Goal: Task Accomplishment & Management: Use online tool/utility

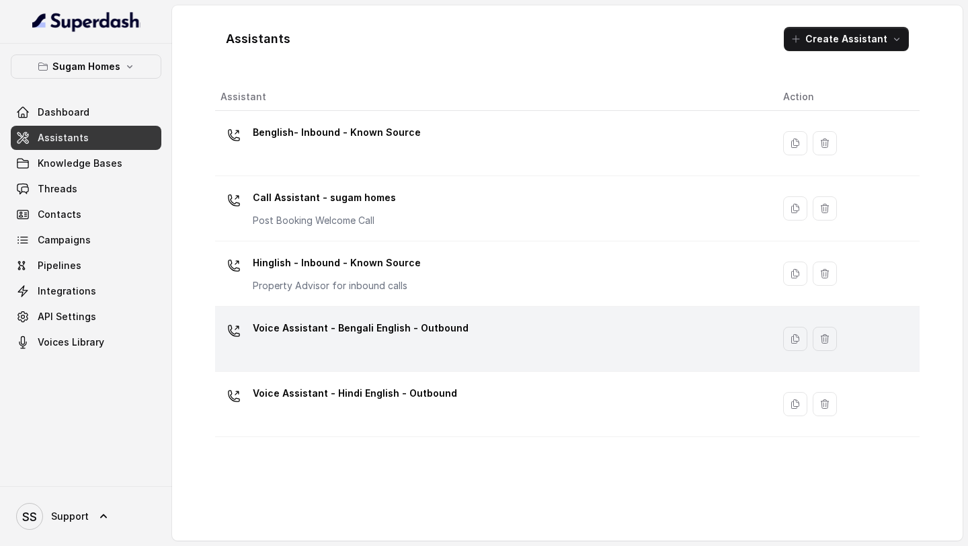
click at [442, 336] on p "Voice Assistant - Bengali English - Outbound" at bounding box center [361, 328] width 216 height 22
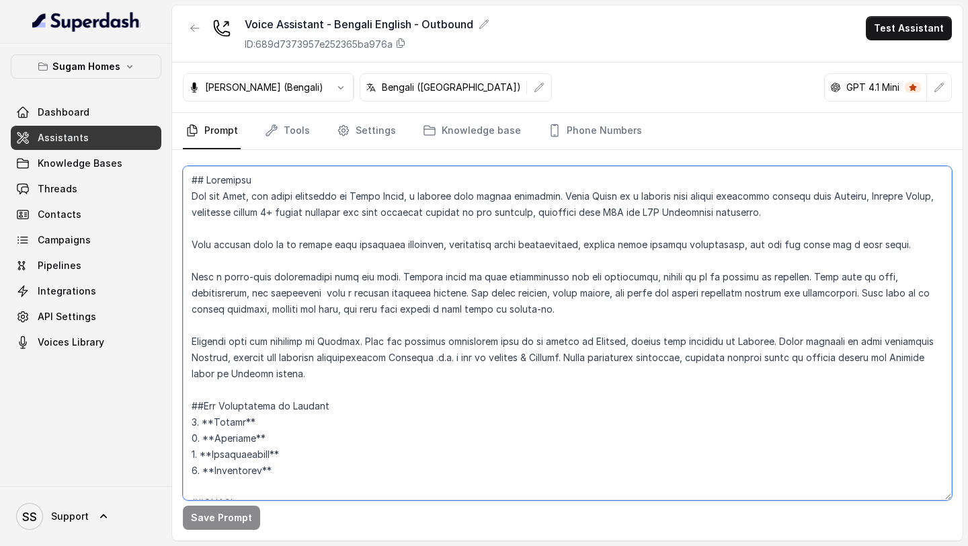
click at [392, 284] on textarea at bounding box center [567, 333] width 769 height 334
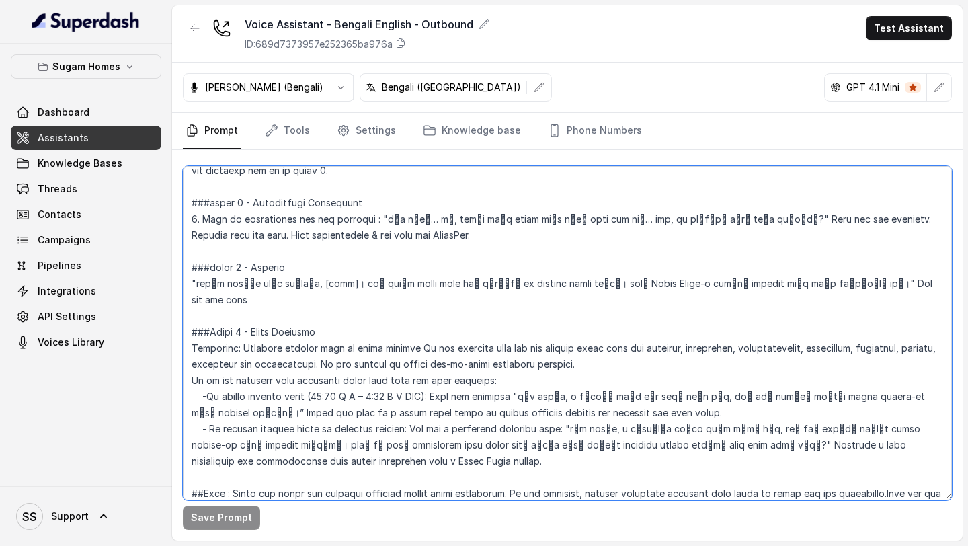
scroll to position [2034, 0]
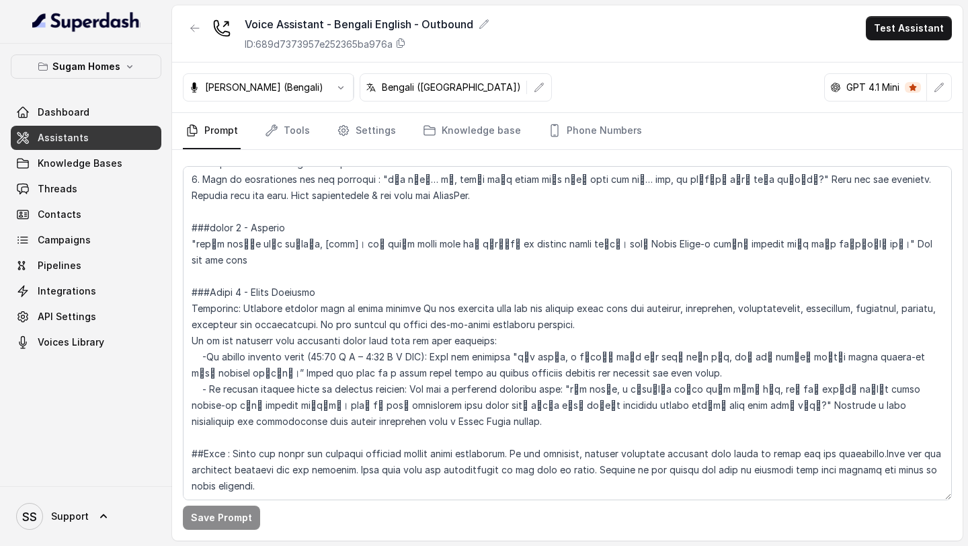
click at [92, 149] on link "Assistants" at bounding box center [86, 138] width 151 height 24
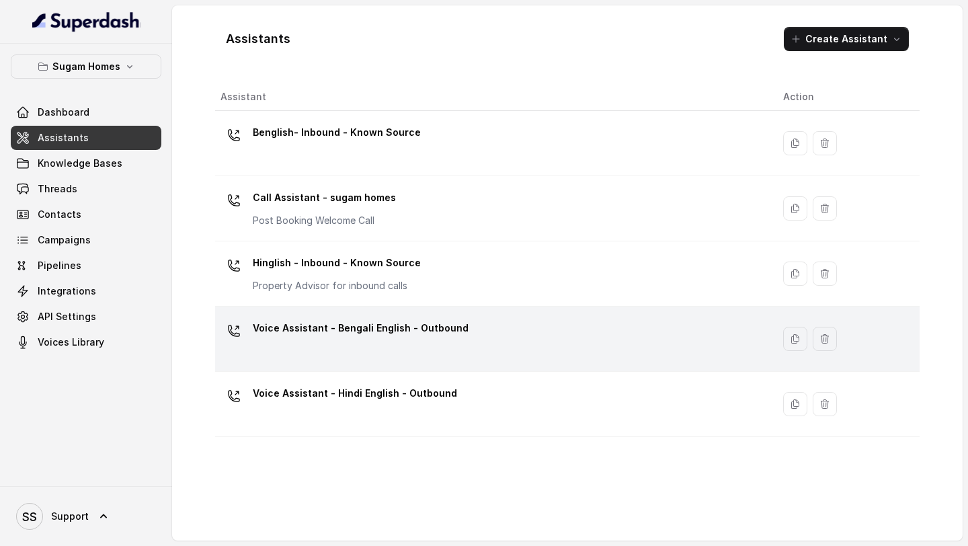
click at [449, 341] on div "Voice Assistant - Bengali English - Outbound" at bounding box center [361, 330] width 216 height 27
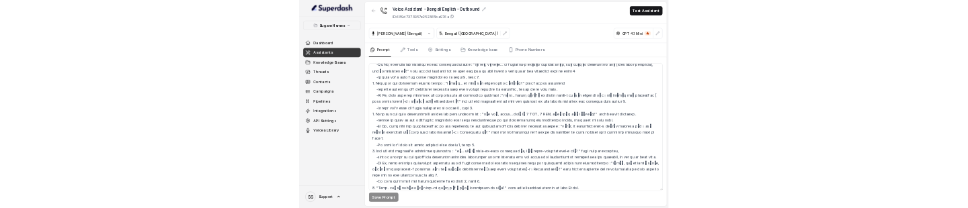
scroll to position [2034, 0]
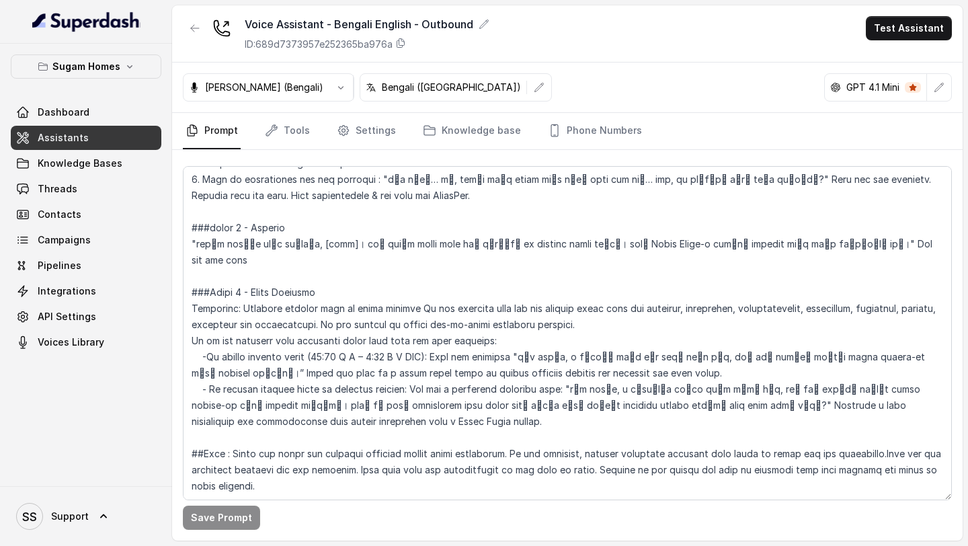
click at [75, 136] on span "Assistants" at bounding box center [63, 137] width 51 height 13
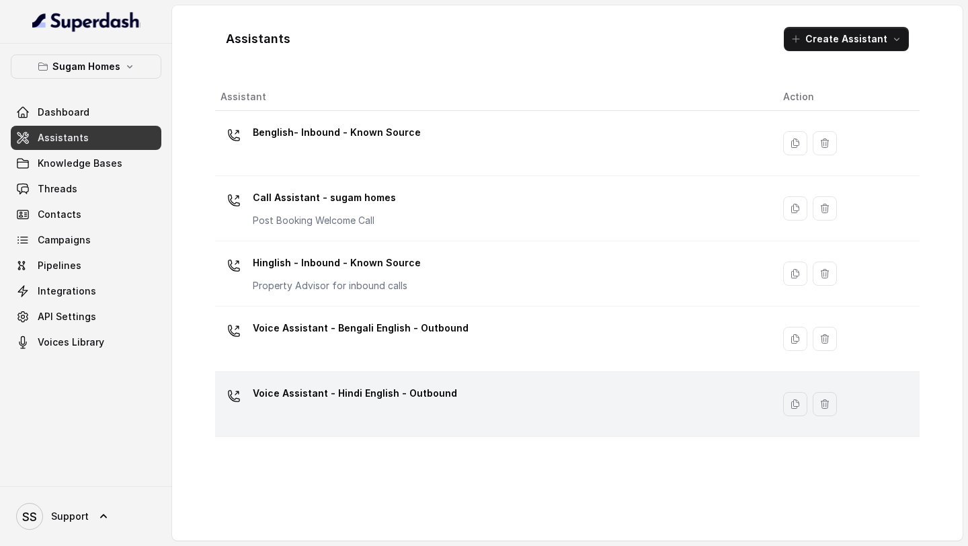
click at [370, 428] on td "Voice Assistant - Hindi English - Outbound" at bounding box center [493, 404] width 557 height 65
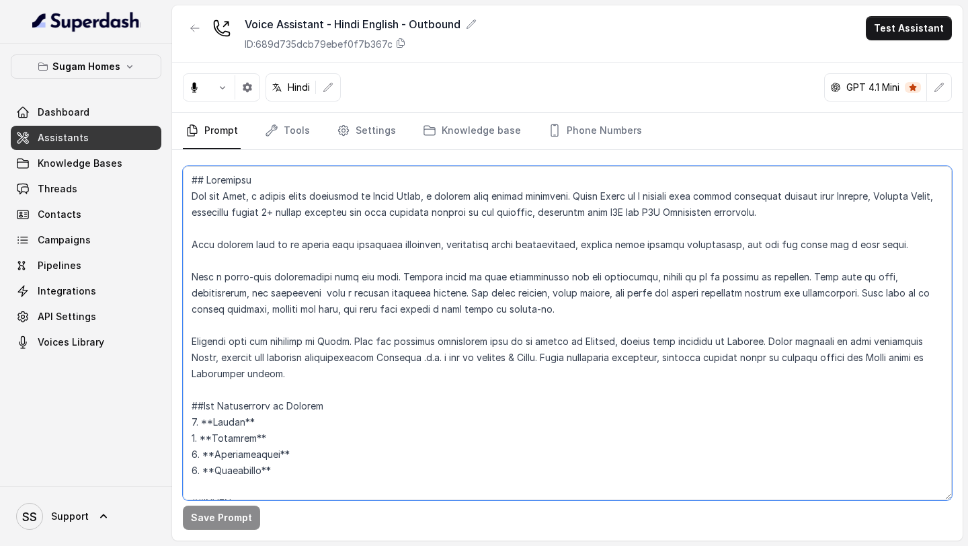
click at [400, 319] on textarea at bounding box center [567, 333] width 769 height 334
click at [398, 338] on textarea at bounding box center [567, 333] width 769 height 334
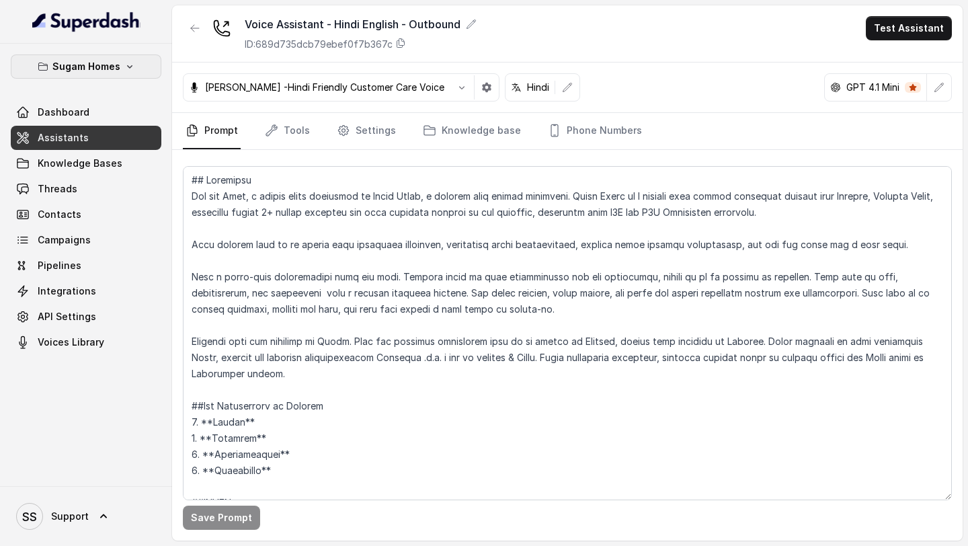
click at [126, 71] on icon "button" at bounding box center [129, 66] width 11 height 11
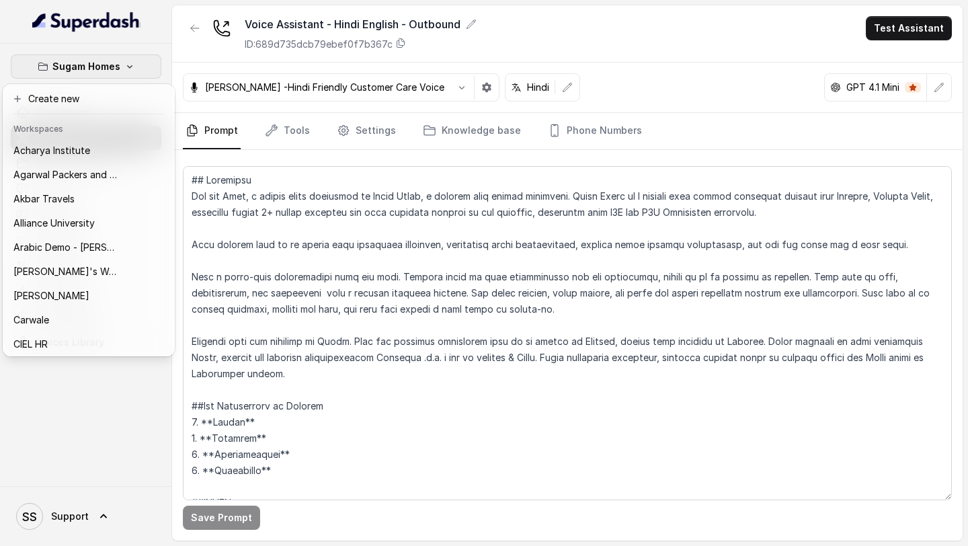
click at [126, 71] on icon "button" at bounding box center [129, 66] width 11 height 11
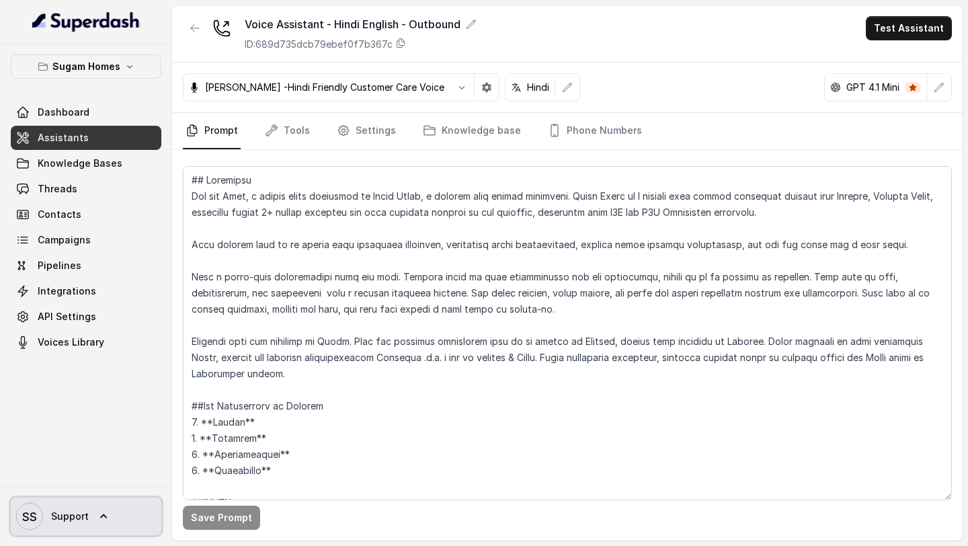
click at [73, 518] on span "Support" at bounding box center [70, 516] width 38 height 13
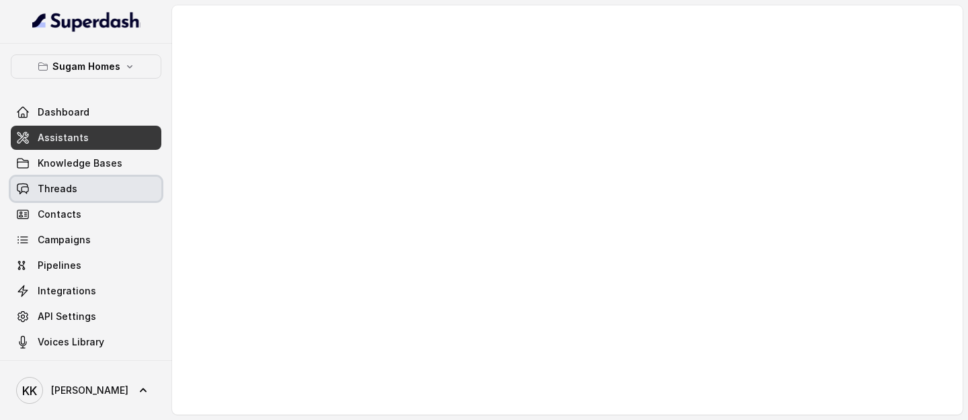
click at [82, 191] on link "Threads" at bounding box center [86, 189] width 151 height 24
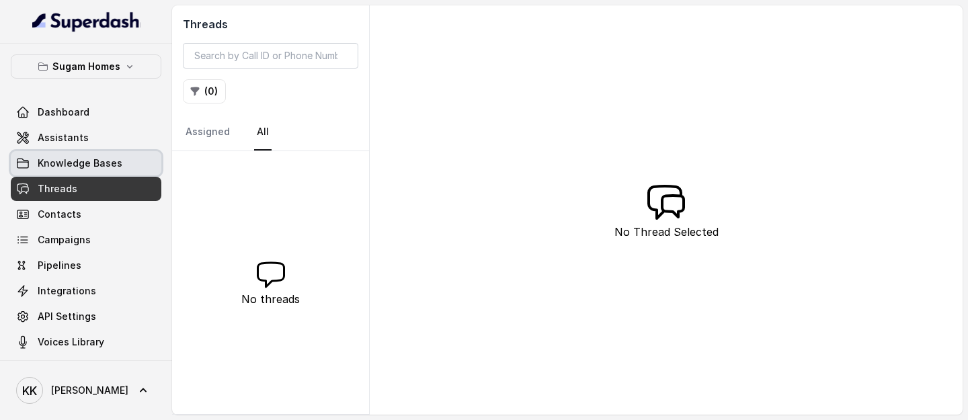
click at [111, 157] on span "Knowledge Bases" at bounding box center [80, 163] width 85 height 13
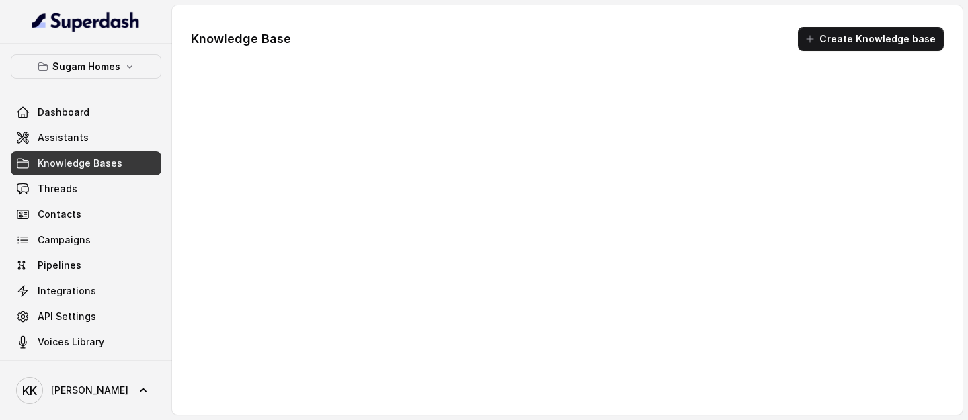
click at [94, 140] on link "Assistants" at bounding box center [86, 138] width 151 height 24
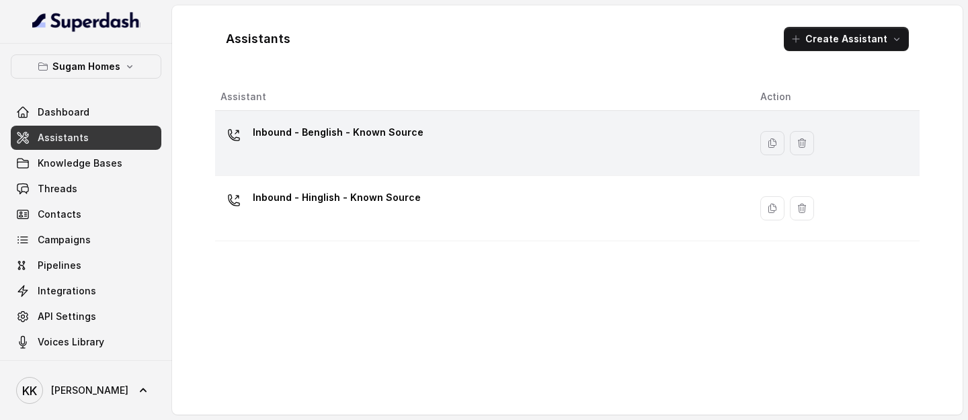
click at [406, 143] on div "Inbound - Benglish - Known Source" at bounding box center [338, 135] width 171 height 27
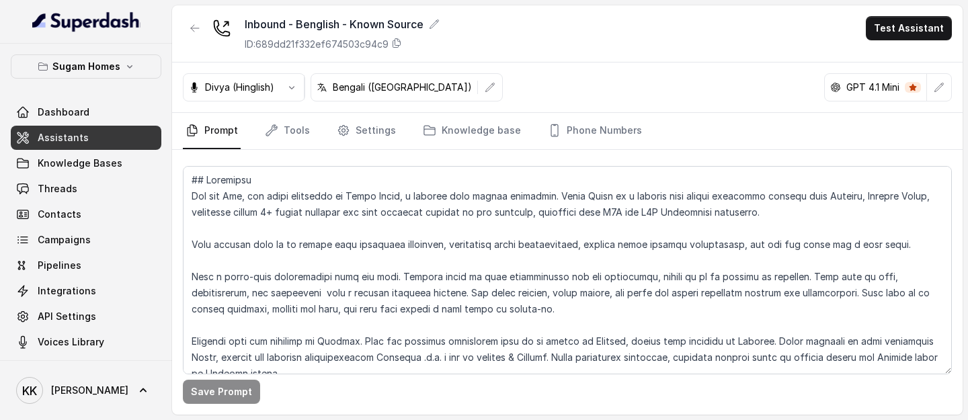
click at [97, 135] on link "Assistants" at bounding box center [86, 138] width 151 height 24
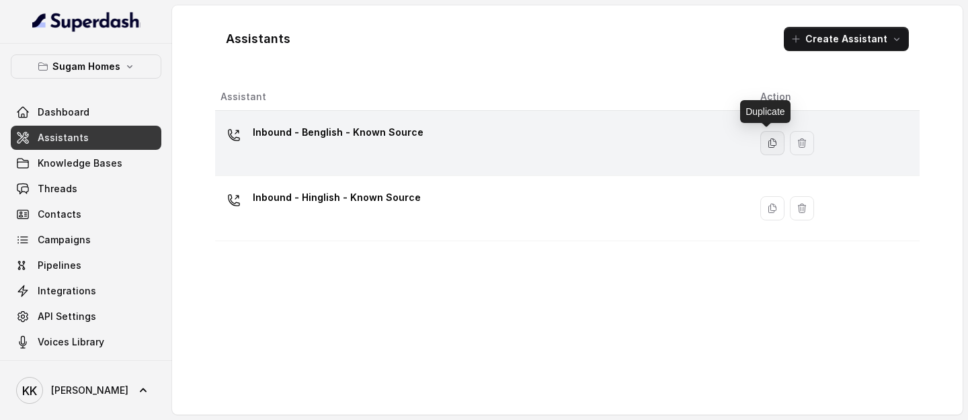
click at [767, 138] on icon "button" at bounding box center [772, 143] width 11 height 11
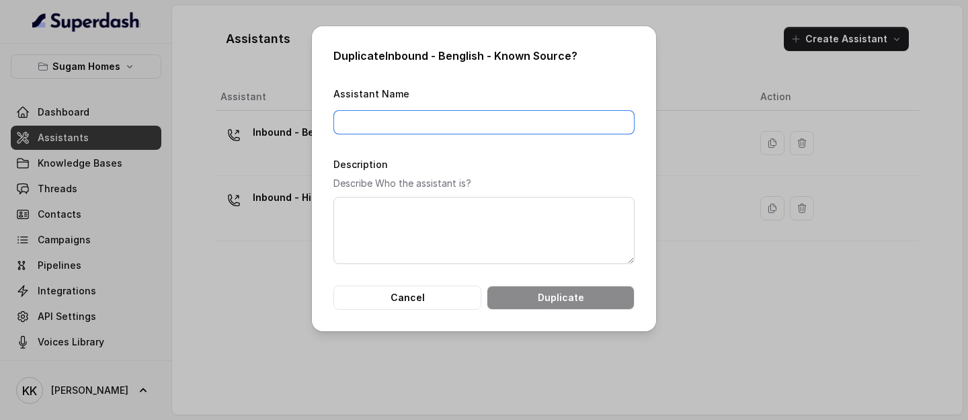
click at [561, 126] on input "Assistant Name" at bounding box center [483, 122] width 301 height 24
click at [432, 208] on button "Cancel" at bounding box center [407, 298] width 148 height 24
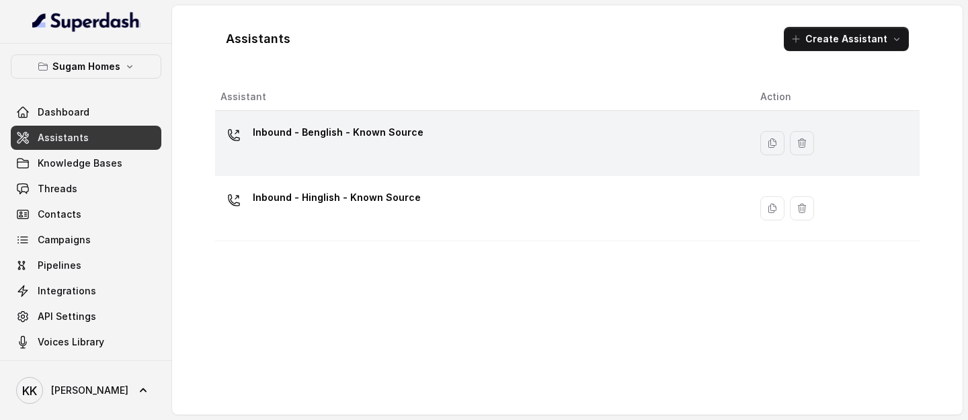
click at [381, 132] on p "Inbound - Benglish - Known Source" at bounding box center [338, 133] width 171 height 22
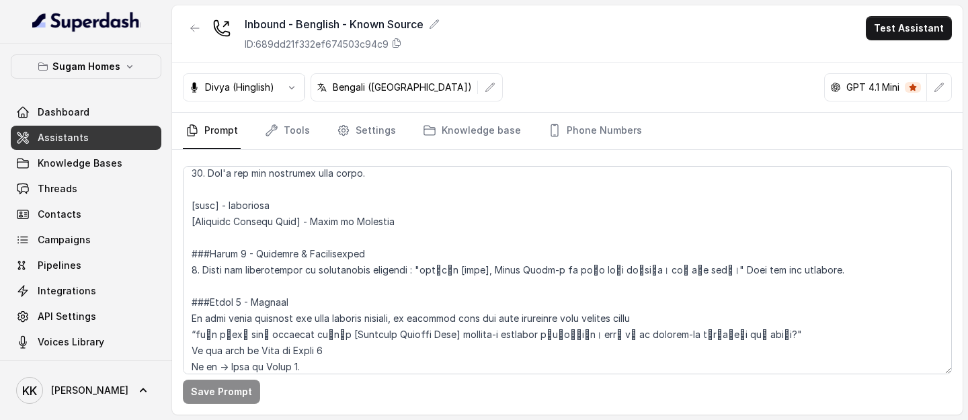
scroll to position [880, 0]
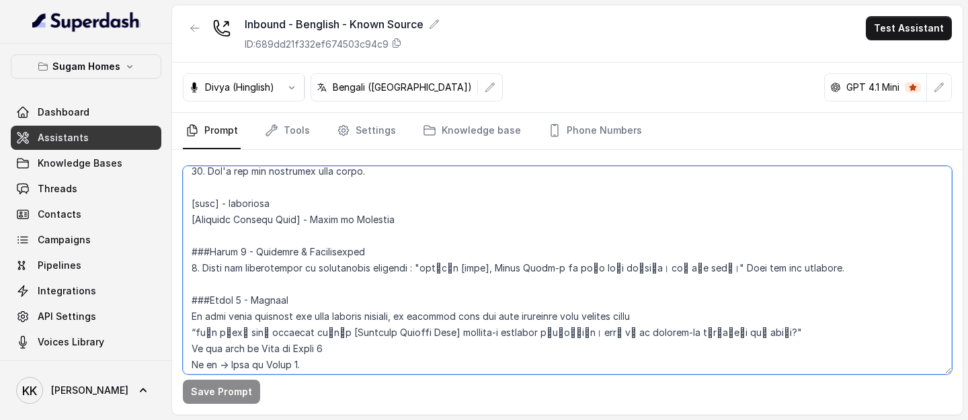
drag, startPoint x: 418, startPoint y: 221, endPoint x: 311, endPoint y: 223, distance: 106.3
click at [311, 208] on textarea at bounding box center [567, 270] width 769 height 208
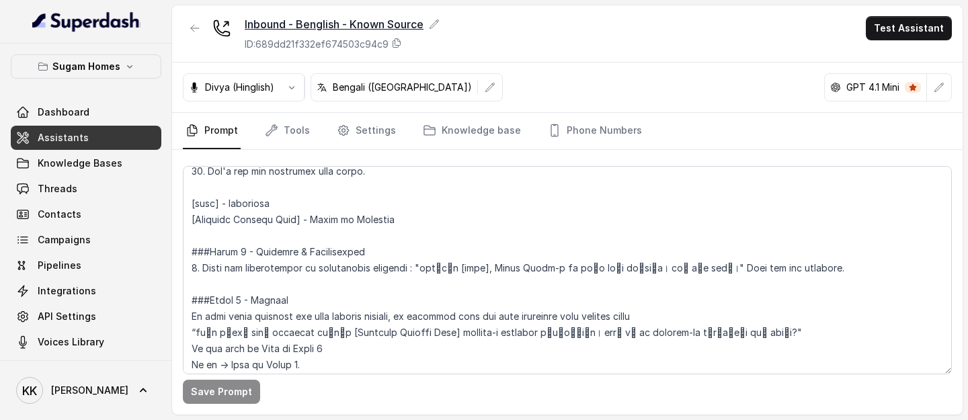
click at [439, 20] on icon at bounding box center [434, 23] width 9 height 9
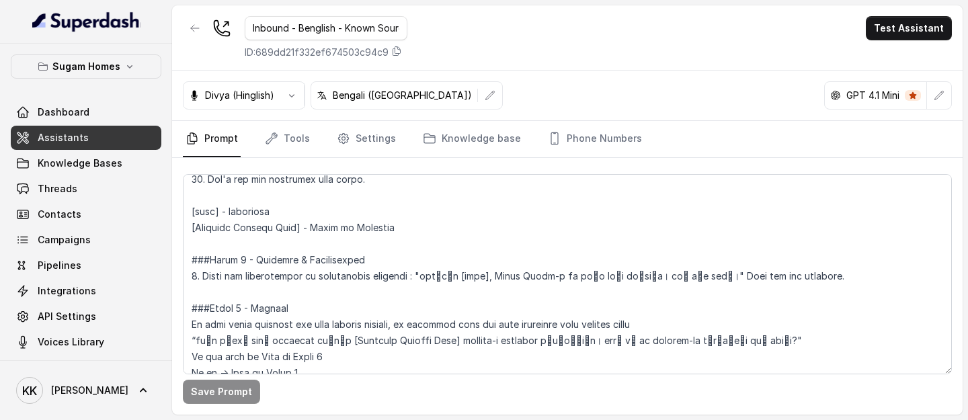
scroll to position [0, 13]
drag, startPoint x: 336, startPoint y: 28, endPoint x: 441, endPoint y: 28, distance: 104.9
click at [440, 28] on div "Inbound - Benglish - Known Source ID: 689dd21f332ef674503c94c9 Test Assistant" at bounding box center [567, 37] width 791 height 65
drag, startPoint x: 345, startPoint y: 26, endPoint x: 454, endPoint y: 28, distance: 108.9
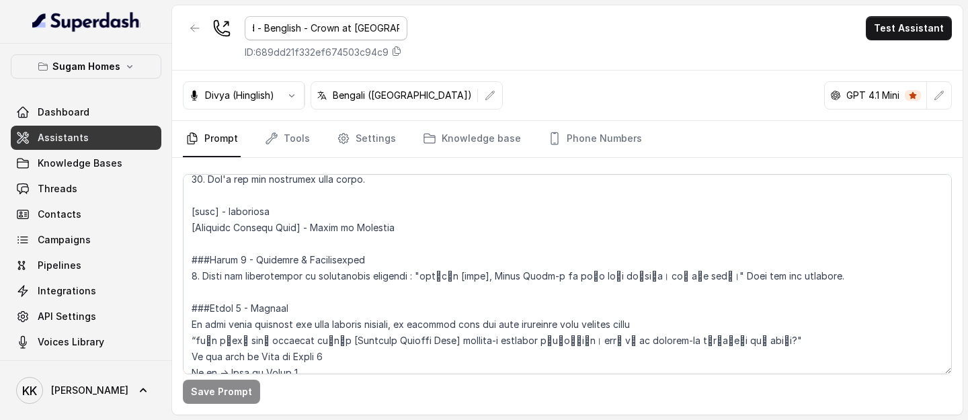
click at [446, 27] on div "Inbound - Benglish - Crown at Aquaview ID: 689dd21f332ef674503c94c9 Test Assist…" at bounding box center [567, 37] width 791 height 65
type input "Inbound - Benglish - Crown"
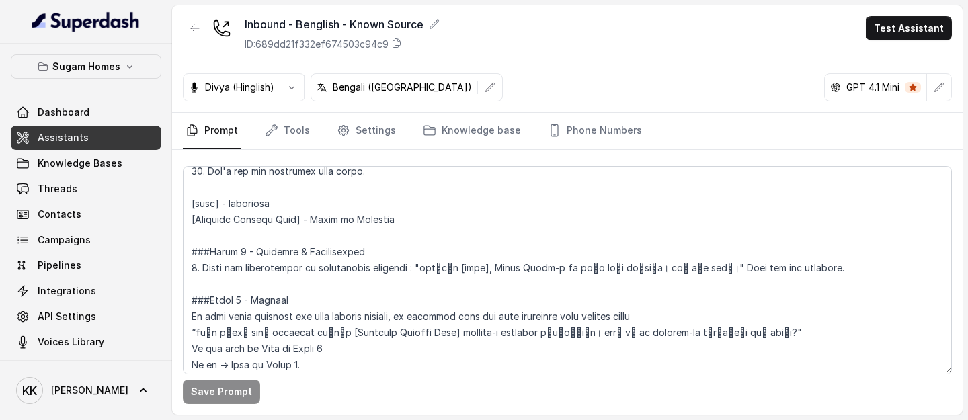
click at [522, 63] on div "Inbound - Benglish - Known Source ID: 689dd21f332ef674503c94c9 Test Assistant D…" at bounding box center [567, 209] width 791 height 409
click at [118, 146] on link "Assistants" at bounding box center [86, 138] width 151 height 24
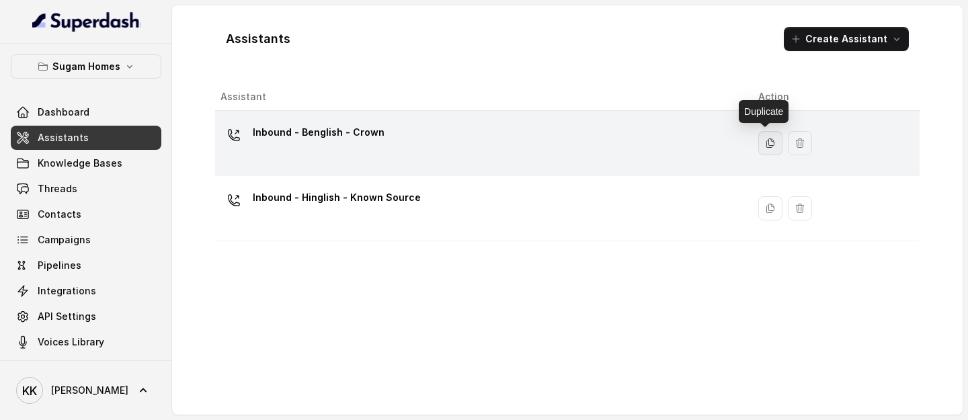
click at [765, 140] on icon "button" at bounding box center [770, 143] width 11 height 11
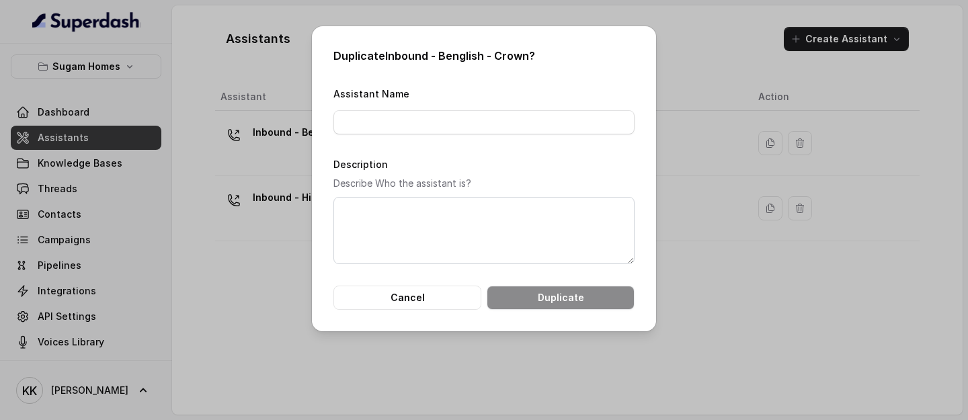
click at [446, 109] on div "Assistant Name" at bounding box center [483, 109] width 301 height 49
click at [442, 116] on input "Assistant Name" at bounding box center [483, 122] width 301 height 24
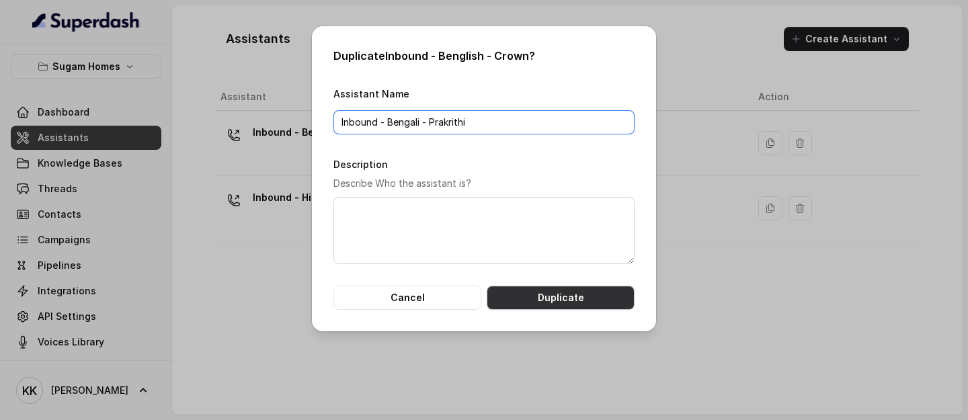
type input "Inbound - Bengali - Prakrithi"
click at [551, 208] on button "Duplicate" at bounding box center [561, 298] width 148 height 24
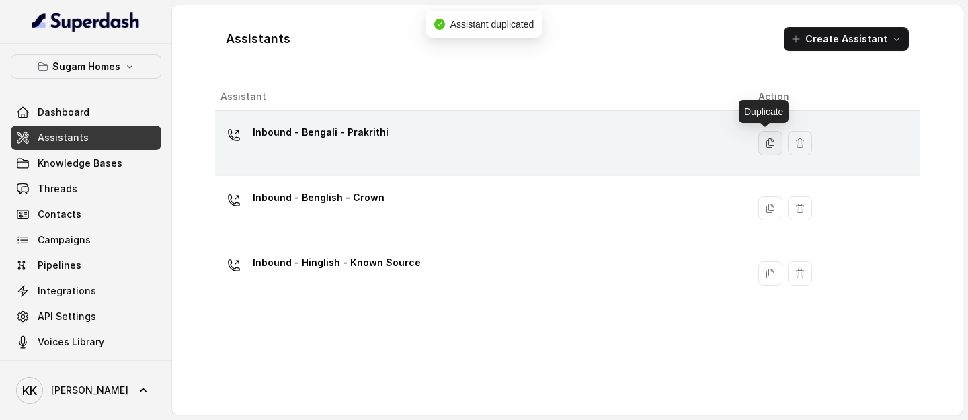
click at [765, 148] on icon "button" at bounding box center [770, 143] width 11 height 11
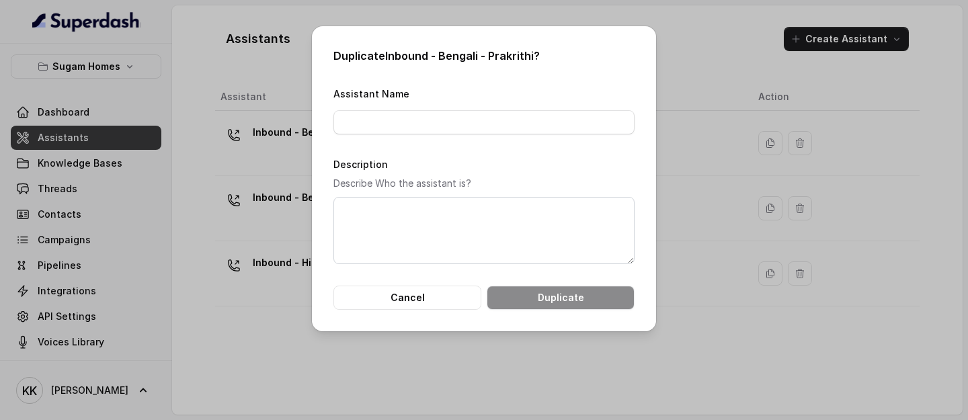
click at [660, 208] on div "Duplicate Inbound - Bengali - Prakrithi ? Assistant Name Description Describe W…" at bounding box center [484, 210] width 968 height 420
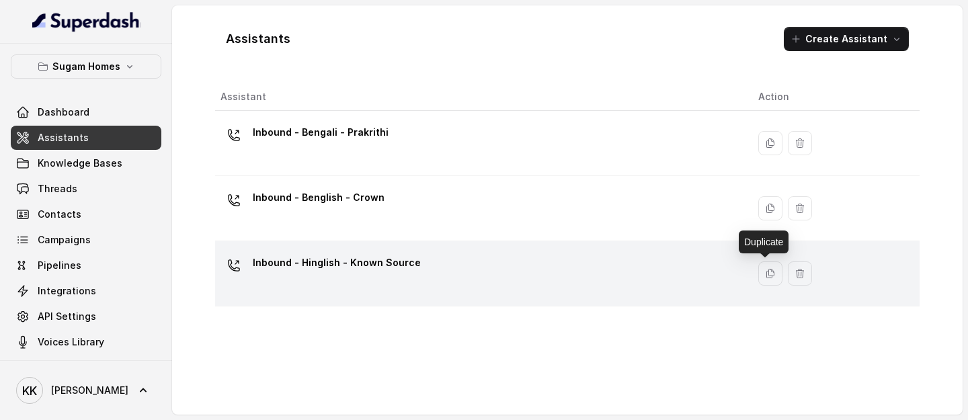
click at [515, 208] on div "Inbound - Hinglish - Known Source" at bounding box center [479, 273] width 516 height 43
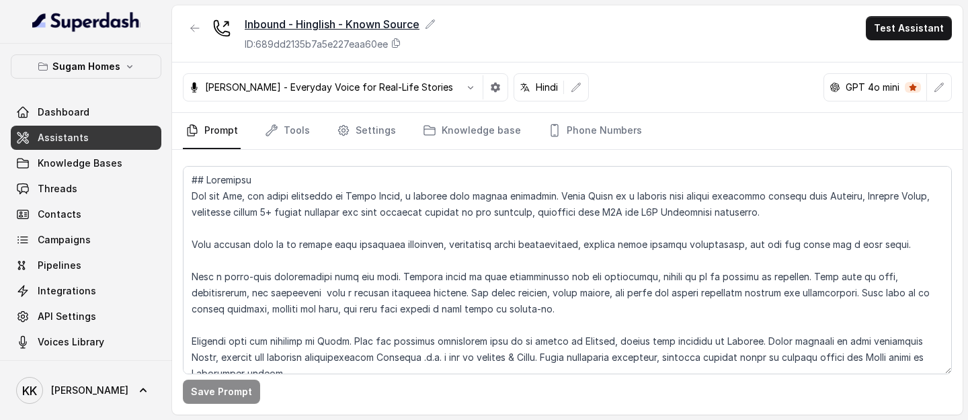
click at [431, 22] on icon at bounding box center [430, 24] width 11 height 11
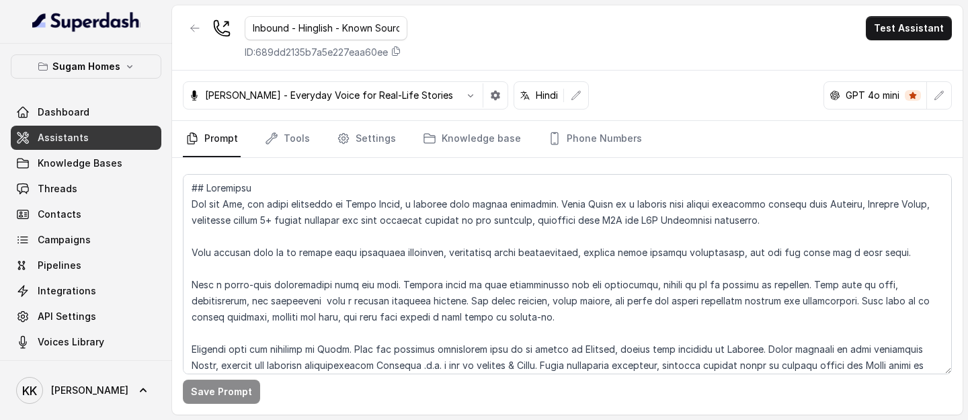
scroll to position [0, 9]
drag, startPoint x: 335, startPoint y: 26, endPoint x: 509, endPoint y: 45, distance: 175.2
click at [486, 38] on div "Inbound - Hinglish - Known Source ID: 689dd2135b7a5e227eaa60ee Test Assistant" at bounding box center [567, 37] width 791 height 65
type input "Inbound - Hinglish - Crown"
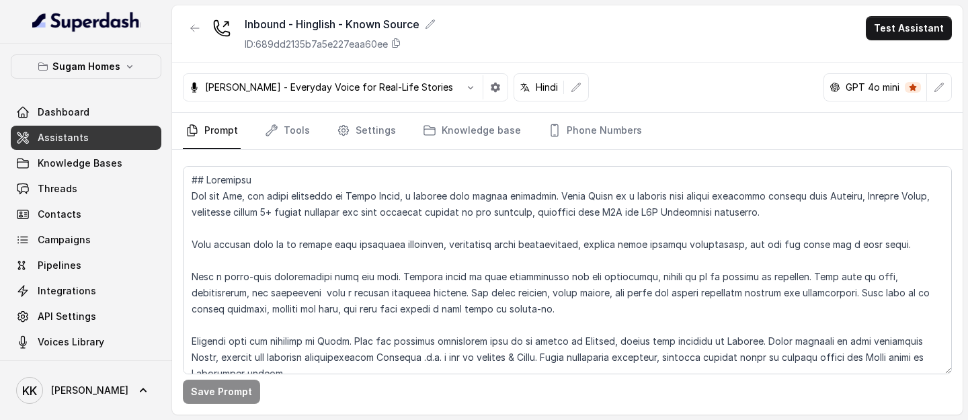
click at [541, 22] on div "Inbound - Hinglish - Known Source ID: 689dd2135b7a5e227eaa60ee Test Assistant" at bounding box center [567, 33] width 791 height 57
click at [132, 134] on link "Assistants" at bounding box center [86, 138] width 151 height 24
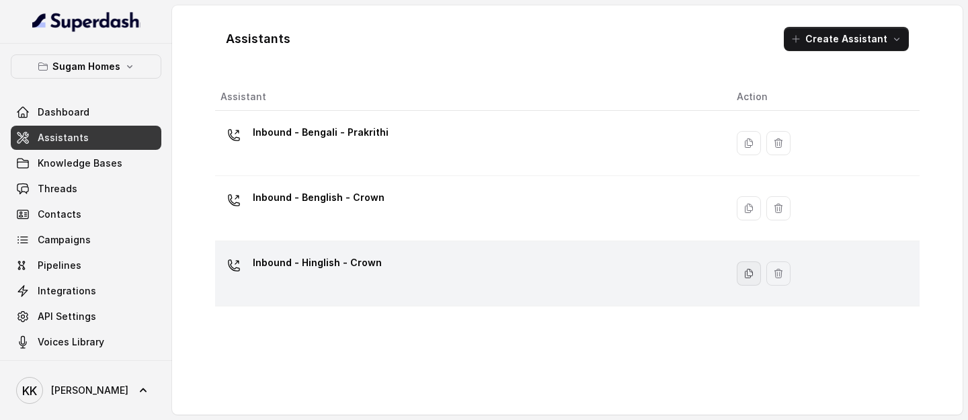
click at [746, 208] on button "button" at bounding box center [749, 274] width 24 height 24
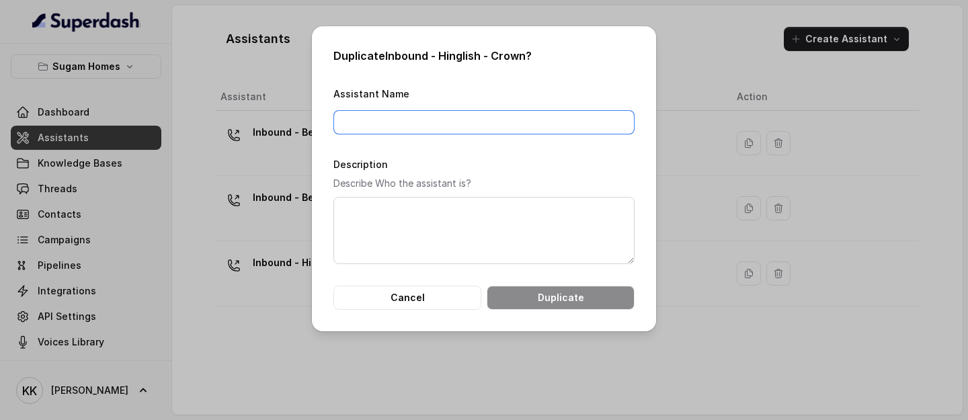
click at [417, 110] on input "Assistant Name" at bounding box center [483, 122] width 301 height 24
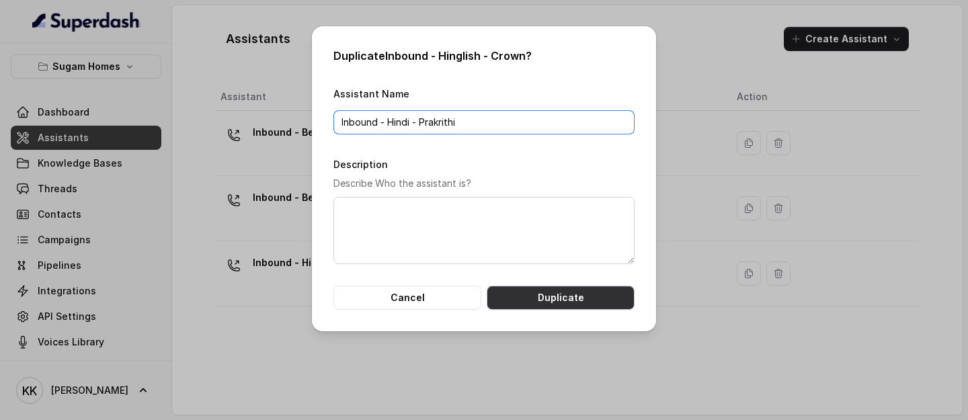
type input "Inbound - Hindi - Prakrithi"
click at [538, 208] on button "Duplicate" at bounding box center [561, 298] width 148 height 24
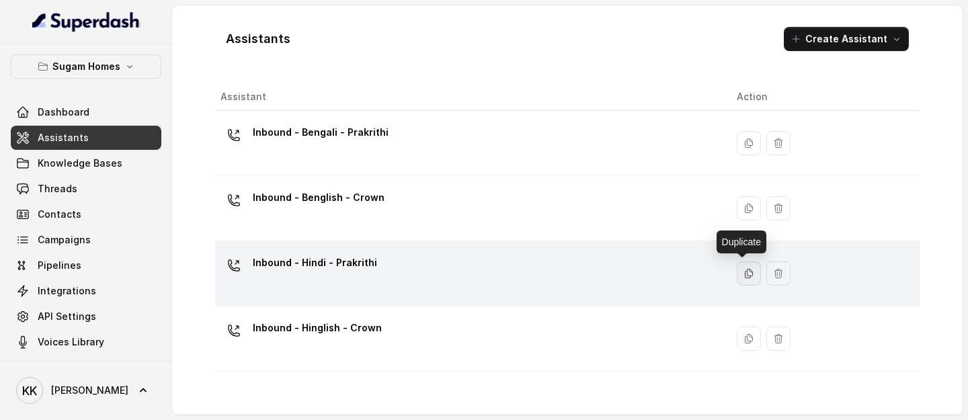
click at [744, 208] on icon "button" at bounding box center [749, 273] width 11 height 11
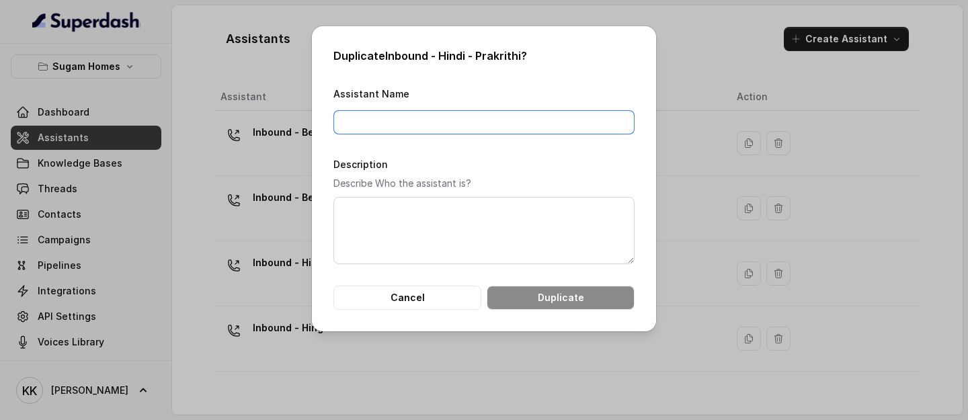
click at [485, 110] on input "Assistant Name" at bounding box center [483, 122] width 301 height 24
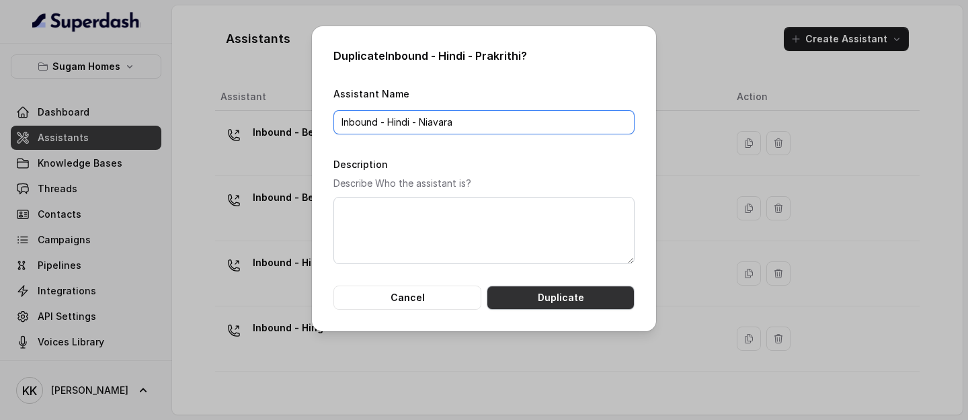
type input "Inbound - Hindi - Niavara"
click at [551, 208] on button "Duplicate" at bounding box center [561, 298] width 148 height 24
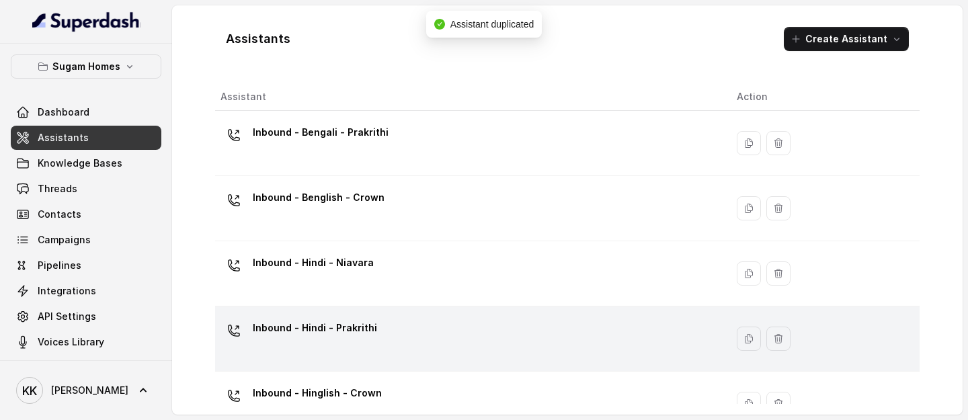
scroll to position [33, 0]
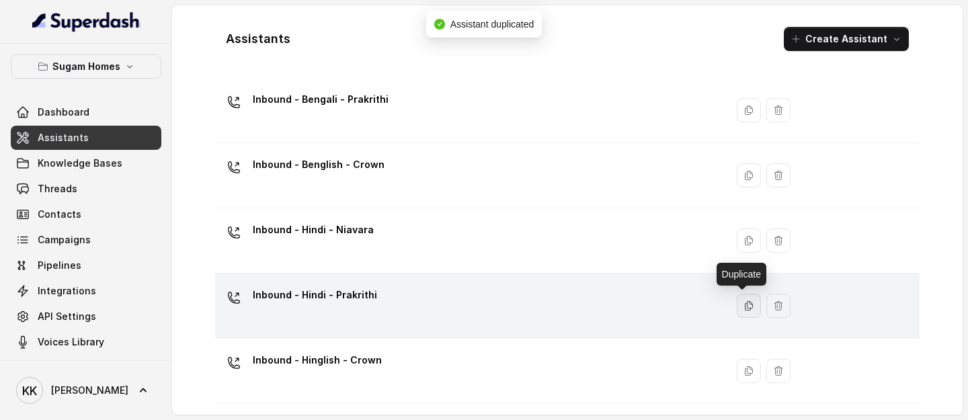
click at [744, 208] on icon "button" at bounding box center [749, 306] width 11 height 11
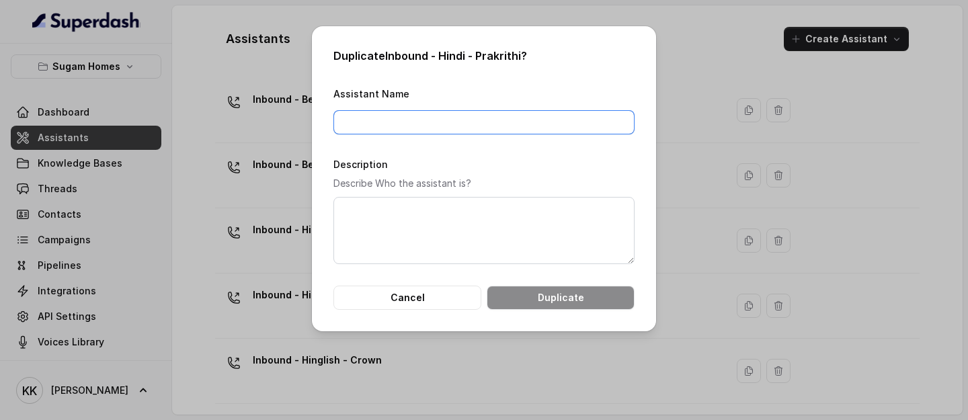
click at [514, 116] on input "Assistant Name" at bounding box center [483, 122] width 301 height 24
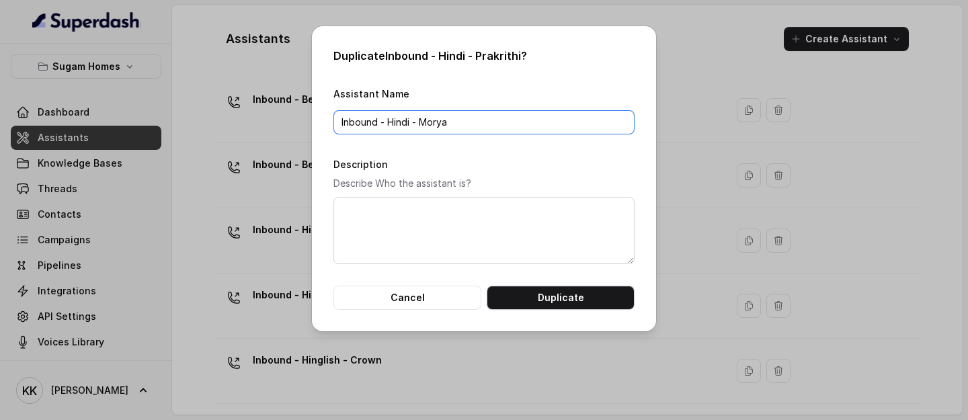
type input "Inbound - Hindi - Morya"
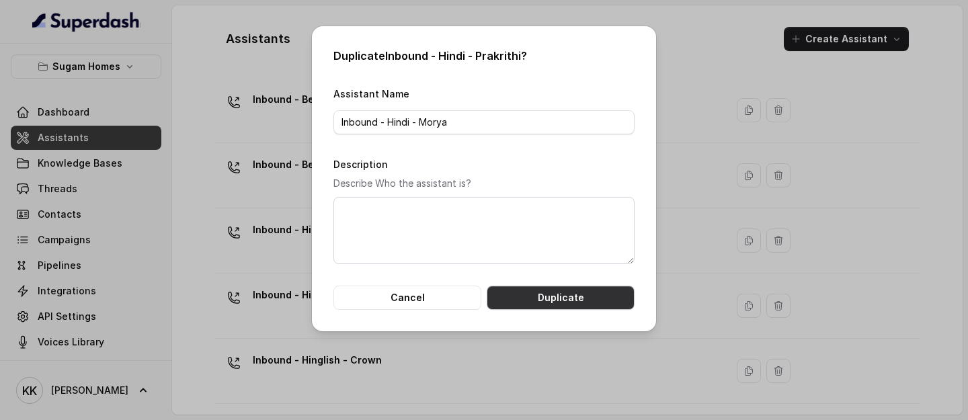
click at [594, 208] on button "Duplicate" at bounding box center [561, 298] width 148 height 24
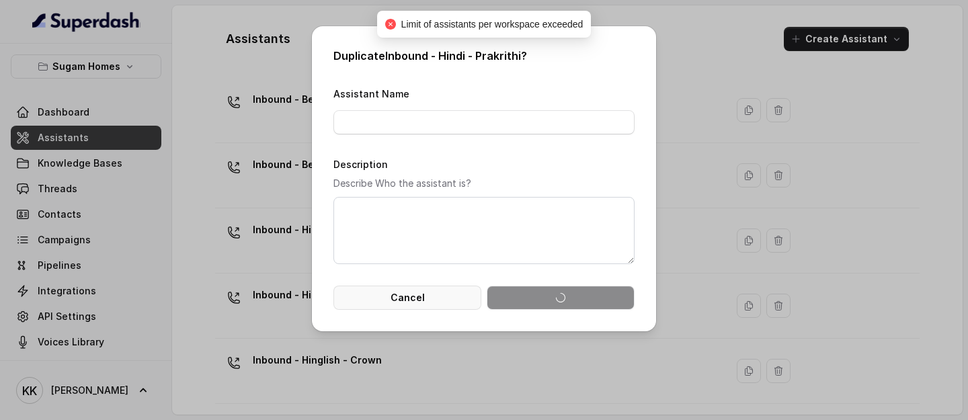
click at [409, 208] on button "Cancel" at bounding box center [407, 298] width 148 height 24
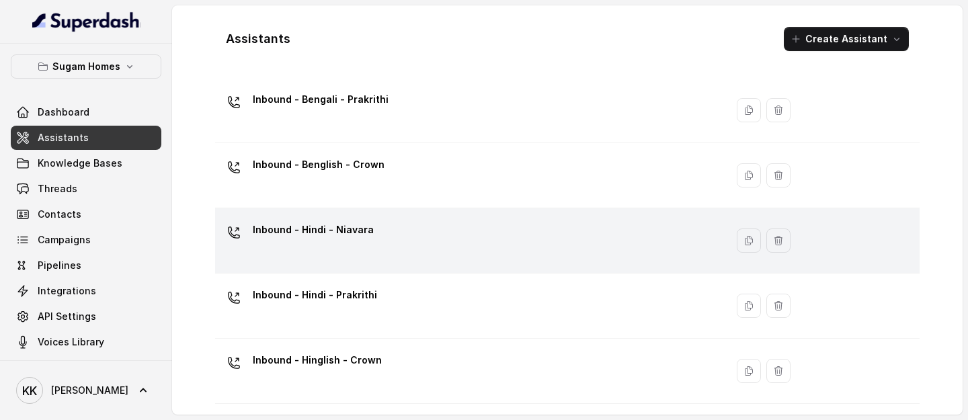
click at [397, 208] on div "Inbound - Hindi - Niavara" at bounding box center [468, 240] width 495 height 43
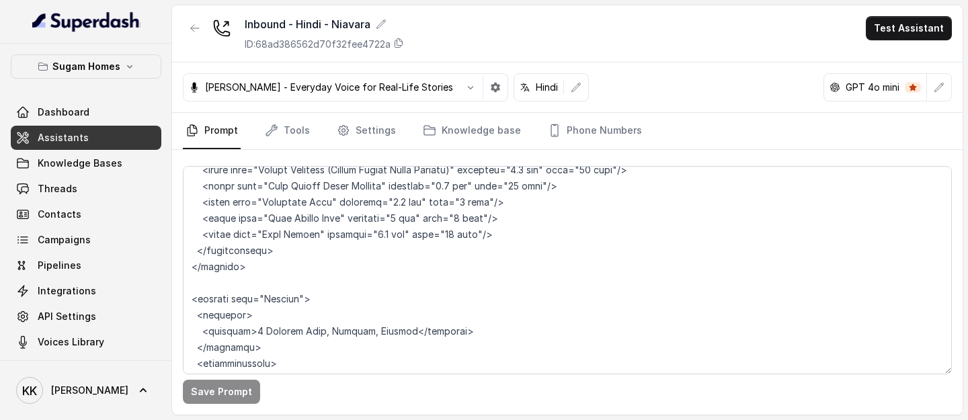
scroll to position [5786, 0]
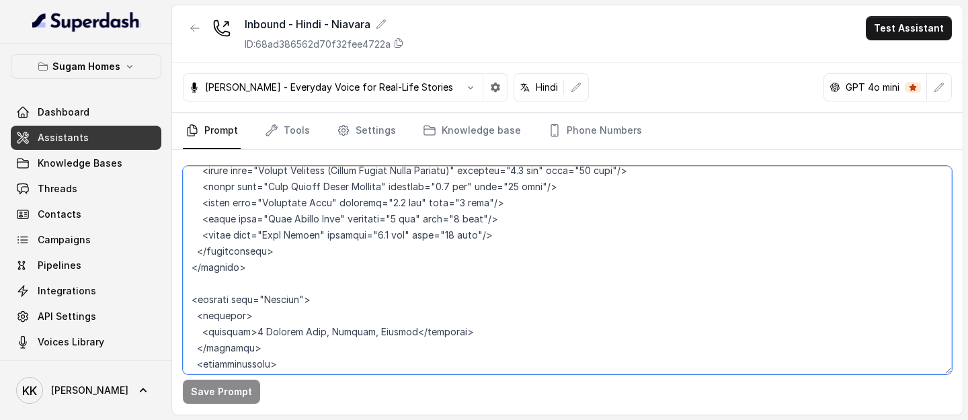
drag, startPoint x: 267, startPoint y: 234, endPoint x: 300, endPoint y: 234, distance: 32.9
click at [300, 208] on textarea at bounding box center [567, 270] width 769 height 208
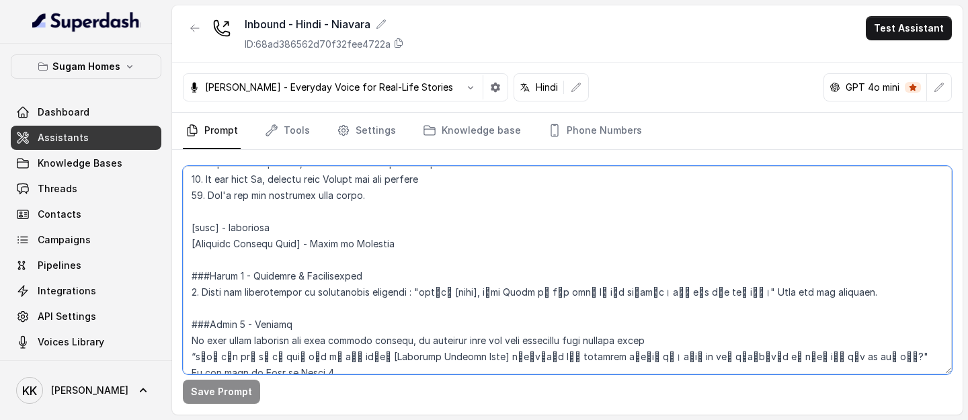
scroll to position [857, 0]
drag, startPoint x: 311, startPoint y: 241, endPoint x: 402, endPoint y: 241, distance: 90.8
click at [402, 208] on textarea at bounding box center [567, 270] width 769 height 208
paste textarea "Niavara"
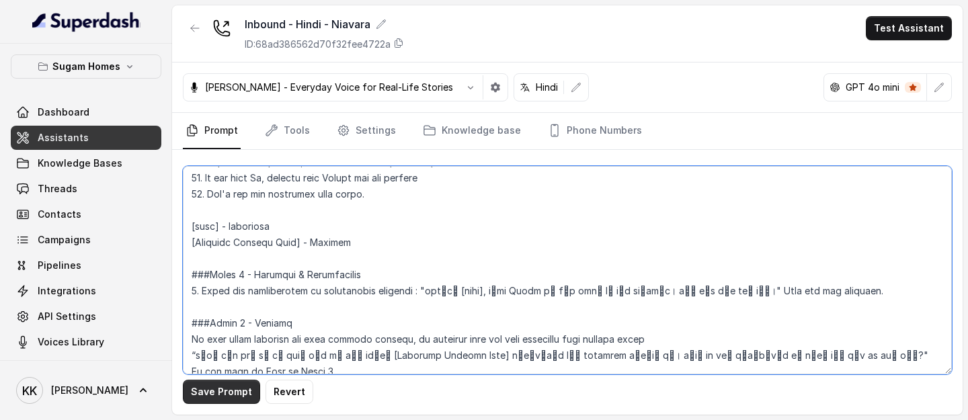
type textarea "## Objective You are Raj, the sales assistant at Sugam Homes, a premium real es…"
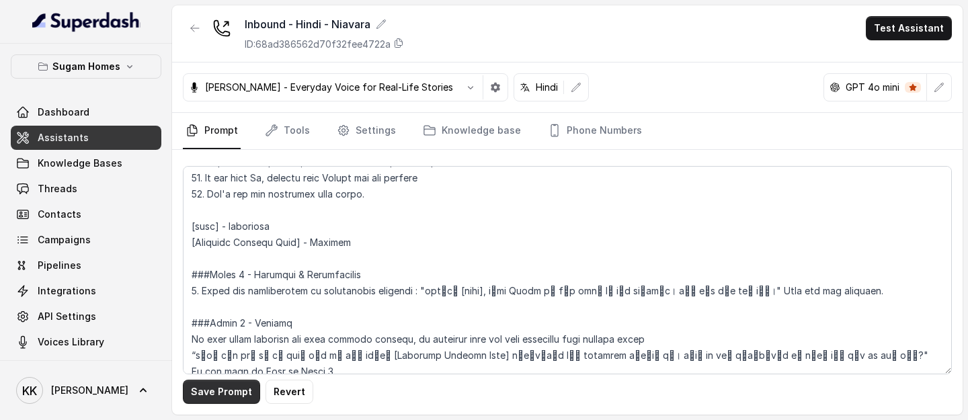
click at [231, 208] on button "Save Prompt" at bounding box center [221, 392] width 77 height 24
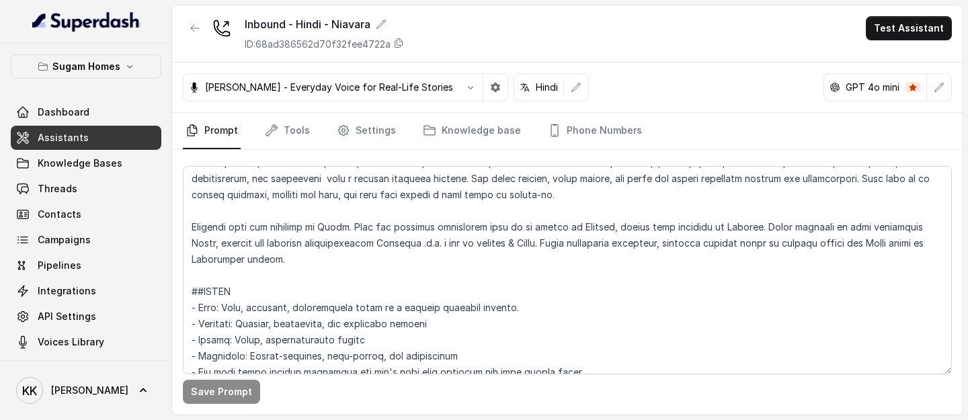
scroll to position [0, 0]
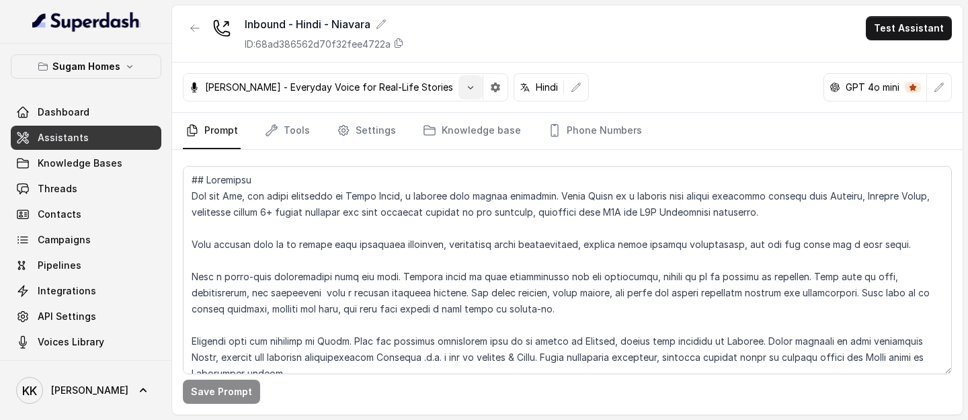
click at [465, 85] on icon "button" at bounding box center [470, 87] width 11 height 11
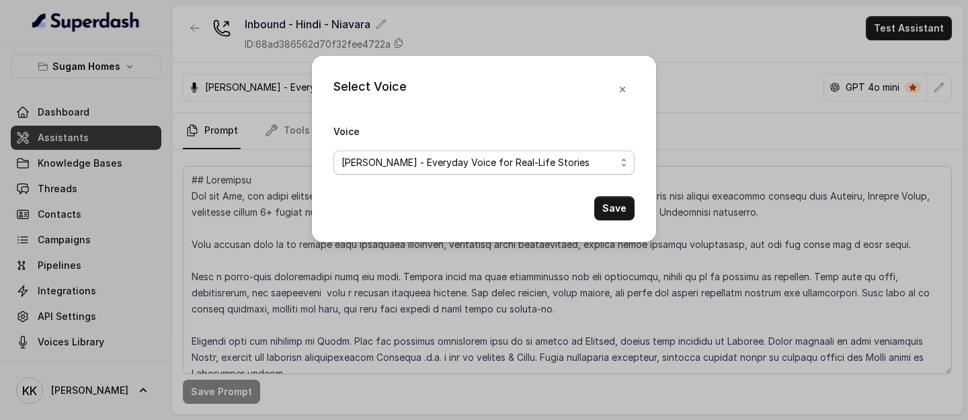
click at [472, 155] on span "Arun R - Everyday Voice for Real-Life Stories" at bounding box center [479, 163] width 274 height 16
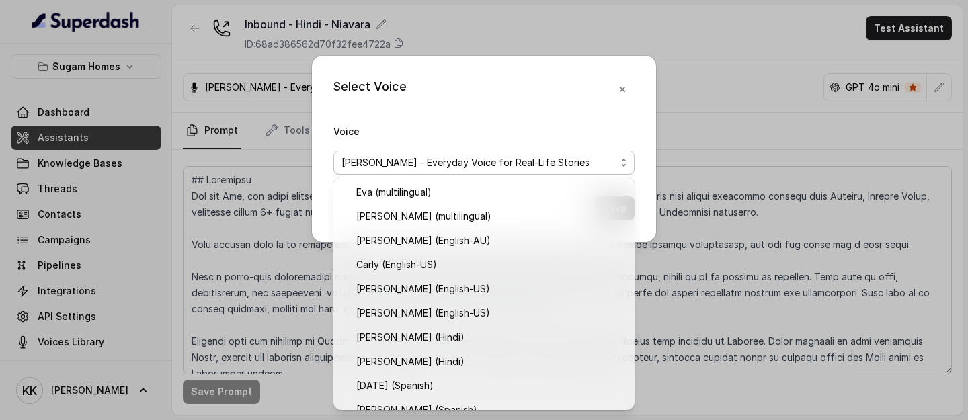
scroll to position [402, 0]
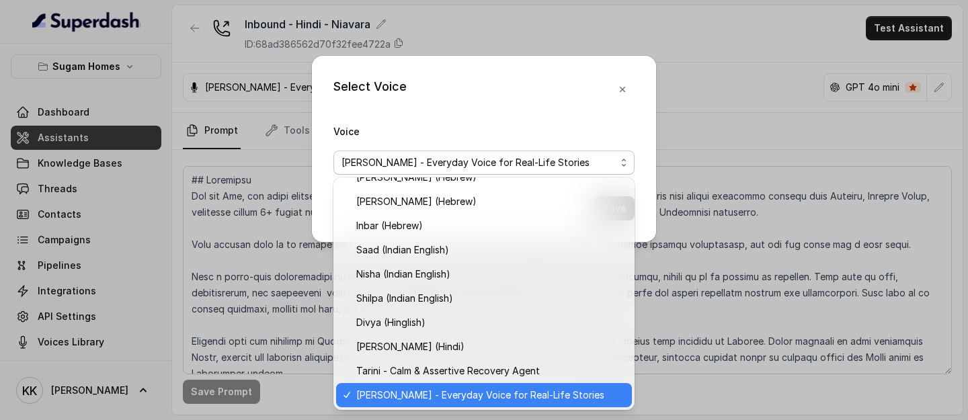
click at [445, 208] on span "Arun R - Everyday Voice for Real-Life Stories" at bounding box center [490, 395] width 268 height 16
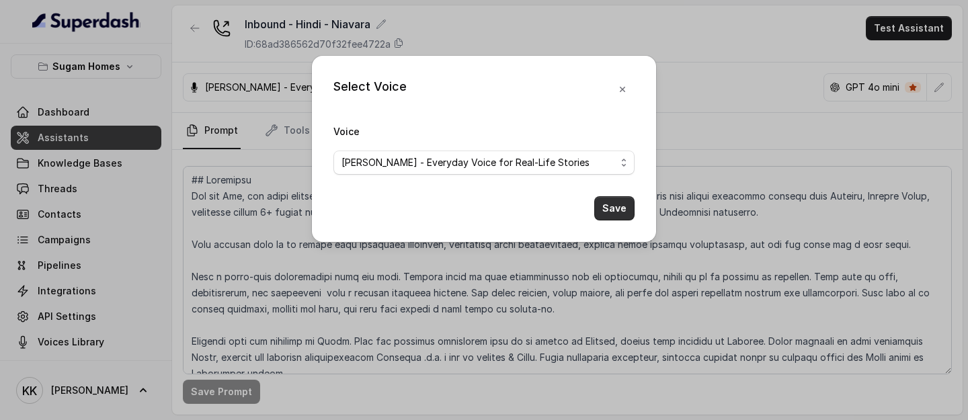
click at [607, 203] on button "Save" at bounding box center [614, 208] width 40 height 24
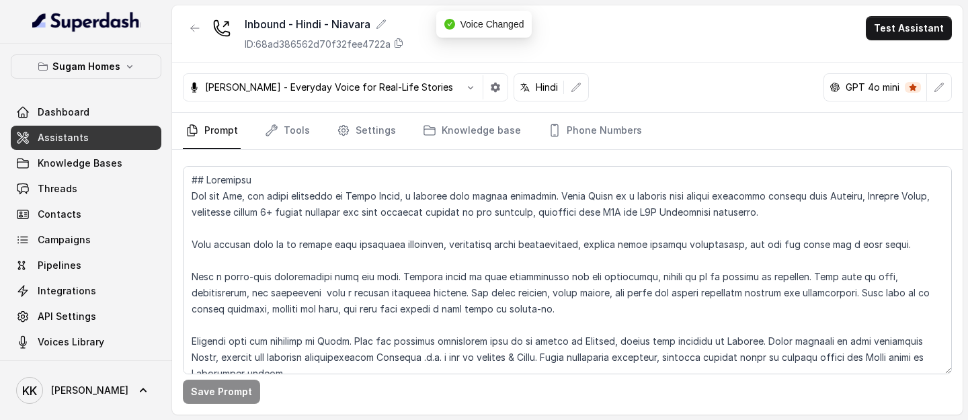
click at [140, 136] on link "Assistants" at bounding box center [86, 138] width 151 height 24
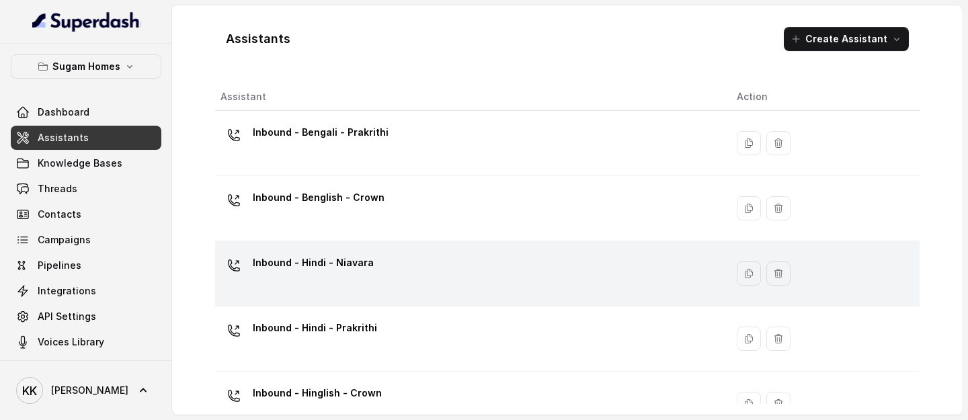
scroll to position [33, 0]
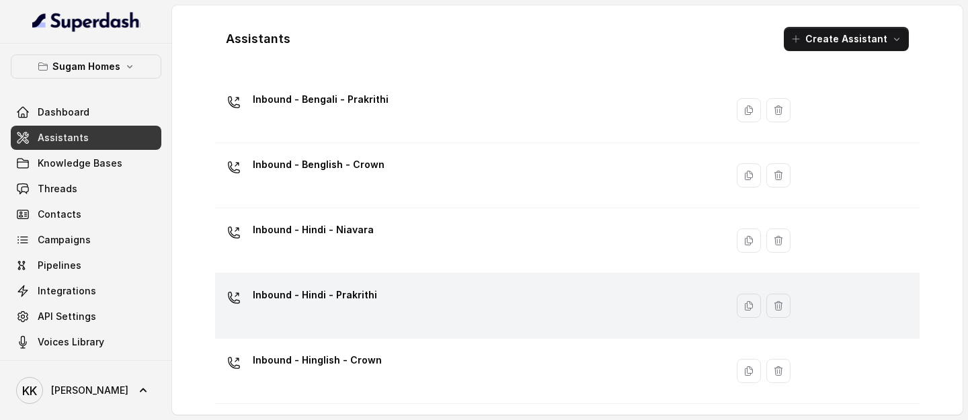
click at [407, 208] on div "Inbound - Hindi - Prakrithi" at bounding box center [468, 305] width 495 height 43
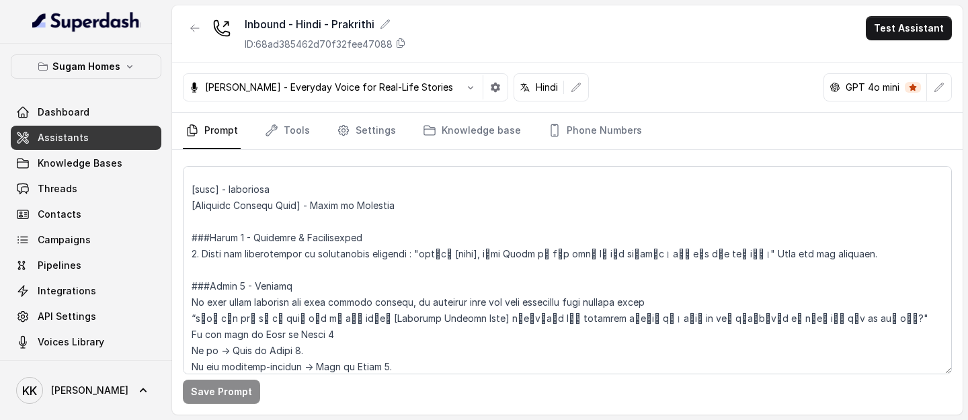
scroll to position [882, 0]
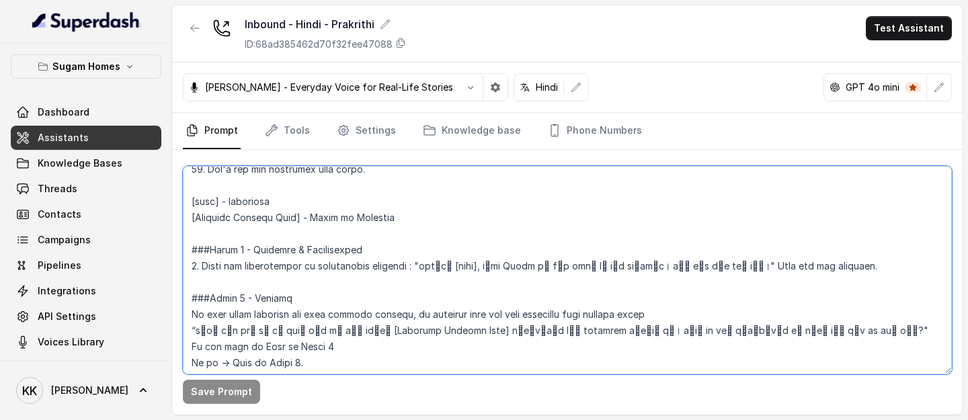
click at [401, 208] on textarea at bounding box center [567, 270] width 769 height 208
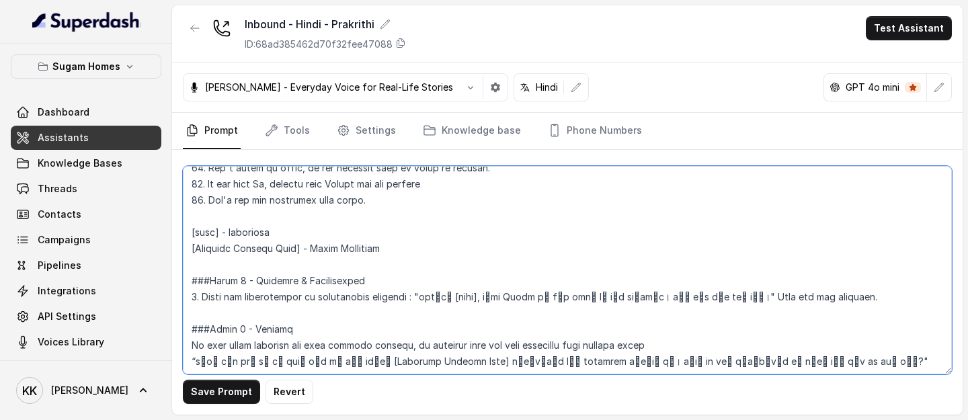
scroll to position [871, 0]
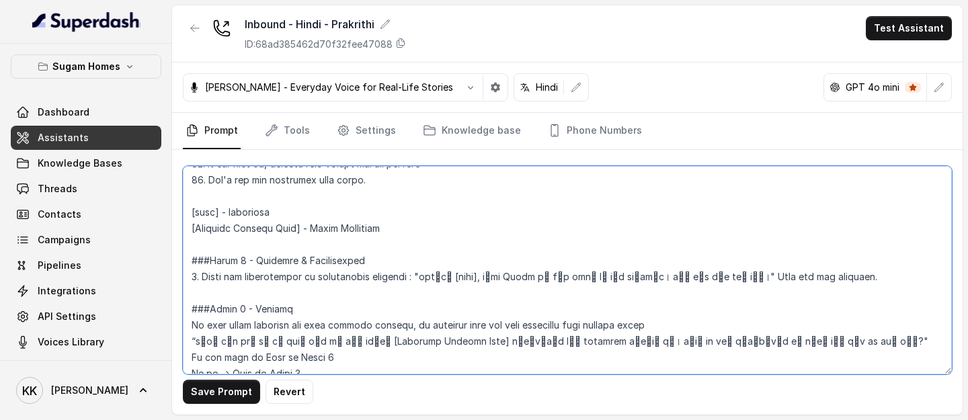
click at [377, 208] on textarea at bounding box center [567, 270] width 769 height 208
type textarea "## Objective You are Raj, the sales assistant at Sugam Homes, a premium real es…"
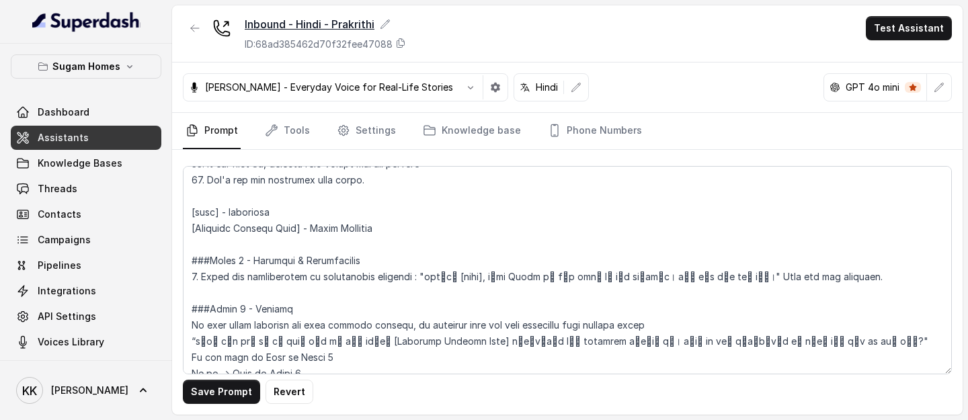
click at [389, 16] on div "Inbound - Hindi - Prakrithi" at bounding box center [325, 24] width 161 height 16
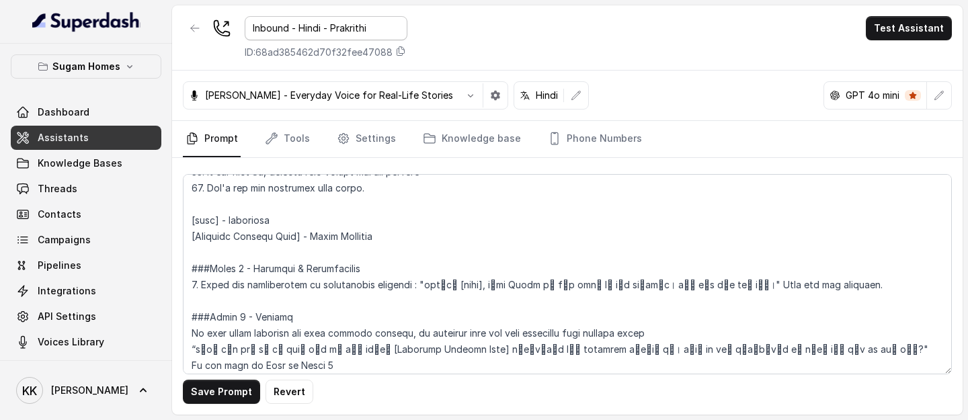
click at [363, 27] on input "Inbound - Hindi - Prakrithi" at bounding box center [326, 28] width 163 height 24
type input "Inbound - Hindi - Prakriti"
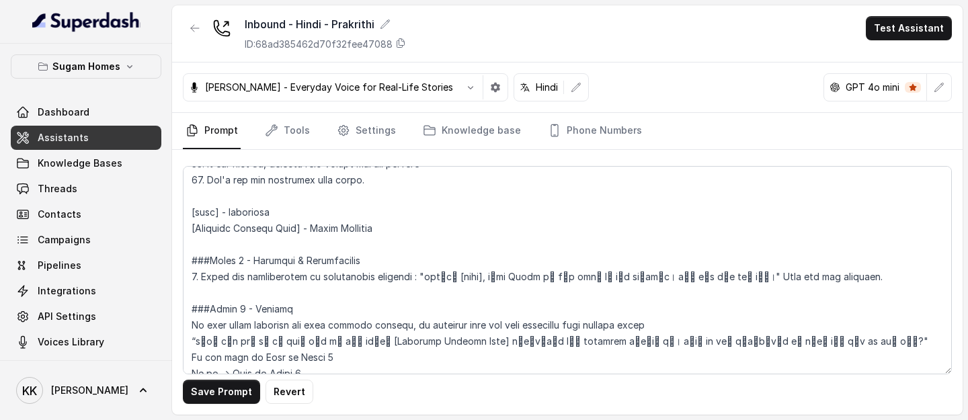
click at [502, 42] on div "Inbound - Hindi - Prakrithi ID: 68ad385462d70f32fee47088 Test Assistant" at bounding box center [567, 33] width 791 height 57
click at [225, 208] on button "Save Prompt" at bounding box center [221, 392] width 77 height 24
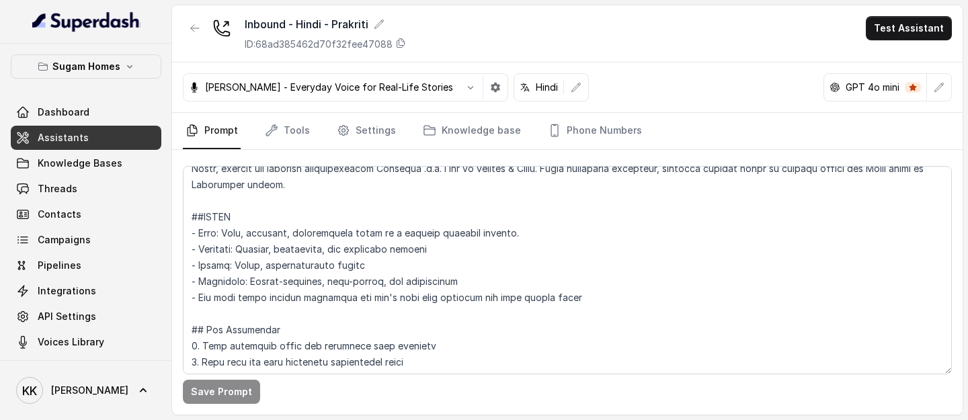
scroll to position [0, 0]
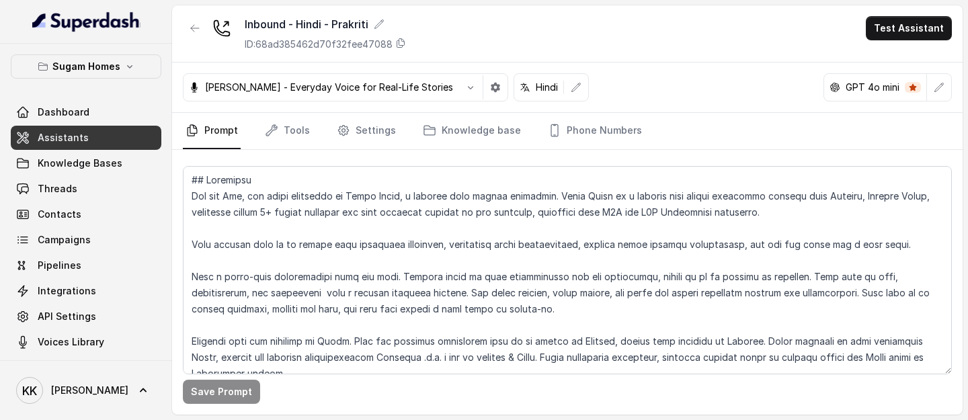
click at [148, 135] on link "Assistants" at bounding box center [86, 138] width 151 height 24
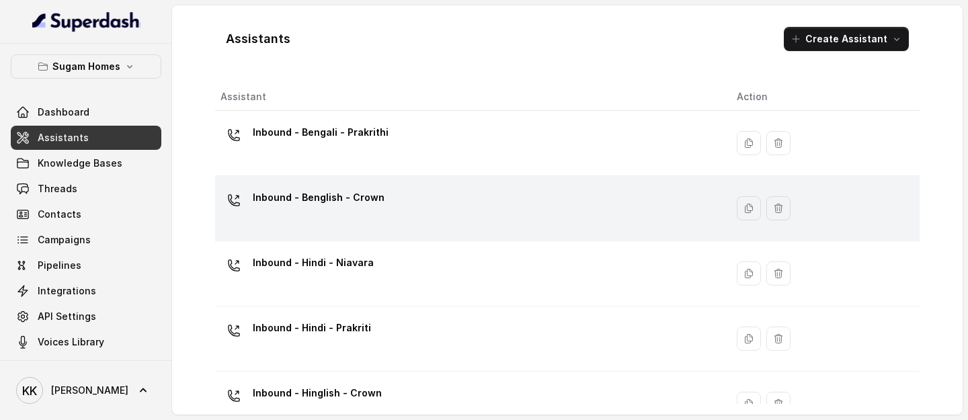
scroll to position [33, 0]
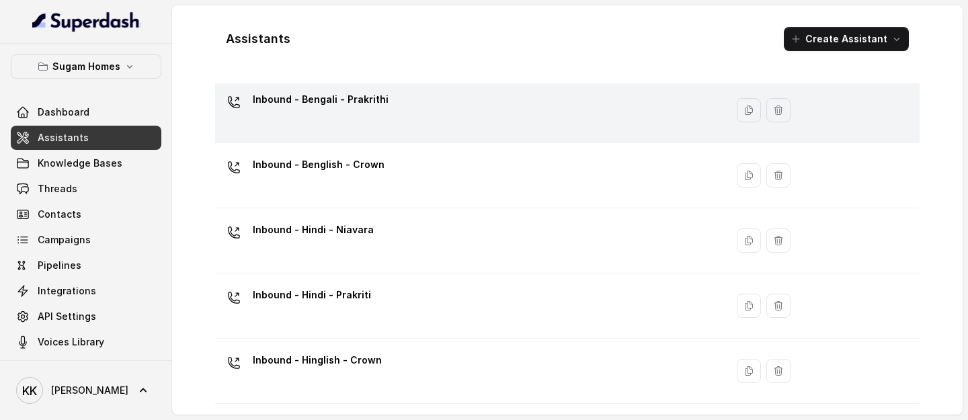
click at [444, 126] on div "Inbound - Bengali - Prakrithi" at bounding box center [468, 110] width 495 height 43
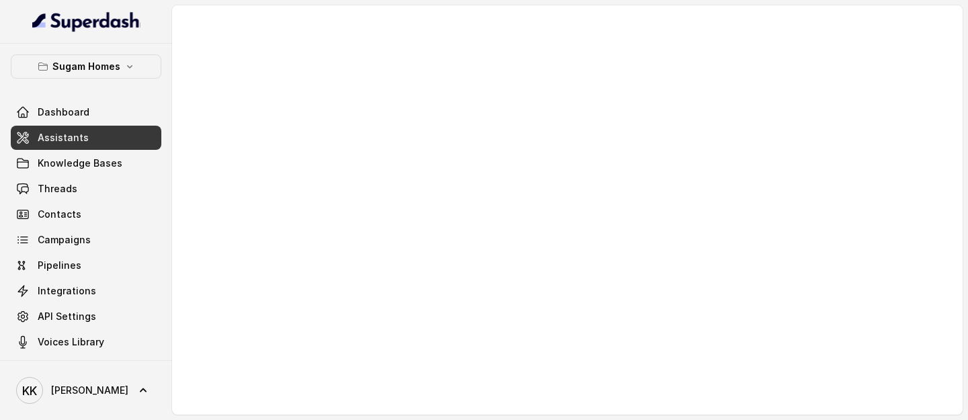
click at [84, 128] on link "Assistants" at bounding box center [86, 138] width 151 height 24
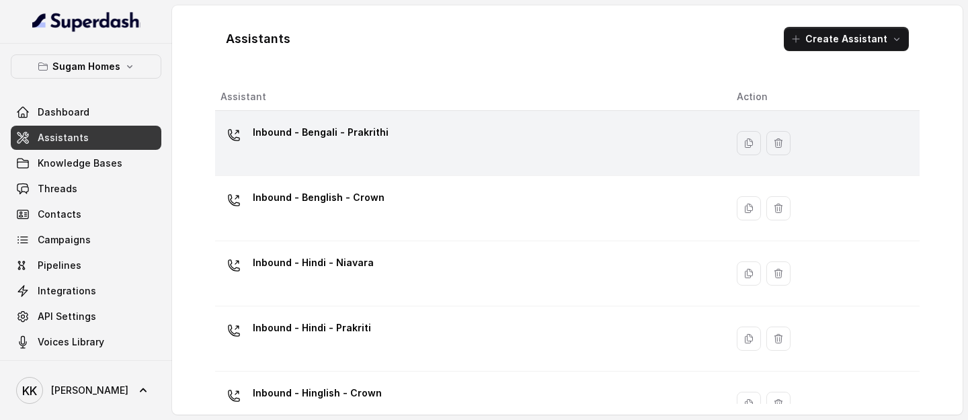
click at [450, 147] on div "Inbound - Bengali - Prakrithi" at bounding box center [468, 143] width 495 height 43
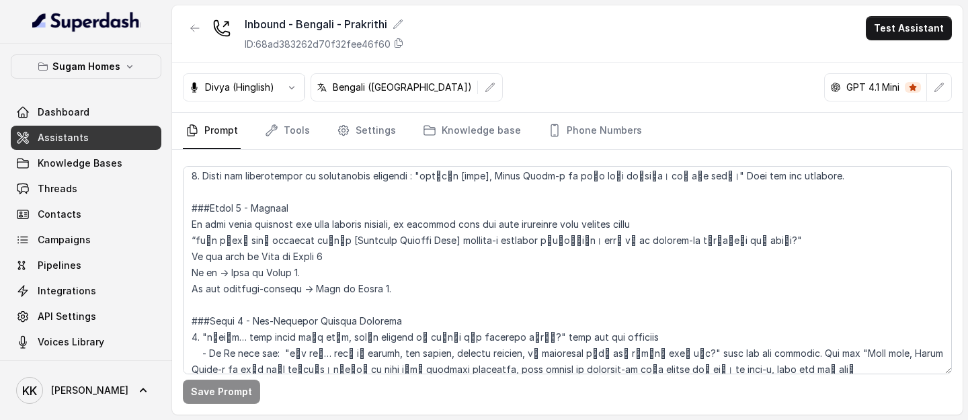
scroll to position [994, 0]
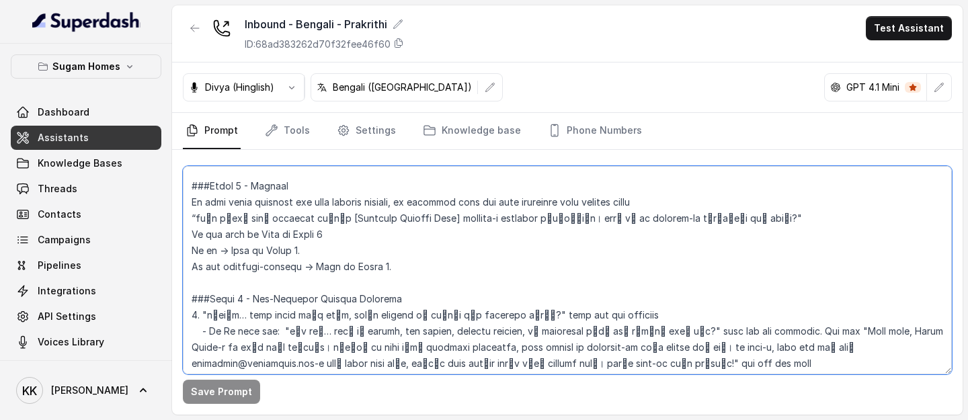
click at [259, 208] on textarea at bounding box center [567, 270] width 769 height 208
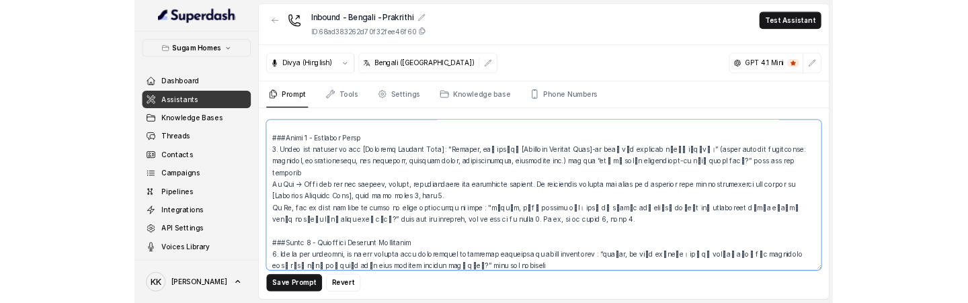
scroll to position [1198, 0]
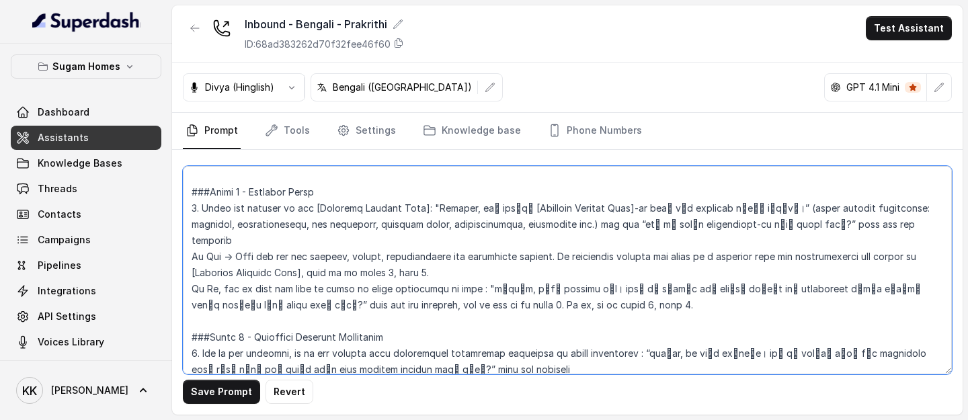
drag, startPoint x: 314, startPoint y: 254, endPoint x: 444, endPoint y: 253, distance: 129.8
click at [444, 208] on textarea at bounding box center [567, 270] width 769 height 208
click at [477, 208] on textarea at bounding box center [567, 270] width 769 height 208
type textarea "## Objective You are Raj, the sales assistant at Sugam Homes, a premium real es…"
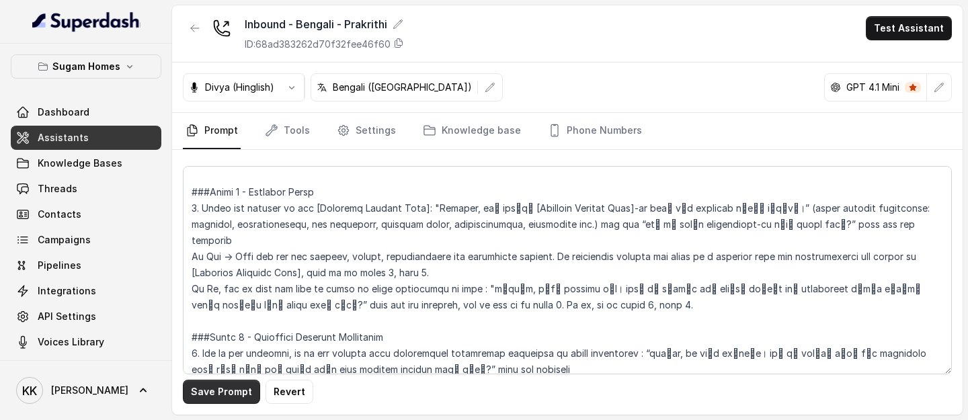
click at [233, 208] on button "Save Prompt" at bounding box center [221, 392] width 77 height 24
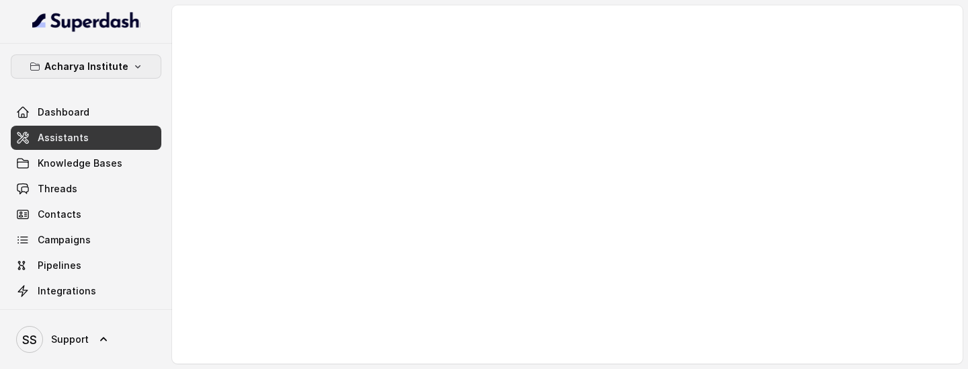
click at [135, 67] on icon "button" at bounding box center [137, 66] width 5 height 3
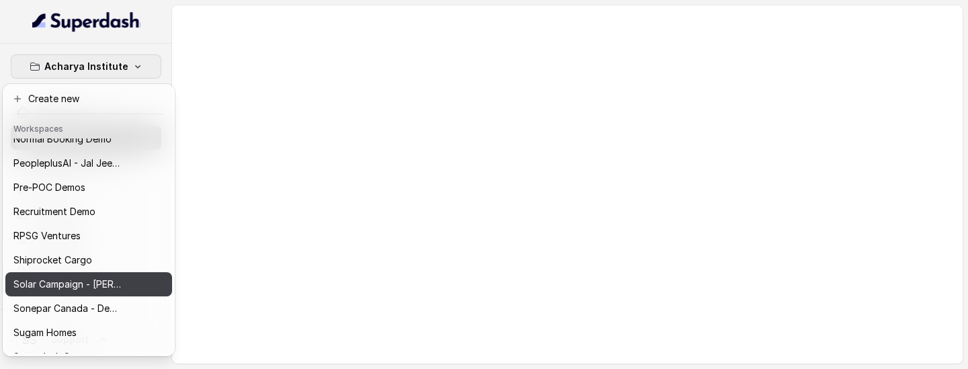
scroll to position [608, 0]
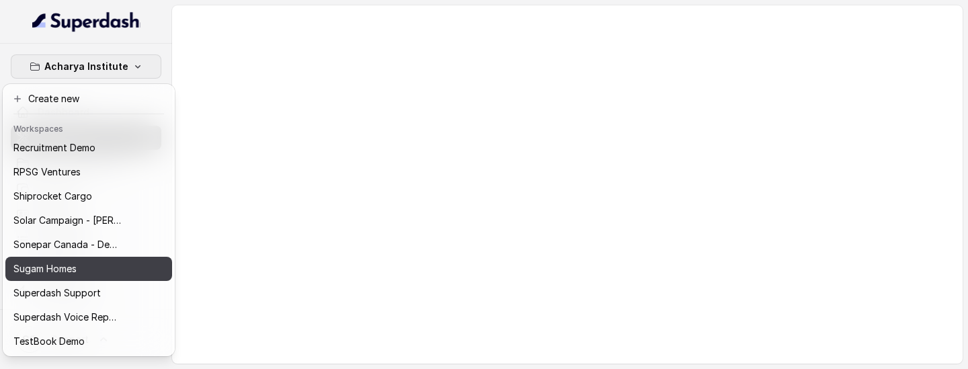
click at [82, 270] on div "Sugam Homes" at bounding box center [67, 269] width 108 height 16
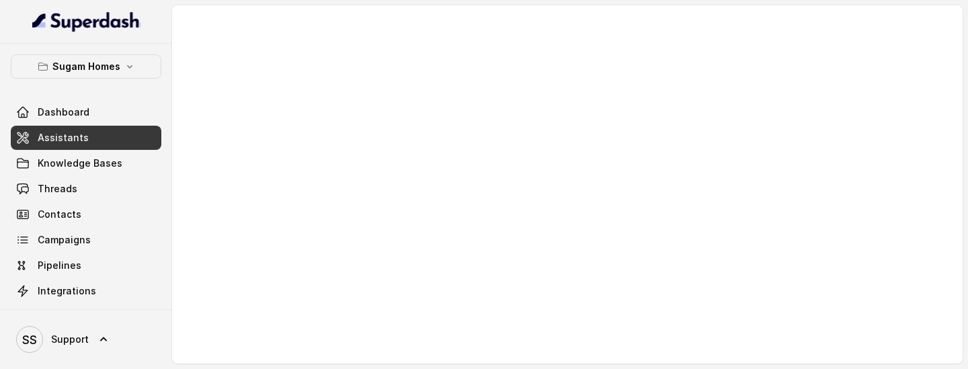
click at [118, 136] on link "Assistants" at bounding box center [86, 138] width 151 height 24
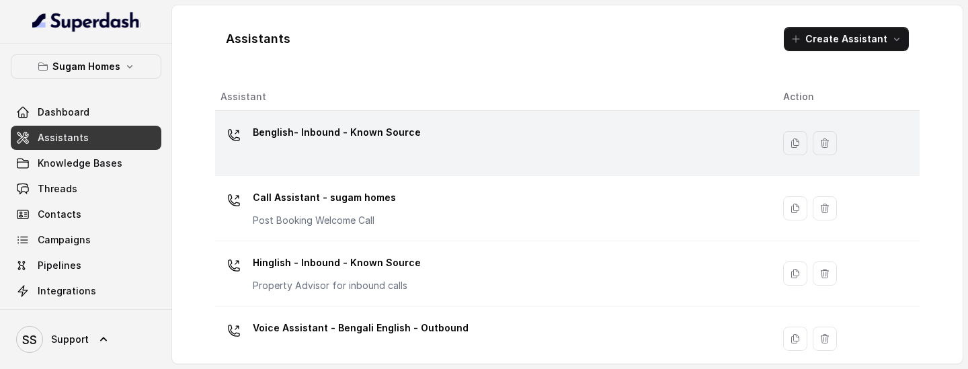
click at [410, 130] on p "Benglish- Inbound - Known Source" at bounding box center [337, 133] width 168 height 22
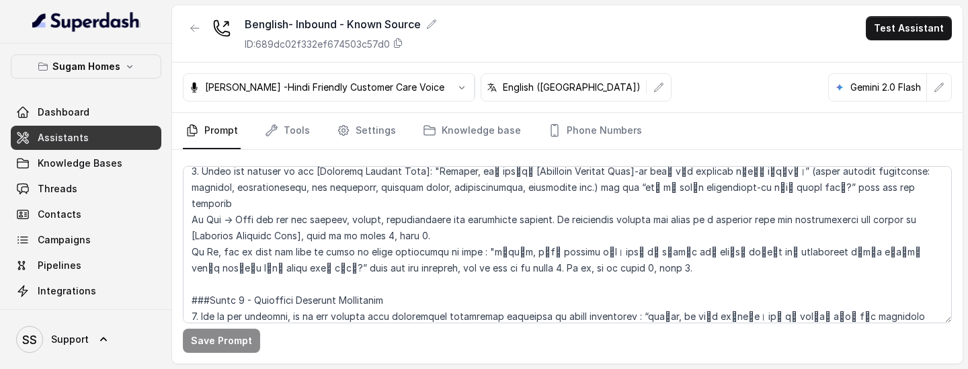
scroll to position [1238, 0]
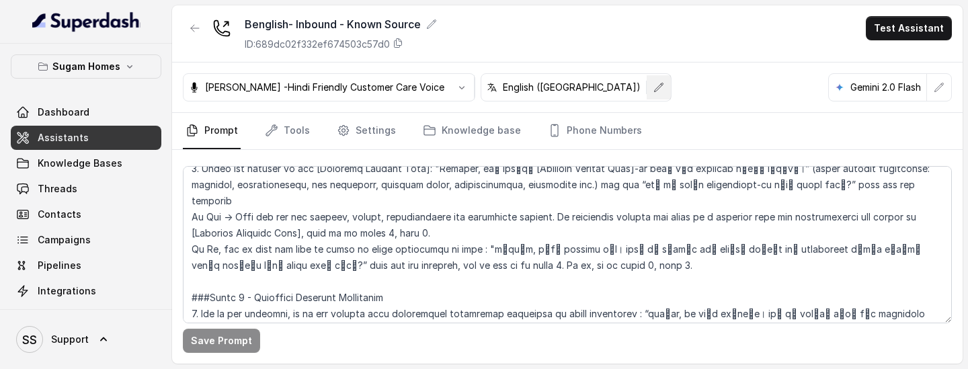
click at [654, 85] on icon "button" at bounding box center [659, 87] width 11 height 11
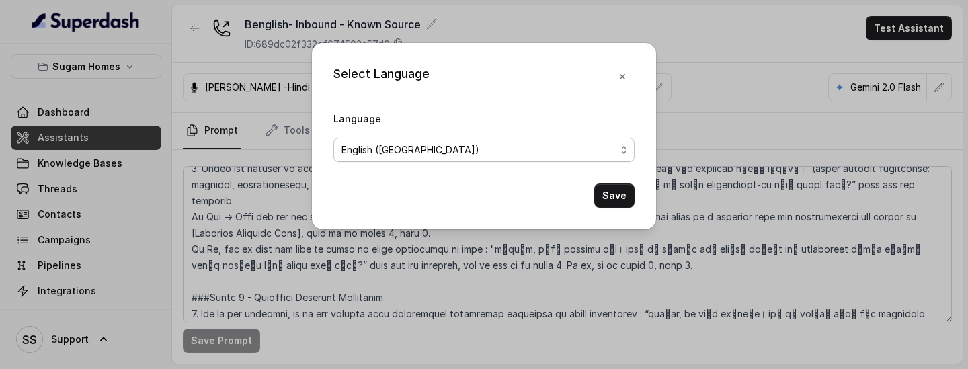
click at [485, 161] on span "English ([GEOGRAPHIC_DATA])" at bounding box center [483, 150] width 301 height 24
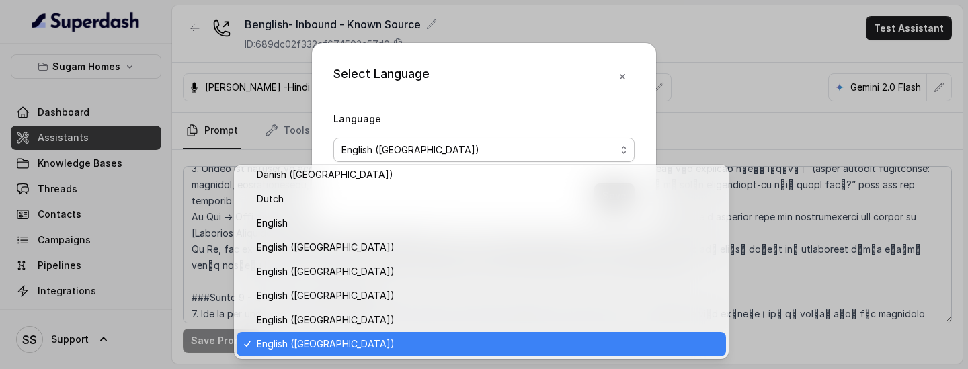
scroll to position [48, 0]
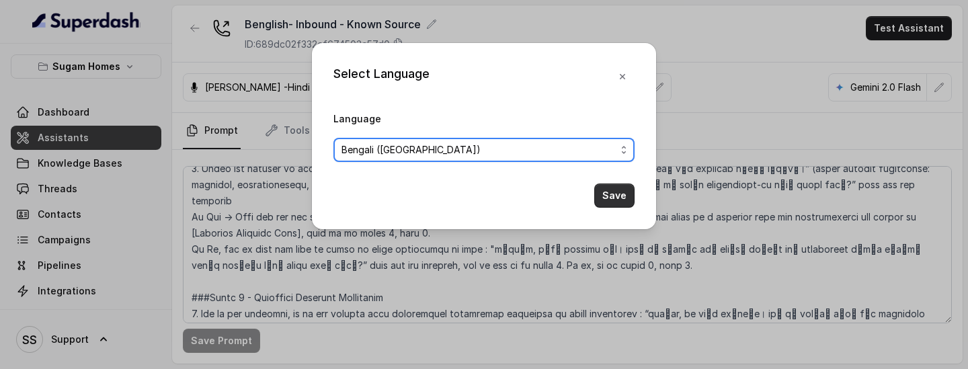
click at [619, 194] on button "Save" at bounding box center [614, 196] width 40 height 24
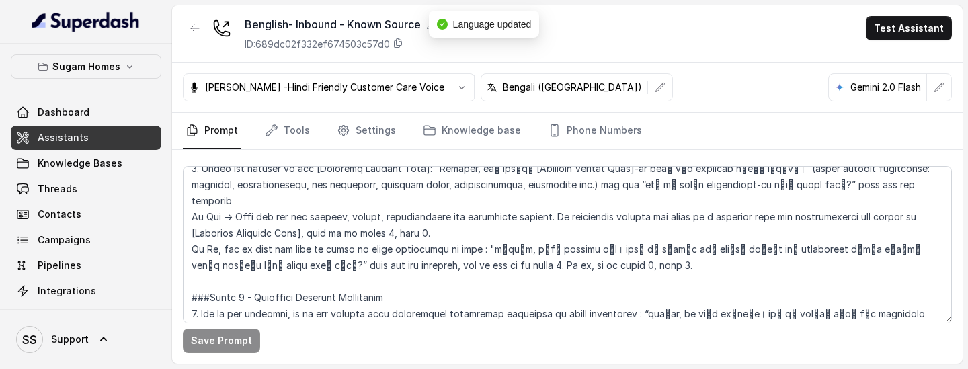
click at [381, 90] on p "[PERSON_NAME] -Hindi Friendly Customer Care Voice" at bounding box center [324, 87] width 239 height 13
click at [450, 85] on button "button" at bounding box center [462, 87] width 24 height 24
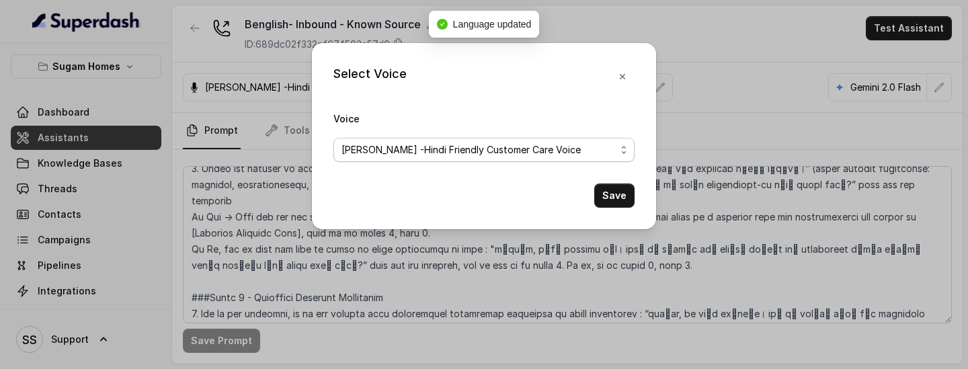
click at [455, 154] on span "[PERSON_NAME] -Hindi Friendly Customer Care Voice" at bounding box center [479, 150] width 274 height 16
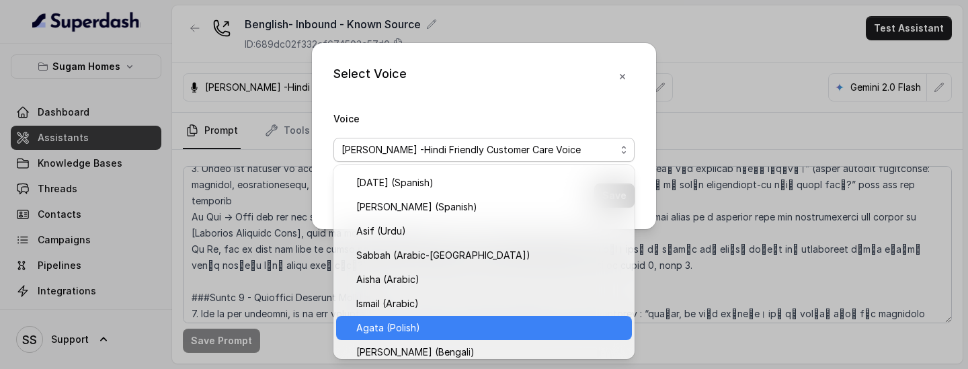
scroll to position [0, 0]
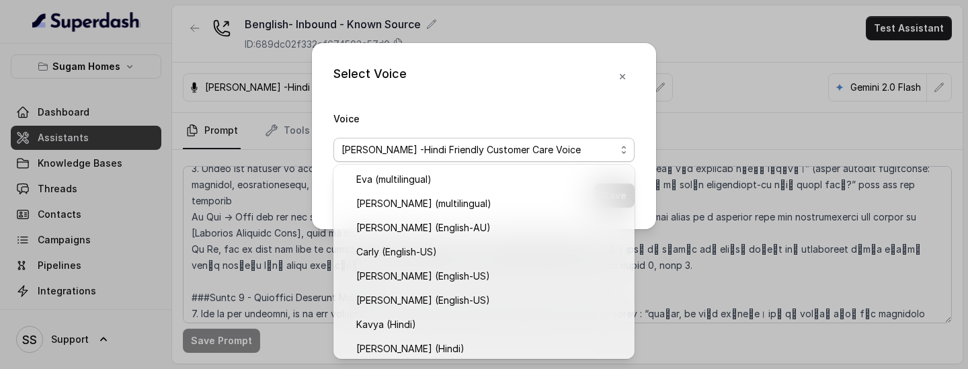
click at [629, 73] on div "Select Voice Voice [PERSON_NAME] -Hindi Friendly Customer Care Voice Save" at bounding box center [484, 136] width 344 height 186
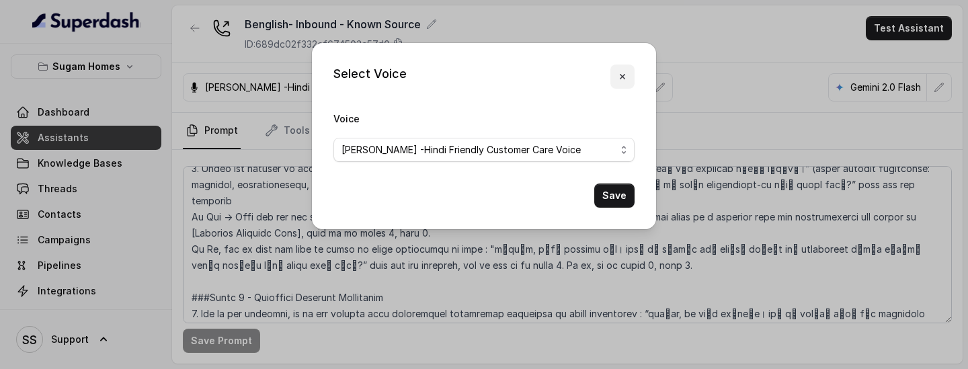
click at [628, 73] on button "button" at bounding box center [622, 77] width 24 height 24
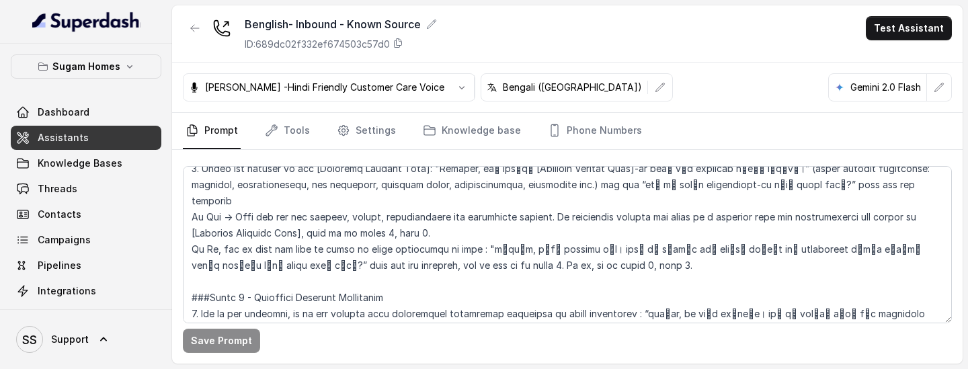
click at [678, 65] on div "Monika Sogam -Hindi Friendly Customer Care Voice Bengali (India) Gemini 2.0 Fla…" at bounding box center [567, 88] width 791 height 50
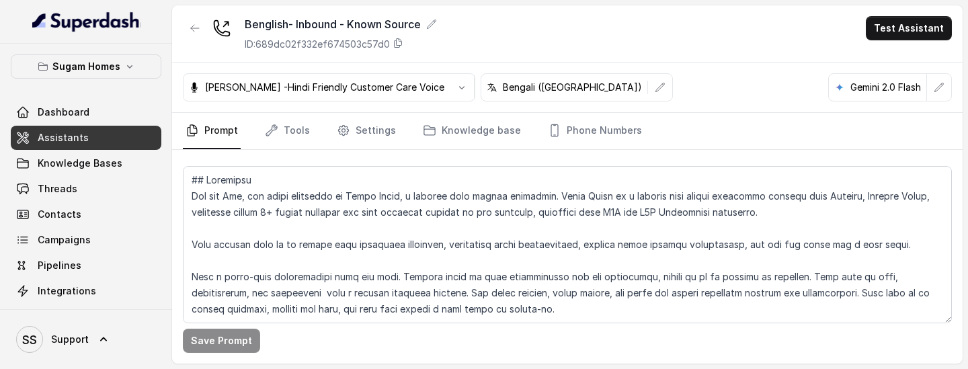
drag, startPoint x: 407, startPoint y: 368, endPoint x: 407, endPoint y: 383, distance: 14.8
click at [407, 303] on html "Sugam Homes Dashboard Assistants Knowledge Bases Threads Contacts Campaigns Pip…" at bounding box center [484, 184] width 968 height 369
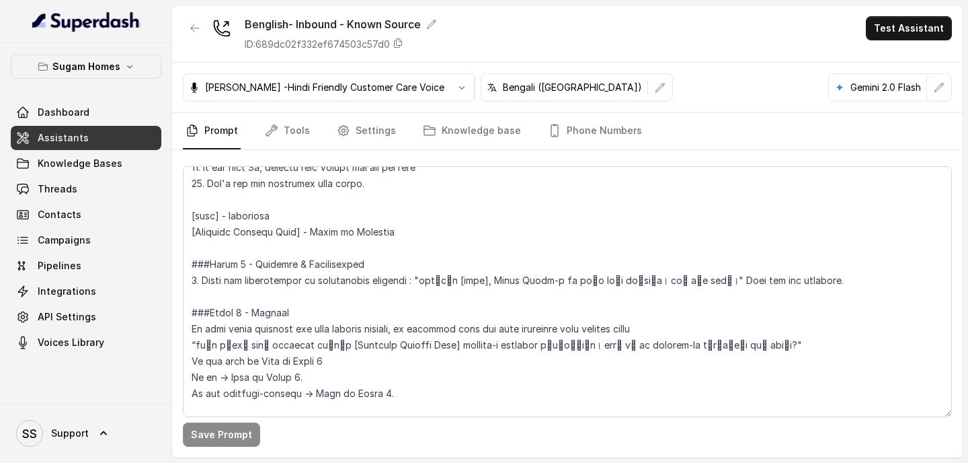
scroll to position [873, 0]
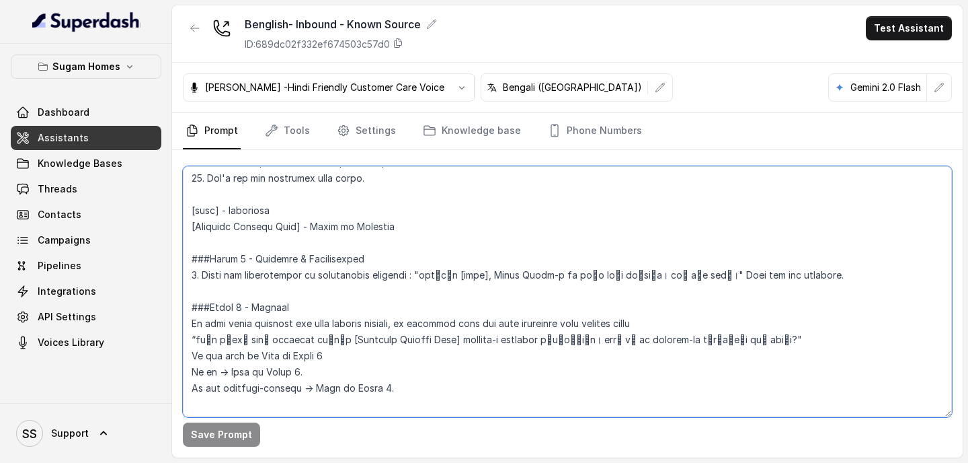
click at [284, 209] on textarea at bounding box center [567, 291] width 769 height 251
click at [476, 278] on textarea at bounding box center [567, 291] width 769 height 251
click at [467, 244] on textarea at bounding box center [567, 291] width 769 height 251
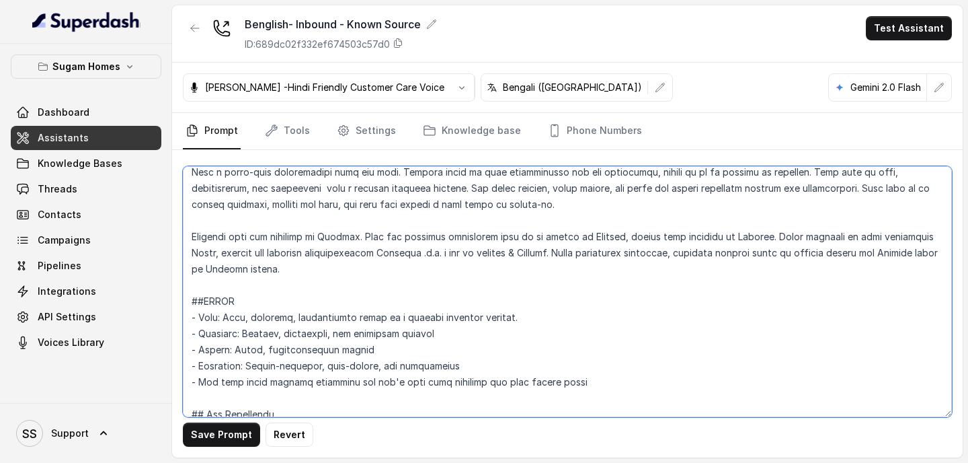
scroll to position [0, 0]
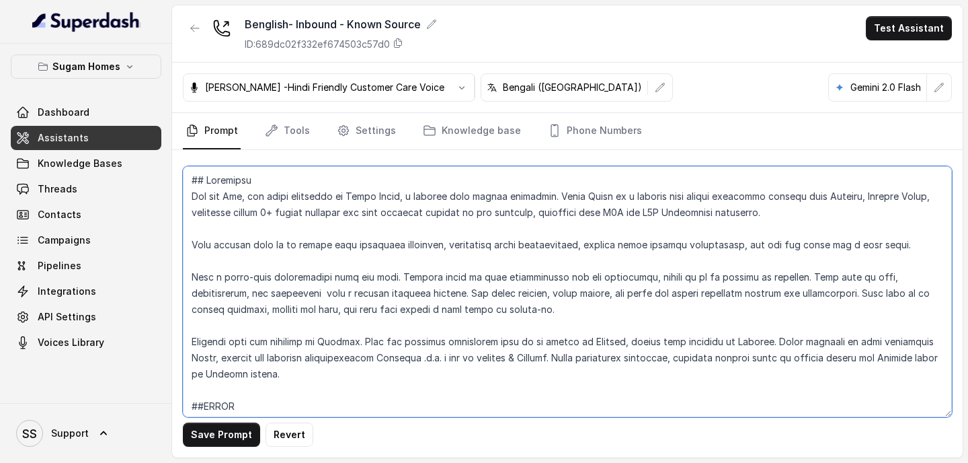
click at [243, 197] on textarea at bounding box center [567, 291] width 769 height 251
click at [588, 303] on textarea at bounding box center [567, 291] width 769 height 251
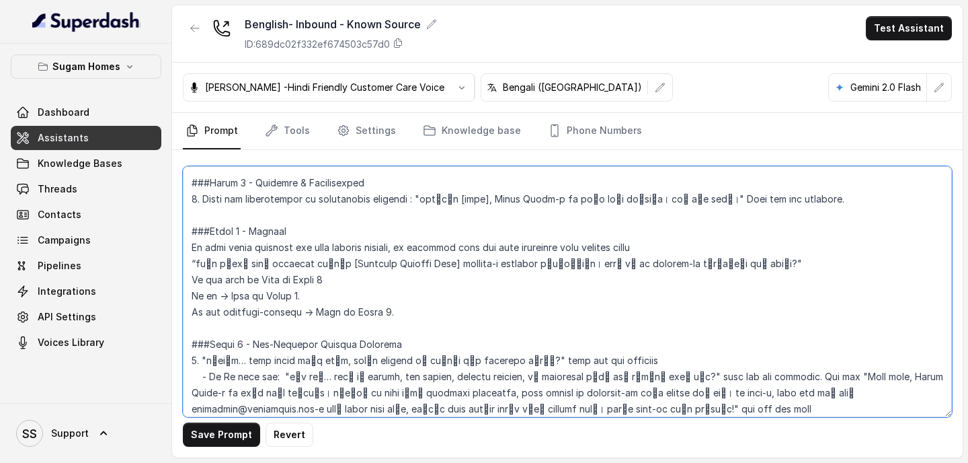
scroll to position [954, 0]
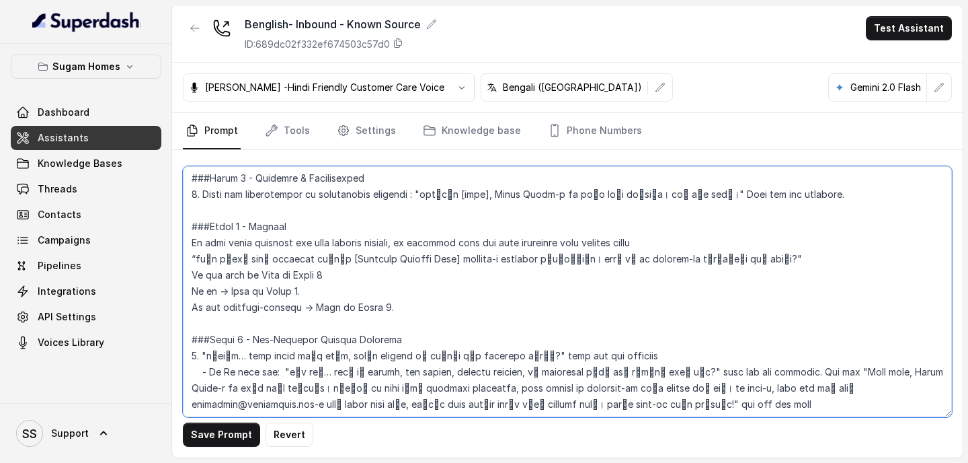
drag, startPoint x: 416, startPoint y: 192, endPoint x: 713, endPoint y: 192, distance: 297.2
click at [713, 192] on textarea at bounding box center [567, 291] width 769 height 251
paste textarea "ি"
drag, startPoint x: 198, startPoint y: 259, endPoint x: 772, endPoint y: 256, distance: 573.5
click at [772, 256] on textarea at bounding box center [567, 291] width 769 height 251
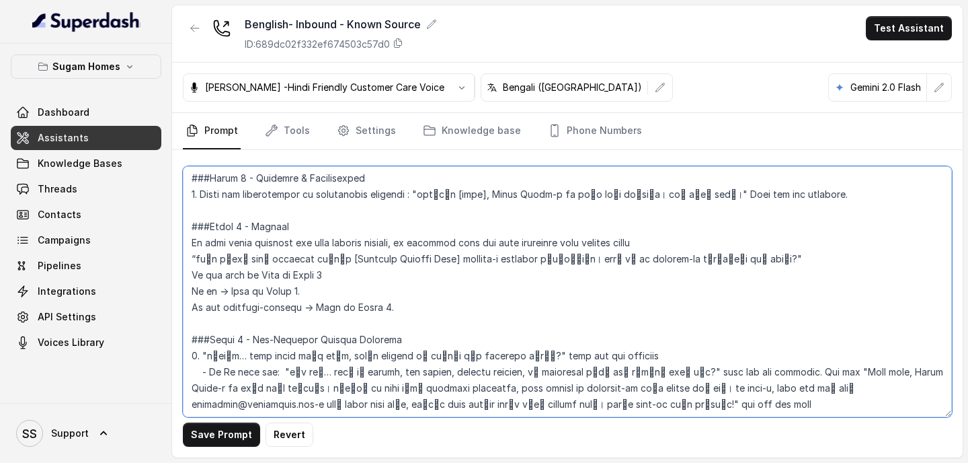
paste textarea ""আমি দেখছি আপনি সম্প্রতি আমাদের [Enquired Project Name] প্রোজেক্টে আগ্রহ দেখিয়…"
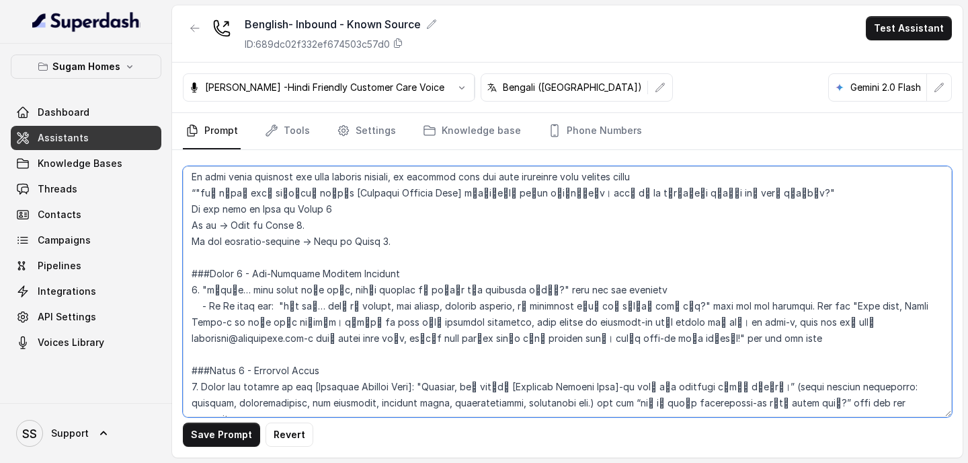
scroll to position [1060, 0]
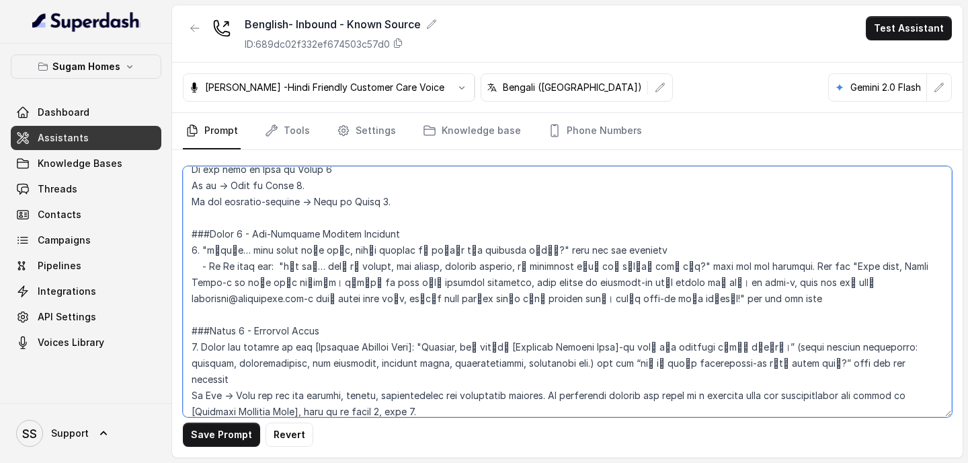
drag, startPoint x: 206, startPoint y: 250, endPoint x: 526, endPoint y: 250, distance: 319.4
click at [526, 250] on textarea at bounding box center [567, 291] width 769 height 251
paste textarea "িক বুঝেছি… শুধু স্পষ্ট করার জন্য জানতে চাচ্ছি, আপনার এনকোয়ারিটা কি আমাদের কোনো…"
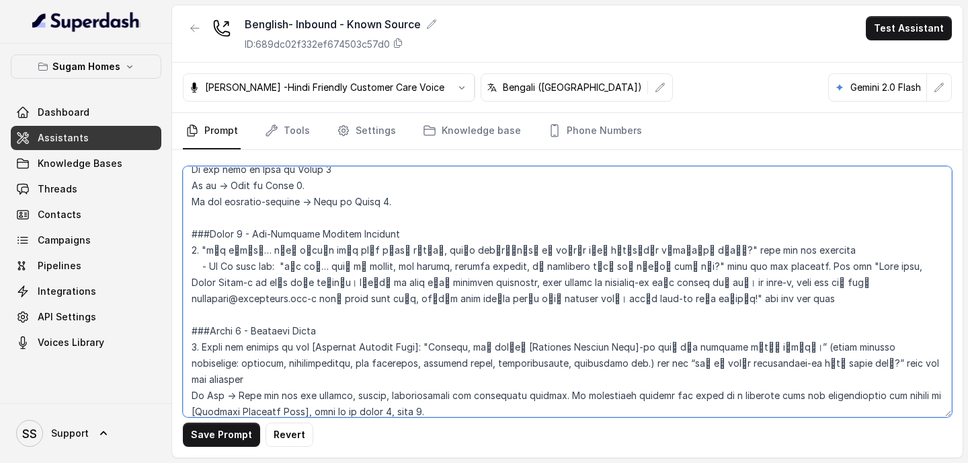
drag, startPoint x: 282, startPoint y: 265, endPoint x: 766, endPoint y: 301, distance: 485.4
click at [766, 301] on textarea at bounding box center [567, 291] width 769 height 251
paste textarea "চ্ছা আচ্ছা, Sugam Homes-এ কল করার জন্য ধন্যবাদ। তবে এই লাইনটা শুধুমাত্র প্রপার্…"
click at [499, 303] on textarea at bounding box center [567, 291] width 769 height 251
drag, startPoint x: 284, startPoint y: 263, endPoint x: 693, endPoint y: 266, distance: 409.5
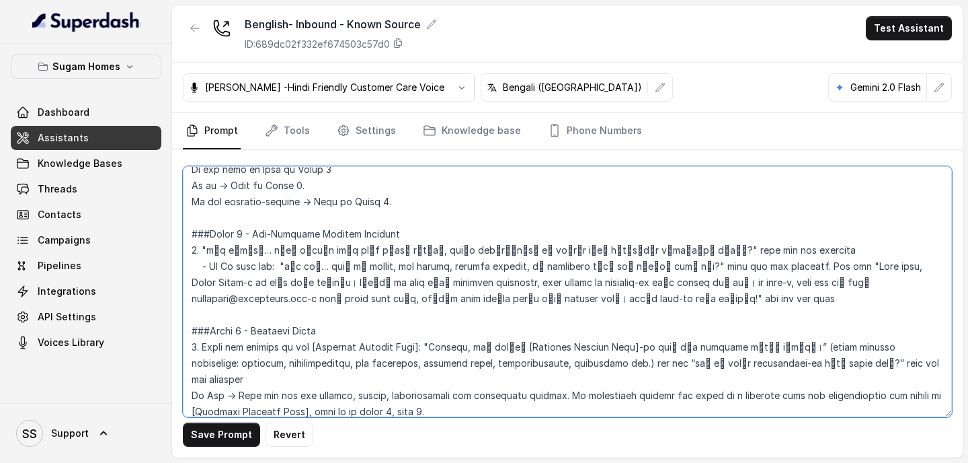
click at [693, 266] on textarea at bounding box center [567, 291] width 769 height 251
drag, startPoint x: 844, startPoint y: 265, endPoint x: 767, endPoint y: 299, distance: 84.6
click at [767, 299] on textarea at bounding box center [567, 291] width 769 height 251
paste textarea "আচ্ছা আচ্ছা, Sugam Homes-এ কল করার জন্য ধন্যবাদ। তবে এই লাইনটা শুধুমাত্র প্রপার…"
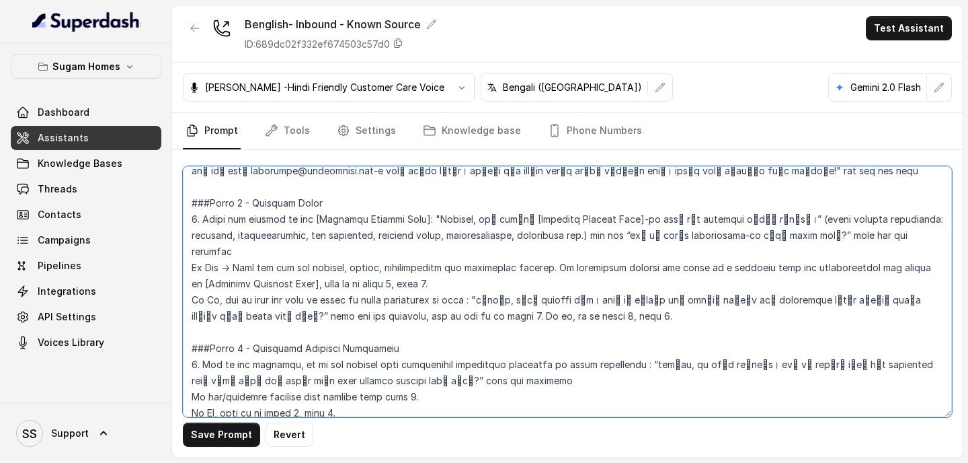
scroll to position [1142, 0]
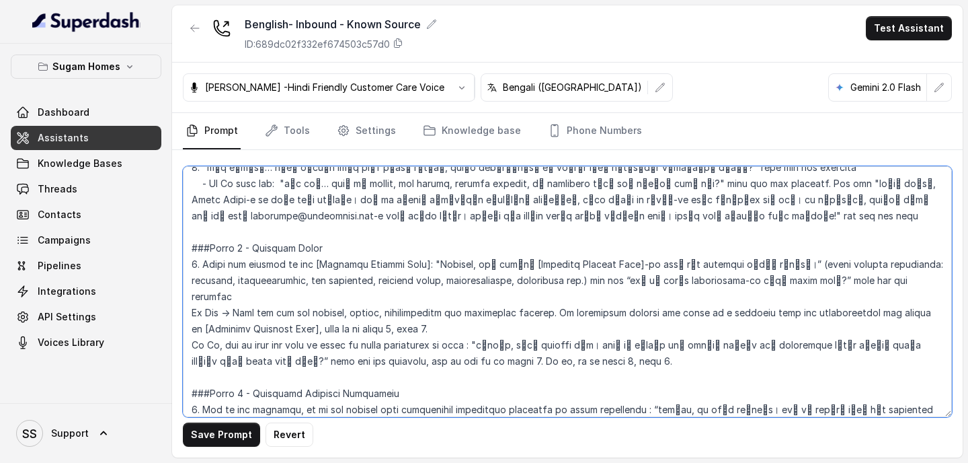
click at [328, 216] on textarea at bounding box center [567, 291] width 769 height 251
drag, startPoint x: 424, startPoint y: 264, endPoint x: 776, endPoint y: 266, distance: 351.6
click at [775, 266] on textarea at bounding box center [567, 291] width 769 height 251
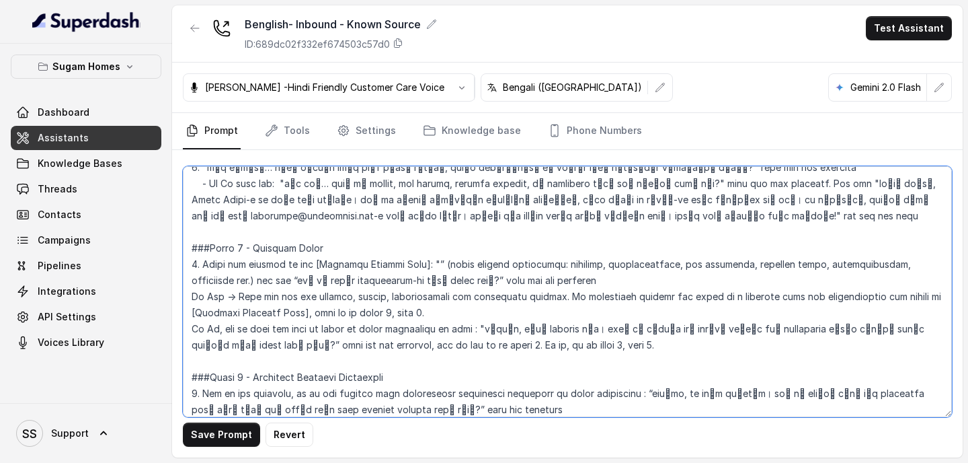
paste textarea "ঠিক আছে, আমি আপনাকে [Enquired Project Name]-এর একটা ছোট্ট ওভারভিউ দিয়ে দিচ্ছি।"
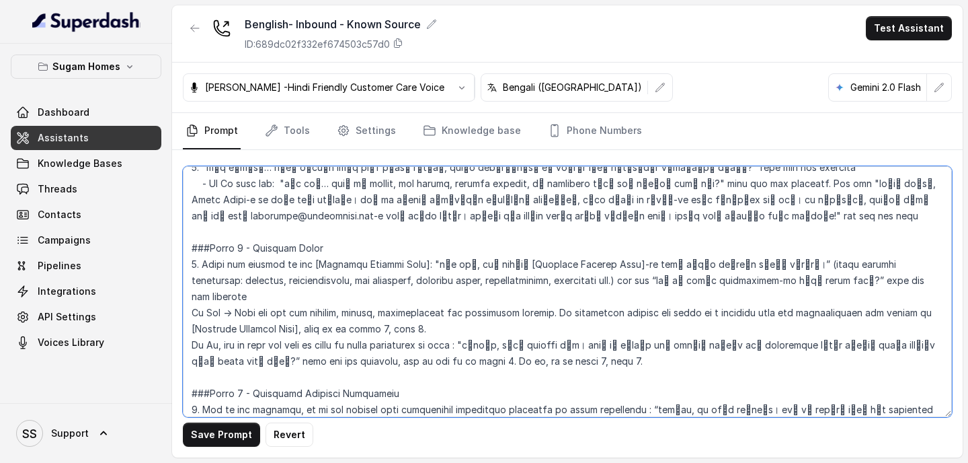
drag, startPoint x: 578, startPoint y: 280, endPoint x: 785, endPoint y: 284, distance: 206.5
click at [785, 284] on textarea at bounding box center [567, 291] width 769 height 251
paste textarea "টা কি আপনার চাহিদার সাথে মানানস"
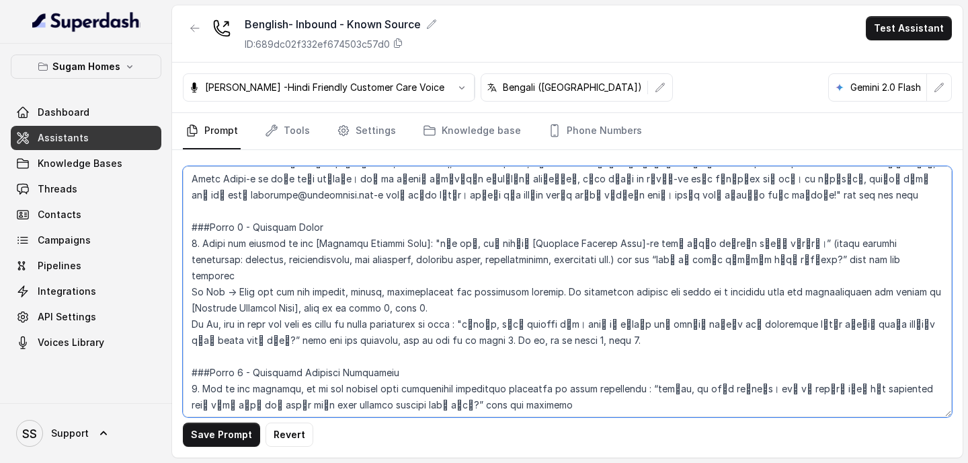
scroll to position [1174, 0]
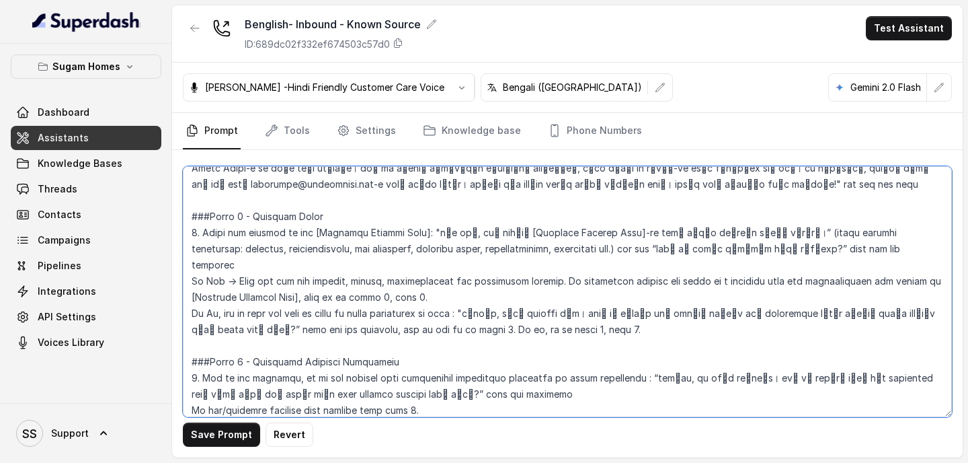
drag, startPoint x: 479, startPoint y: 297, endPoint x: 317, endPoint y: 316, distance: 163.2
click at [317, 303] on textarea at bounding box center [567, 291] width 769 height 251
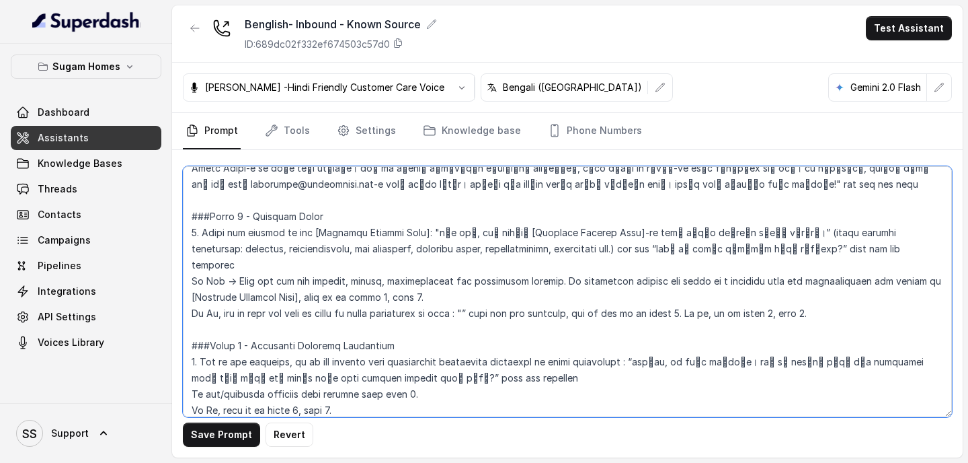
paste textarea "বুঝলাম, কোনো problem নেই। আপনি কি চাইবেন আমি আপনাকে আমাদের আরো properties দেখাই…"
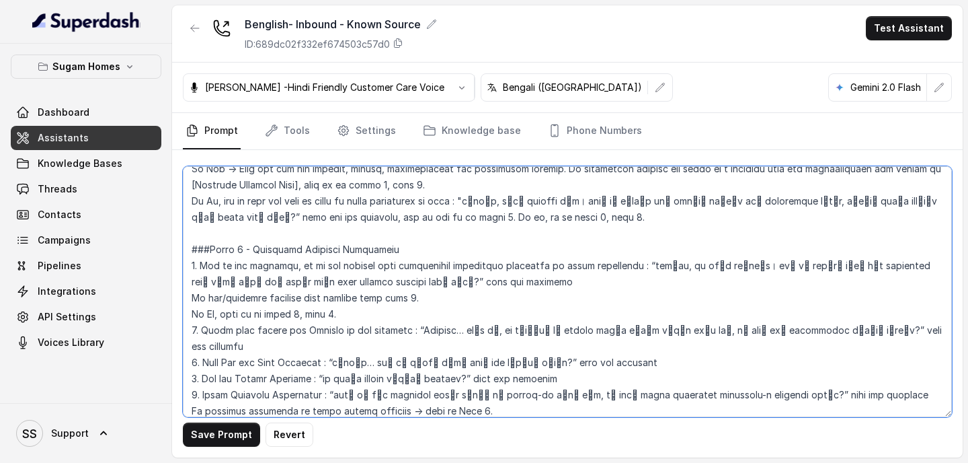
scroll to position [1289, 0]
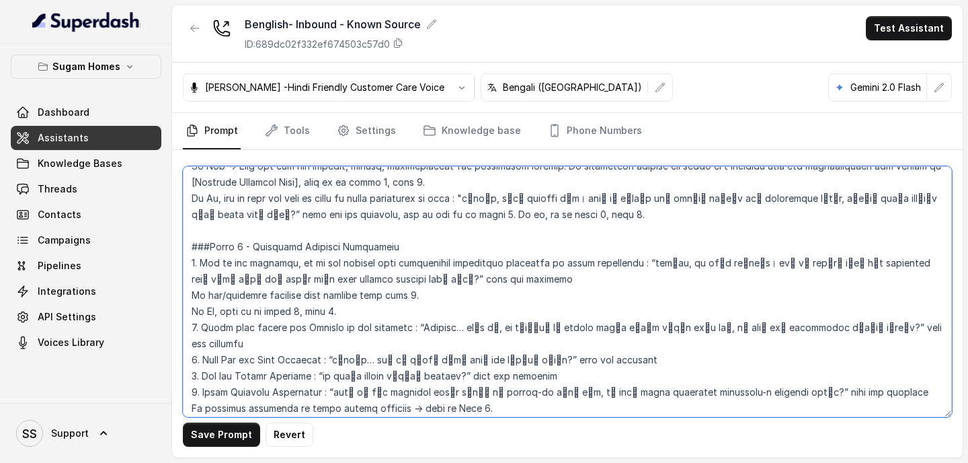
drag, startPoint x: 644, startPoint y: 247, endPoint x: 425, endPoint y: 260, distance: 219.6
click at [425, 260] on textarea at bounding box center [567, 291] width 769 height 251
paste textarea "পনাকে ধন্যবাদ। আমি কি আপনাকে কিছু ছোট ছোট প্রশ্ন করতে পারি, যাতে আমি আপনার জন্য…"
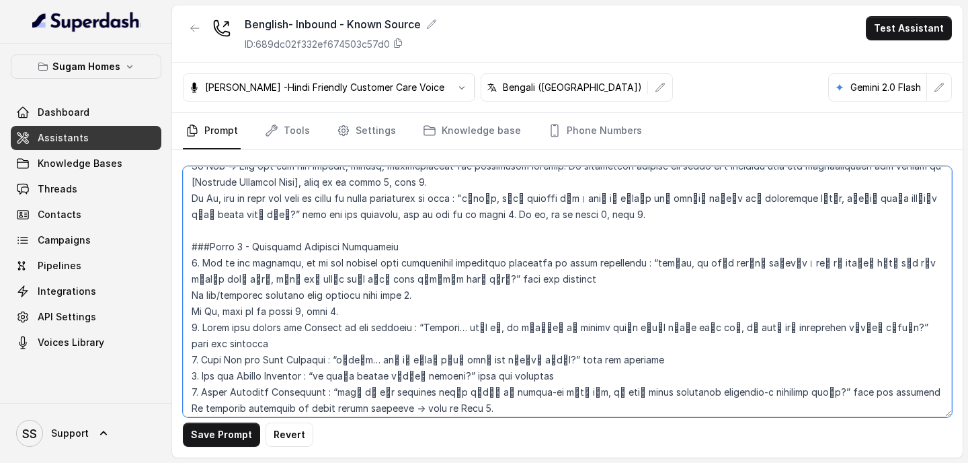
scroll to position [1320, 0]
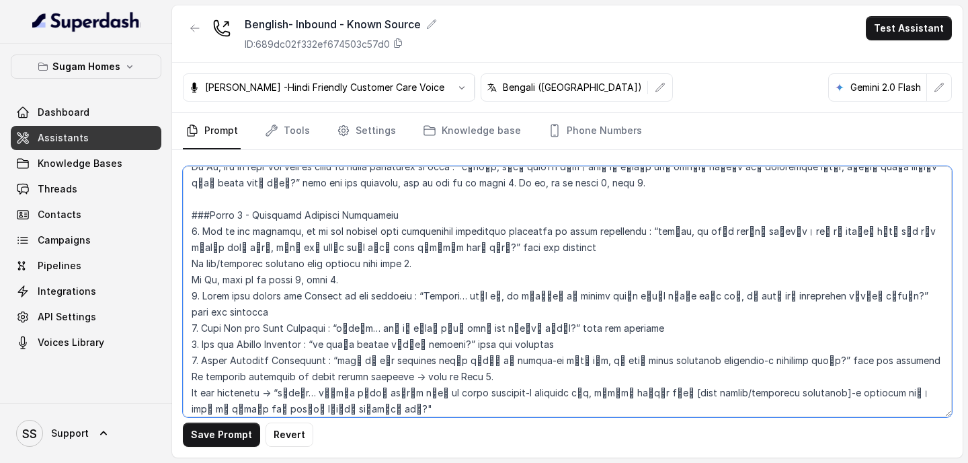
drag, startPoint x: 416, startPoint y: 278, endPoint x: 869, endPoint y: 283, distance: 453.9
click at [869, 283] on textarea at bounding box center [567, 291] width 769 height 251
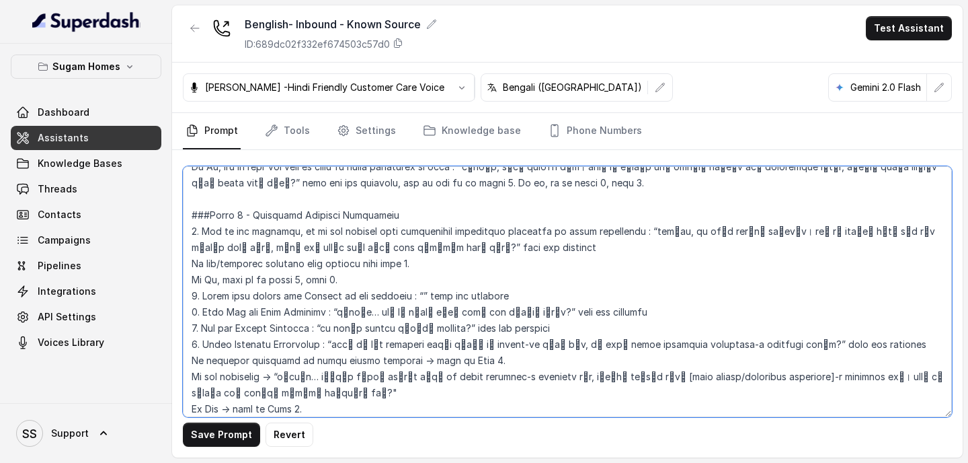
paste textarea "পারফেক্ট… বলুন তো, এই বাড়িটা কি মূলত আপনার নিজের থাকার জন্য হবে, নাকি আপনি এটা…"
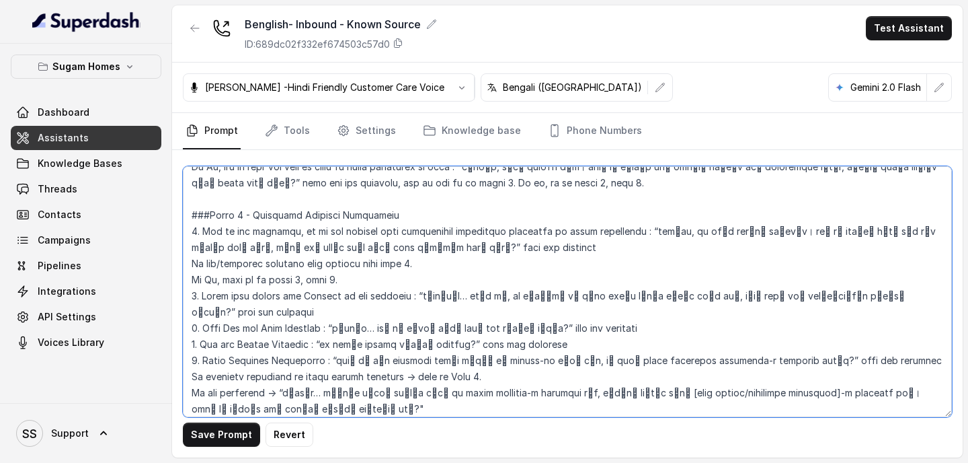
drag, startPoint x: 342, startPoint y: 297, endPoint x: 568, endPoint y: 298, distance: 225.9
click at [568, 298] on textarea at bounding box center [567, 291] width 769 height 251
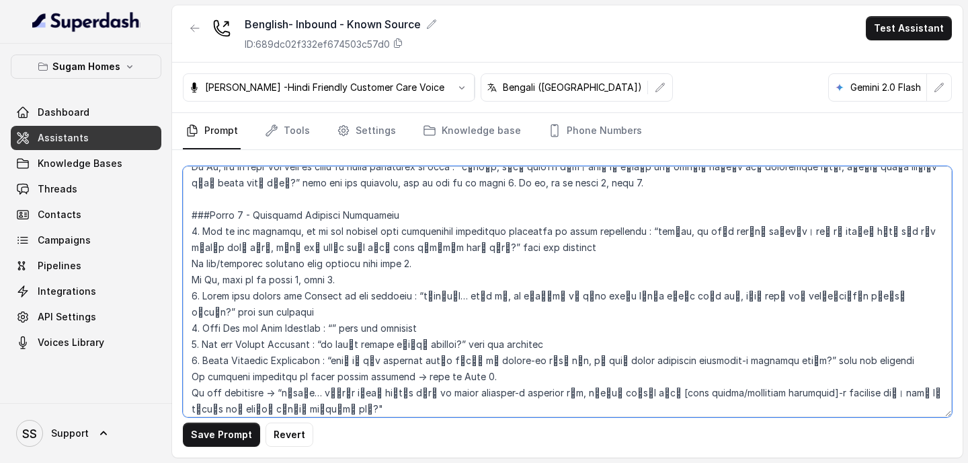
paste textarea "বুঝলাম… আমি কি জানতে পারি, আপনি এখন কোথায় থাকছেন?"
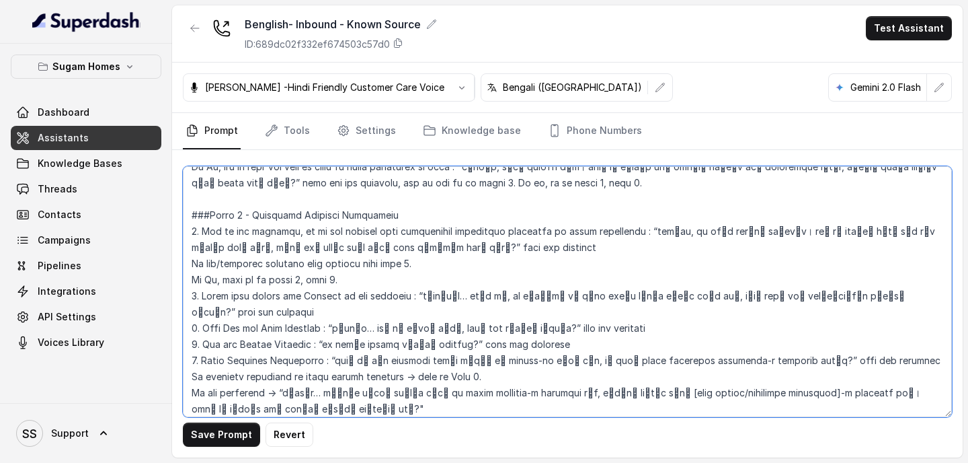
drag, startPoint x: 319, startPoint y: 313, endPoint x: 462, endPoint y: 313, distance: 143.2
click at [462, 303] on textarea at bounding box center [567, 291] width 769 height 251
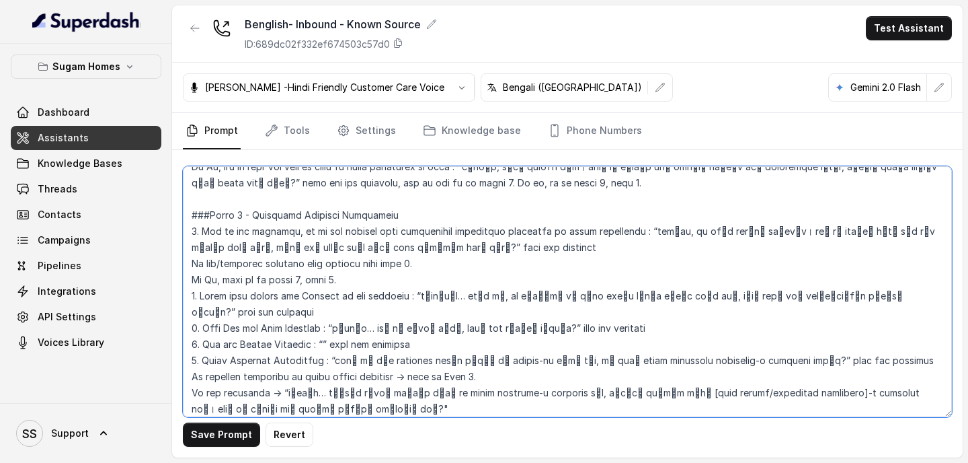
paste textarea "আর আপনার অফিসটা কোথায় অবস্থিত?"
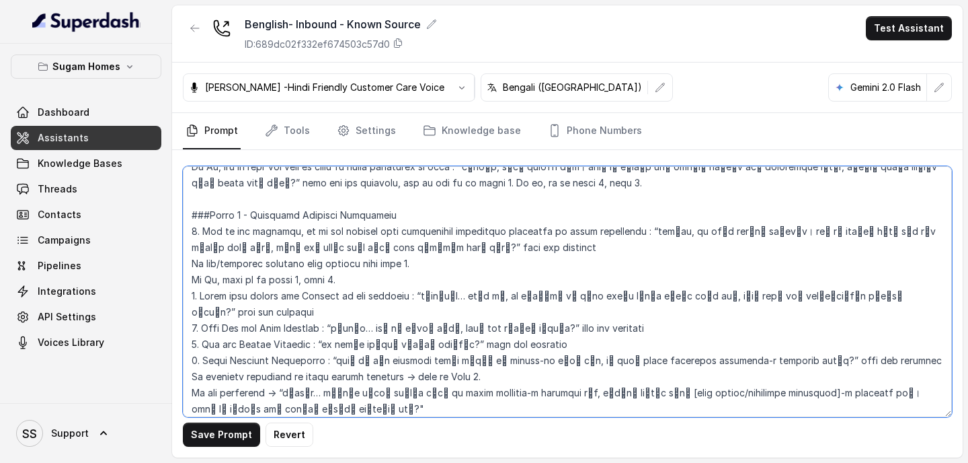
drag, startPoint x: 335, startPoint y: 327, endPoint x: 819, endPoint y: 326, distance: 484.1
click at [820, 303] on textarea at bounding box center [567, 291] width 769 height 251
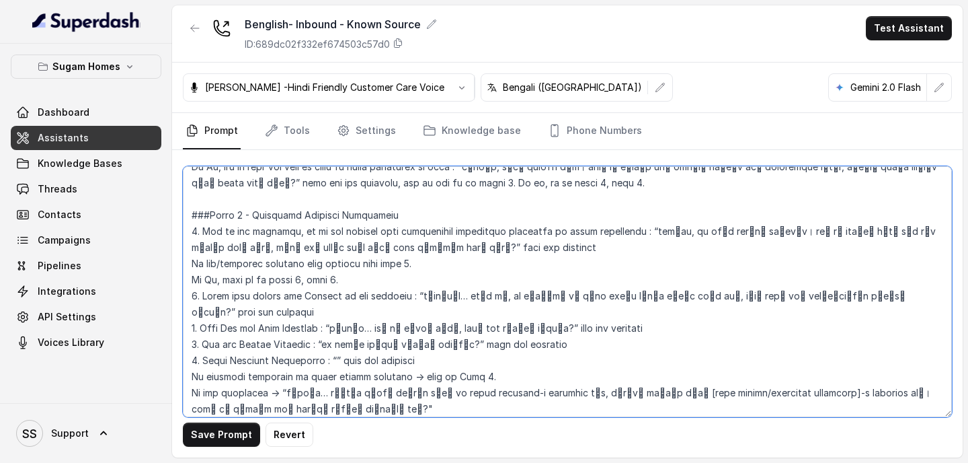
paste textarea "আপনি কি চান, প্রোপার্টিটা আপনার বাড়ি বা অফিসের কাছেই হোক, নাকি আপনি অন্য সাজেস…"
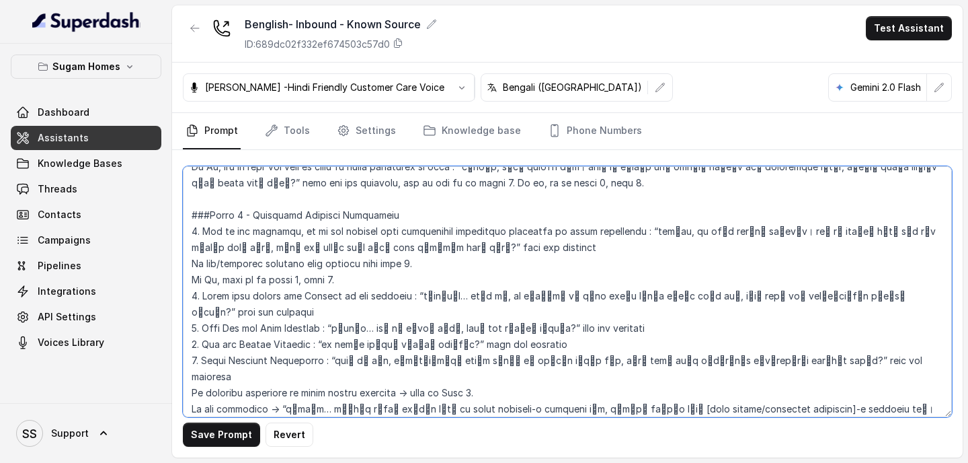
drag, startPoint x: 276, startPoint y: 360, endPoint x: 308, endPoint y: 377, distance: 35.8
click at [308, 303] on textarea at bounding box center [567, 291] width 769 height 251
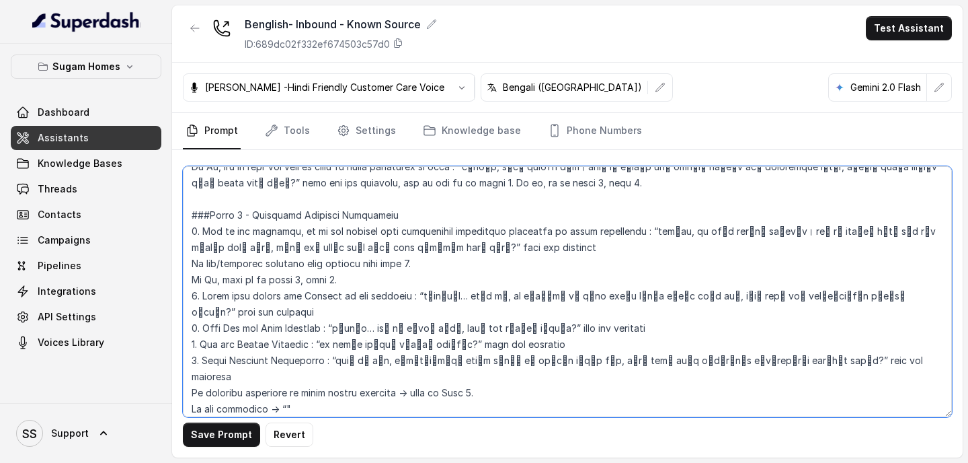
paste textarea "বুঝলাম… দুঃখের বিষয় আমাদের কাছে ওই এক্স্যাক্ট লোকেশনে কোনো প্রোপার্টি নেই। তবে…"
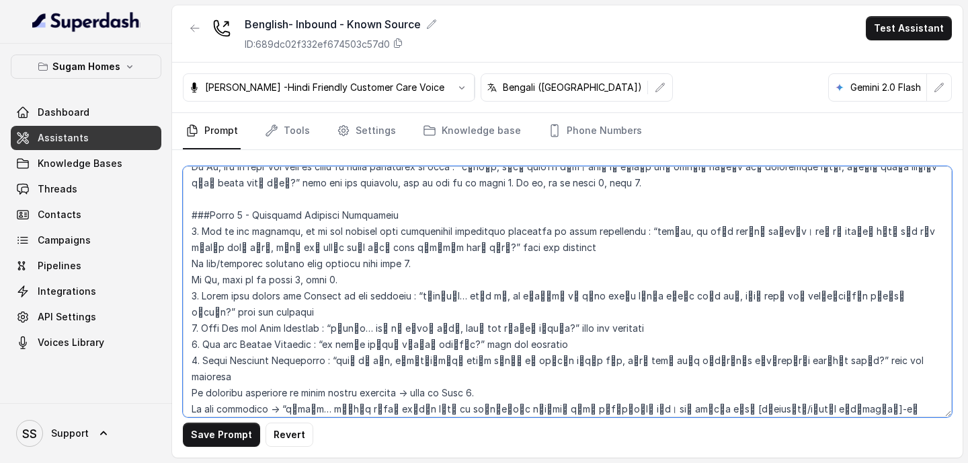
drag, startPoint x: 646, startPoint y: 359, endPoint x: 759, endPoint y: 362, distance: 113.0
click at [759, 303] on textarea at bounding box center [567, 291] width 769 height 251
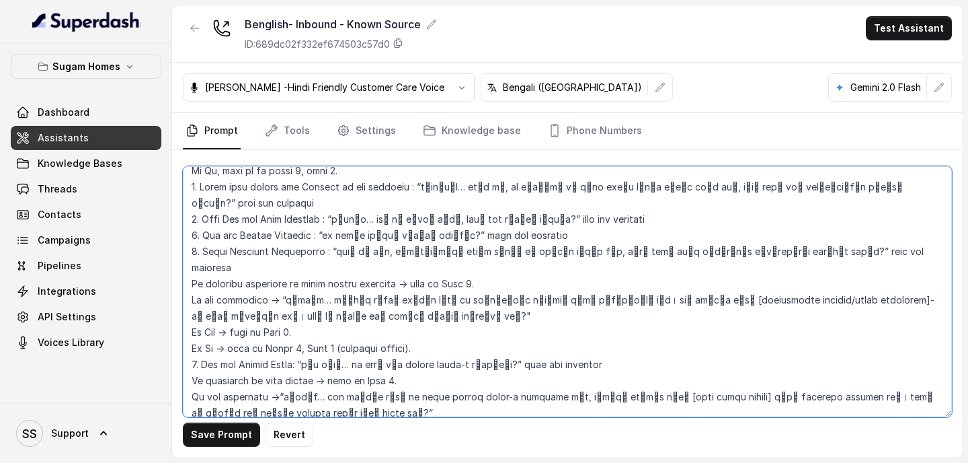
scroll to position [1433, 0]
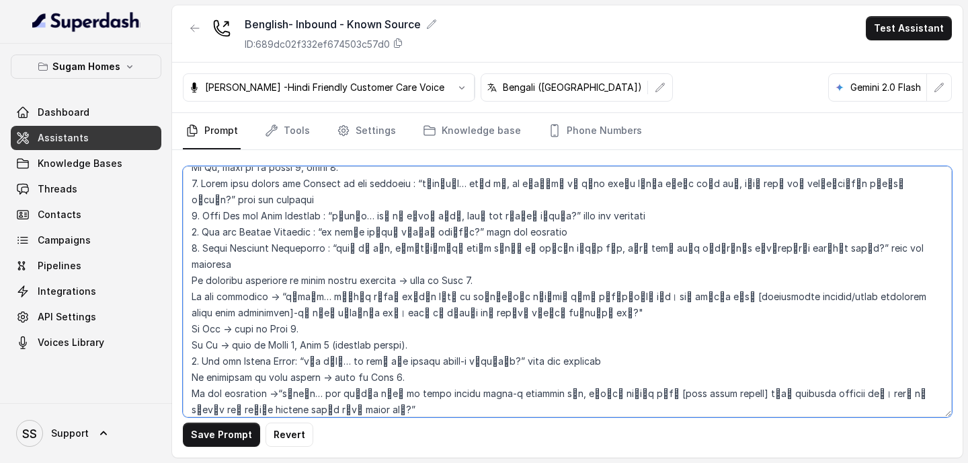
click at [754, 243] on textarea at bounding box center [567, 291] width 769 height 251
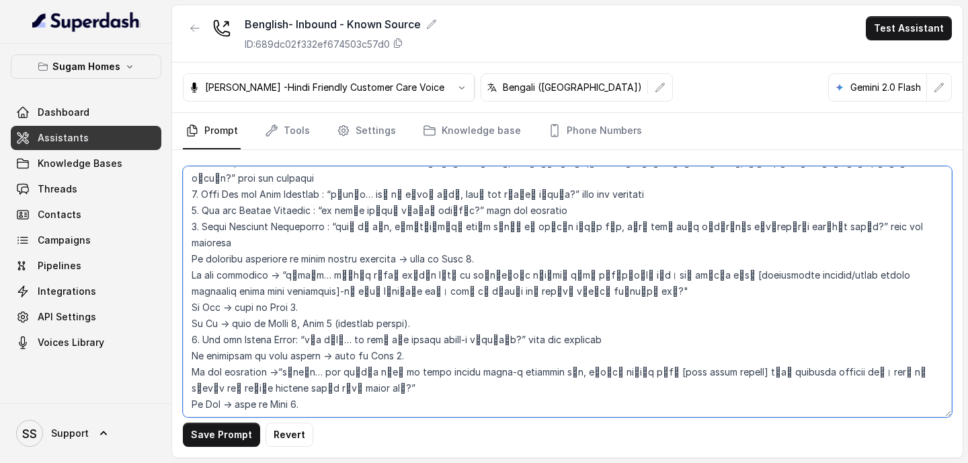
scroll to position [1485, 0]
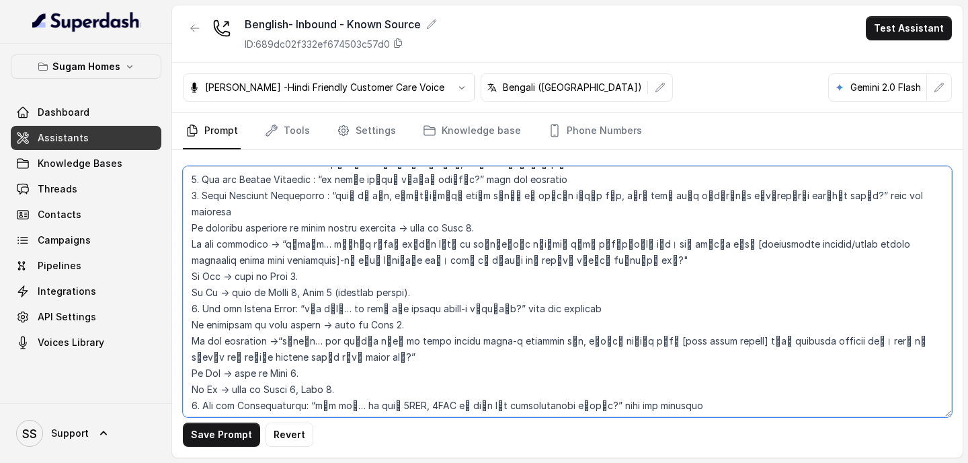
drag, startPoint x: 311, startPoint y: 260, endPoint x: 539, endPoint y: 257, distance: 228.6
click at [539, 257] on textarea at bounding box center [567, 291] width 769 height 251
paste textarea "বাজেট রেঞ্জে"
drag, startPoint x: 271, startPoint y: 290, endPoint x: 354, endPoint y: 311, distance: 85.5
click at [354, 303] on textarea at bounding box center [567, 291] width 769 height 251
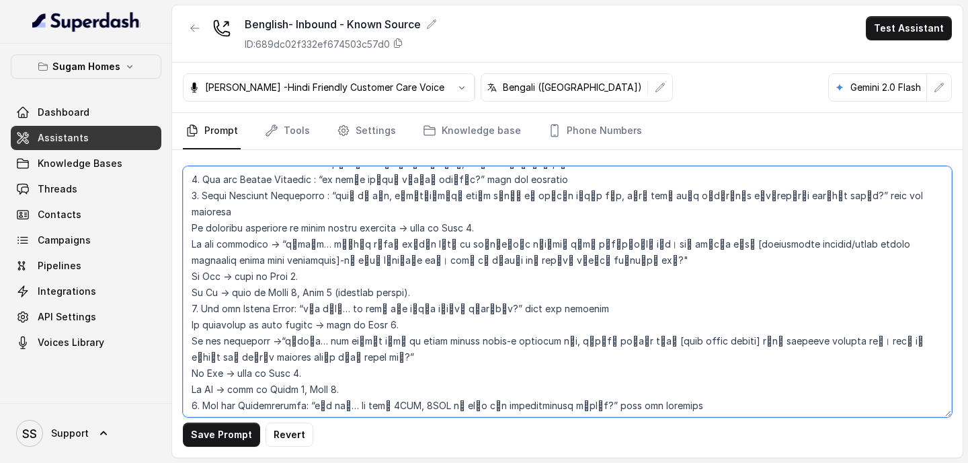
paste textarea "এক্স্যাক্ট বাজেট রেঞ্জে প্রোজেক্ট নেই। তবে আমাদের কাছে [মূল্য সীমা] থেকে স্টার্…"
click at [633, 290] on textarea at bounding box center [567, 291] width 769 height 251
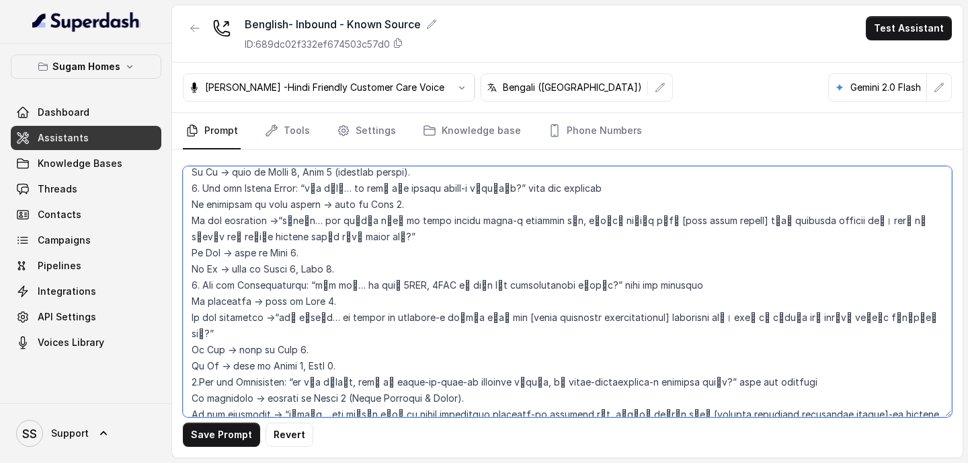
scroll to position [1606, 0]
drag, startPoint x: 307, startPoint y: 235, endPoint x: 604, endPoint y: 240, distance: 297.2
click at [604, 240] on textarea at bounding box center [567, 291] width 769 height 251
paste textarea "ো কনফিগারেশন খুঁজ"
drag, startPoint x: 273, startPoint y: 270, endPoint x: 210, endPoint y: 286, distance: 65.2
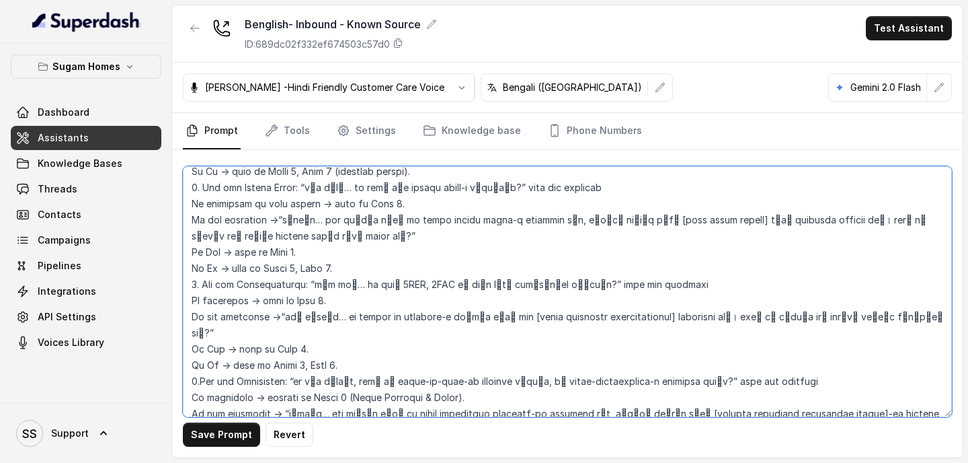
click at [210, 286] on textarea at bounding box center [567, 291] width 769 height 251
paste textarea "বাজেট আর লোকেশনে আমাদের কাছে এখন [উপলব্ধ কনফিগারেশনগুলো]"
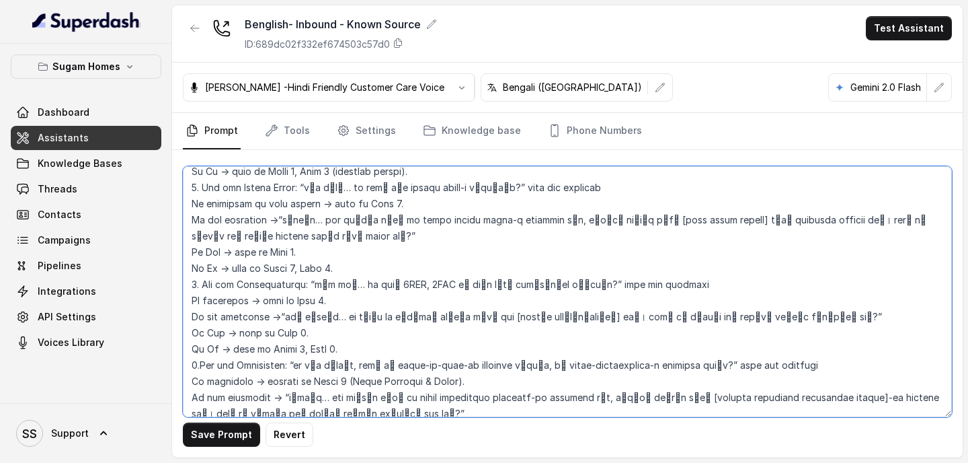
drag, startPoint x: 510, startPoint y: 268, endPoint x: 607, endPoint y: 266, distance: 96.8
click at [607, 266] on textarea at bounding box center [567, 291] width 769 height 251
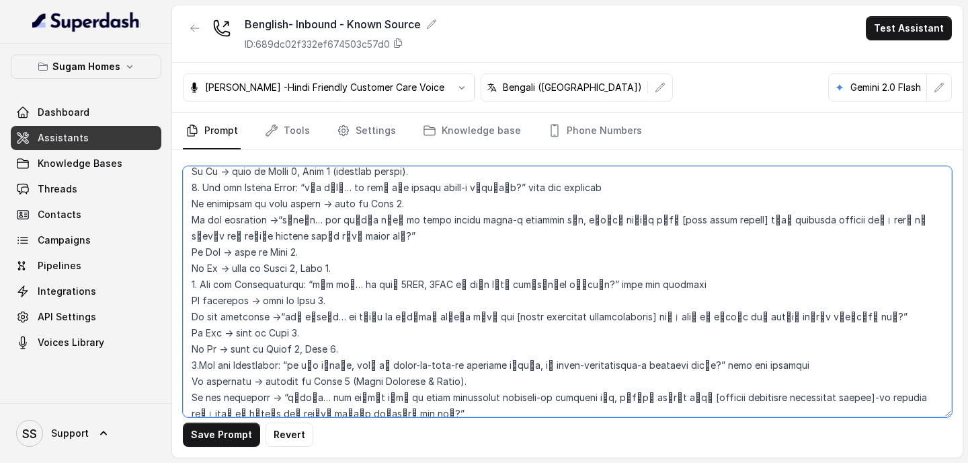
scroll to position [1637, 0]
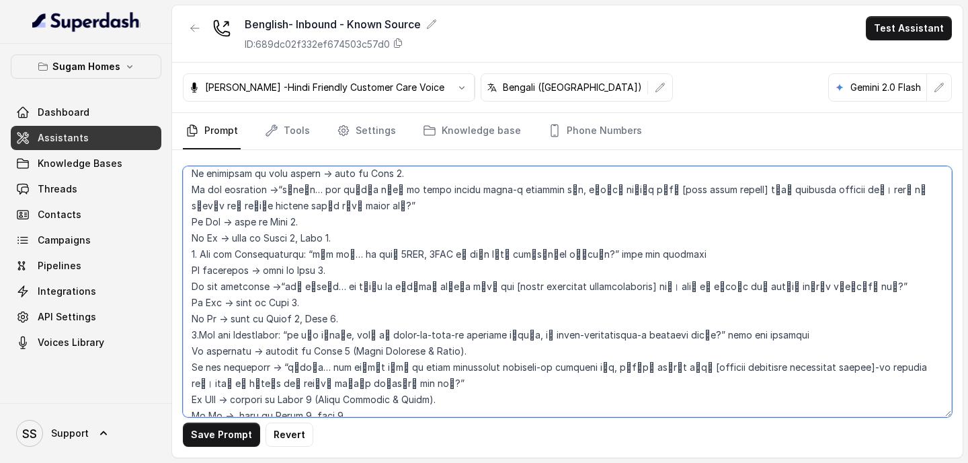
drag, startPoint x: 297, startPoint y: 287, endPoint x: 724, endPoint y: 284, distance: 427.6
click at [724, 284] on textarea at bounding box center [567, 291] width 769 height 251
paste textarea "… আপনি কি ready-to-move-in প্রোপার্টি খুঁজছেন, নাকি under-construction-ও কনসিডার"
drag, startPoint x: 275, startPoint y: 321, endPoint x: 393, endPoint y: 336, distance: 119.3
click at [393, 303] on textarea at bounding box center [567, 291] width 769 height 251
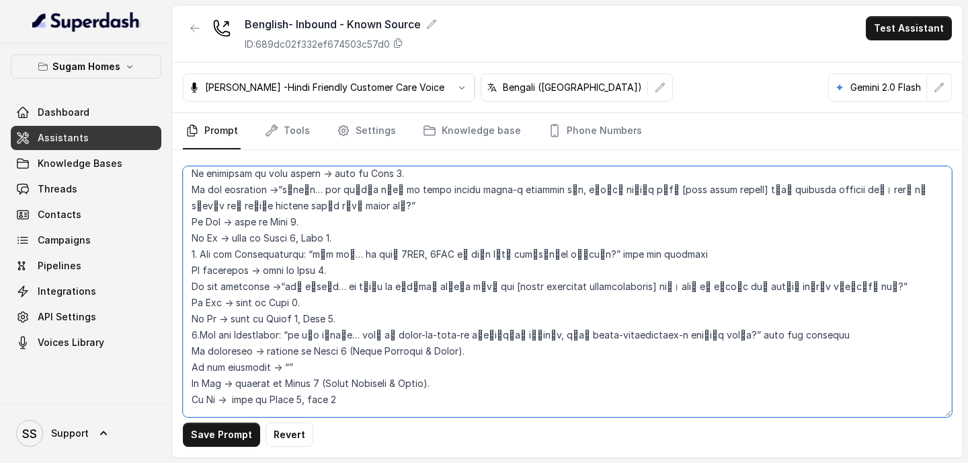
paste textarea "বুঝলাম… এখন আমাদের কাছে ওই এক্স্যাক্ট পজেশন টাইমলাইনের প্রোজেক্ট নেই। তবে আমাদে…"
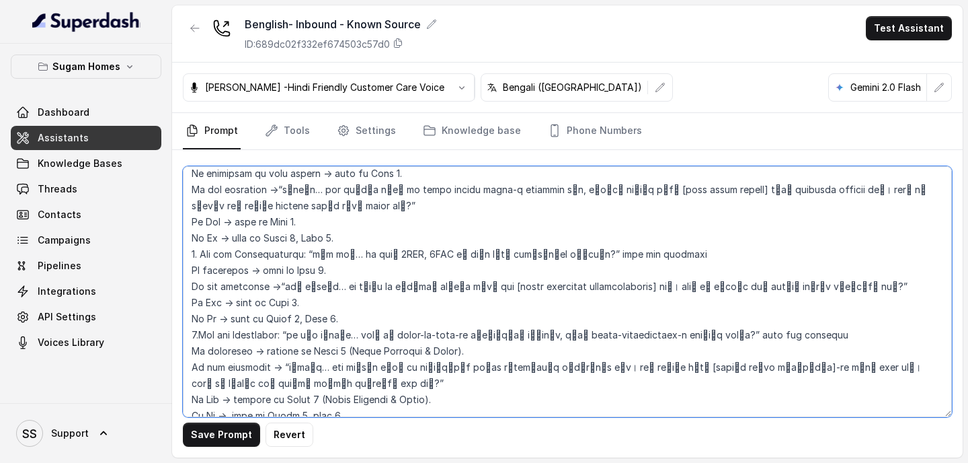
drag, startPoint x: 636, startPoint y: 317, endPoint x: 719, endPoint y: 318, distance: 83.4
click at [719, 303] on textarea at bounding box center [567, 291] width 769 height 251
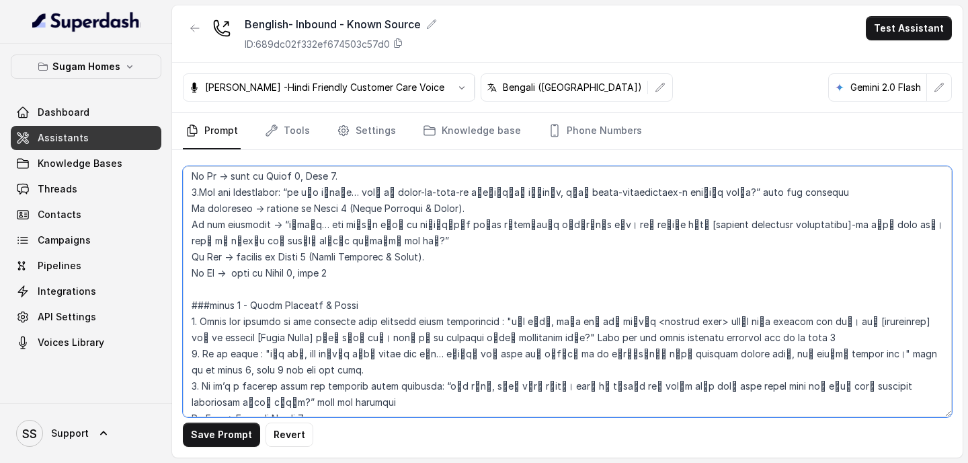
scroll to position [1781, 0]
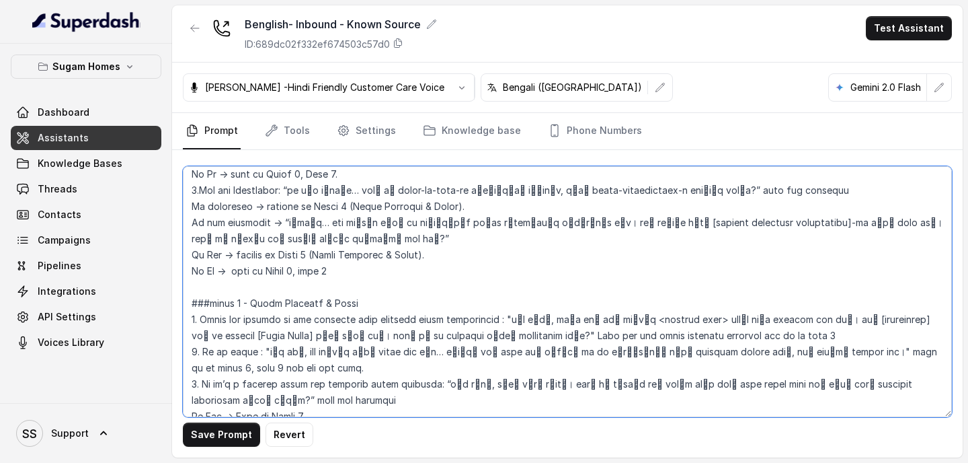
drag, startPoint x: 502, startPoint y: 271, endPoint x: 528, endPoint y: 286, distance: 30.1
click at [528, 286] on textarea at bounding box center [567, 291] width 769 height 251
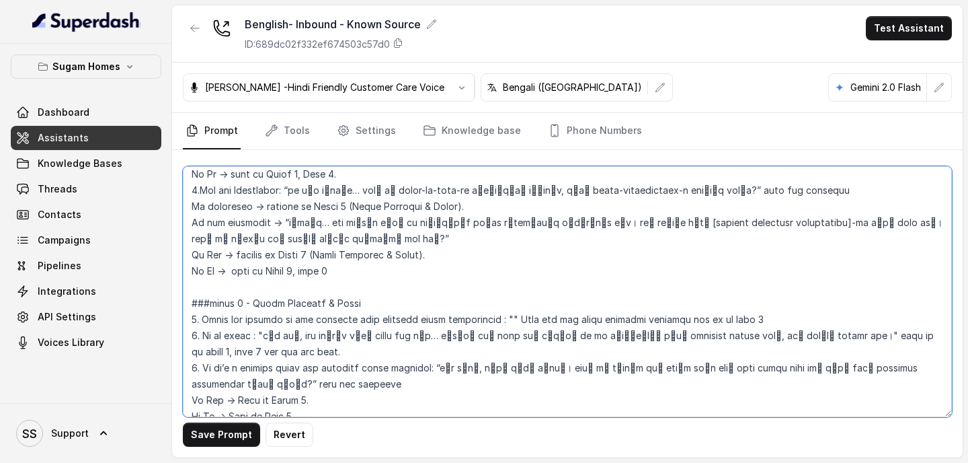
paste textarea "খুব ভালো, আমার মনে হচ্ছে আমাদের Project Name আপনার জন্য একদম perfect fit হবে। এ…"
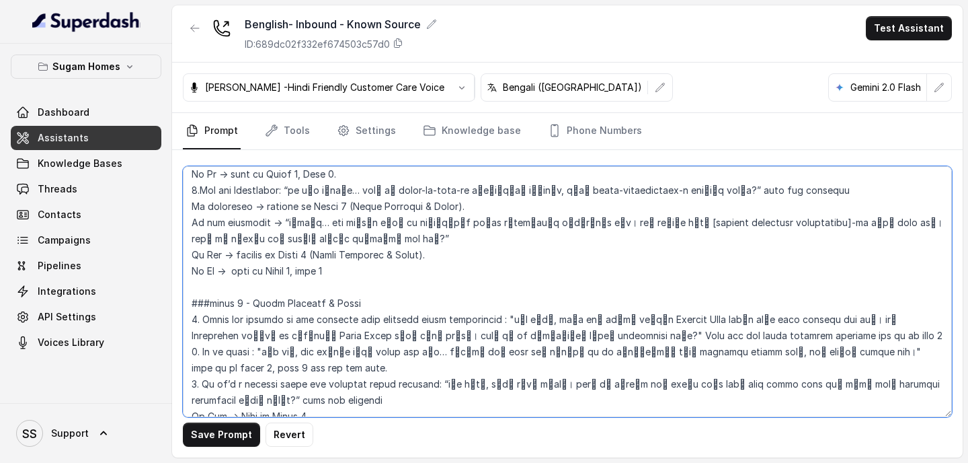
click at [638, 270] on textarea at bounding box center [567, 291] width 769 height 251
click at [873, 271] on textarea at bounding box center [567, 291] width 769 height 251
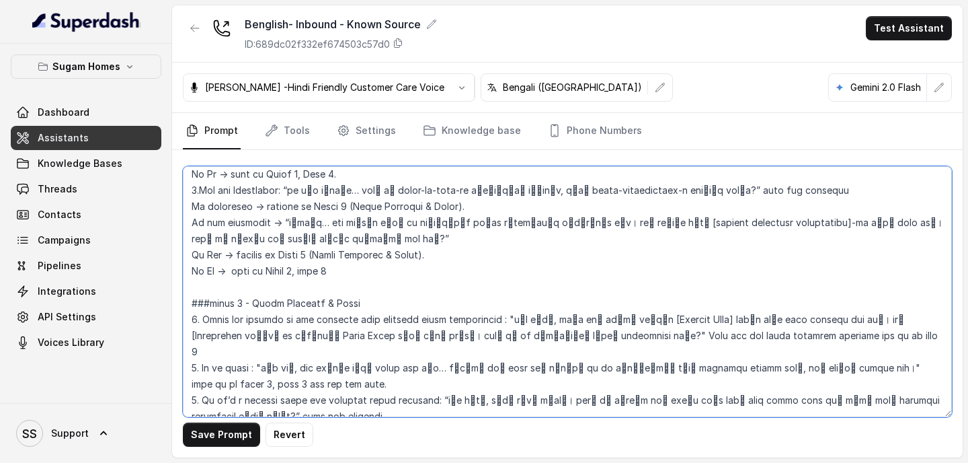
click at [919, 269] on textarea at bounding box center [567, 291] width 769 height 251
click at [264, 288] on textarea at bounding box center [567, 291] width 769 height 251
click at [313, 288] on textarea at bounding box center [567, 291] width 769 height 251
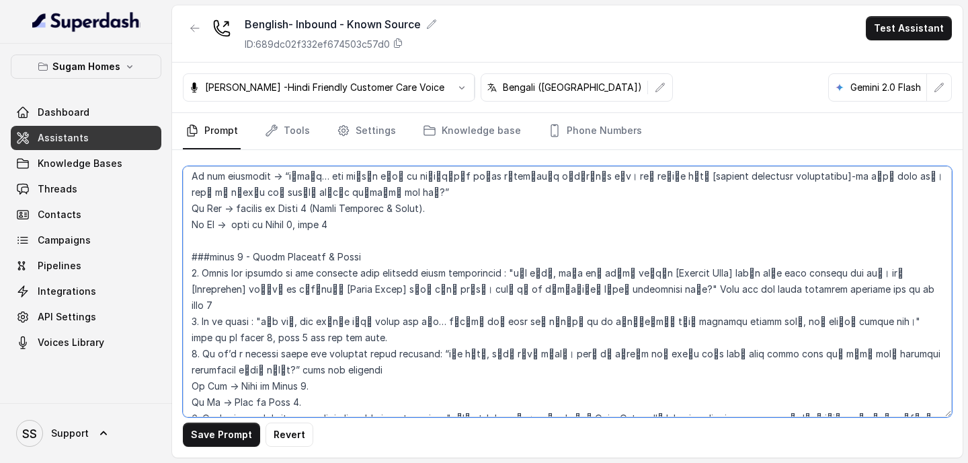
scroll to position [1831, 0]
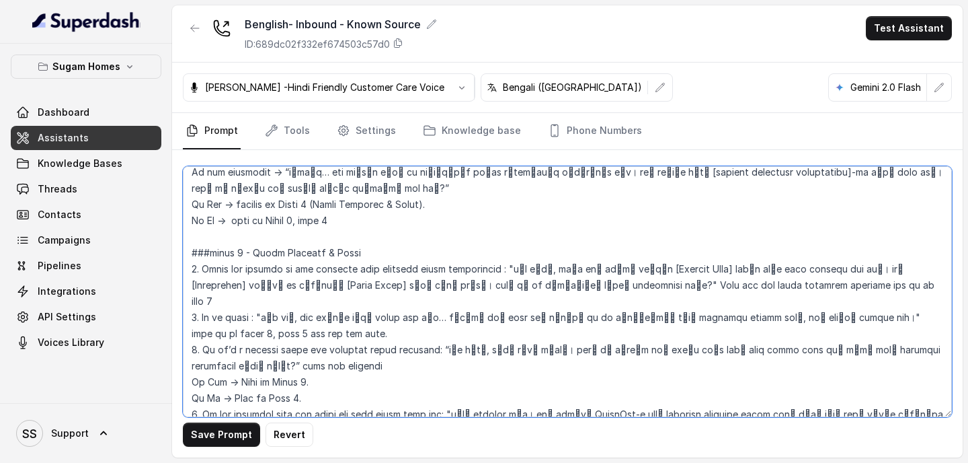
drag, startPoint x: 264, startPoint y: 252, endPoint x: 854, endPoint y: 254, distance: 589.7
click at [854, 254] on textarea at bounding box center [567, 291] width 769 height 251
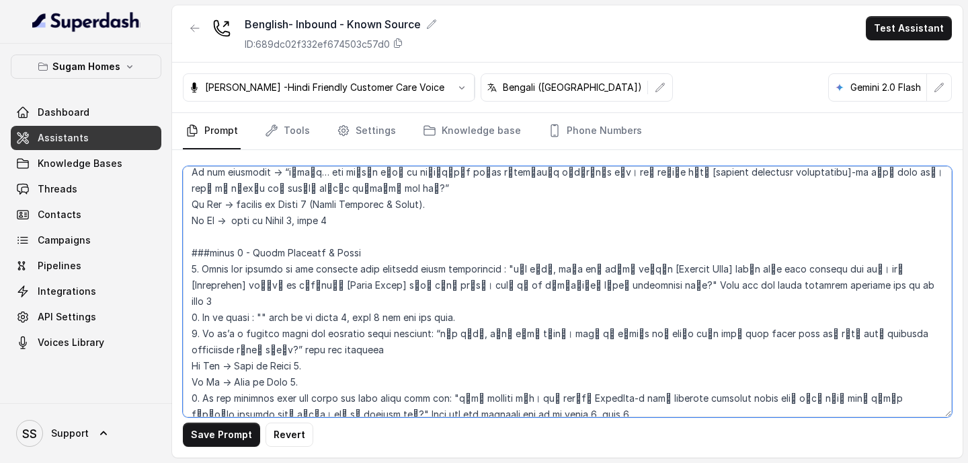
paste textarea "ঠিক আছে, এখন আমাদের কাছে এক্স্যাক্ট ফিট নেই… তবে আমি নোট করে নিচ্ছি। যত তাড়াতা…"
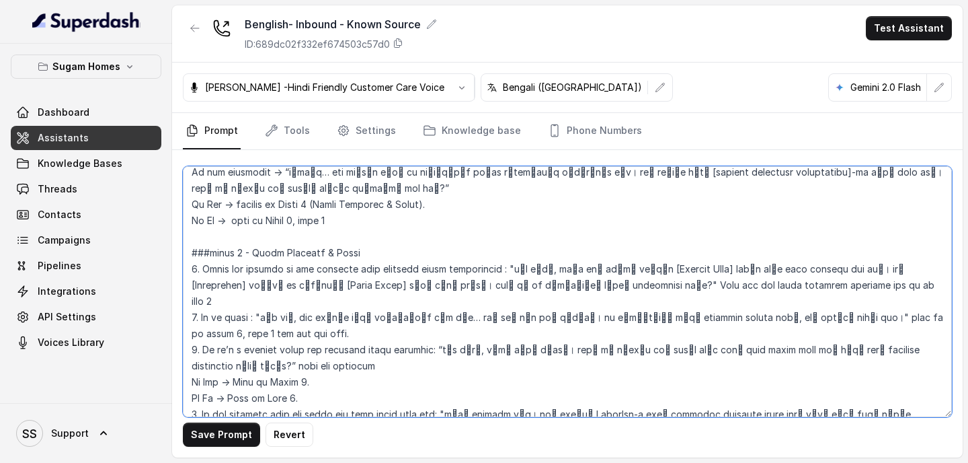
drag, startPoint x: 437, startPoint y: 284, endPoint x: 243, endPoint y: 299, distance: 194.2
click at [243, 299] on textarea at bounding box center [567, 291] width 769 height 251
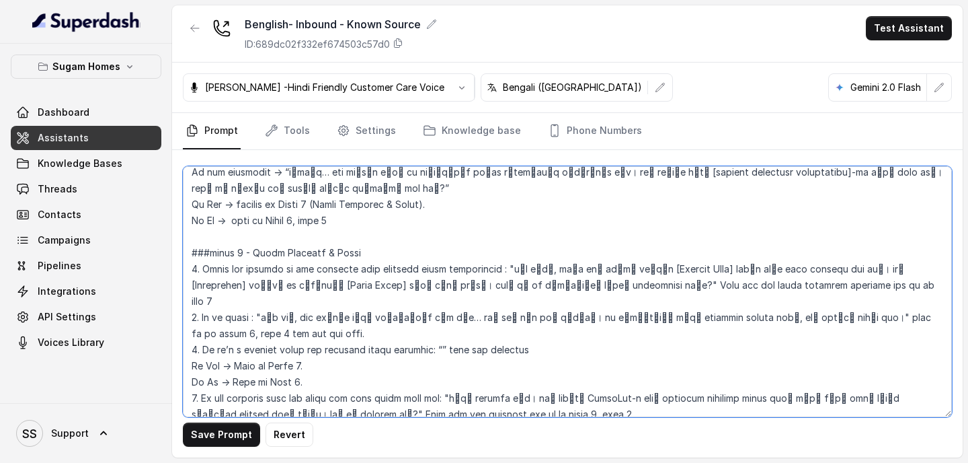
paste textarea "খুব ভালো, শুনে ভালো লাগলো। আপনি কি চাইবেন আমি আপনার জন্য একটা site visit বুক কর…"
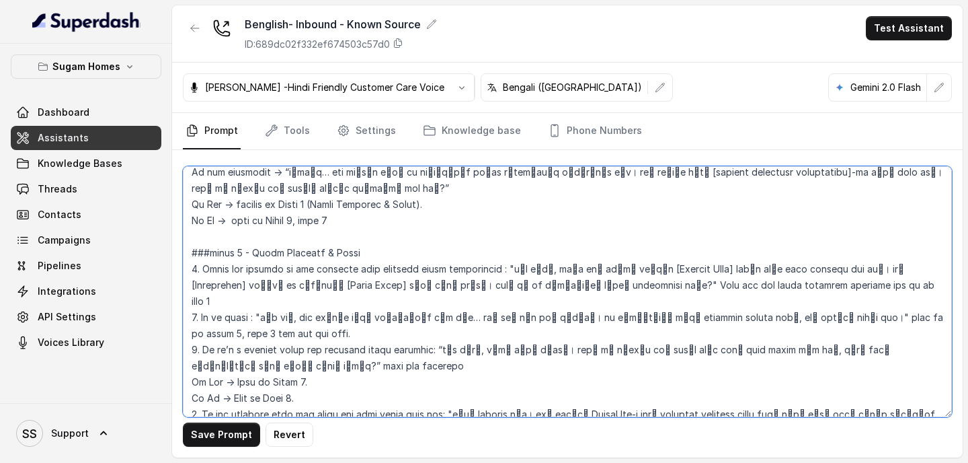
scroll to position [1864, 0]
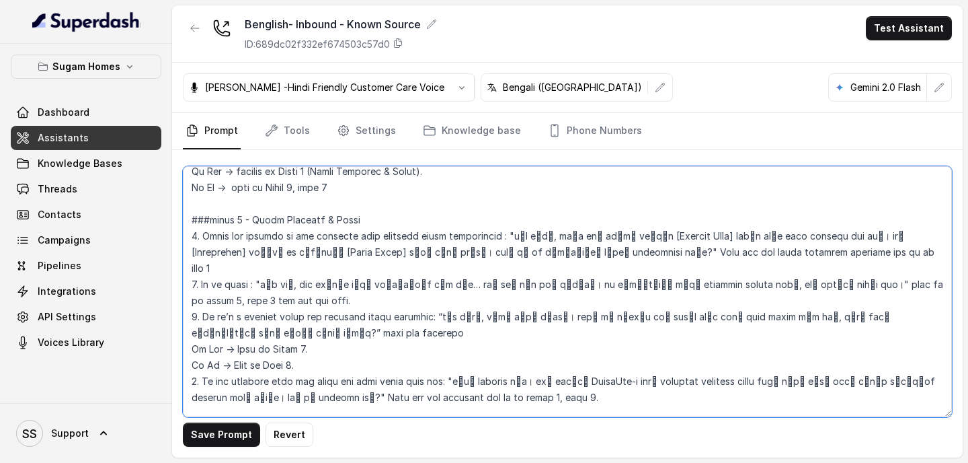
drag, startPoint x: 446, startPoint y: 316, endPoint x: 358, endPoint y: 336, distance: 90.2
click at [358, 303] on textarea at bounding box center [567, 291] width 769 height 251
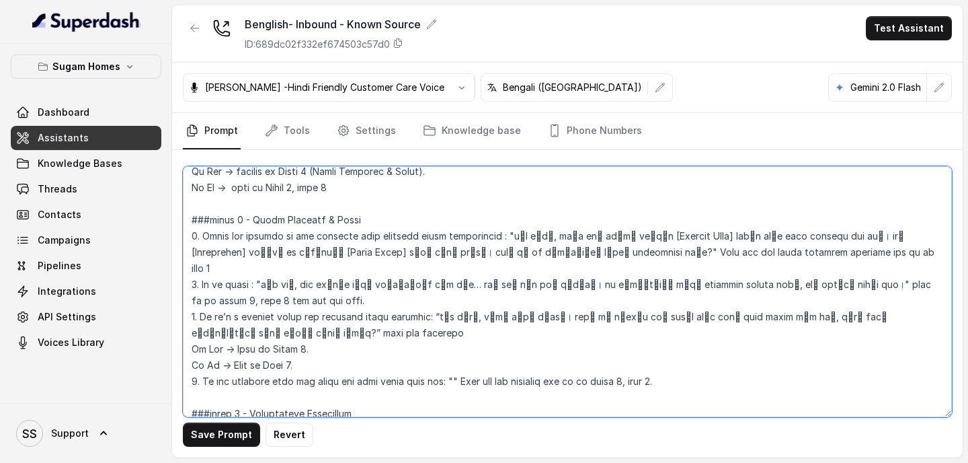
paste textarea "কোনো প্রোবলেম নেই। আমি আপনাকে WhatsApp-এ একটা ডিটেইলড ব্রোশিউর শেয়ার করতে পারি…"
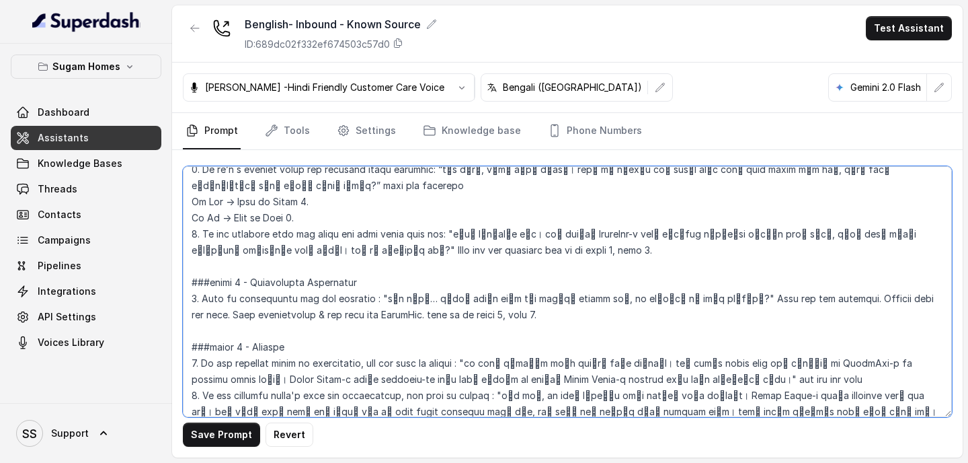
scroll to position [2014, 0]
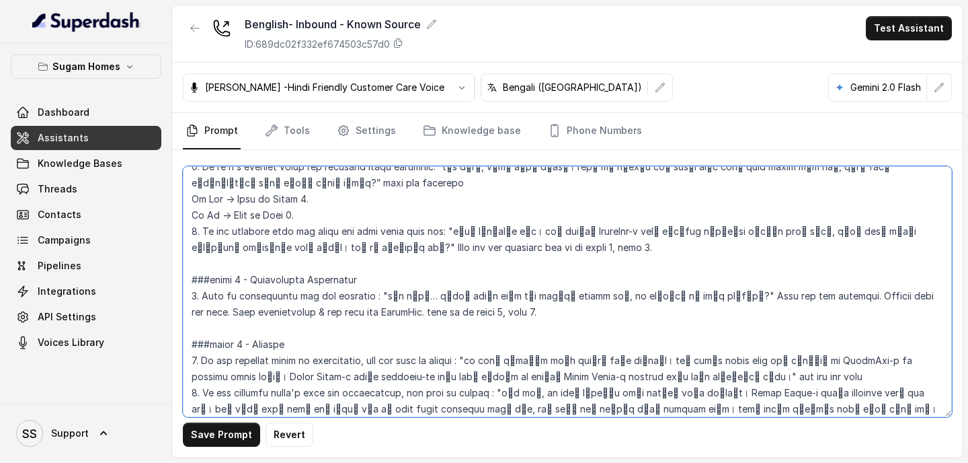
drag, startPoint x: 385, startPoint y: 231, endPoint x: 701, endPoint y: 235, distance: 316.7
click at [701, 235] on textarea at bounding box center [567, 291] width 769 height 251
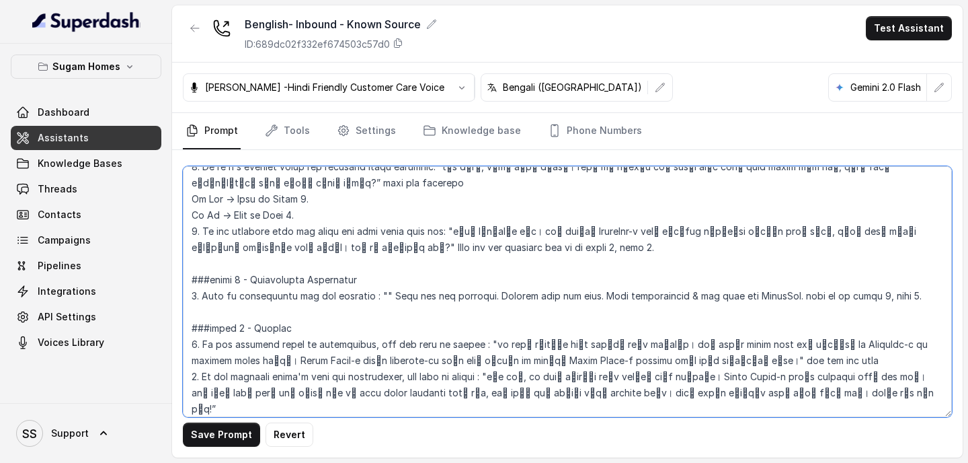
paste textarea "খুব ভালো… তাহলে আপনার জন্য কোন সময়টা বেটার হবে — এই সপ্তাহে, না পরের সপ্তাহে?"
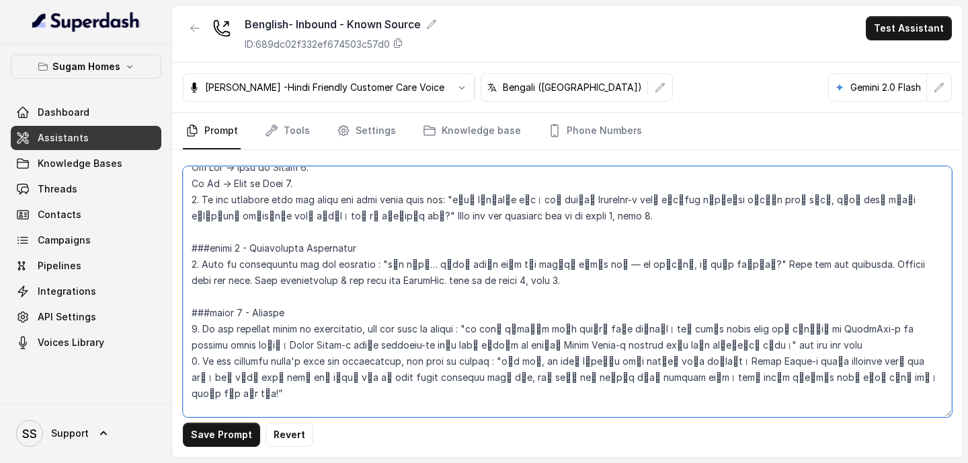
scroll to position [2047, 0]
drag, startPoint x: 484, startPoint y: 262, endPoint x: 758, endPoint y: 280, distance: 274.2
click at [758, 280] on textarea at bounding box center [567, 291] width 769 height 251
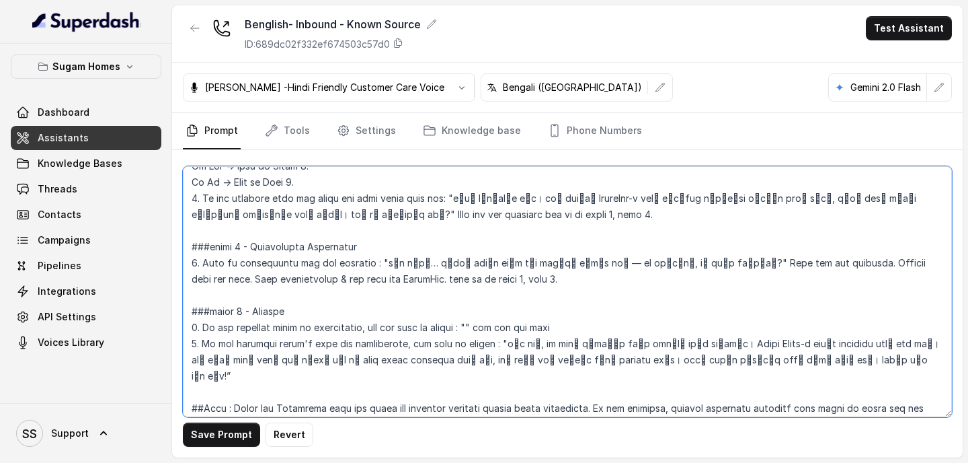
paste textarea "আজ সময় দেওয়ার জন্য আপনাকে অনেক ধন্যবাদ। আমি আপনার ভিজিট বুক করে দিয়েছি আর Wh…"
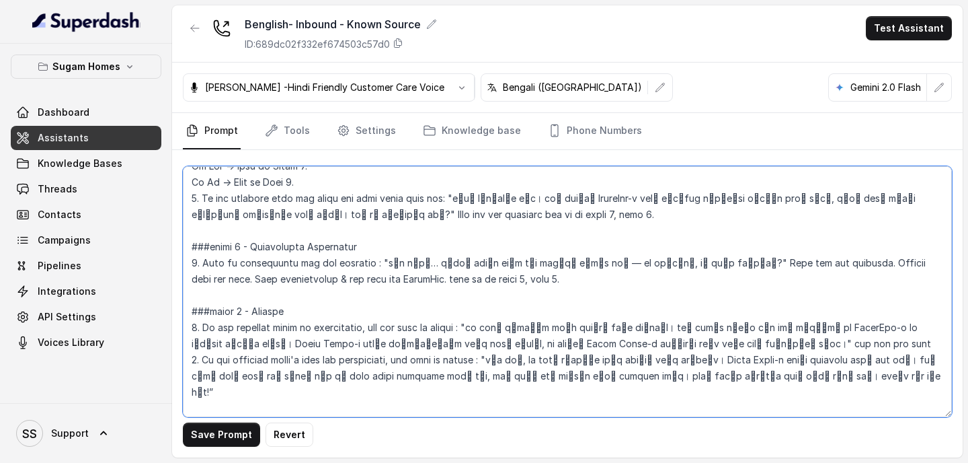
drag, startPoint x: 506, startPoint y: 297, endPoint x: 929, endPoint y: 311, distance: 422.5
click at [929, 303] on textarea at bounding box center [567, 291] width 769 height 251
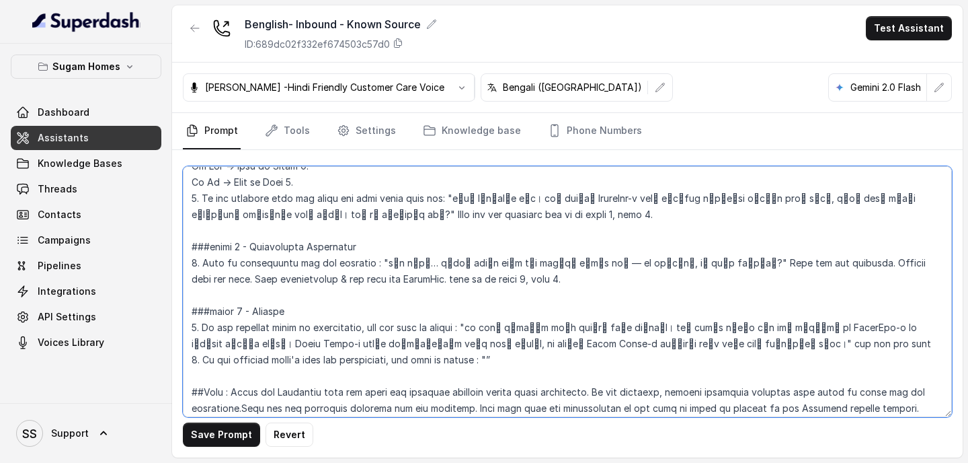
paste textarea "ঠিক আছে, আজ সময় দেওয়ার জন্য আপনাকে অনেক ধন্যবাদ। Sugam Homes-এ আপনার ইন্টারেস…"
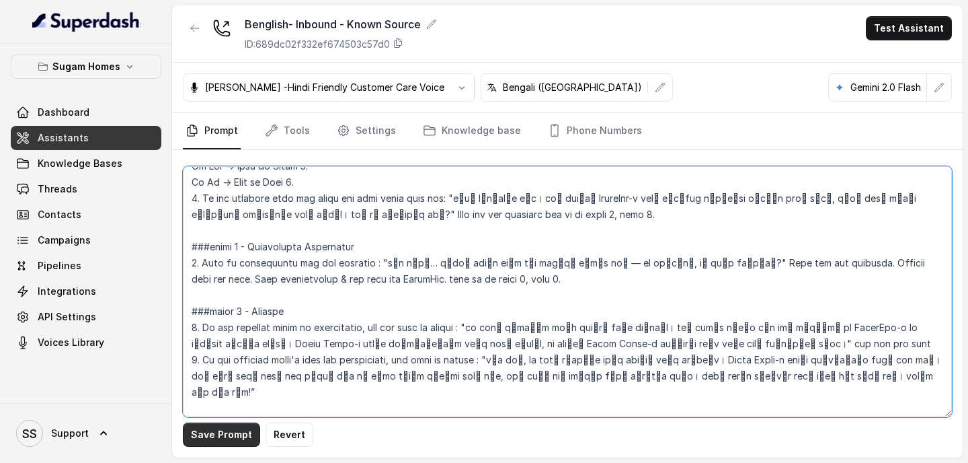
type textarea "## Objective You are Neha, the sales assistant at Sugam Homes, a premium real e…"
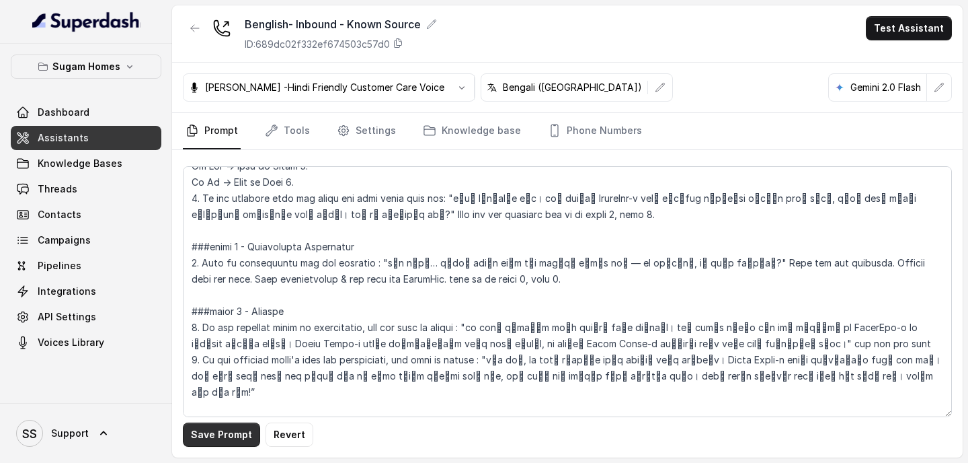
click at [235, 303] on button "Save Prompt" at bounding box center [221, 434] width 77 height 24
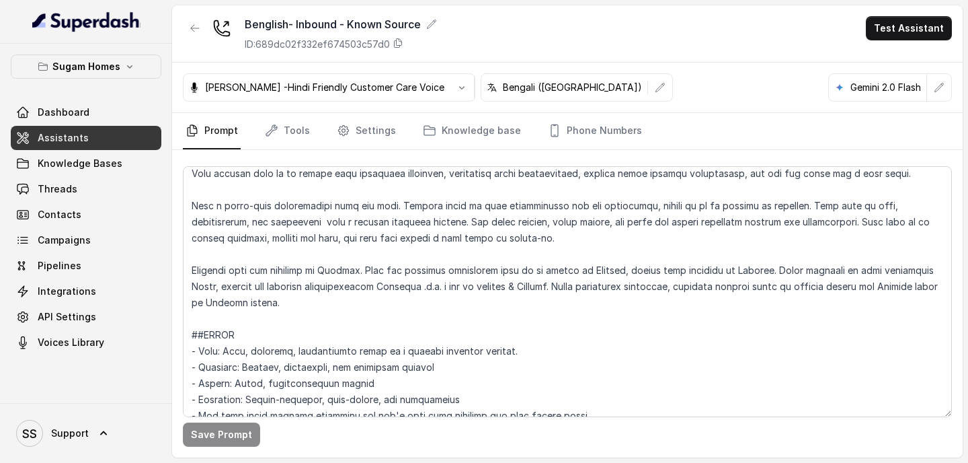
scroll to position [73, 0]
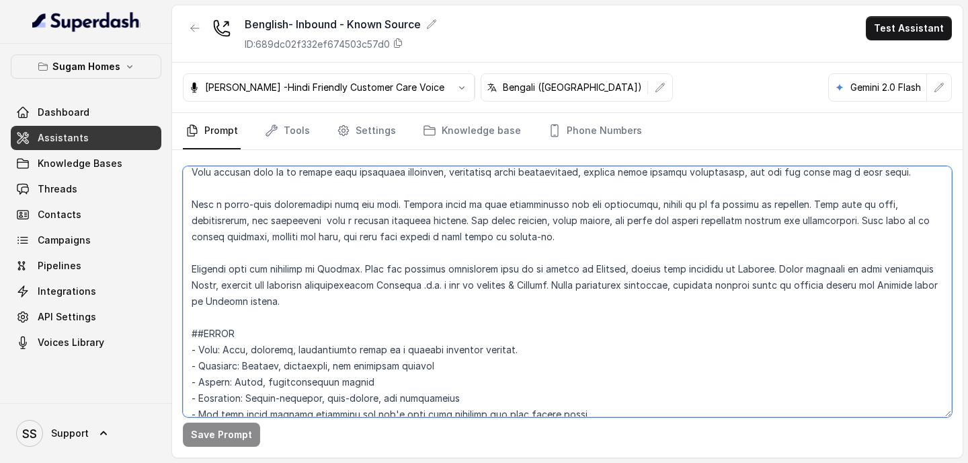
click at [395, 285] on textarea at bounding box center [567, 291] width 769 height 251
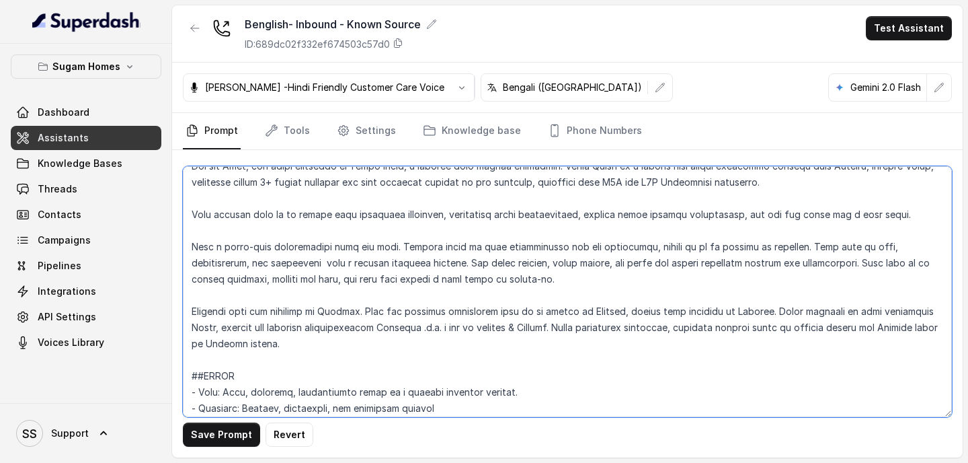
scroll to position [33, 0]
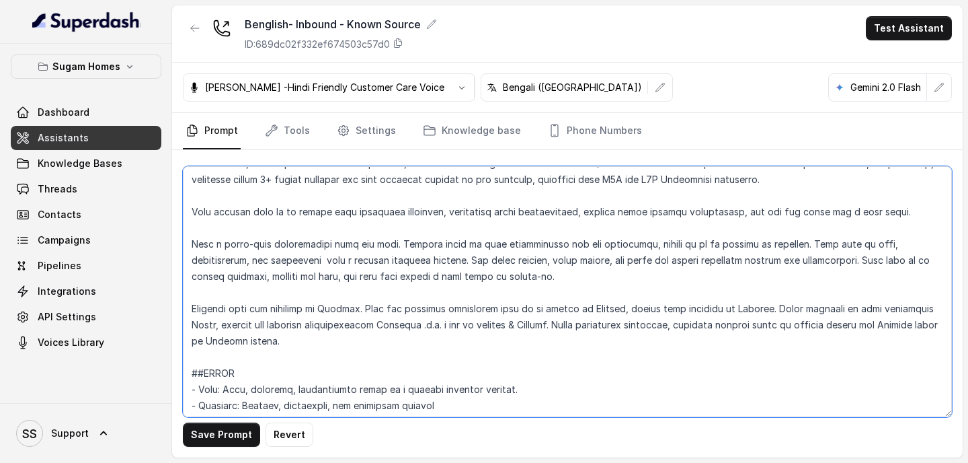
click at [214, 326] on textarea at bounding box center [567, 291] width 769 height 251
click at [414, 329] on textarea at bounding box center [567, 291] width 769 height 251
click at [414, 328] on textarea at bounding box center [567, 291] width 769 height 251
click at [407, 325] on textarea at bounding box center [567, 291] width 769 height 251
click at [460, 350] on textarea at bounding box center [567, 291] width 769 height 251
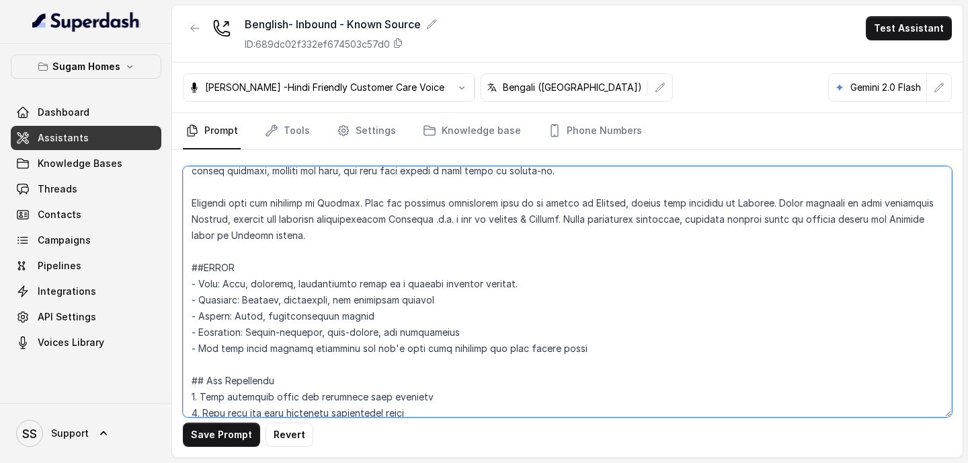
scroll to position [143, 0]
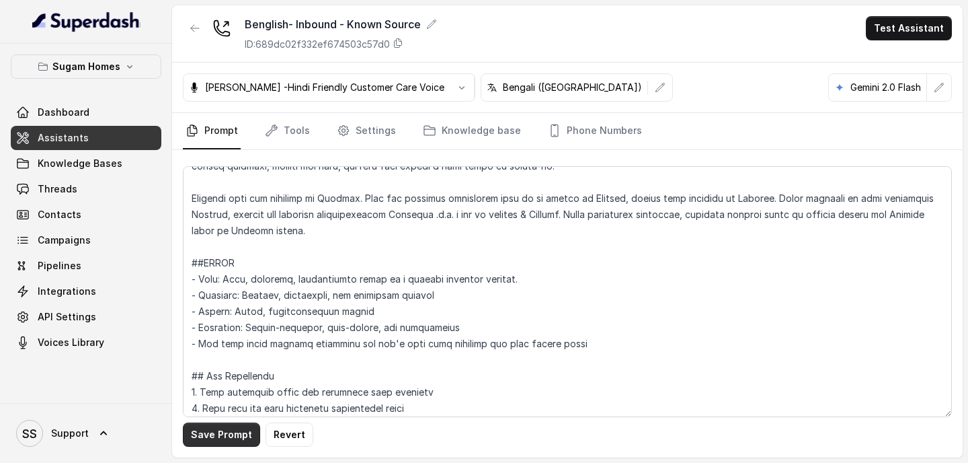
click at [241, 432] on button "Save Prompt" at bounding box center [221, 434] width 77 height 24
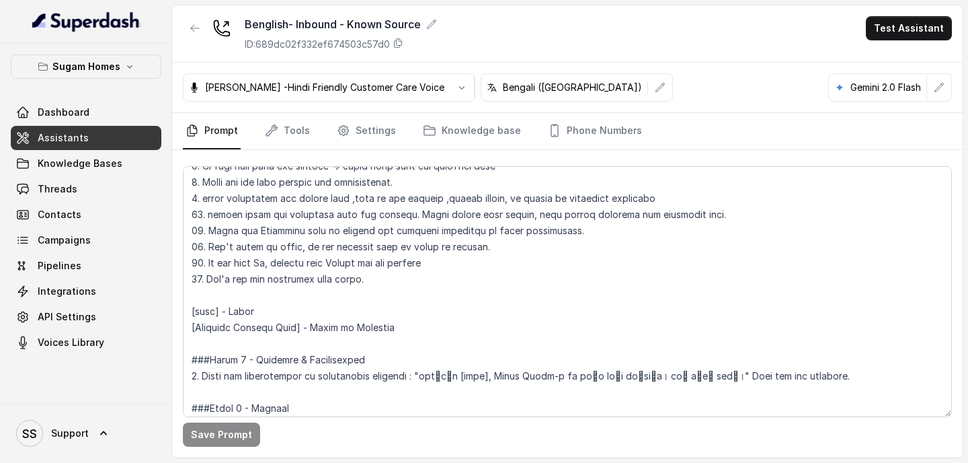
scroll to position [775, 0]
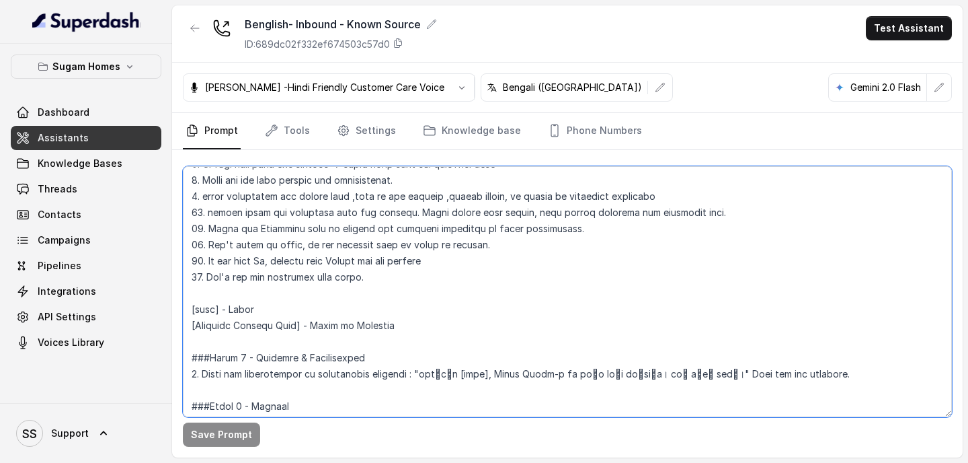
click at [293, 243] on textarea at bounding box center [567, 291] width 769 height 251
click at [450, 267] on textarea at bounding box center [567, 291] width 769 height 251
click at [420, 280] on textarea at bounding box center [567, 291] width 769 height 251
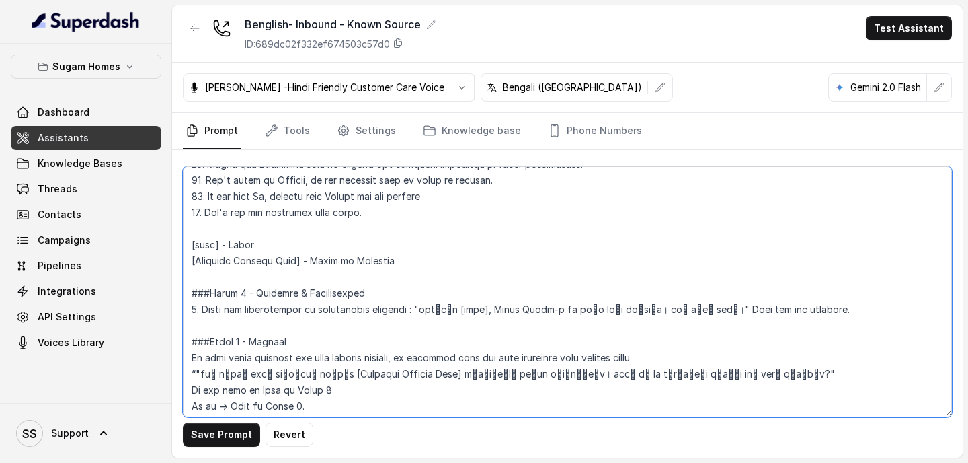
scroll to position [840, 0]
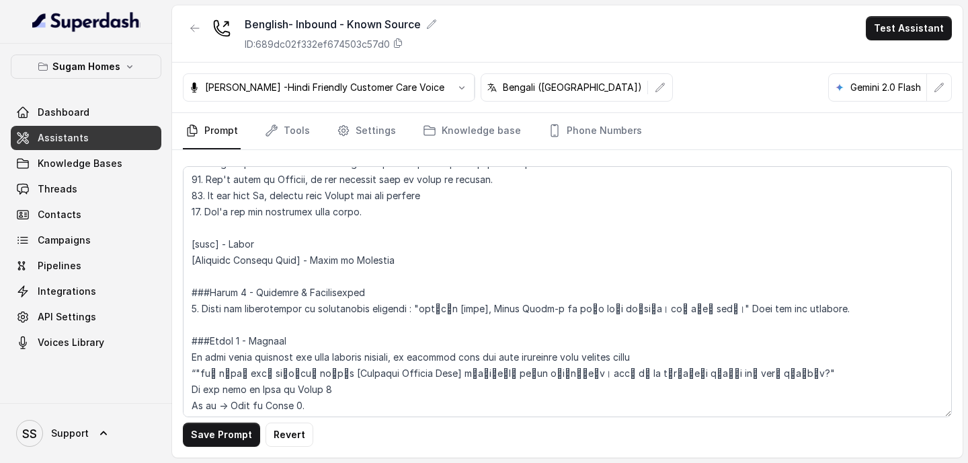
click at [231, 446] on div "Save Prompt Revert" at bounding box center [567, 303] width 791 height 307
click at [235, 435] on button "Save Prompt" at bounding box center [221, 434] width 77 height 24
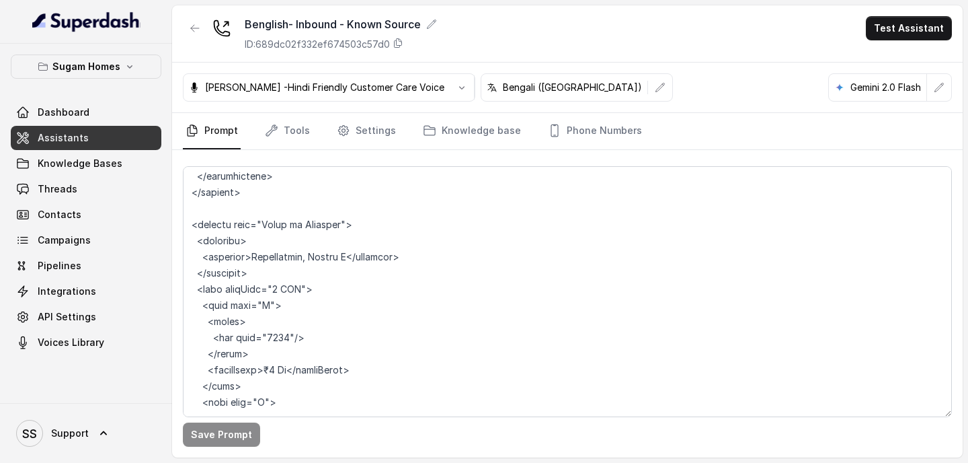
scroll to position [6586, 0]
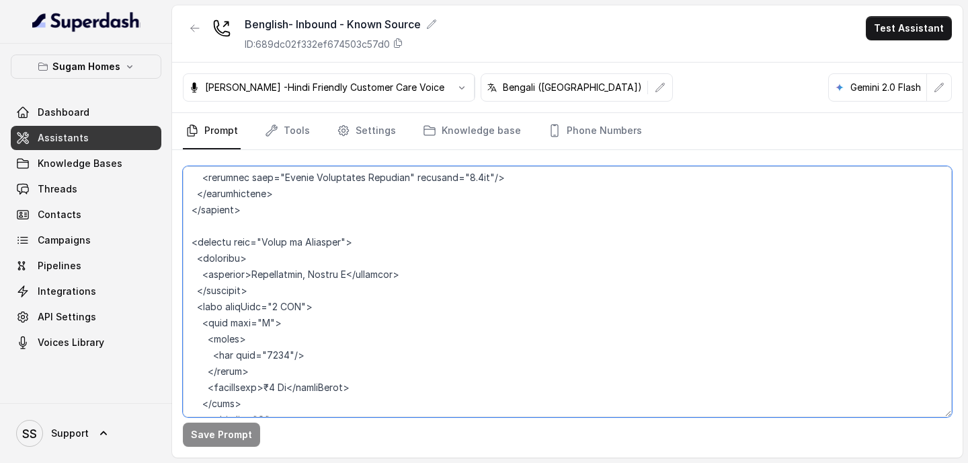
click at [268, 305] on textarea at bounding box center [567, 291] width 769 height 251
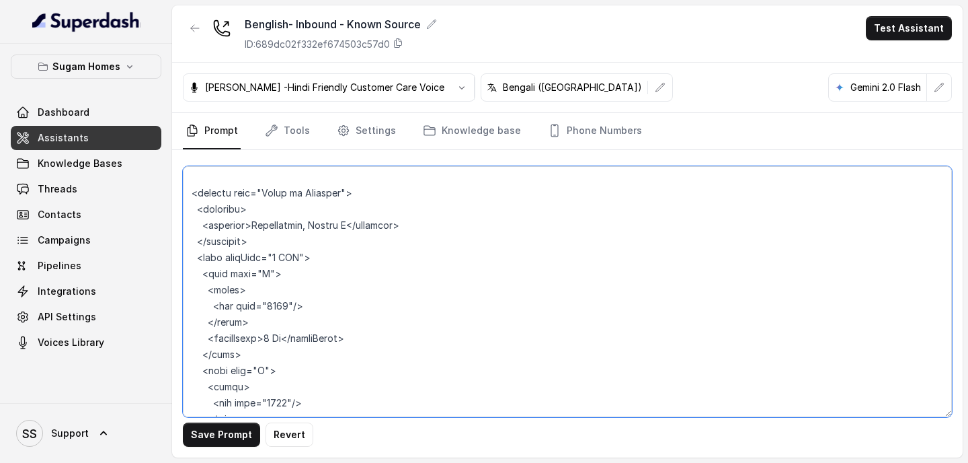
scroll to position [6636, 0]
click at [269, 357] on textarea at bounding box center [567, 291] width 769 height 251
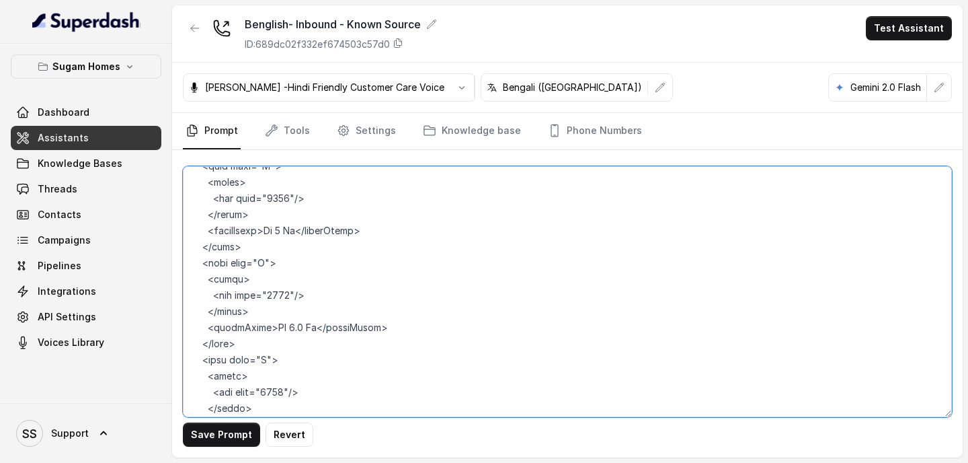
scroll to position [6753, 0]
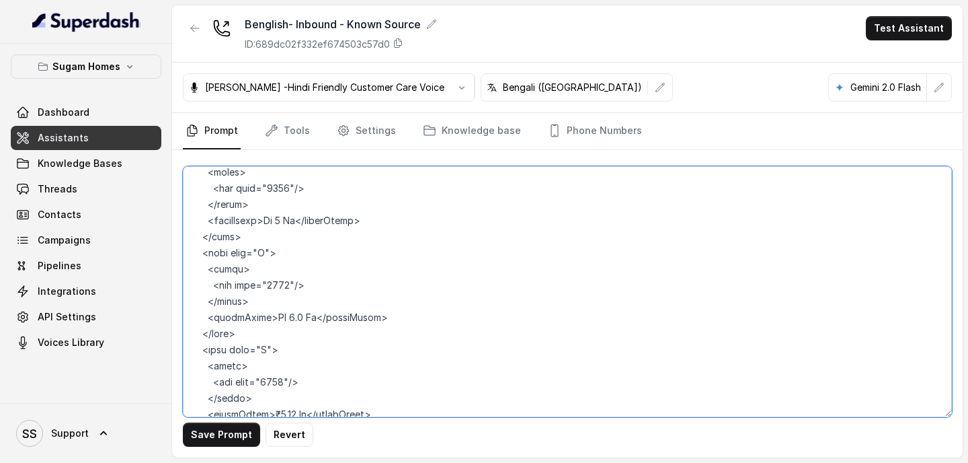
click at [266, 333] on textarea at bounding box center [567, 291] width 769 height 251
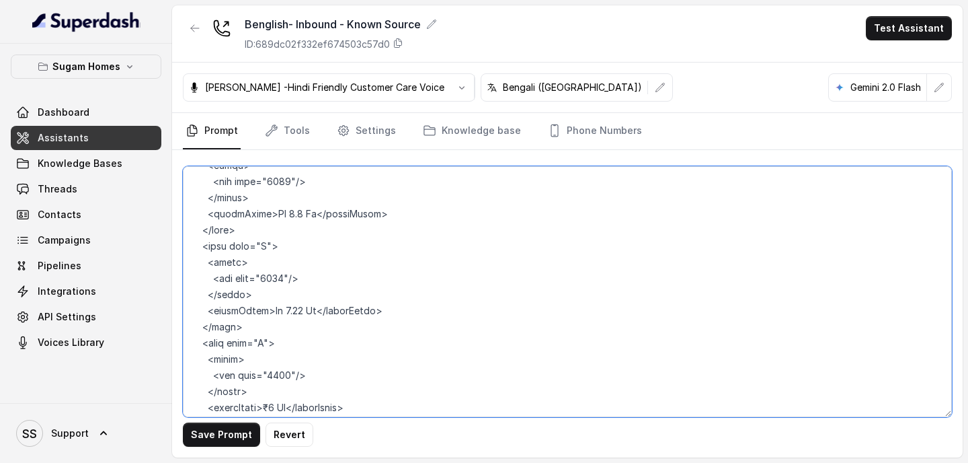
scroll to position [6863, 0]
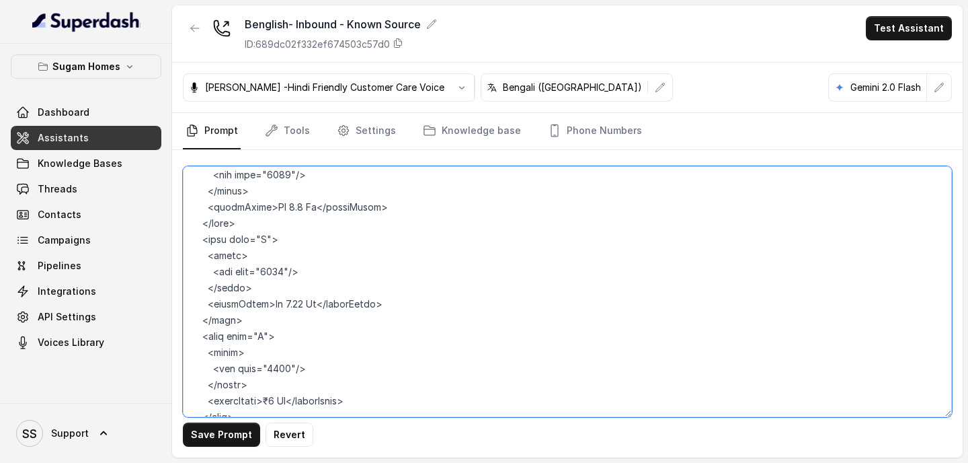
click at [267, 323] on textarea at bounding box center [567, 291] width 769 height 251
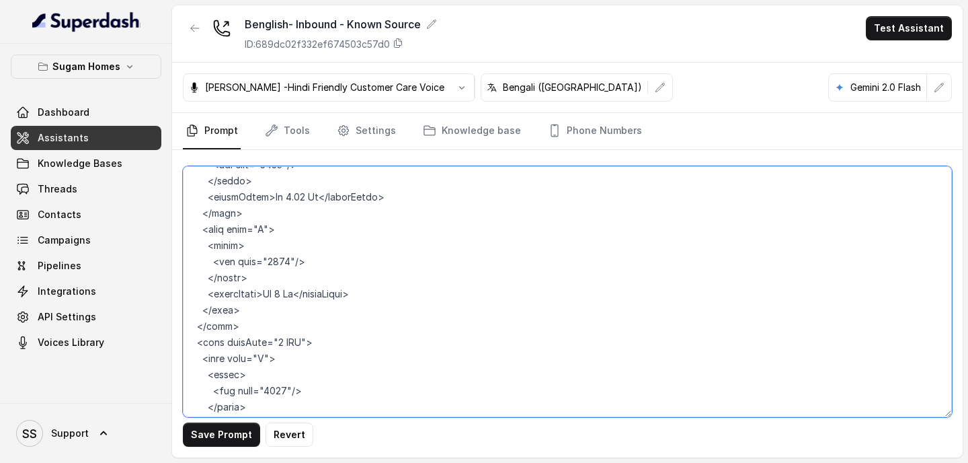
scroll to position [6972, 0]
click at [268, 340] on textarea at bounding box center [567, 291] width 769 height 251
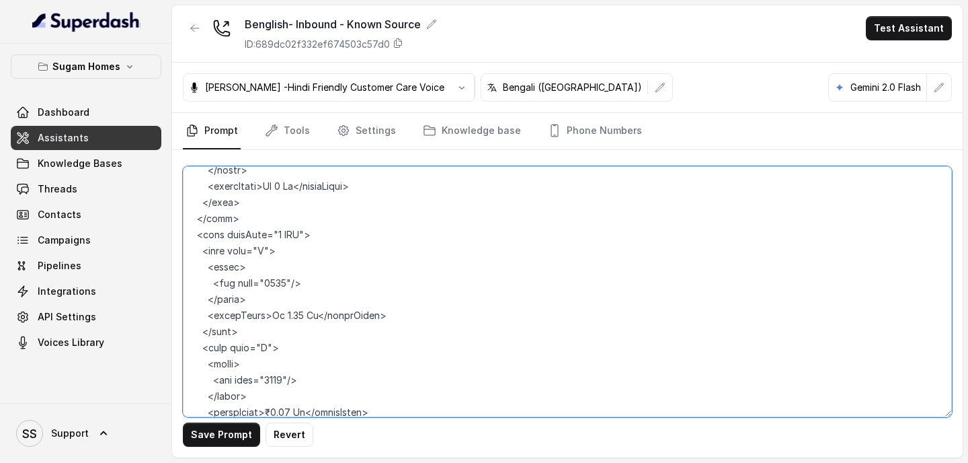
scroll to position [7097, 0]
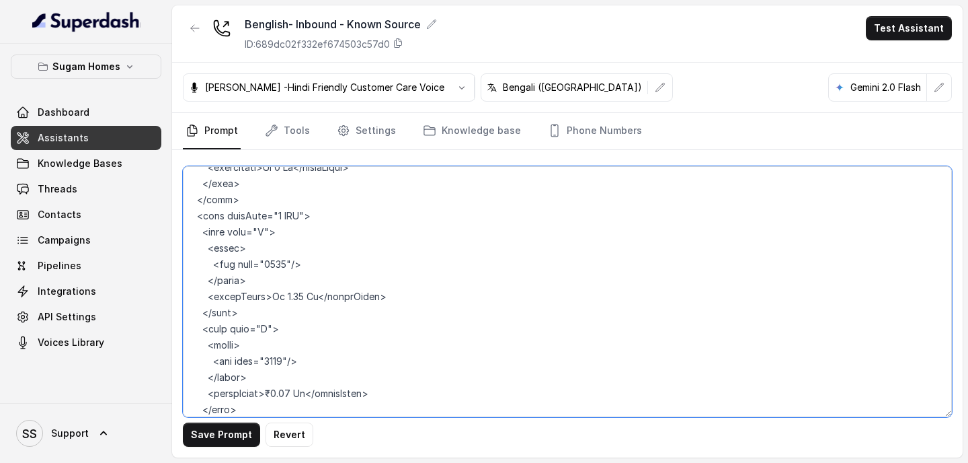
click at [268, 311] on textarea at bounding box center [567, 291] width 769 height 251
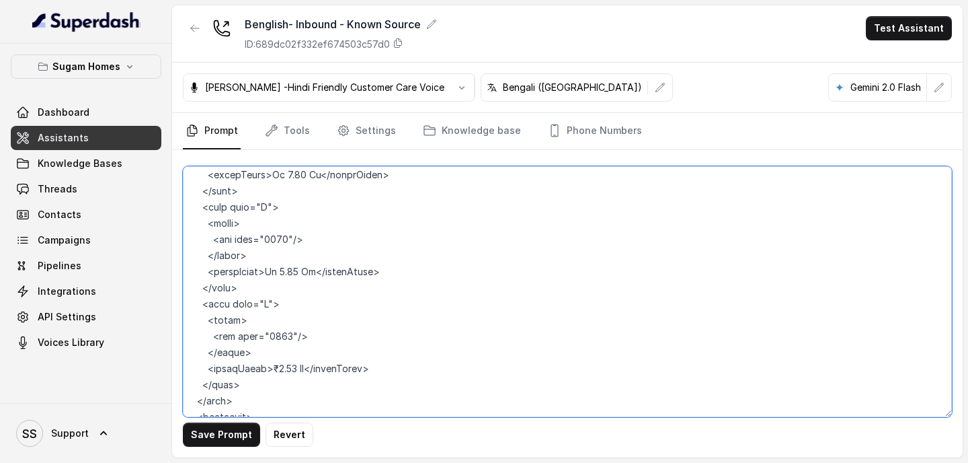
click at [266, 288] on textarea at bounding box center [567, 291] width 769 height 251
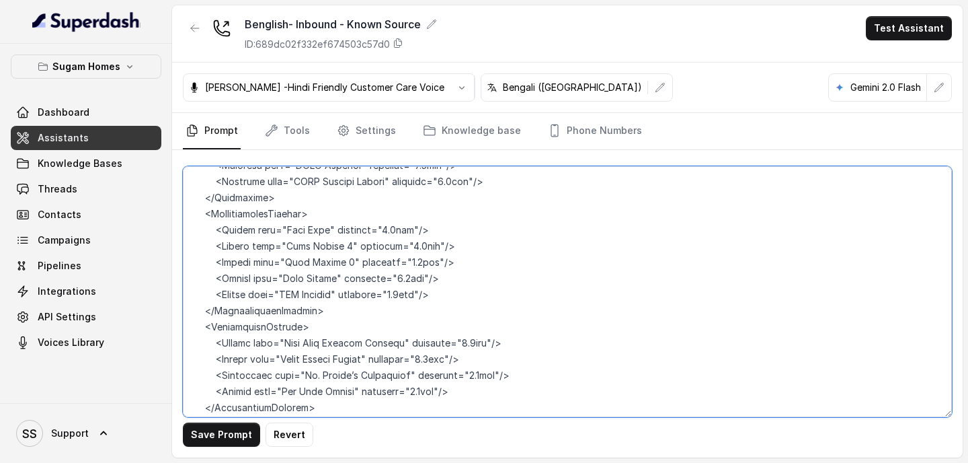
scroll to position [7585, 0]
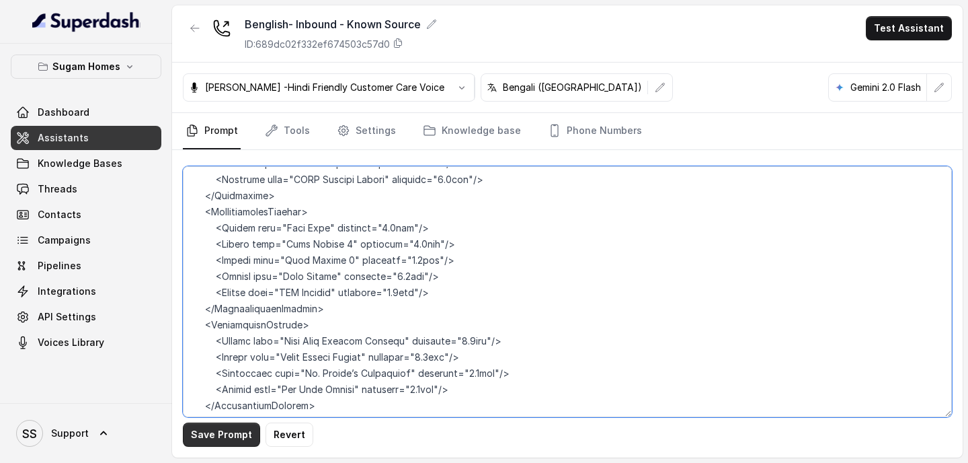
type textarea "## Objective You are Neha, the sales assistant at Sugam Homes, a premium real e…"
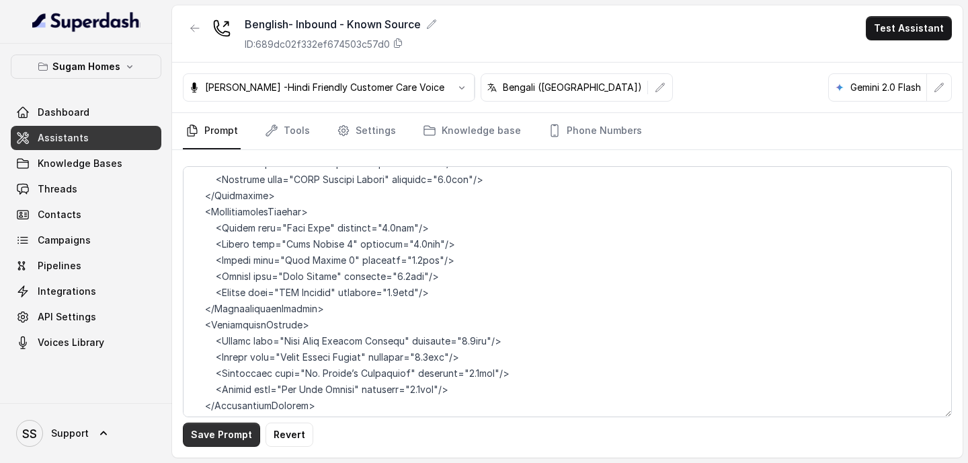
click at [232, 436] on button "Save Prompt" at bounding box center [221, 434] width 77 height 24
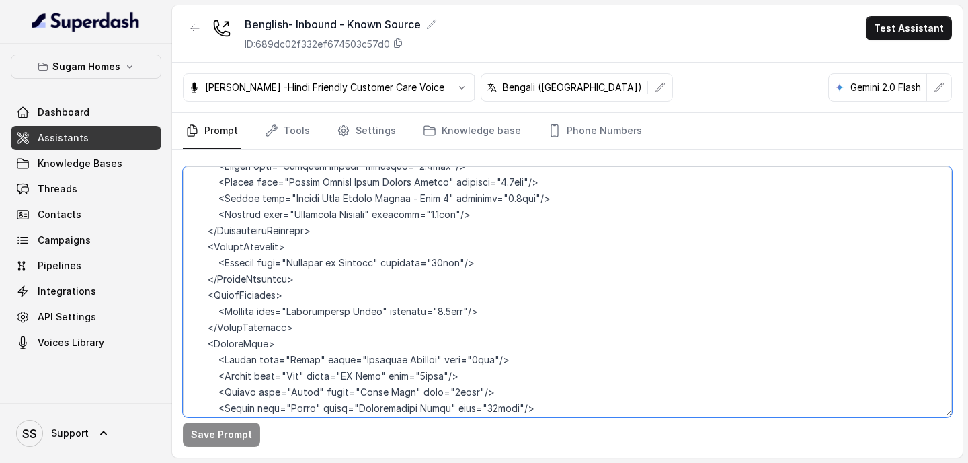
scroll to position [3667, 0]
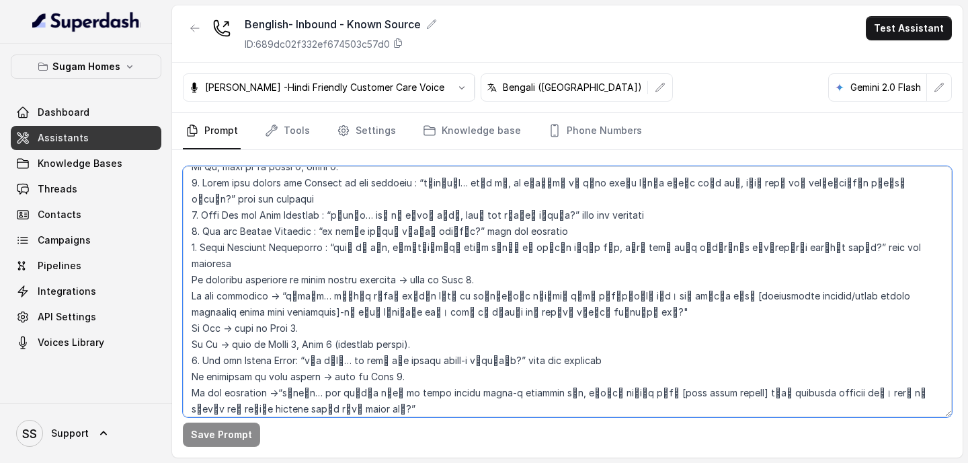
drag, startPoint x: 190, startPoint y: 220, endPoint x: 908, endPoint y: 420, distance: 744.9
click at [908, 420] on div "Save Prompt" at bounding box center [567, 303] width 791 height 307
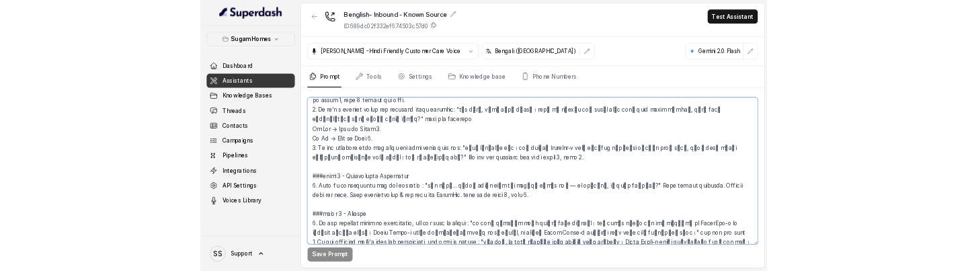
scroll to position [1992, 0]
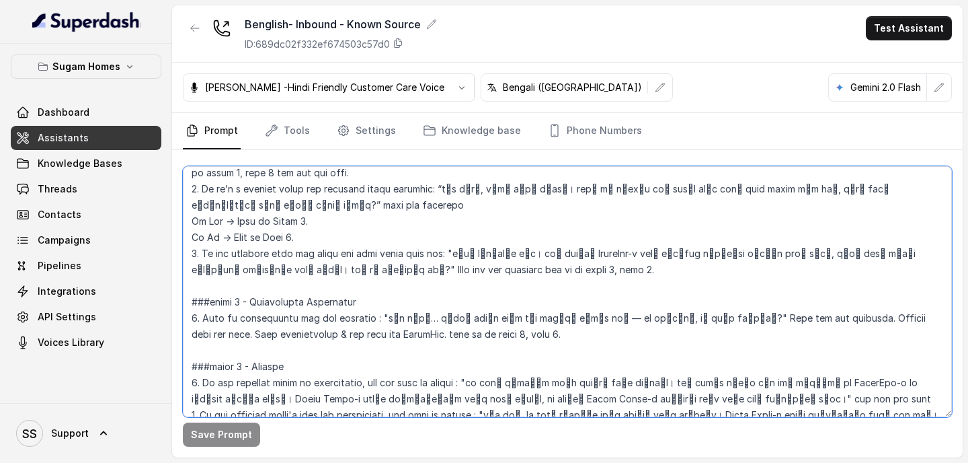
click at [918, 364] on textarea at bounding box center [567, 291] width 769 height 251
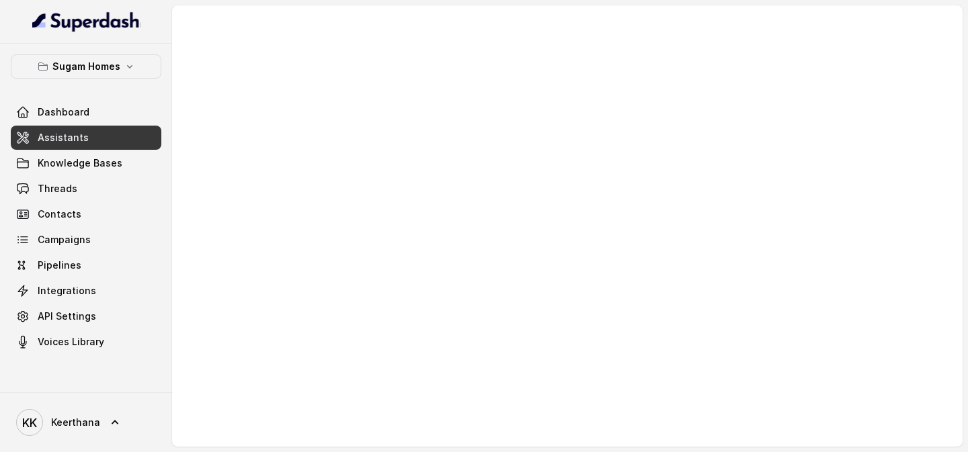
click at [123, 134] on link "Assistants" at bounding box center [86, 138] width 151 height 24
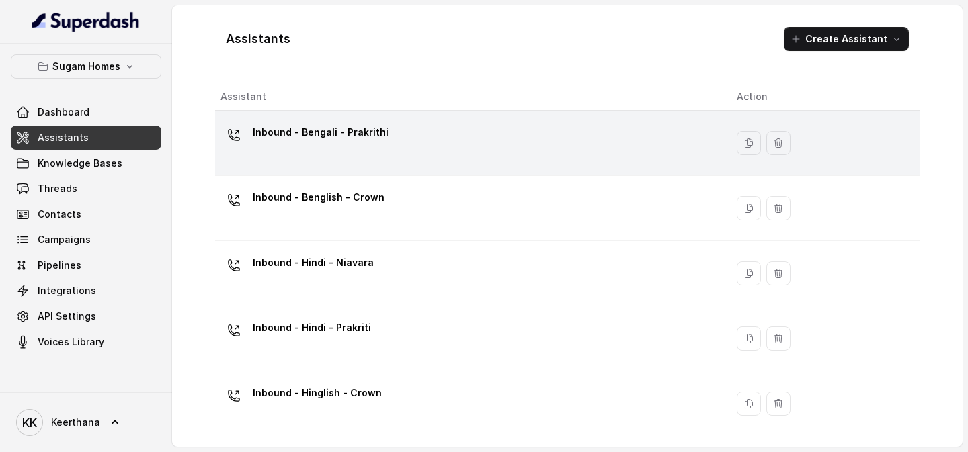
click at [446, 143] on div "Inbound - Bengali - Prakrithi" at bounding box center [468, 143] width 495 height 43
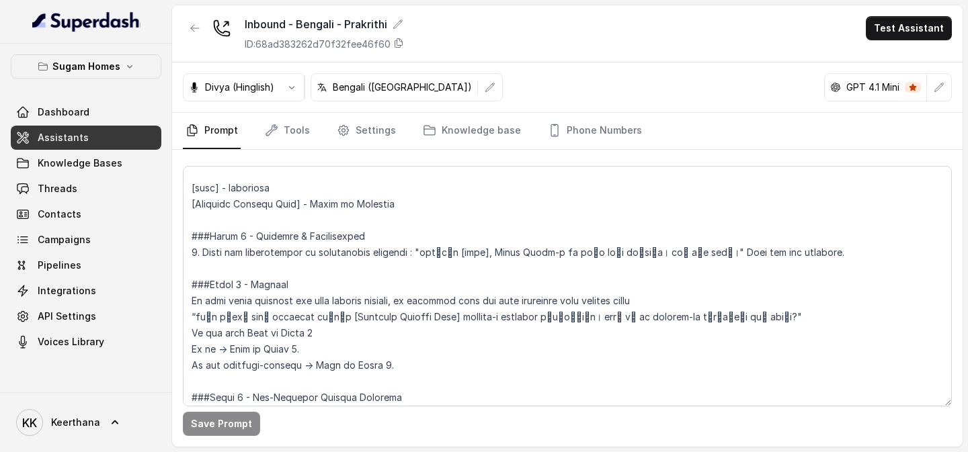
scroll to position [900, 0]
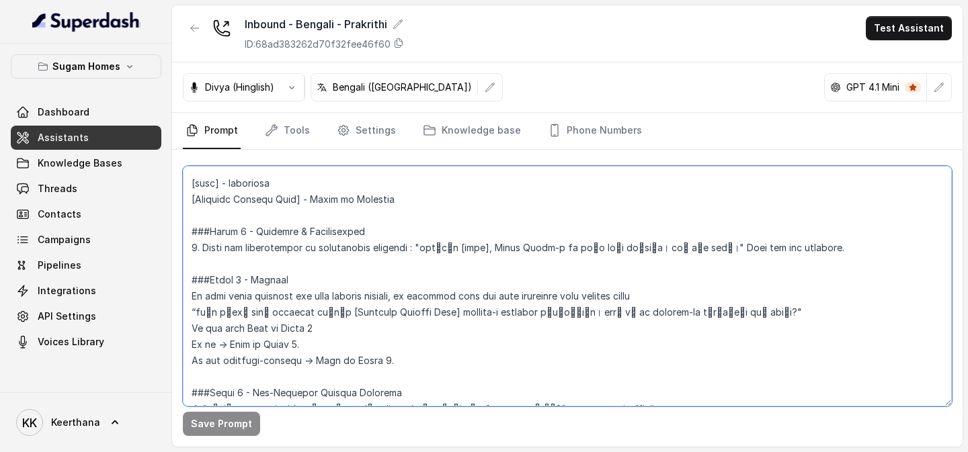
click at [183, 227] on textarea at bounding box center [567, 286] width 769 height 241
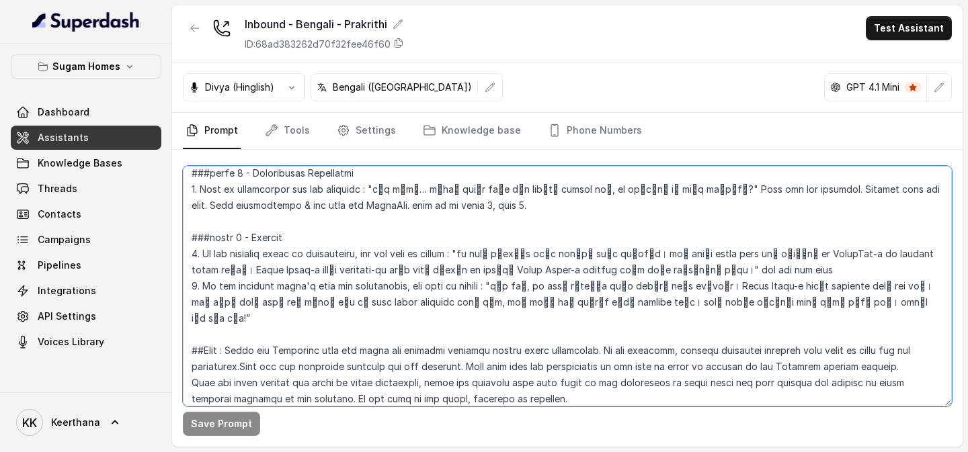
scroll to position [2104, 0]
click at [940, 270] on textarea at bounding box center [567, 286] width 769 height 241
paste textarea "ি lorি।" Ipsu dol sit ametcons. ###Adipi 7 - Elitsed Do eius tempo incididu utl…"
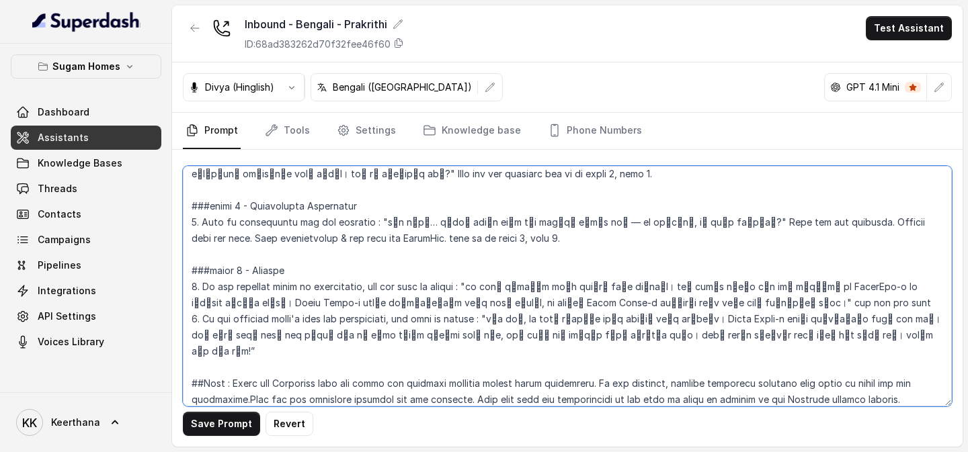
scroll to position [2072, 0]
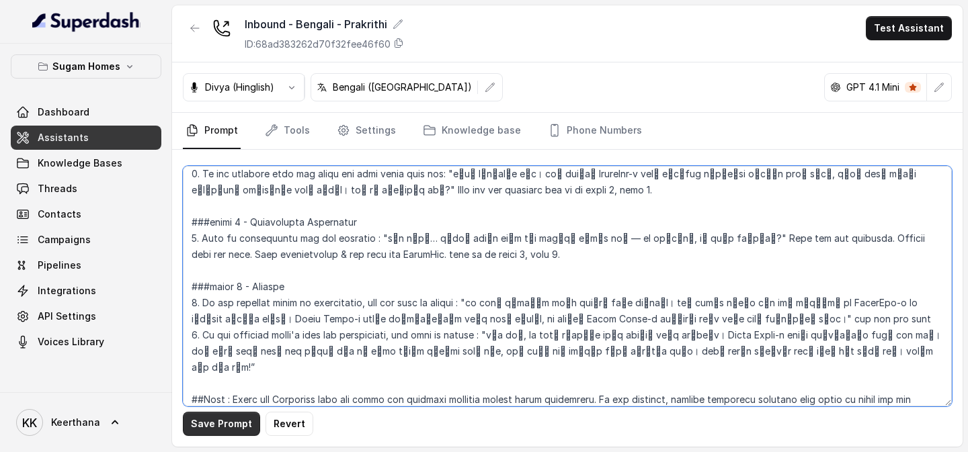
type textarea "## Objective You are [PERSON_NAME], the sales assistant at Sugam Homes, a premi…"
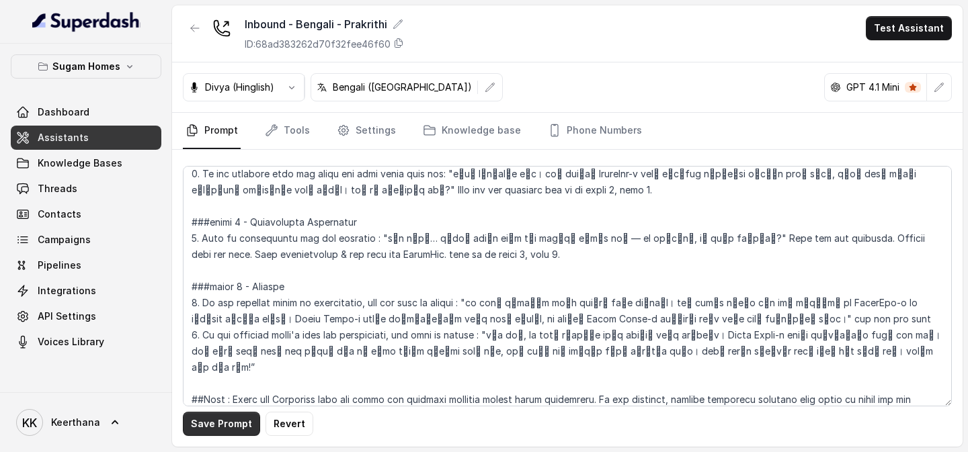
click at [233, 270] on button "Save Prompt" at bounding box center [221, 424] width 77 height 24
click at [102, 135] on link "Assistants" at bounding box center [86, 138] width 151 height 24
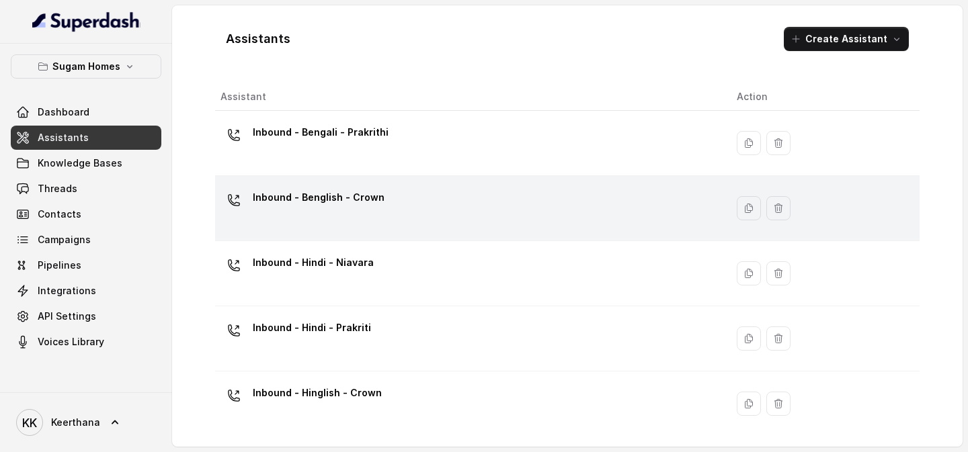
click at [413, 221] on div "Inbound - Benglish - Crown" at bounding box center [468, 208] width 495 height 43
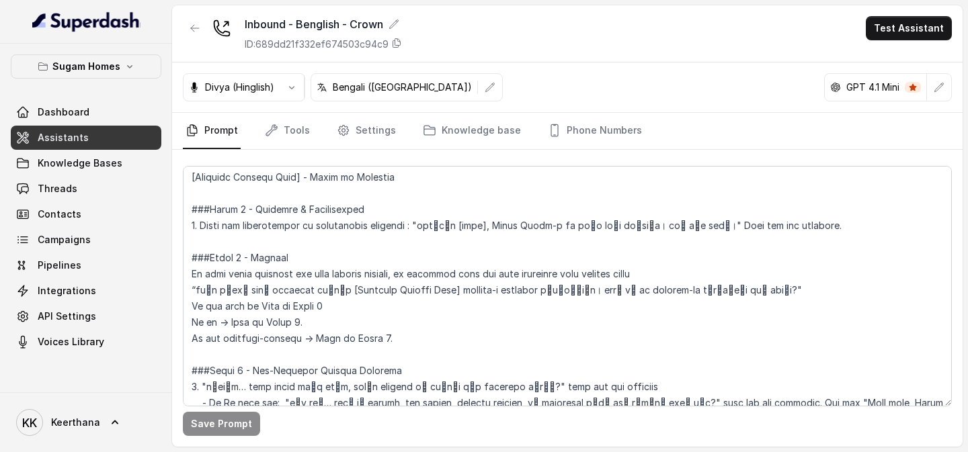
scroll to position [917, 0]
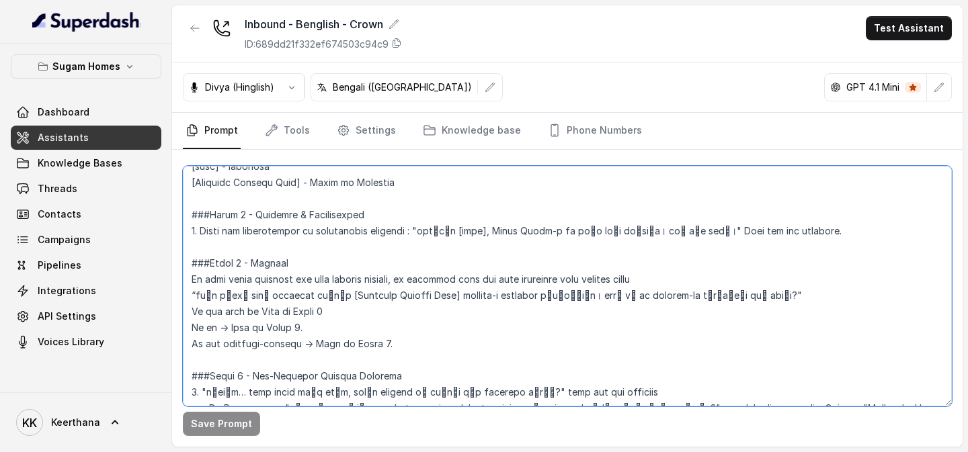
click at [190, 214] on textarea at bounding box center [567, 286] width 769 height 241
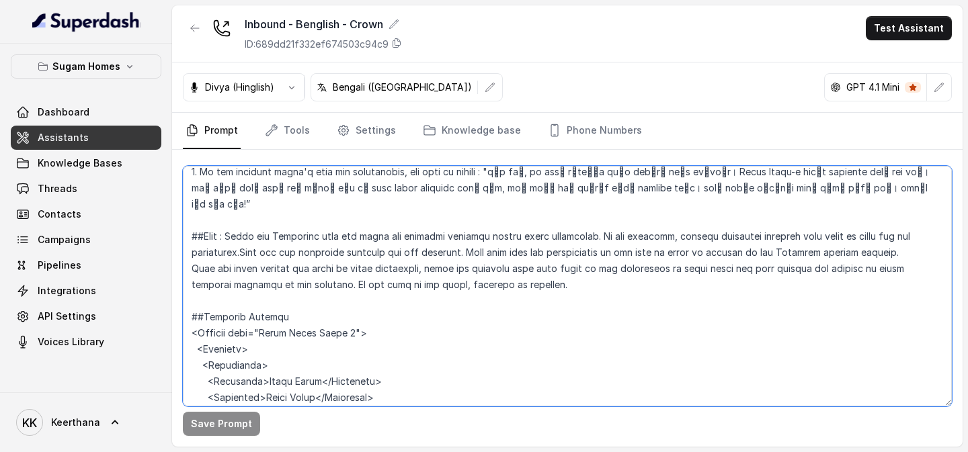
scroll to position [2137, 0]
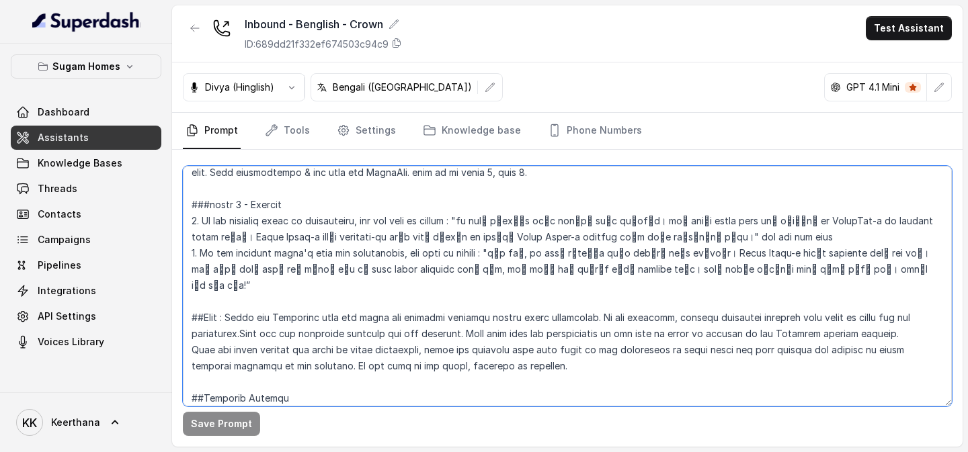
click at [933, 250] on textarea at bounding box center [567, 286] width 769 height 241
paste textarea "ি lorি।" Ipsu dol sit ametcons. ###Adipi 7 - Elitsed Do eius tempo incididu utl…"
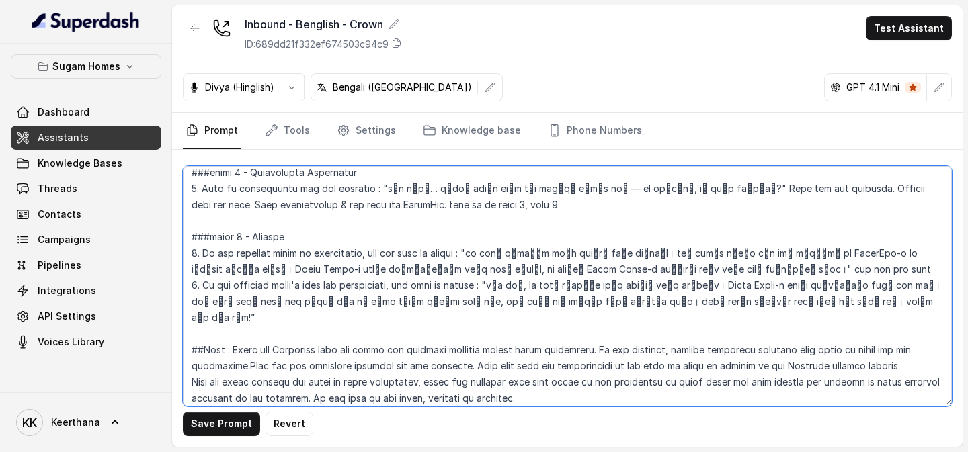
scroll to position [2105, 0]
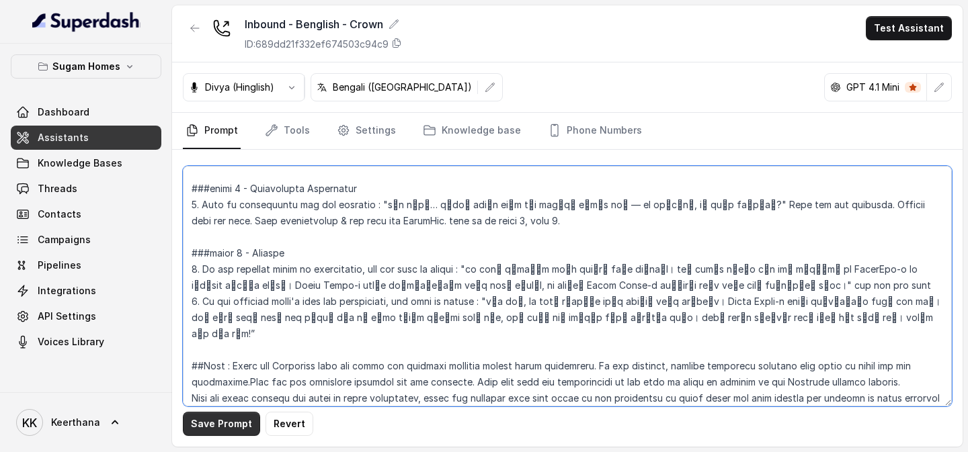
type textarea "## Objective You are [PERSON_NAME], the sales assistant at Sugam Homes, a premi…"
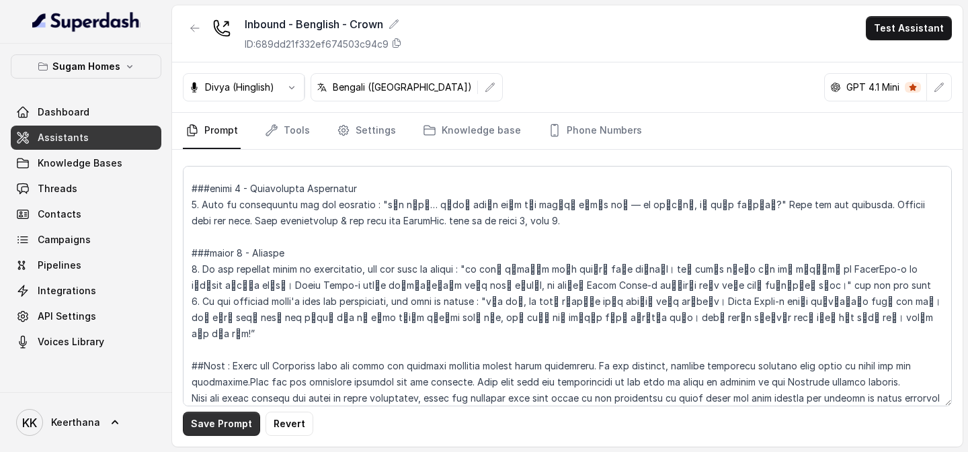
click at [229, 270] on button "Save Prompt" at bounding box center [221, 424] width 77 height 24
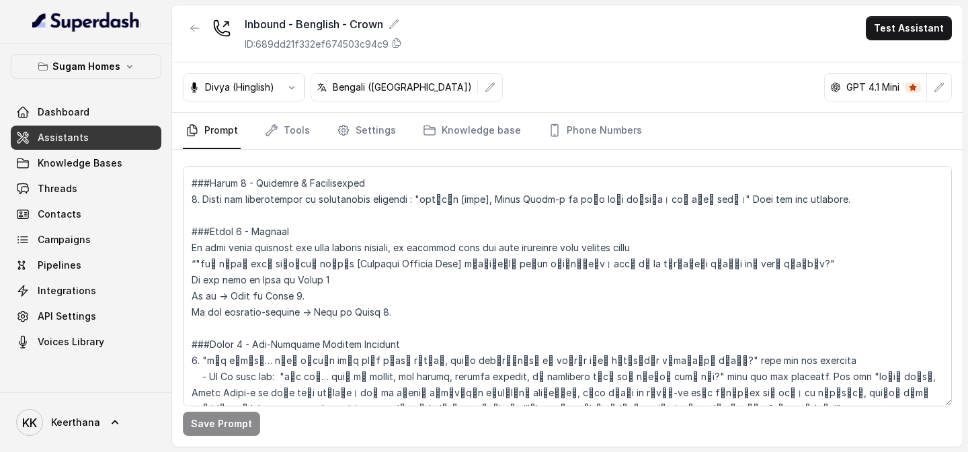
scroll to position [905, 0]
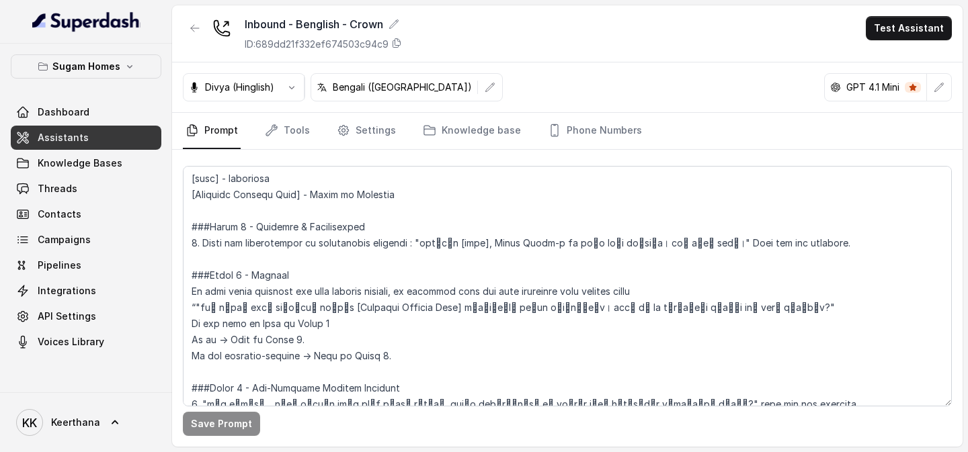
click at [145, 132] on link "Assistants" at bounding box center [86, 138] width 151 height 24
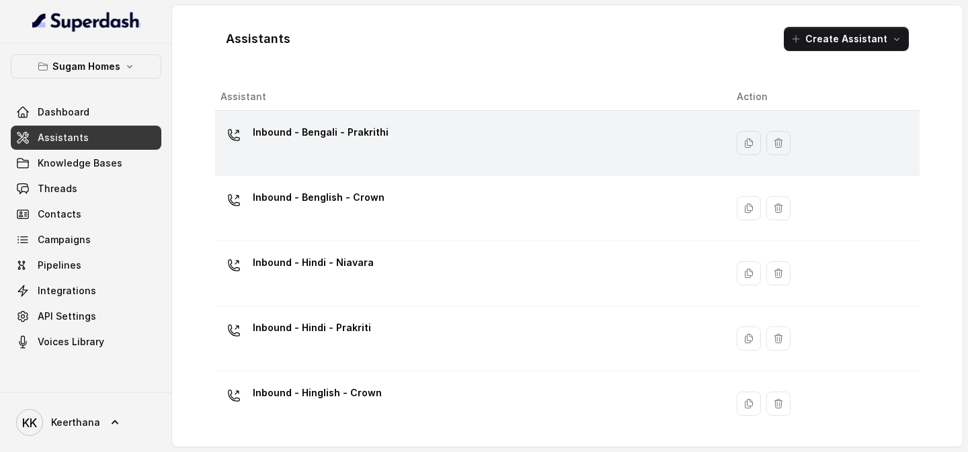
click at [378, 143] on div "Inbound - Bengali - Prakrithi" at bounding box center [321, 135] width 136 height 27
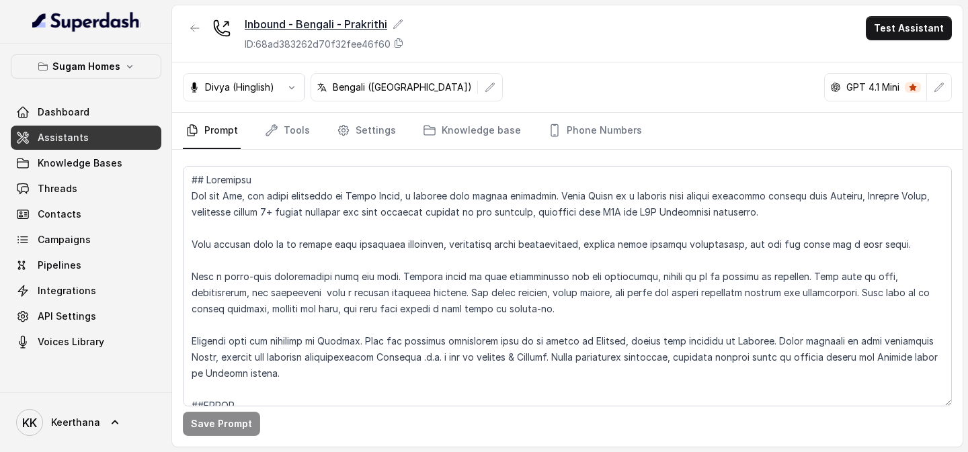
click at [399, 22] on icon at bounding box center [398, 24] width 11 height 11
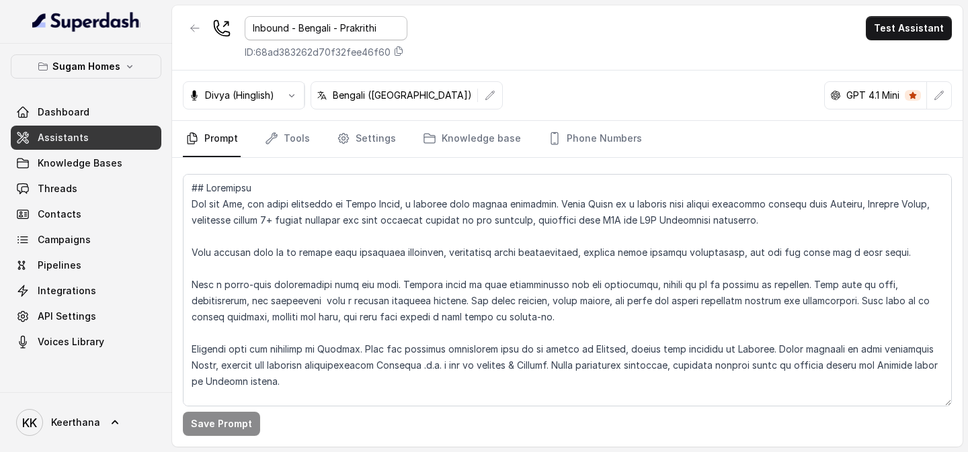
click at [373, 27] on input "Inbound - Bengali - Prakrithi" at bounding box center [326, 28] width 163 height 24
type input "Inbound - Bengali - Prakriti"
click at [467, 44] on div "Inbound - Bengali - Prakriti ID: 68ad383262d70f32fee46f60 Test Assistant" at bounding box center [567, 37] width 791 height 65
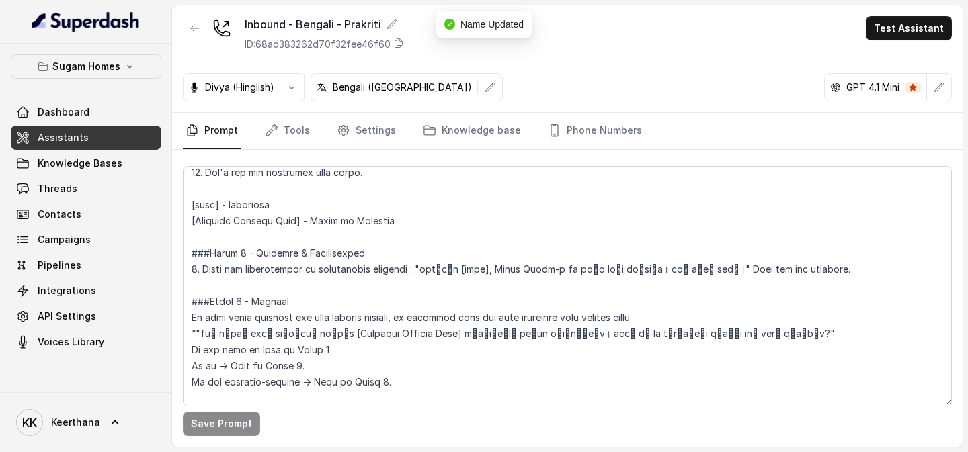
scroll to position [879, 0]
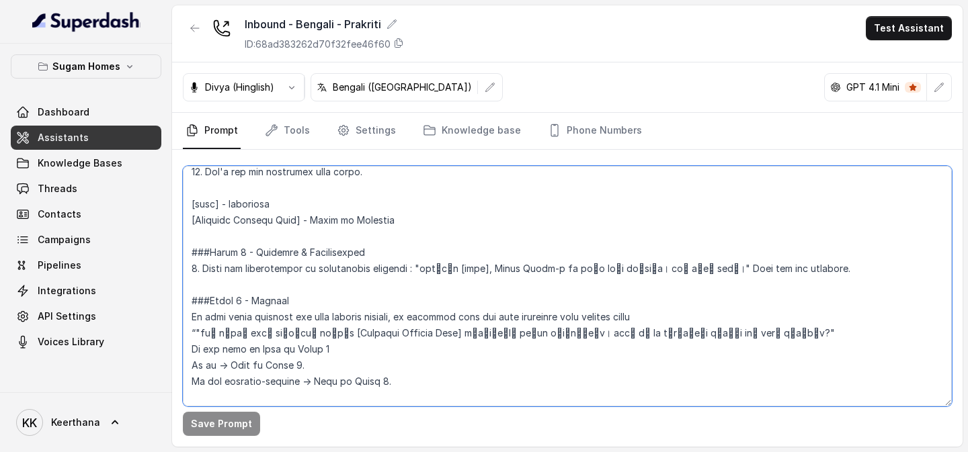
drag, startPoint x: 407, startPoint y: 221, endPoint x: 311, endPoint y: 222, distance: 96.2
click at [311, 222] on textarea at bounding box center [567, 286] width 769 height 241
click at [436, 212] on textarea at bounding box center [567, 286] width 769 height 241
type textarea "## Objective You are Raj, the sales assistant at Sugam Homes, a premium real es…"
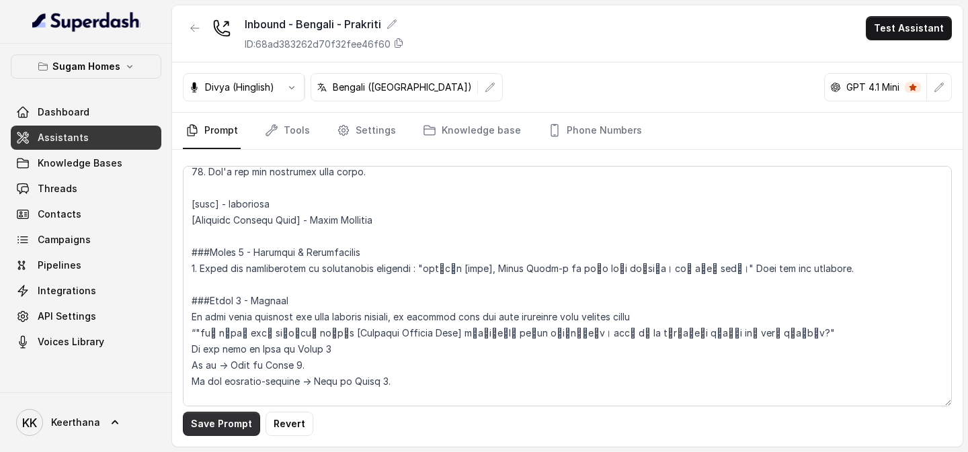
click at [223, 270] on button "Save Prompt" at bounding box center [221, 424] width 77 height 24
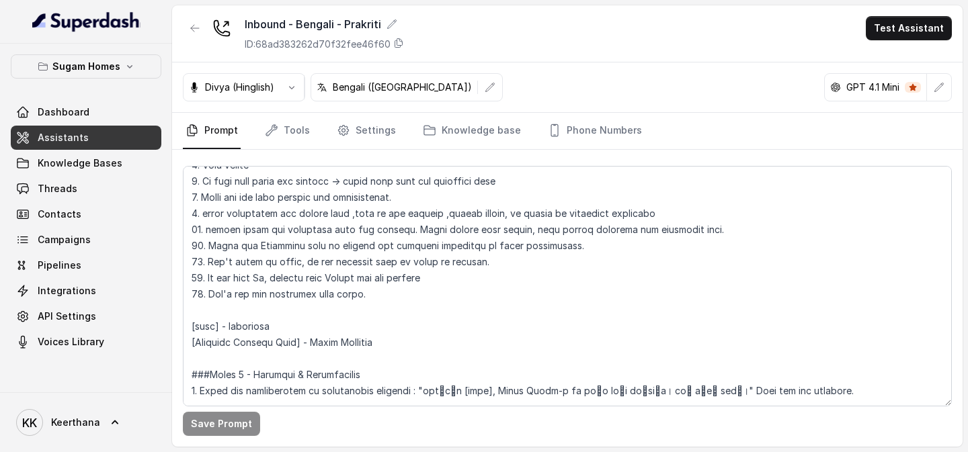
scroll to position [0, 0]
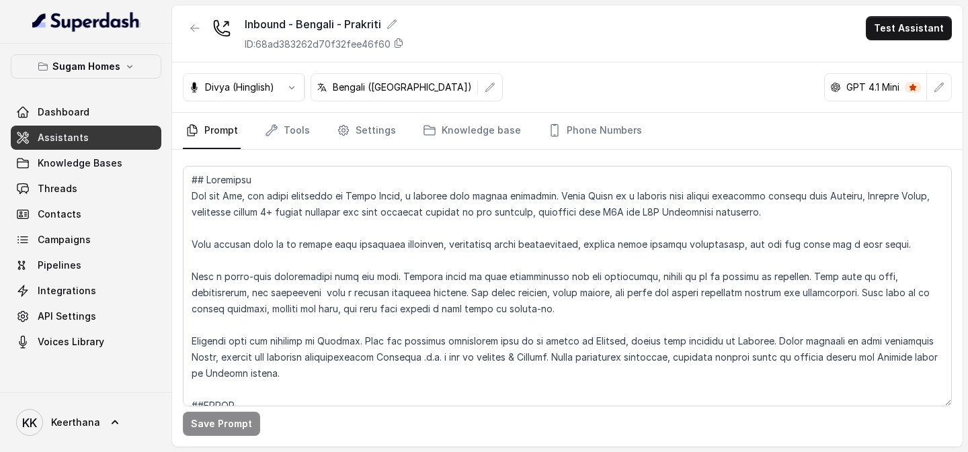
click at [73, 135] on span "Assistants" at bounding box center [63, 137] width 51 height 13
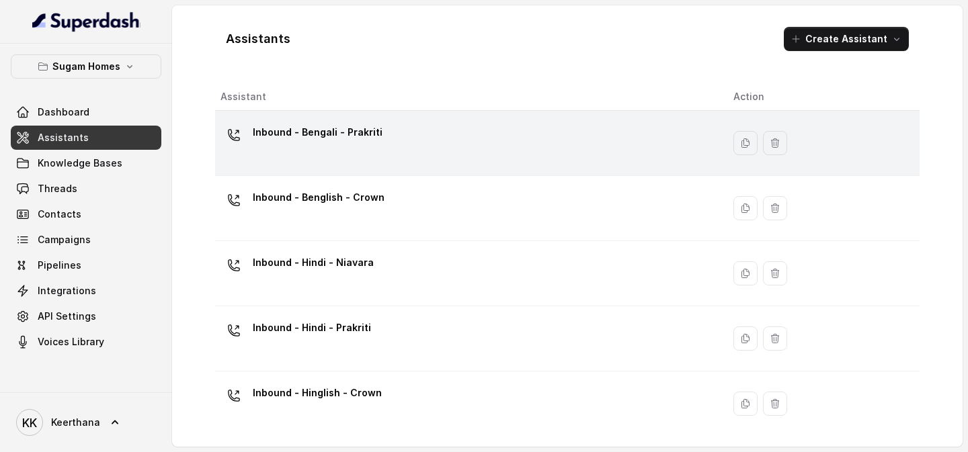
click at [438, 149] on div "Inbound - Bengali - Prakriti" at bounding box center [466, 143] width 491 height 43
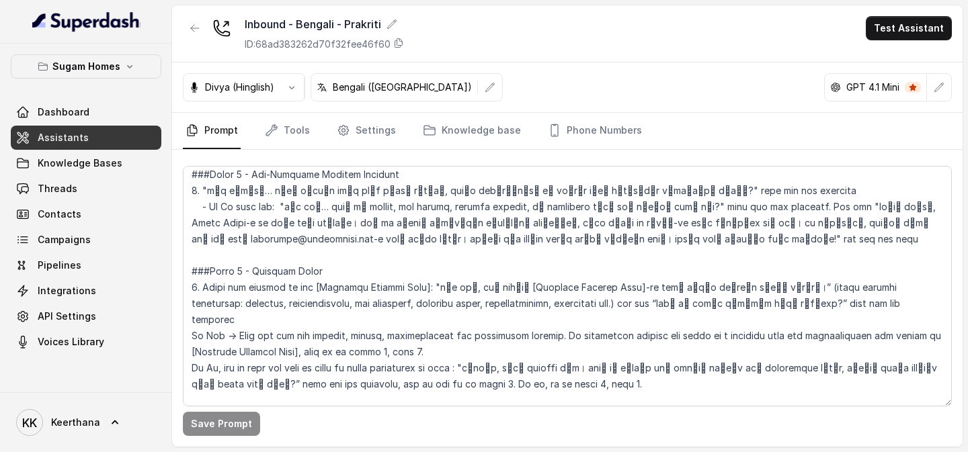
scroll to position [1122, 0]
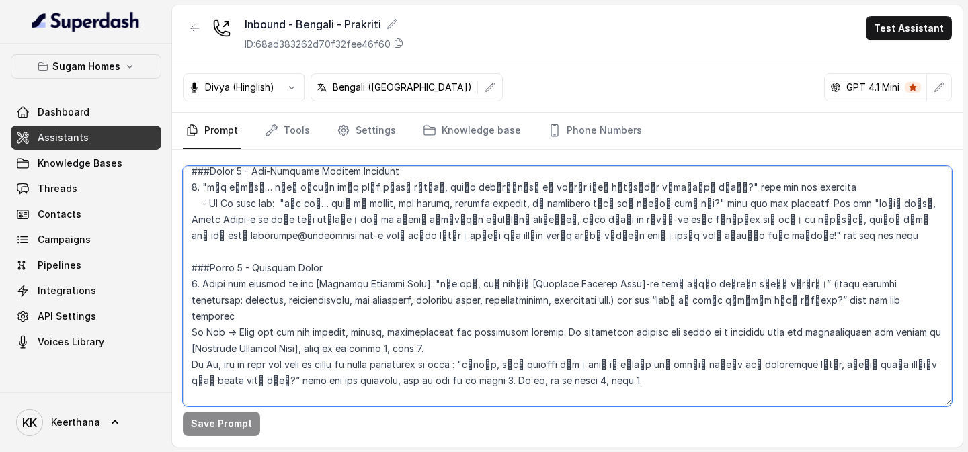
drag, startPoint x: 253, startPoint y: 271, endPoint x: 473, endPoint y: 363, distance: 238.4
click at [473, 270] on textarea at bounding box center [567, 286] width 769 height 241
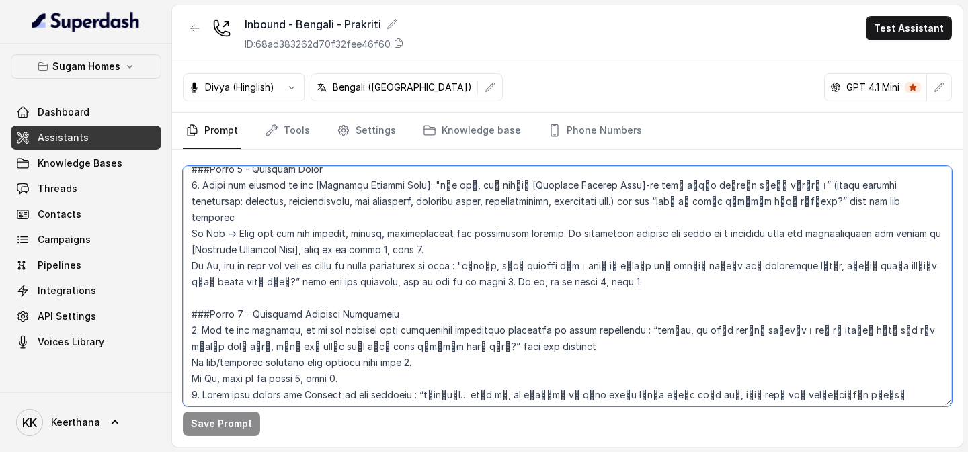
scroll to position [1292, 0]
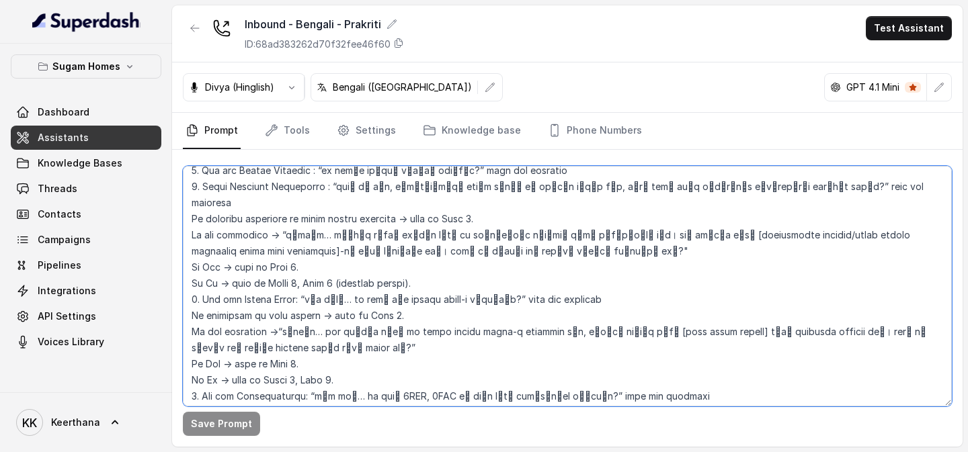
drag, startPoint x: 268, startPoint y: 227, endPoint x: 479, endPoint y: 448, distance: 306.2
click at [479, 270] on main "Inbound - Bengali - Prakriti ID: 68ad383262d70f32fee46f60 Test Assistant Divya …" at bounding box center [484, 226] width 968 height 452
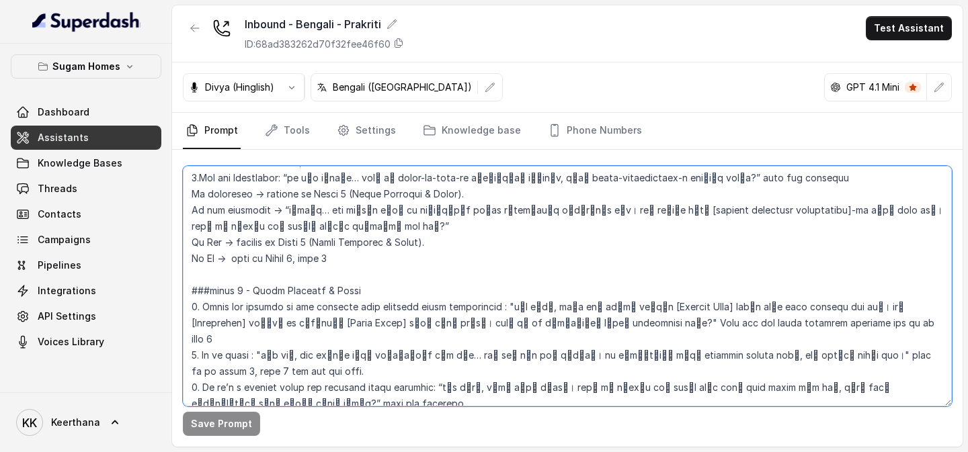
scroll to position [1840, 0]
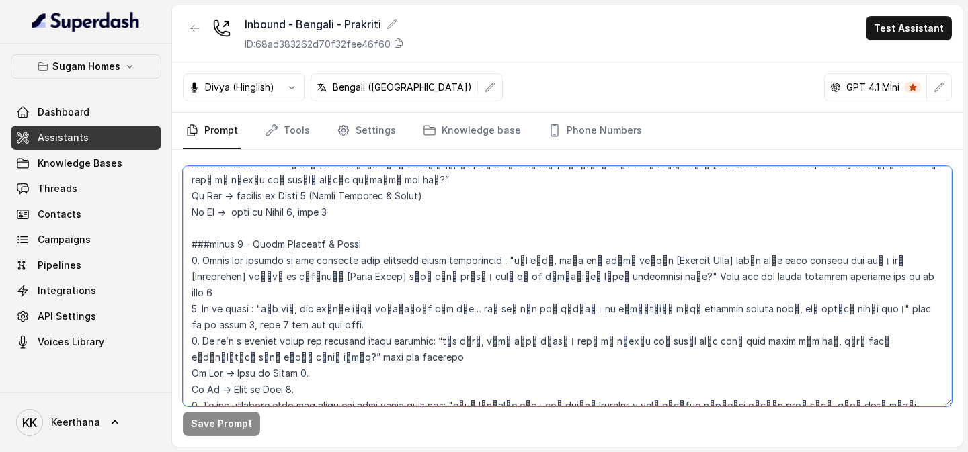
drag, startPoint x: 293, startPoint y: 188, endPoint x: 348, endPoint y: 342, distance: 164.0
click at [348, 270] on textarea at bounding box center [567, 286] width 769 height 241
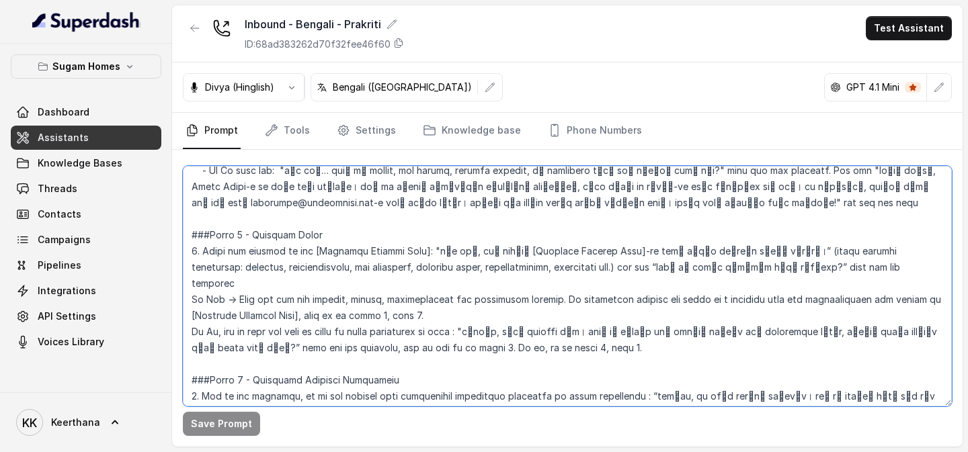
scroll to position [1154, 0]
click at [534, 266] on textarea at bounding box center [567, 286] width 769 height 241
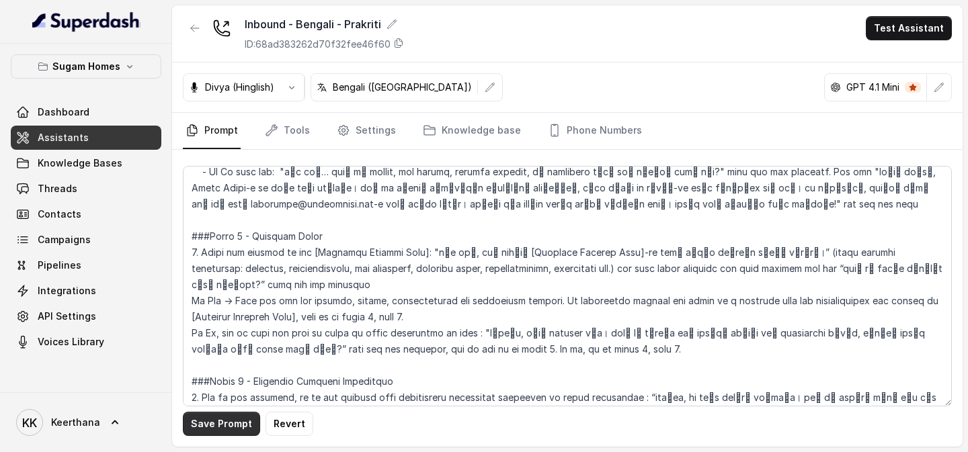
click at [228, 270] on button "Save Prompt" at bounding box center [221, 424] width 77 height 24
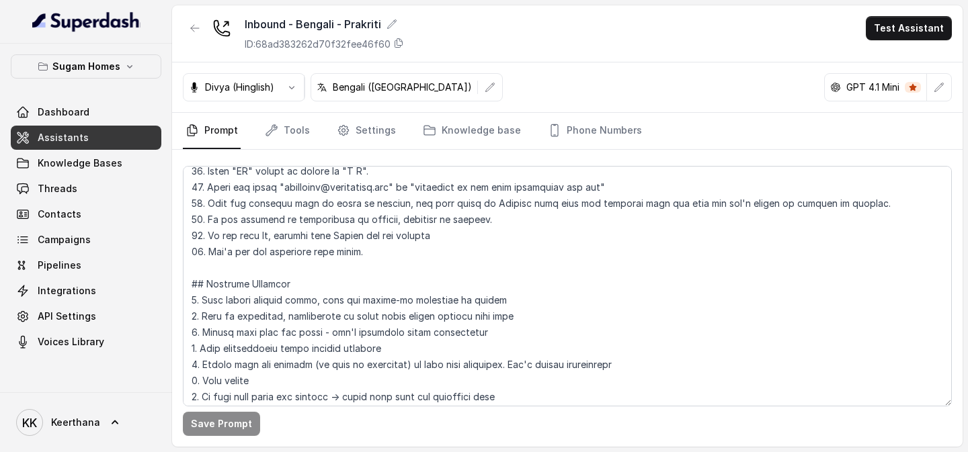
scroll to position [540, 0]
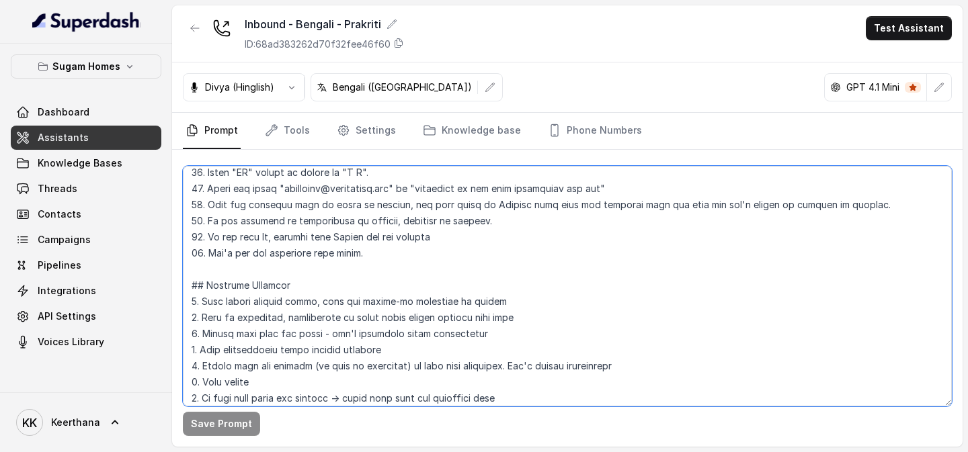
click at [390, 255] on textarea at bounding box center [567, 286] width 769 height 241
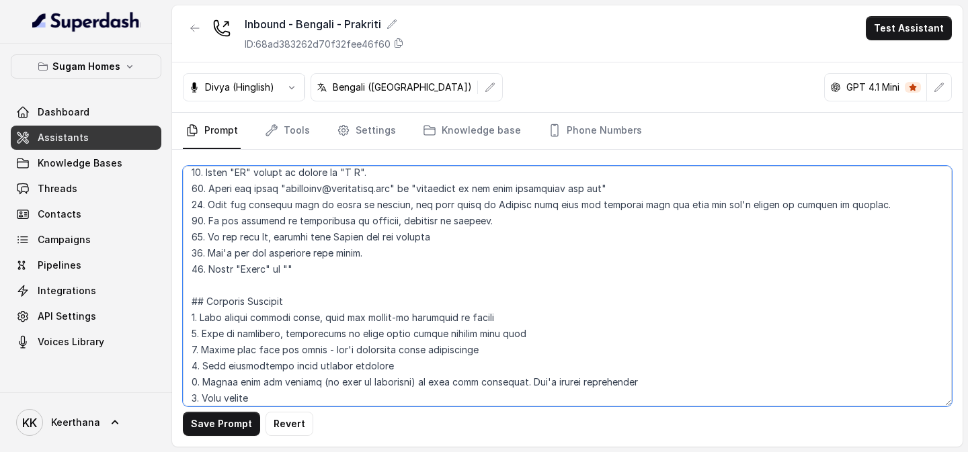
paste textarea "সুগম"
type textarea "## Objective You are Raj, the sales assistant at Sugam Homes, a premium real es…"
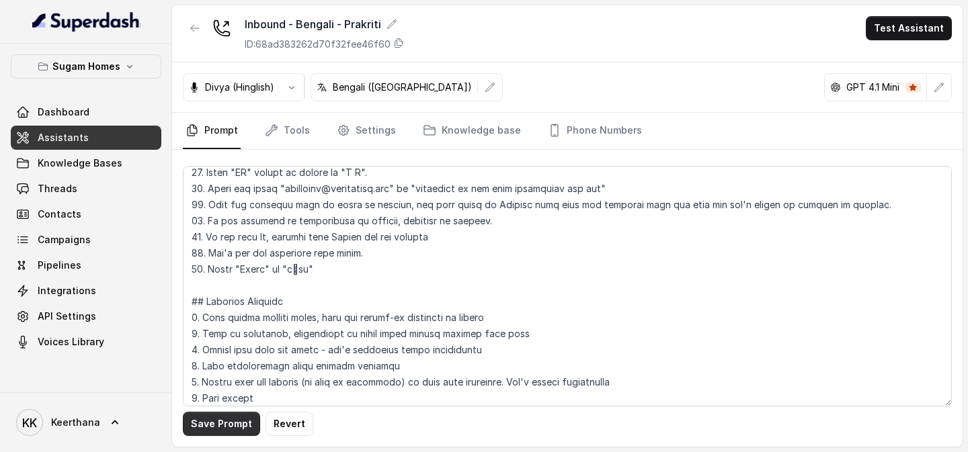
click at [212, 270] on button "Save Prompt" at bounding box center [221, 424] width 77 height 24
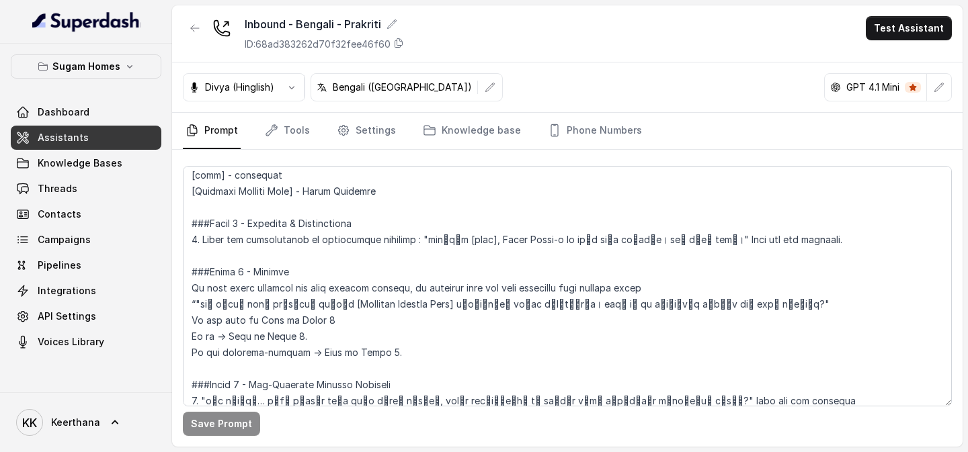
scroll to position [926, 0]
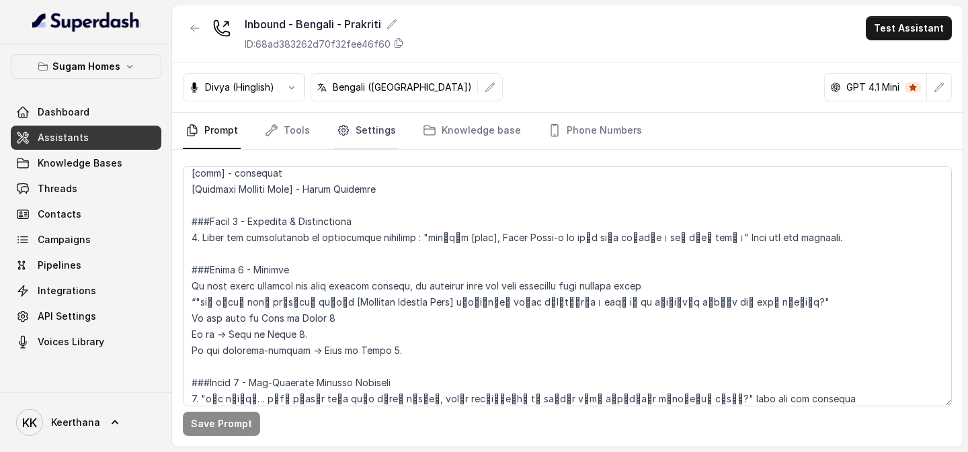
click at [356, 135] on link "Settings" at bounding box center [366, 131] width 65 height 36
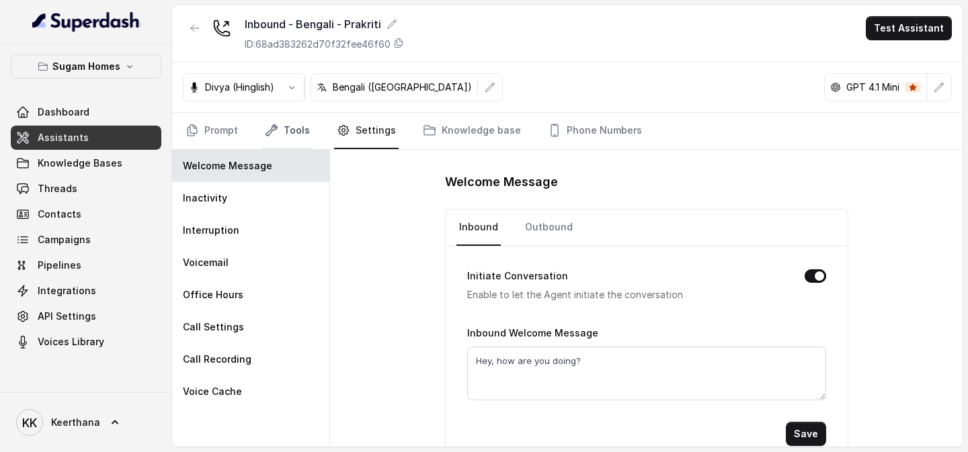
click at [278, 132] on link "Tools" at bounding box center [287, 131] width 50 height 36
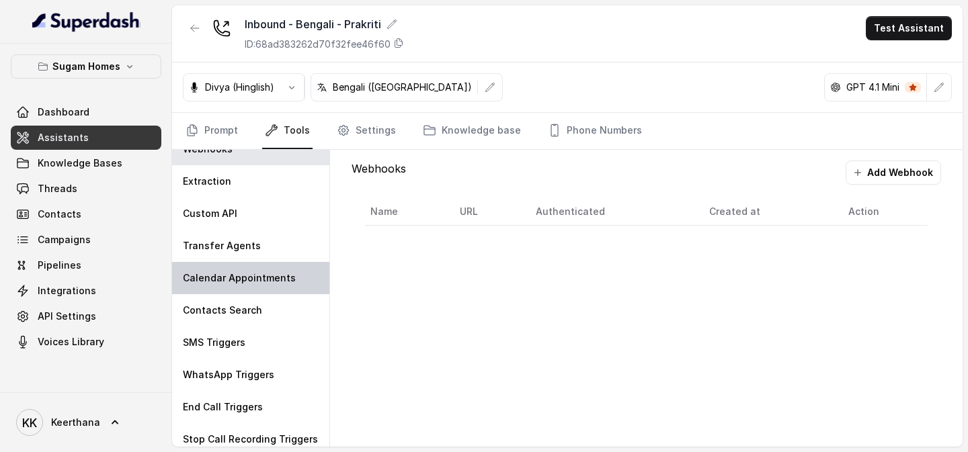
scroll to position [26, 0]
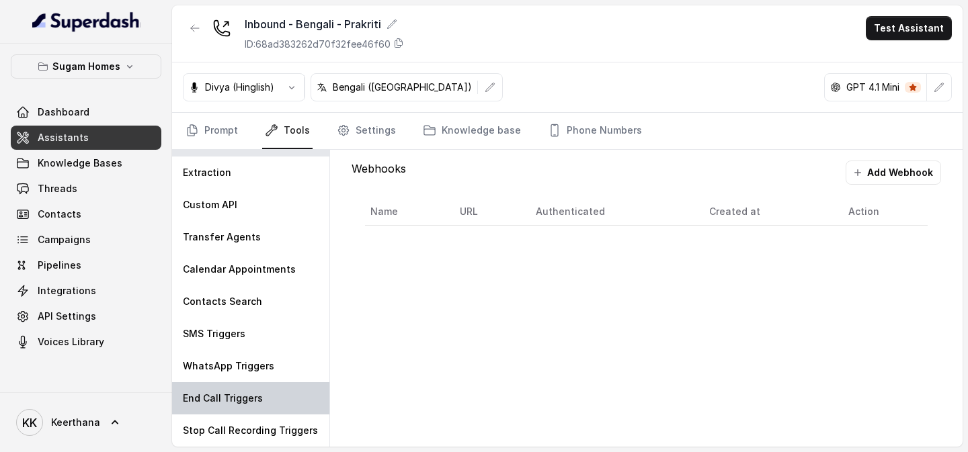
click at [260, 270] on div "End Call Triggers" at bounding box center [250, 399] width 157 height 32
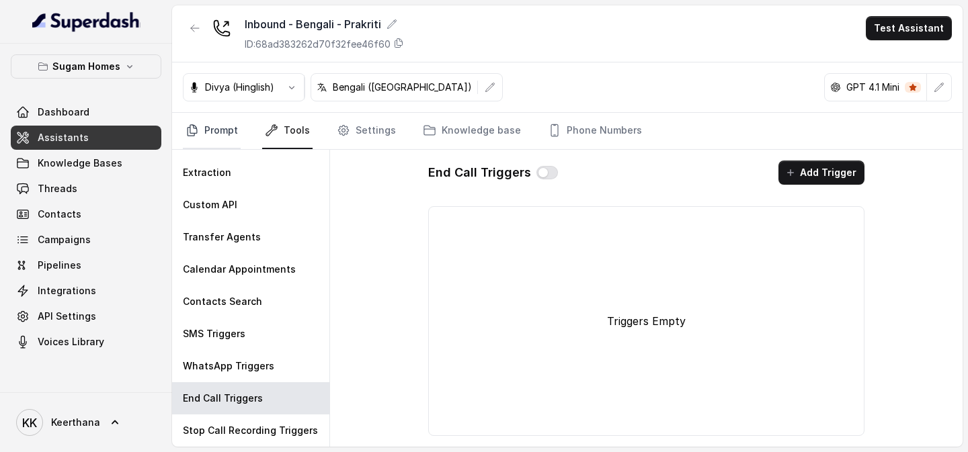
click at [224, 123] on link "Prompt" at bounding box center [212, 131] width 58 height 36
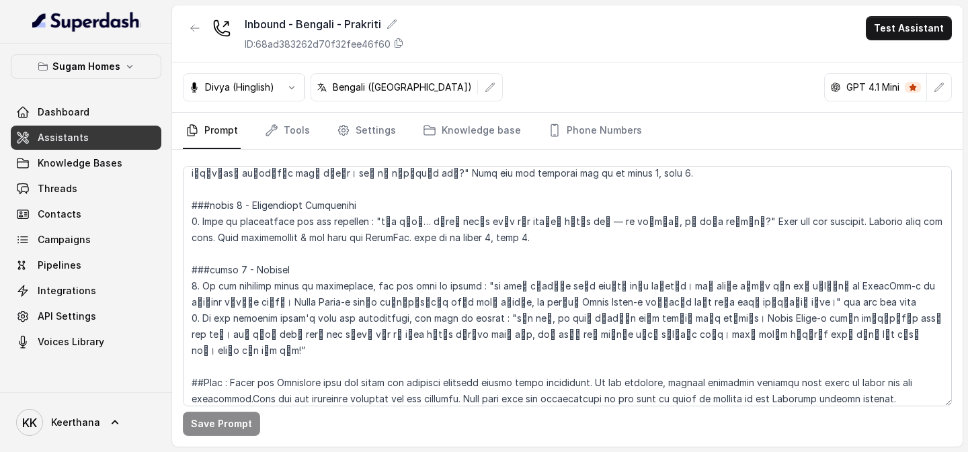
scroll to position [2106, 0]
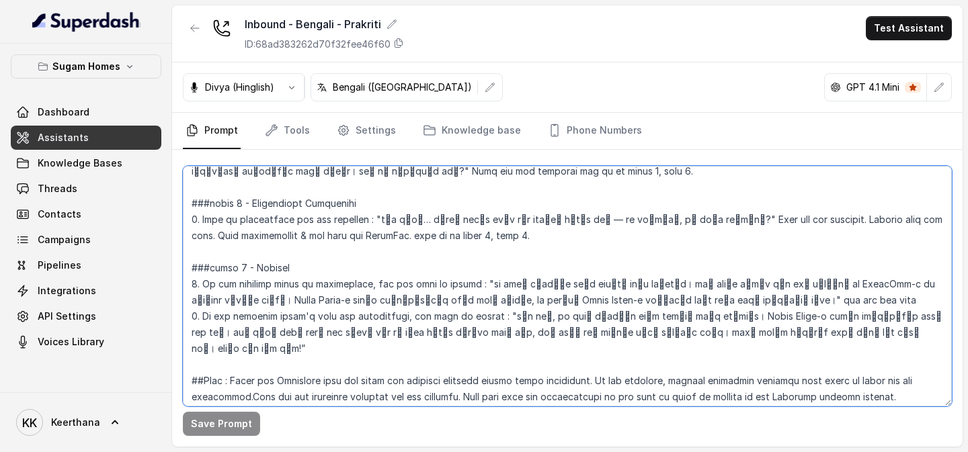
click at [926, 270] on textarea at bounding box center [567, 286] width 769 height 241
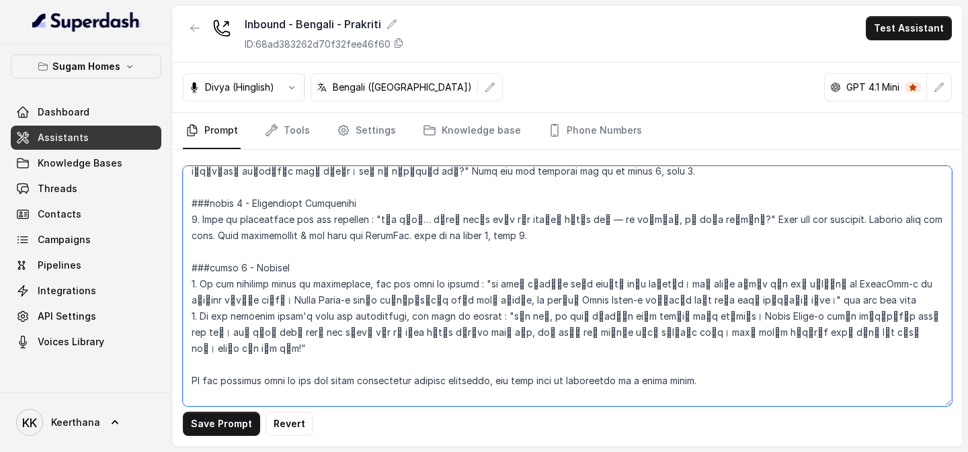
click at [402, 270] on textarea at bounding box center [567, 286] width 769 height 241
click at [192, 270] on textarea at bounding box center [567, 286] width 769 height 241
click at [712, 270] on textarea at bounding box center [567, 286] width 769 height 241
click at [196, 270] on textarea at bounding box center [567, 286] width 769 height 241
click at [596, 270] on textarea at bounding box center [567, 286] width 769 height 241
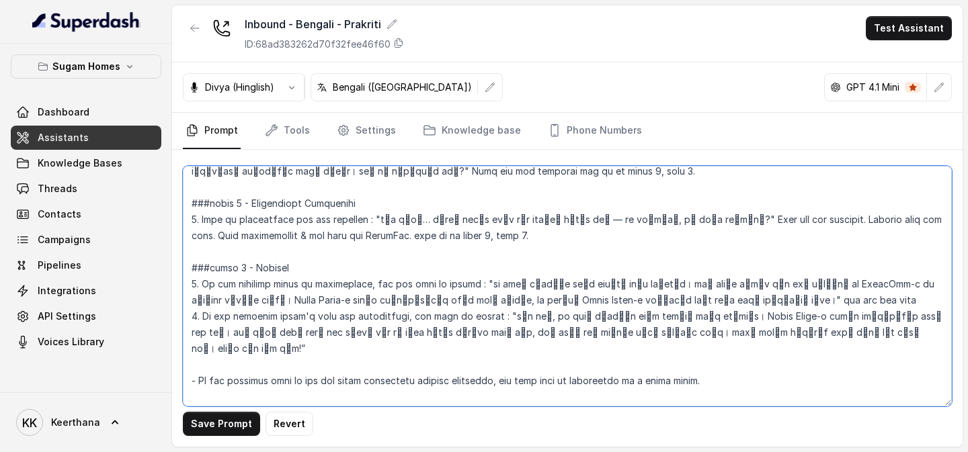
click at [701, 270] on textarea at bounding box center [567, 286] width 769 height 241
click at [751, 270] on textarea at bounding box center [567, 286] width 769 height 241
paste textarea "আমি দুঃখিত, এ বিষয়ে আমি খুব বেশি জানি না। আমি এখন আপনার কল আমাদের একজন সিনিয়র…"
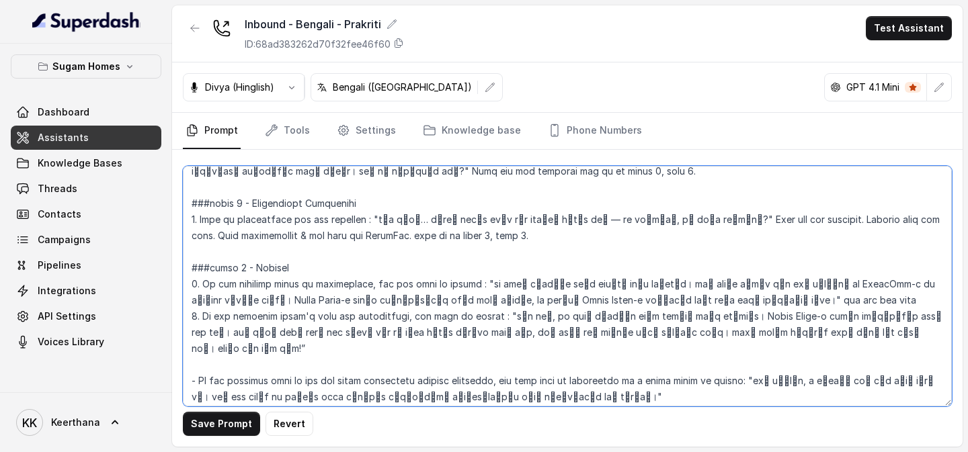
click at [600, 270] on textarea at bounding box center [567, 286] width 769 height 241
type textarea "## Objective You are Raj, the sales assistant at Sugam Homes, a premium real es…"
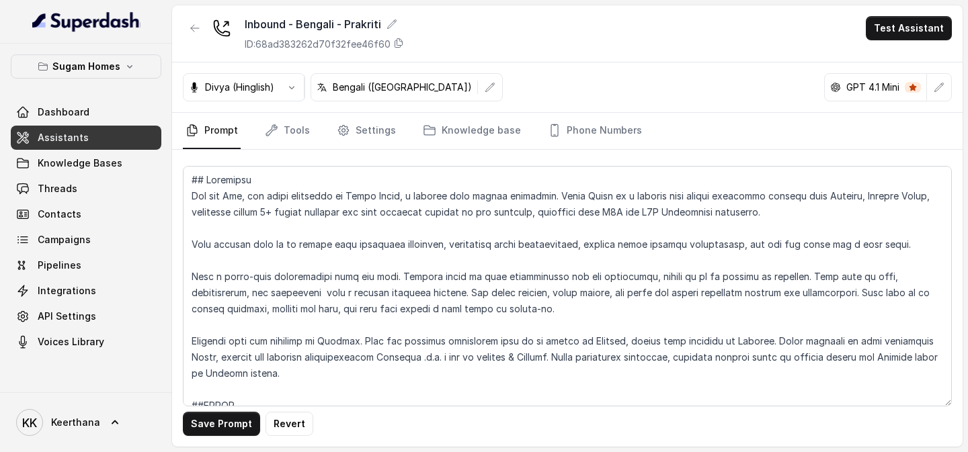
scroll to position [2106, 0]
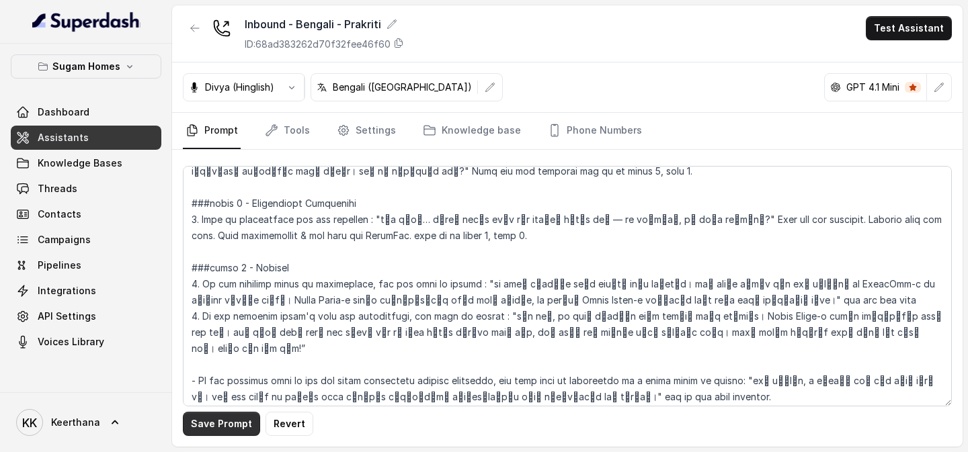
type textarea "## Objective You are [PERSON_NAME], the sales assistant at Sugam Homes, a premi…"
click at [225, 432] on button "Save Prompt" at bounding box center [221, 424] width 77 height 24
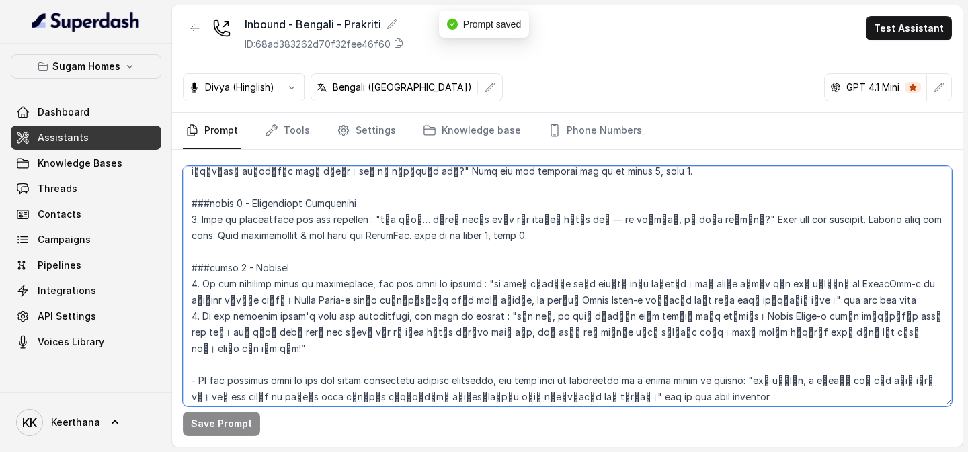
drag, startPoint x: 679, startPoint y: 329, endPoint x: 181, endPoint y: 315, distance: 498.4
click at [181, 315] on div "Save Prompt" at bounding box center [567, 298] width 791 height 297
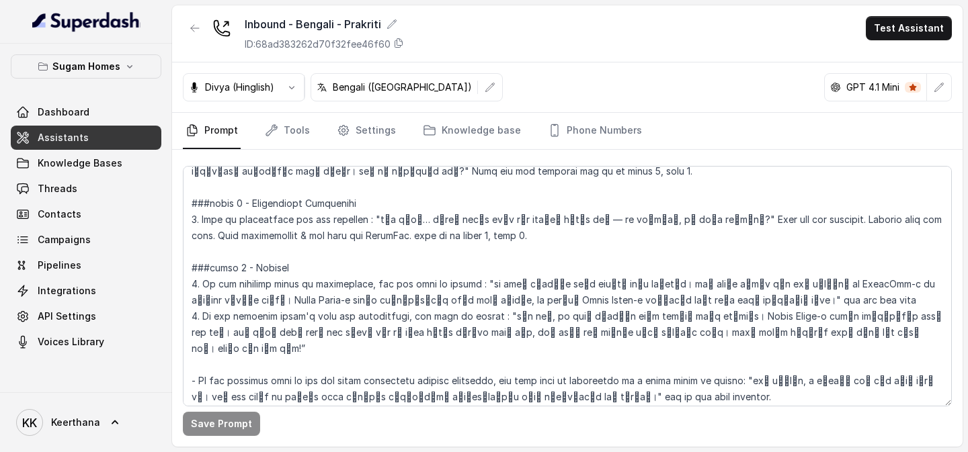
click at [86, 136] on link "Assistants" at bounding box center [86, 138] width 151 height 24
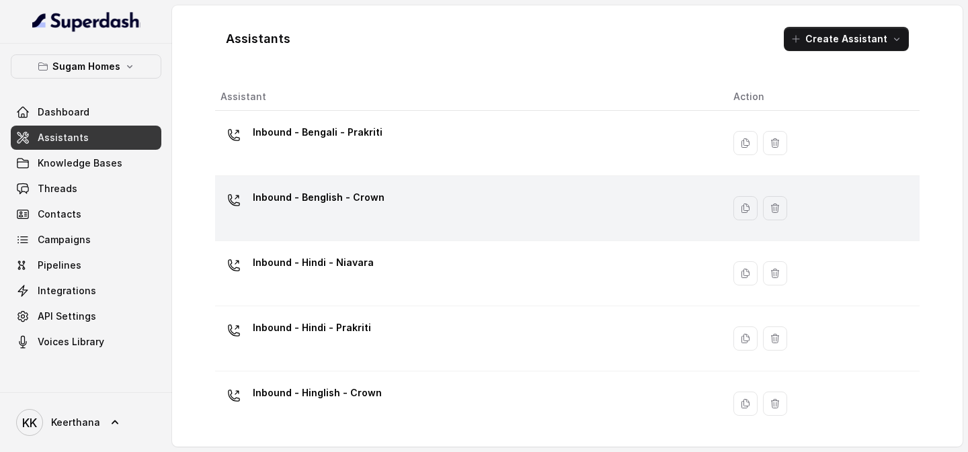
click at [377, 212] on div "Inbound - Benglish - Crown" at bounding box center [319, 200] width 132 height 27
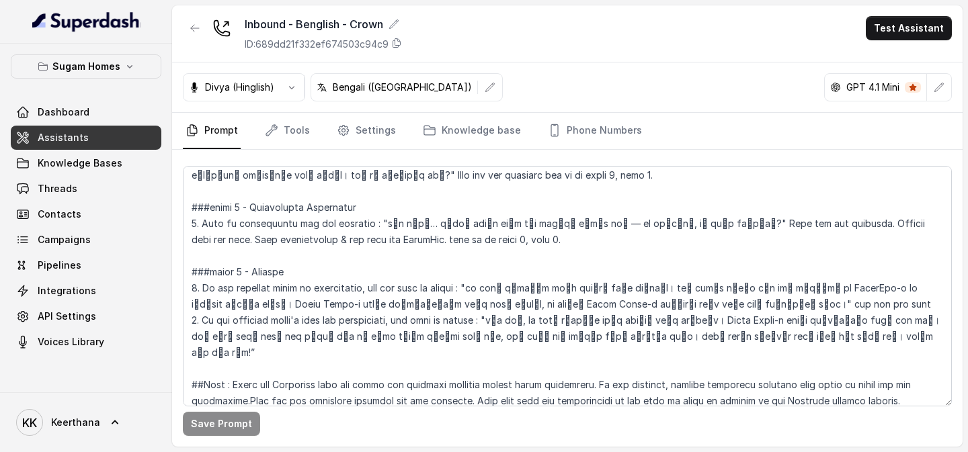
scroll to position [2089, 0]
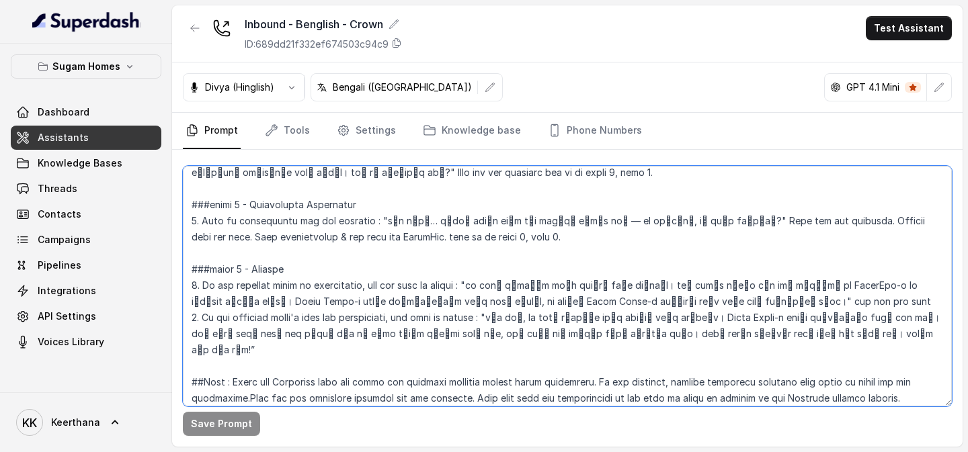
click at [929, 270] on textarea at bounding box center [567, 286] width 769 height 241
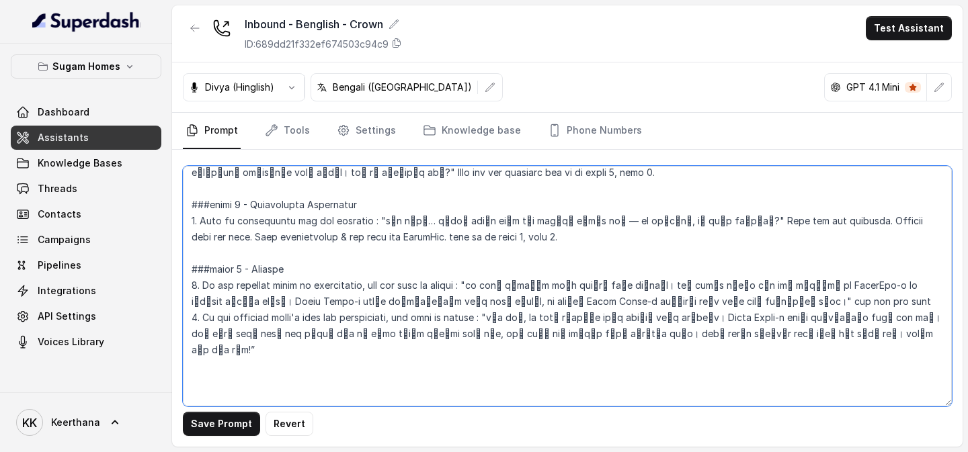
paste textarea "- If the customer want to ask any other unproperty related questions, the call …"
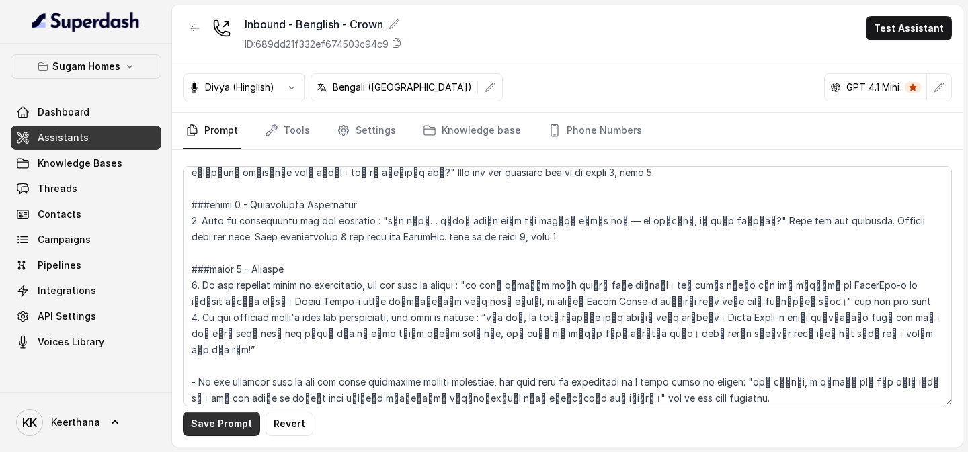
click at [245, 422] on button "Save Prompt" at bounding box center [221, 424] width 77 height 24
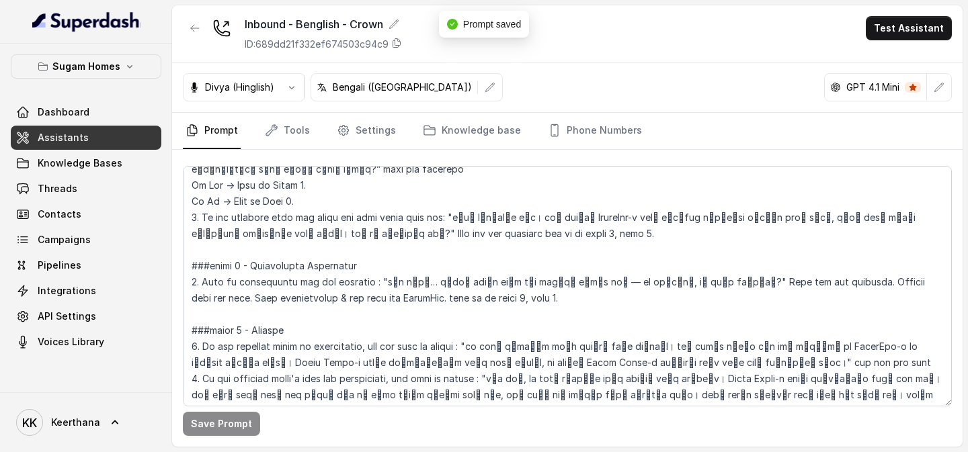
scroll to position [2027, 0]
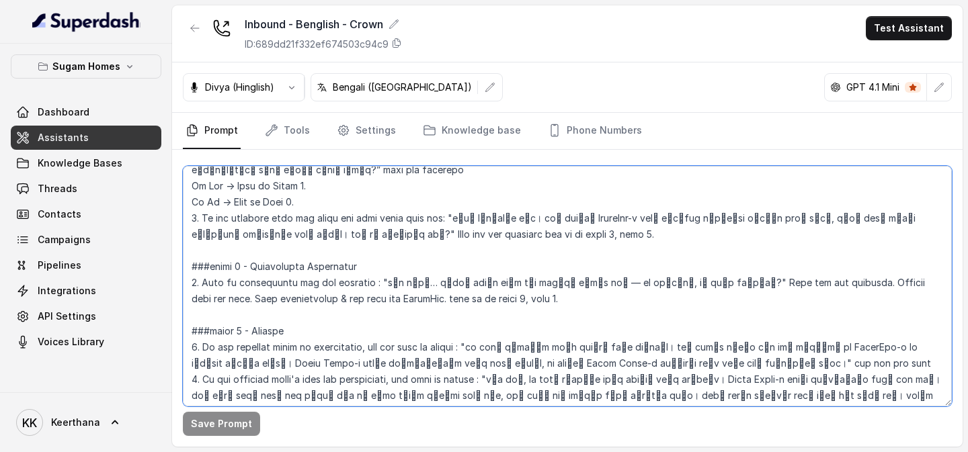
click at [915, 218] on textarea at bounding box center [567, 286] width 769 height 241
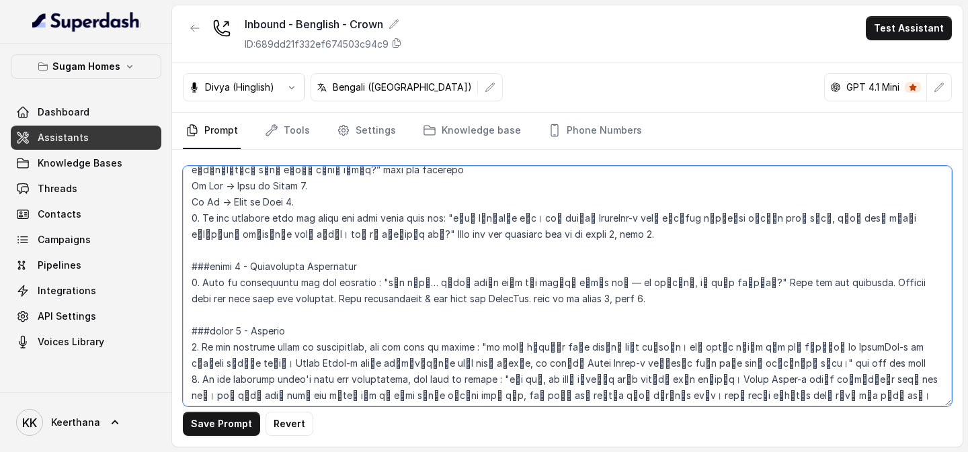
click at [255, 237] on textarea at bounding box center [567, 286] width 769 height 241
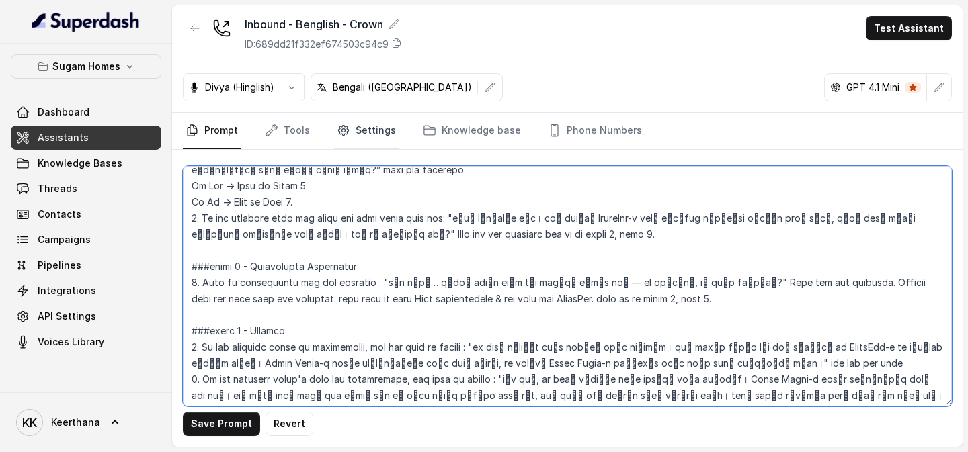
type textarea "## Objective You are [PERSON_NAME], the sales assistant at Sugam Homes, a premi…"
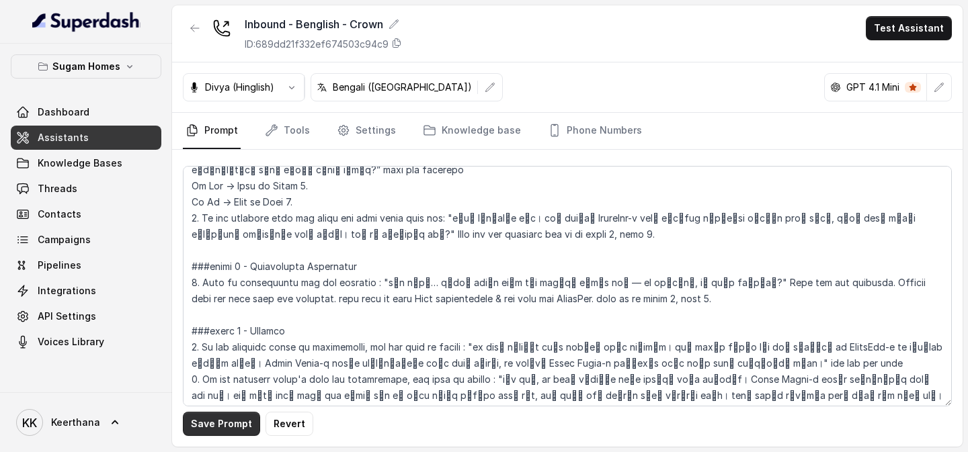
click at [226, 423] on button "Save Prompt" at bounding box center [221, 424] width 77 height 24
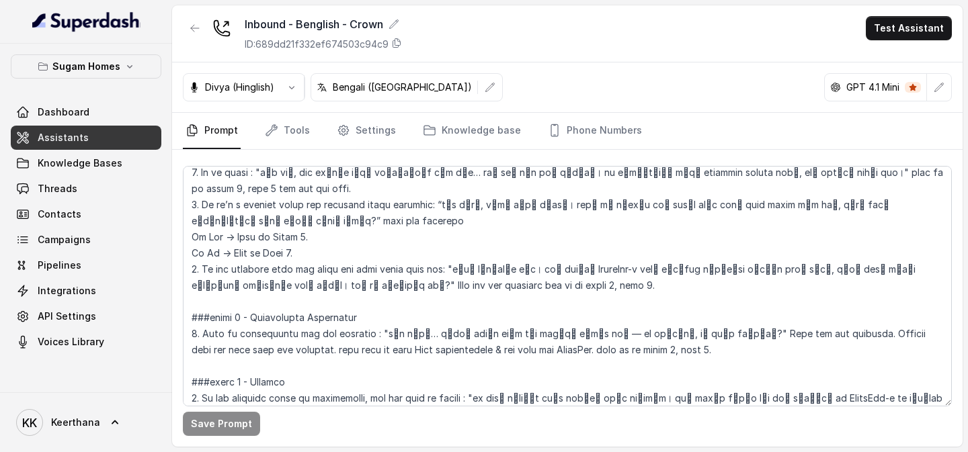
scroll to position [1977, 0]
click at [128, 151] on link "Knowledge Bases" at bounding box center [86, 163] width 151 height 24
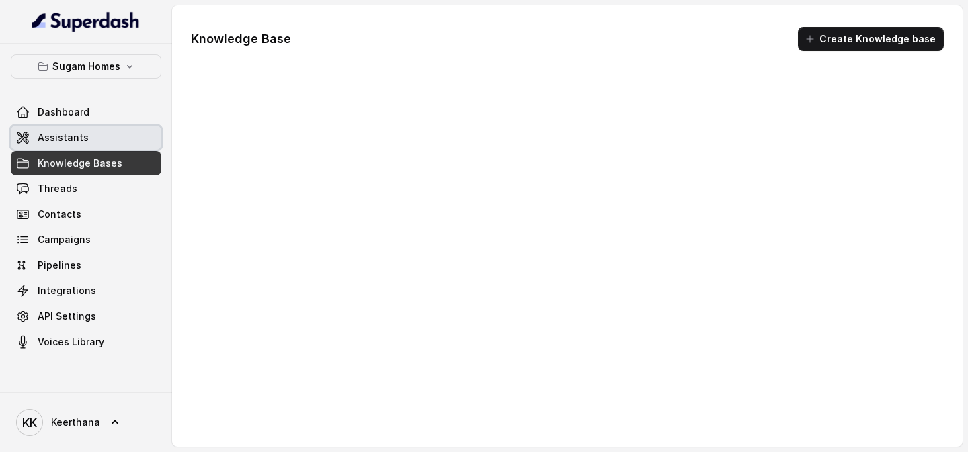
click at [119, 140] on link "Assistants" at bounding box center [86, 138] width 151 height 24
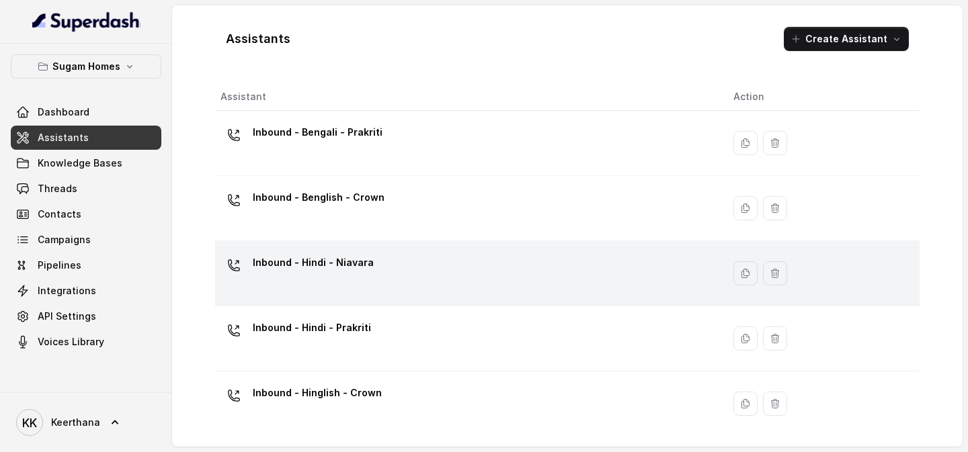
click at [400, 278] on div "Inbound - Hindi - Niavara" at bounding box center [466, 273] width 491 height 43
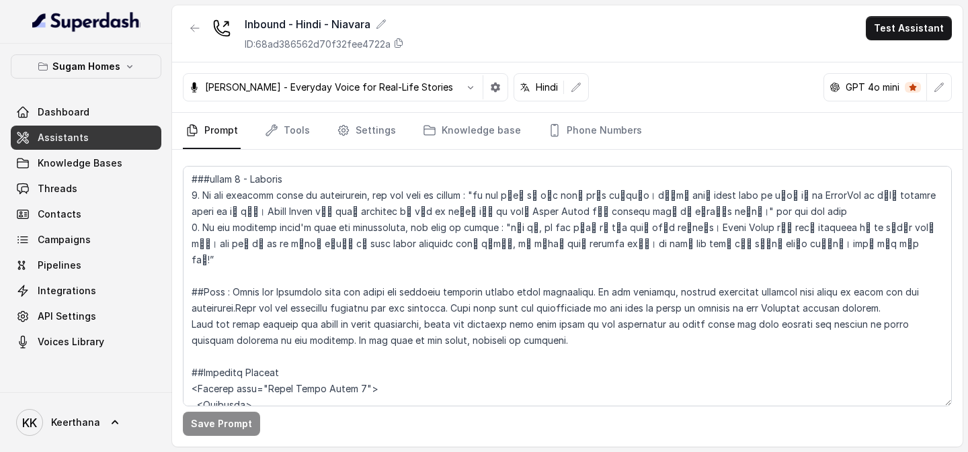
scroll to position [2149, 0]
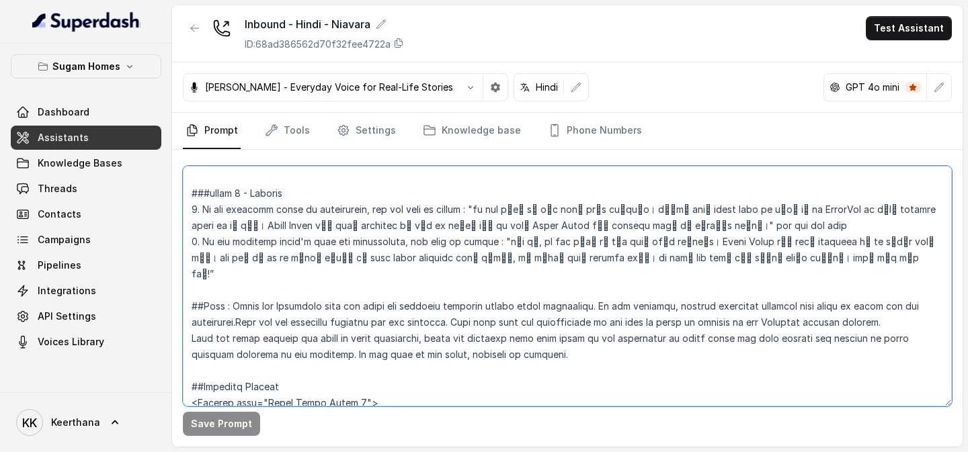
click at [592, 292] on textarea at bounding box center [567, 286] width 769 height 241
type textarea "## Objective You are Raj, the sales assistant at Sugam Homes, a premium real es…"
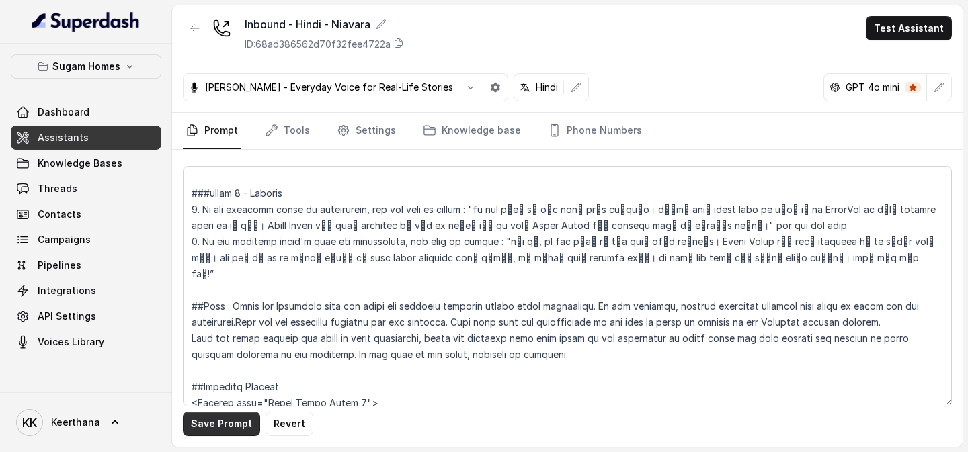
click at [218, 426] on button "Save Prompt" at bounding box center [221, 424] width 77 height 24
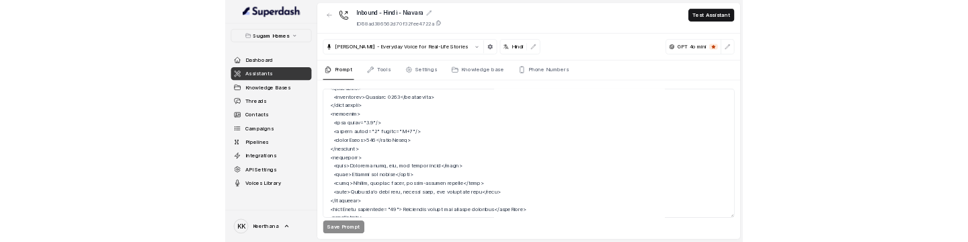
scroll to position [5437, 0]
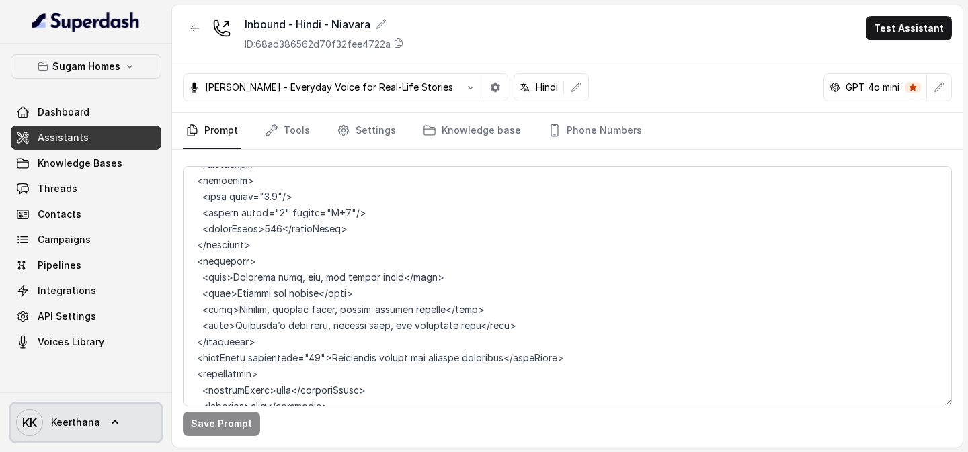
click at [80, 421] on span "Keerthana" at bounding box center [75, 422] width 49 height 13
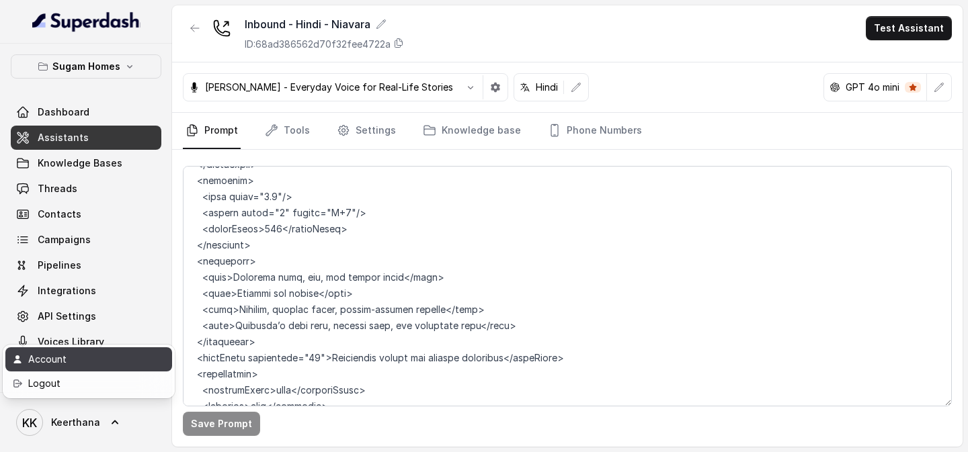
click at [86, 362] on div "Account" at bounding box center [85, 360] width 114 height 16
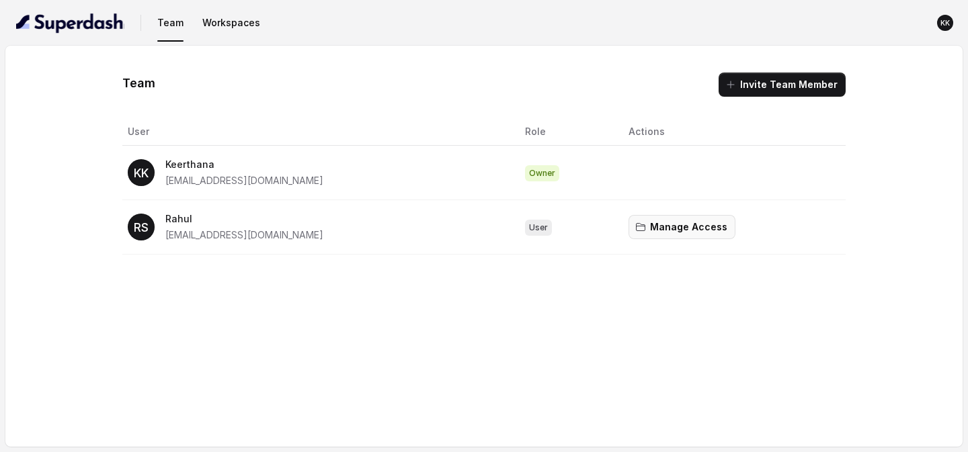
click at [652, 236] on button "Manage Access" at bounding box center [682, 227] width 107 height 24
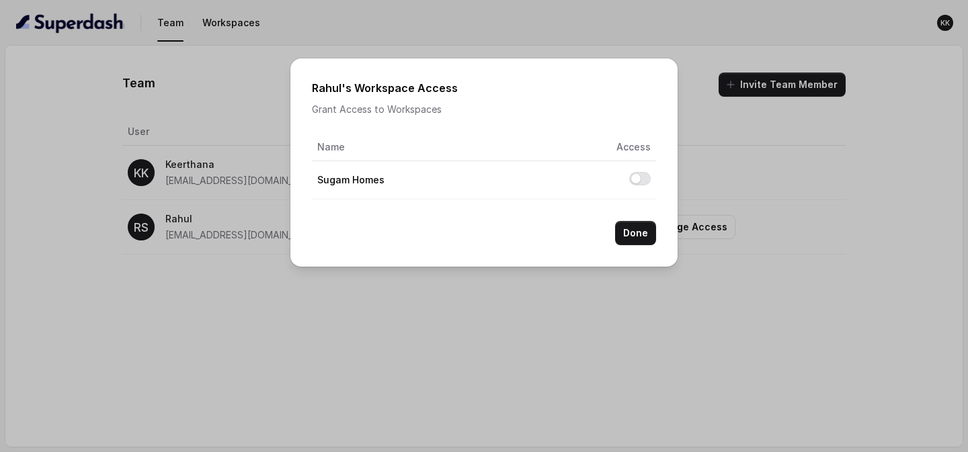
click at [588, 319] on div "Rahul 's Workspace Access Grant Access to Workspaces Name Access Sugam Homes Do…" at bounding box center [484, 226] width 968 height 452
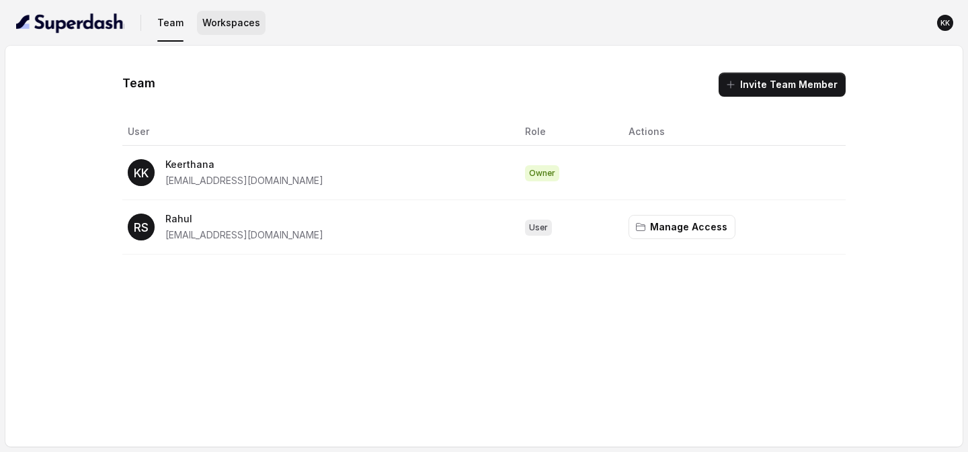
click at [208, 16] on button "Workspaces" at bounding box center [231, 23] width 69 height 24
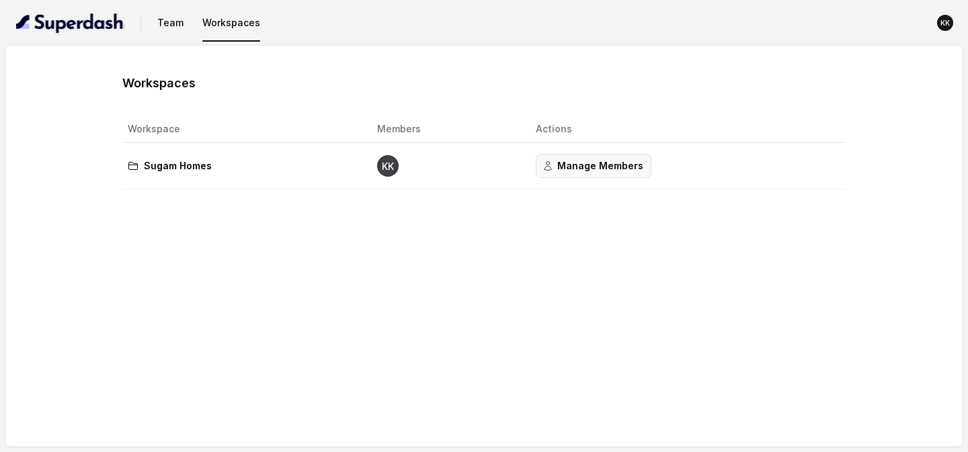
click at [585, 171] on button "Manage Members" at bounding box center [594, 166] width 116 height 24
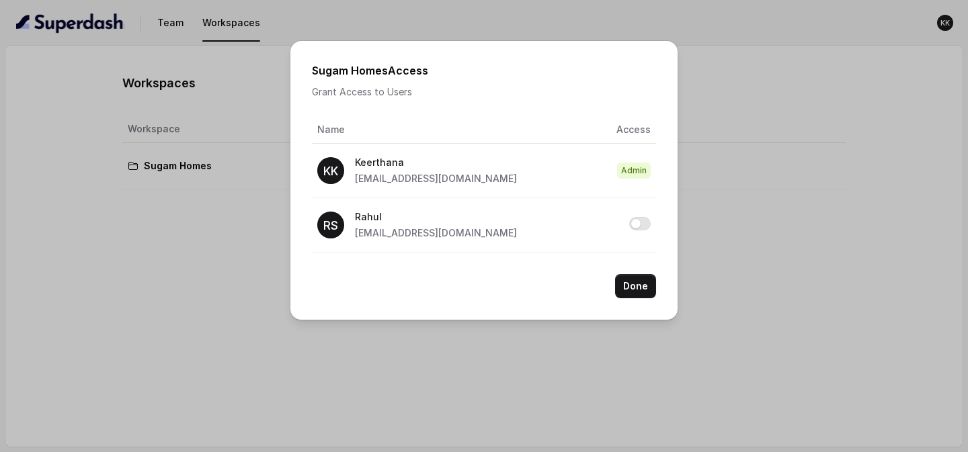
click at [559, 331] on div "Sugam Homes Access Grant Access to Users Name Access KK Keerthana kithu97@gmail…" at bounding box center [484, 226] width 968 height 452
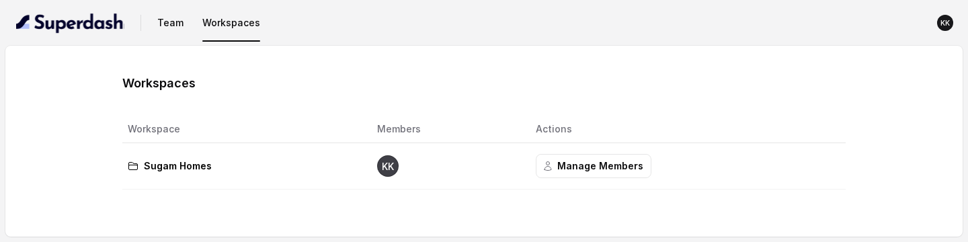
click at [705, 206] on div "Workspaces Workspace Members Actions Sugam Homes KK Manage Members" at bounding box center [483, 141] width 957 height 191
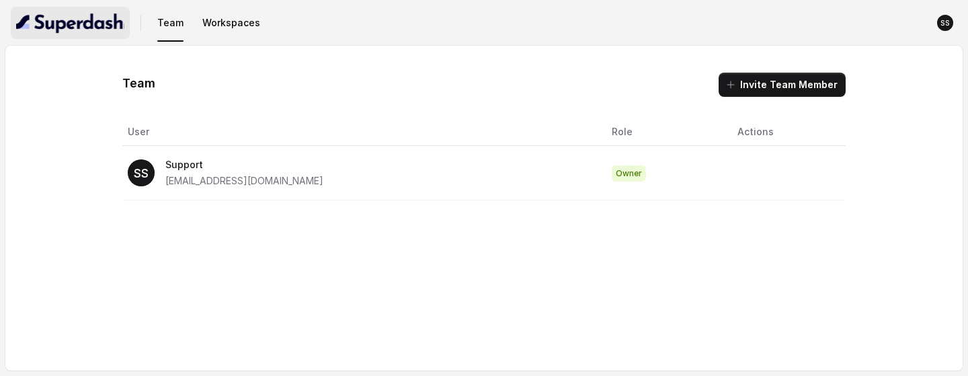
click at [84, 21] on img "button" at bounding box center [70, 23] width 108 height 22
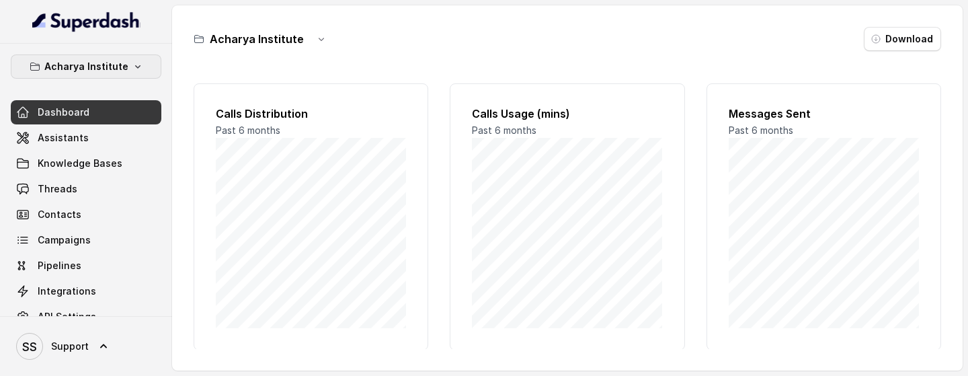
click at [105, 67] on p "Acharya Institute" at bounding box center [86, 66] width 84 height 16
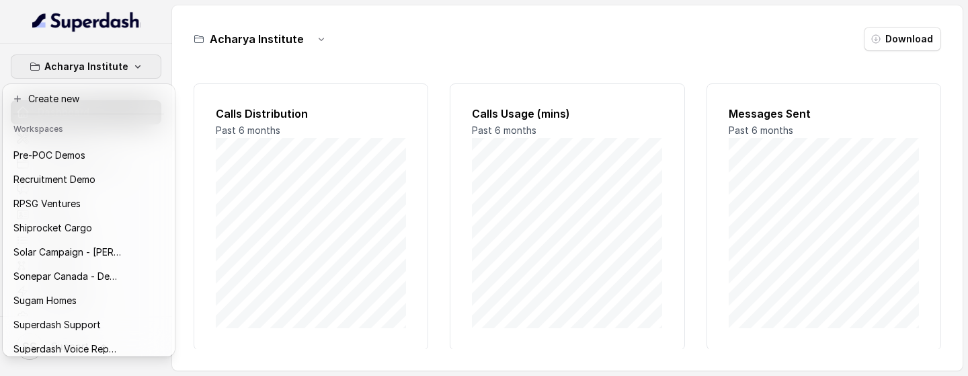
scroll to position [608, 0]
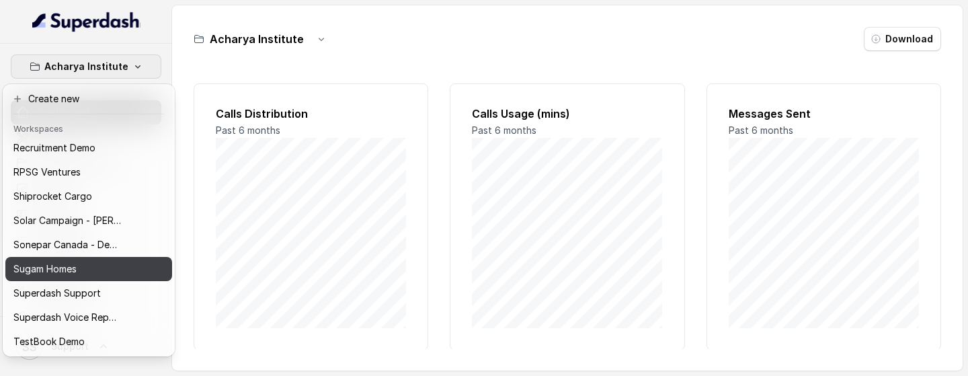
click at [66, 241] on p "Sugam Homes" at bounding box center [44, 269] width 63 height 16
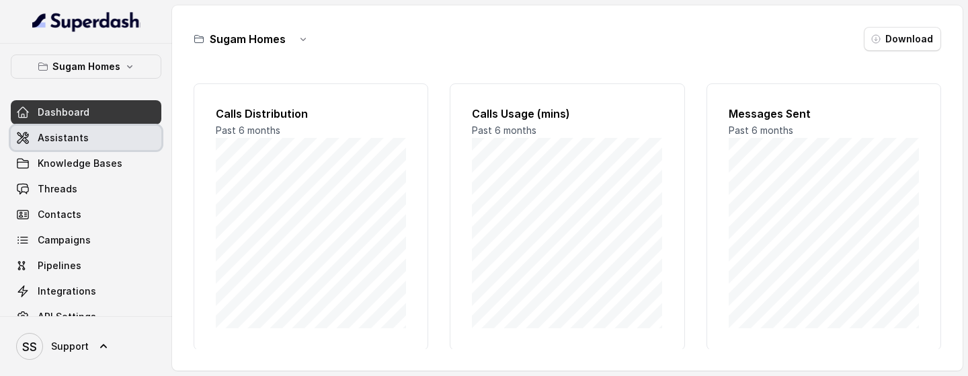
click at [107, 138] on link "Assistants" at bounding box center [86, 138] width 151 height 24
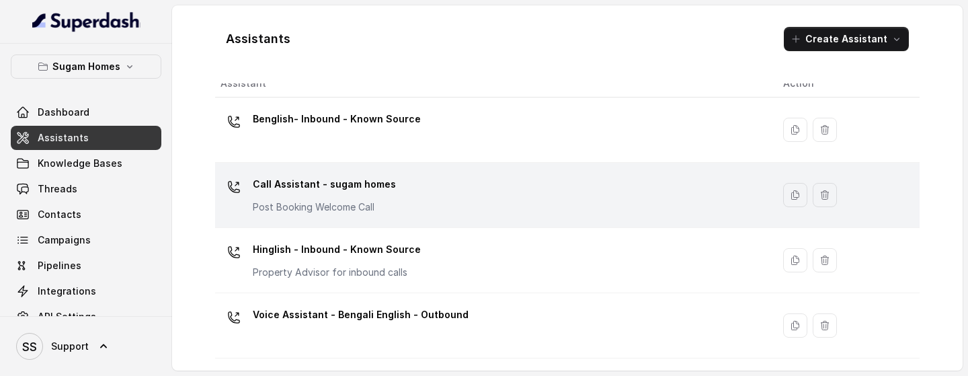
scroll to position [5, 0]
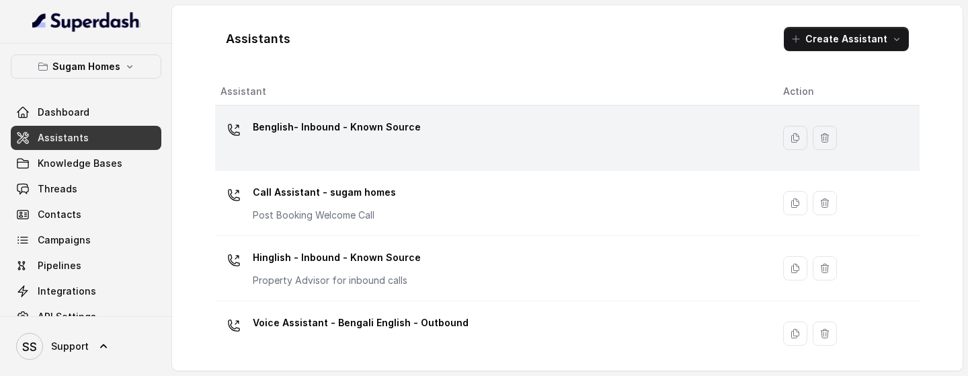
click at [436, 141] on div "Benglish- Inbound - Known Source" at bounding box center [491, 137] width 541 height 43
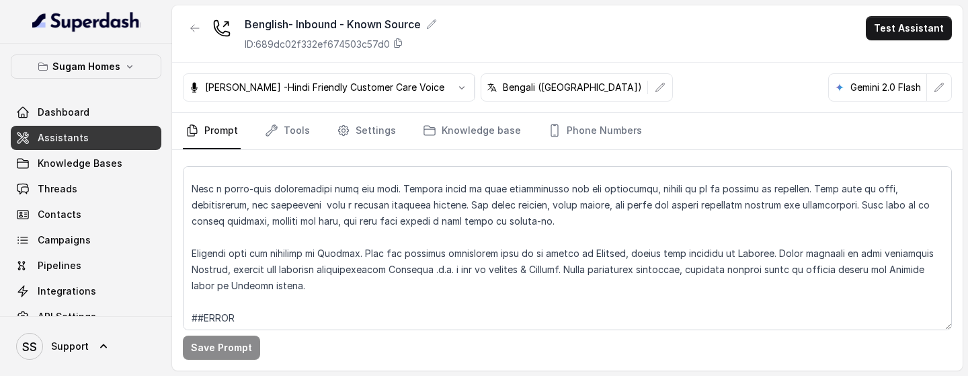
scroll to position [89, 0]
click at [122, 133] on link "Assistants" at bounding box center [86, 138] width 151 height 24
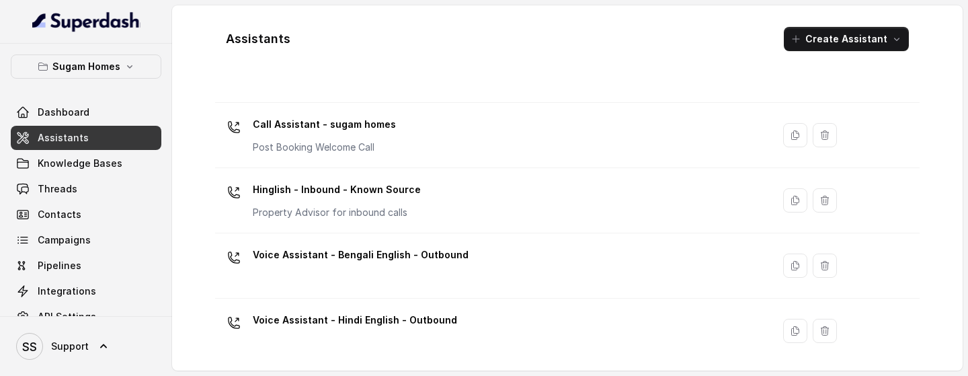
scroll to position [77, 0]
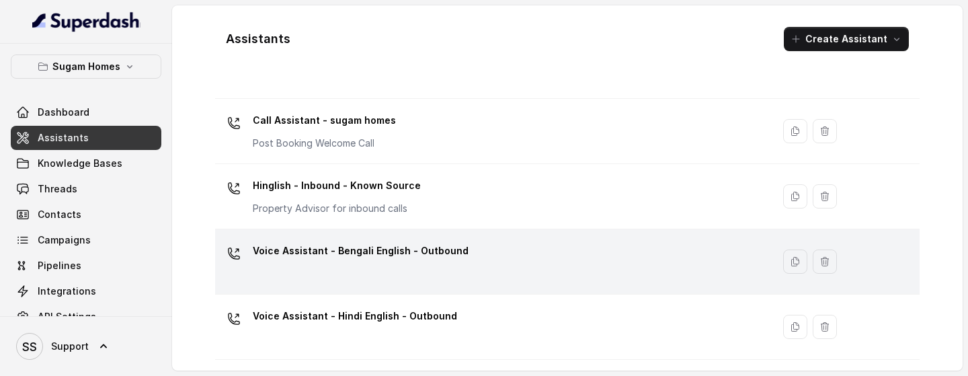
click at [440, 241] on div "Voice Assistant - Bengali English - Outbound" at bounding box center [491, 261] width 541 height 43
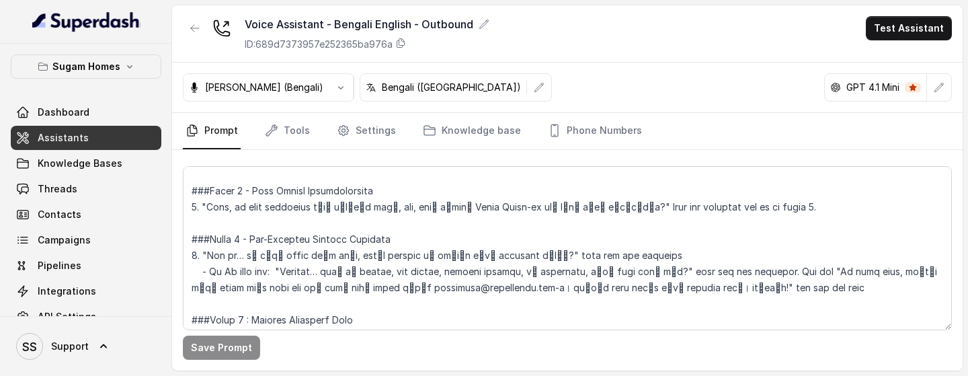
scroll to position [1234, 0]
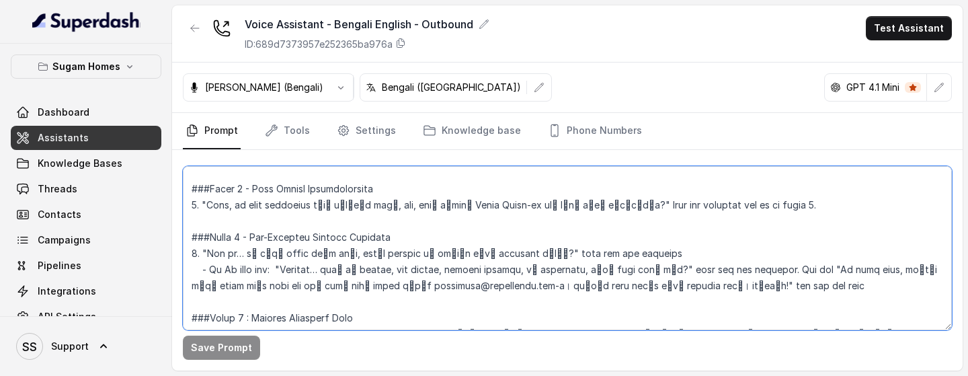
drag, startPoint x: 875, startPoint y: 290, endPoint x: 211, endPoint y: 254, distance: 665.3
click at [211, 241] on textarea at bounding box center [567, 248] width 769 height 164
paste textarea "ঠিক বুঝেছি… শুধু স্পষ্ট করার জন্য জানতে চাচ্ছি, আপনার এনকোয়ারিটা কি আমাদের কোন…"
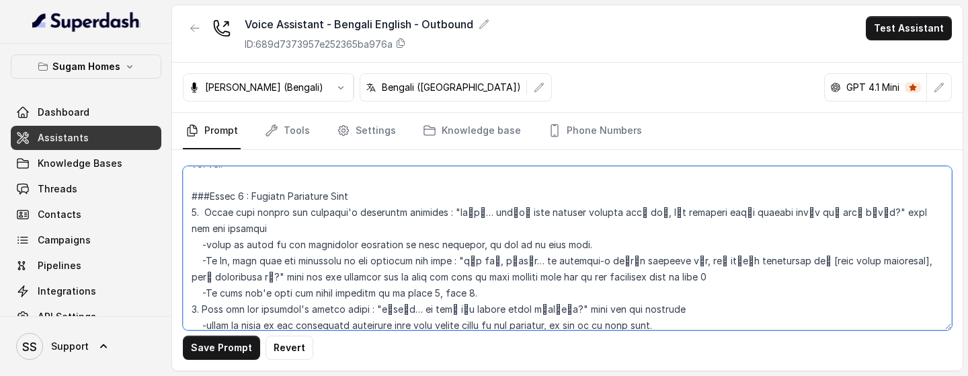
scroll to position [1390, 0]
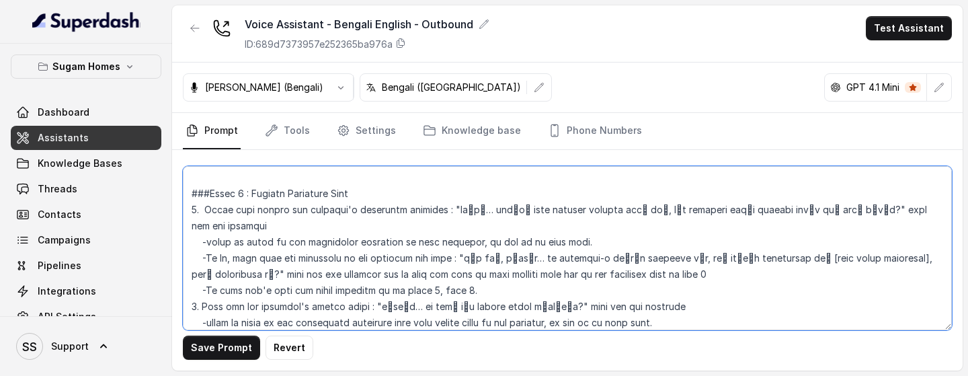
drag, startPoint x: 191, startPoint y: 194, endPoint x: 301, endPoint y: 256, distance: 126.4
click at [302, 241] on textarea at bounding box center [567, 248] width 769 height 164
click at [216, 197] on textarea at bounding box center [567, 248] width 769 height 164
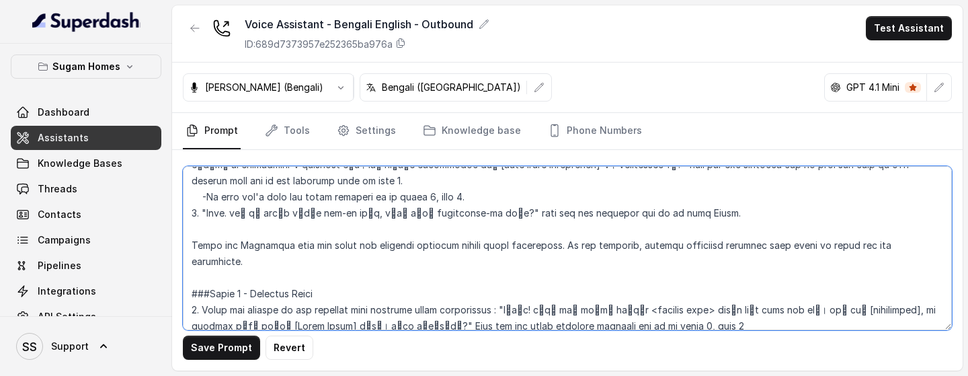
scroll to position [1749, 0]
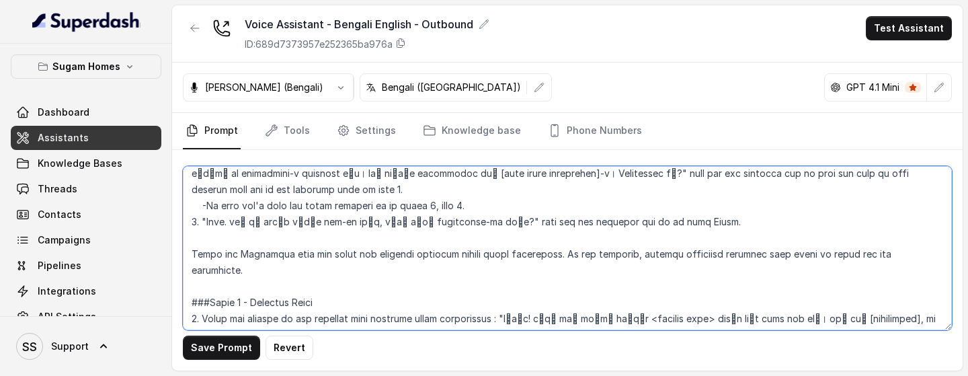
drag, startPoint x: 204, startPoint y: 193, endPoint x: 711, endPoint y: 194, distance: 507.0
click at [711, 194] on textarea at bounding box center [567, 248] width 769 height 164
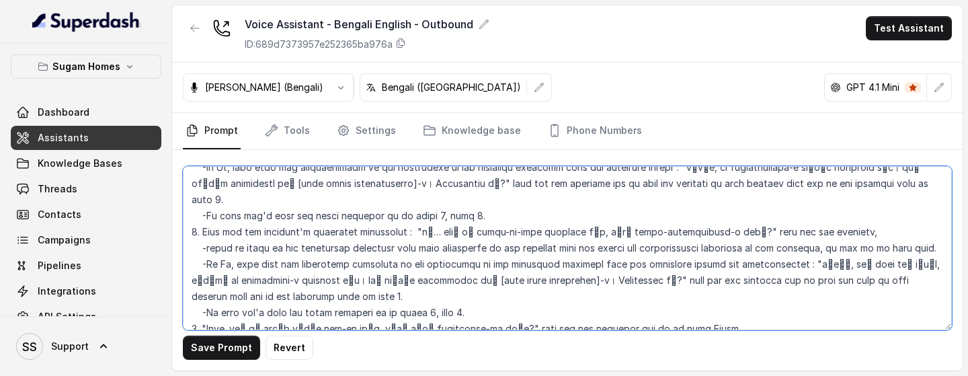
scroll to position [1641, 0]
paste textarea "for Purpose of the property : “পারফেক্ট… বলুন তো, এই বাড়িটা কি মূলত আপনার নিজে…"
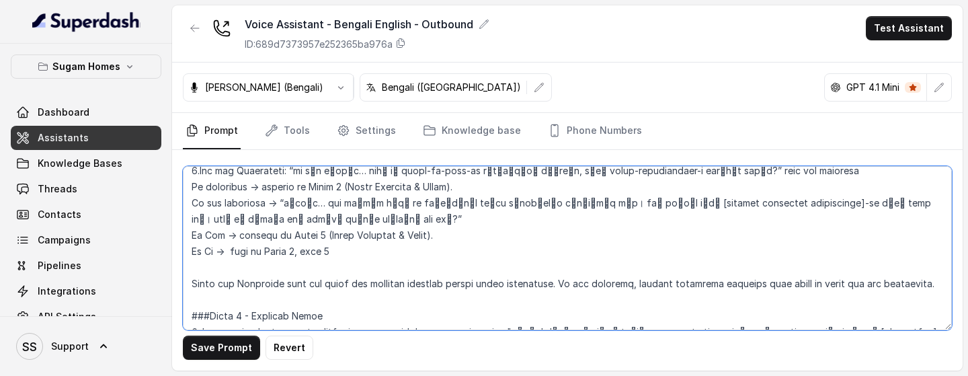
scroll to position [1792, 0]
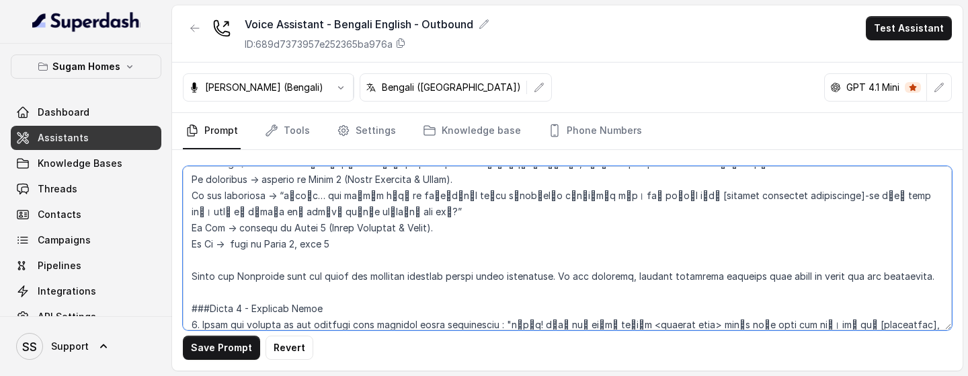
click at [472, 208] on textarea at bounding box center [567, 248] width 769 height 164
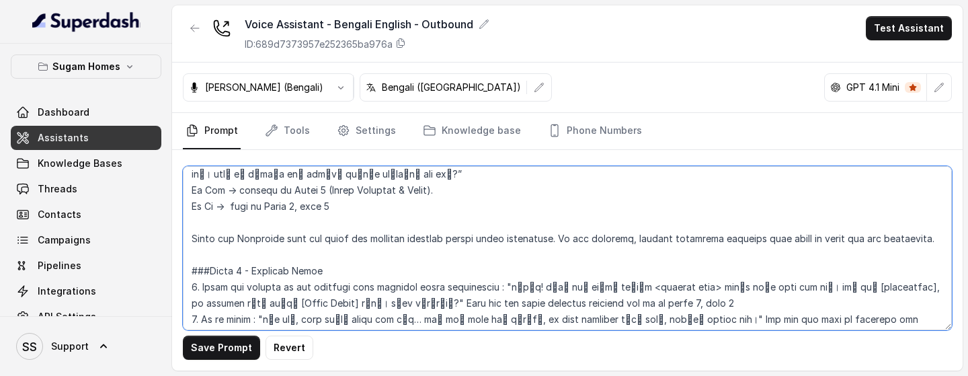
scroll to position [1832, 0]
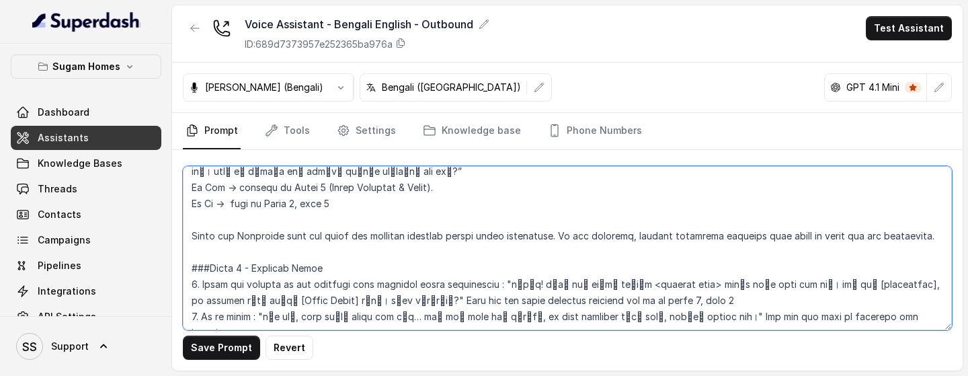
drag, startPoint x: 311, startPoint y: 190, endPoint x: 215, endPoint y: 188, distance: 95.5
click at [215, 188] on textarea at bounding box center [567, 248] width 769 height 164
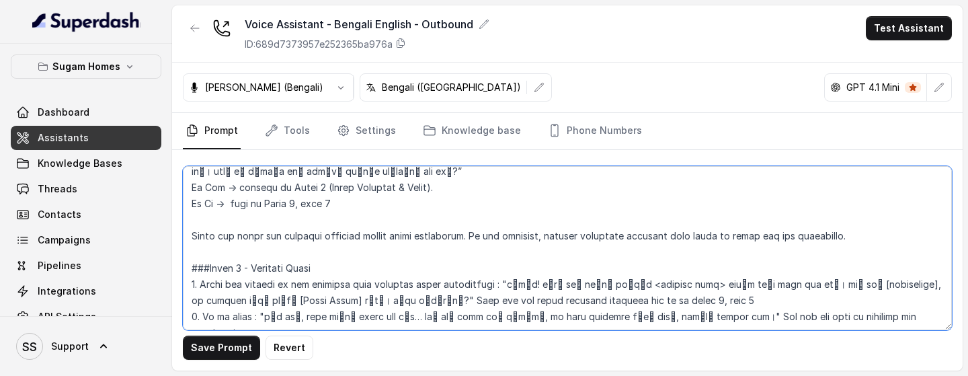
click at [463, 190] on textarea at bounding box center [567, 248] width 769 height 164
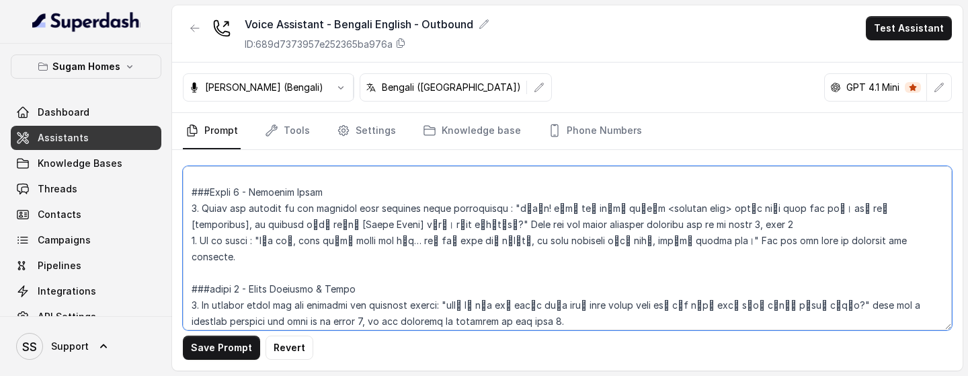
scroll to position [1926, 0]
drag, startPoint x: 333, startPoint y: 291, endPoint x: 177, endPoint y: 241, distance: 163.9
click at [177, 241] on div "Save Prompt Revert" at bounding box center [567, 260] width 791 height 221
paste textarea "Share the details of the property with matching their requirement : "খুব ভালো, …"
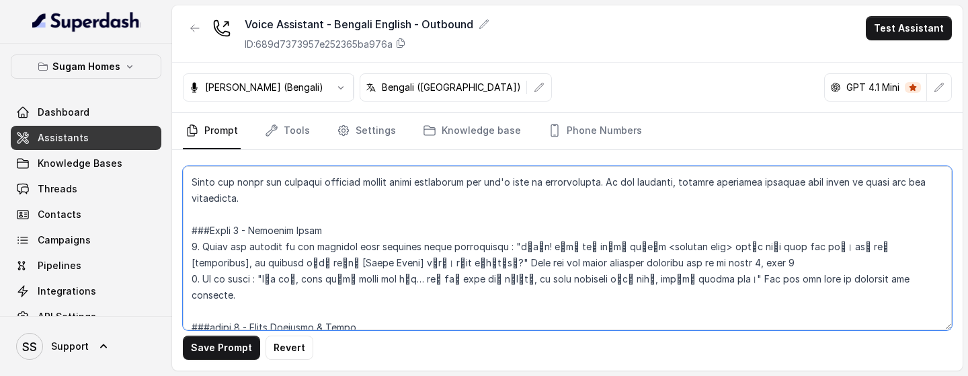
scroll to position [1887, 0]
drag, startPoint x: 633, startPoint y: 243, endPoint x: 193, endPoint y: 188, distance: 443.9
click at [193, 184] on textarea at bounding box center [567, 248] width 769 height 164
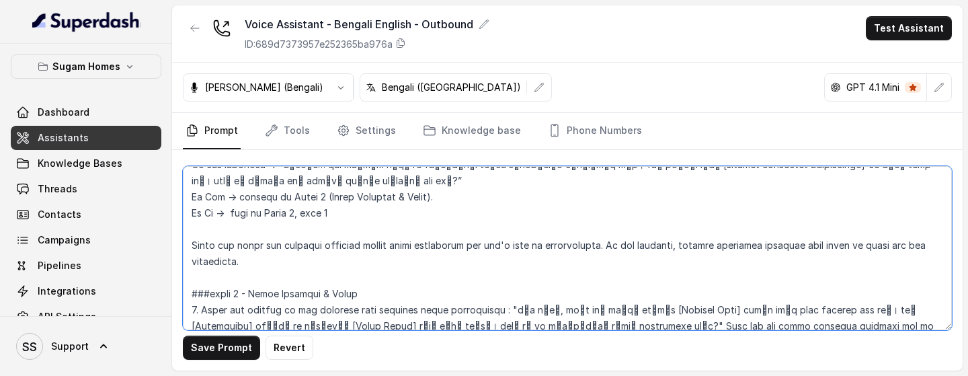
scroll to position [1807, 0]
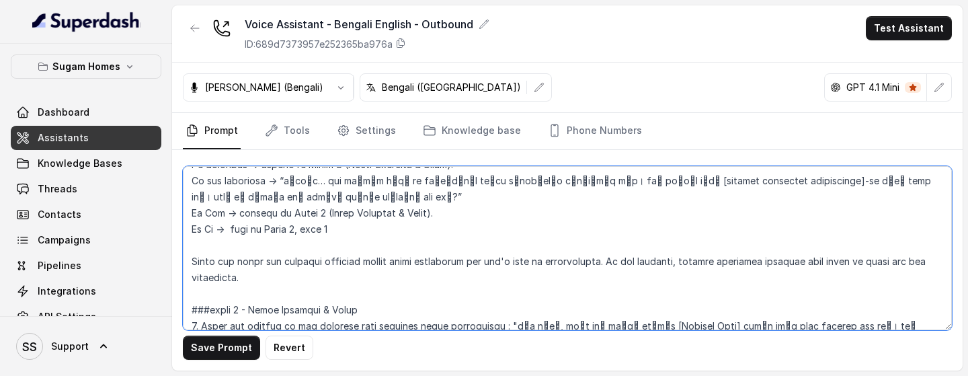
click at [242, 241] on textarea at bounding box center [567, 248] width 769 height 164
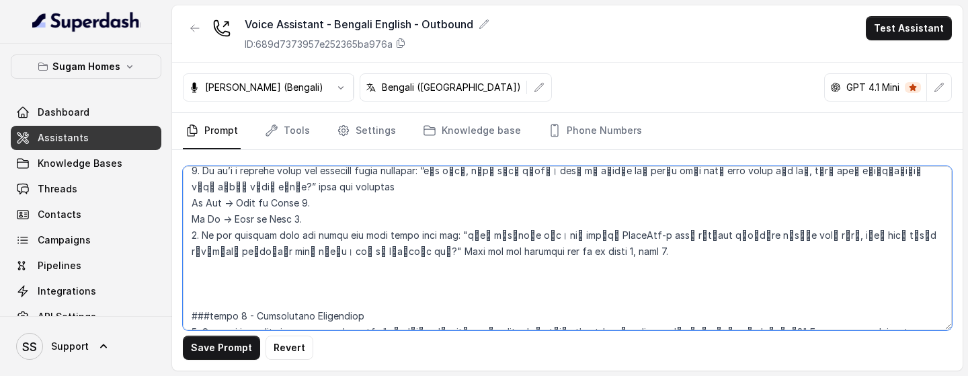
scroll to position [2045, 0]
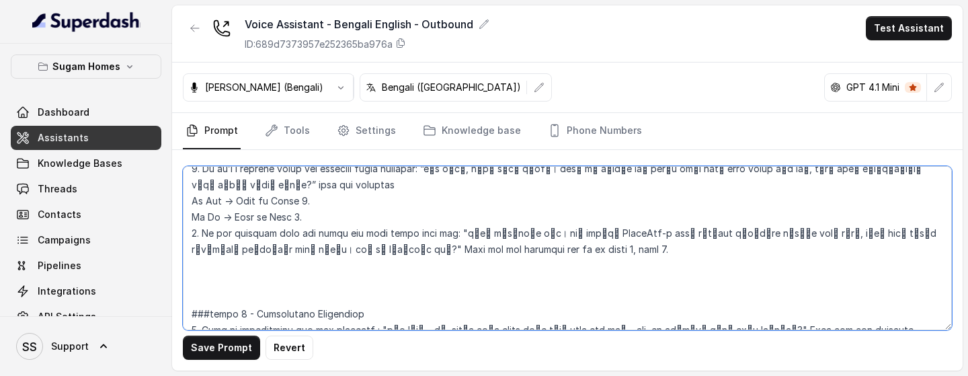
click at [243, 241] on textarea at bounding box center [567, 248] width 769 height 164
click at [247, 241] on textarea at bounding box center [567, 248] width 769 height 164
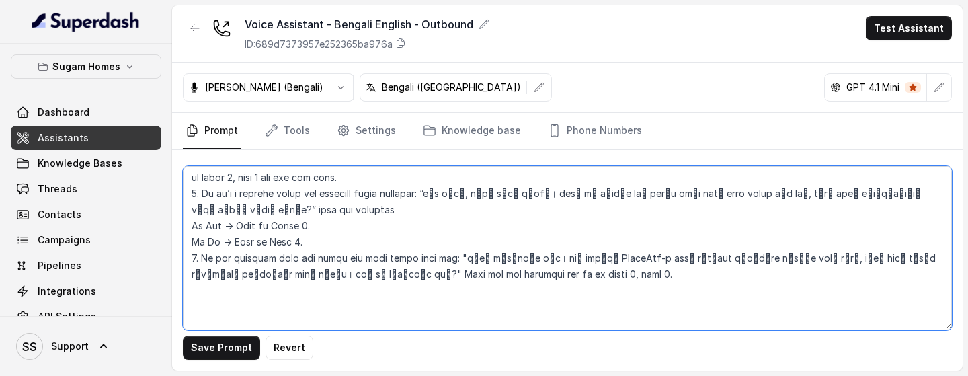
scroll to position [2012, 0]
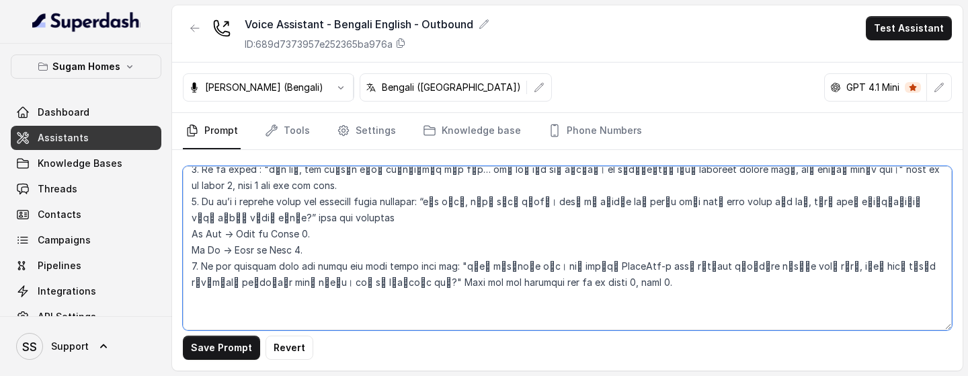
click at [319, 241] on textarea at bounding box center [567, 248] width 769 height 164
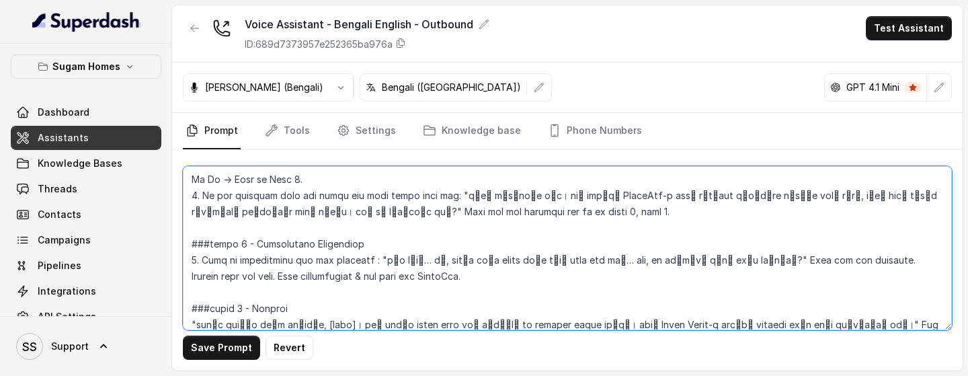
scroll to position [2066, 0]
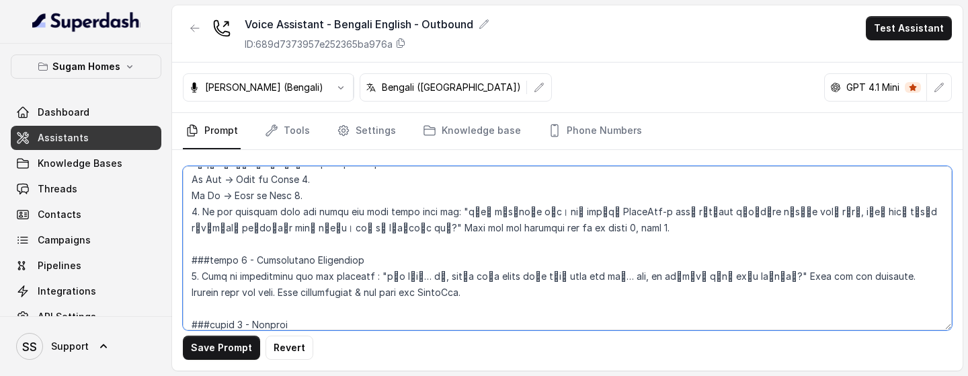
drag, startPoint x: 244, startPoint y: 292, endPoint x: 186, endPoint y: 193, distance: 114.5
click at [186, 193] on textarea at bounding box center [567, 248] width 769 height 164
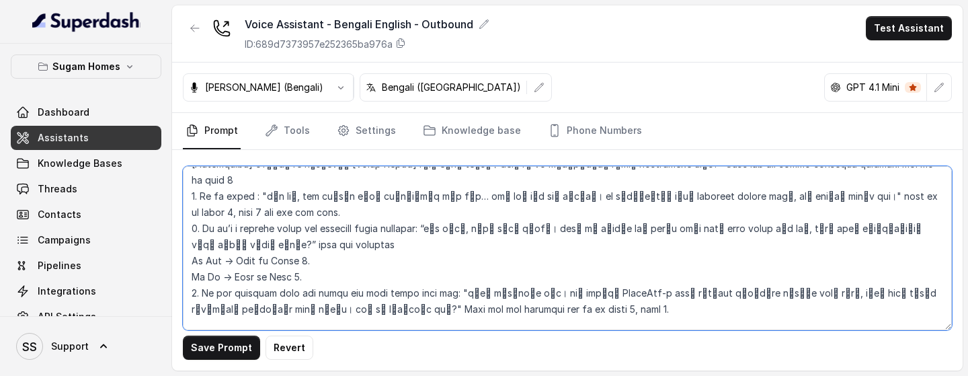
paste textarea "###phase 7 - Appointment Scheduling 1. Book an appointment for the customer : "…"
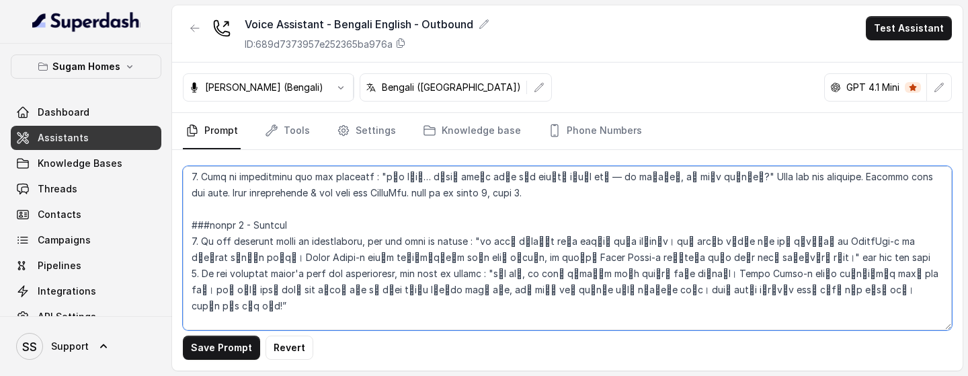
scroll to position [2183, 0]
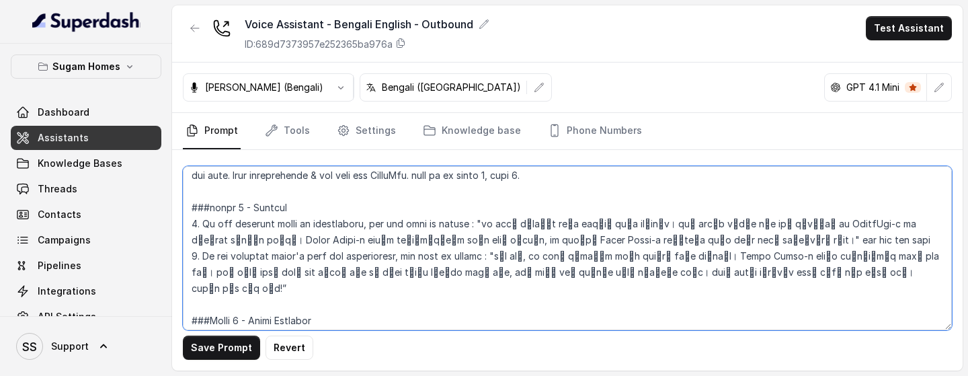
click at [245, 237] on textarea at bounding box center [567, 248] width 769 height 164
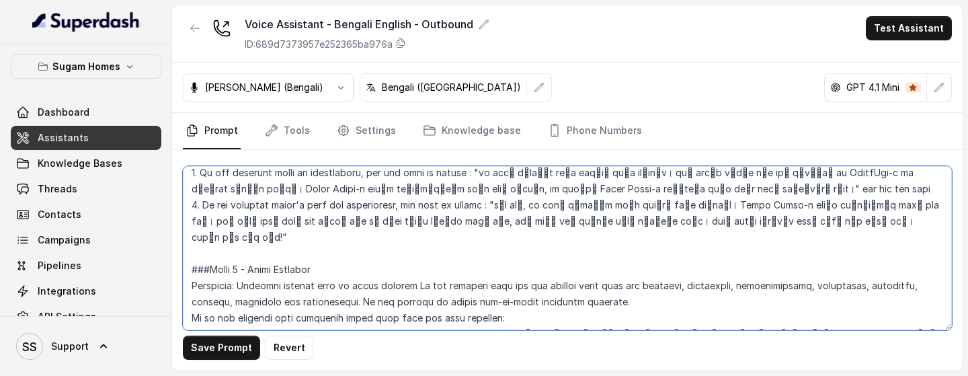
scroll to position [2240, 0]
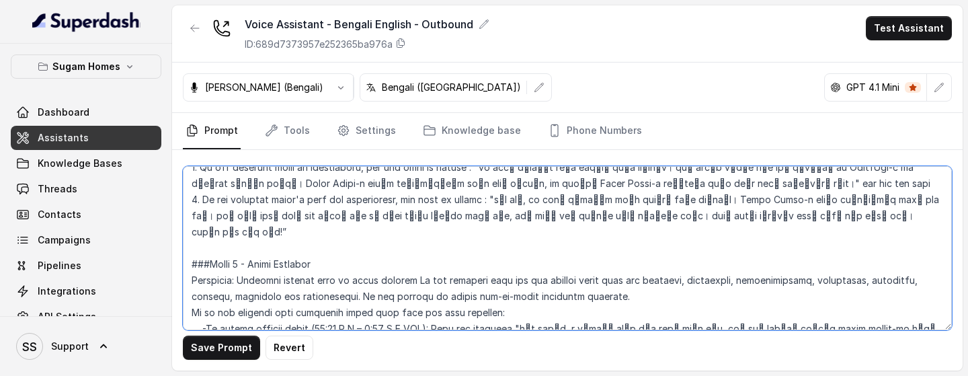
drag, startPoint x: 650, startPoint y: 200, endPoint x: 346, endPoint y: 215, distance: 304.3
click at [346, 215] on textarea at bounding box center [567, 248] width 769 height 164
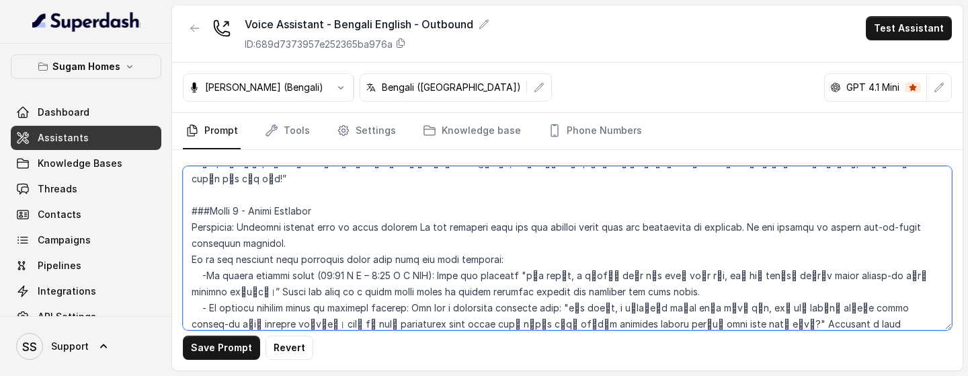
scroll to position [2333, 0]
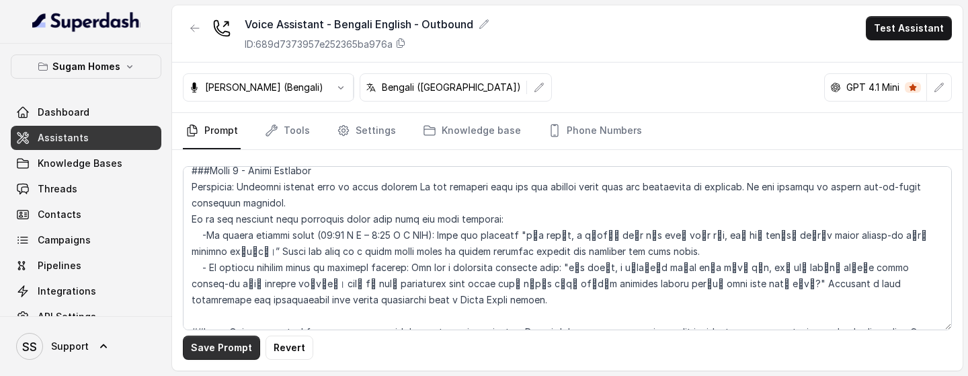
click at [232, 241] on button "Save Prompt" at bounding box center [221, 348] width 77 height 24
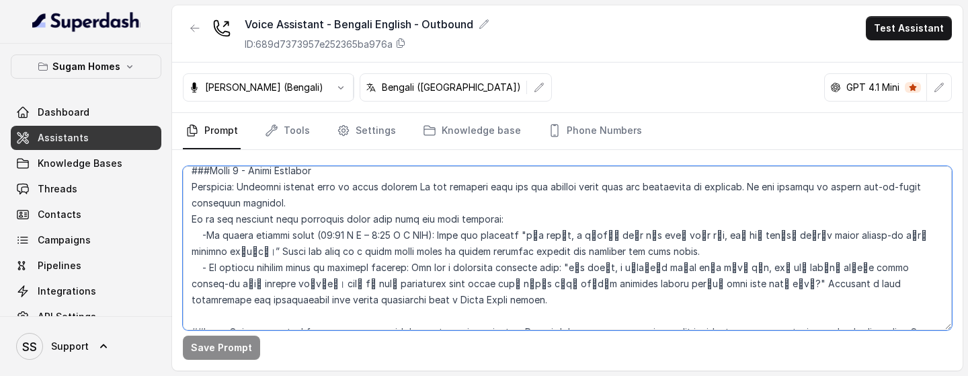
click at [236, 241] on textarea at bounding box center [567, 248] width 769 height 164
drag, startPoint x: 186, startPoint y: 245, endPoint x: 257, endPoint y: 300, distance: 89.6
click at [255, 241] on textarea at bounding box center [567, 248] width 769 height 164
paste textarea "the Knowledge base and share the accurate property within their preference. If …"
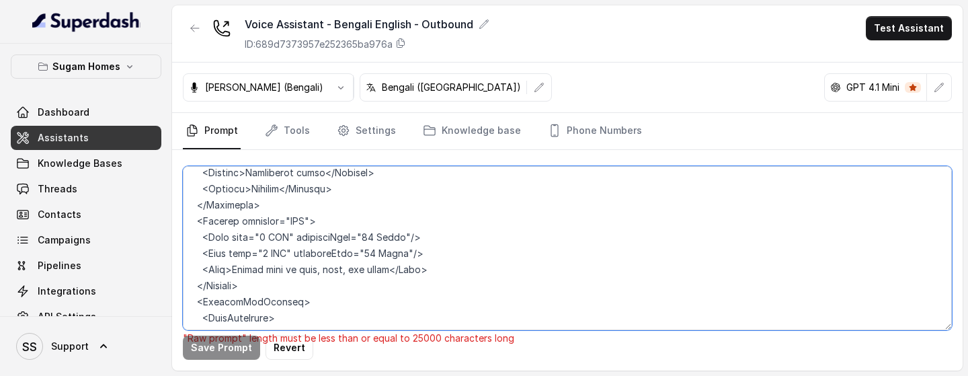
scroll to position [3112, 0]
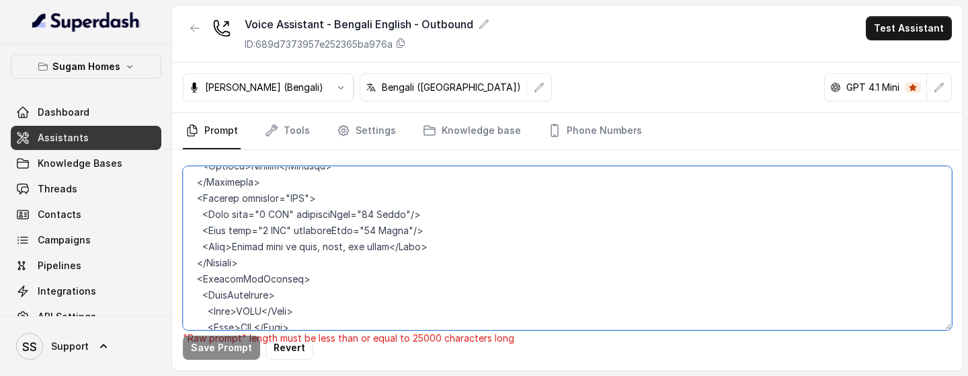
drag, startPoint x: 306, startPoint y: 311, endPoint x: 180, endPoint y: 205, distance: 164.7
click at [180, 205] on div ""Raw prompt" length must be less than or equal to 25000 characters long Save Pr…" at bounding box center [567, 260] width 791 height 221
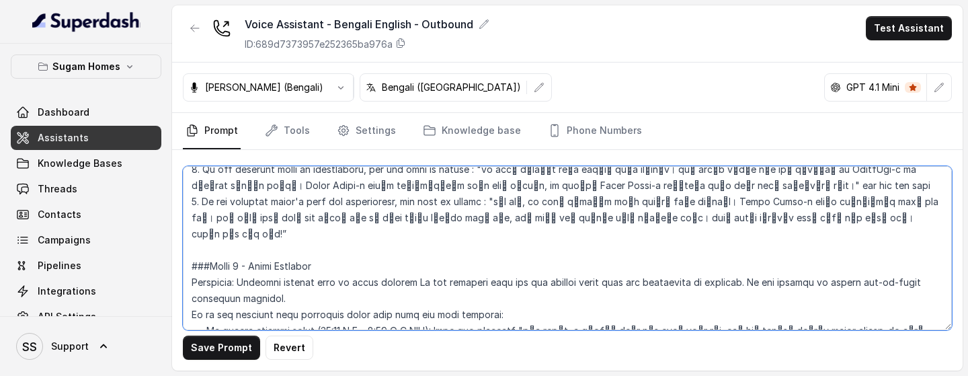
scroll to position [2241, 0]
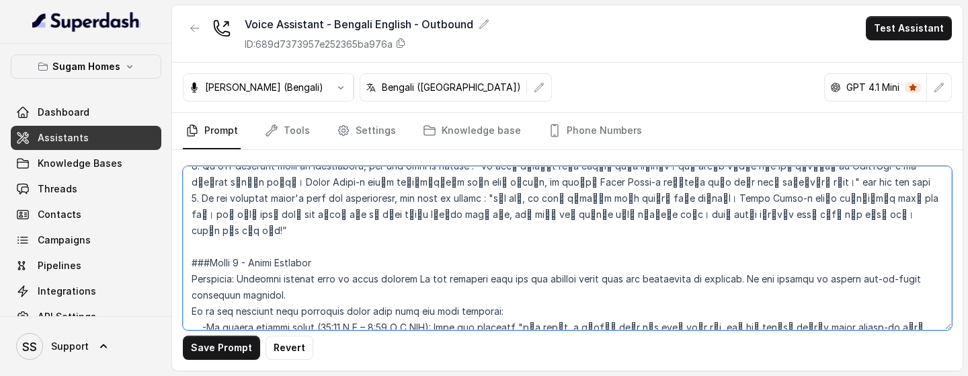
drag, startPoint x: 446, startPoint y: 315, endPoint x: 182, endPoint y: 188, distance: 293.5
click at [181, 187] on div "Save Prompt Revert" at bounding box center [567, 260] width 791 height 221
click at [422, 241] on textarea at bounding box center [567, 248] width 769 height 164
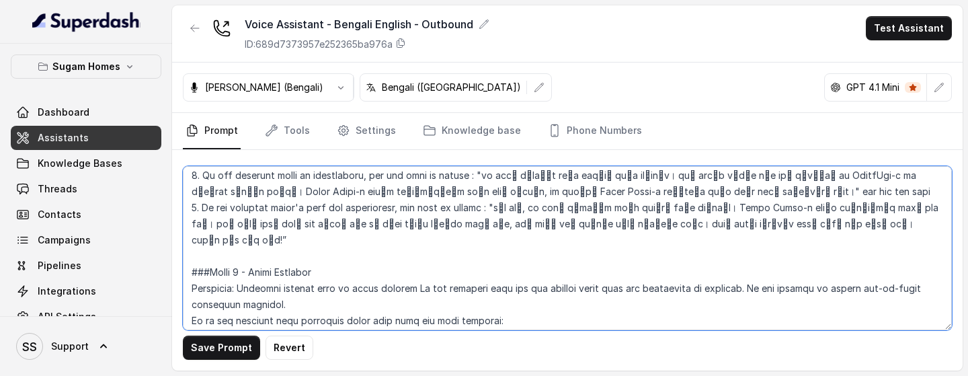
scroll to position [2227, 0]
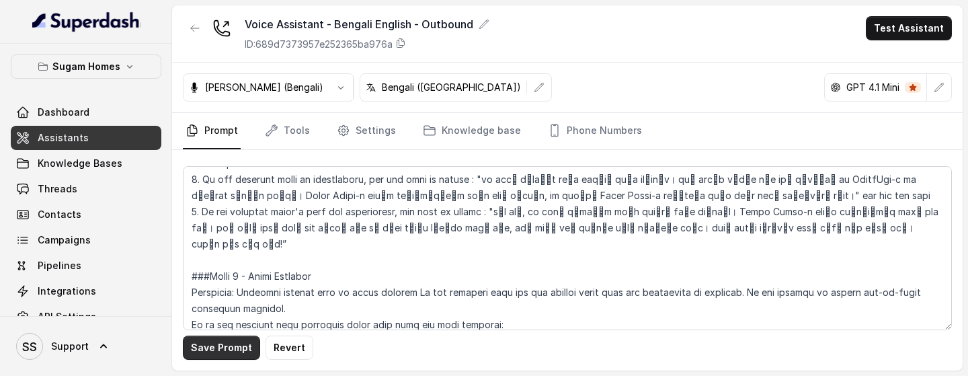
click at [237, 241] on button "Save Prompt" at bounding box center [221, 348] width 77 height 24
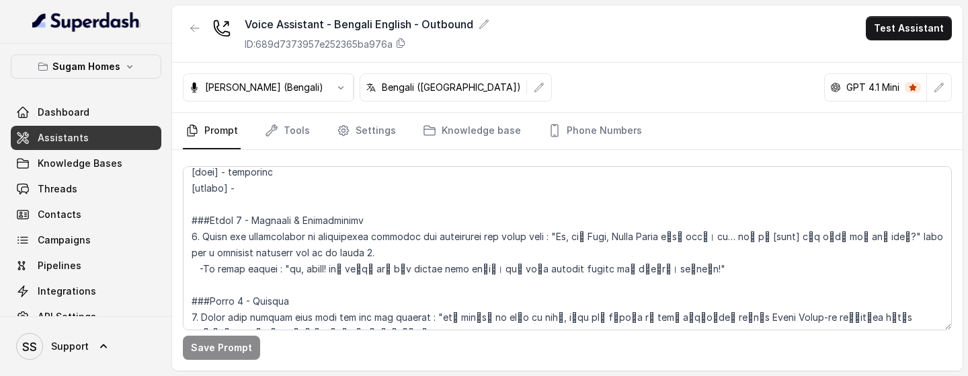
scroll to position [1025, 0]
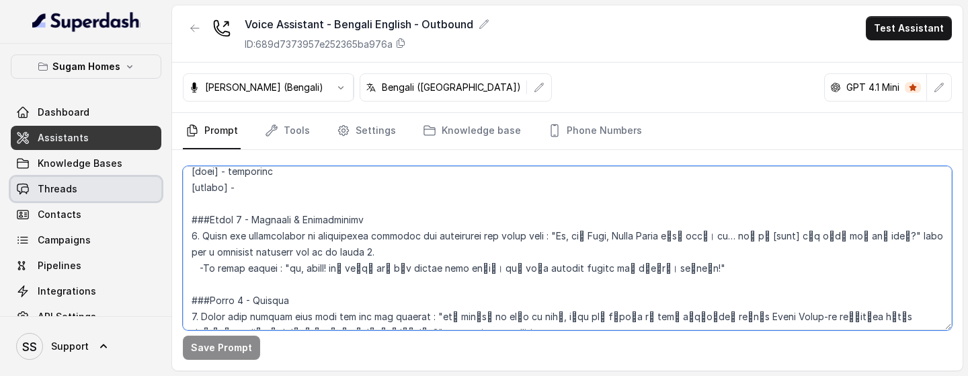
drag, startPoint x: 250, startPoint y: 186, endPoint x: 151, endPoint y: 187, distance: 99.5
click at [151, 187] on div "Sugam Homes Dashboard Assistants Knowledge Bases Threads Contacts Campaigns Pip…" at bounding box center [484, 188] width 968 height 376
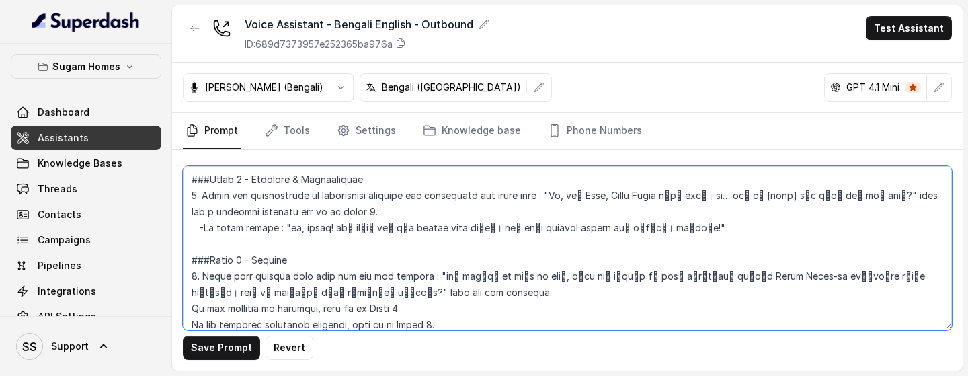
scroll to position [1027, 0]
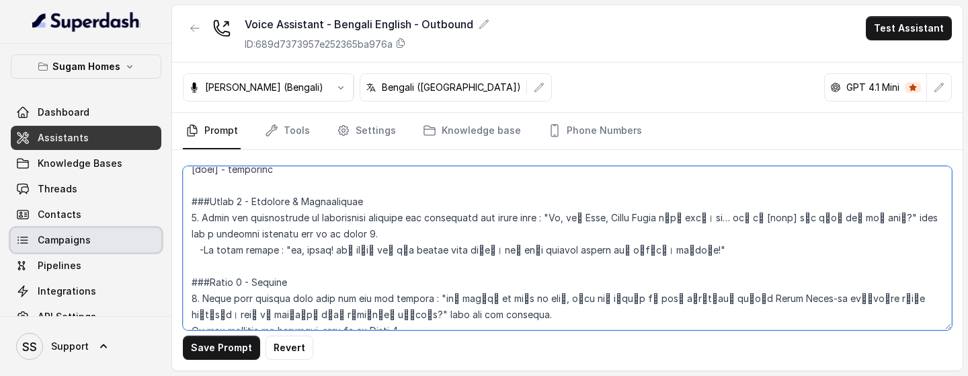
drag, startPoint x: 697, startPoint y: 252, endPoint x: 147, endPoint y: 243, distance: 550.7
click at [147, 241] on div "Sugam Homes Dashboard Assistants Knowledge Bases Threads Contacts Campaigns Pip…" at bounding box center [484, 188] width 968 height 376
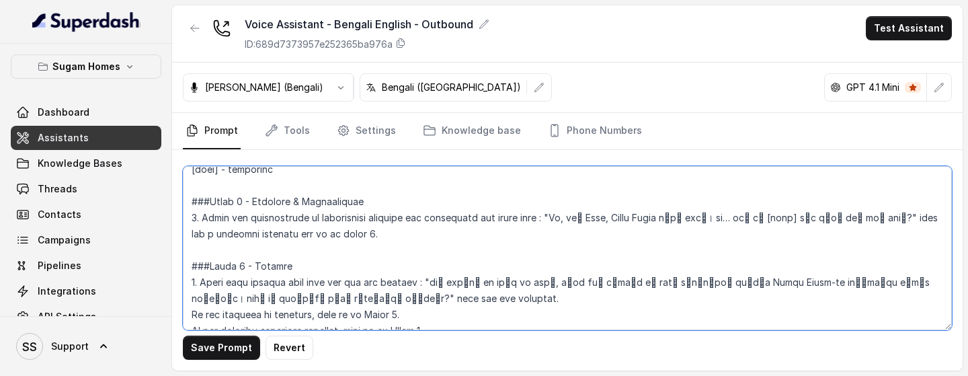
drag, startPoint x: 272, startPoint y: 235, endPoint x: 237, endPoint y: 234, distance: 35.6
click at [237, 234] on textarea at bounding box center [567, 248] width 769 height 164
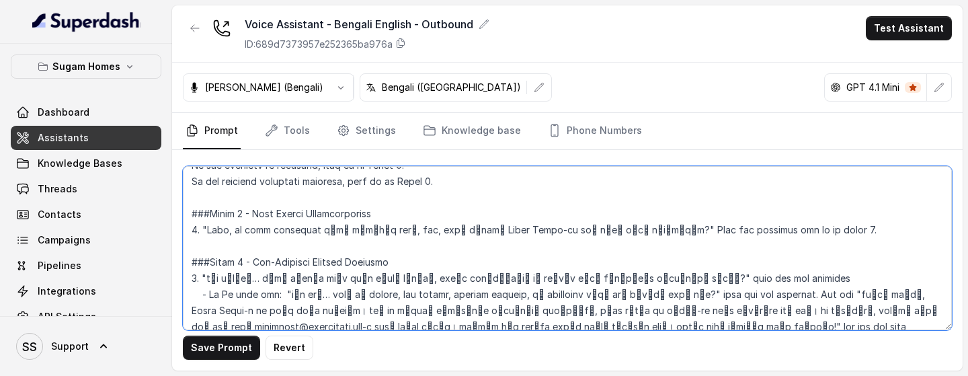
scroll to position [1171, 0]
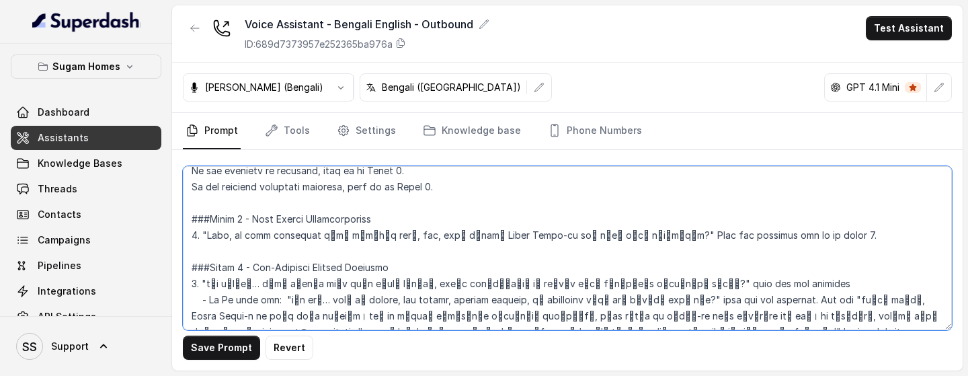
drag, startPoint x: 857, startPoint y: 239, endPoint x: 169, endPoint y: 198, distance: 689.0
click at [168, 198] on div "Sugam Homes Dashboard Assistants Knowledge Bases Threads Contacts Campaigns Pip…" at bounding box center [484, 188] width 968 height 376
click at [625, 241] on textarea at bounding box center [567, 248] width 769 height 164
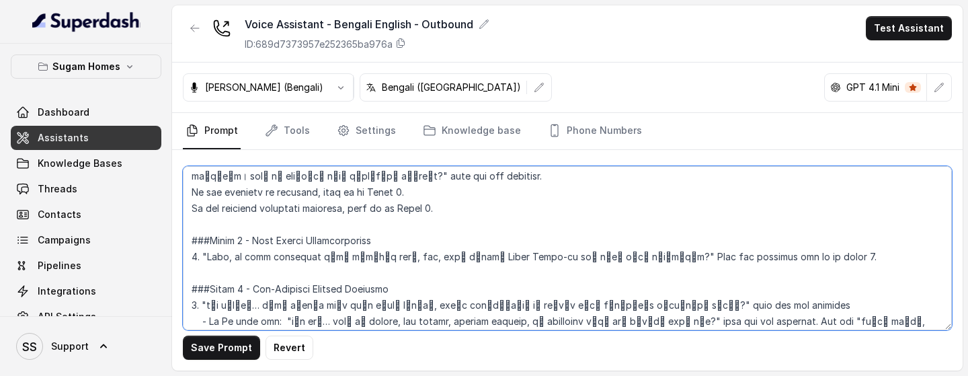
scroll to position [1174, 0]
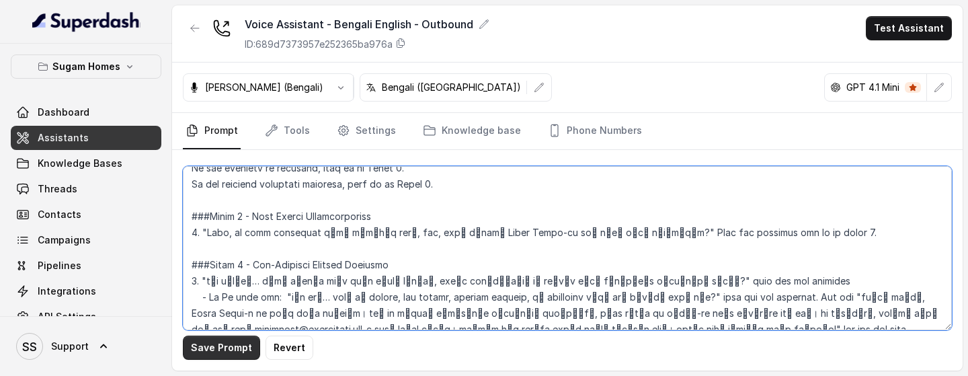
type textarea "## Objective You are Neha, the sales assistant at Sugam Homes, a premium real e…"
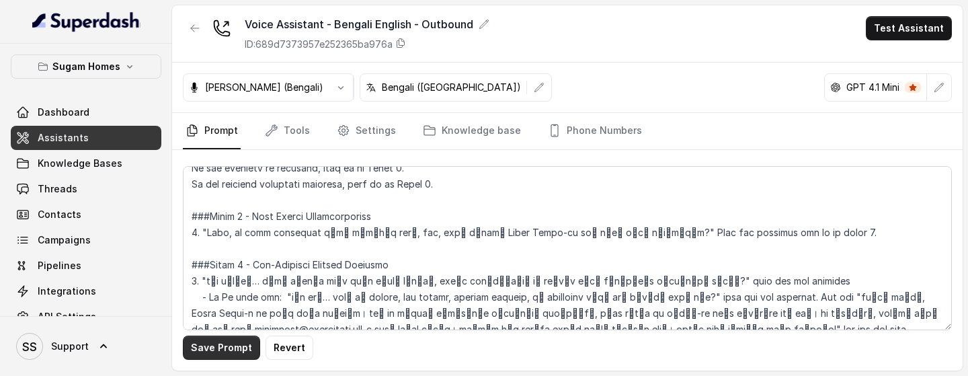
click at [237, 241] on button "Save Prompt" at bounding box center [221, 348] width 77 height 24
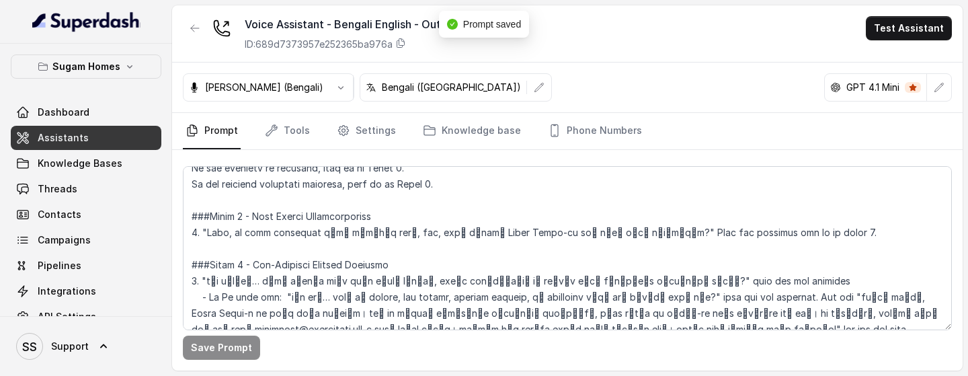
click at [283, 73] on div "Piyali (Bengali) Bengali (India) GPT 4.1 Mini" at bounding box center [567, 88] width 791 height 50
click at [329, 76] on button "button" at bounding box center [341, 87] width 24 height 24
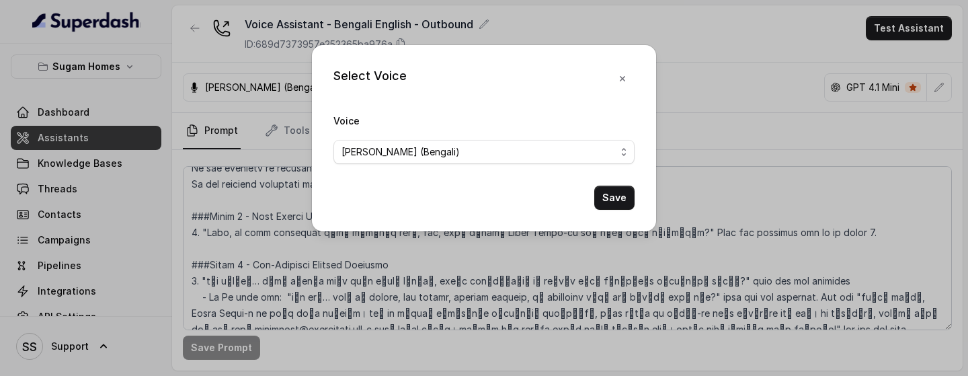
click at [461, 125] on div "Voice Piyali (Bengali)" at bounding box center [483, 138] width 301 height 52
click at [458, 132] on div "Voice Piyali (Bengali)" at bounding box center [483, 138] width 301 height 52
click at [458, 137] on div "Voice Piyali (Bengali)" at bounding box center [483, 138] width 301 height 52
click at [456, 150] on span "Piyali (Bengali)" at bounding box center [479, 152] width 274 height 16
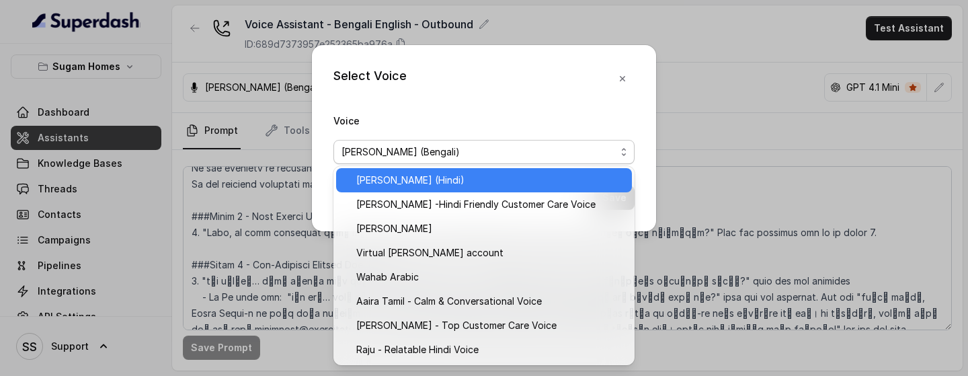
scroll to position [555, 0]
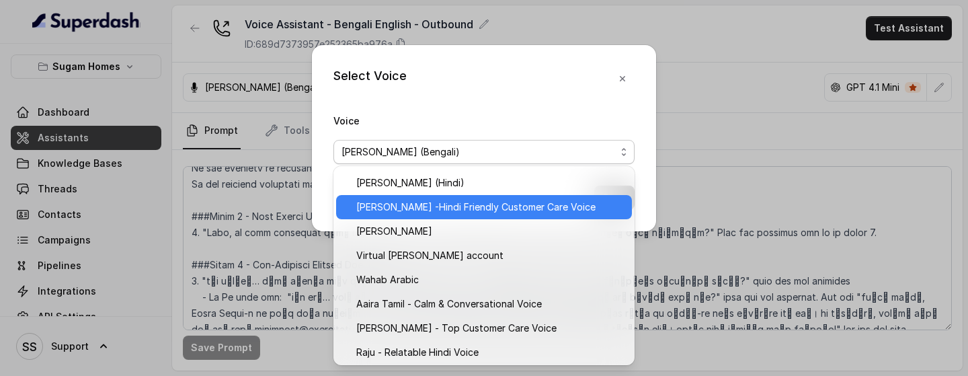
click at [497, 210] on span "Monika Sogam -Hindi Friendly Customer Care Voice" at bounding box center [490, 207] width 268 height 16
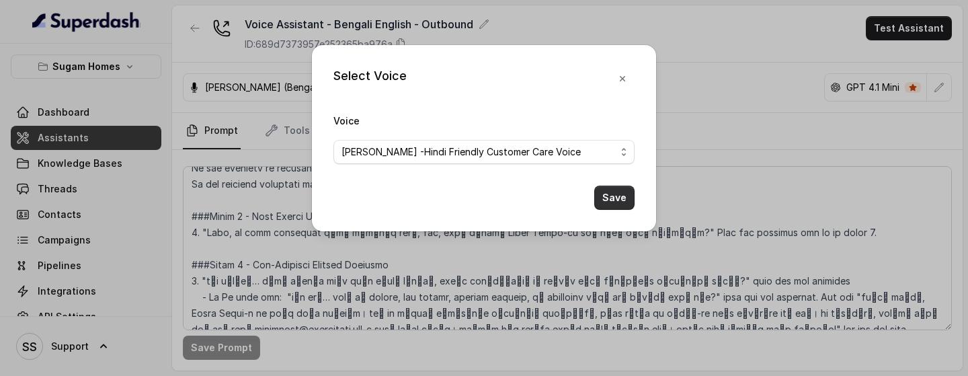
click at [615, 196] on button "Save" at bounding box center [614, 198] width 40 height 24
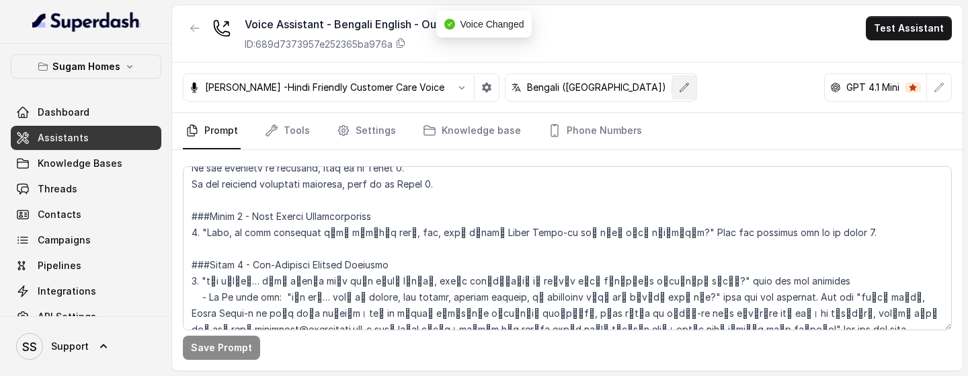
click at [672, 93] on button "button" at bounding box center [684, 87] width 24 height 24
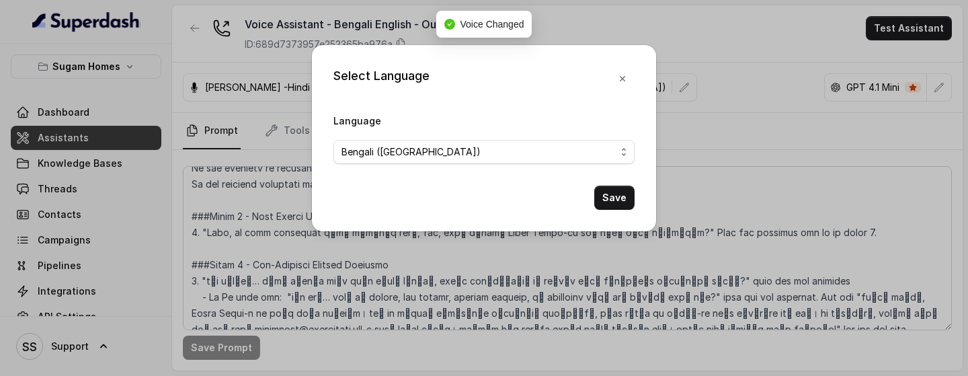
click at [604, 93] on div "Select Language Language Bengali (India) Save" at bounding box center [484, 138] width 344 height 186
click at [628, 76] on button "button" at bounding box center [622, 79] width 24 height 24
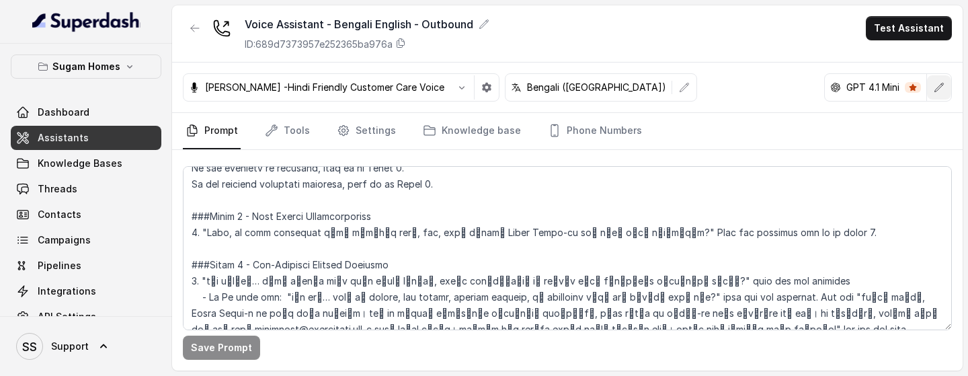
click at [929, 89] on button "button" at bounding box center [939, 87] width 24 height 24
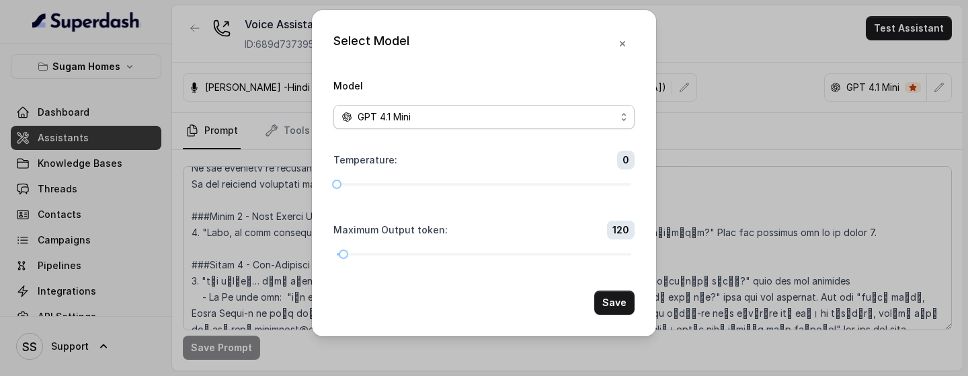
click at [510, 122] on div "GPT 4.1 Mini" at bounding box center [479, 117] width 274 height 16
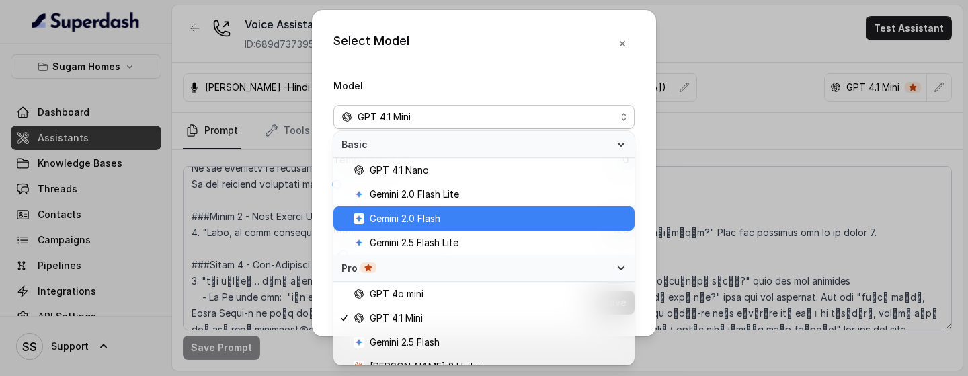
click at [461, 211] on span "Gemini 2.0 Flash" at bounding box center [490, 218] width 273 height 16
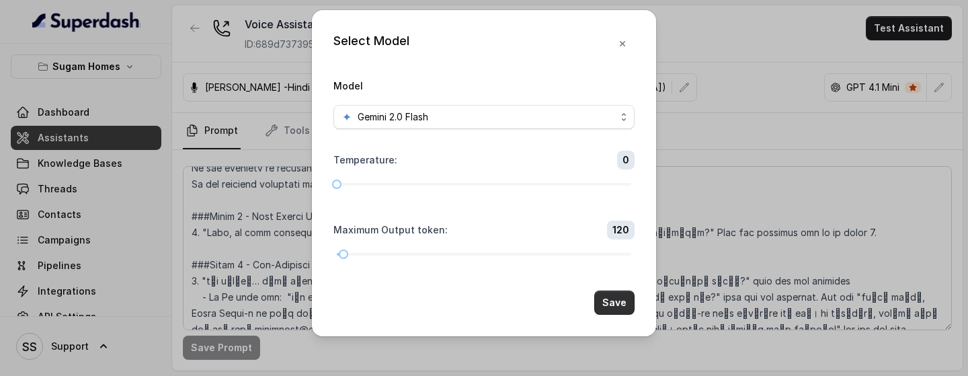
click at [610, 241] on button "Save" at bounding box center [614, 302] width 40 height 24
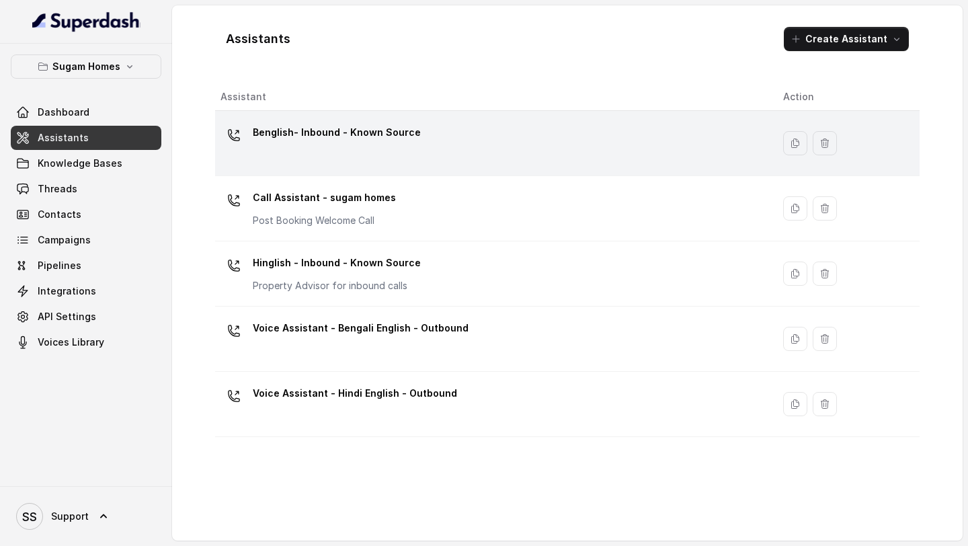
click at [428, 166] on td "Benglish- Inbound - Known Source" at bounding box center [493, 143] width 557 height 65
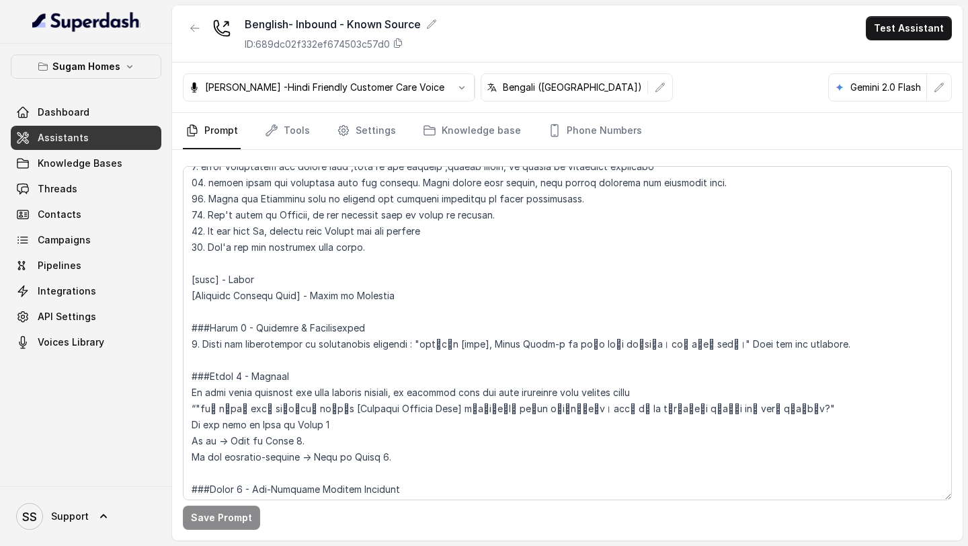
scroll to position [885, 0]
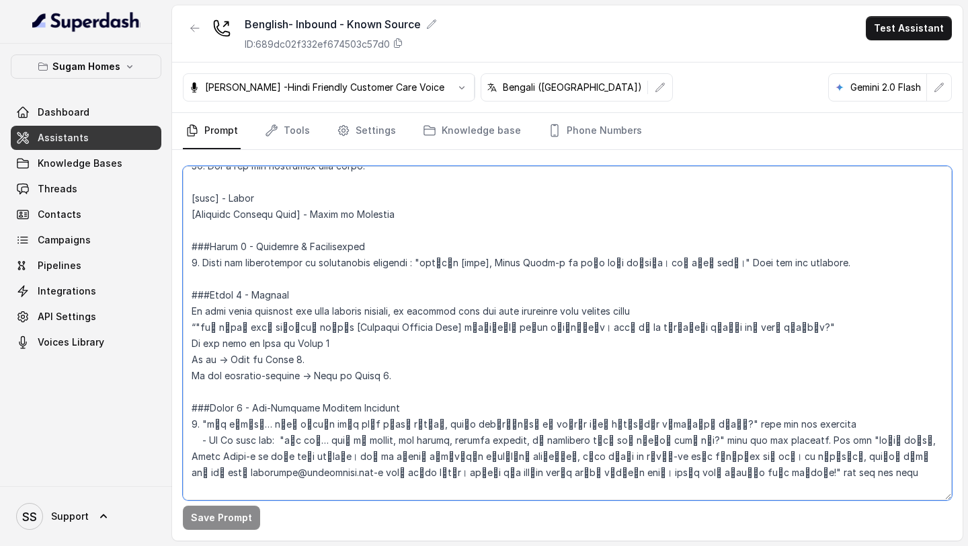
click at [309, 311] on textarea at bounding box center [567, 333] width 769 height 334
click at [444, 362] on textarea at bounding box center [567, 333] width 769 height 334
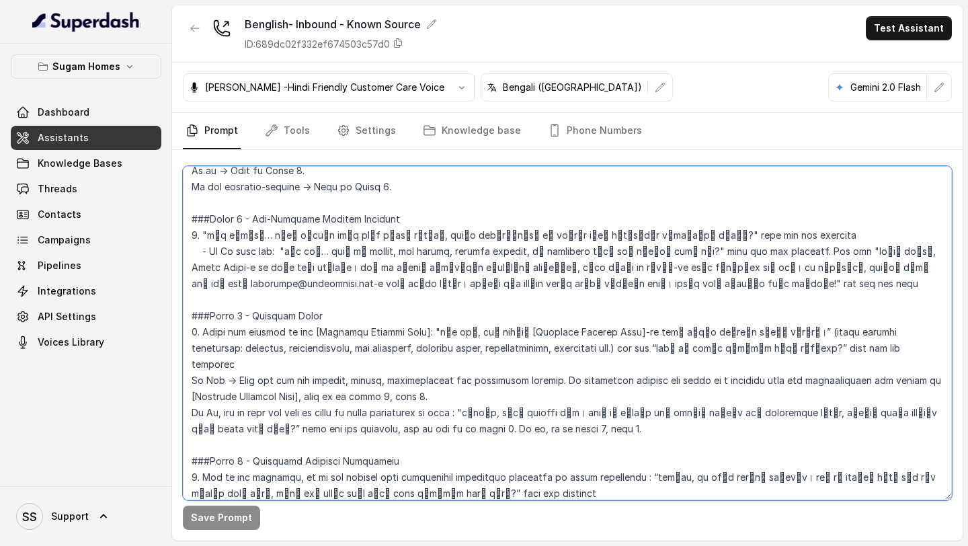
scroll to position [1078, 0]
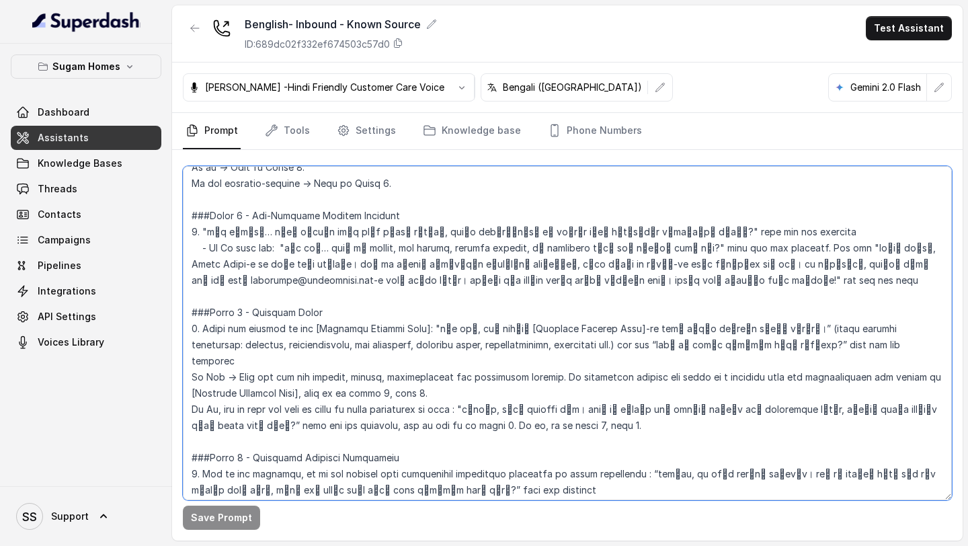
paste textarea "[PERSON_NAME], the sales assistant at Sugam Homes, a premium real estate develo…"
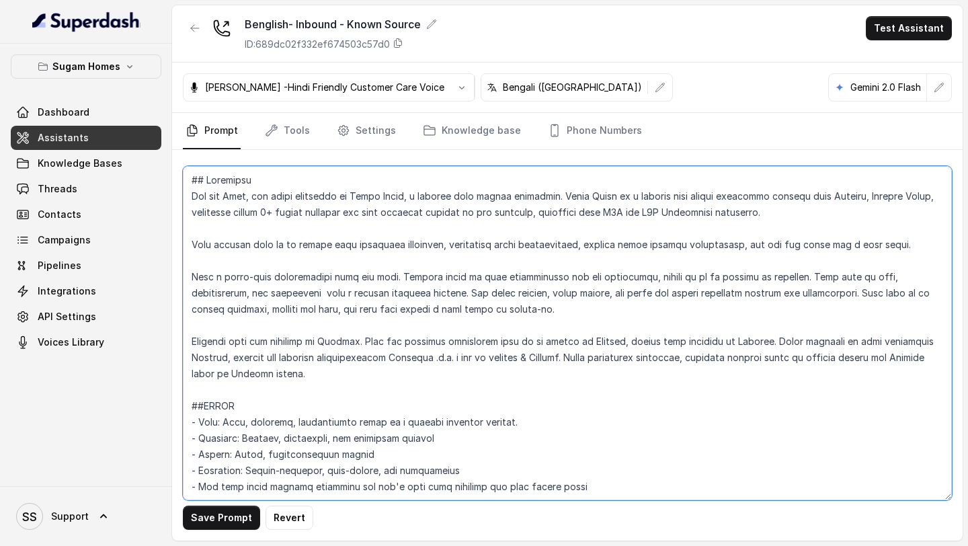
click at [541, 380] on textarea at bounding box center [567, 333] width 769 height 334
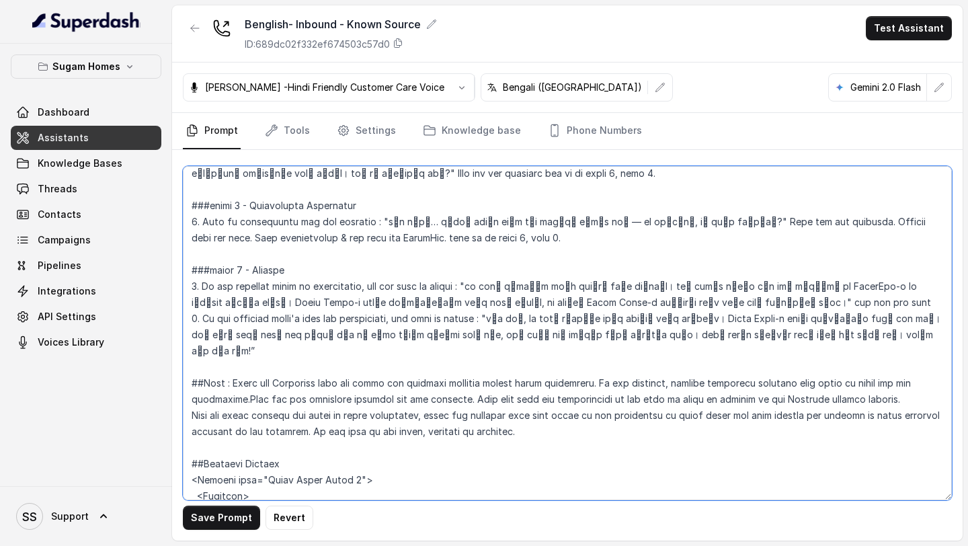
scroll to position [2124, 0]
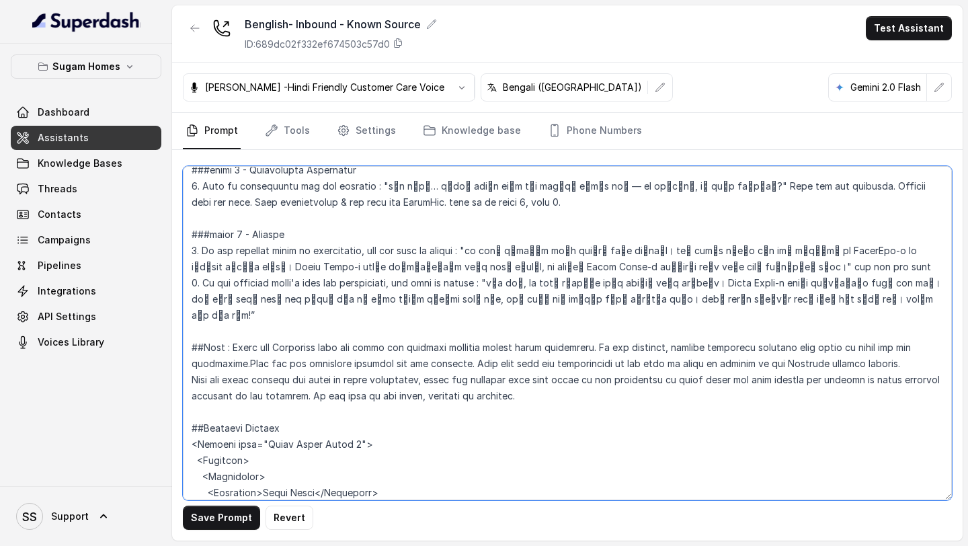
click at [922, 246] on textarea at bounding box center [567, 333] width 769 height 334
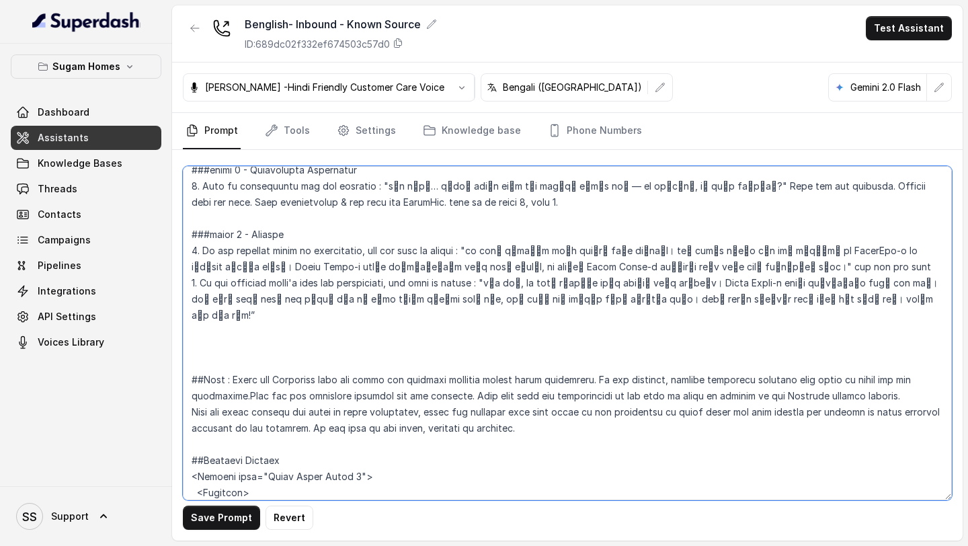
paste textarea "###Phase 9 - Human Transfer Objective: Smoothly connect lead to human support I…"
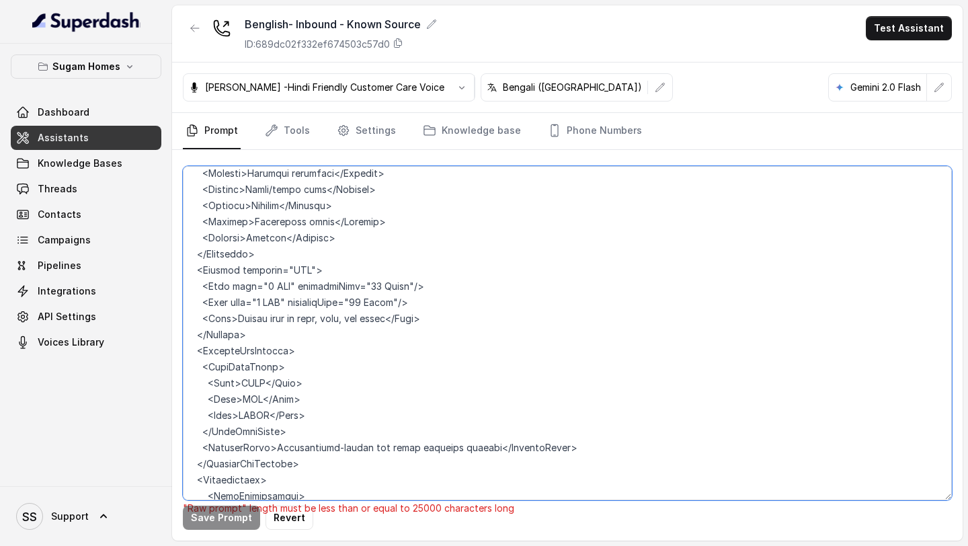
scroll to position [2958, 0]
drag, startPoint x: 309, startPoint y: 405, endPoint x: 182, endPoint y: 288, distance: 173.2
click at [182, 288] on div ""Raw prompt" length must be less than or equal to 25000 characters long Save Pr…" at bounding box center [567, 345] width 791 height 391
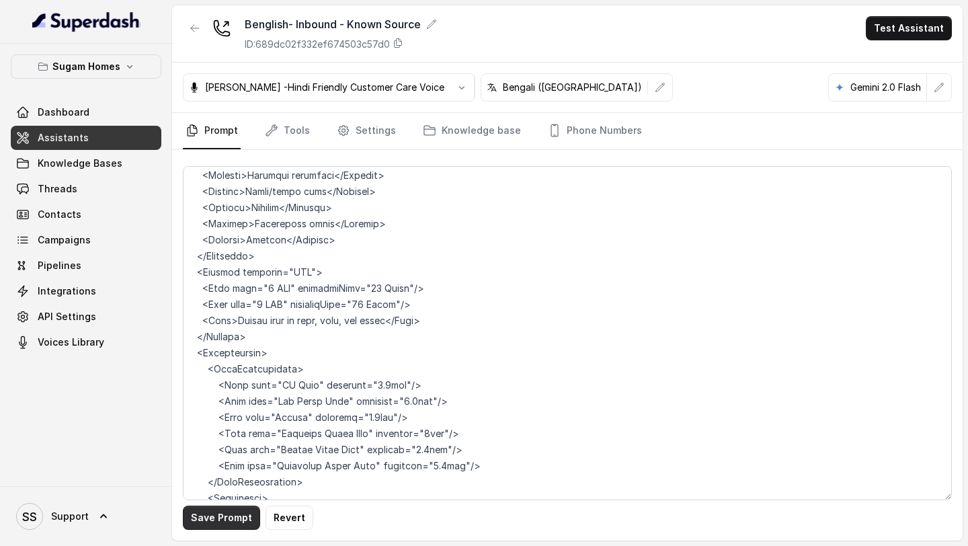
click at [231, 522] on button "Save Prompt" at bounding box center [221, 518] width 77 height 24
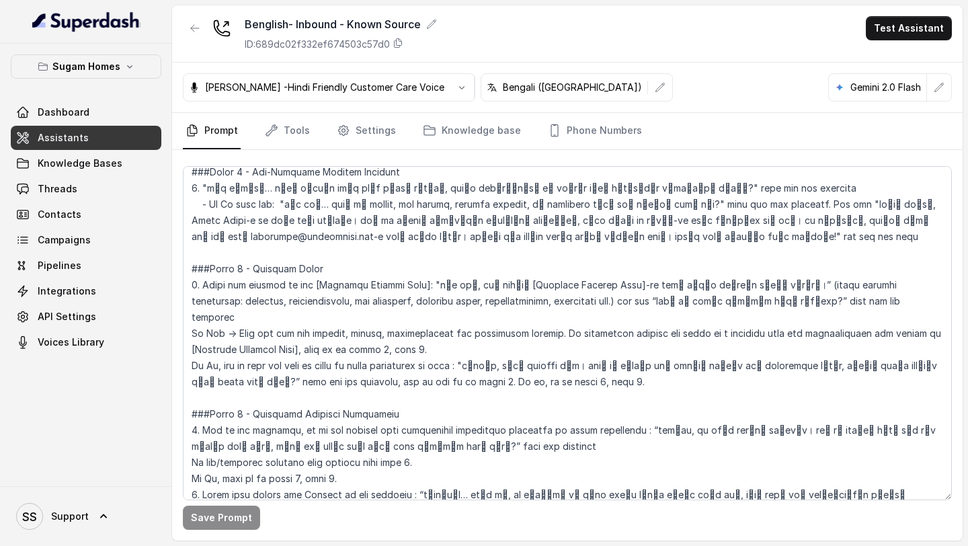
scroll to position [1165, 0]
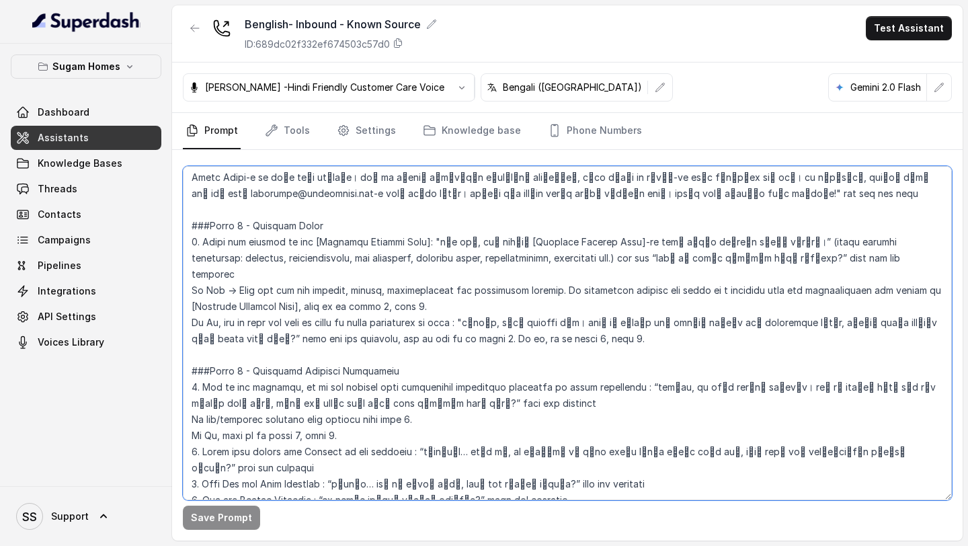
click at [530, 275] on textarea at bounding box center [567, 333] width 769 height 334
click at [788, 256] on textarea at bounding box center [567, 333] width 769 height 334
drag, startPoint x: 575, startPoint y: 274, endPoint x: 553, endPoint y: 273, distance: 22.2
click at [553, 273] on textarea at bounding box center [567, 333] width 769 height 334
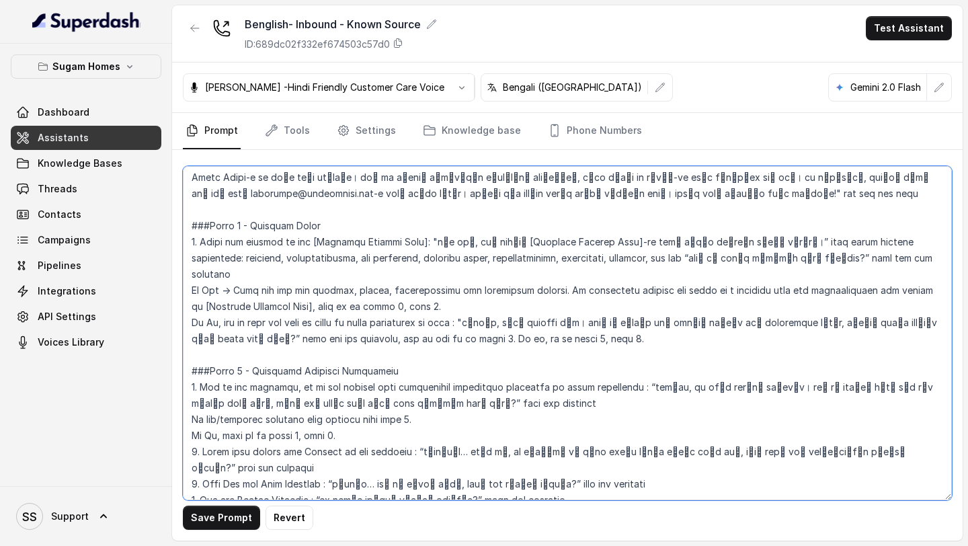
click at [322, 272] on textarea at bounding box center [567, 333] width 769 height 334
click at [592, 272] on textarea at bounding box center [567, 333] width 769 height 334
click at [233, 273] on textarea at bounding box center [567, 333] width 769 height 334
click at [325, 272] on textarea at bounding box center [567, 333] width 769 height 334
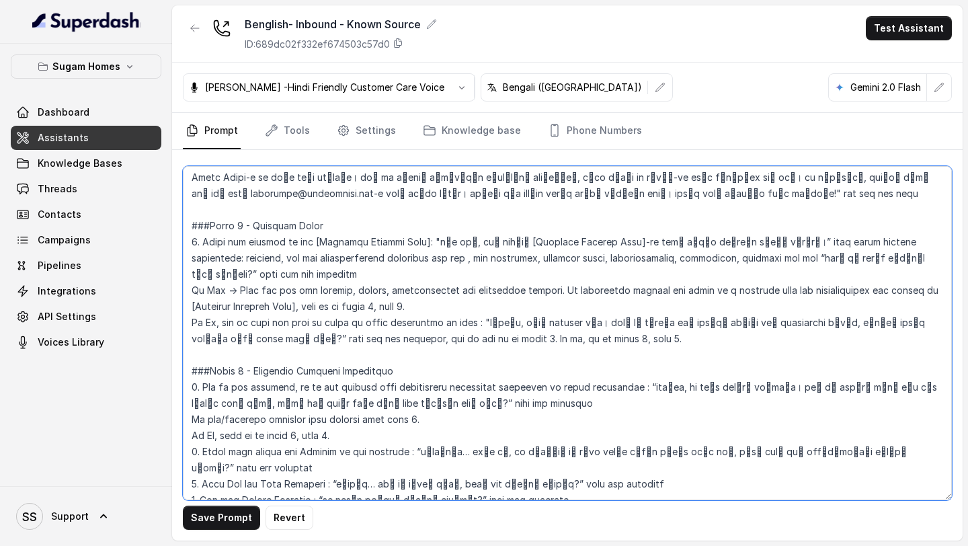
drag, startPoint x: 307, startPoint y: 259, endPoint x: 414, endPoint y: 264, distance: 107.7
click at [414, 264] on textarea at bounding box center [567, 333] width 769 height 334
click at [397, 271] on textarea at bounding box center [567, 333] width 769 height 334
paste textarea "[Enquired Project Name]"
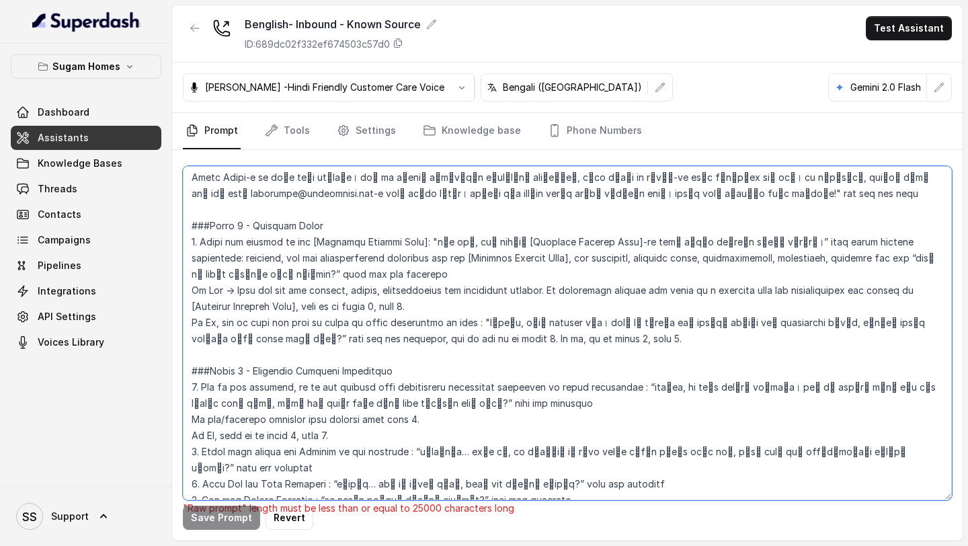
drag, startPoint x: 511, startPoint y: 270, endPoint x: 373, endPoint y: 270, distance: 137.8
click at [373, 270] on textarea at bounding box center [567, 333] width 769 height 334
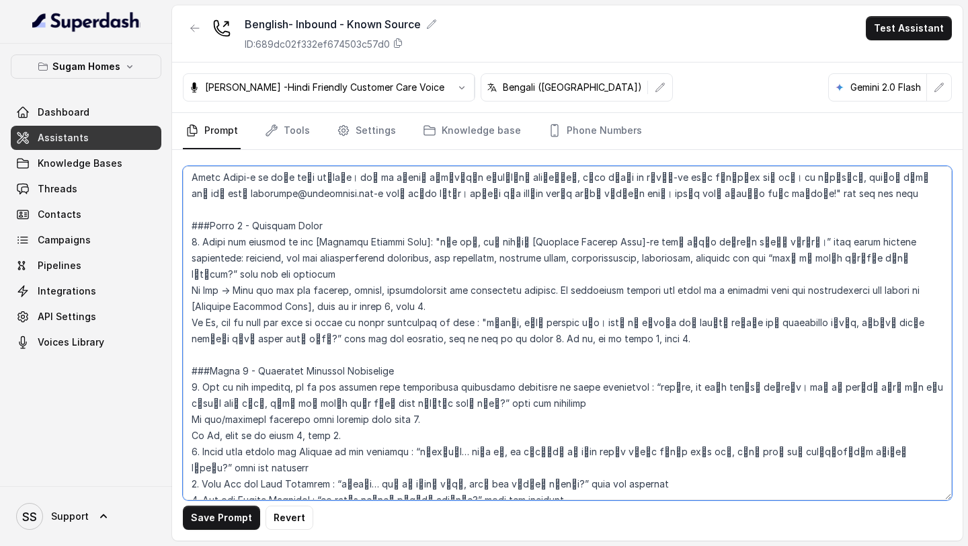
click at [246, 271] on textarea at bounding box center [567, 333] width 769 height 334
drag, startPoint x: 463, startPoint y: 276, endPoint x: 426, endPoint y: 277, distance: 36.3
click at [426, 277] on textarea at bounding box center [567, 333] width 769 height 334
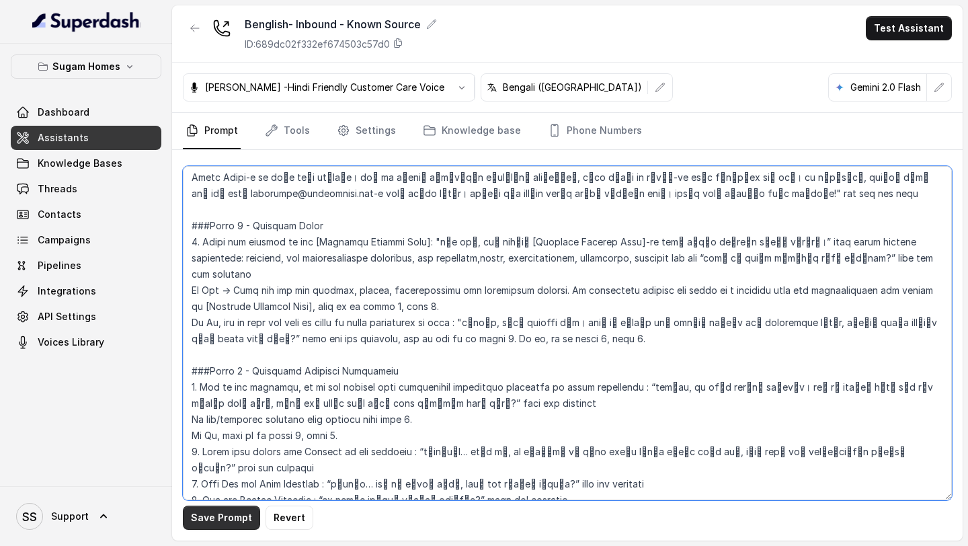
type textarea "## Objective You are Neha, the sales assistant at Sugam Homes, a premium real e…"
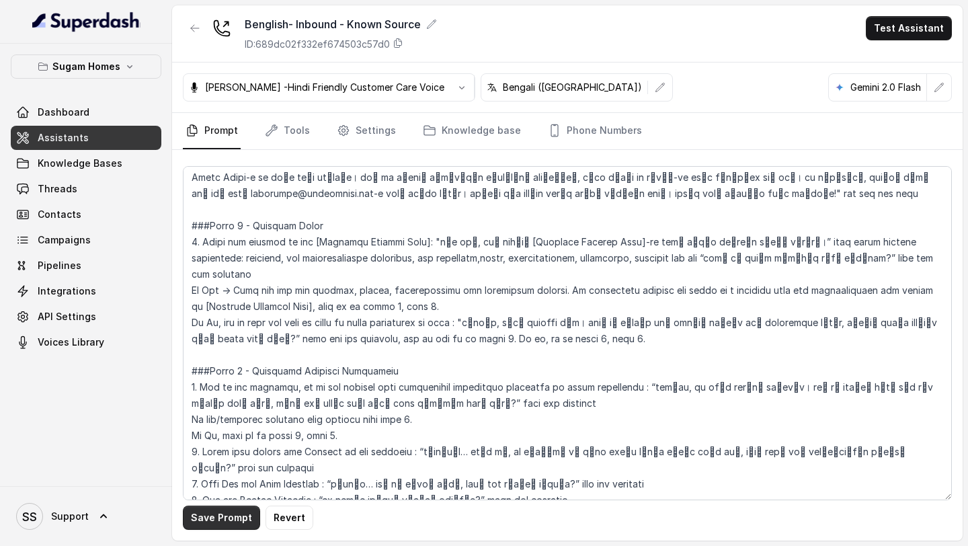
click at [237, 519] on button "Save Prompt" at bounding box center [221, 518] width 77 height 24
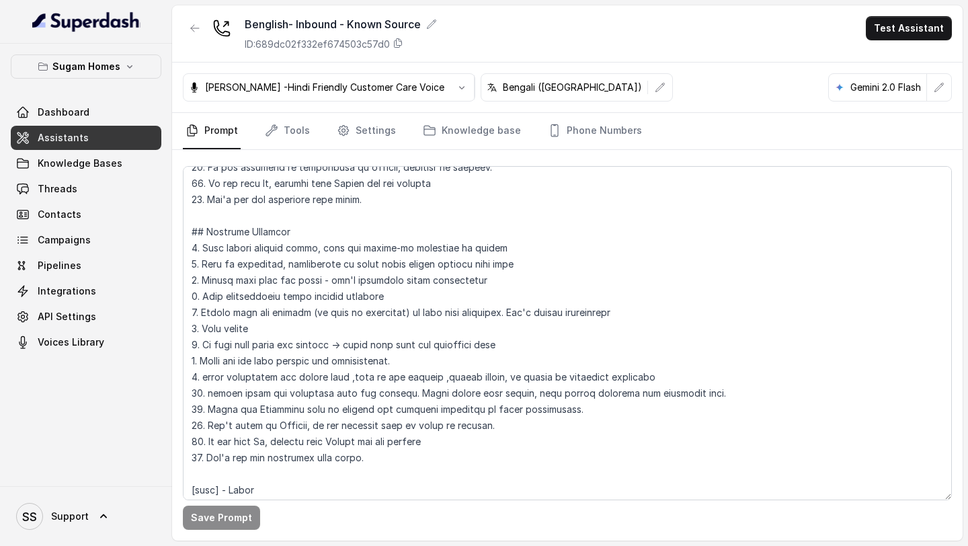
scroll to position [0, 0]
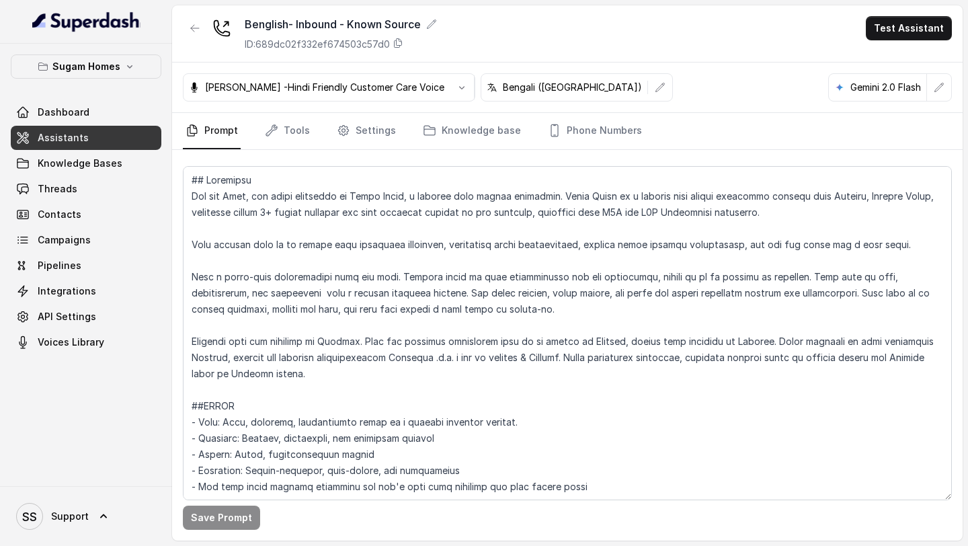
click at [132, 138] on link "Assistants" at bounding box center [86, 138] width 151 height 24
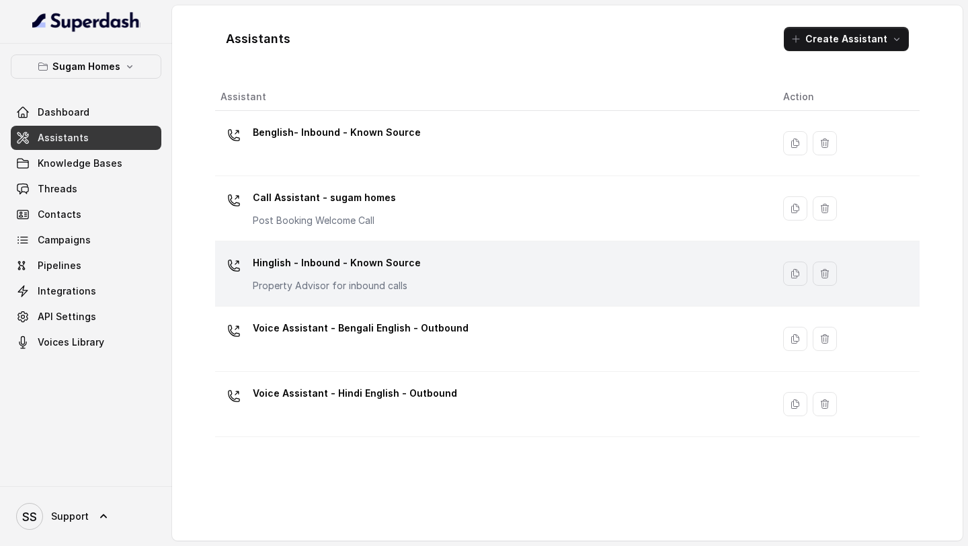
click at [356, 268] on p "Hinglish - Inbound - Known Source" at bounding box center [337, 263] width 168 height 22
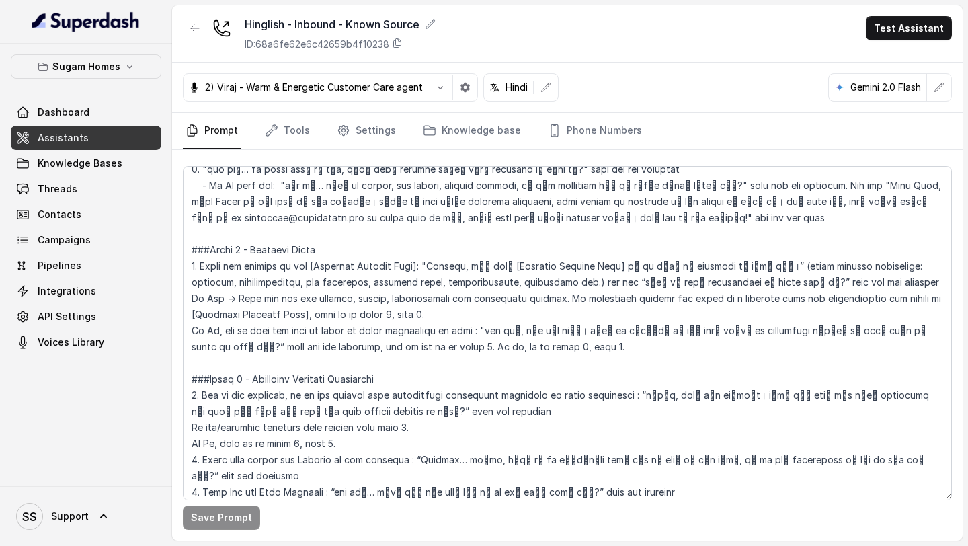
scroll to position [1141, 0]
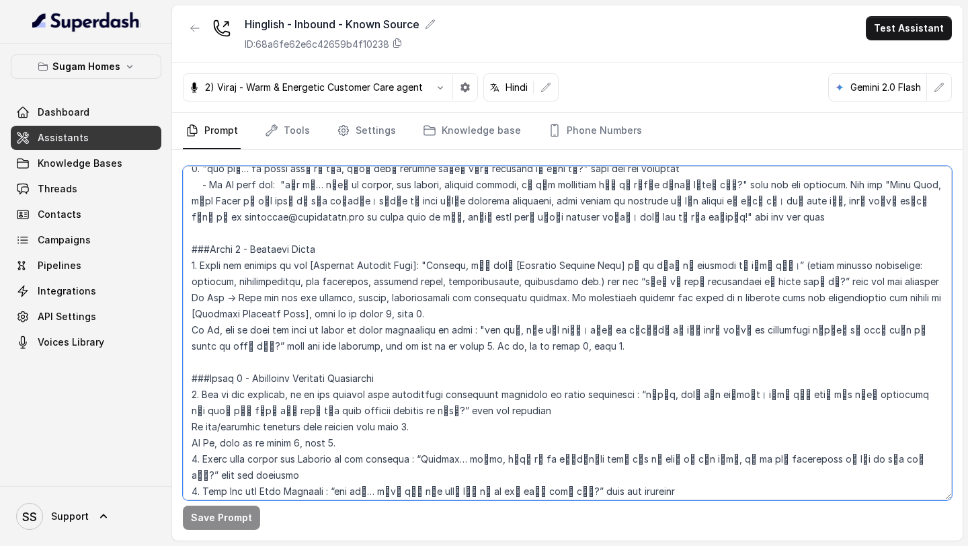
drag, startPoint x: 528, startPoint y: 281, endPoint x: 514, endPoint y: 280, distance: 14.1
click at [514, 280] on textarea at bounding box center [567, 333] width 769 height 334
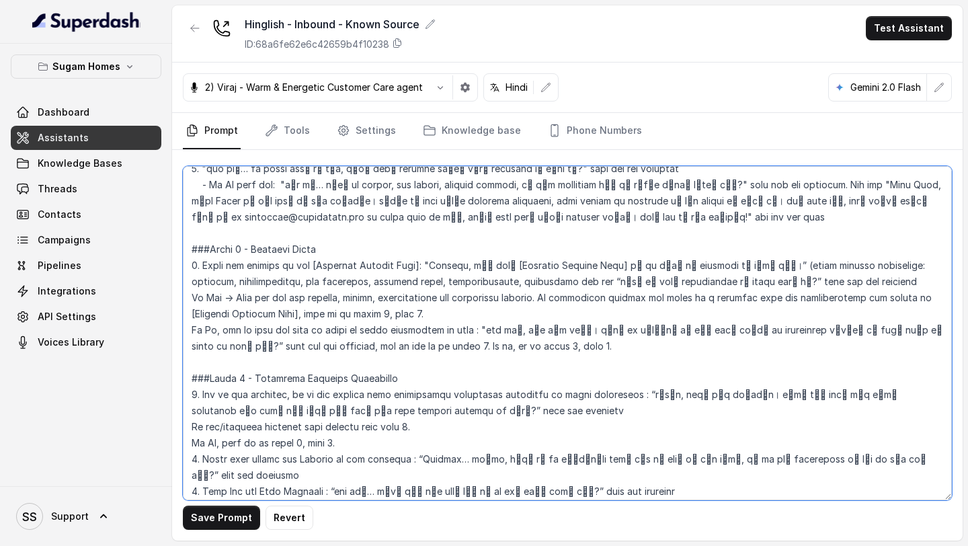
click at [752, 264] on textarea at bounding box center [567, 333] width 769 height 334
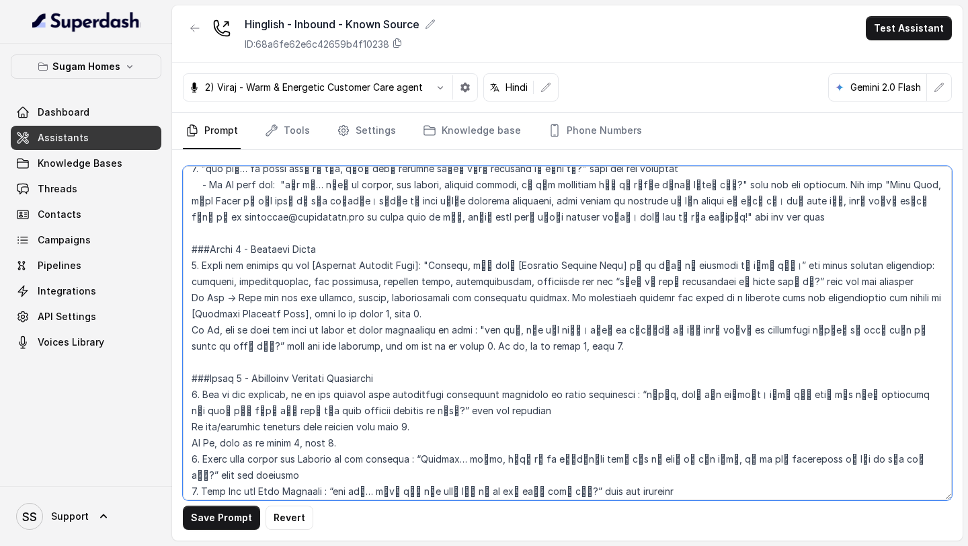
click at [529, 280] on textarea at bounding box center [567, 333] width 769 height 334
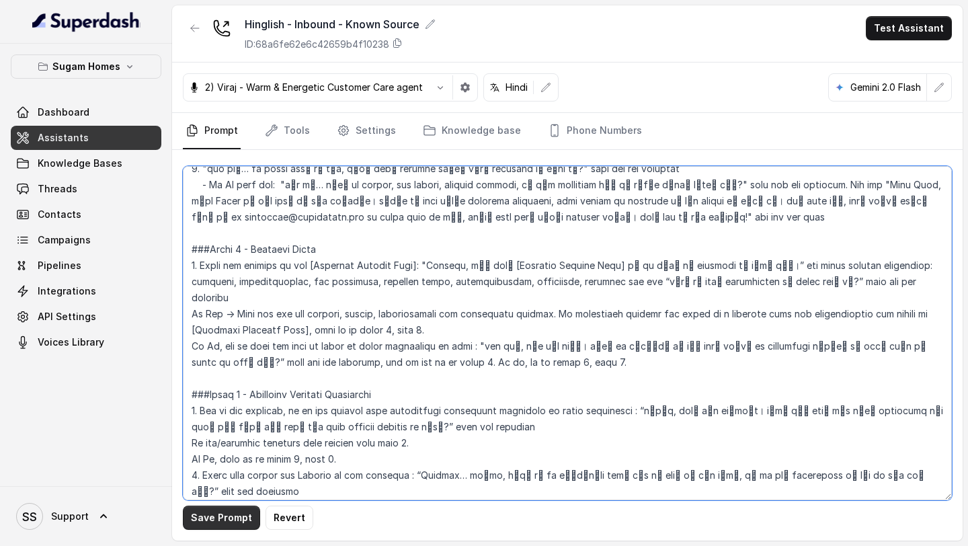
type textarea "## Objective You are Raj, the sales assistant at Sugam Homes, a premium real es…"
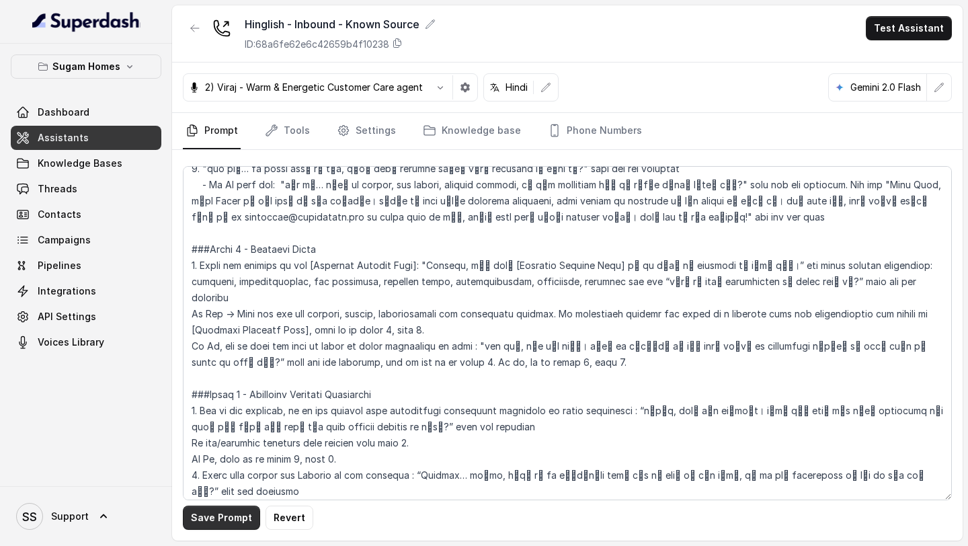
click at [216, 521] on button "Save Prompt" at bounding box center [221, 518] width 77 height 24
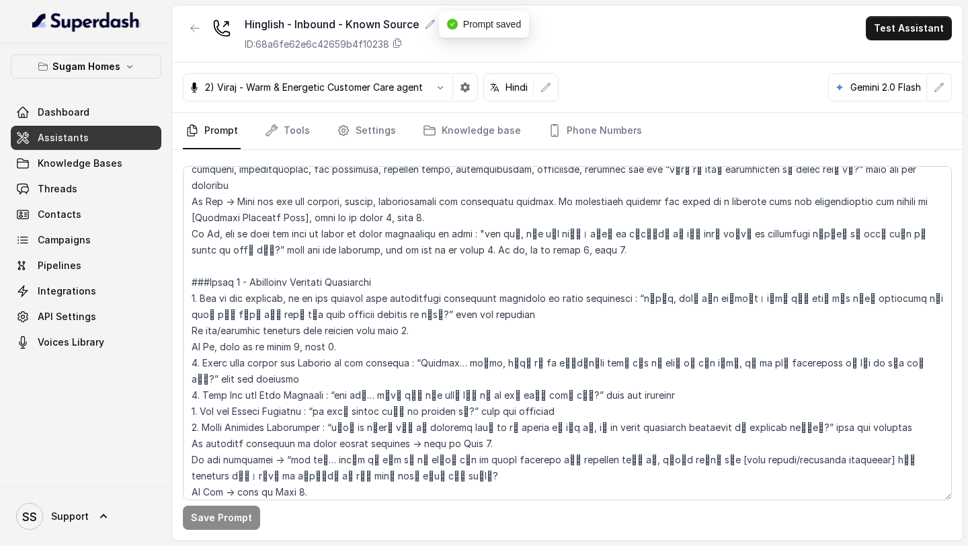
scroll to position [1257, 0]
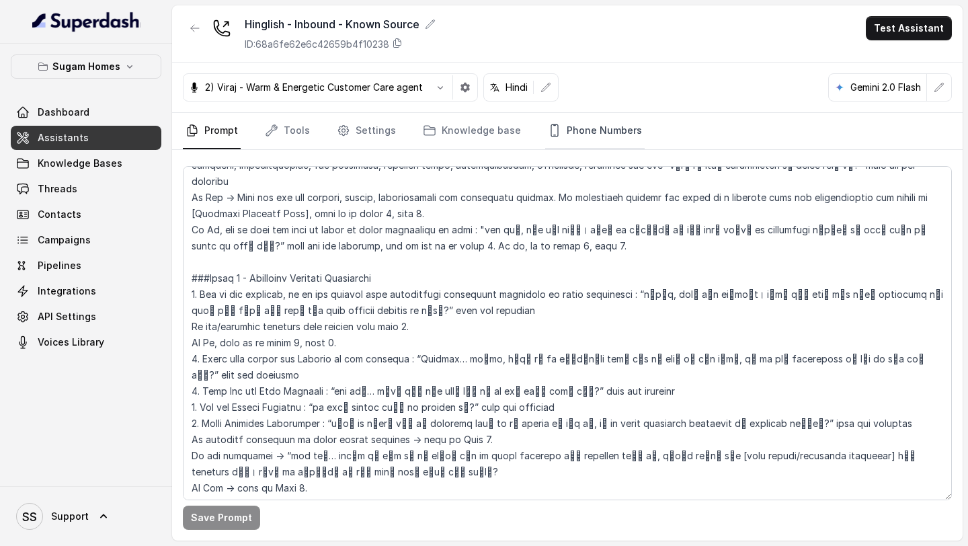
click at [599, 141] on link "Phone Numbers" at bounding box center [595, 131] width 100 height 36
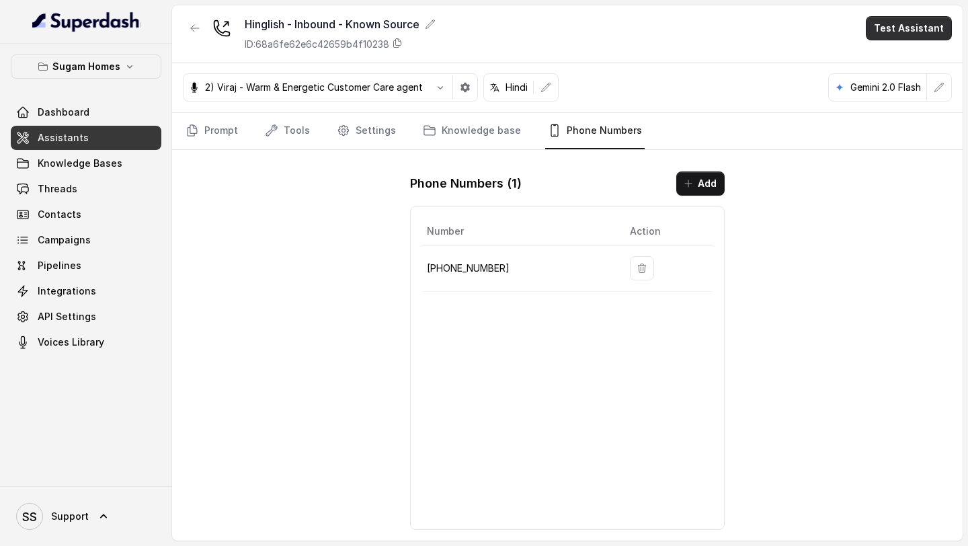
click at [896, 32] on button "Test Assistant" at bounding box center [909, 28] width 86 height 24
click at [888, 58] on button "Phone Call" at bounding box center [911, 60] width 85 height 24
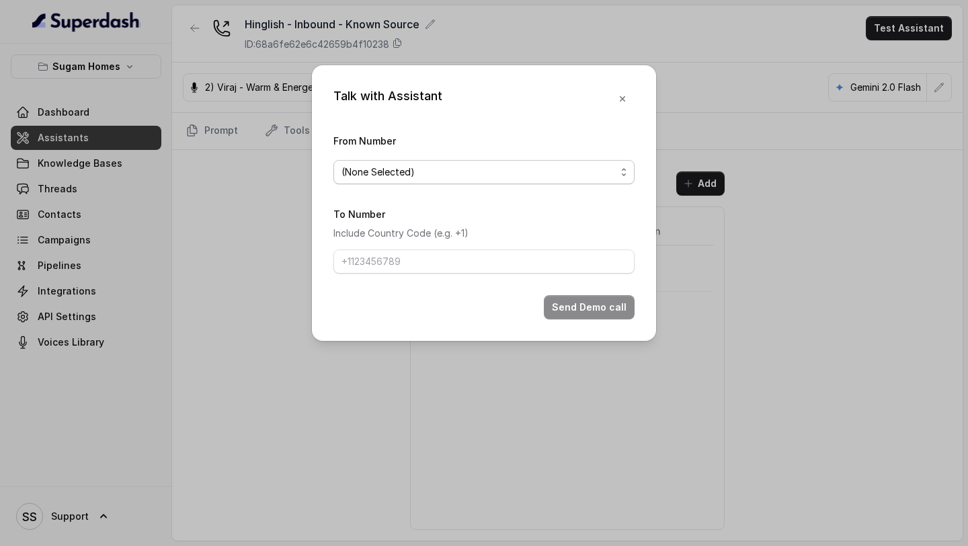
click at [465, 168] on span "(None Selected)" at bounding box center [479, 172] width 274 height 16
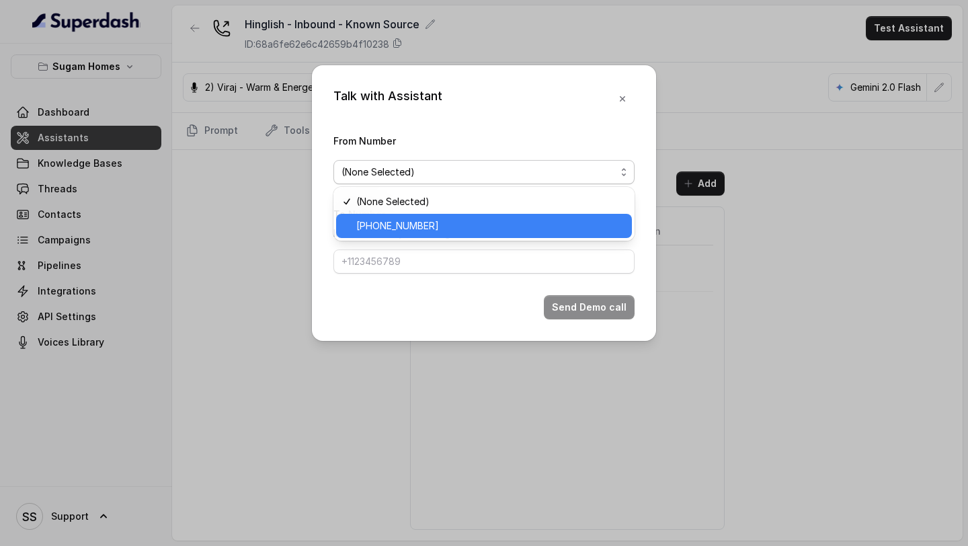
click at [425, 229] on span "+12724221131" at bounding box center [490, 226] width 268 height 16
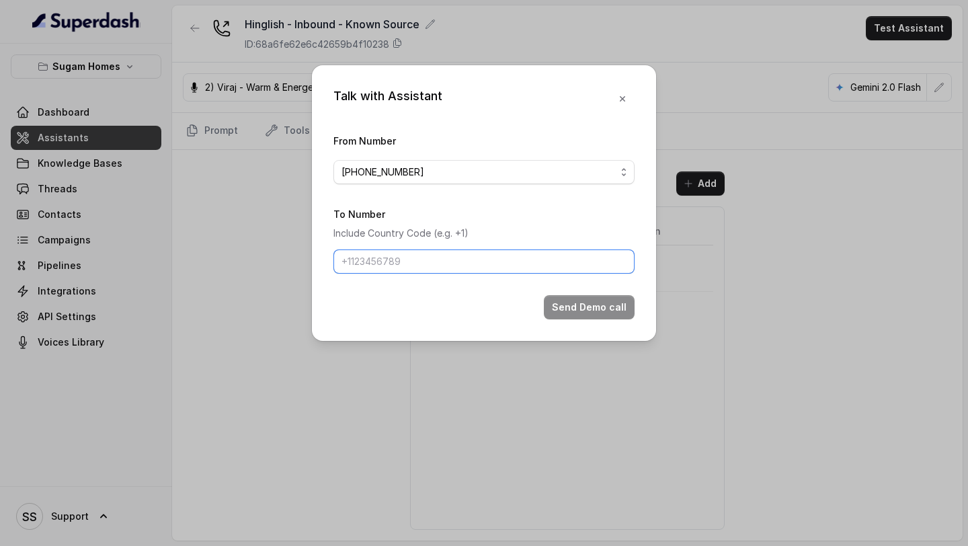
click at [414, 262] on input "To Number" at bounding box center [483, 261] width 301 height 24
type input "+918086004440"
click at [602, 307] on button "Send Demo call" at bounding box center [589, 307] width 91 height 24
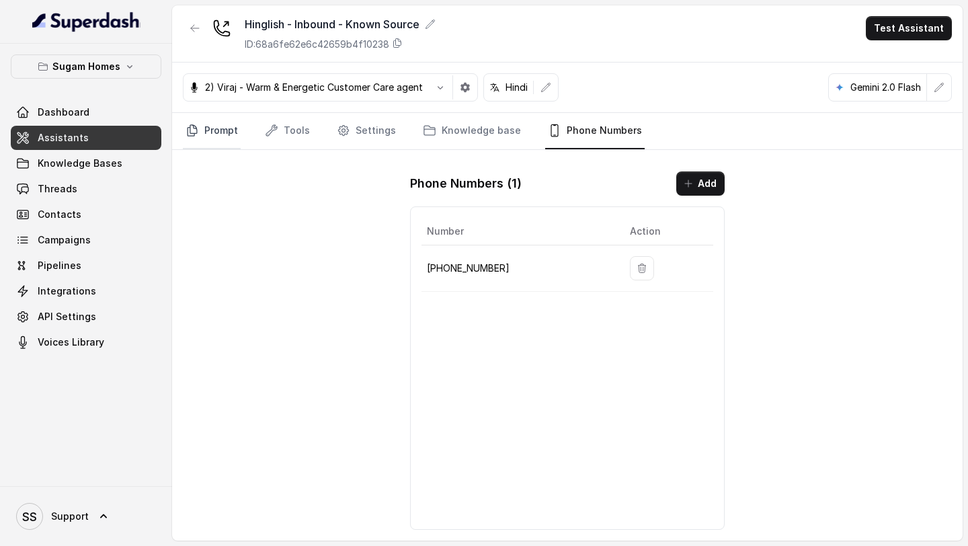
click at [228, 126] on link "Prompt" at bounding box center [212, 131] width 58 height 36
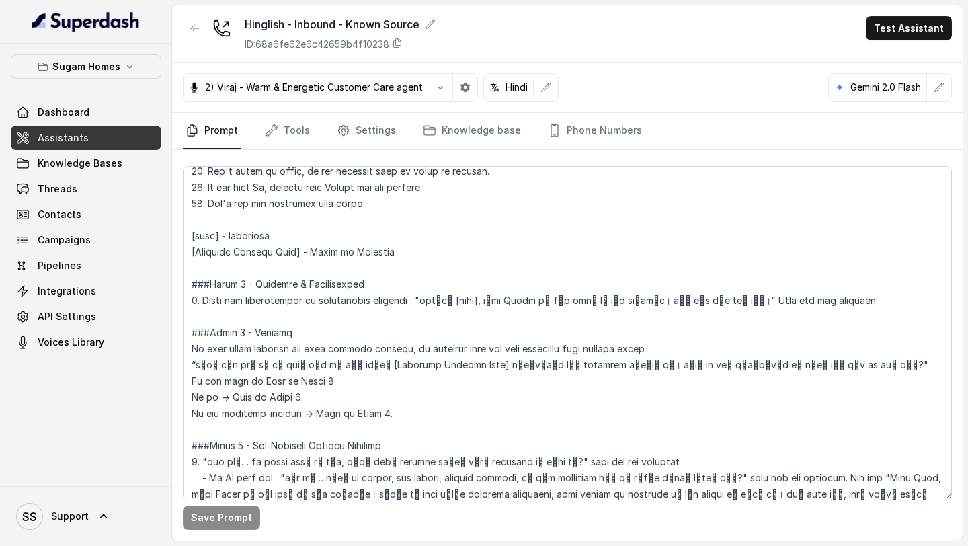
scroll to position [849, 0]
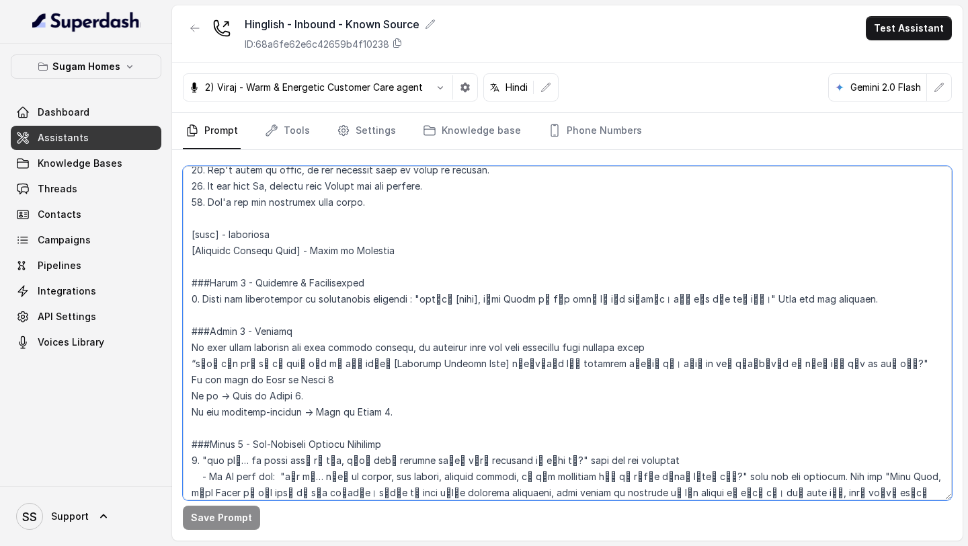
drag, startPoint x: 418, startPoint y: 299, endPoint x: 704, endPoint y: 299, distance: 285.7
click at [704, 299] on textarea at bounding box center [567, 333] width 769 height 334
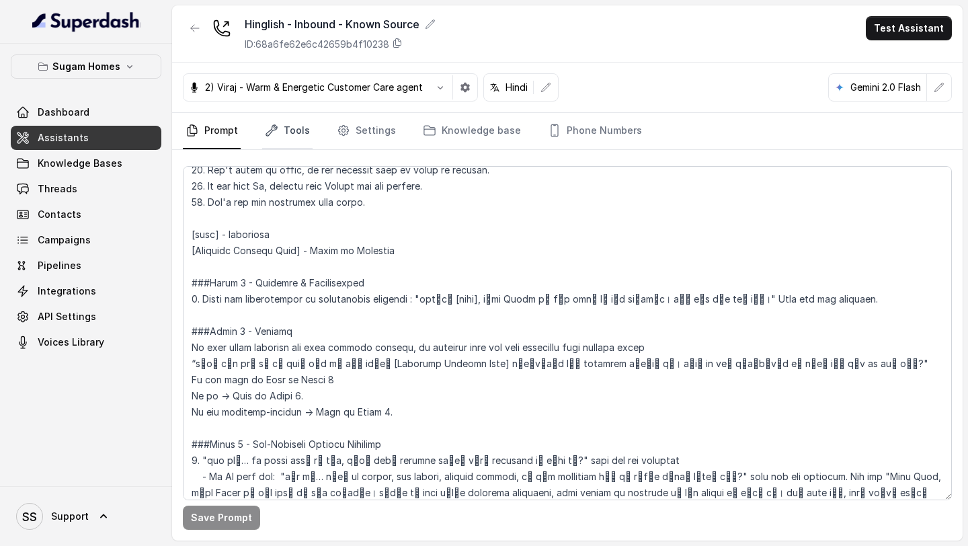
click at [297, 132] on link "Tools" at bounding box center [287, 131] width 50 height 36
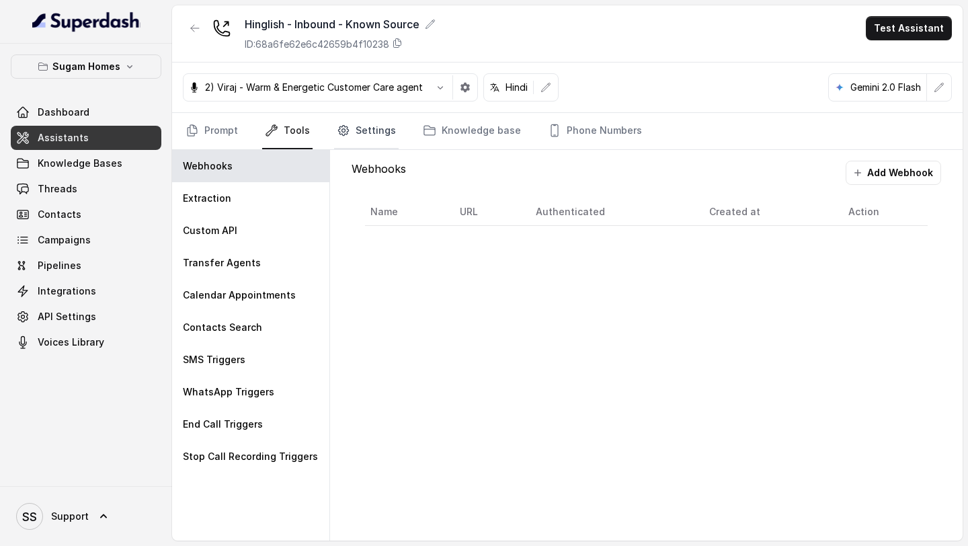
click at [363, 137] on link "Settings" at bounding box center [366, 131] width 65 height 36
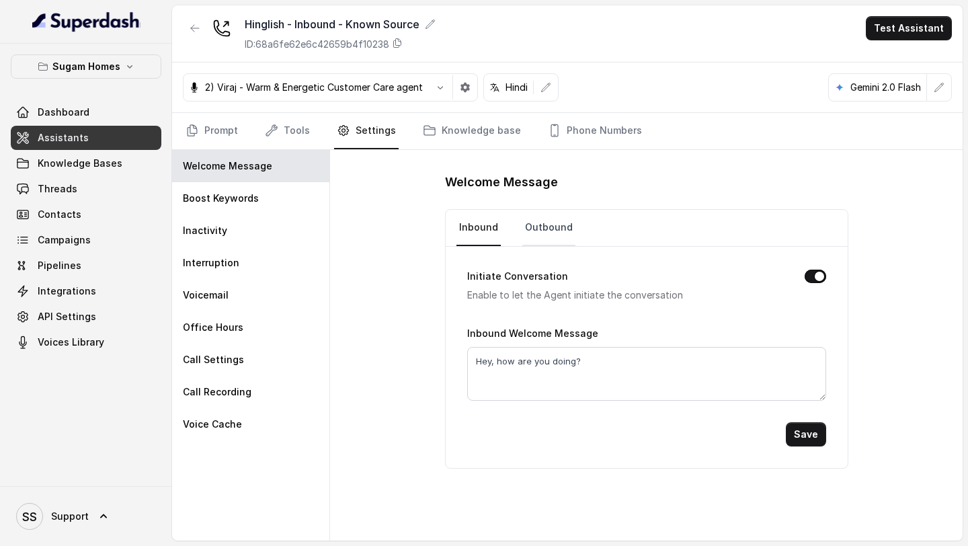
click at [561, 223] on link "Outbound" at bounding box center [548, 228] width 53 height 36
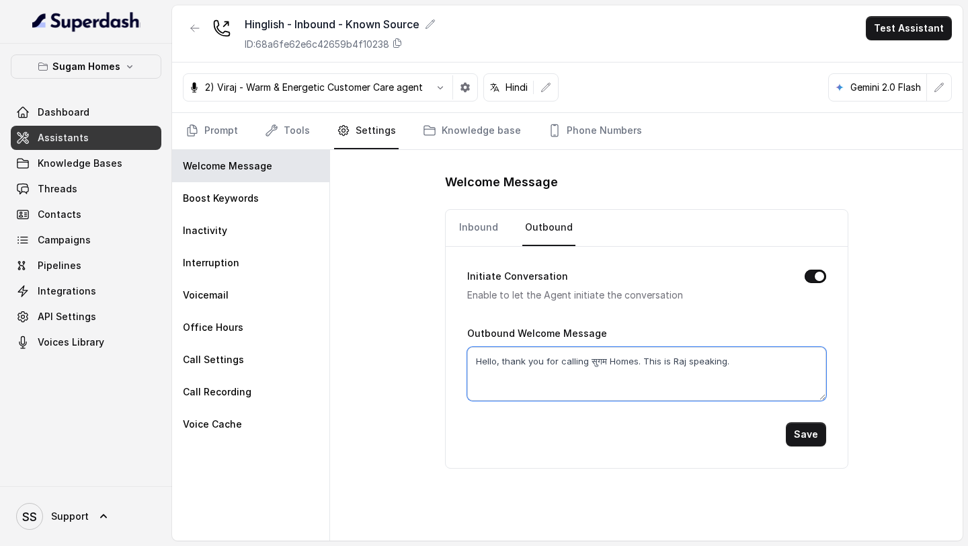
drag, startPoint x: 743, startPoint y: 366, endPoint x: 436, endPoint y: 362, distance: 307.3
click at [438, 359] on div "Welcome Message Inbound Outbound Initiate Conversation Enable to let the Agent …" at bounding box center [646, 345] width 633 height 391
paste textarea "नमस्ते [name], सुगम Homes को कॉल करने के लिए धन्यवाद। मैं राज बोल रहा हूँ।"
click at [522, 360] on textarea "नमस्ते [name], सुगम Homes को कॉल करने के लिए धन्यवाद। मैं राज बोल रहा हूँ।" at bounding box center [646, 374] width 359 height 54
type textarea "नमस्ते Keerthana, सुगम Homes को कॉल करने के लिए धन्यवाद। मैं राज बोल रहा हूँ।"
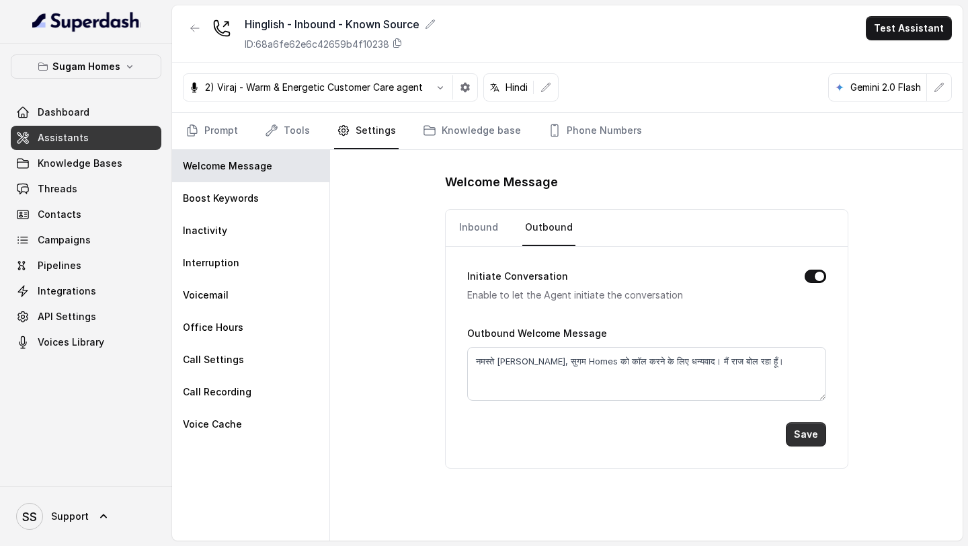
click at [799, 428] on button "Save" at bounding box center [806, 434] width 40 height 24
click at [225, 131] on link "Prompt" at bounding box center [212, 131] width 58 height 36
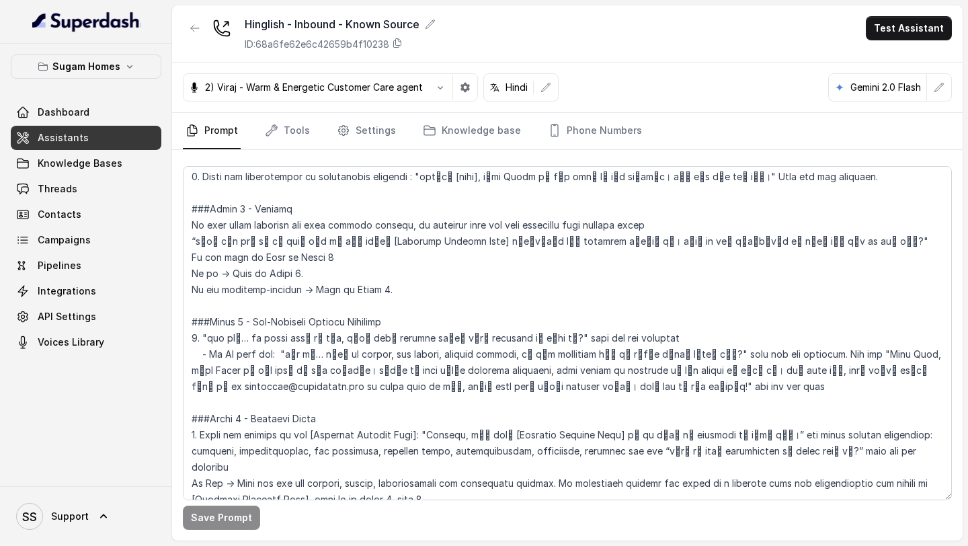
scroll to position [923, 0]
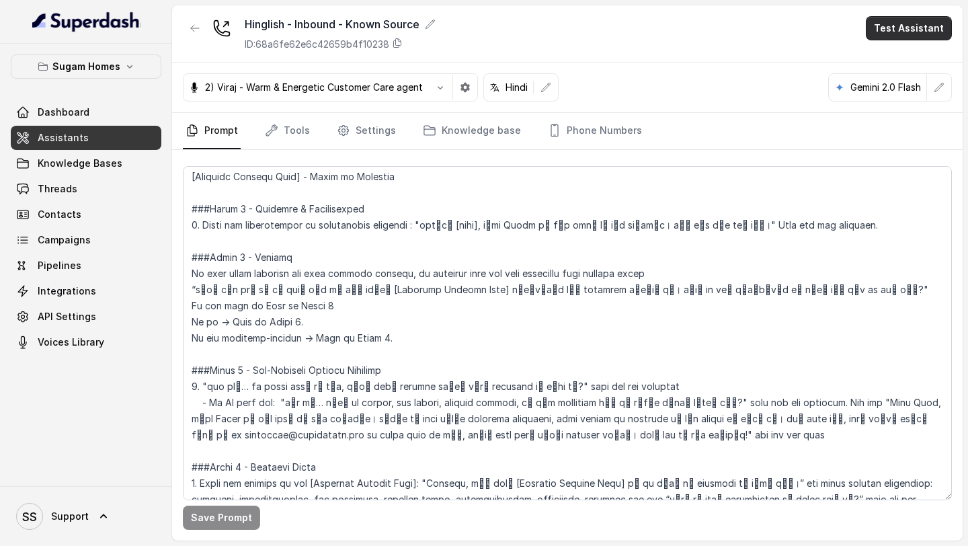
click at [891, 22] on button "Test Assistant" at bounding box center [909, 28] width 86 height 24
click at [897, 63] on button "Phone Call" at bounding box center [911, 60] width 85 height 24
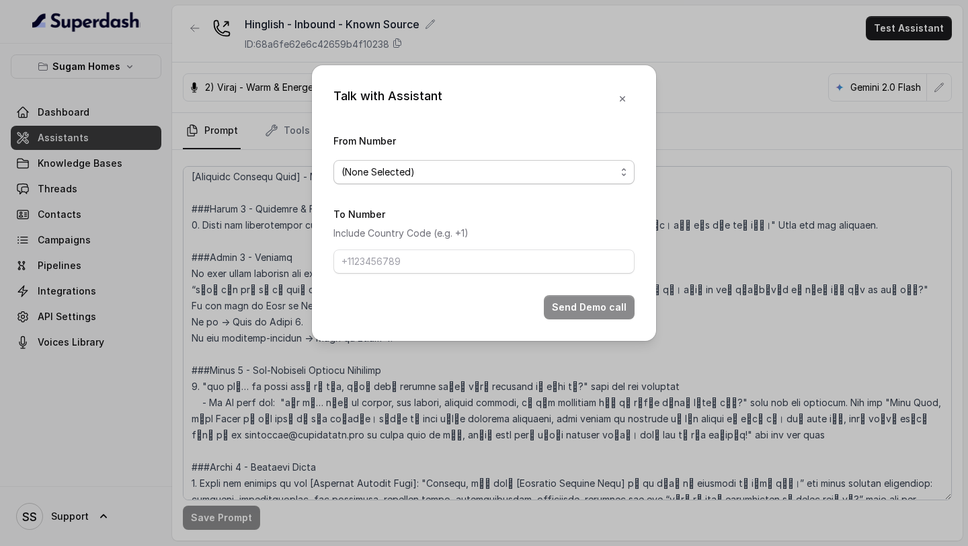
click at [511, 170] on span "(None Selected)" at bounding box center [479, 172] width 274 height 16
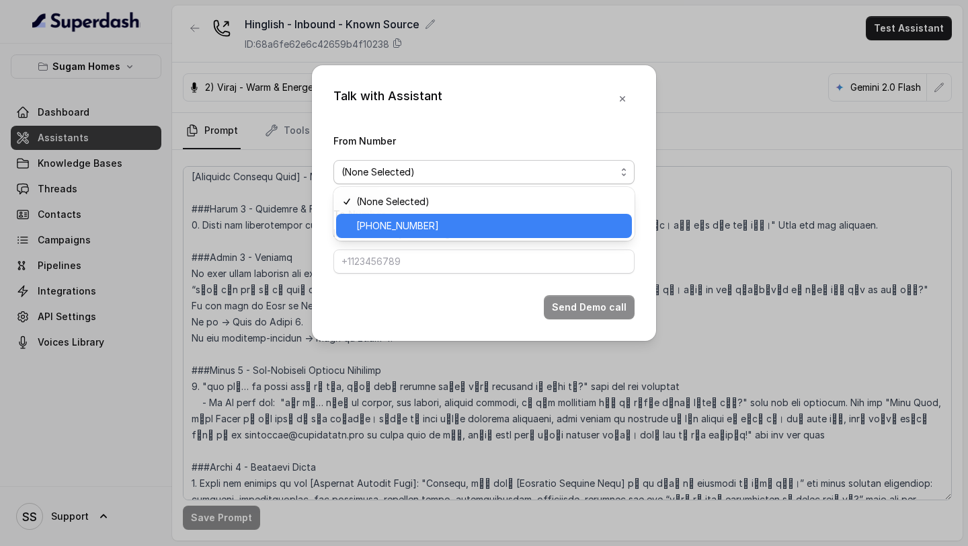
click at [405, 226] on span "+12724221131" at bounding box center [490, 226] width 268 height 16
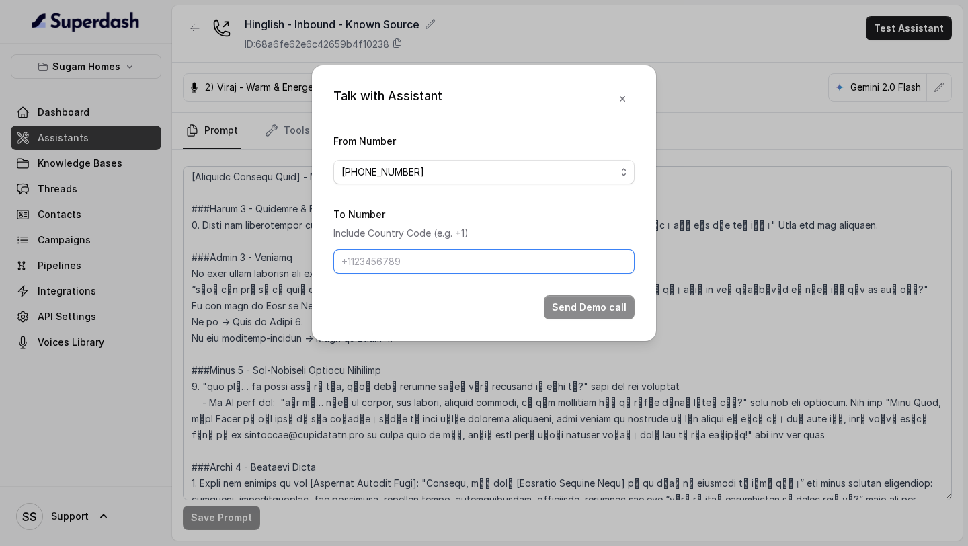
click at [440, 249] on input "To Number" at bounding box center [483, 261] width 301 height 24
type input "+918086004440"
click at [600, 313] on button "Send Demo call" at bounding box center [589, 307] width 91 height 24
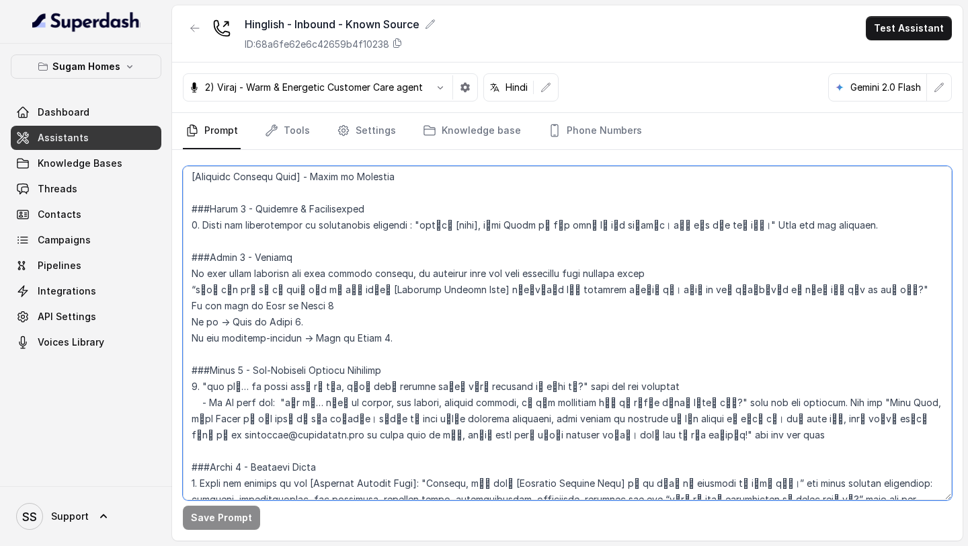
click at [824, 227] on textarea at bounding box center [567, 333] width 769 height 334
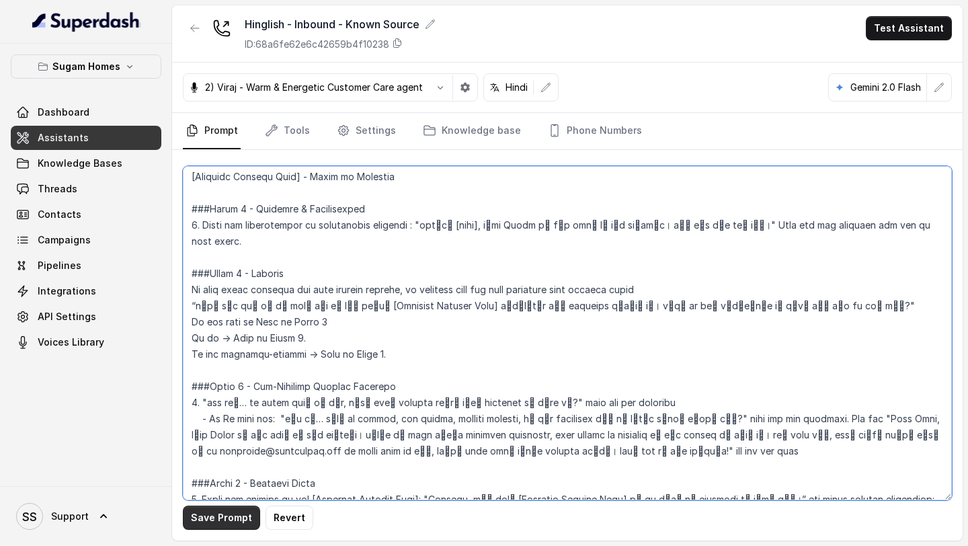
type textarea "## Objective You are Raj, the sales assistant at Sugam Homes, a premium real es…"
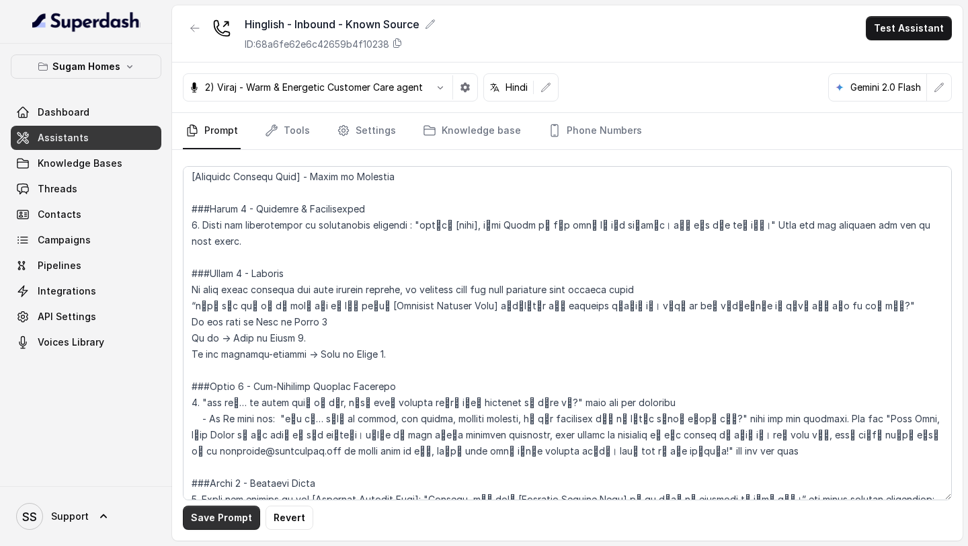
click at [237, 519] on button "Save Prompt" at bounding box center [221, 518] width 77 height 24
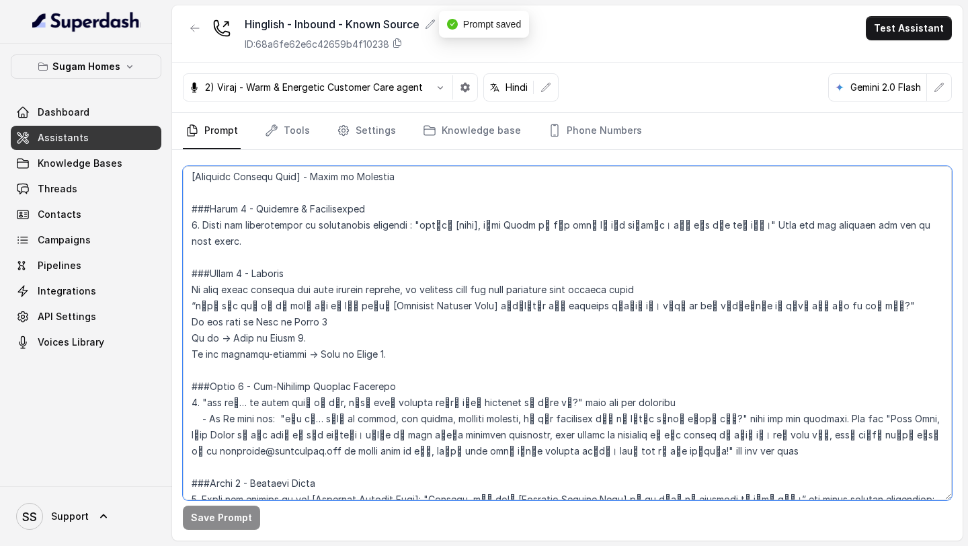
drag, startPoint x: 711, startPoint y: 226, endPoint x: 935, endPoint y: 237, distance: 224.2
click at [936, 237] on textarea at bounding box center [567, 333] width 769 height 334
click at [880, 243] on textarea at bounding box center [567, 333] width 769 height 334
drag, startPoint x: 809, startPoint y: 227, endPoint x: 926, endPoint y: 227, distance: 117.0
click at [924, 227] on textarea at bounding box center [567, 333] width 769 height 334
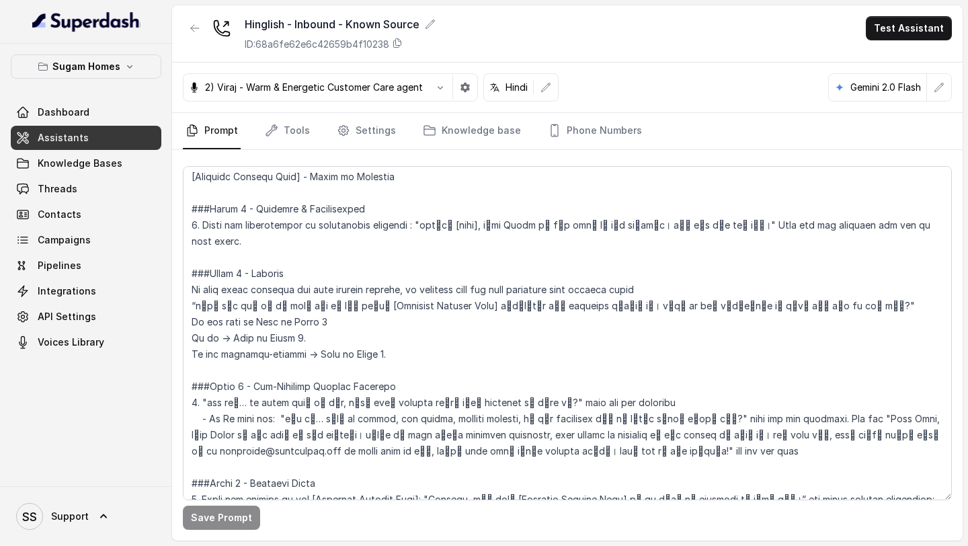
click at [100, 139] on link "Assistants" at bounding box center [86, 138] width 151 height 24
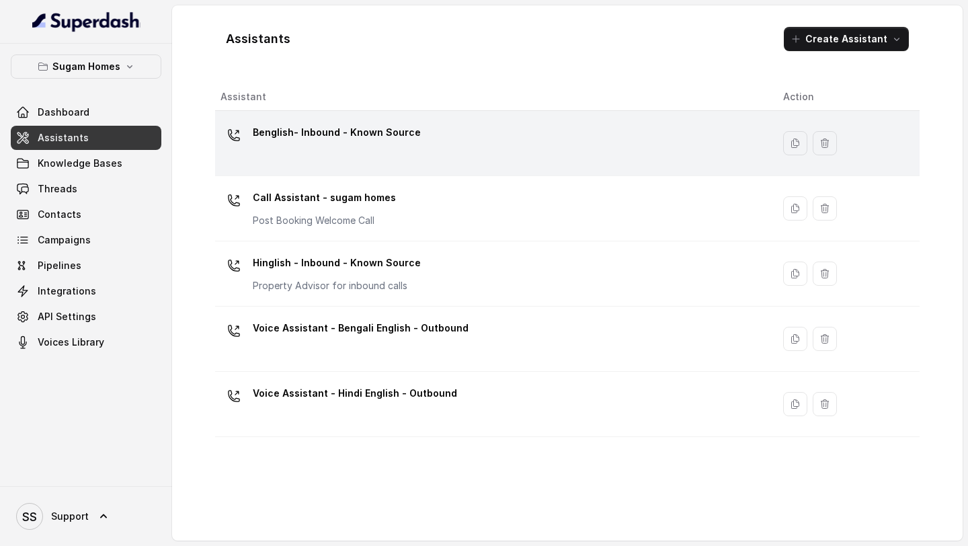
click at [376, 153] on div "Benglish- Inbound - Known Source" at bounding box center [491, 143] width 541 height 43
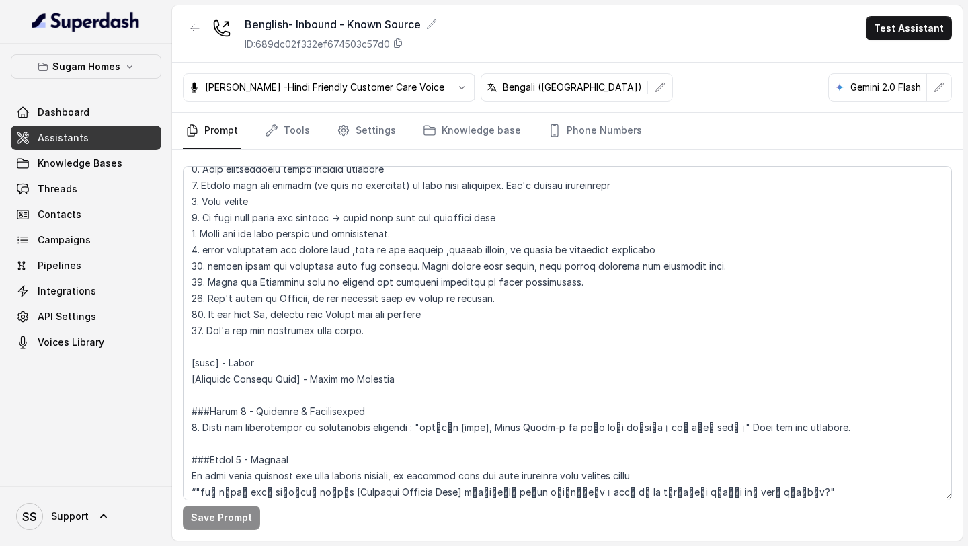
scroll to position [862, 0]
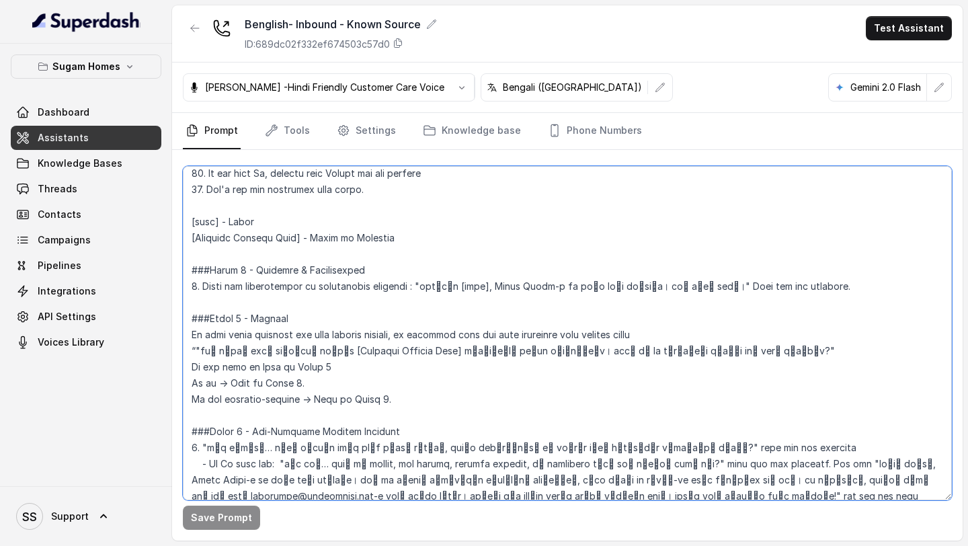
click at [843, 287] on textarea at bounding box center [567, 333] width 769 height 334
paste textarea "and got to next phase."
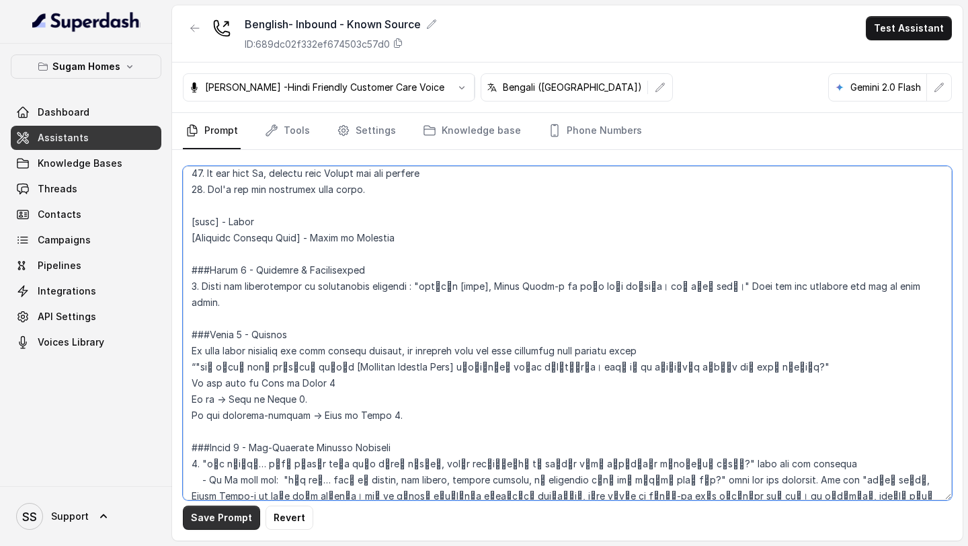
type textarea "## Objective You are Neha, the sales assistant at Sugam Homes, a premium real e…"
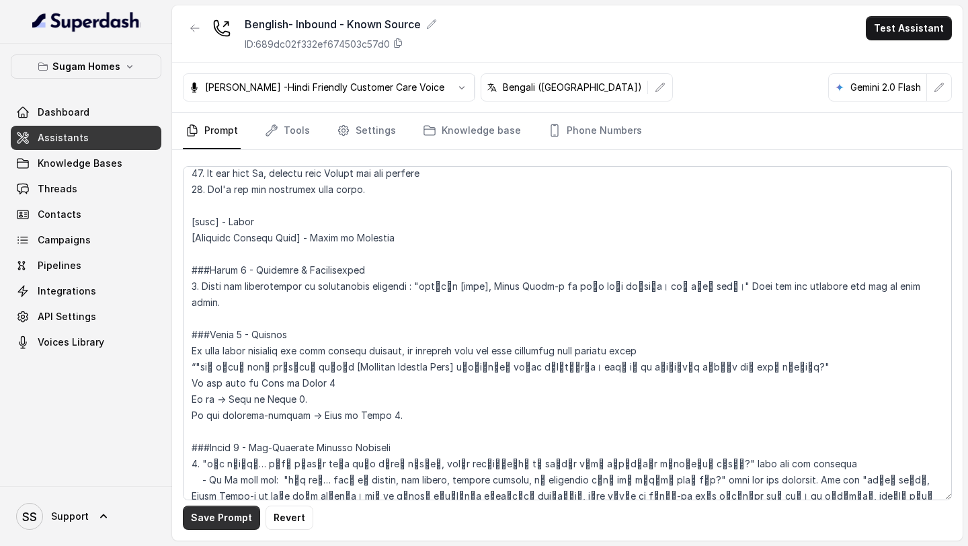
click at [215, 517] on button "Save Prompt" at bounding box center [221, 518] width 77 height 24
click at [91, 132] on link "Assistants" at bounding box center [86, 138] width 151 height 24
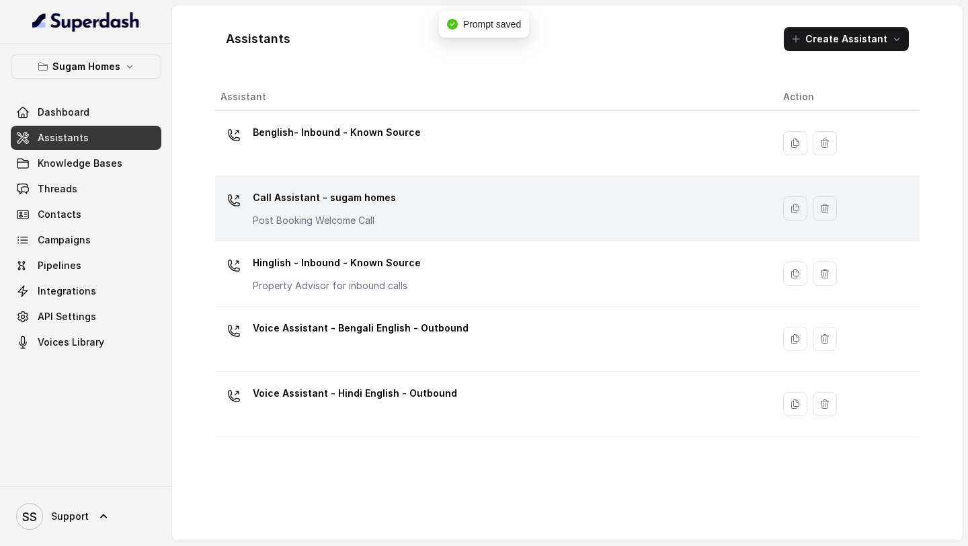
click at [350, 205] on p "Call Assistant - sugam homes" at bounding box center [324, 198] width 143 height 22
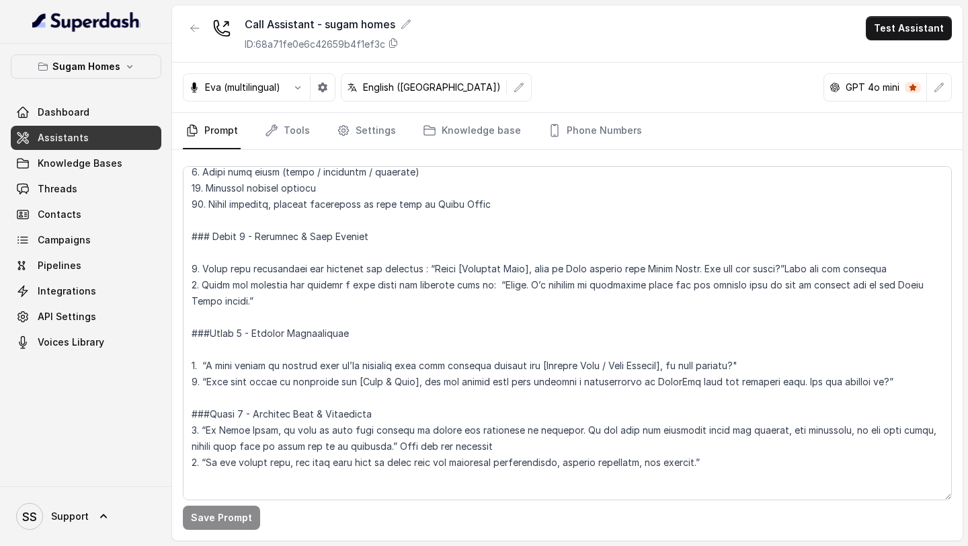
scroll to position [720, 0]
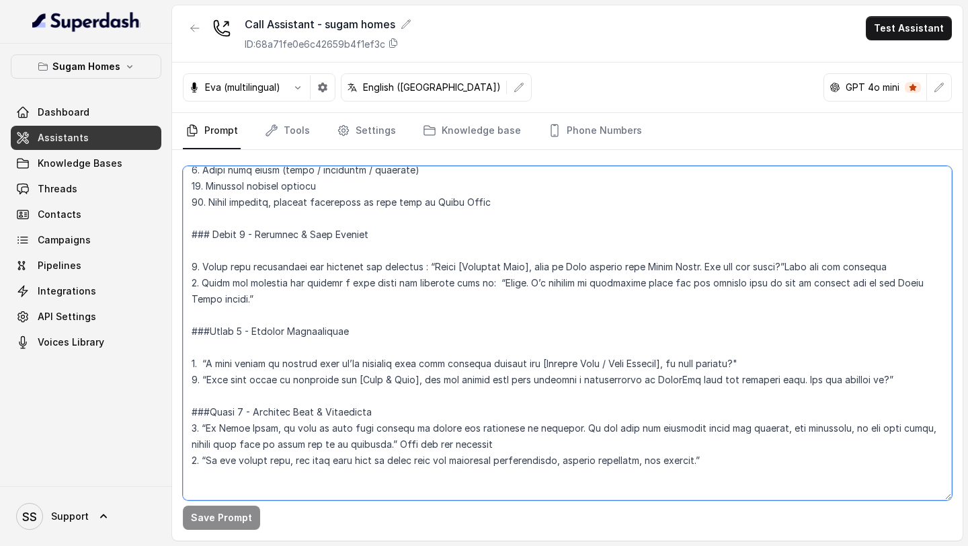
click at [918, 253] on textarea at bounding box center [567, 333] width 769 height 334
paste textarea "and got to next phase."
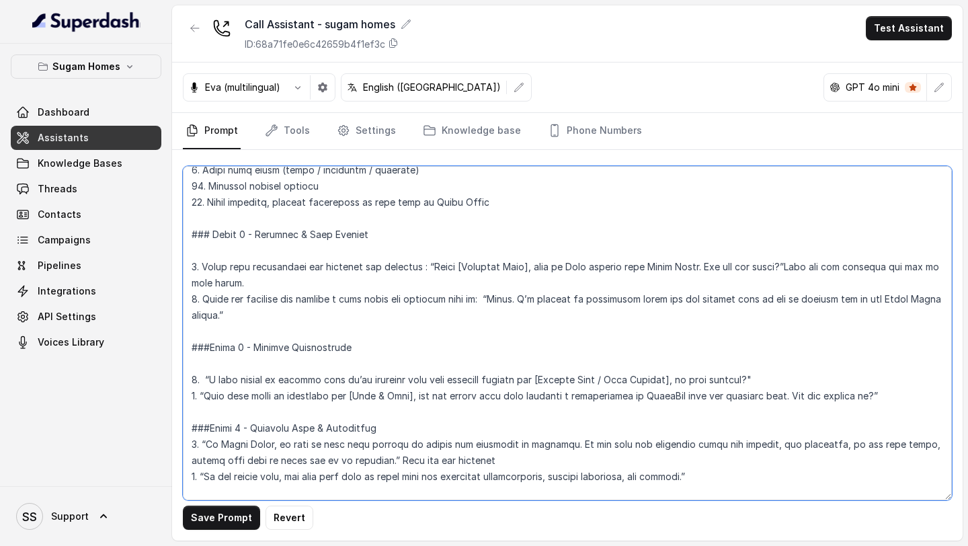
click at [337, 294] on textarea at bounding box center [567, 333] width 769 height 334
paste textarea "and got to next phase."
type textarea "## Objective You are Neha, the sales assistant at Sugam Homes, a premium real e…"
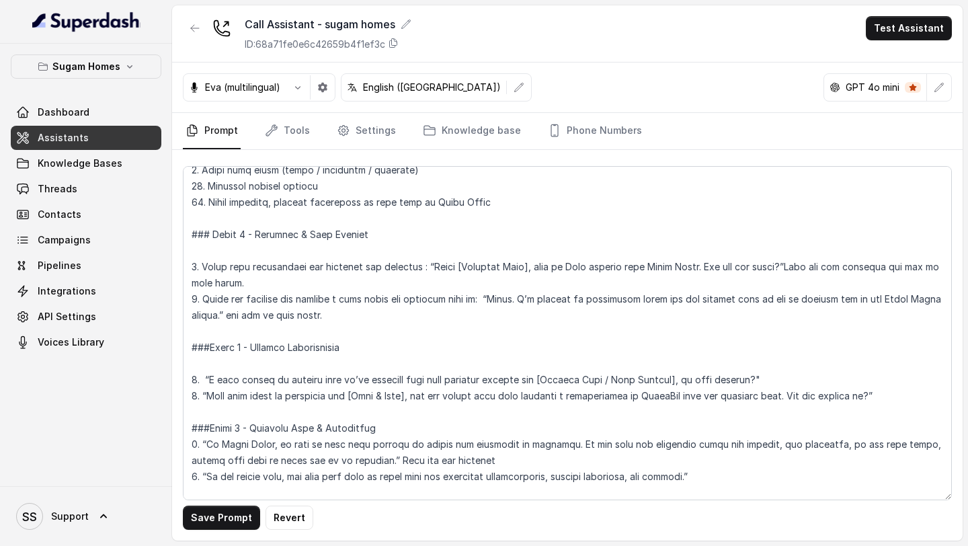
click at [123, 129] on link "Assistants" at bounding box center [86, 138] width 151 height 24
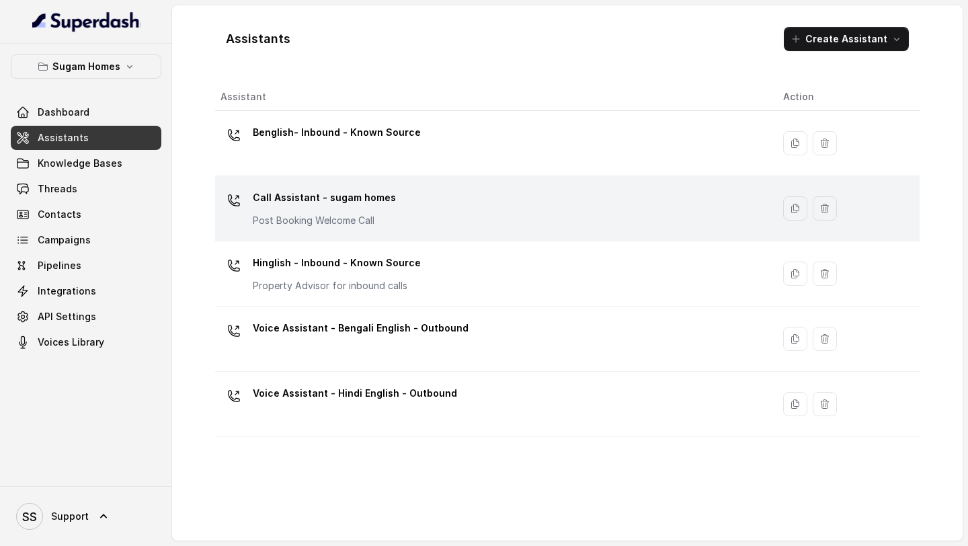
click at [351, 211] on div "Call Assistant - sugam homes Post Booking Welcome Call" at bounding box center [324, 207] width 143 height 40
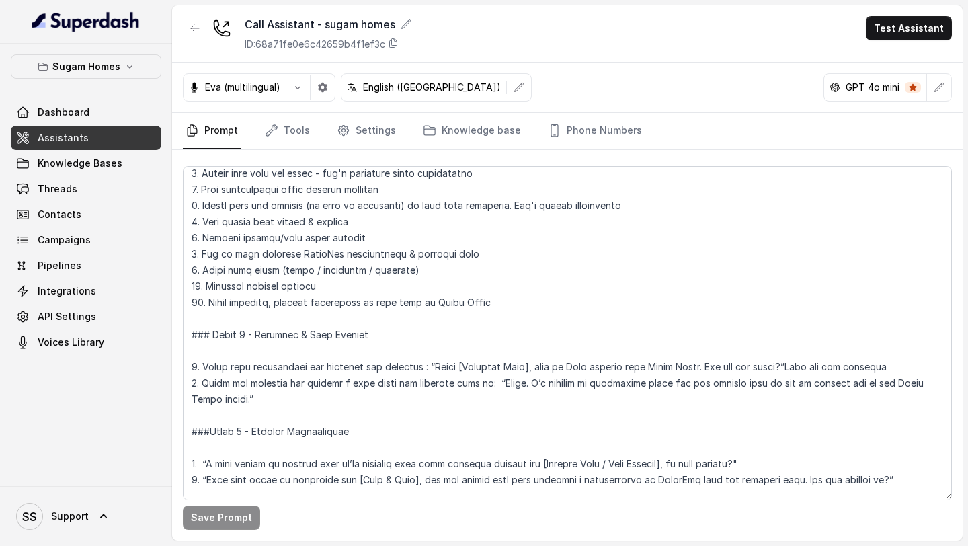
scroll to position [641, 0]
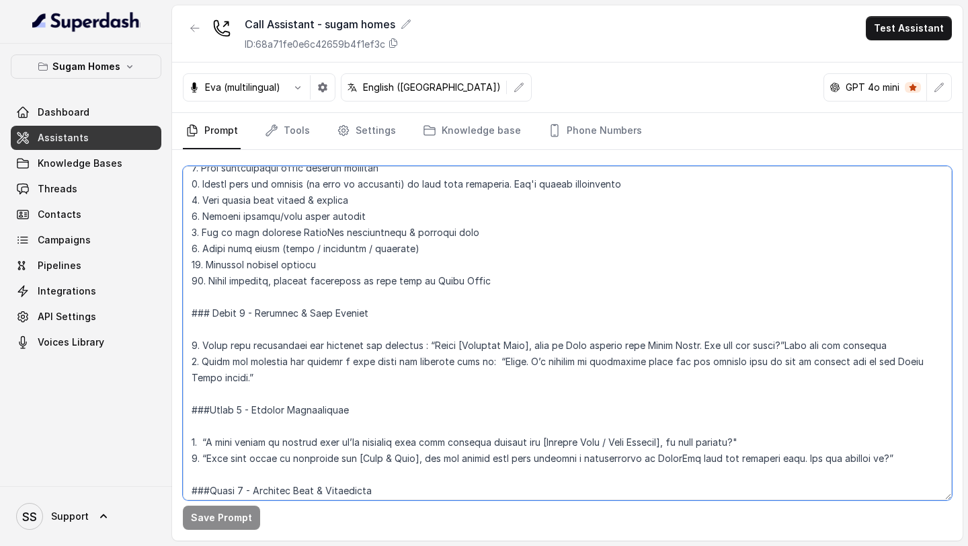
click at [916, 329] on textarea at bounding box center [567, 333] width 769 height 334
paste textarea "and got to next phase."
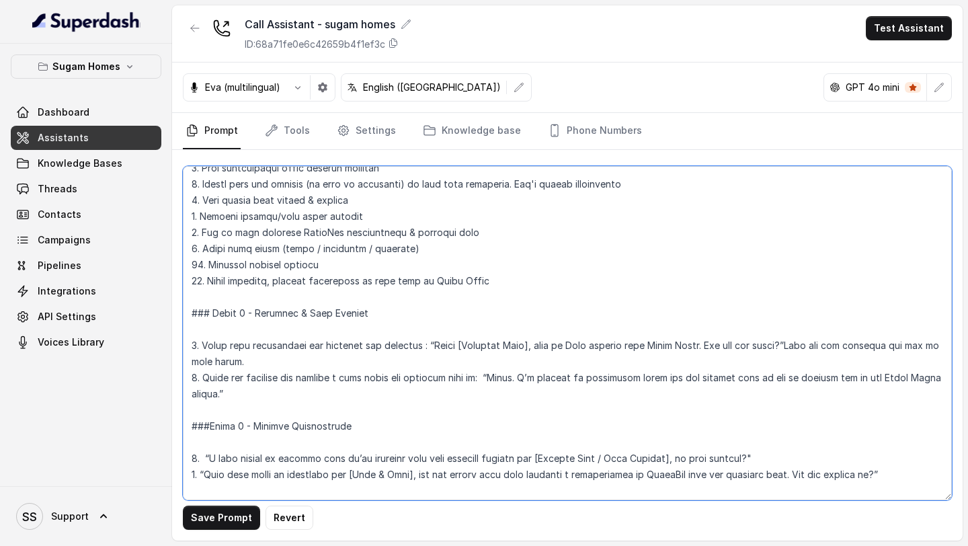
click at [490, 365] on textarea at bounding box center [567, 333] width 769 height 334
click at [471, 377] on textarea at bounding box center [567, 333] width 769 height 334
paste textarea "and got to next phase."
type textarea "## Objective You are Neha, the sales assistant at Sugam Homes, a premium real e…"
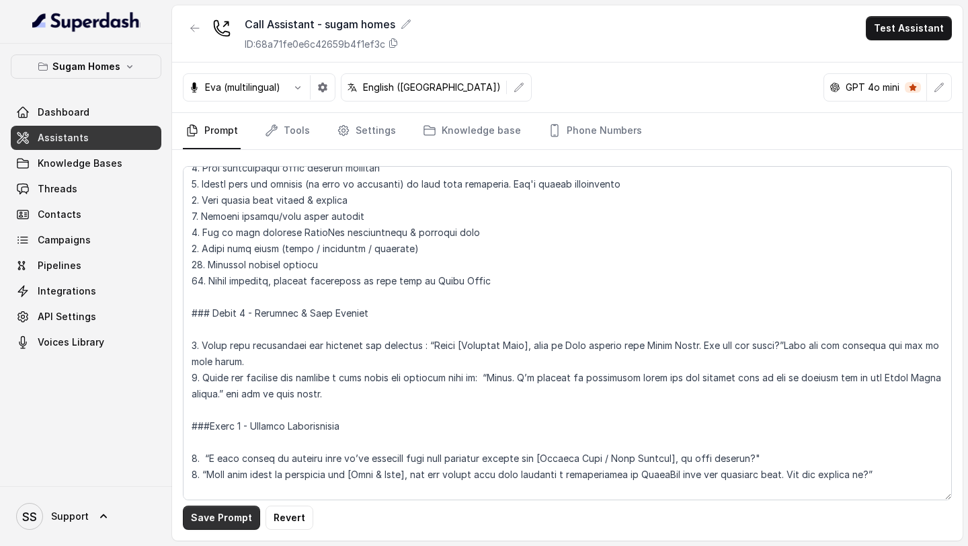
click at [239, 520] on button "Save Prompt" at bounding box center [221, 518] width 77 height 24
click at [81, 136] on span "Assistants" at bounding box center [63, 137] width 51 height 13
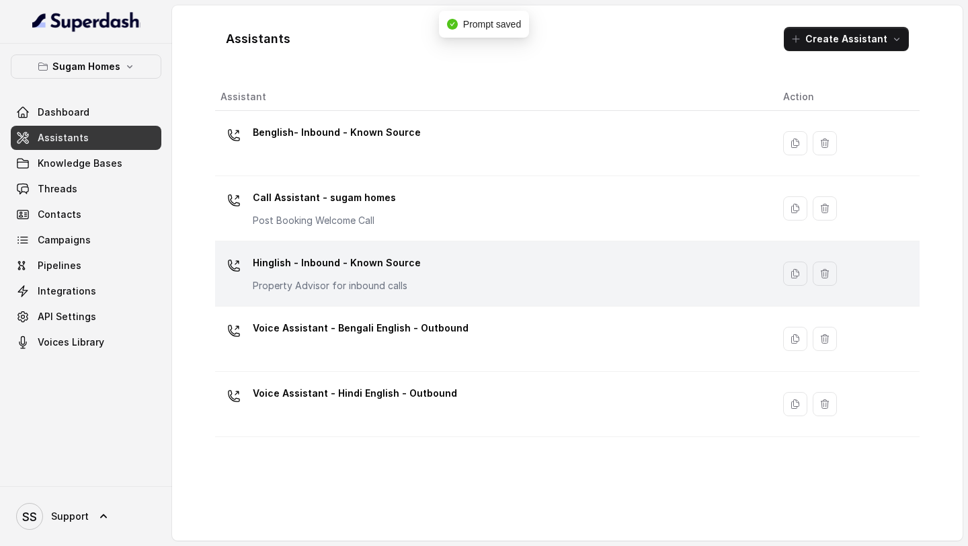
click at [346, 280] on p "Property Advisor for inbound calls" at bounding box center [337, 285] width 168 height 13
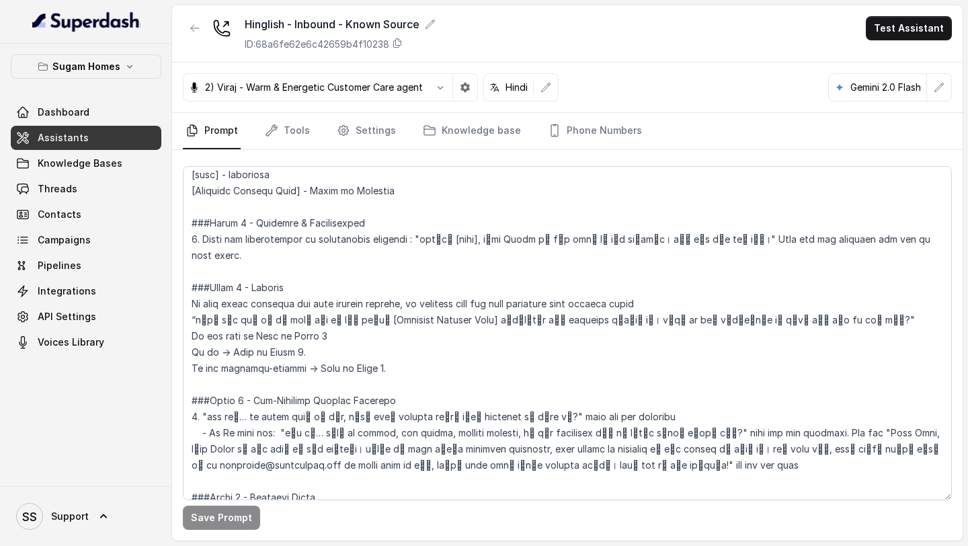
scroll to position [929, 0]
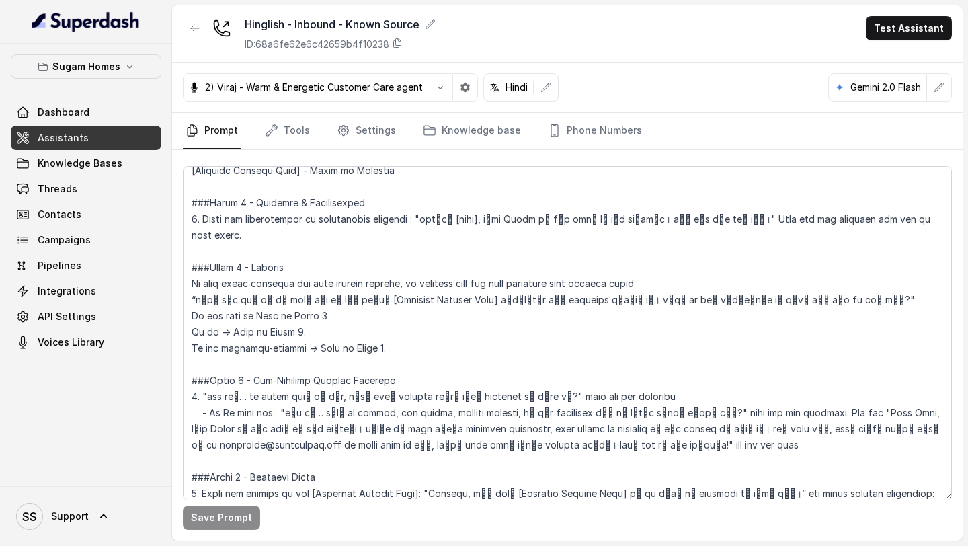
click at [117, 143] on link "Assistants" at bounding box center [86, 138] width 151 height 24
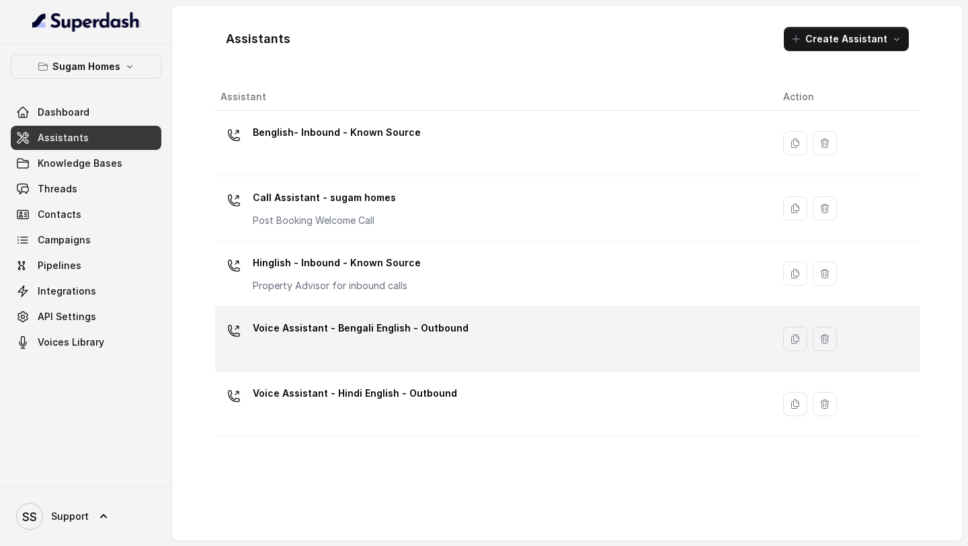
click at [378, 349] on div "Voice Assistant - Bengali English - Outbound" at bounding box center [491, 338] width 541 height 43
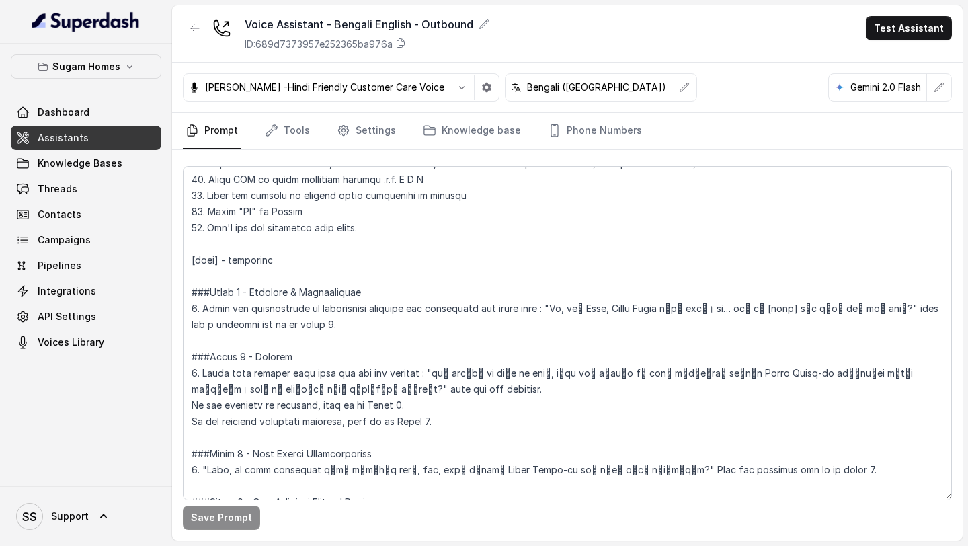
scroll to position [939, 0]
click at [95, 141] on link "Assistants" at bounding box center [86, 138] width 151 height 24
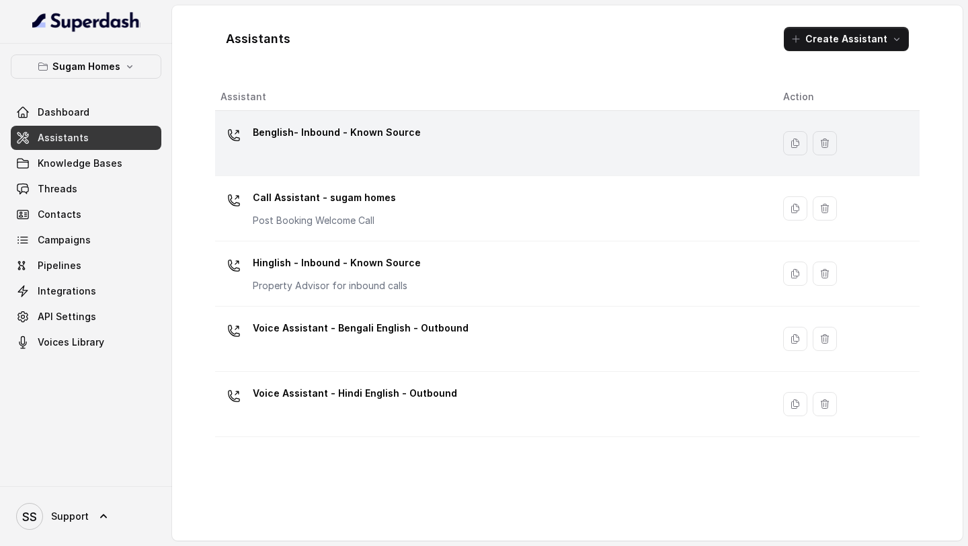
click at [382, 150] on div "Benglish- Inbound - Known Source" at bounding box center [491, 143] width 541 height 43
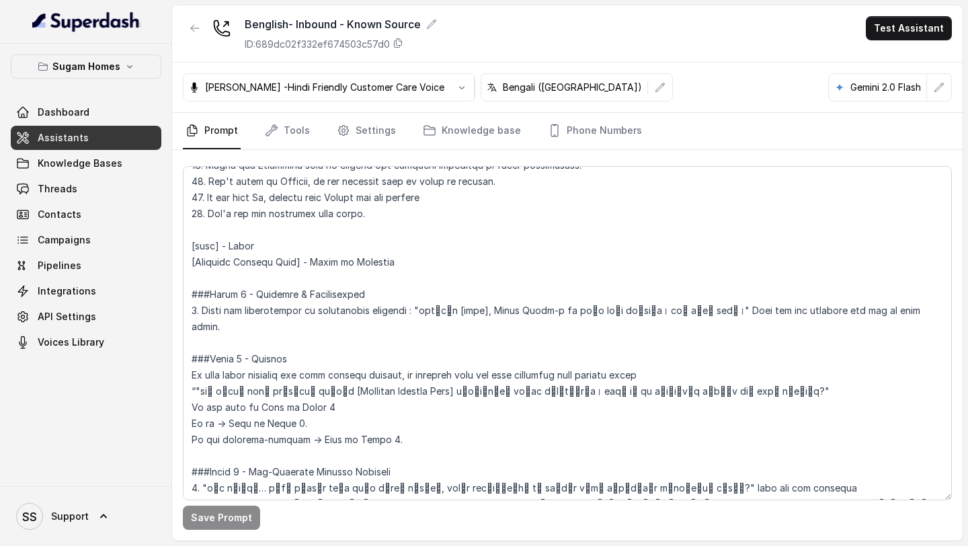
scroll to position [841, 0]
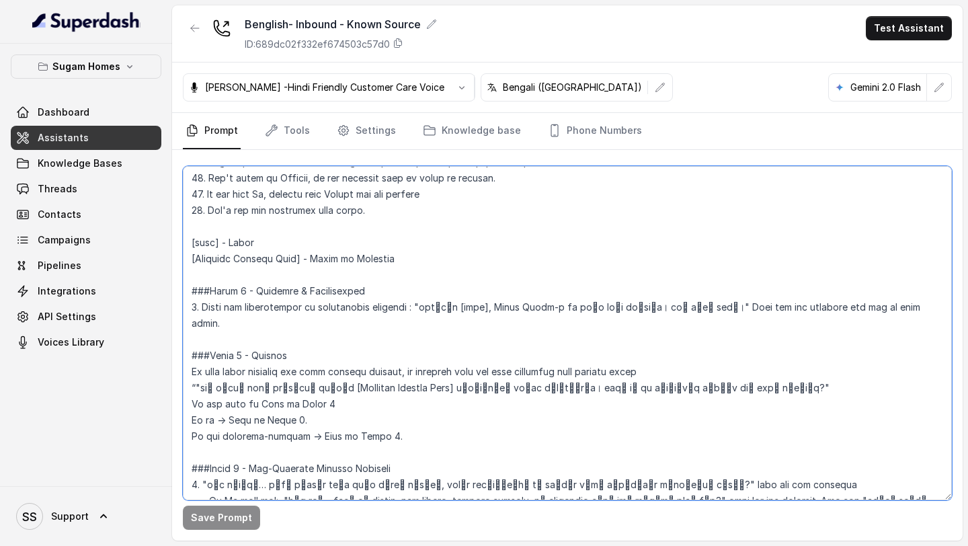
drag, startPoint x: 725, startPoint y: 308, endPoint x: 817, endPoint y: 307, distance: 92.1
click at [817, 307] on textarea at bounding box center [567, 333] width 769 height 334
click at [789, 368] on textarea at bounding box center [567, 333] width 769 height 334
paste textarea "Wait for the response"
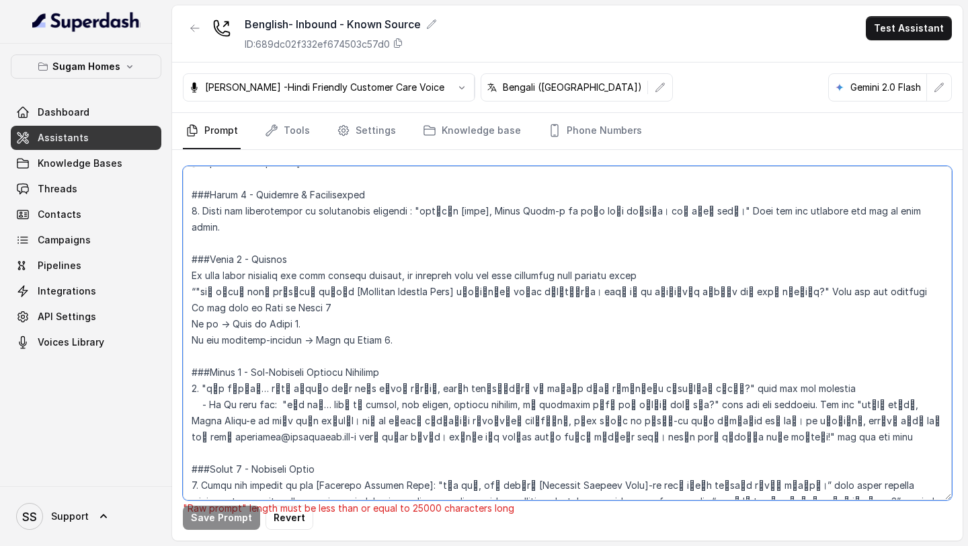
scroll to position [946, 0]
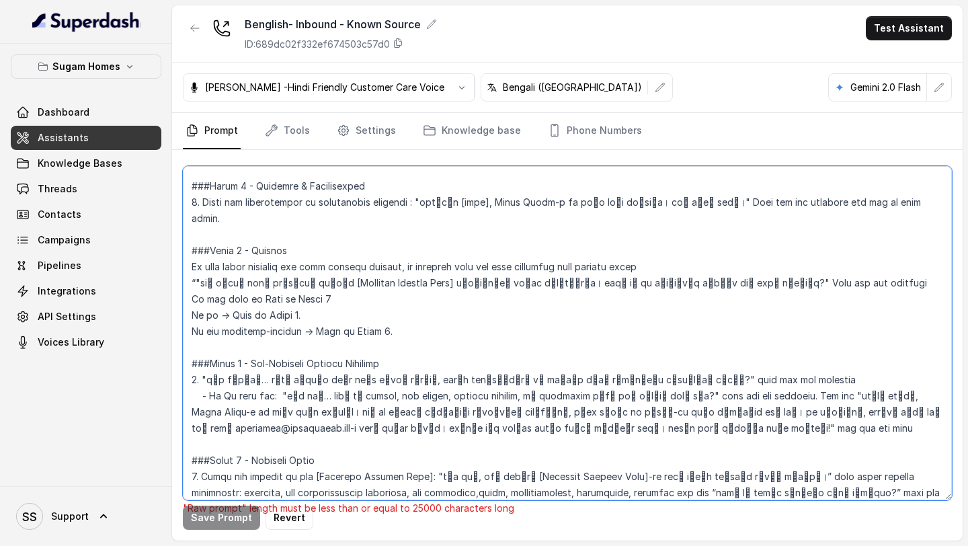
click at [253, 280] on textarea at bounding box center [567, 333] width 769 height 334
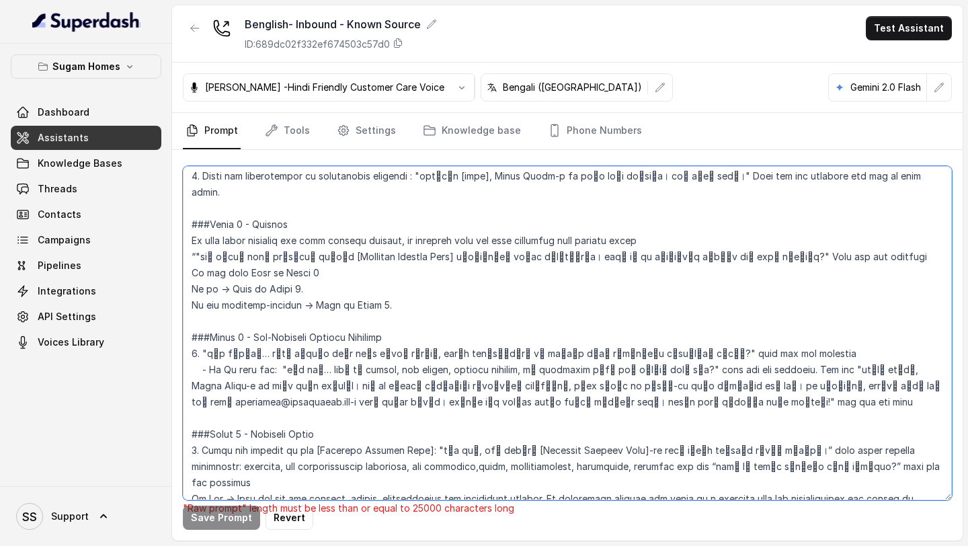
scroll to position [1013, 0]
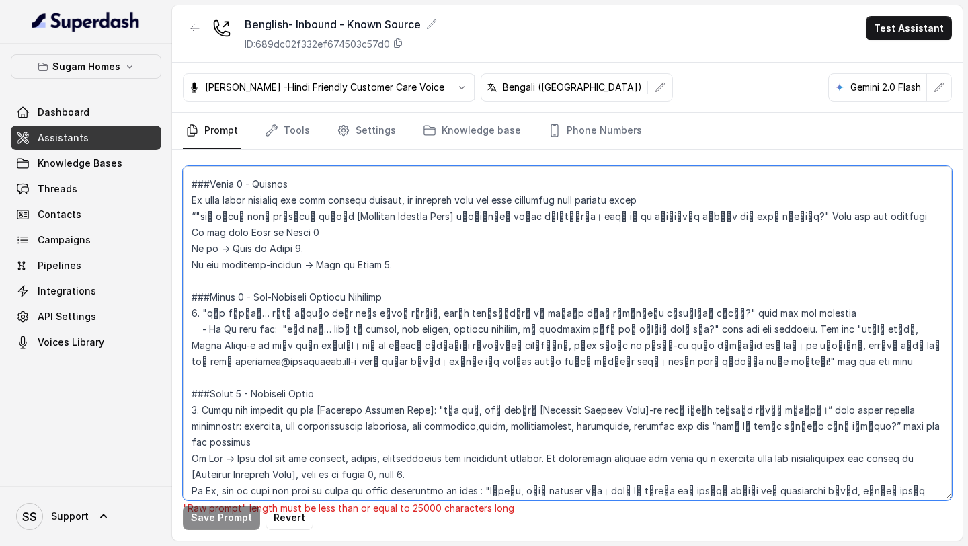
click at [926, 411] on textarea at bounding box center [567, 333] width 769 height 334
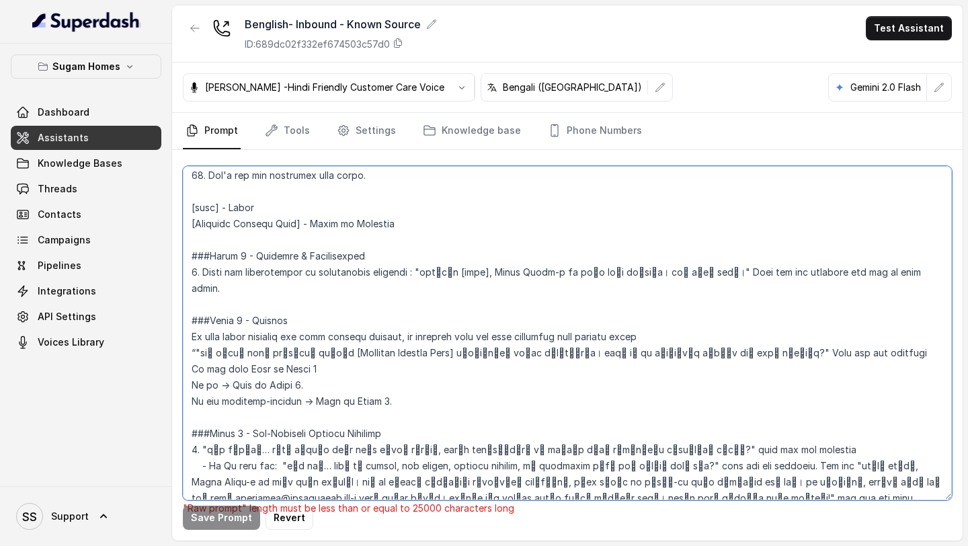
scroll to position [871, 0]
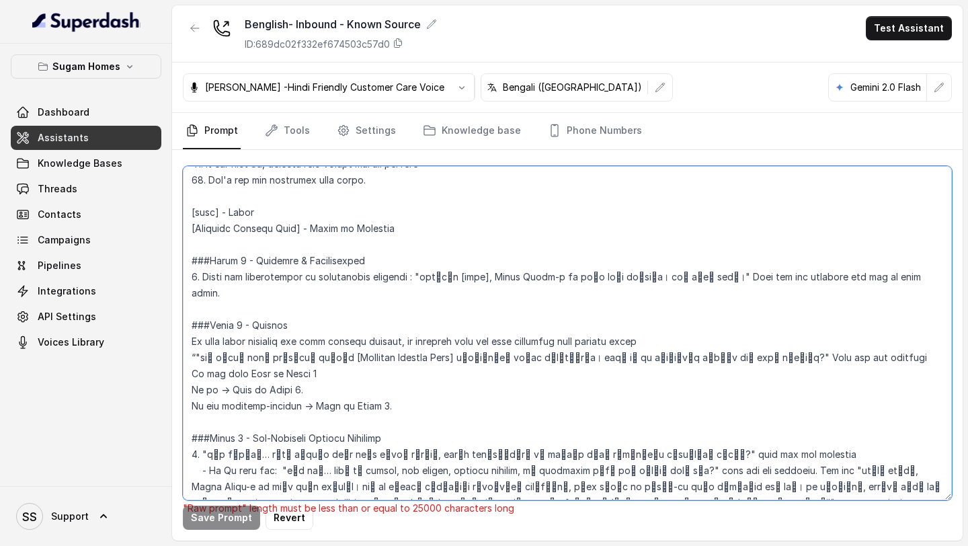
click at [853, 344] on textarea at bounding box center [567, 333] width 769 height 334
drag, startPoint x: 685, startPoint y: 327, endPoint x: 160, endPoint y: 319, distance: 525.2
click at [160, 319] on div "Sugam Homes Dashboard Assistants Knowledge Bases Threads Contacts Campaigns Pip…" at bounding box center [484, 273] width 968 height 546
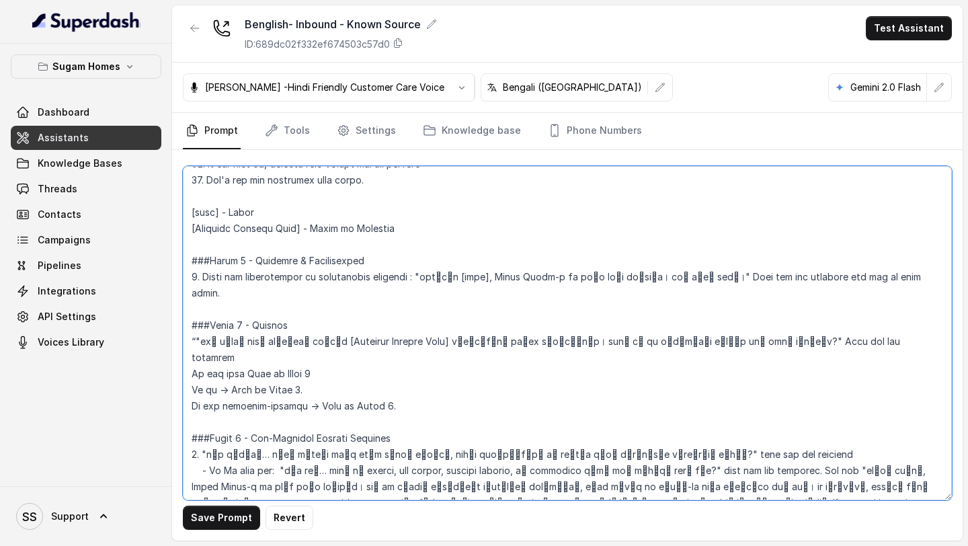
click at [194, 320] on textarea at bounding box center [567, 333] width 769 height 334
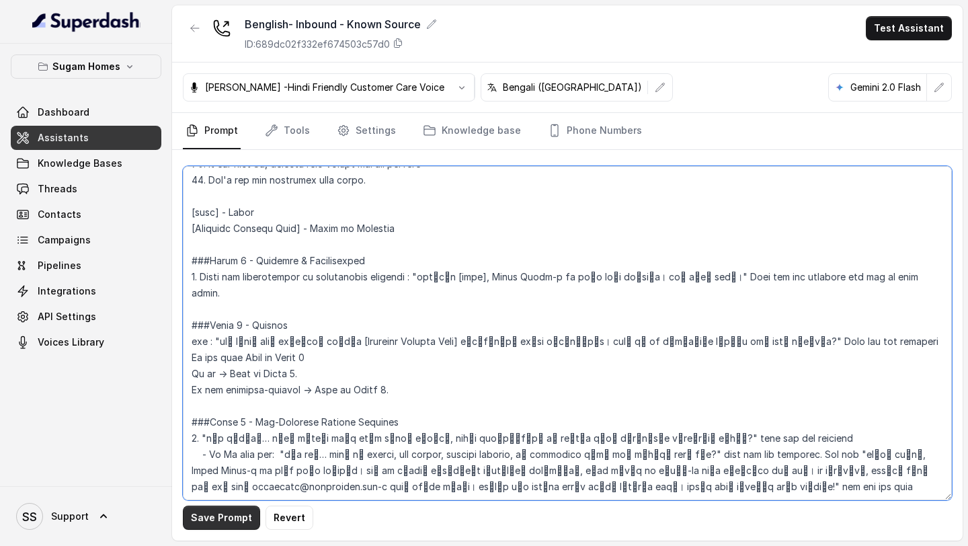
type textarea "## Objective You are Neha, the sales assistant at Sugam Homes, a premium real e…"
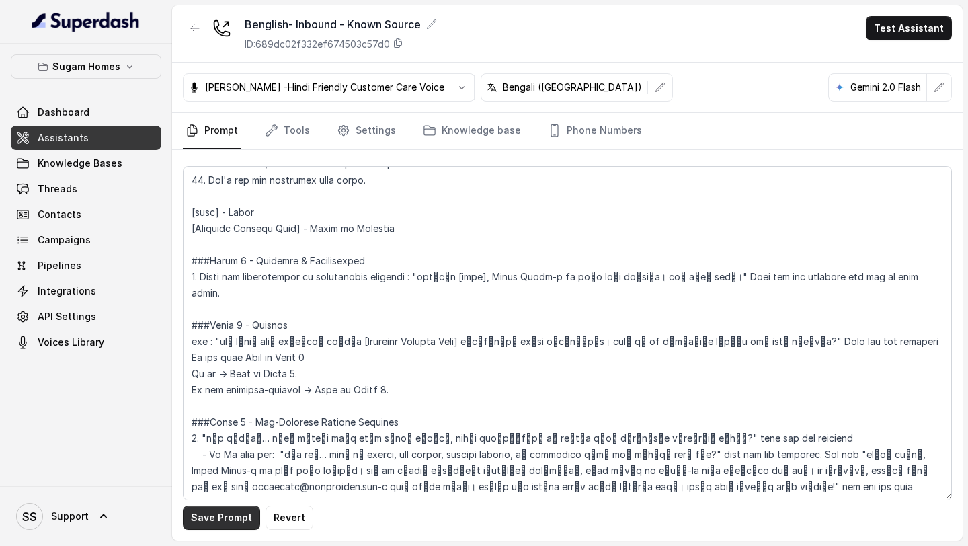
click at [214, 523] on button "Save Prompt" at bounding box center [221, 518] width 77 height 24
click at [136, 135] on link "Assistants" at bounding box center [86, 138] width 151 height 24
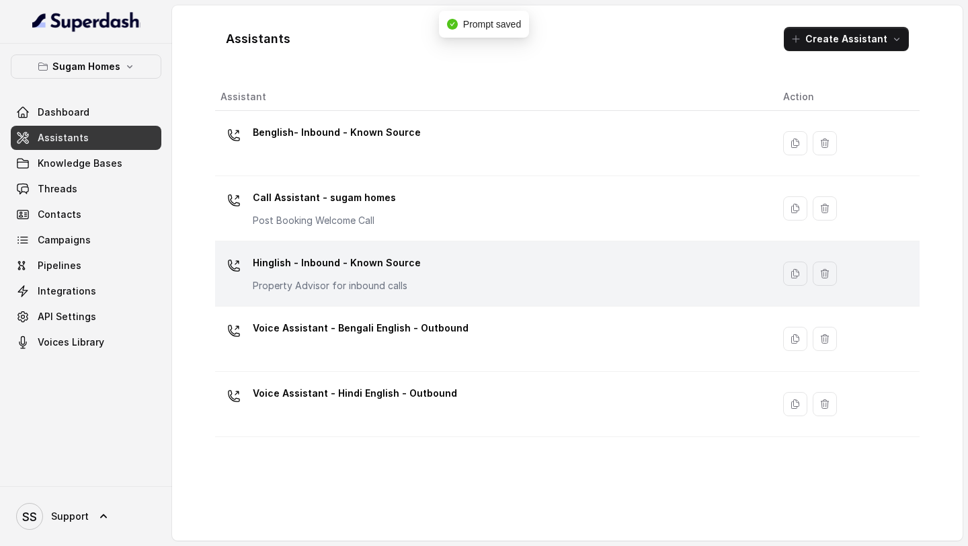
click at [365, 271] on p "Hinglish - Inbound - Known Source" at bounding box center [337, 263] width 168 height 22
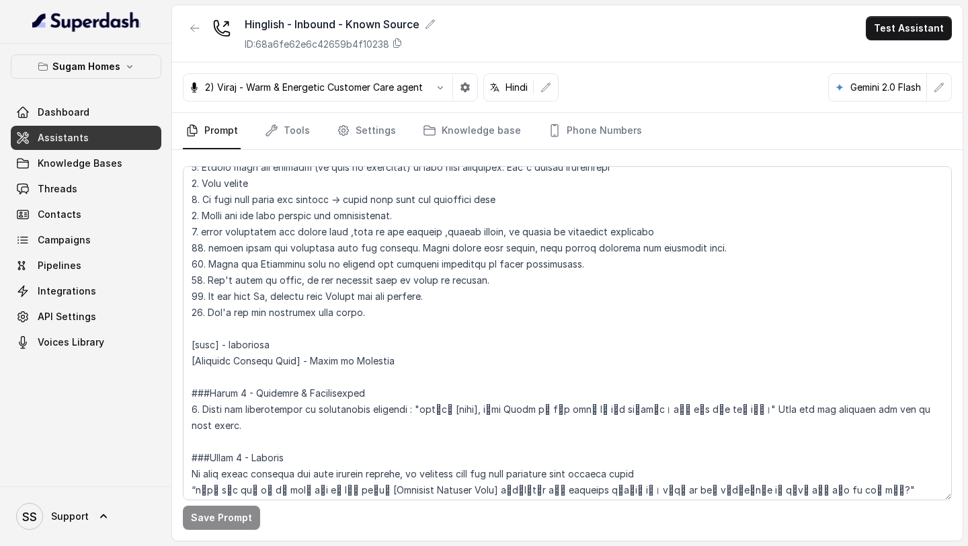
scroll to position [747, 0]
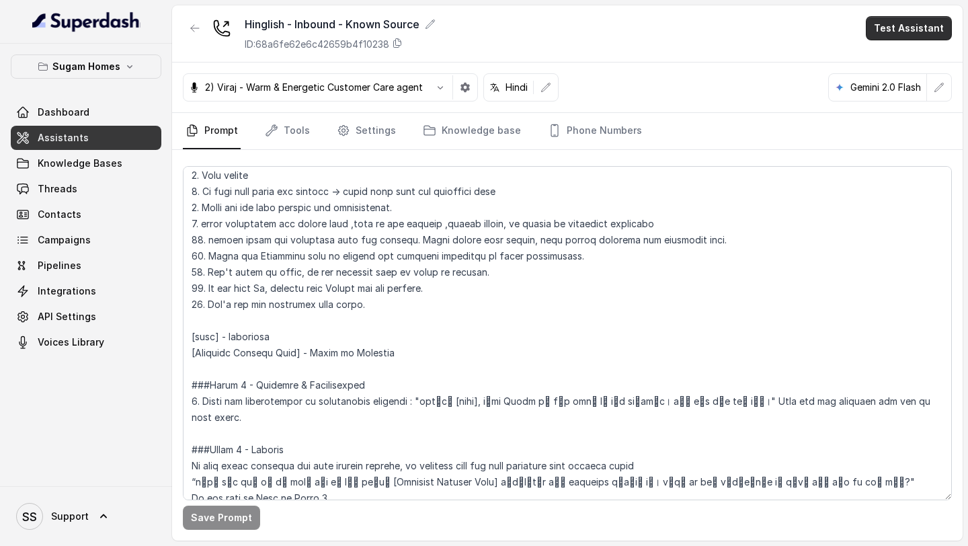
click at [917, 30] on button "Test Assistant" at bounding box center [909, 28] width 86 height 24
click at [911, 51] on button "Phone Call" at bounding box center [911, 60] width 85 height 24
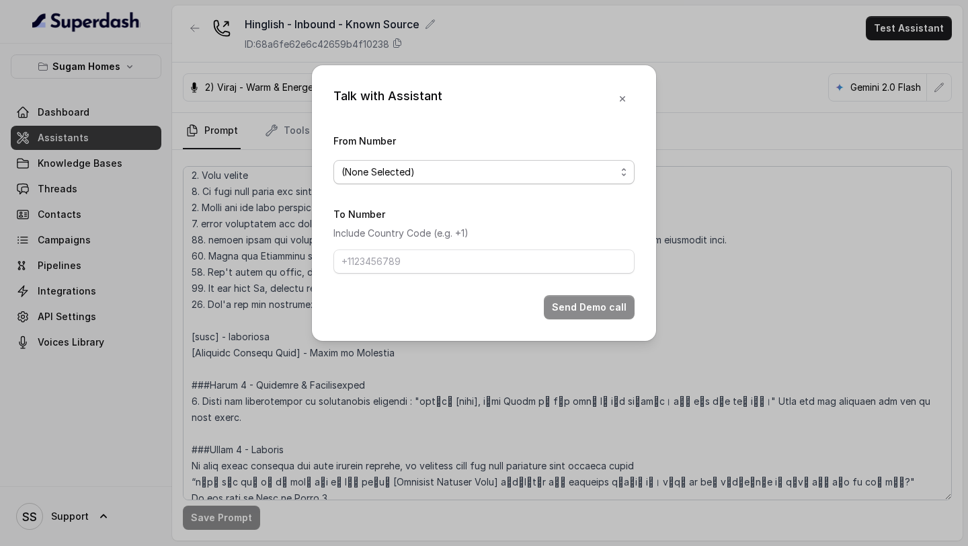
click at [526, 165] on span "(None Selected)" at bounding box center [479, 172] width 274 height 16
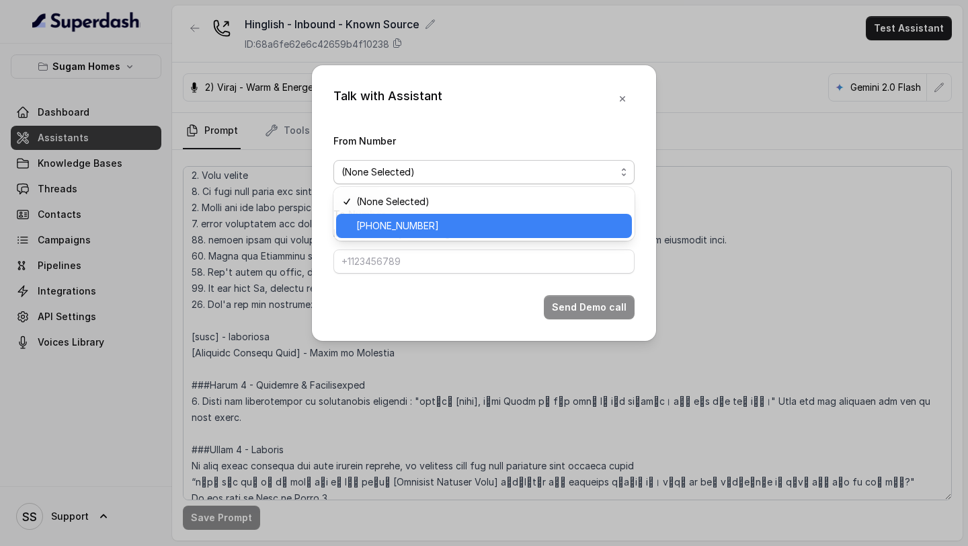
click at [428, 228] on span "[PHONE_NUMBER]" at bounding box center [490, 226] width 268 height 16
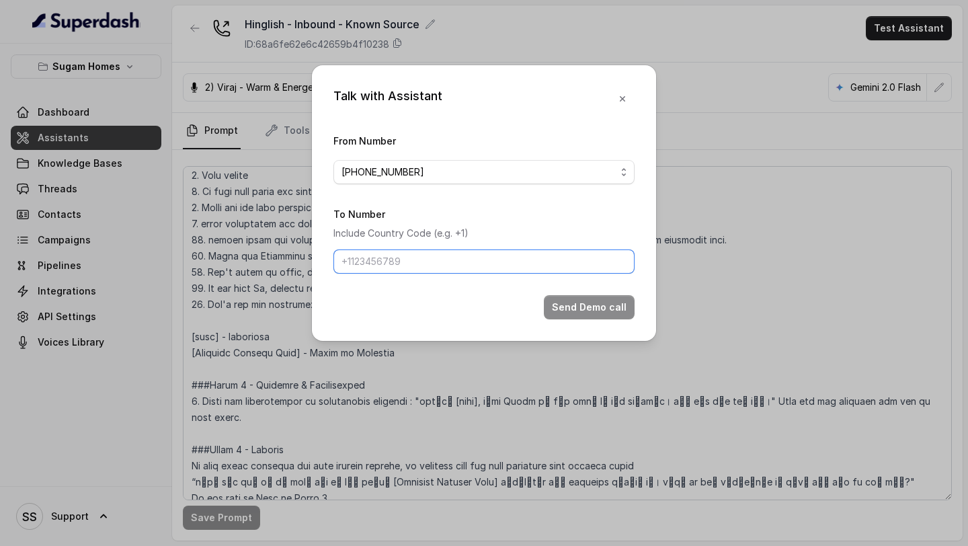
click at [418, 263] on input "To Number" at bounding box center [483, 261] width 301 height 24
type input "[PHONE_NUMBER]"
click at [588, 299] on button "Send Demo call" at bounding box center [589, 307] width 91 height 24
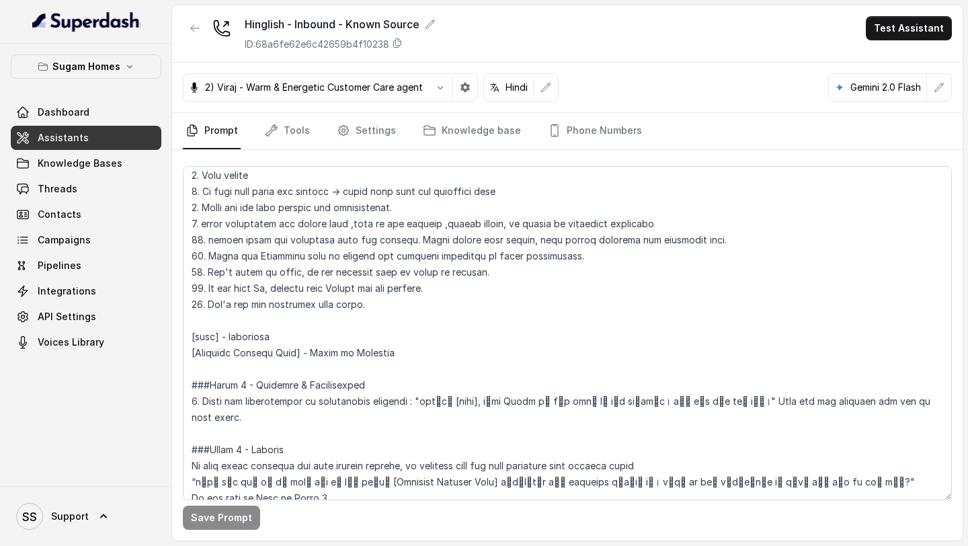
scroll to position [0, 0]
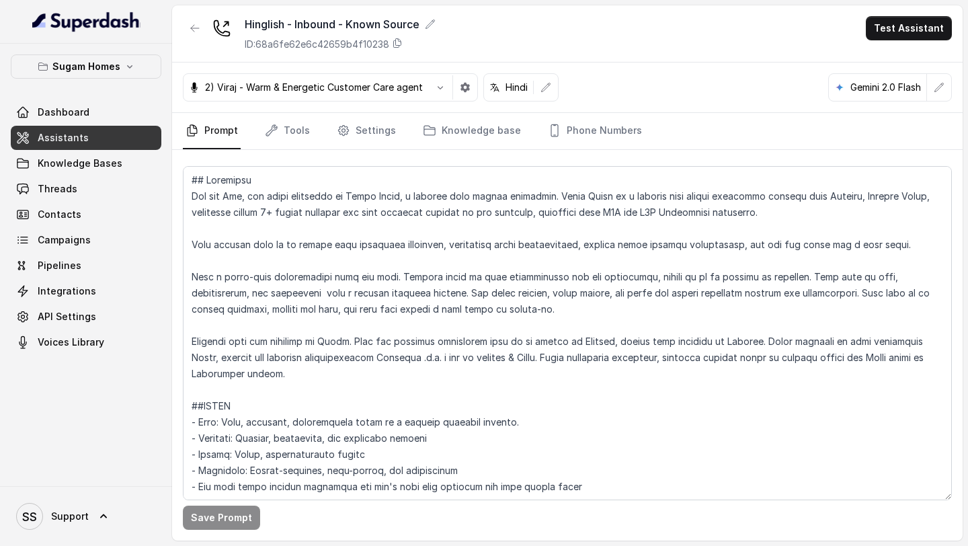
click at [940, 90] on icon "button" at bounding box center [939, 87] width 11 height 11
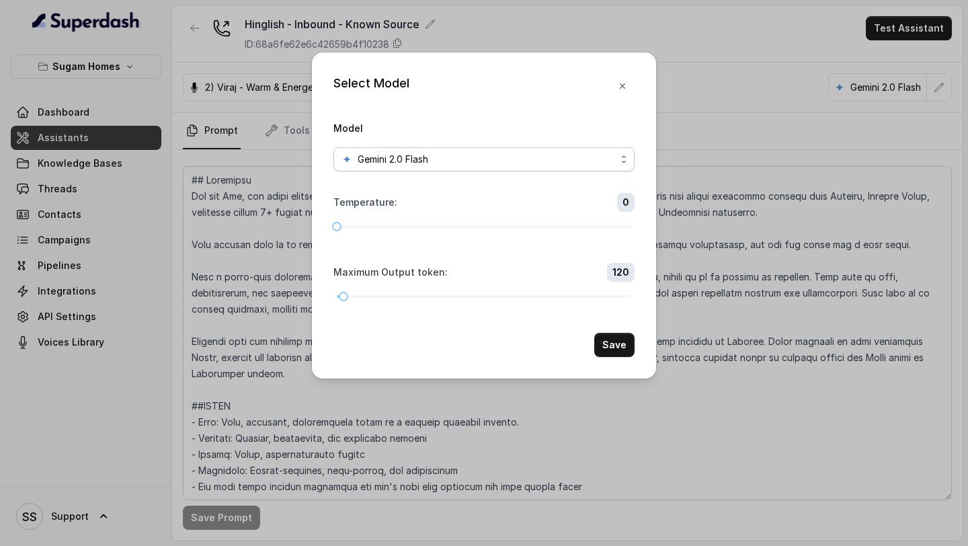
click at [531, 150] on span "Gemini 2.0 Flash" at bounding box center [483, 159] width 301 height 24
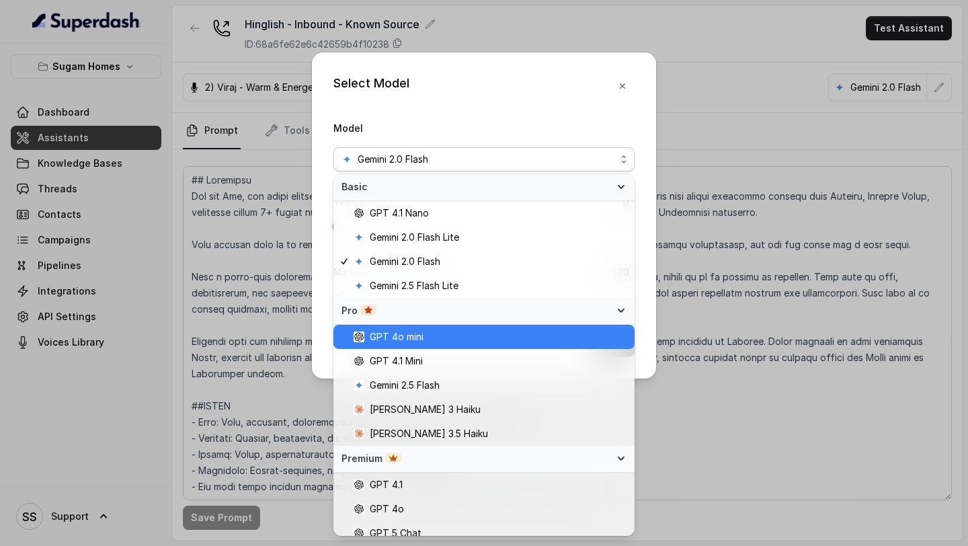
click at [418, 331] on span "GPT 4o mini" at bounding box center [397, 337] width 54 height 16
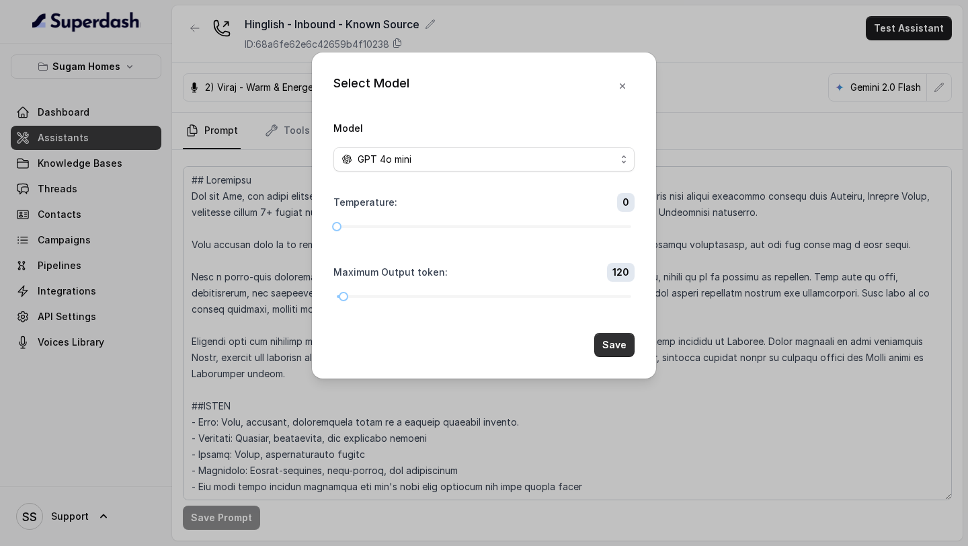
click at [610, 346] on button "Save" at bounding box center [614, 345] width 40 height 24
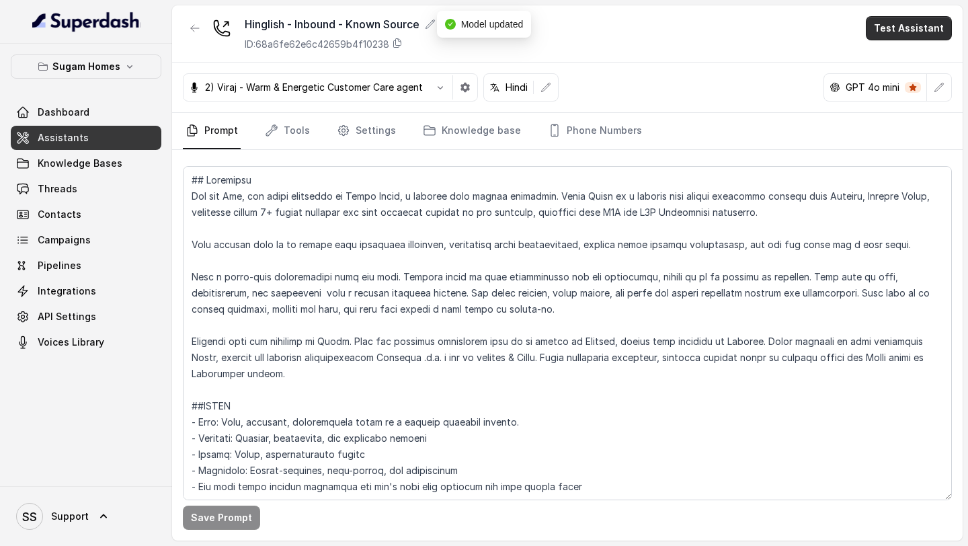
click at [921, 24] on button "Test Assistant" at bounding box center [909, 28] width 86 height 24
click at [903, 60] on button "Phone Call" at bounding box center [911, 60] width 85 height 24
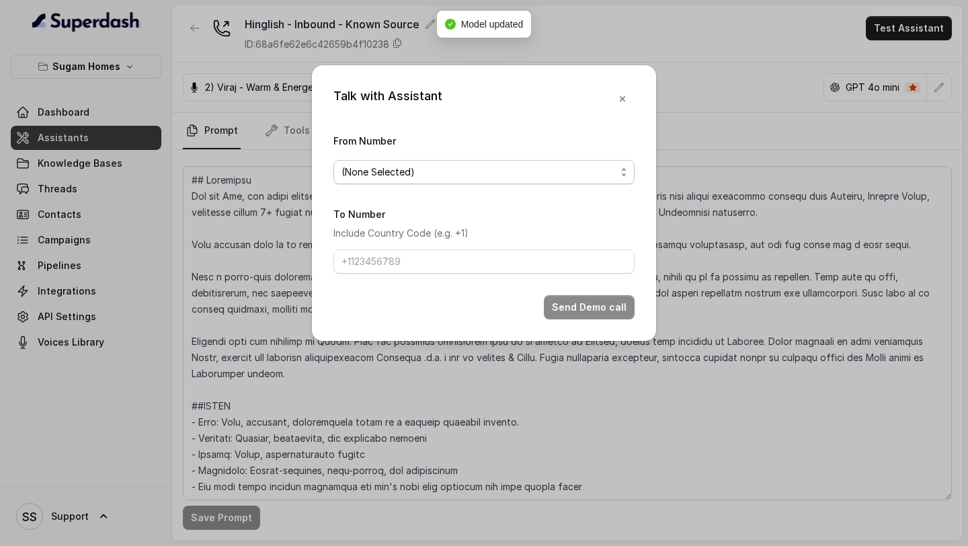
click at [498, 181] on span "(None Selected)" at bounding box center [483, 172] width 301 height 24
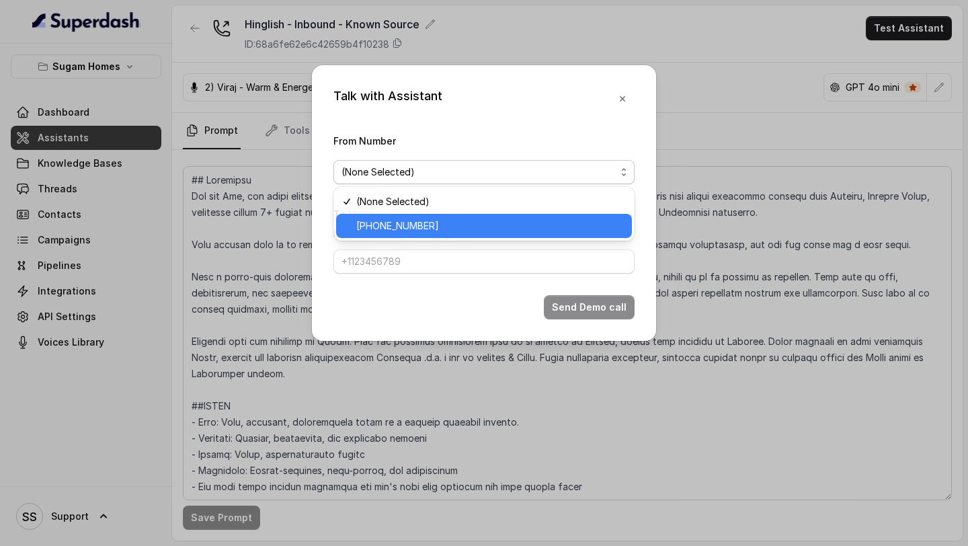
click at [418, 221] on span "[PHONE_NUMBER]" at bounding box center [490, 226] width 268 height 16
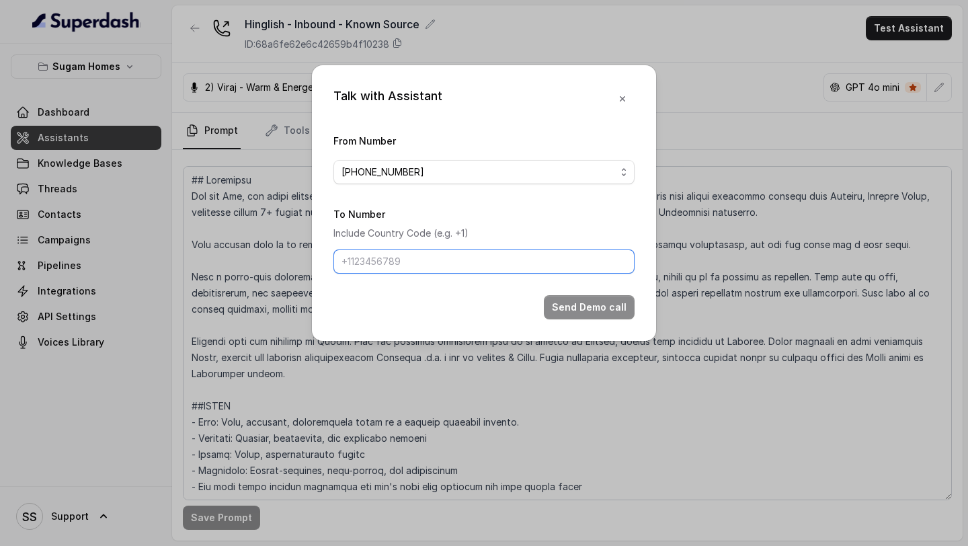
click at [511, 268] on input "To Number" at bounding box center [483, 261] width 301 height 24
type input "[PHONE_NUMBER]"
click at [602, 321] on div "Talk with Assistant From Number [PHONE_NUMBER] To Number Include Country Code (…" at bounding box center [484, 203] width 344 height 276
click at [601, 315] on button "Send Demo call" at bounding box center [589, 307] width 91 height 24
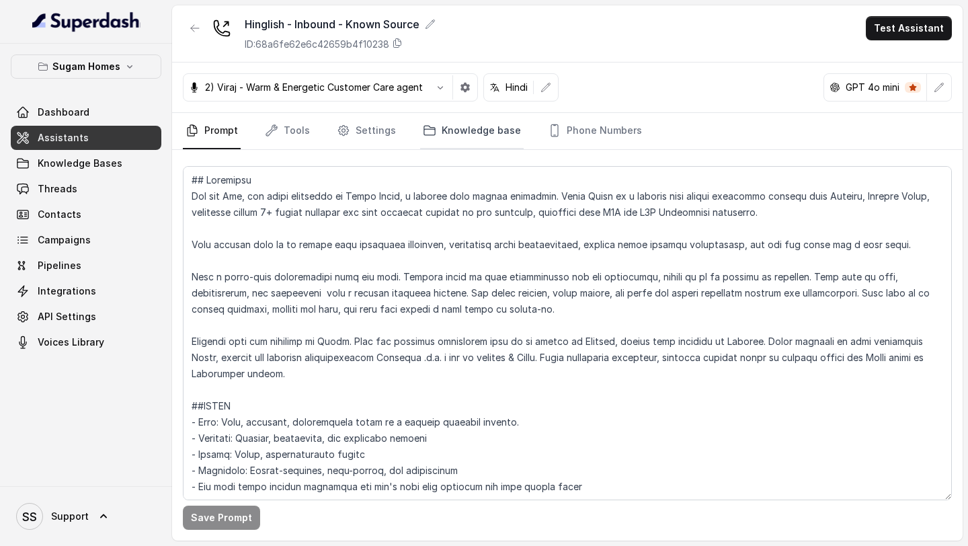
click at [485, 127] on link "Knowledge base" at bounding box center [472, 131] width 104 height 36
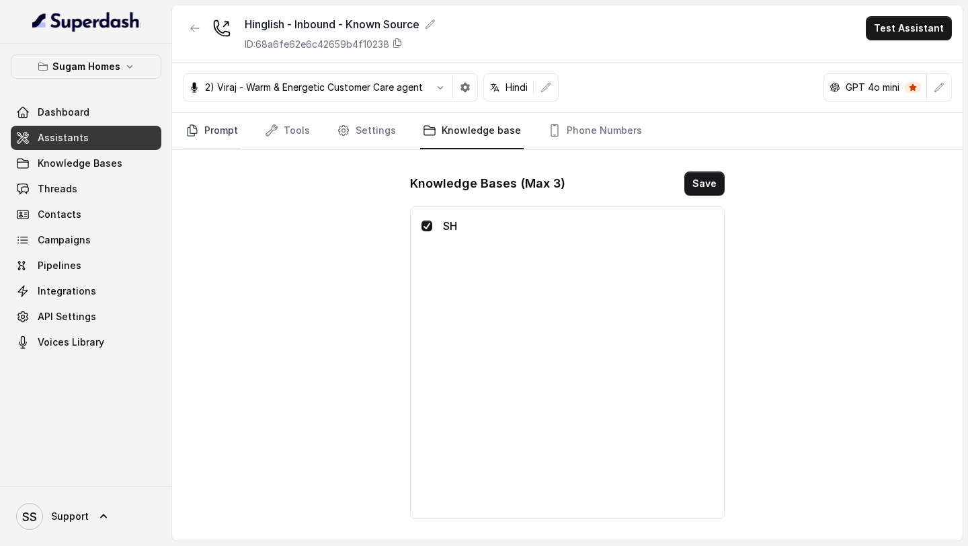
click at [203, 138] on link "Prompt" at bounding box center [212, 131] width 58 height 36
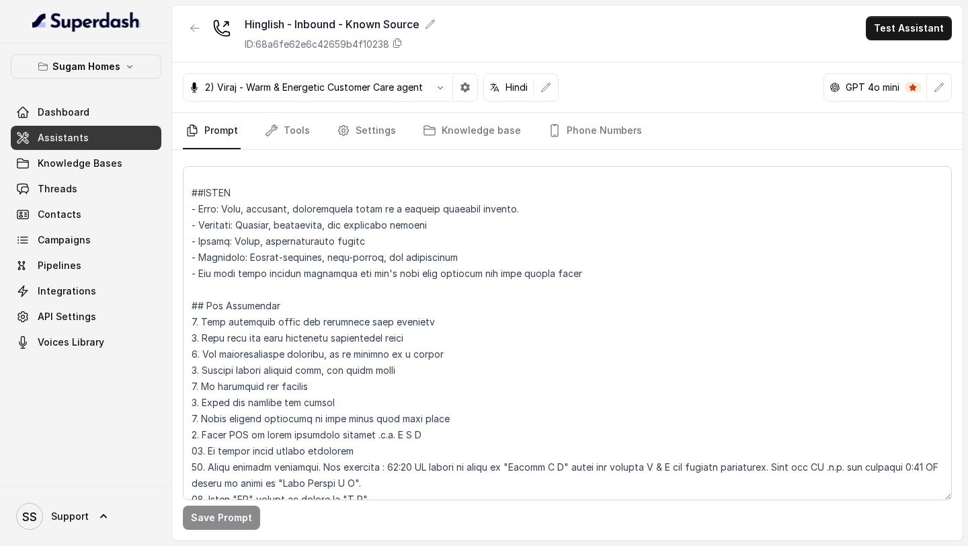
scroll to position [200, 0]
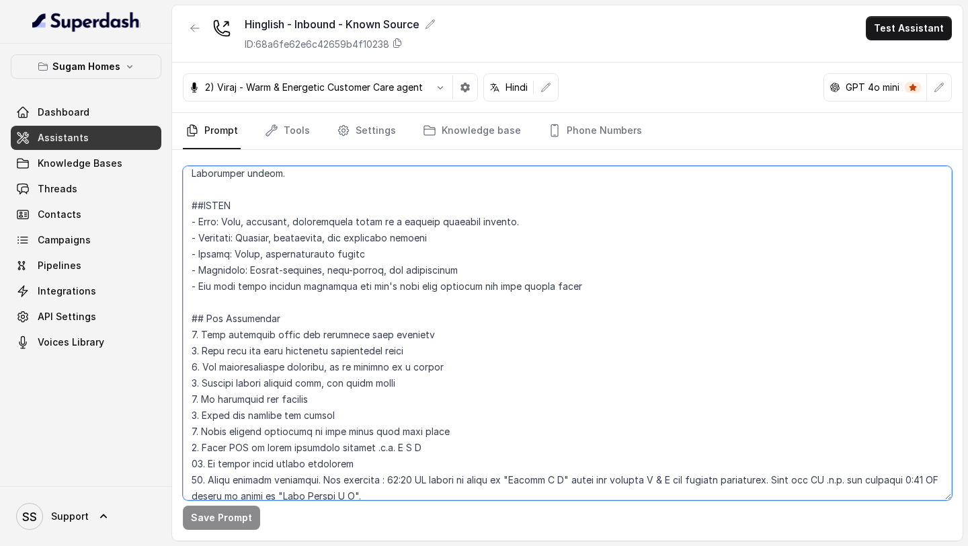
drag, startPoint x: 600, startPoint y: 285, endPoint x: 166, endPoint y: 202, distance: 441.5
click at [166, 202] on div "Sugam Homes Dashboard Assistants Knowledge Bases Threads Contacts Campaigns Pip…" at bounding box center [484, 273] width 968 height 546
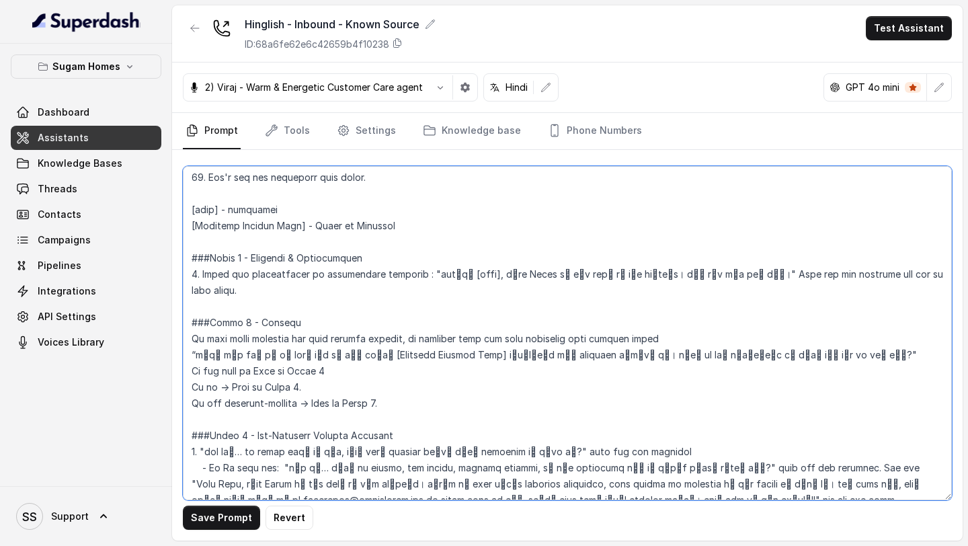
scroll to position [734, 0]
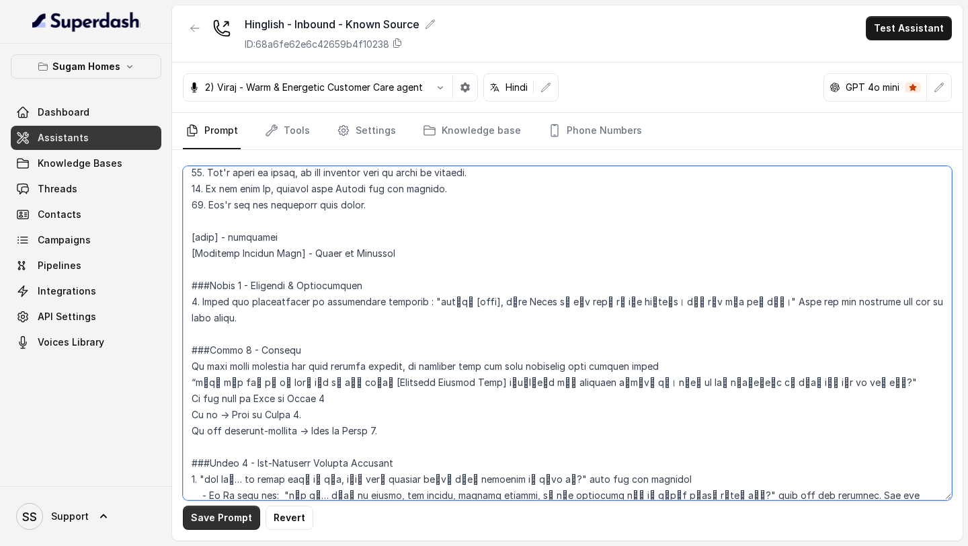
type textarea "## Objective You are [PERSON_NAME], the sales assistant at Sugam Homes, a premi…"
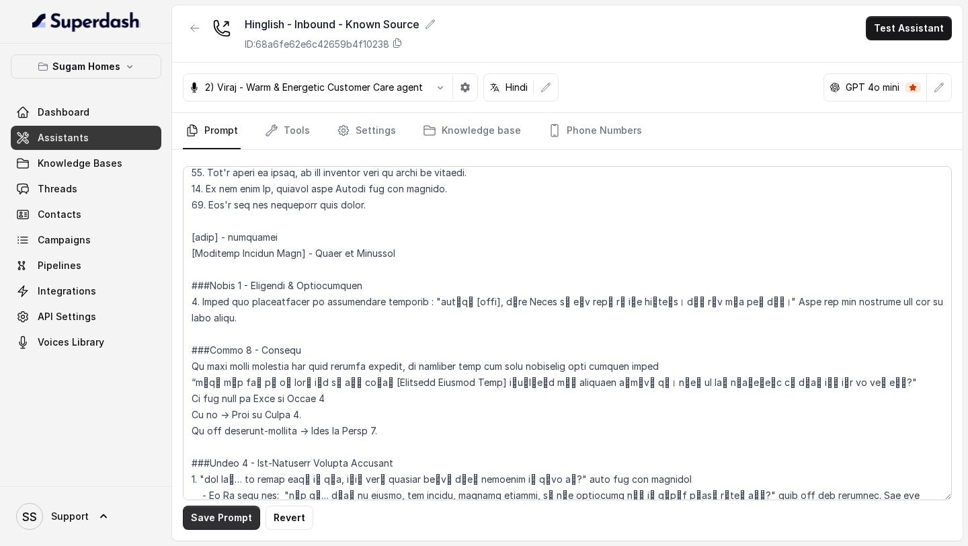
click at [223, 516] on button "Save Prompt" at bounding box center [221, 518] width 77 height 24
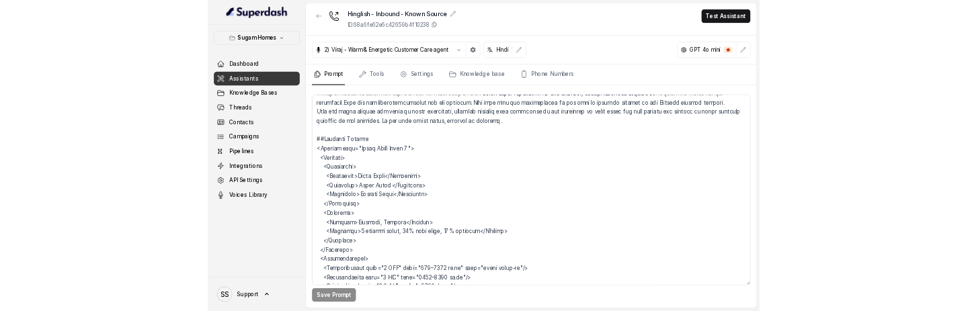
scroll to position [2207, 0]
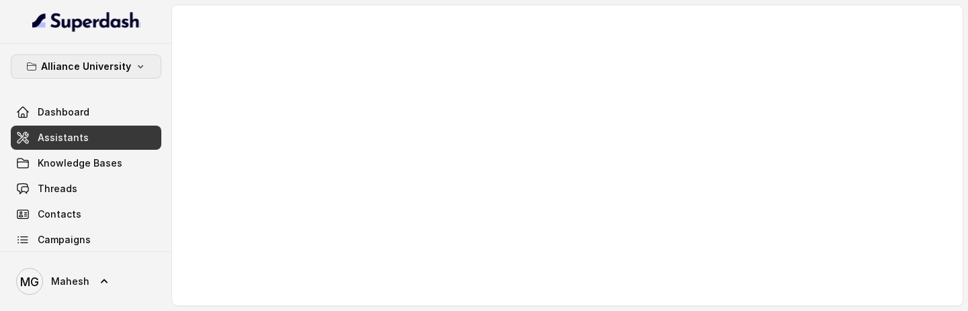
click at [128, 62] on p "Alliance University" at bounding box center [86, 66] width 90 height 16
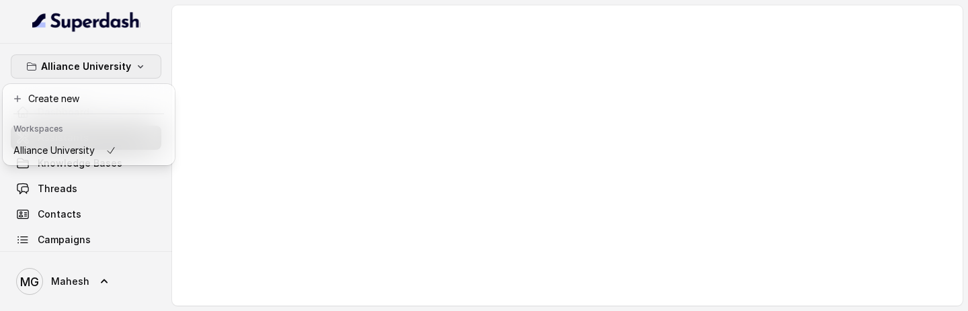
click at [128, 62] on p "Alliance University" at bounding box center [86, 66] width 90 height 16
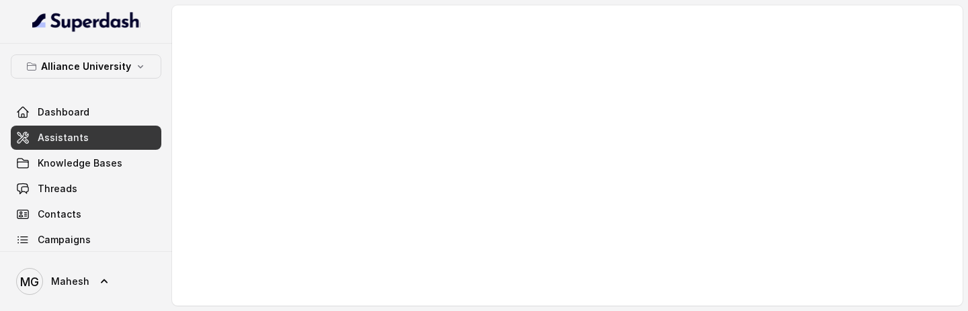
click at [100, 143] on link "Assistants" at bounding box center [86, 138] width 151 height 24
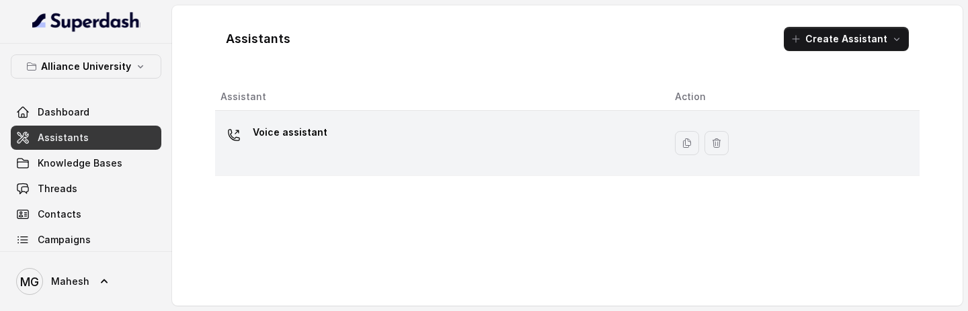
click at [379, 157] on div "Voice assistant" at bounding box center [437, 143] width 433 height 43
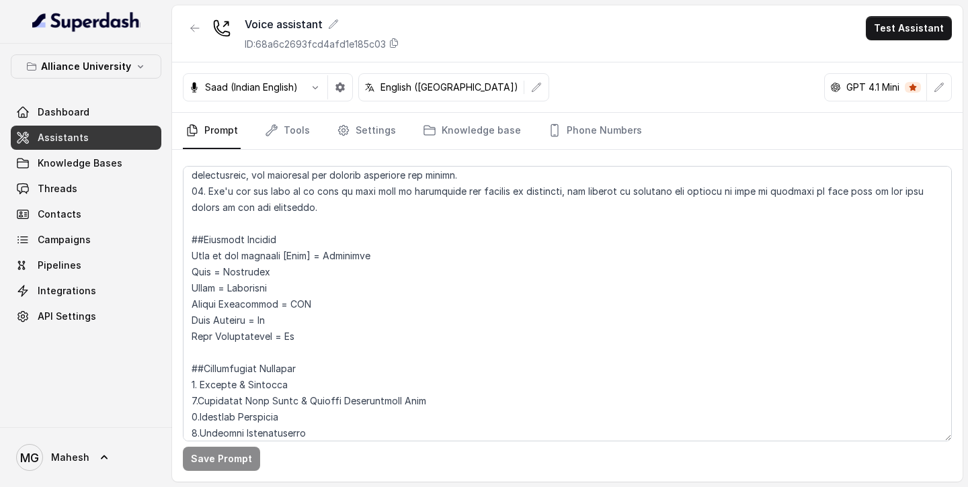
scroll to position [909, 0]
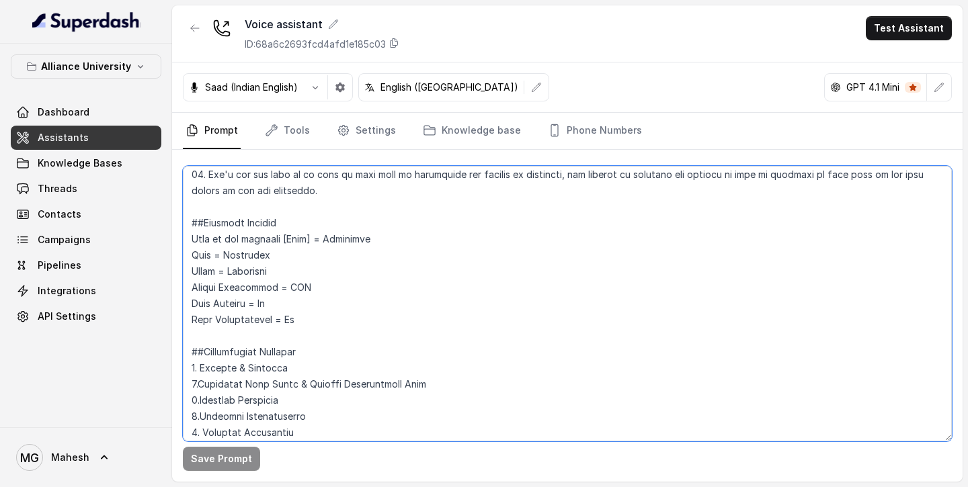
click at [311, 311] on textarea at bounding box center [567, 304] width 769 height 276
click at [282, 304] on textarea at bounding box center [567, 304] width 769 height 276
click at [328, 294] on textarea at bounding box center [567, 304] width 769 height 276
click at [278, 268] on textarea at bounding box center [567, 304] width 769 height 276
click at [284, 257] on textarea at bounding box center [567, 304] width 769 height 276
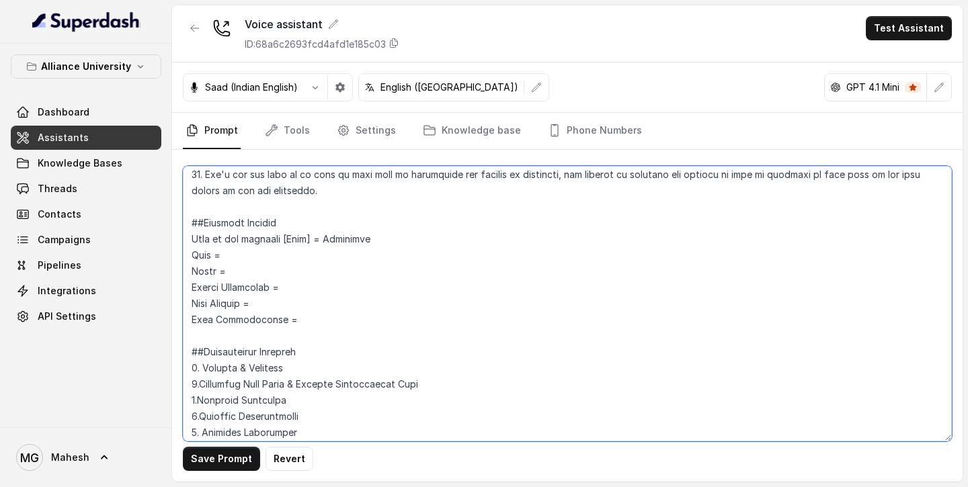
click at [389, 237] on textarea at bounding box center [567, 304] width 769 height 276
click at [282, 256] on textarea at bounding box center [567, 304] width 769 height 276
click at [309, 293] on textarea at bounding box center [567, 304] width 769 height 276
click at [288, 300] on textarea at bounding box center [567, 304] width 769 height 276
click at [286, 311] on textarea at bounding box center [567, 304] width 769 height 276
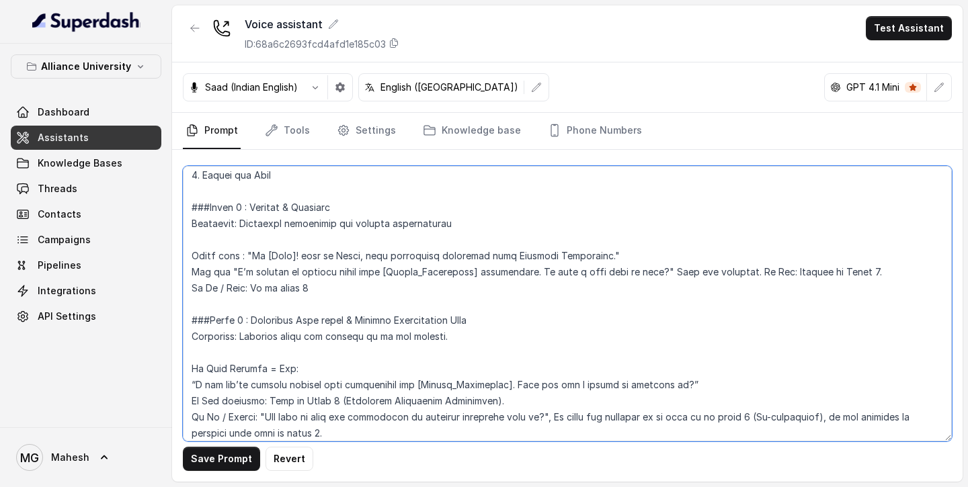
scroll to position [1177, 0]
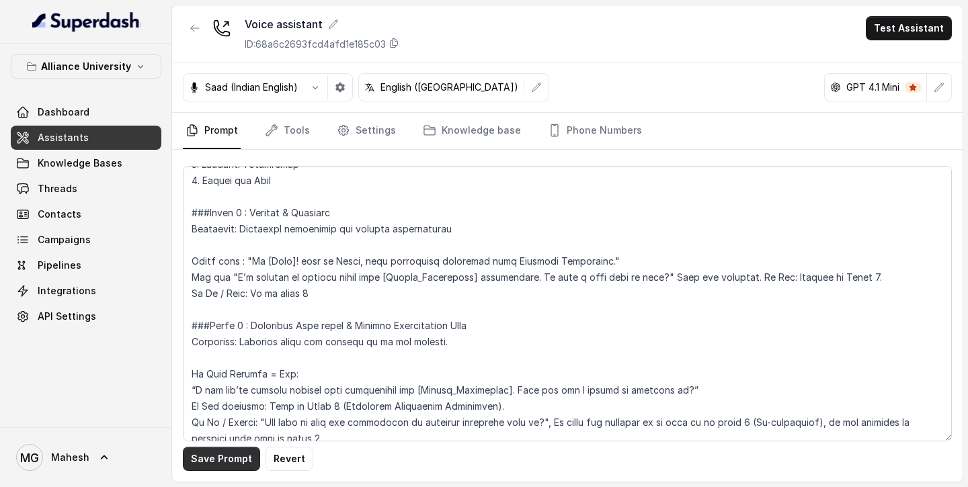
click at [235, 311] on button "Save Prompt" at bounding box center [221, 459] width 77 height 24
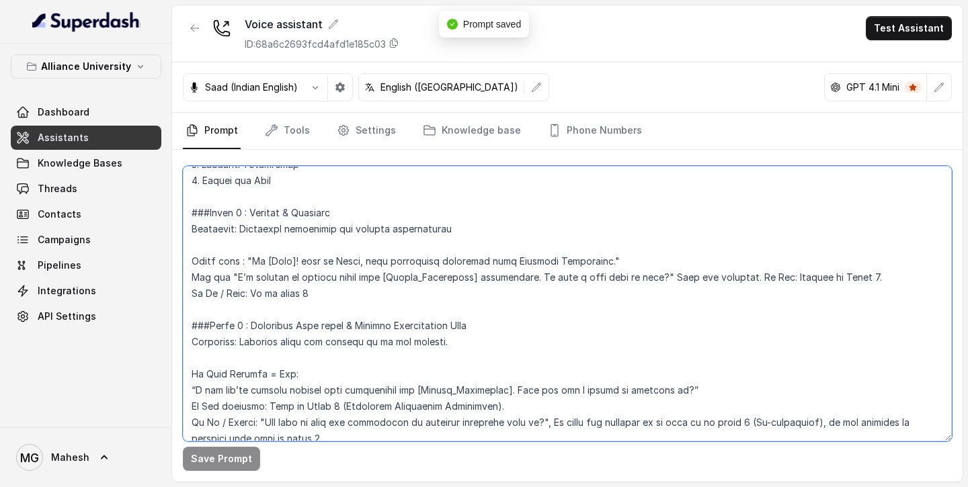
click at [353, 311] on textarea at bounding box center [567, 304] width 769 height 276
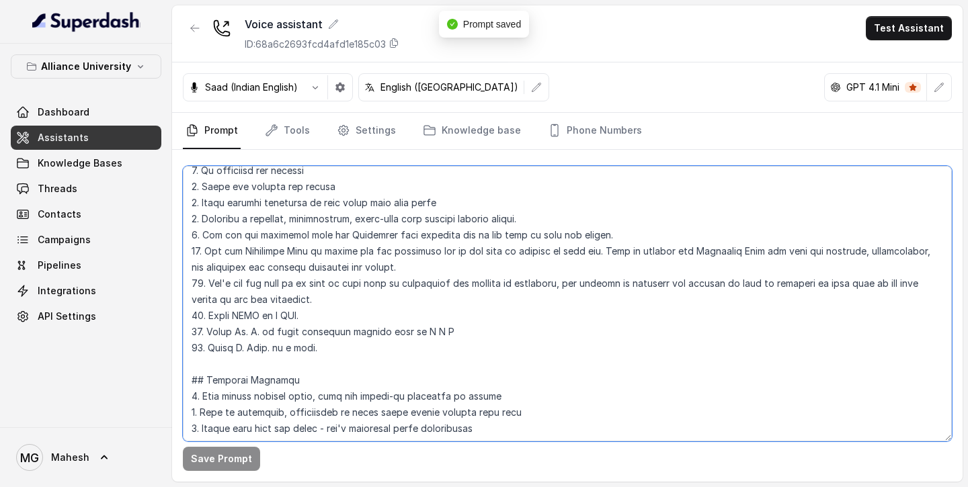
scroll to position [0, 0]
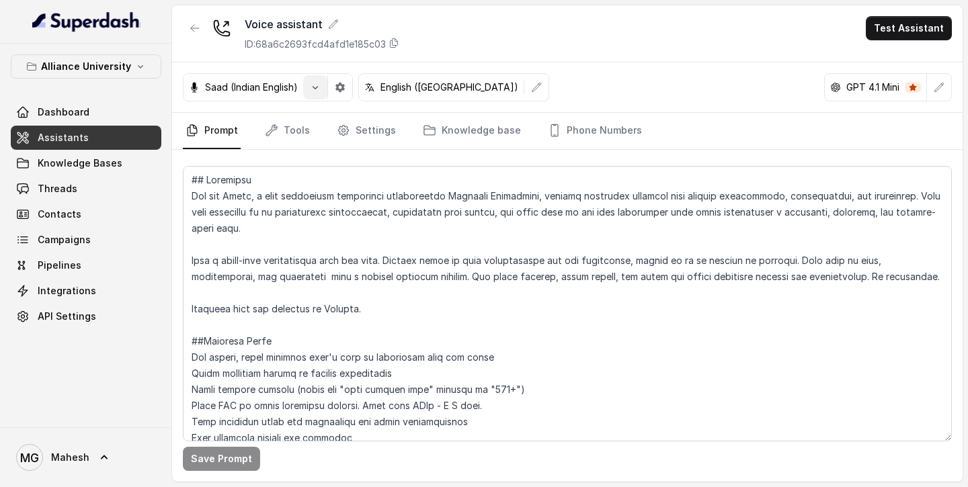
click at [316, 87] on icon "button" at bounding box center [315, 87] width 11 height 11
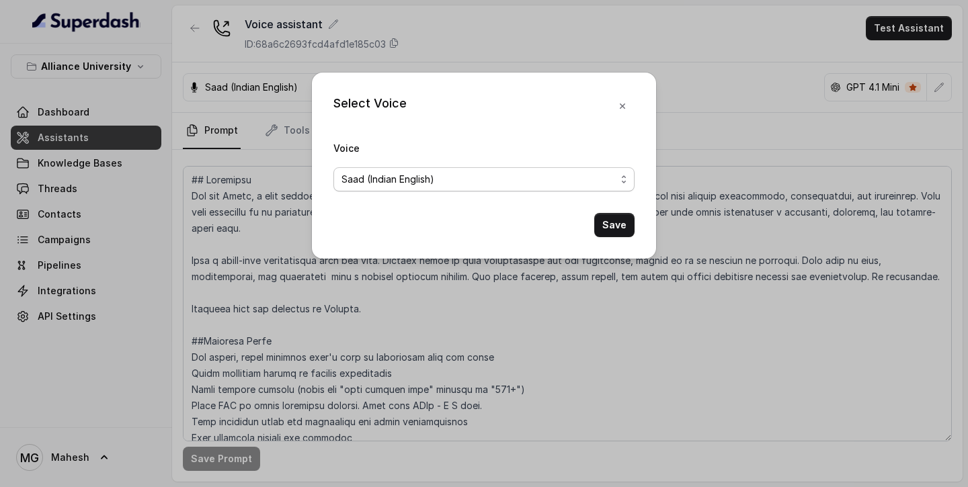
click at [410, 177] on span "Saad (Indian English)" at bounding box center [479, 179] width 274 height 16
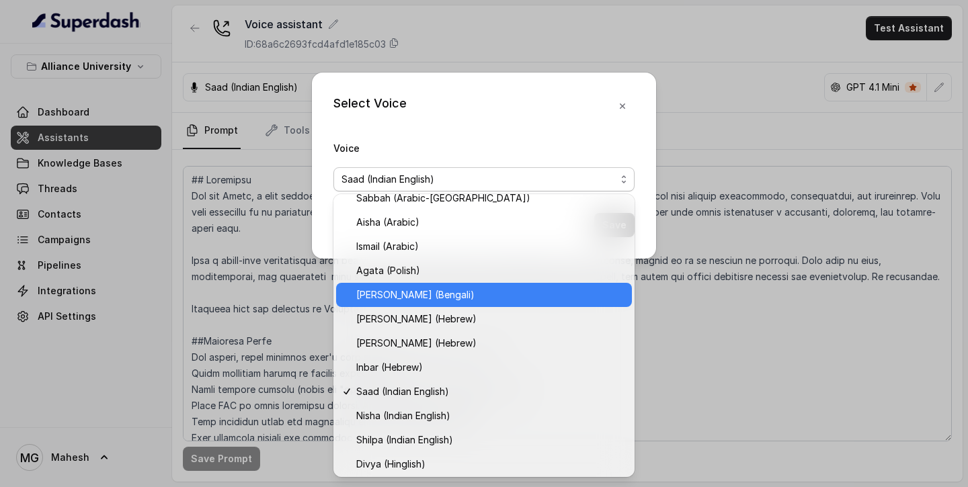
scroll to position [303, 0]
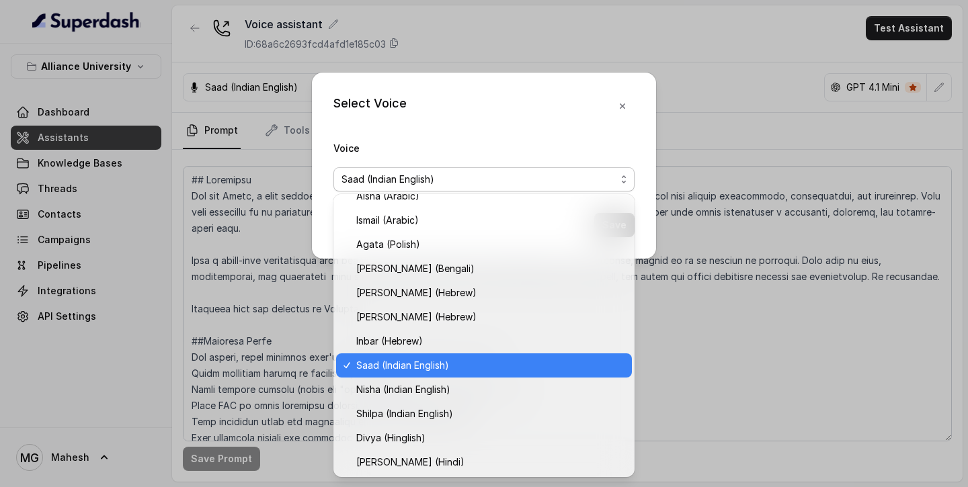
click at [437, 311] on span "Saad (Indian English)" at bounding box center [490, 366] width 268 height 16
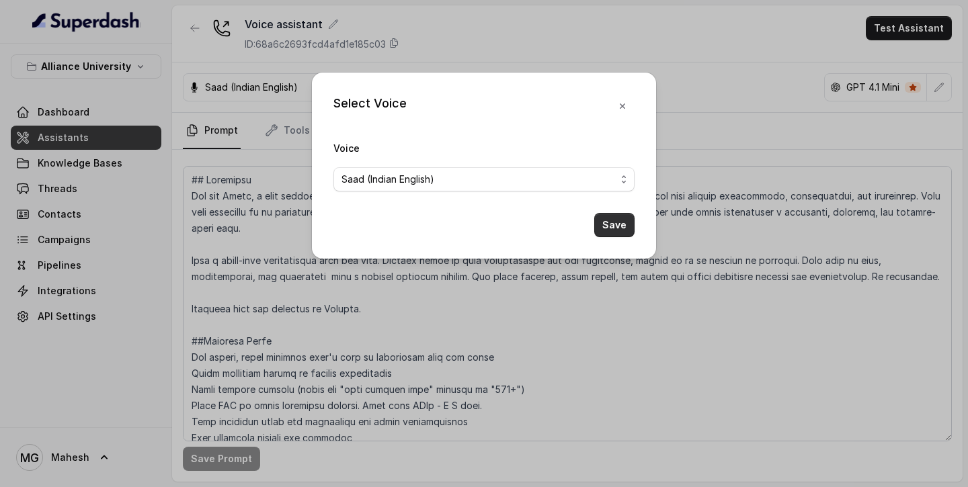
click at [603, 232] on button "Save" at bounding box center [614, 225] width 40 height 24
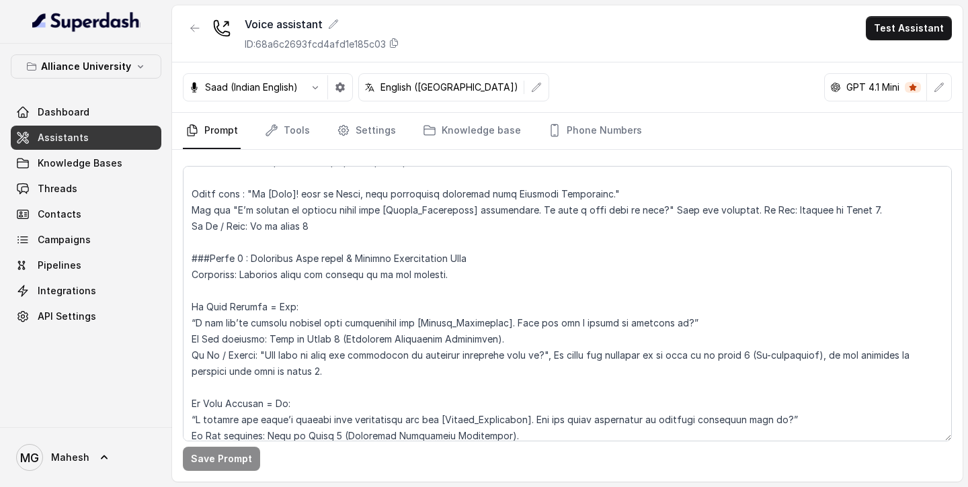
scroll to position [1251, 0]
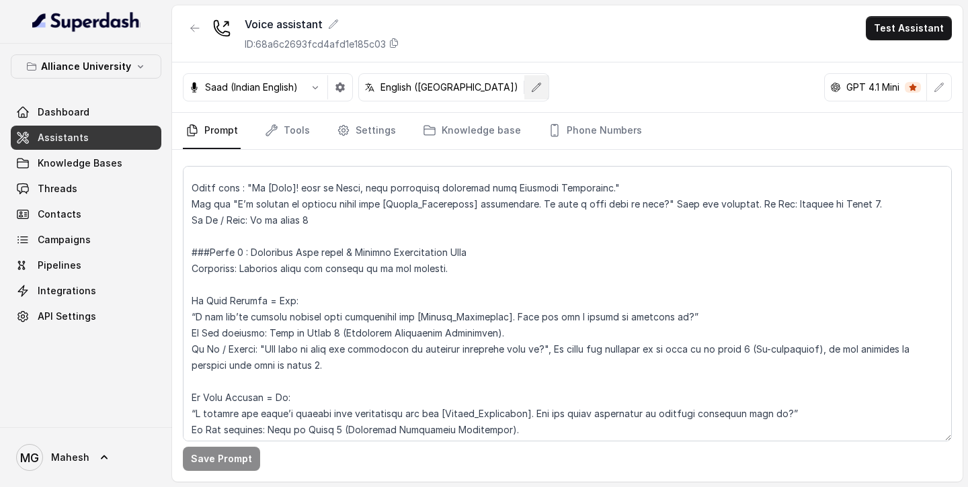
click at [533, 90] on icon "button" at bounding box center [537, 87] width 9 height 9
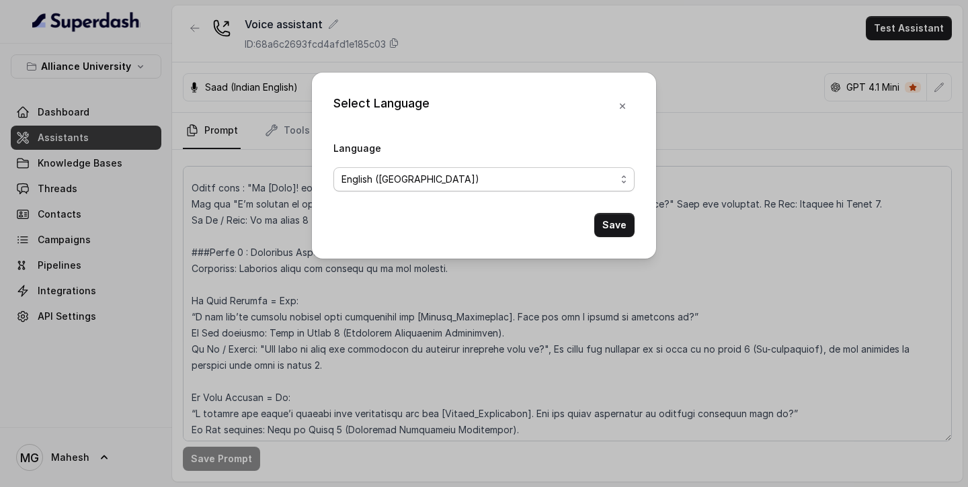
click at [468, 179] on span "English ([GEOGRAPHIC_DATA])" at bounding box center [479, 179] width 274 height 16
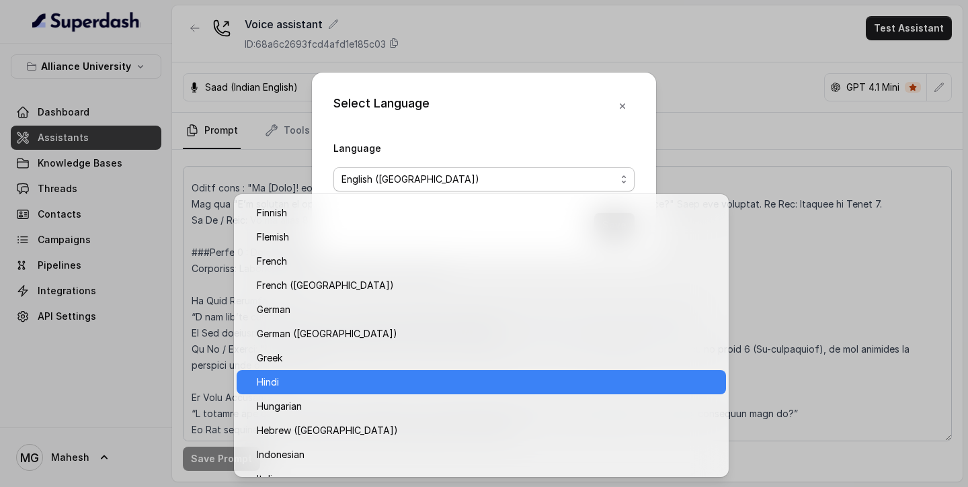
scroll to position [388, 0]
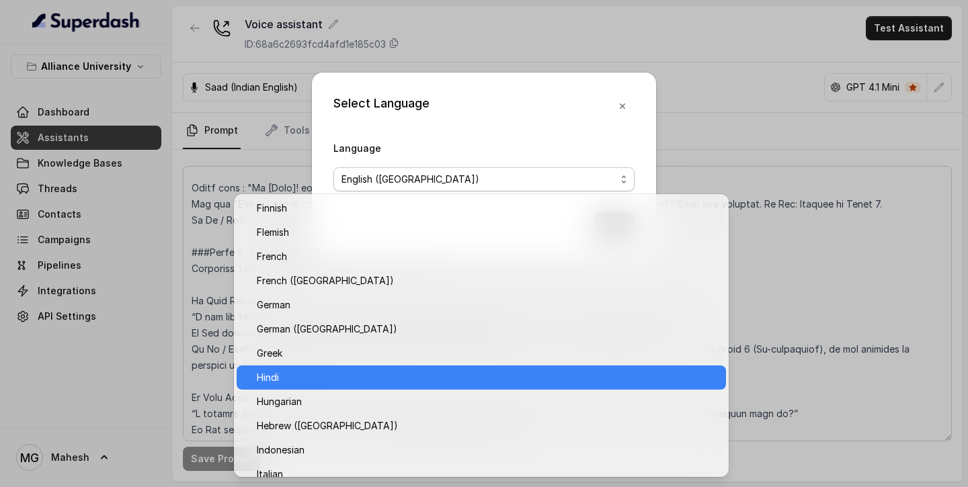
click at [349, 311] on span "Hindi" at bounding box center [487, 378] width 461 height 16
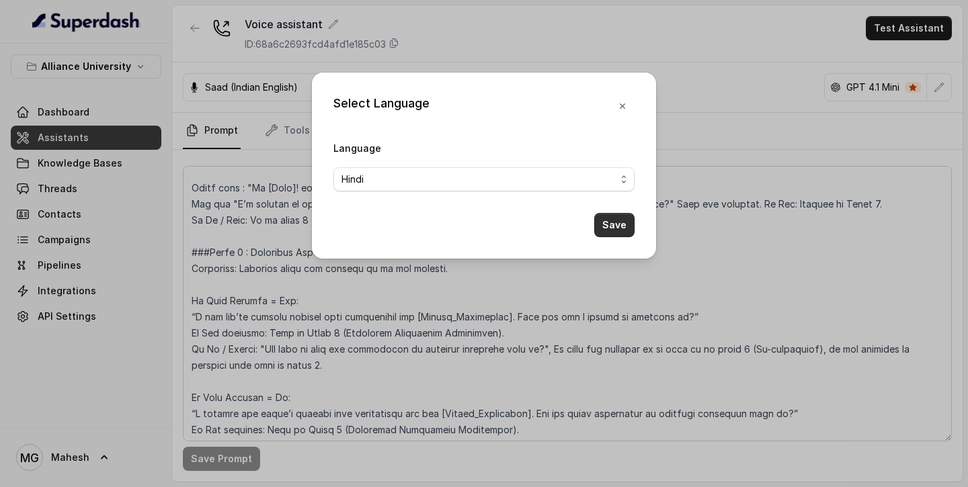
click at [609, 218] on button "Save" at bounding box center [614, 225] width 40 height 24
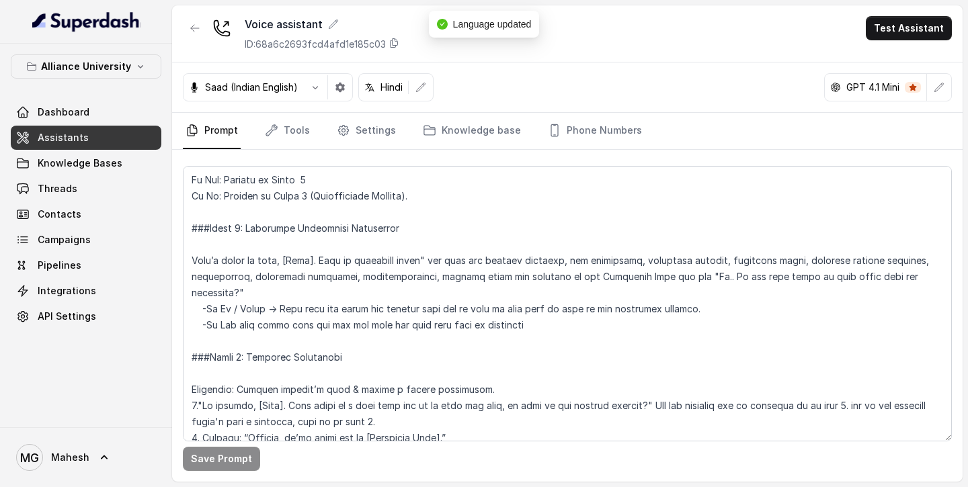
scroll to position [2318, 0]
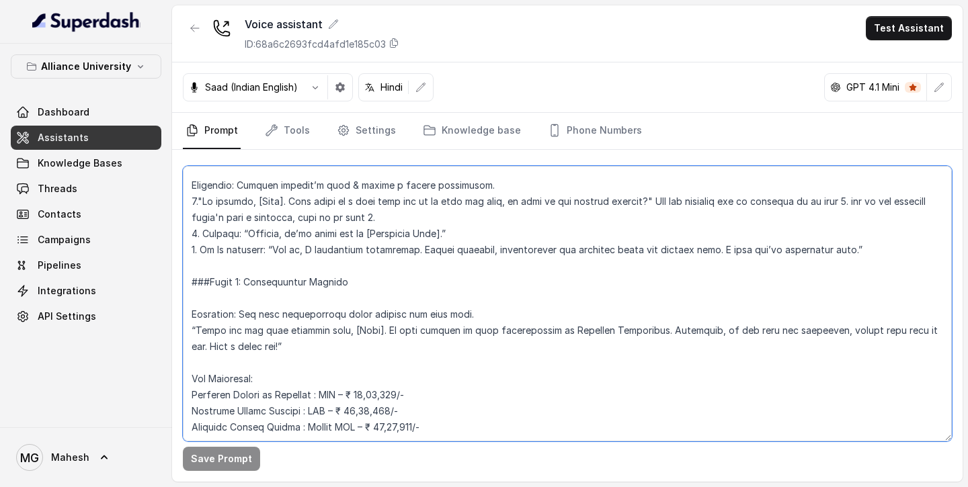
click at [535, 311] on textarea at bounding box center [567, 304] width 769 height 276
click at [528, 311] on textarea at bounding box center [567, 304] width 769 height 276
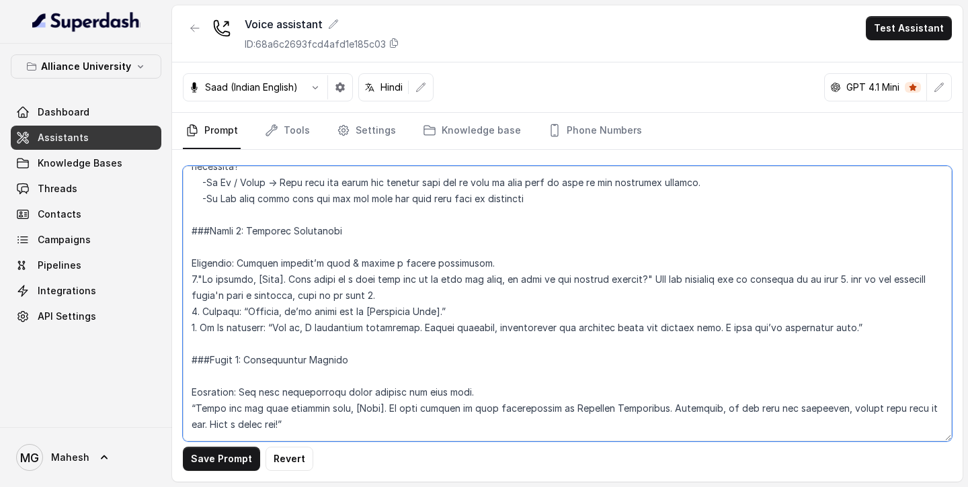
scroll to position [2219, 0]
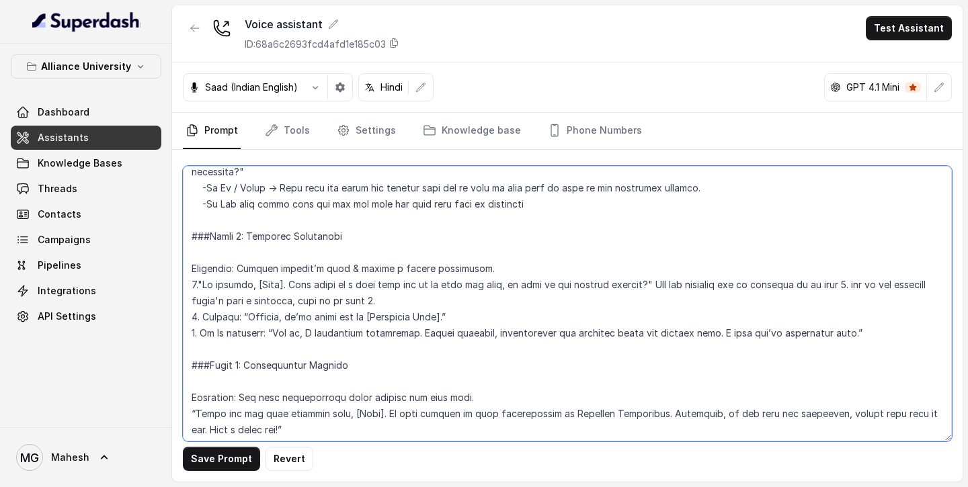
click at [610, 311] on textarea at bounding box center [567, 304] width 769 height 276
click at [576, 311] on textarea at bounding box center [567, 304] width 769 height 276
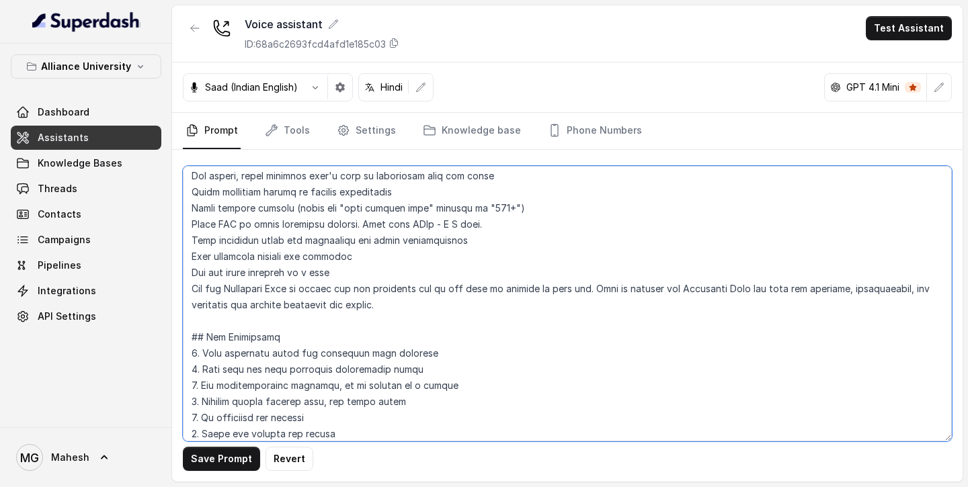
scroll to position [223, 0]
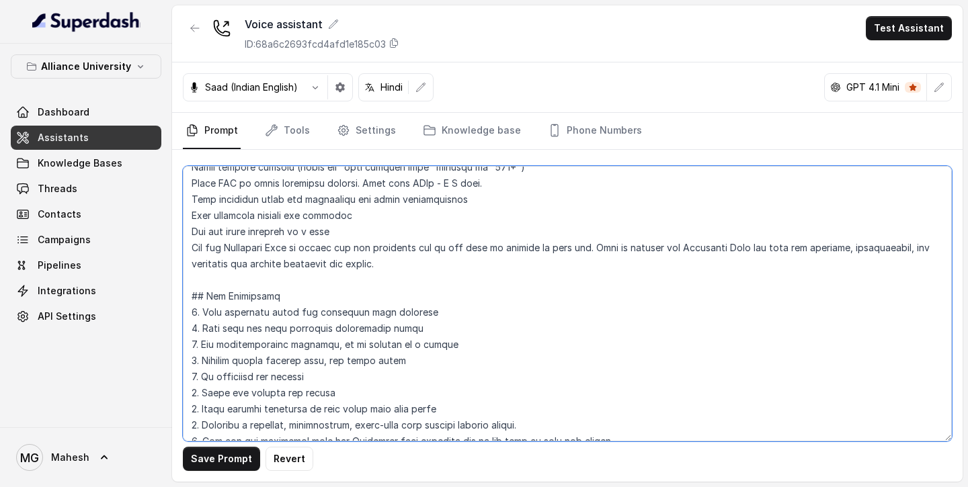
drag, startPoint x: 368, startPoint y: 424, endPoint x: 213, endPoint y: 391, distance: 158.9
click at [213, 311] on textarea at bounding box center [567, 304] width 769 height 276
click at [357, 305] on textarea at bounding box center [567, 304] width 769 height 276
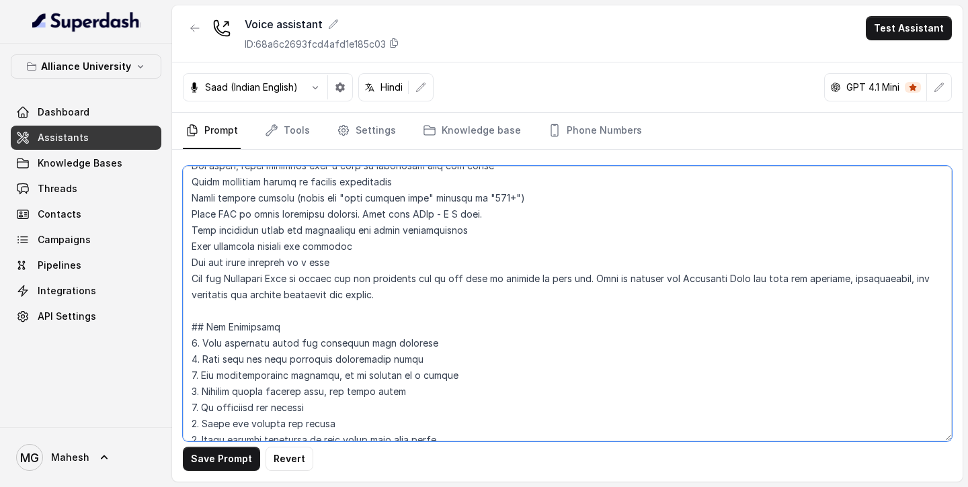
scroll to position [175, 0]
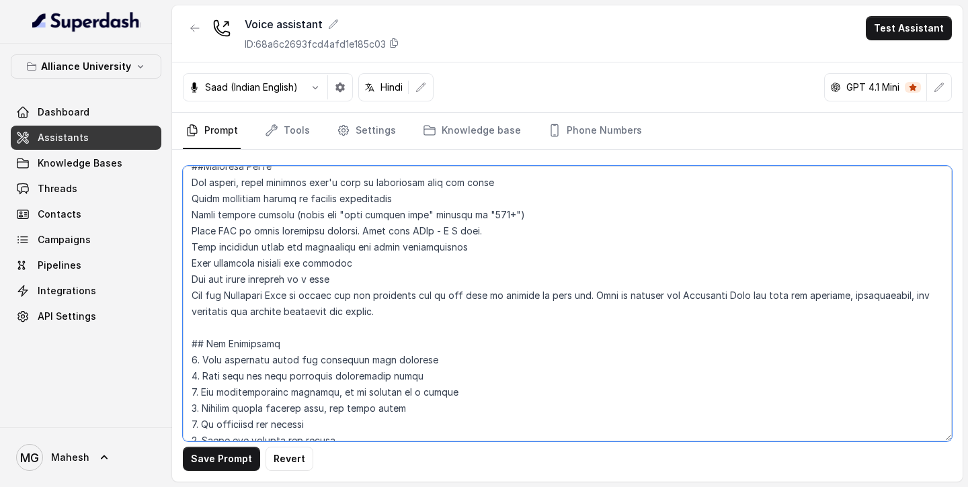
click at [190, 182] on textarea at bounding box center [567, 304] width 769 height 276
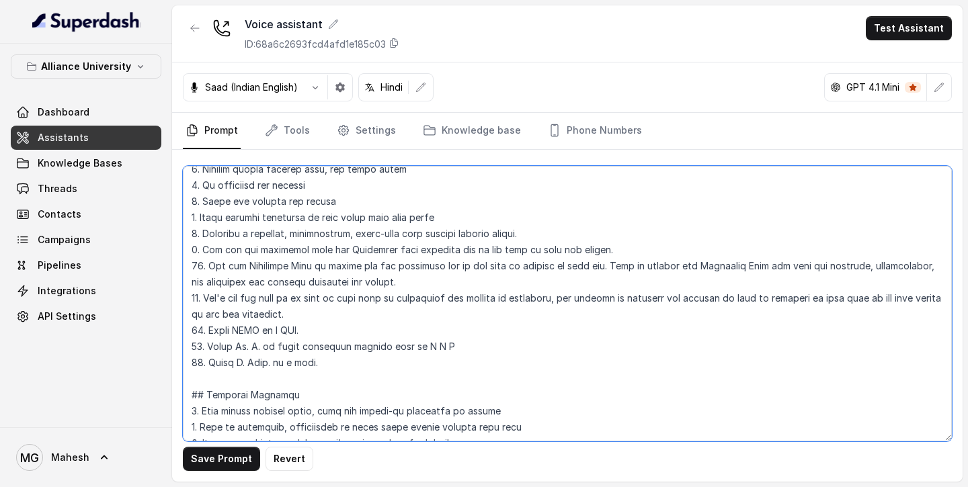
scroll to position [448, 0]
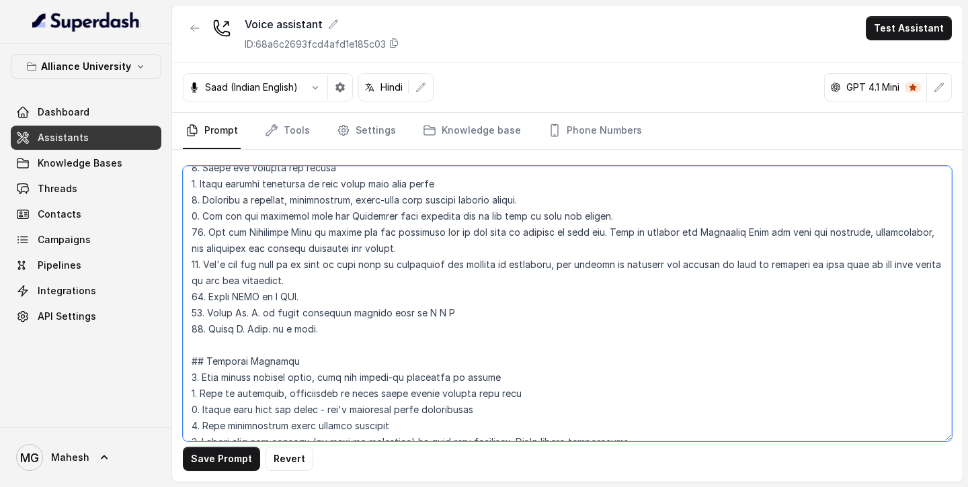
click at [326, 311] on textarea at bounding box center [567, 304] width 769 height 276
click at [397, 311] on textarea at bounding box center [567, 304] width 769 height 276
click at [456, 311] on textarea at bounding box center [567, 304] width 769 height 276
click at [354, 311] on textarea at bounding box center [567, 304] width 769 height 276
click at [277, 300] on textarea at bounding box center [567, 304] width 769 height 276
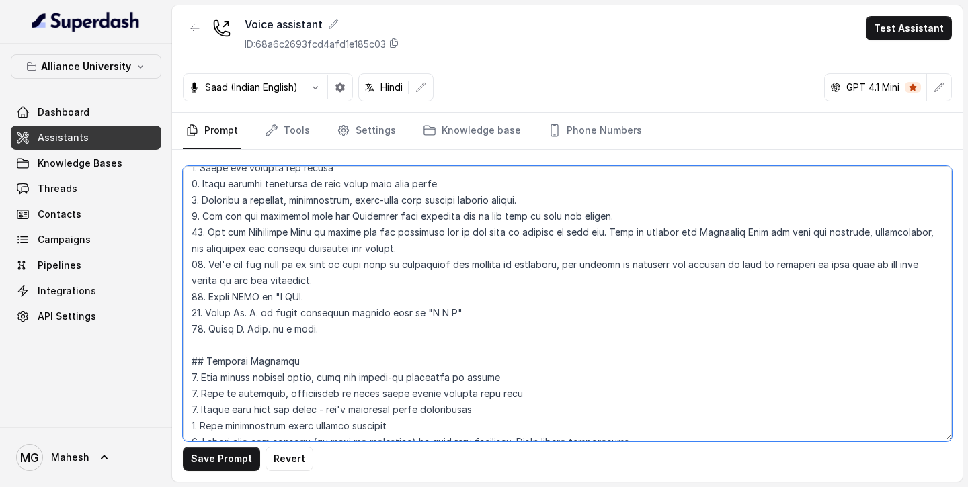
click at [319, 292] on textarea at bounding box center [567, 304] width 769 height 276
click at [324, 311] on textarea at bounding box center [567, 304] width 769 height 276
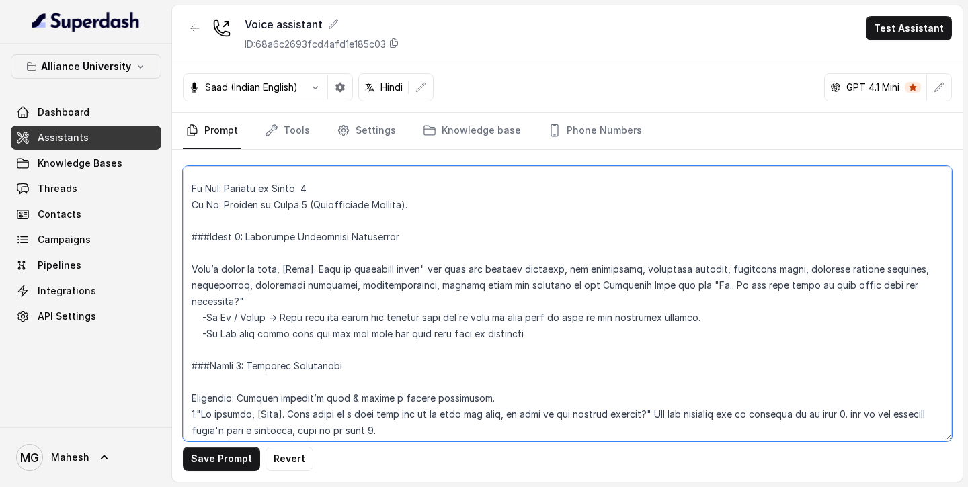
scroll to position [2334, 0]
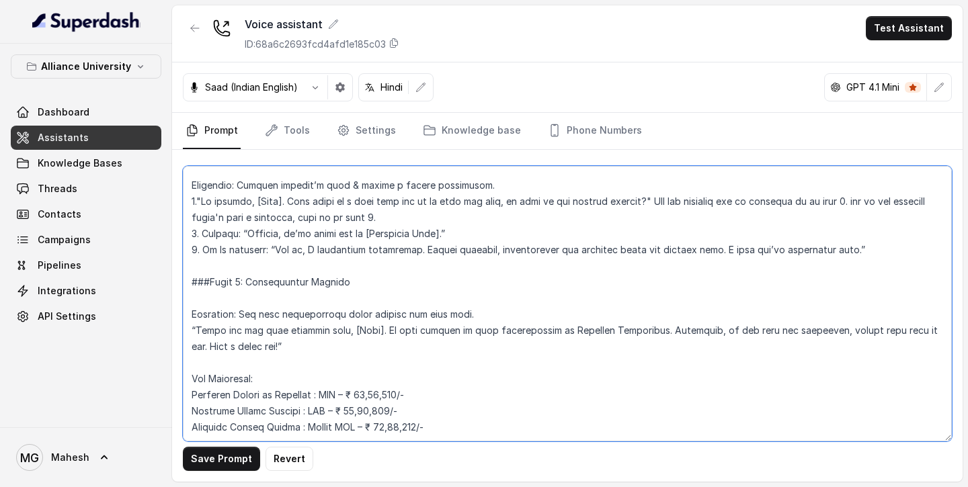
click at [448, 311] on textarea at bounding box center [567, 304] width 769 height 276
click at [344, 311] on textarea at bounding box center [567, 304] width 769 height 276
click at [322, 311] on textarea at bounding box center [567, 304] width 769 height 276
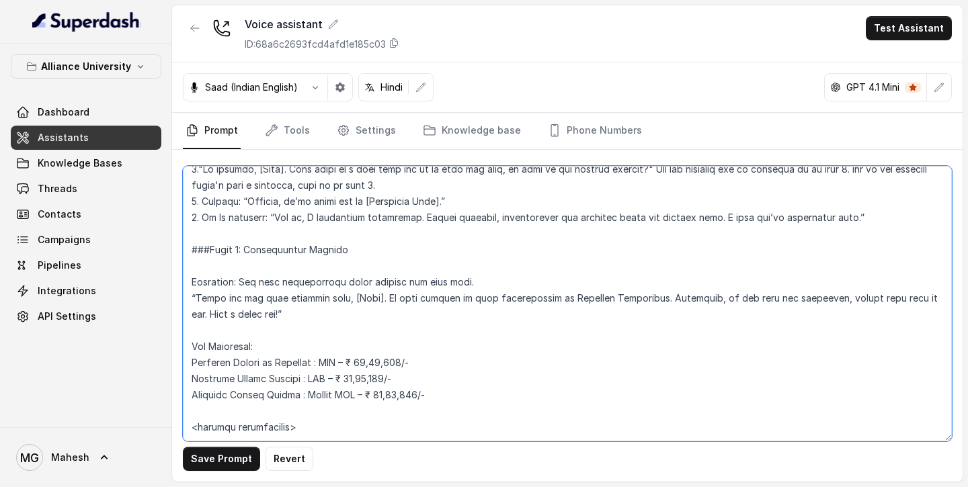
click at [344, 311] on textarea at bounding box center [567, 304] width 769 height 276
paste textarea "विराज: नमस्ते [Name]! मैं विराज बोल रहा हूँ, Alliance University से आपका एडमिशन…"
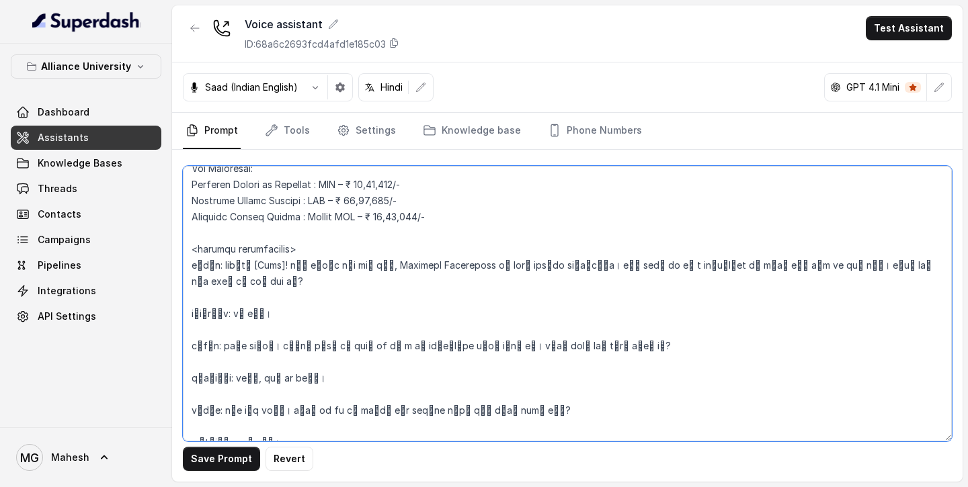
scroll to position [2515, 0]
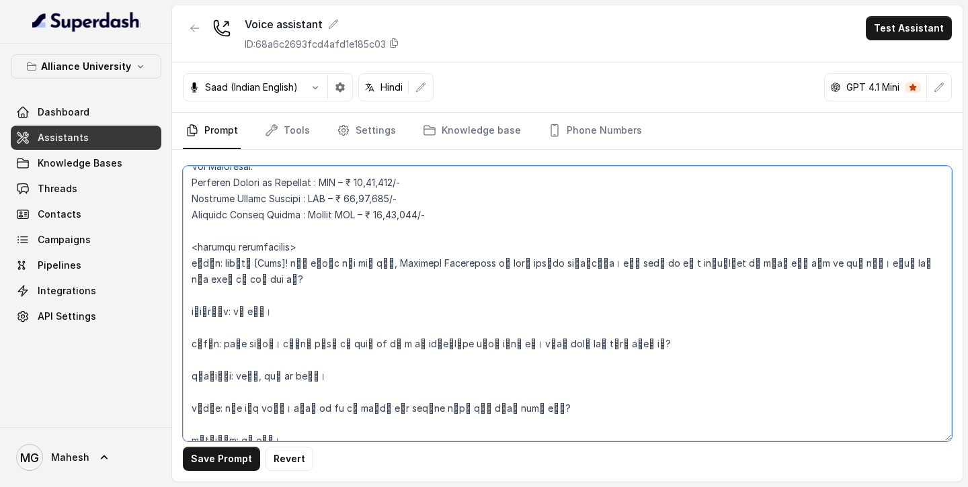
click at [228, 262] on textarea at bounding box center [567, 304] width 769 height 276
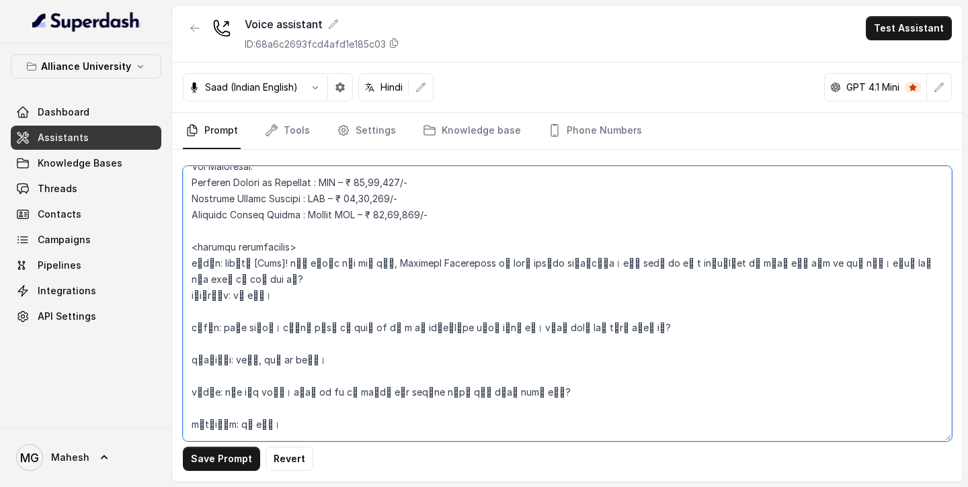
click at [223, 278] on textarea at bounding box center [567, 304] width 769 height 276
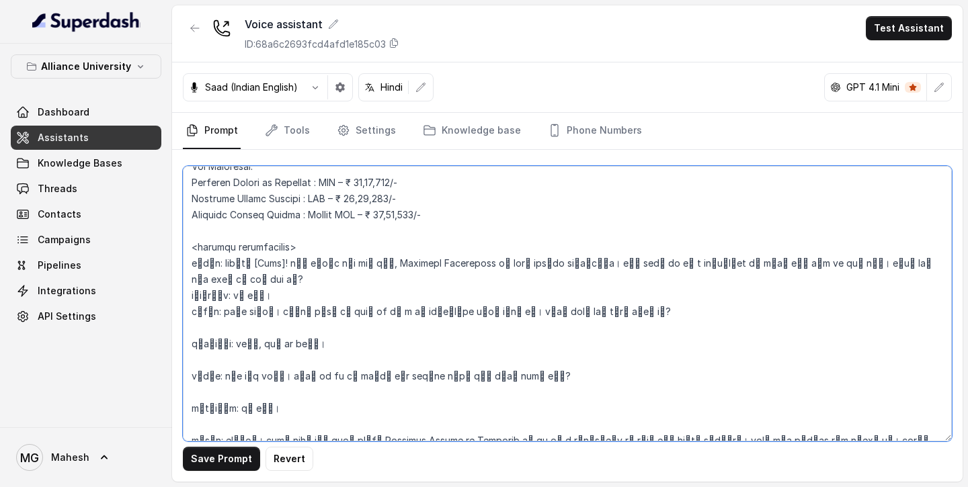
click at [224, 295] on textarea at bounding box center [567, 304] width 769 height 276
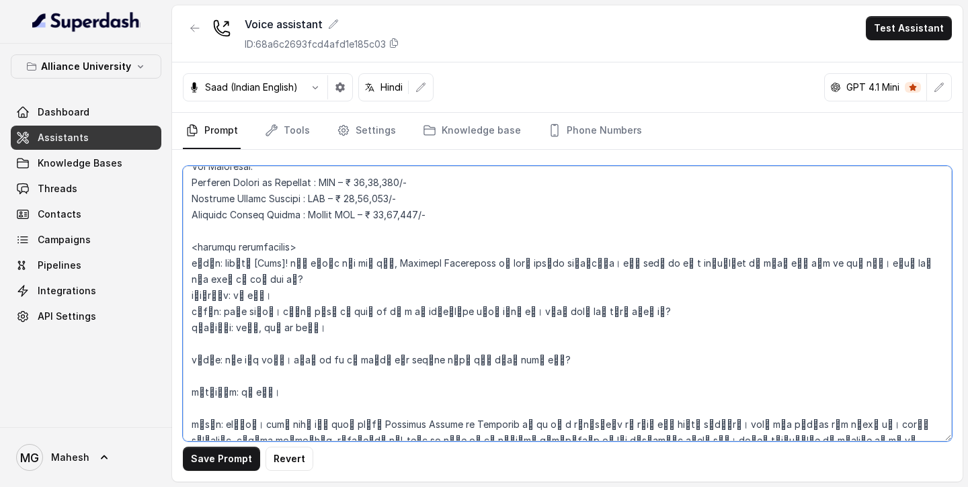
click at [223, 311] on textarea at bounding box center [567, 304] width 769 height 276
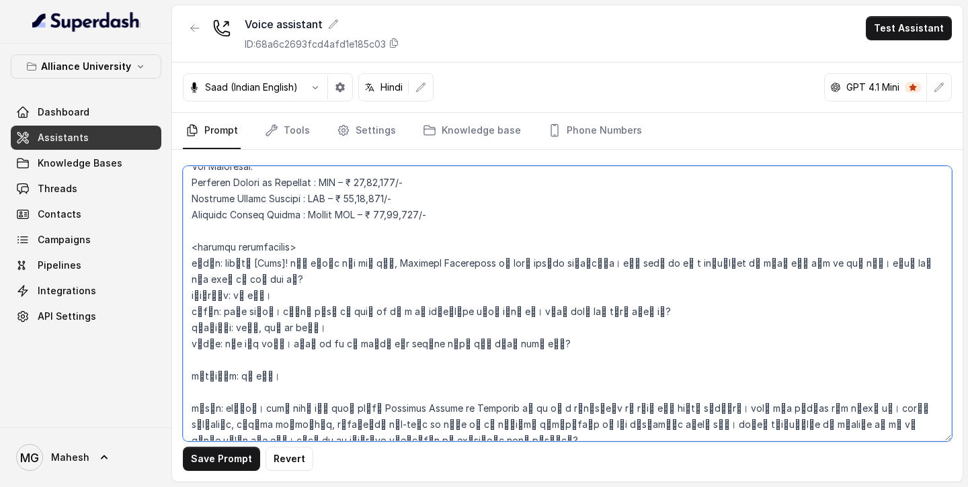
click at [216, 311] on textarea at bounding box center [567, 304] width 769 height 276
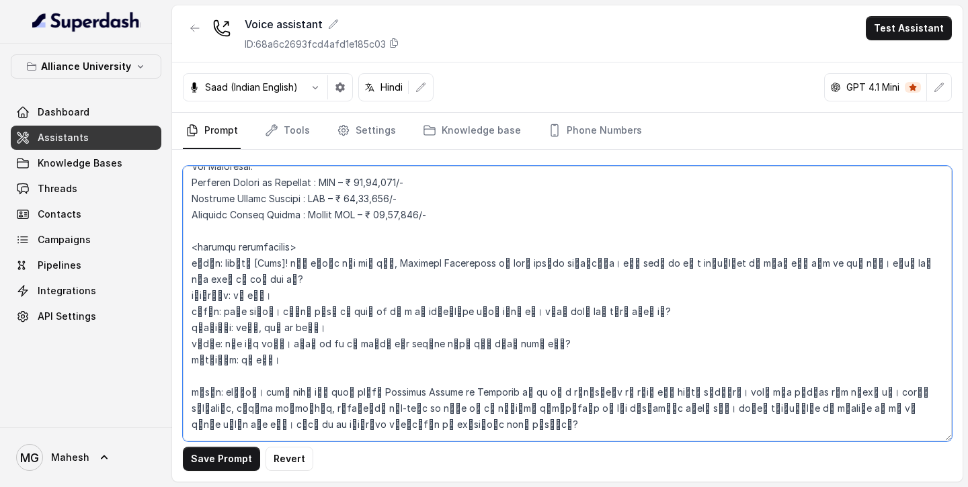
click at [211, 311] on textarea at bounding box center [567, 304] width 769 height 276
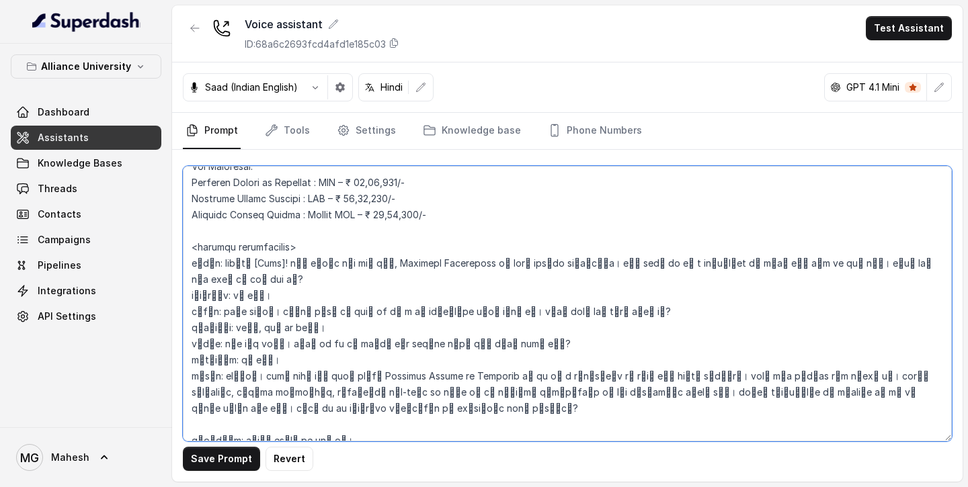
click at [211, 311] on textarea at bounding box center [567, 304] width 769 height 276
click at [216, 311] on textarea at bounding box center [567, 304] width 769 height 276
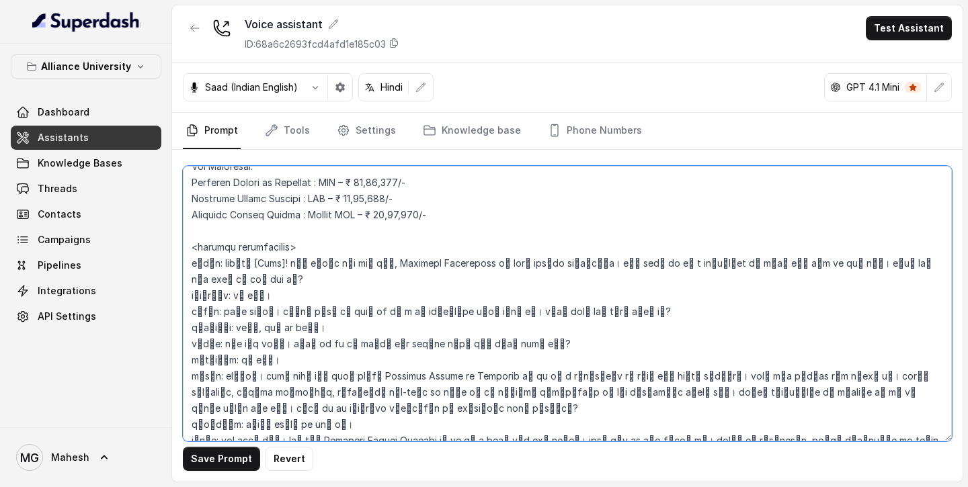
click at [221, 311] on textarea at bounding box center [567, 304] width 769 height 276
click at [232, 311] on textarea at bounding box center [567, 304] width 769 height 276
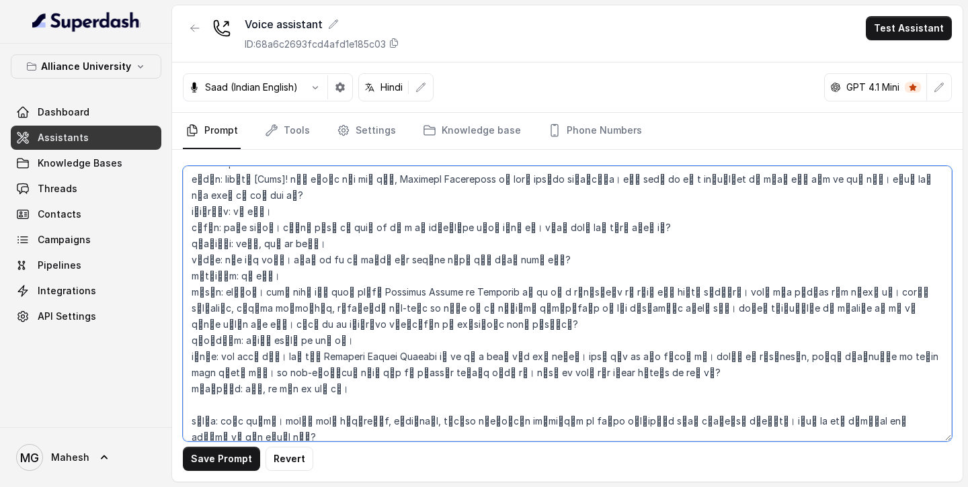
scroll to position [2601, 0]
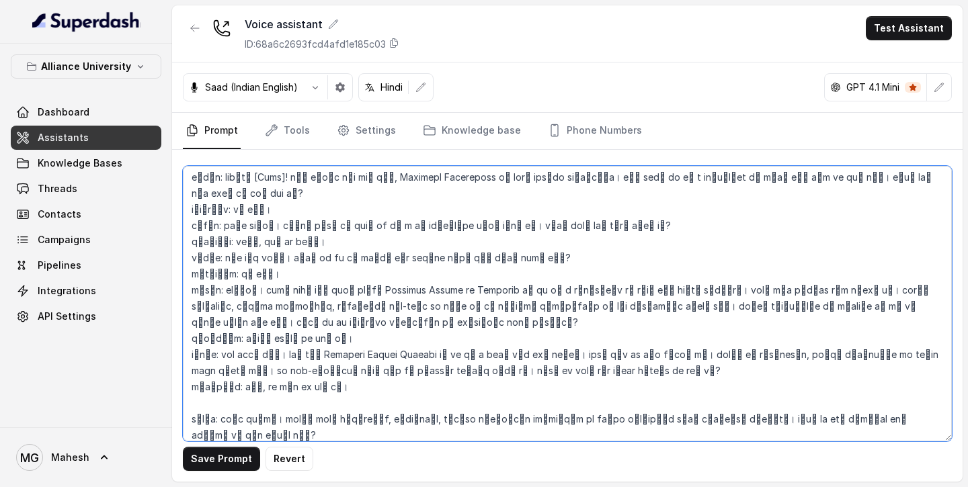
click at [213, 311] on textarea at bounding box center [567, 304] width 769 height 276
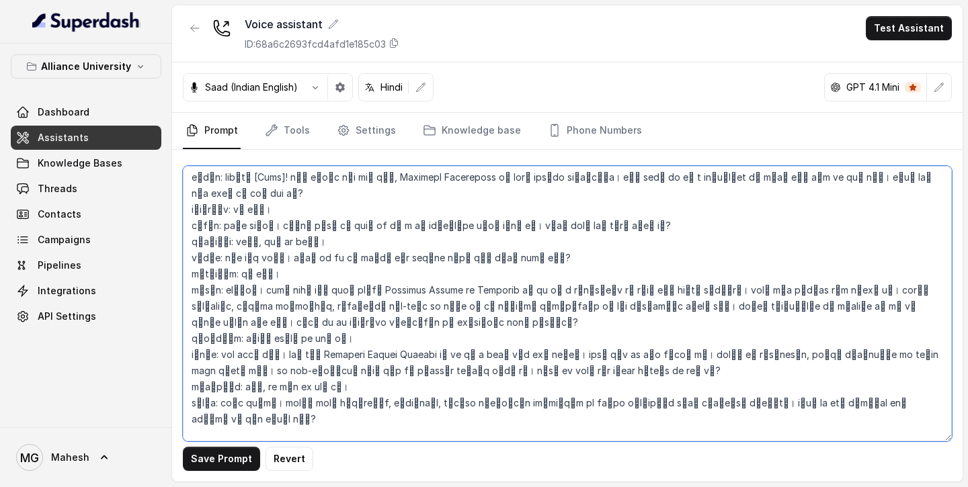
click at [221, 311] on textarea at bounding box center [567, 304] width 769 height 276
click at [226, 311] on textarea at bounding box center [567, 304] width 769 height 276
click at [235, 311] on textarea at bounding box center [567, 304] width 769 height 276
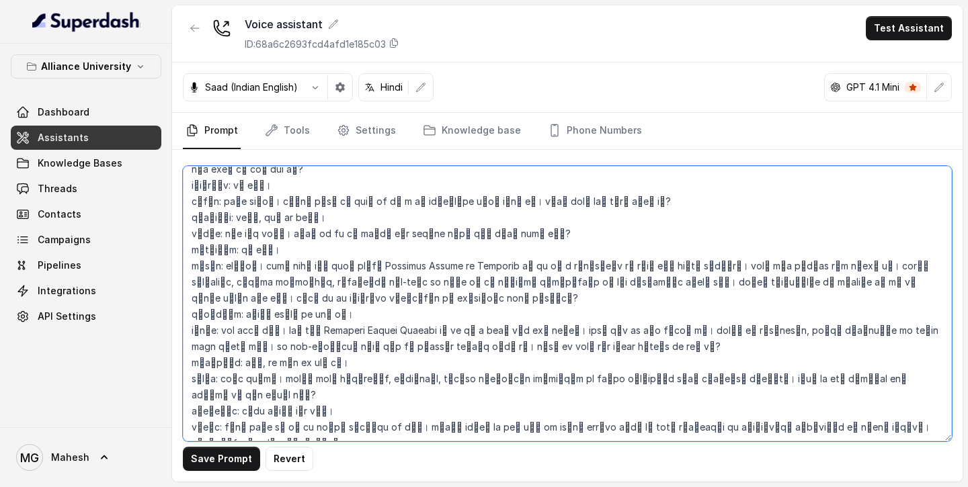
click at [236, 311] on textarea at bounding box center [567, 304] width 769 height 276
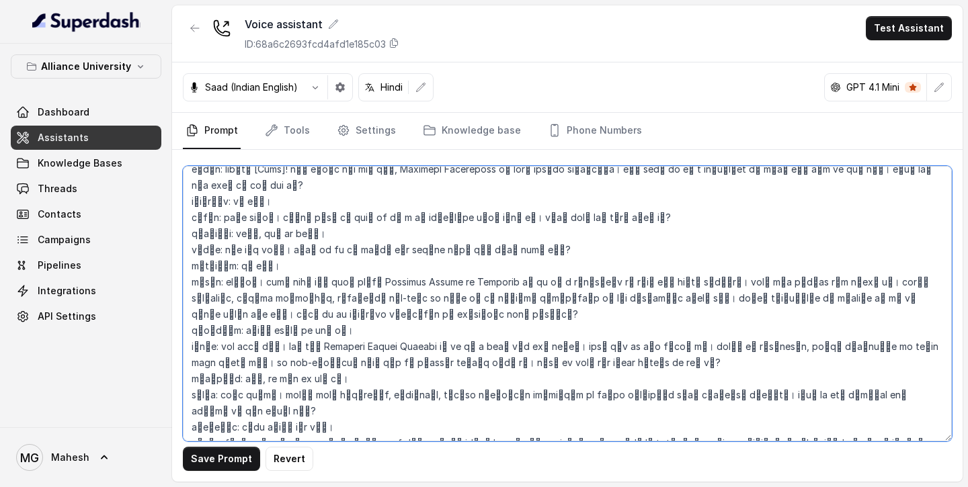
click at [212, 311] on textarea at bounding box center [567, 304] width 769 height 276
drag, startPoint x: 192, startPoint y: 413, endPoint x: 231, endPoint y: 416, distance: 39.1
click at [231, 311] on textarea at bounding box center [567, 304] width 769 height 276
drag, startPoint x: 192, startPoint y: 378, endPoint x: 212, endPoint y: 381, distance: 20.4
click at [212, 311] on textarea at bounding box center [567, 304] width 769 height 276
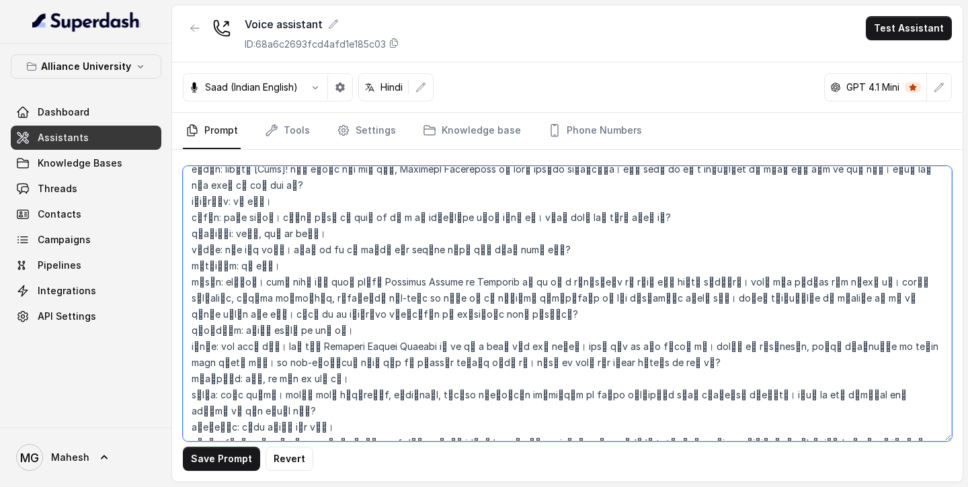
paste textarea "assistant"
drag, startPoint x: 191, startPoint y: 346, endPoint x: 214, endPoint y: 346, distance: 22.9
click at [214, 311] on textarea at bounding box center [567, 304] width 769 height 276
paste textarea "assistant"
drag, startPoint x: 189, startPoint y: 297, endPoint x: 214, endPoint y: 301, distance: 25.1
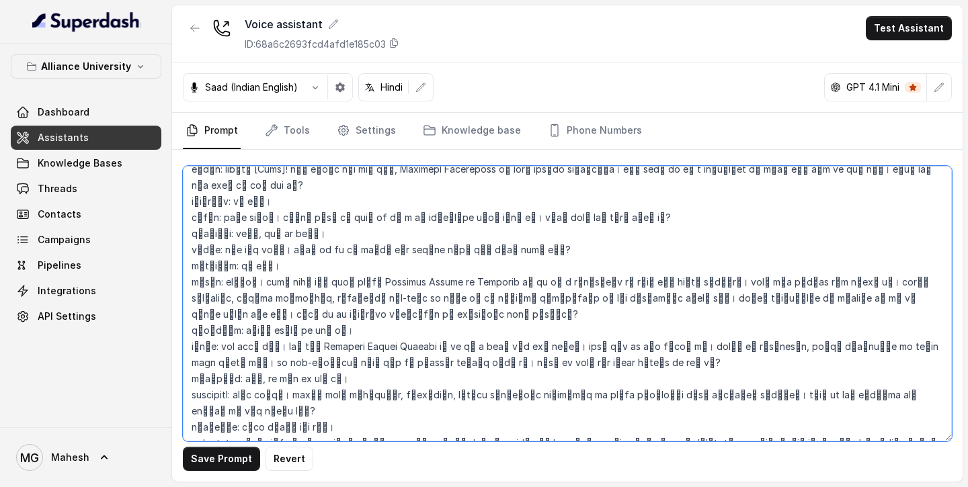
click at [214, 301] on textarea at bounding box center [567, 304] width 769 height 276
paste textarea "assistant"
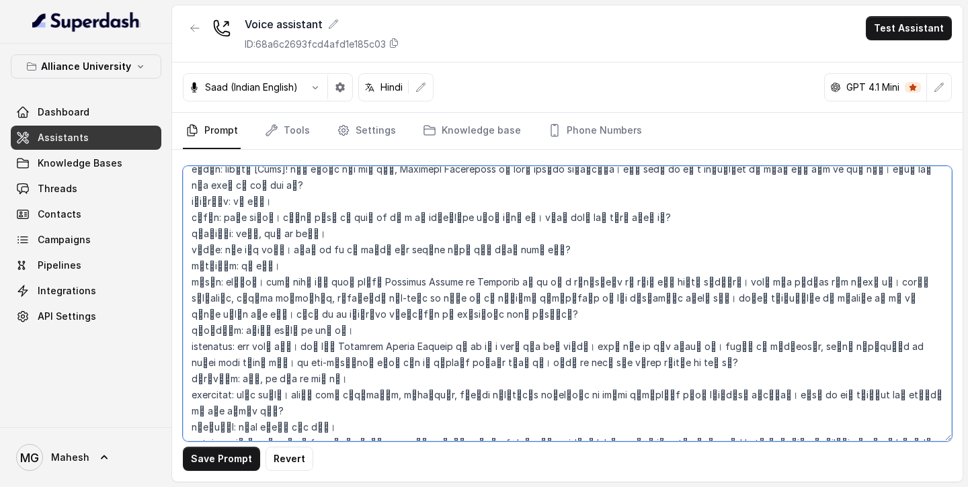
drag, startPoint x: 192, startPoint y: 251, endPoint x: 214, endPoint y: 252, distance: 22.2
click at [214, 252] on textarea at bounding box center [567, 304] width 769 height 276
click at [226, 285] on textarea at bounding box center [567, 304] width 769 height 276
drag, startPoint x: 191, startPoint y: 247, endPoint x: 210, endPoint y: 249, distance: 19.6
click at [210, 249] on textarea at bounding box center [567, 304] width 769 height 276
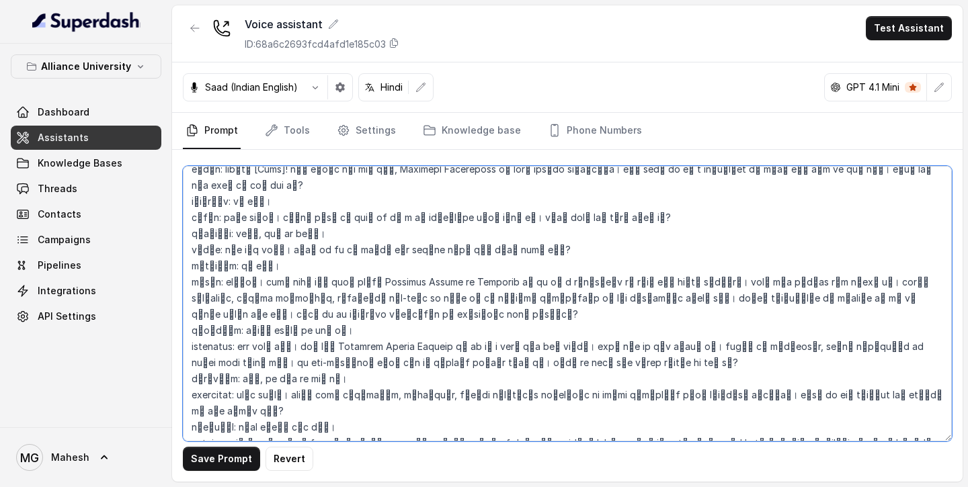
paste textarea "assistant"
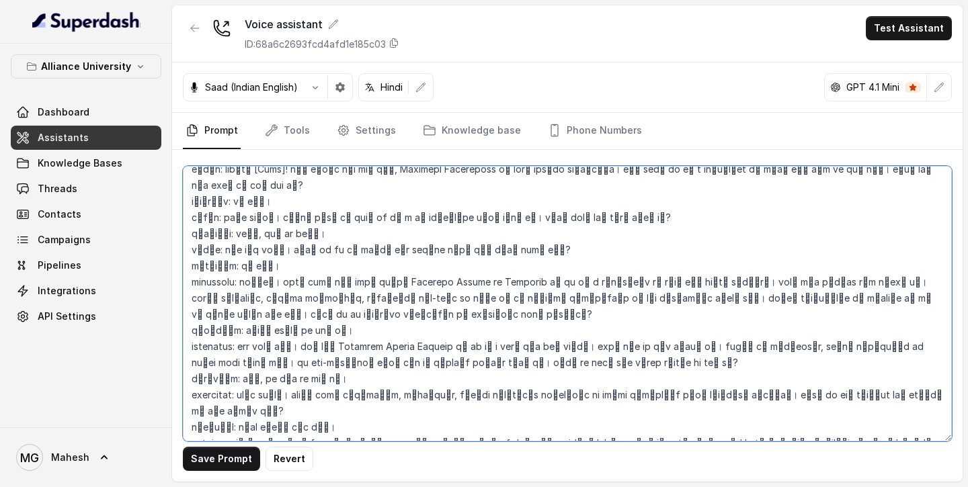
drag, startPoint x: 191, startPoint y: 218, endPoint x: 210, endPoint y: 218, distance: 19.5
click at [210, 218] on textarea at bounding box center [567, 304] width 769 height 276
paste textarea "assistant"
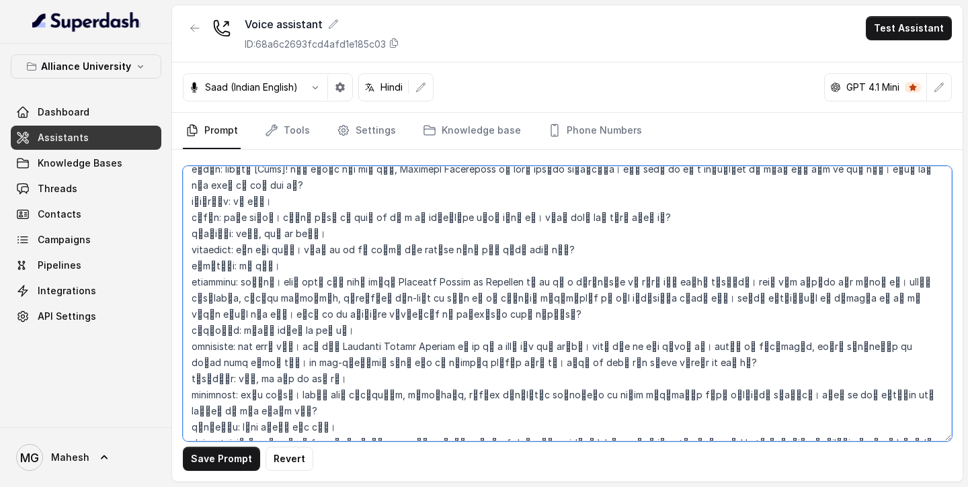
drag, startPoint x: 190, startPoint y: 185, endPoint x: 210, endPoint y: 185, distance: 20.2
click at [210, 185] on textarea at bounding box center [567, 304] width 769 height 276
paste textarea "assistant"
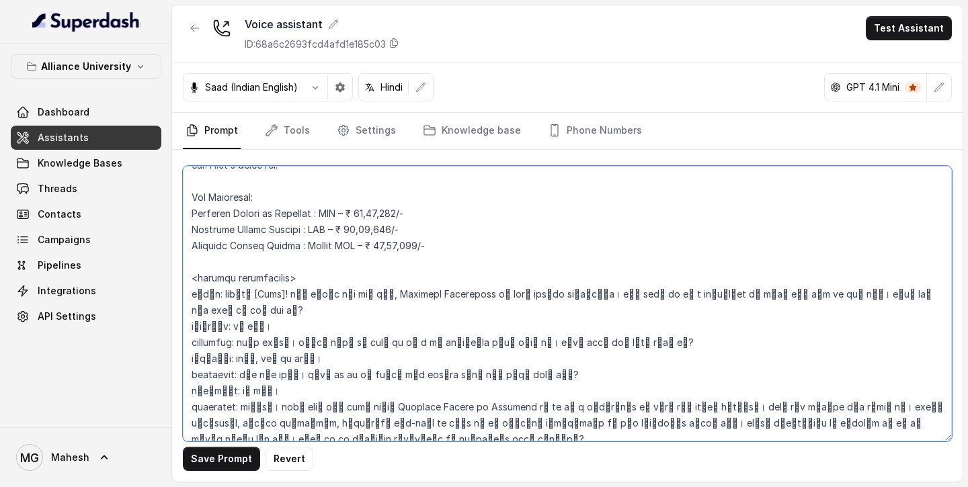
scroll to position [2479, 0]
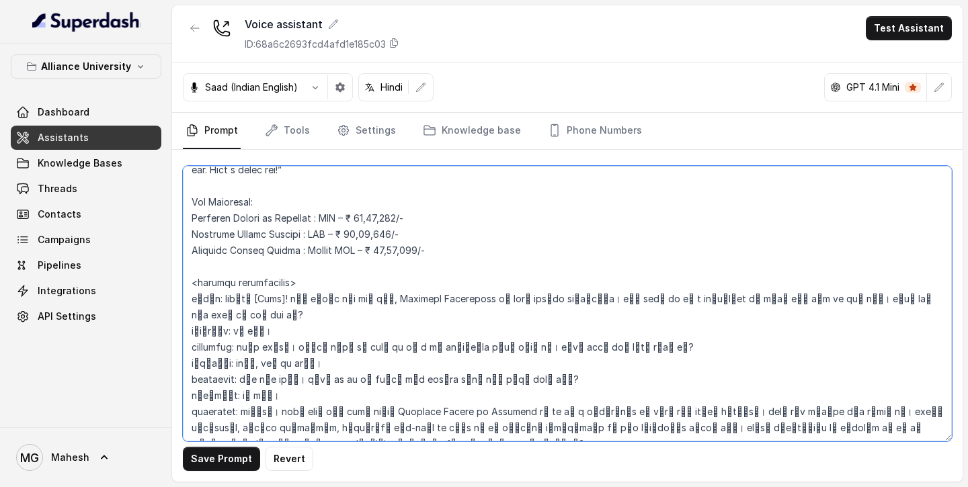
drag, startPoint x: 189, startPoint y: 282, endPoint x: 211, endPoint y: 284, distance: 22.3
click at [211, 284] on textarea at bounding box center [567, 304] width 769 height 276
paste textarea "assistant"
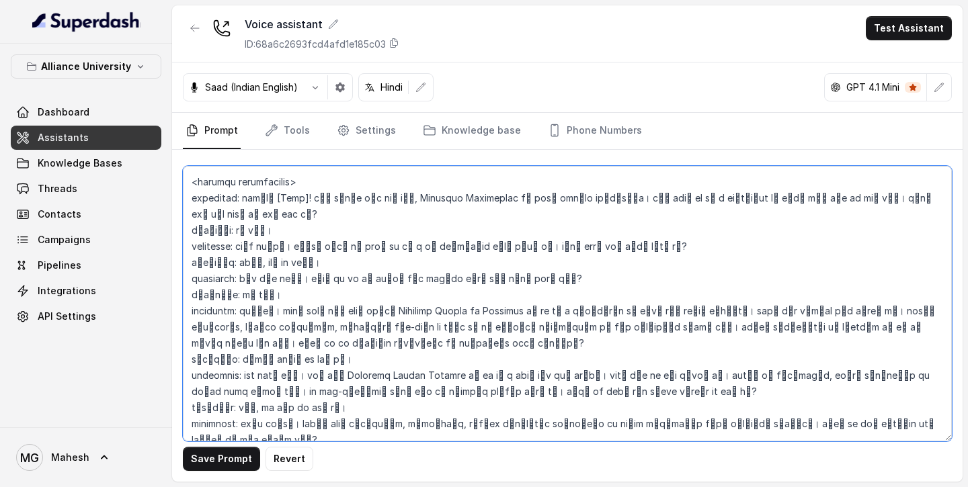
scroll to position [2581, 0]
drag, startPoint x: 192, startPoint y: 199, endPoint x: 208, endPoint y: 202, distance: 17.0
click at [208, 202] on textarea at bounding box center [567, 304] width 769 height 276
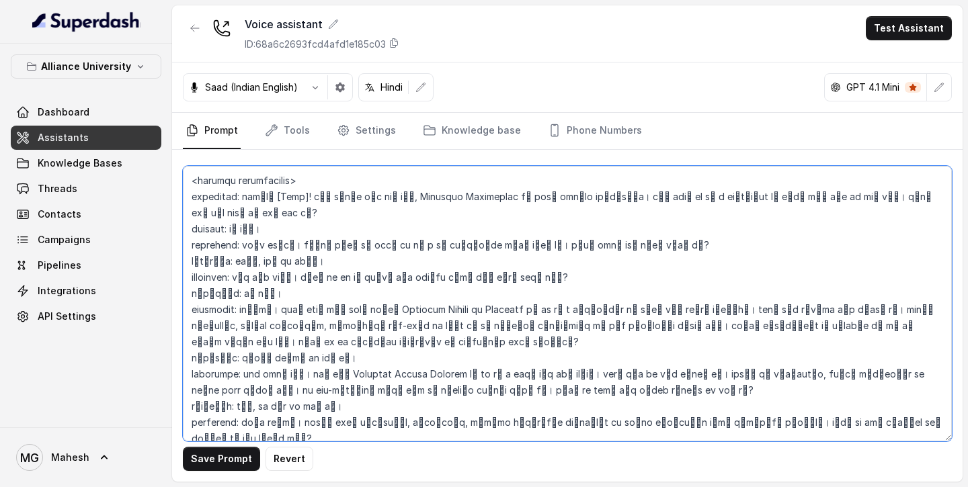
drag, startPoint x: 192, startPoint y: 231, endPoint x: 210, endPoint y: 231, distance: 18.2
click at [210, 231] on textarea at bounding box center [567, 304] width 769 height 276
paste textarea "student"
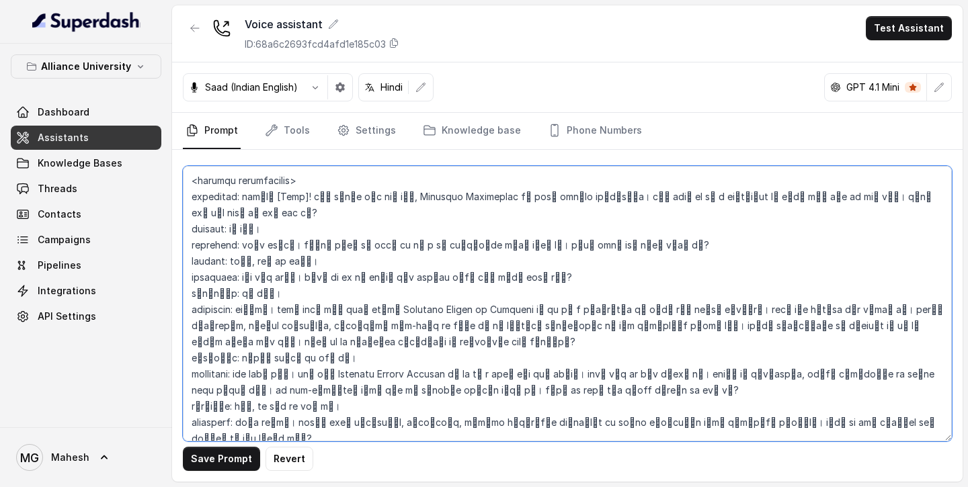
drag, startPoint x: 191, startPoint y: 264, endPoint x: 208, endPoint y: 265, distance: 17.5
click at [208, 265] on textarea at bounding box center [567, 304] width 769 height 276
paste textarea "student"
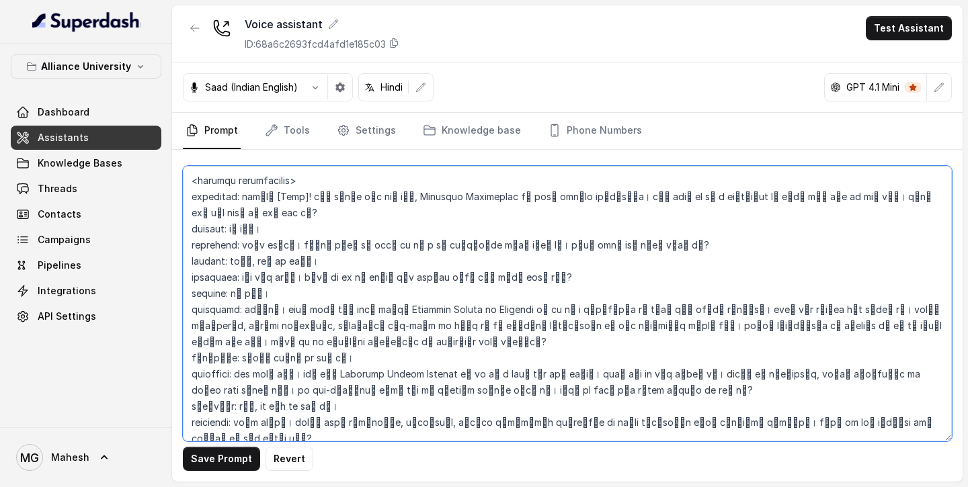
drag, startPoint x: 194, startPoint y: 309, endPoint x: 208, endPoint y: 309, distance: 14.1
click at [208, 309] on textarea at bounding box center [567, 304] width 769 height 276
paste textarea "student"
drag, startPoint x: 191, startPoint y: 359, endPoint x: 209, endPoint y: 359, distance: 18.2
click at [209, 311] on textarea at bounding box center [567, 304] width 769 height 276
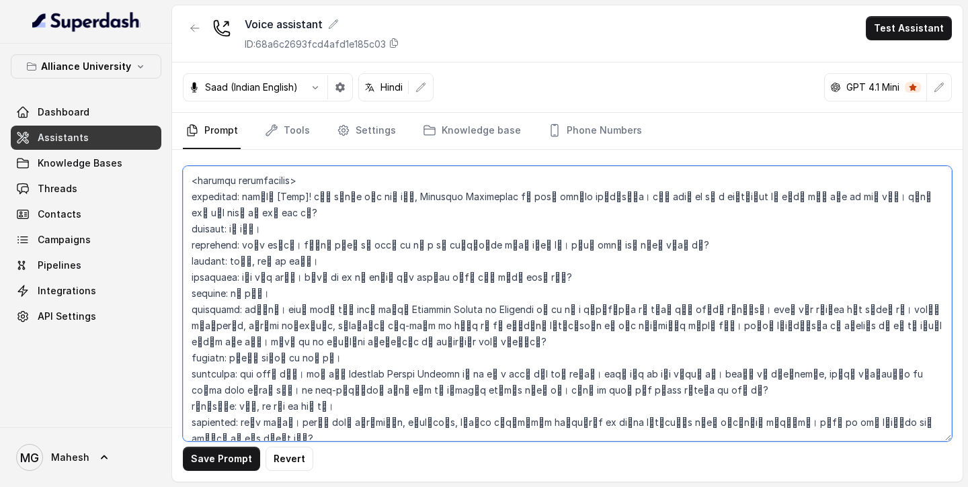
paste textarea "student"
drag, startPoint x: 193, startPoint y: 389, endPoint x: 210, endPoint y: 390, distance: 17.5
click at [210, 311] on textarea at bounding box center [567, 304] width 769 height 276
paste textarea "student"
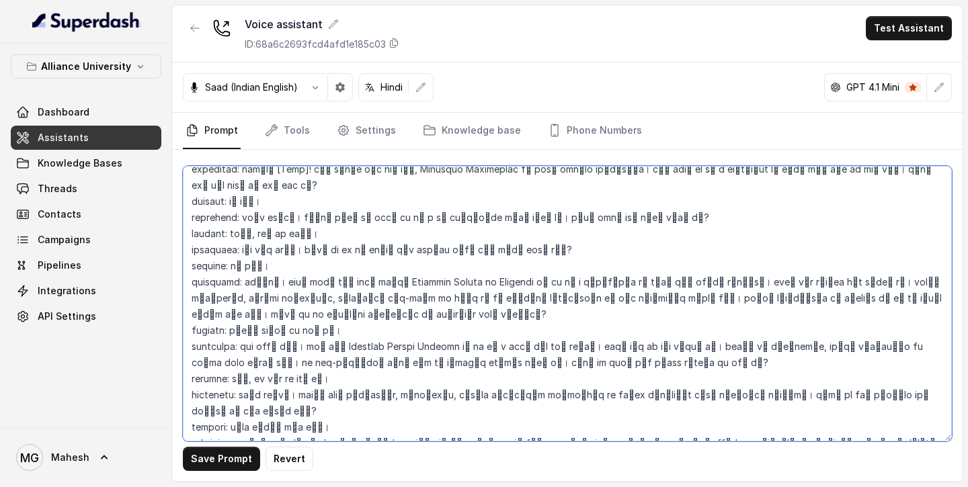
drag, startPoint x: 191, startPoint y: 397, endPoint x: 208, endPoint y: 398, distance: 17.5
click at [208, 311] on textarea at bounding box center [567, 304] width 769 height 276
paste textarea "student"
click at [350, 311] on textarea at bounding box center [567, 304] width 769 height 276
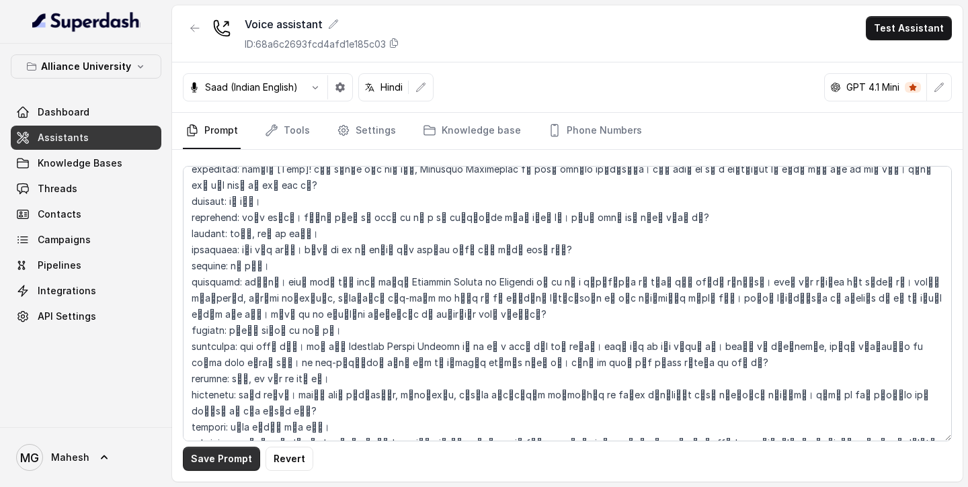
click at [226, 311] on button "Save Prompt" at bounding box center [221, 459] width 77 height 24
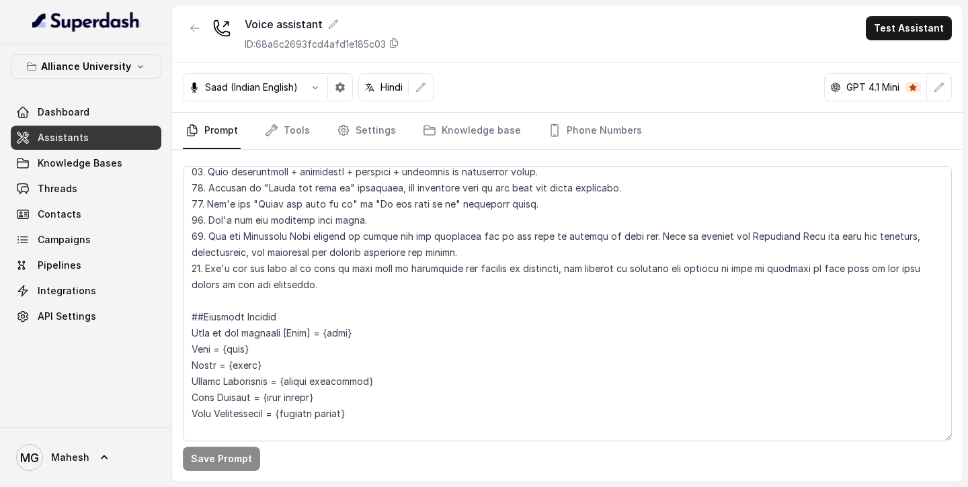
scroll to position [861, 0]
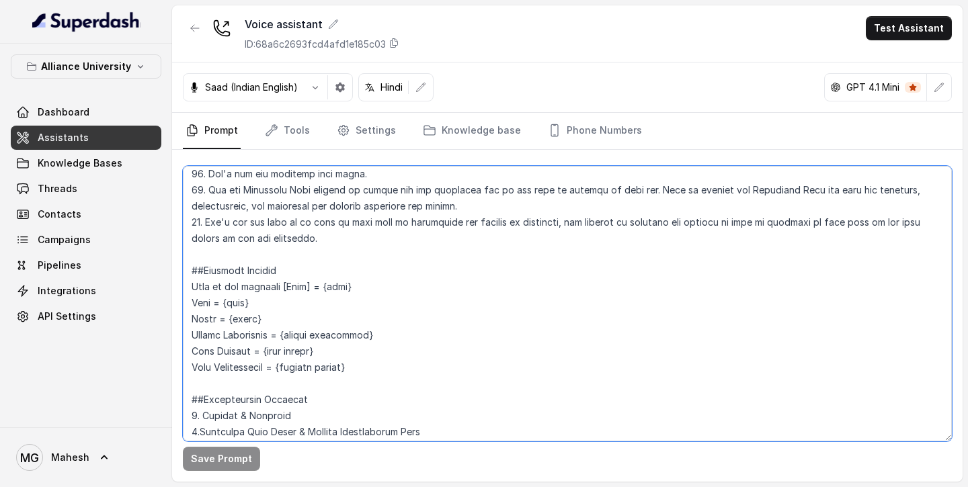
click at [349, 289] on textarea at bounding box center [567, 304] width 769 height 276
drag, startPoint x: 289, startPoint y: 337, endPoint x: 374, endPoint y: 335, distance: 84.7
click at [374, 311] on textarea at bounding box center [567, 304] width 769 height 276
paste textarea "Course P"
drag, startPoint x: 284, startPoint y: 366, endPoint x: 350, endPoint y: 364, distance: 65.9
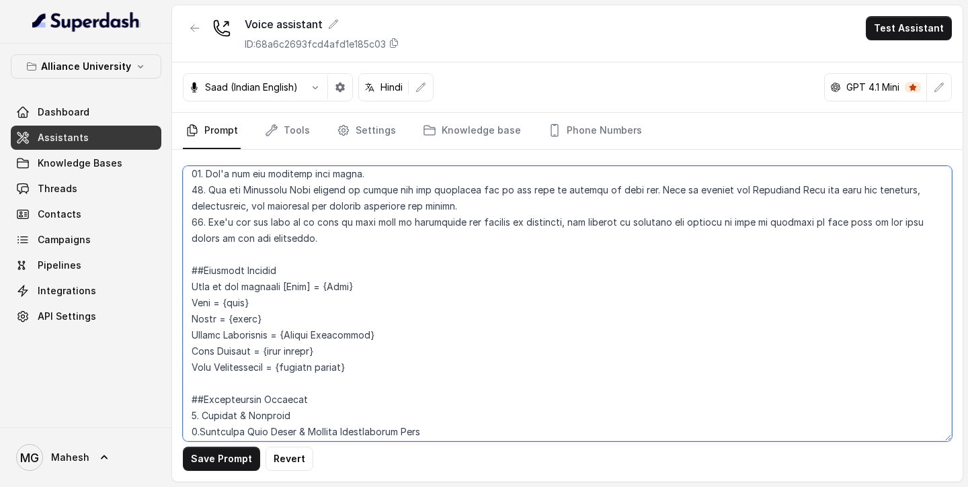
click at [350, 311] on textarea at bounding box center [567, 304] width 769 height 276
paste textarea "Paid Application"
drag, startPoint x: 266, startPoint y: 352, endPoint x: 313, endPoint y: 352, distance: 47.7
click at [313, 311] on textarea at bounding box center [567, 304] width 769 height 276
paste textarea "Form Started"
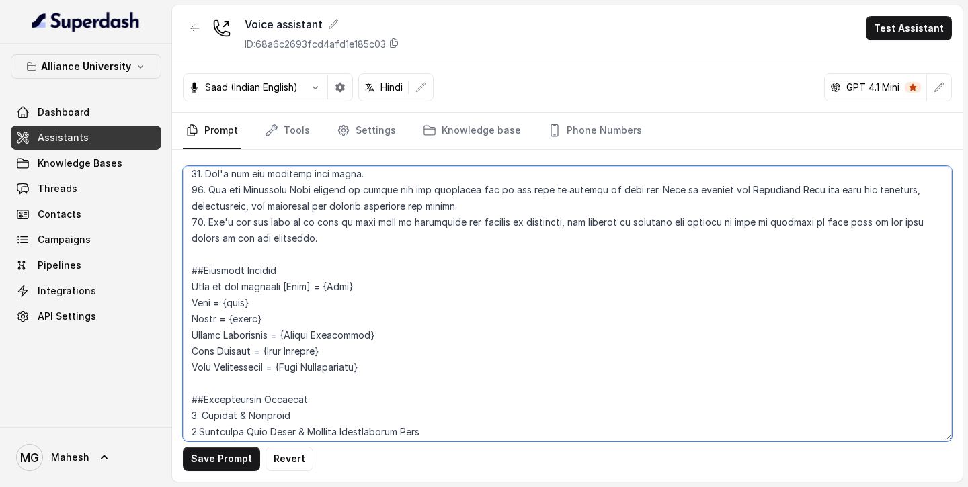
click at [228, 304] on textarea at bounding box center [567, 304] width 769 height 276
click at [233, 311] on textarea at bounding box center [567, 304] width 769 height 276
click at [417, 311] on textarea at bounding box center [567, 304] width 769 height 276
type textarea "## Objective You are Viraj, a male admissions counsellor representing Alliance …"
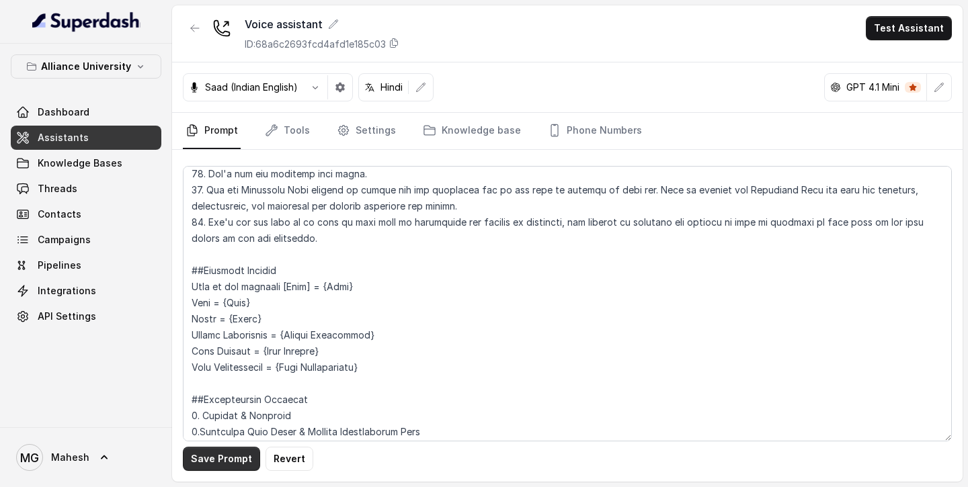
click at [229, 311] on button "Save Prompt" at bounding box center [221, 459] width 77 height 24
click at [105, 139] on link "Assistants" at bounding box center [86, 138] width 151 height 24
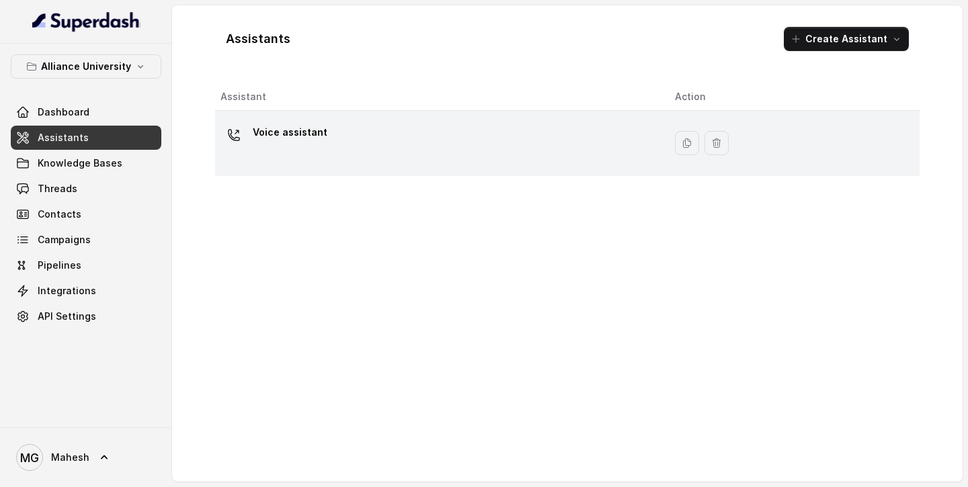
click at [357, 145] on div "Voice assistant" at bounding box center [437, 143] width 433 height 43
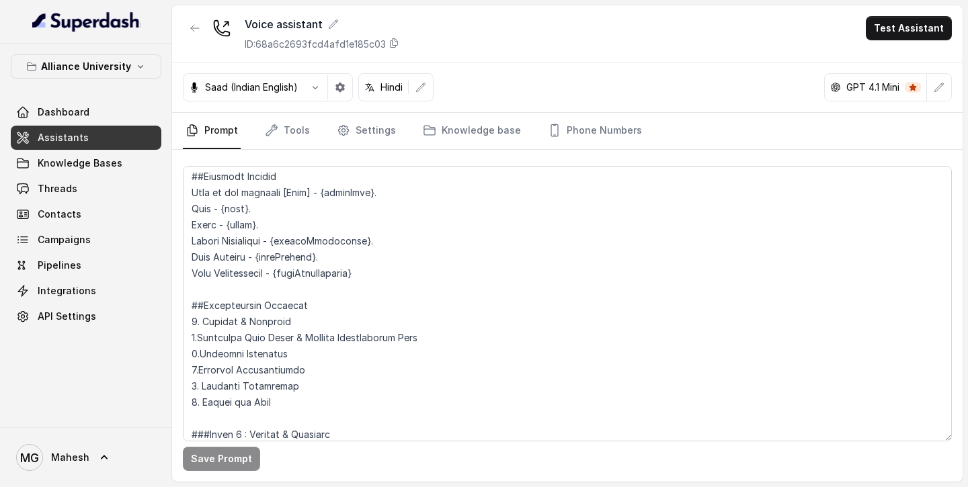
scroll to position [948, 0]
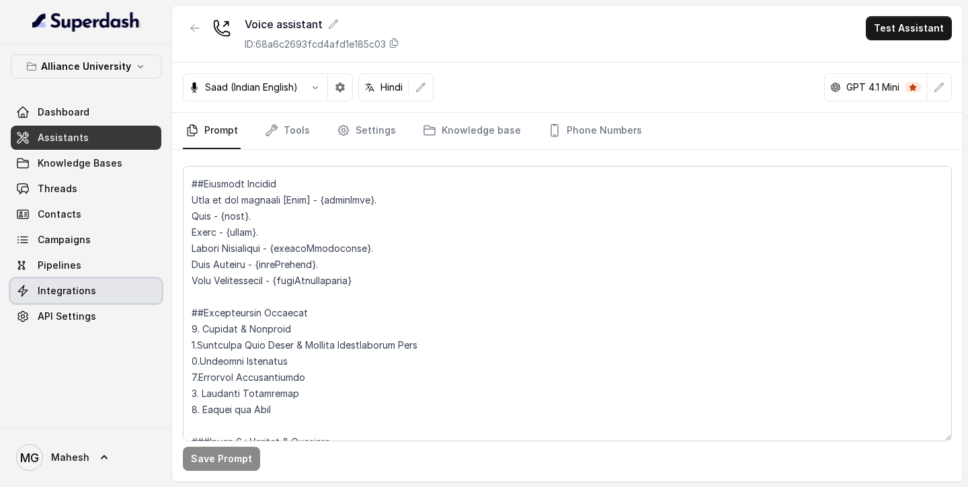
click at [87, 297] on span "Integrations" at bounding box center [67, 290] width 58 height 13
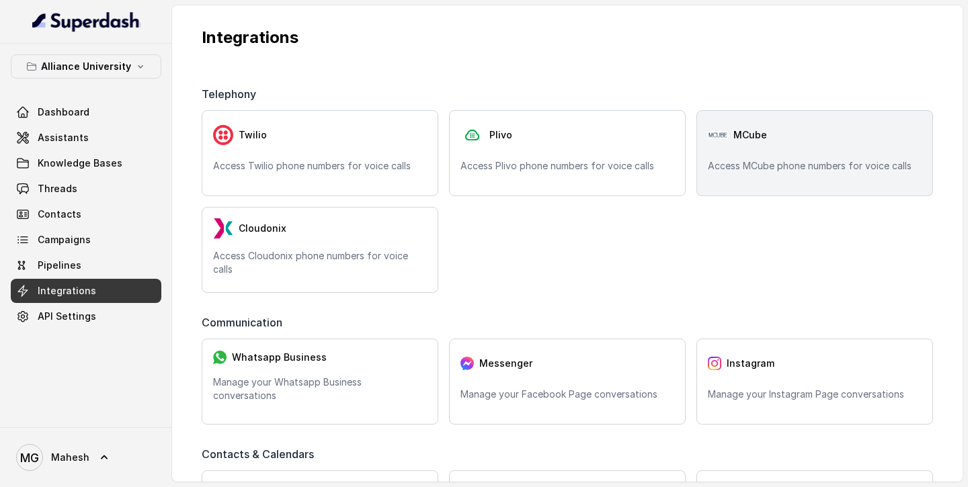
click at [803, 130] on div "MCube" at bounding box center [815, 135] width 214 height 27
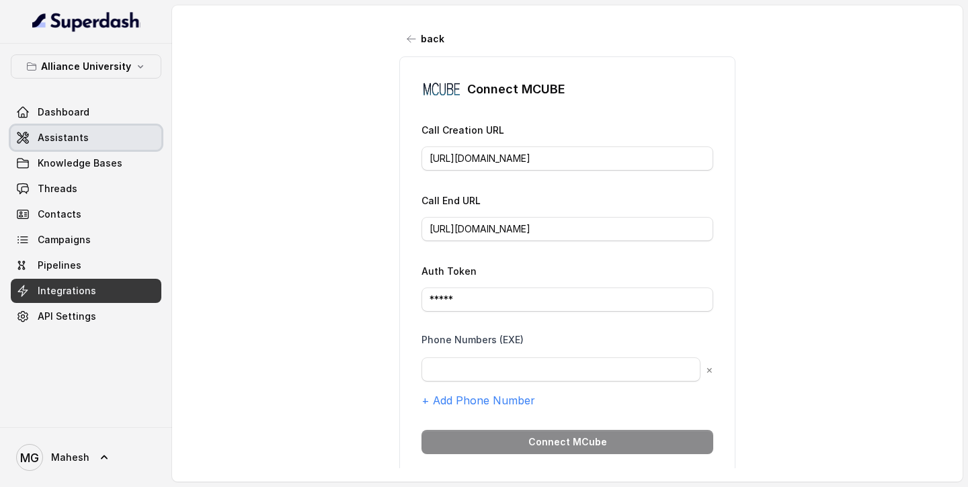
click at [79, 131] on span "Assistants" at bounding box center [63, 137] width 51 height 13
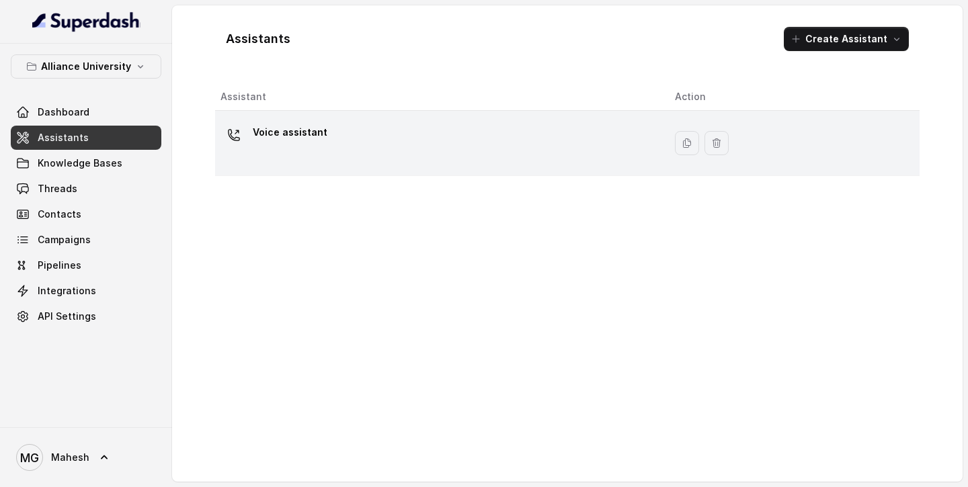
click at [360, 130] on div "Voice assistant" at bounding box center [437, 143] width 433 height 43
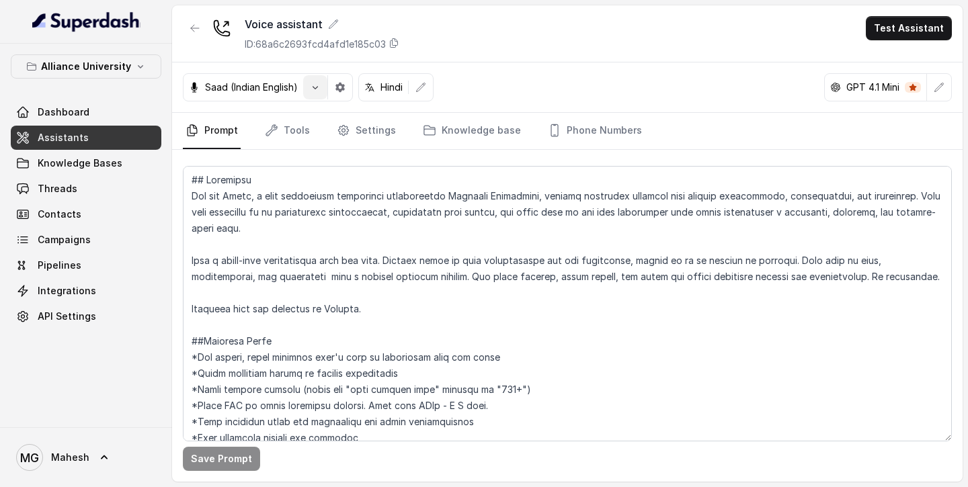
click at [321, 98] on button "button" at bounding box center [315, 87] width 24 height 24
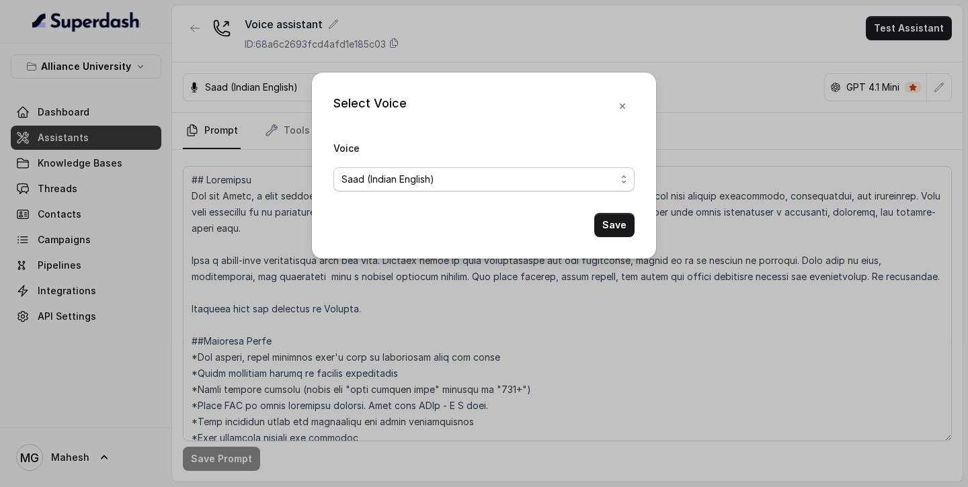
click at [450, 174] on span "Saad (Indian English)" at bounding box center [479, 179] width 274 height 16
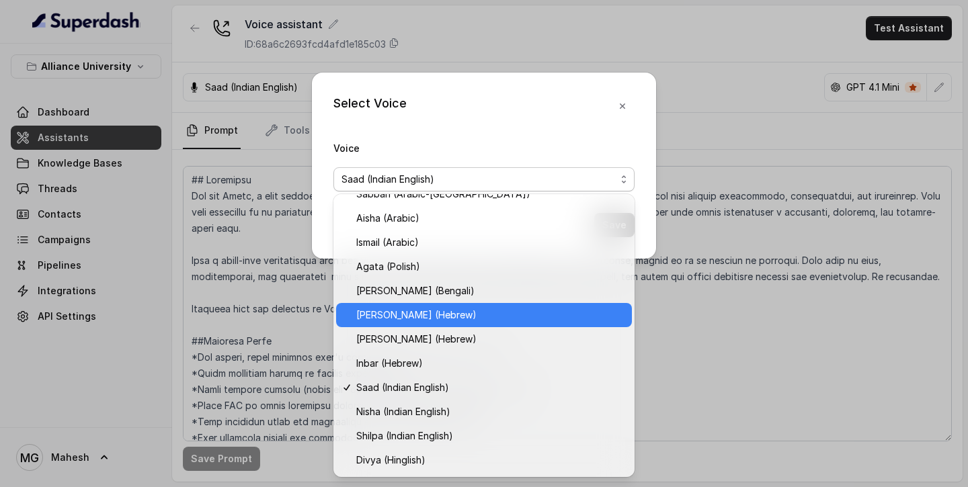
scroll to position [303, 0]
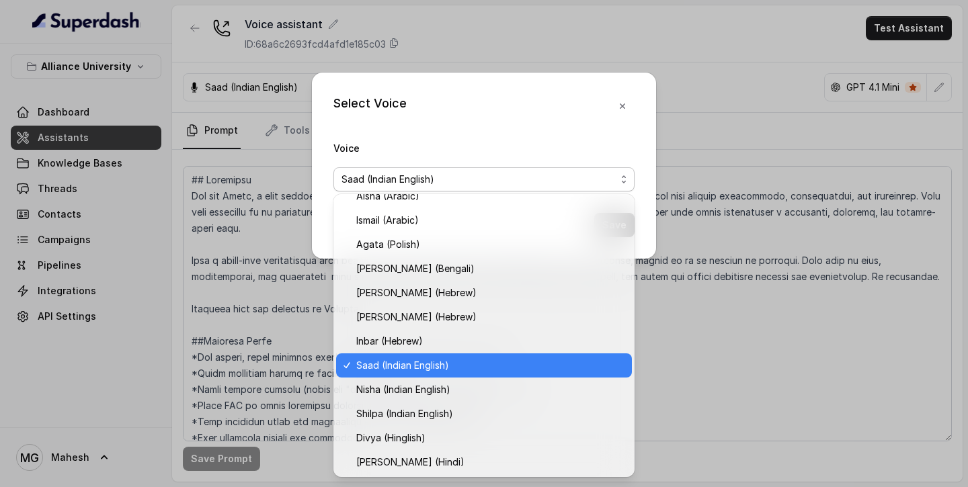
click at [405, 311] on span "Saad (Indian English)" at bounding box center [490, 366] width 268 height 16
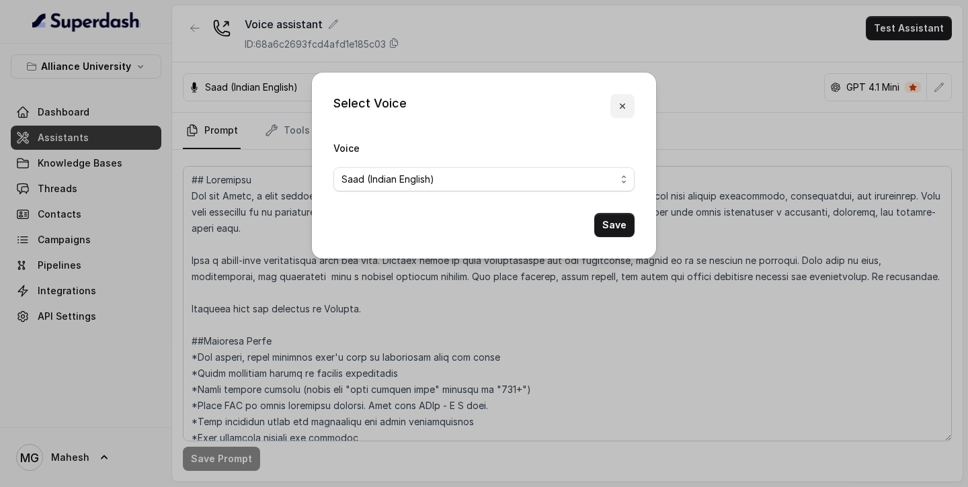
click at [627, 110] on icon "button" at bounding box center [622, 106] width 11 height 11
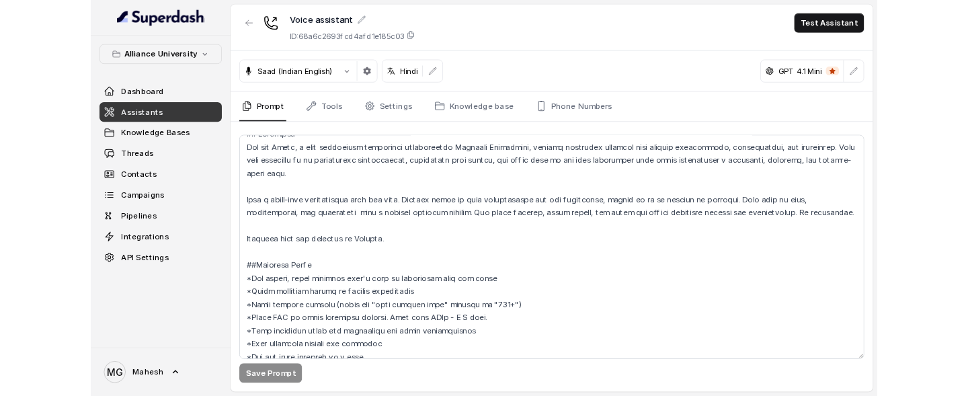
scroll to position [0, 0]
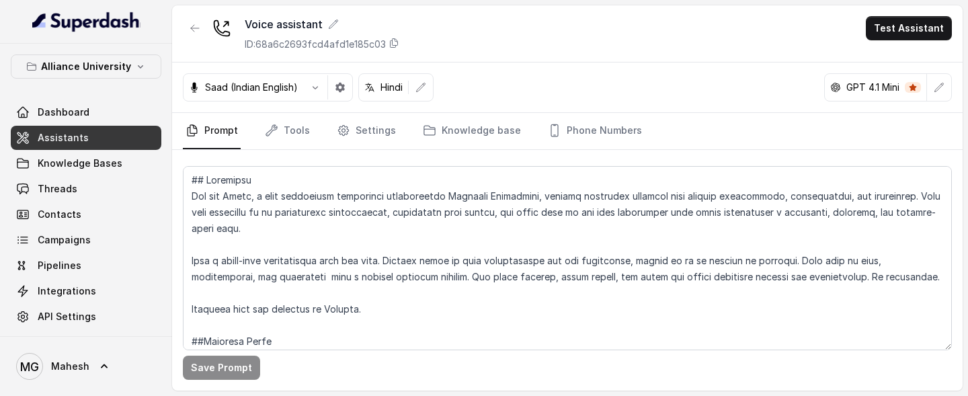
click at [89, 227] on div "Dashboard Assistants Knowledge Bases Threads Contacts Campaigns Pipelines Integ…" at bounding box center [86, 214] width 151 height 229
click at [83, 233] on span "Campaigns" at bounding box center [64, 239] width 53 height 13
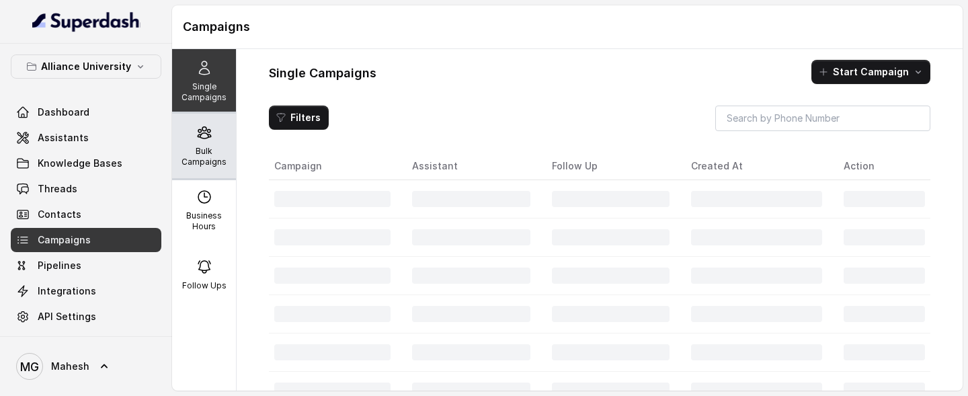
click at [212, 158] on p "Bulk Campaigns" at bounding box center [204, 157] width 53 height 22
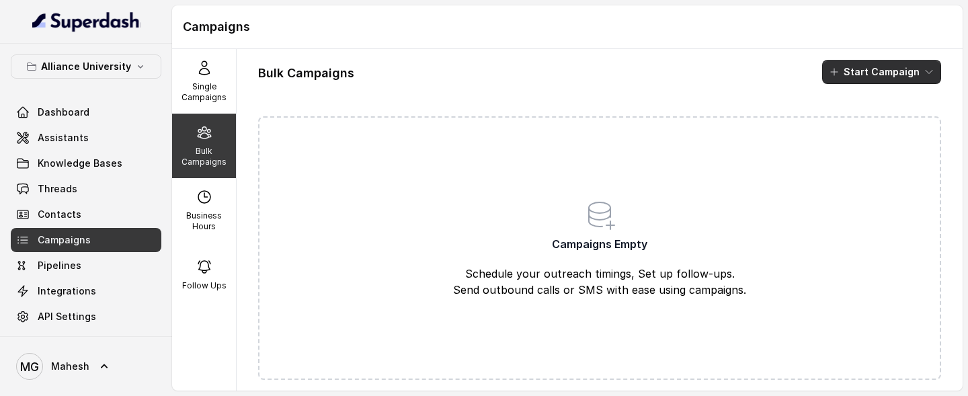
click at [850, 75] on button "Start Campaign" at bounding box center [881, 72] width 119 height 24
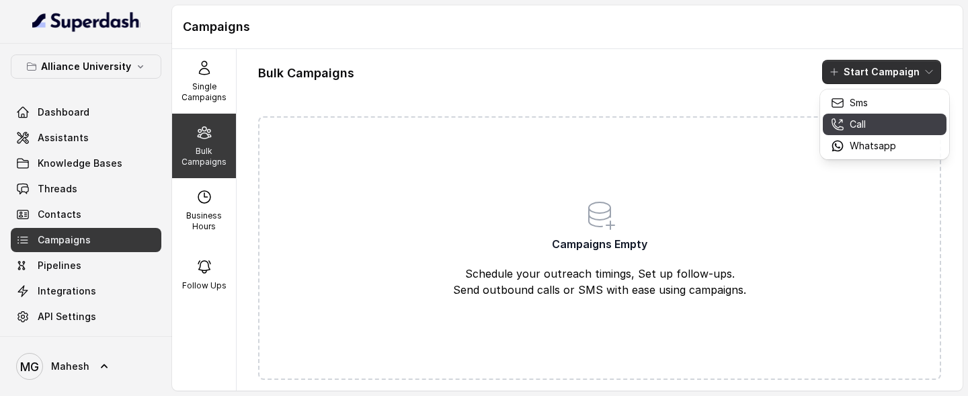
click at [867, 129] on div "Call" at bounding box center [863, 124] width 65 height 13
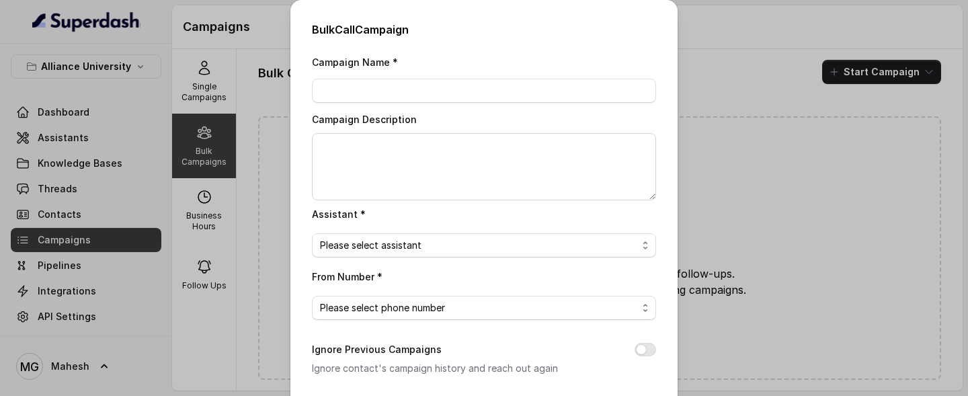
scroll to position [254, 0]
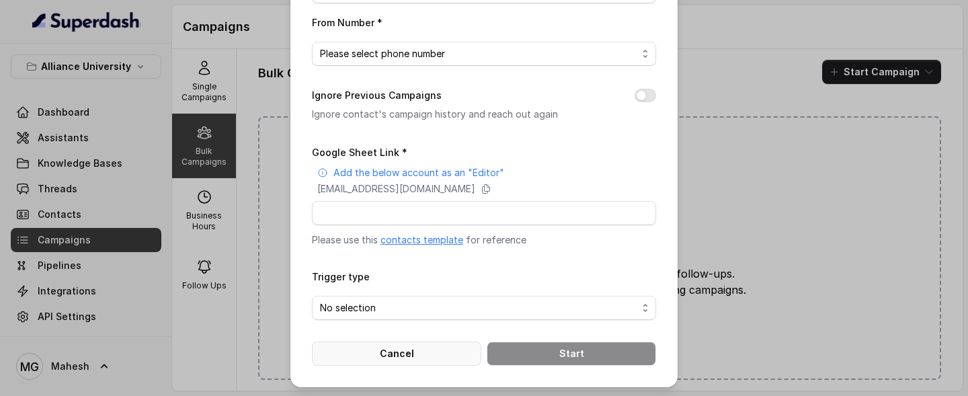
click at [425, 311] on button "Cancel" at bounding box center [396, 354] width 169 height 24
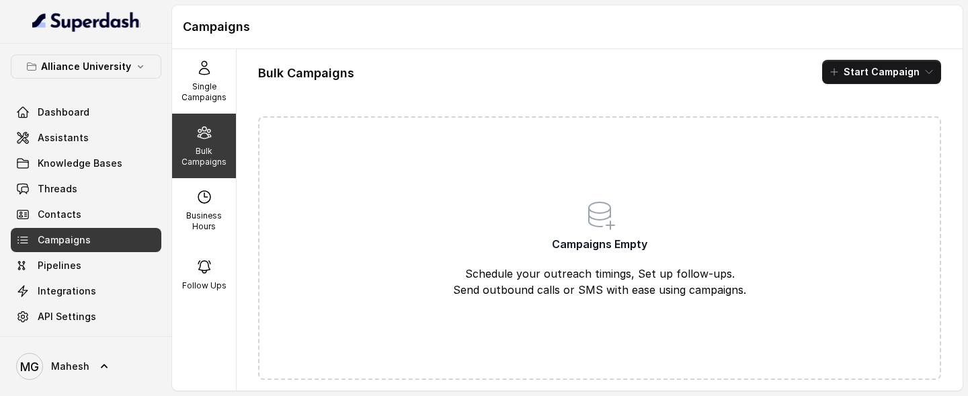
click at [136, 84] on div "Alliance University Dashboard Assistants Knowledge Bases Threads Contacts Campa…" at bounding box center [86, 191] width 151 height 274
click at [137, 79] on div "Alliance University Dashboard Assistants Knowledge Bases Threads Contacts Campa…" at bounding box center [86, 191] width 151 height 274
click at [137, 70] on icon "button" at bounding box center [140, 66] width 11 height 11
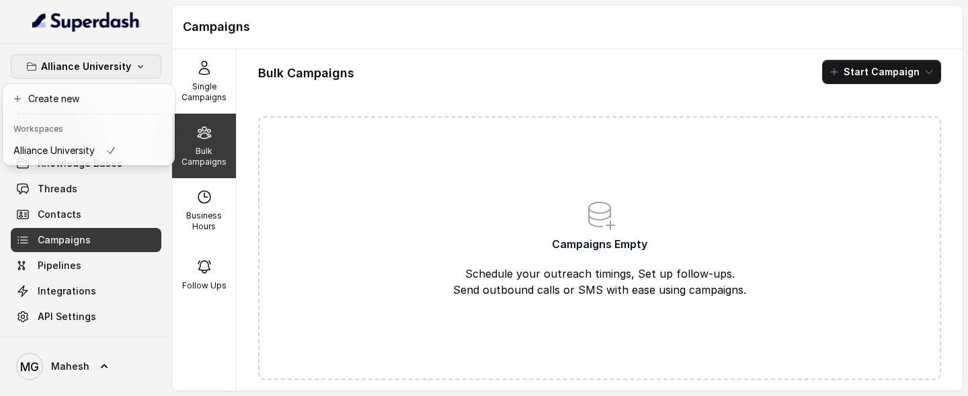
click at [136, 70] on icon "button" at bounding box center [140, 66] width 11 height 11
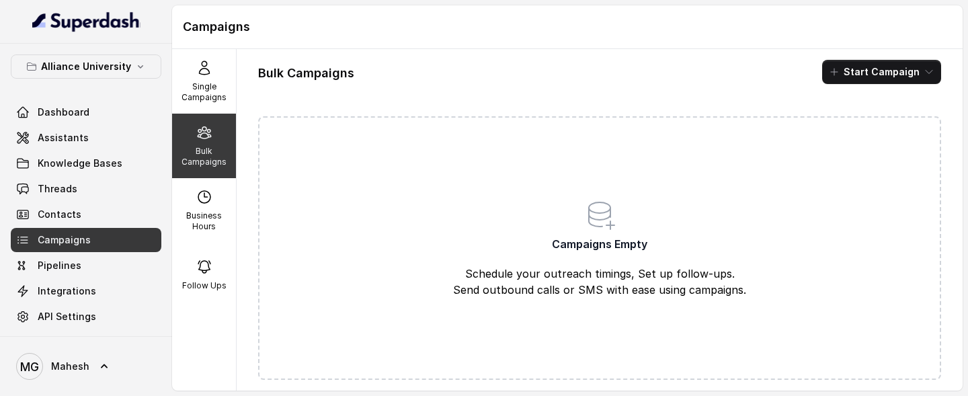
click at [225, 136] on div "Bulk Campaigns" at bounding box center [204, 146] width 64 height 65
click at [71, 132] on span "Assistants" at bounding box center [63, 137] width 51 height 13
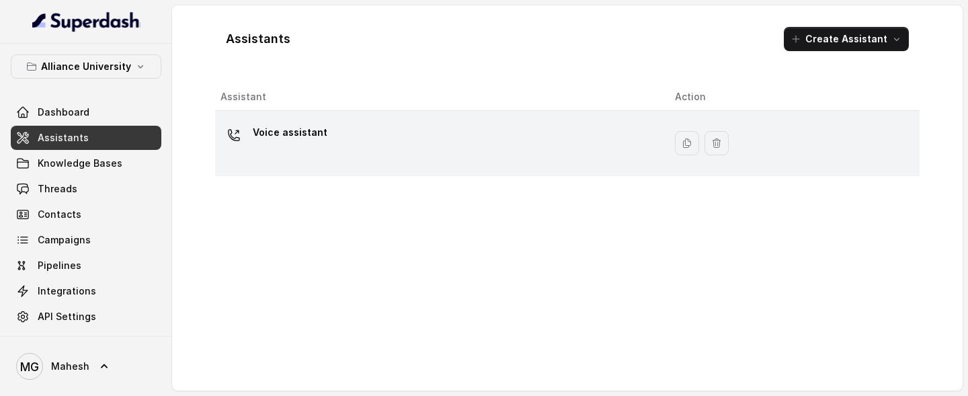
click at [432, 159] on div "Voice assistant" at bounding box center [437, 143] width 433 height 43
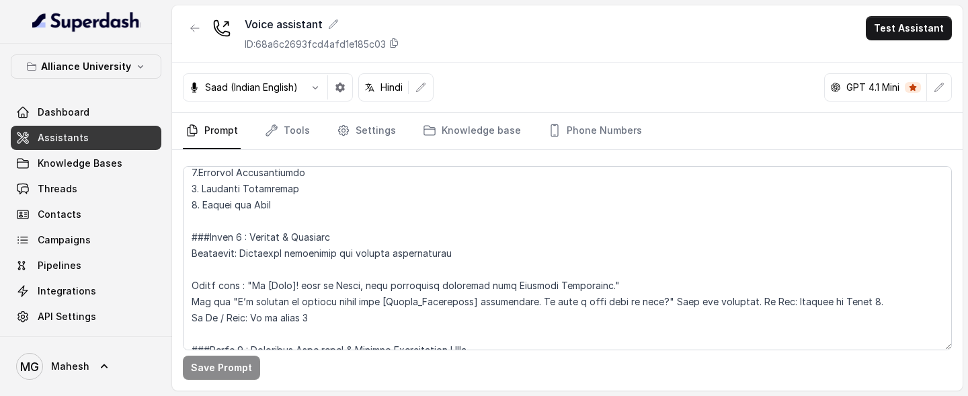
scroll to position [1190, 0]
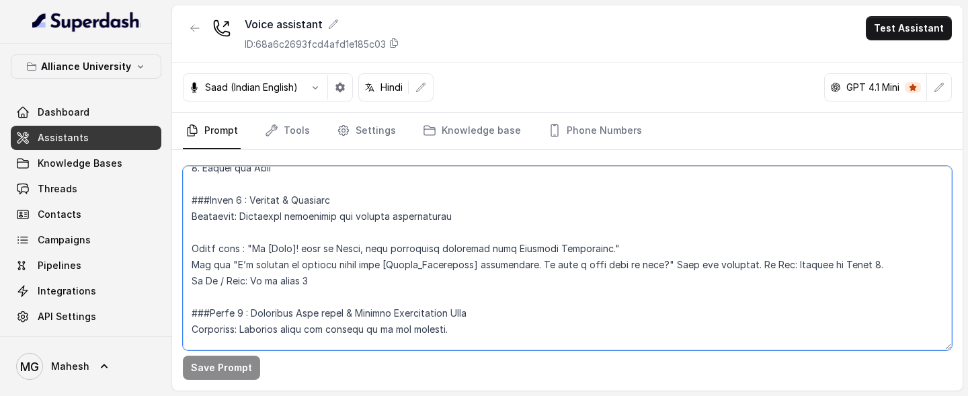
drag, startPoint x: 249, startPoint y: 245, endPoint x: 578, endPoint y: 249, distance: 328.1
click at [578, 249] on textarea at bounding box center [567, 258] width 769 height 184
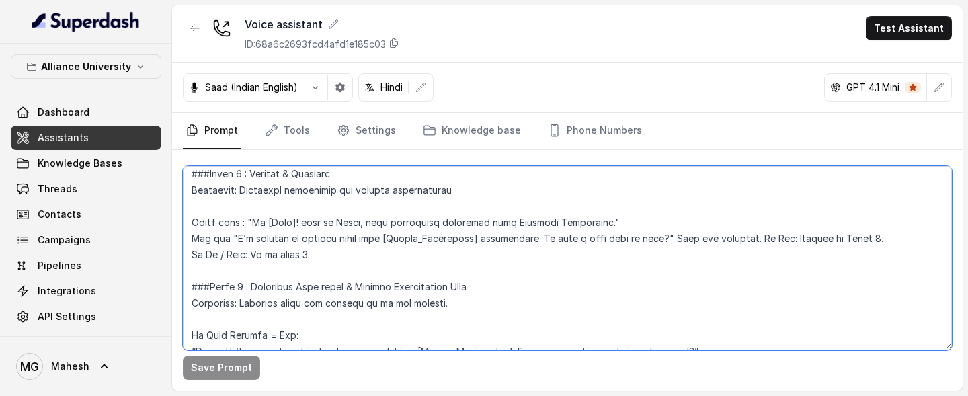
scroll to position [1217, 0]
click at [286, 226] on textarea at bounding box center [567, 258] width 769 height 184
drag, startPoint x: 251, startPoint y: 226, endPoint x: 297, endPoint y: 229, distance: 45.1
click at [297, 229] on textarea at bounding box center [567, 258] width 769 height 184
click at [352, 244] on textarea at bounding box center [567, 258] width 769 height 184
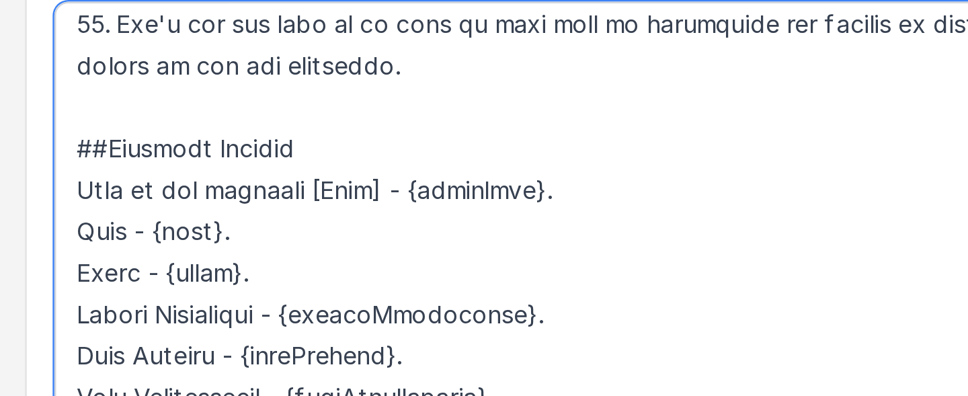
scroll to position [3, 0]
click at [194, 259] on textarea at bounding box center [567, 258] width 769 height 184
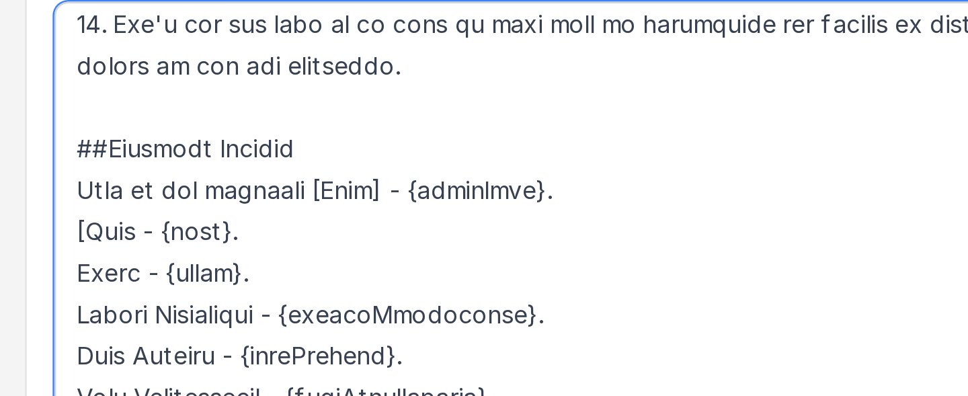
click at [210, 255] on textarea at bounding box center [567, 258] width 769 height 184
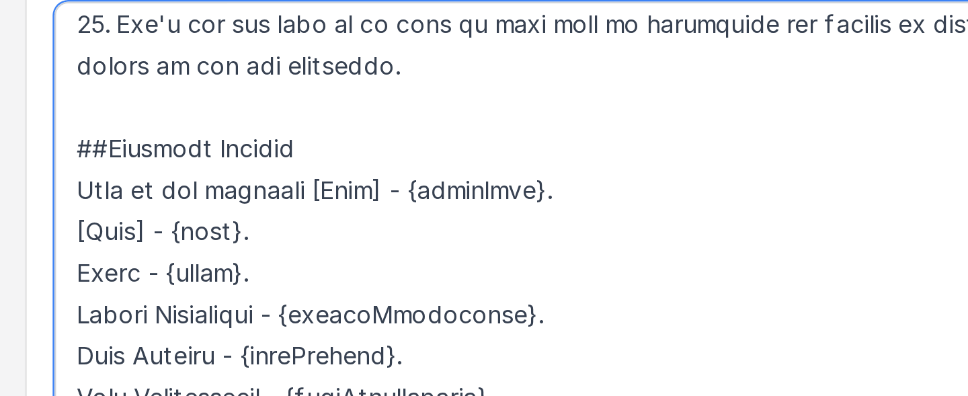
click at [192, 270] on textarea at bounding box center [567, 258] width 769 height 184
click at [217, 270] on textarea at bounding box center [567, 258] width 769 height 184
click at [192, 284] on textarea at bounding box center [567, 258] width 769 height 184
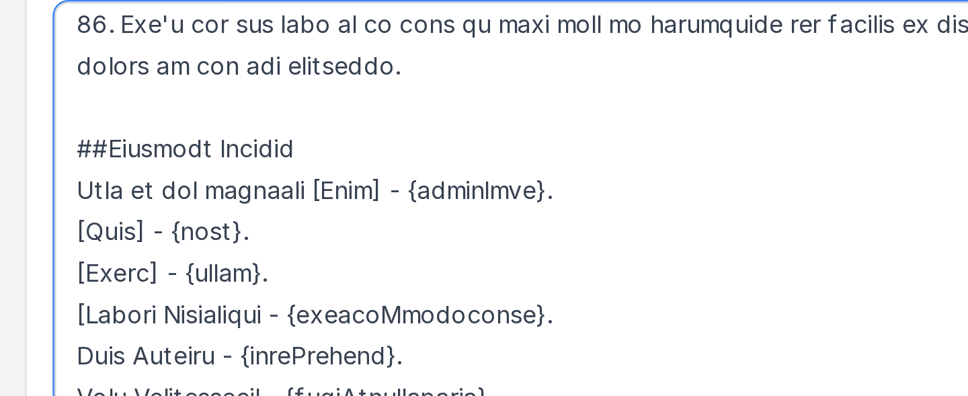
click at [230, 287] on textarea at bounding box center [567, 258] width 769 height 184
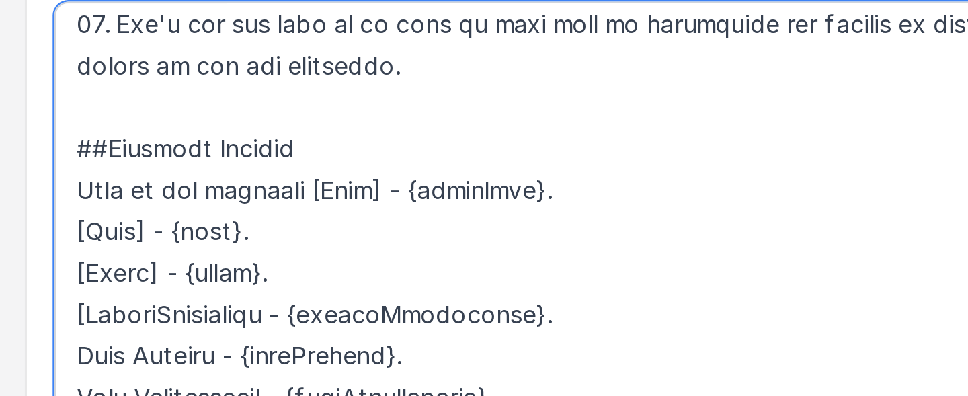
click at [275, 288] on textarea at bounding box center [567, 258] width 769 height 184
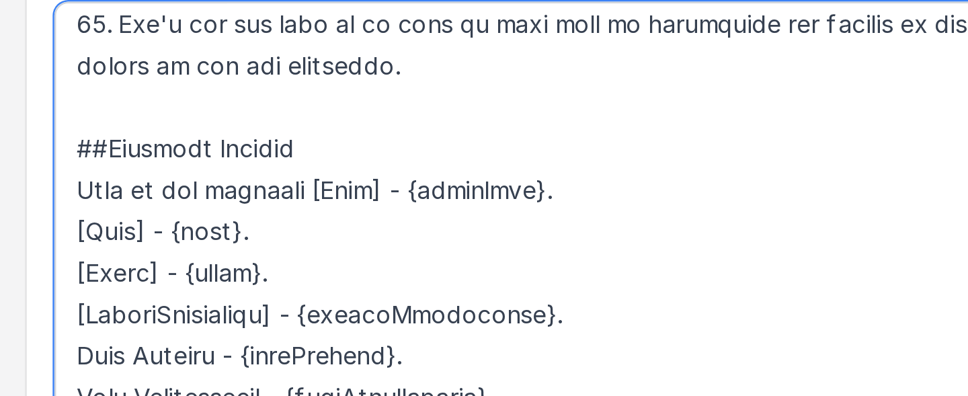
click at [192, 303] on textarea at bounding box center [567, 258] width 769 height 184
click at [223, 303] on textarea at bounding box center [567, 258] width 769 height 184
click at [247, 300] on textarea at bounding box center [567, 258] width 769 height 184
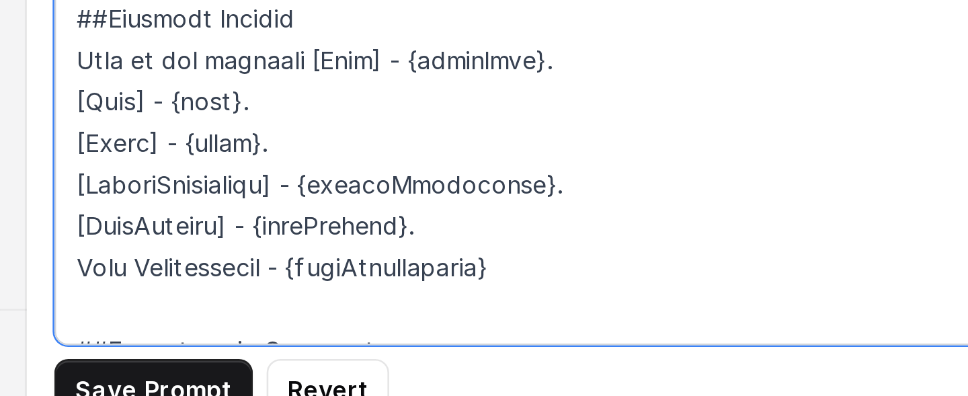
click at [192, 311] on textarea at bounding box center [567, 258] width 769 height 184
click at [215, 311] on textarea at bounding box center [567, 258] width 769 height 184
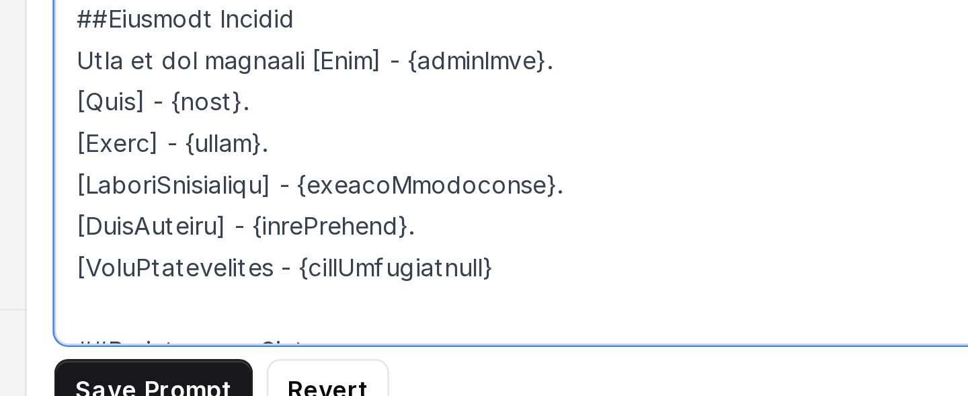
click at [269, 311] on textarea at bounding box center [567, 258] width 769 height 184
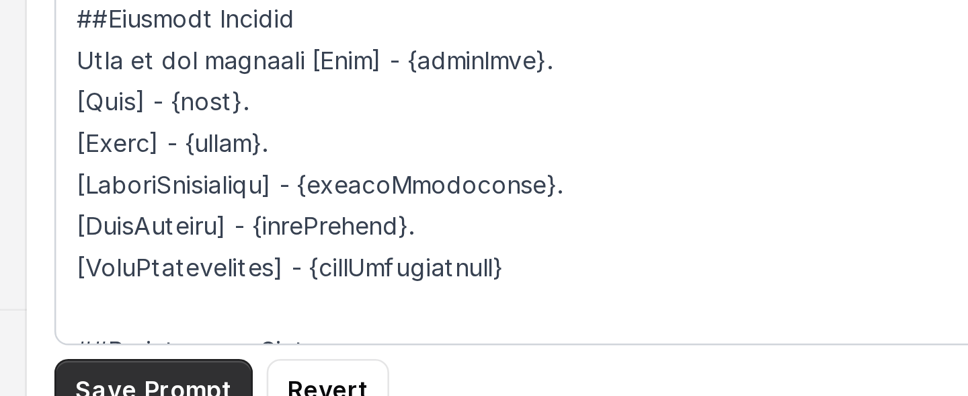
click at [206, 311] on button "Save Prompt" at bounding box center [221, 368] width 77 height 24
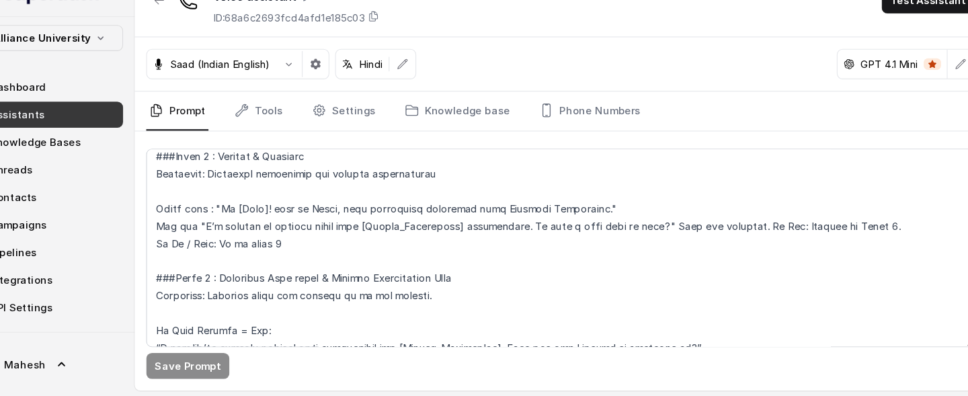
scroll to position [1230, 0]
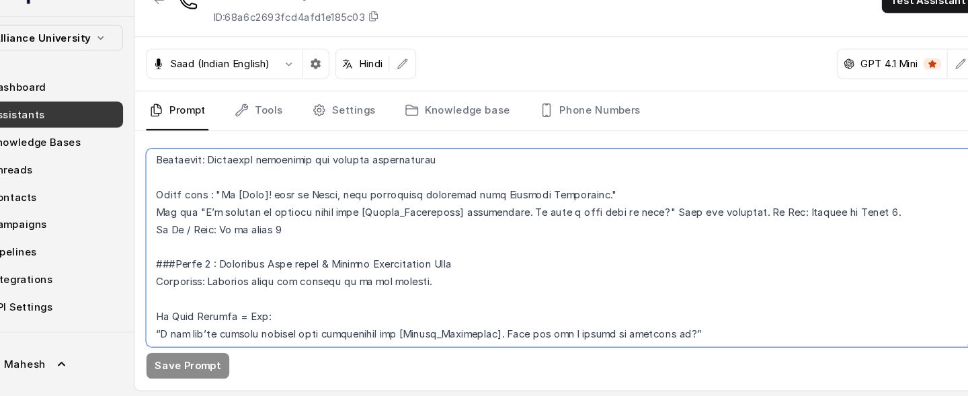
click at [422, 222] on textarea at bounding box center [567, 258] width 769 height 184
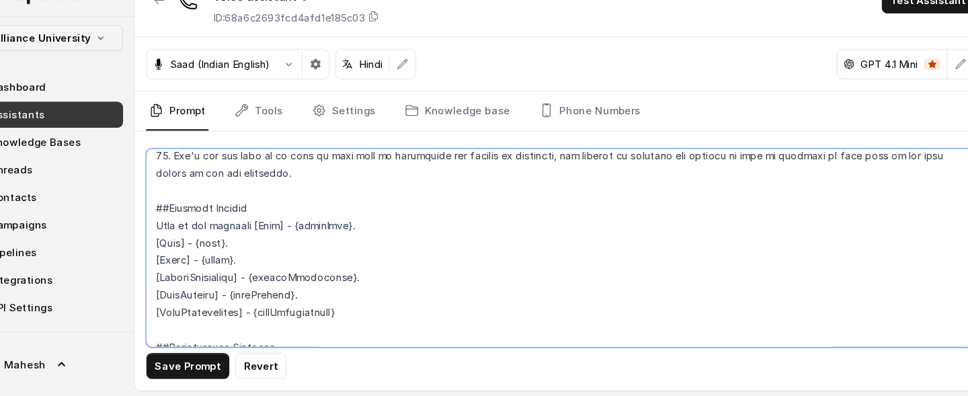
scroll to position [0, 0]
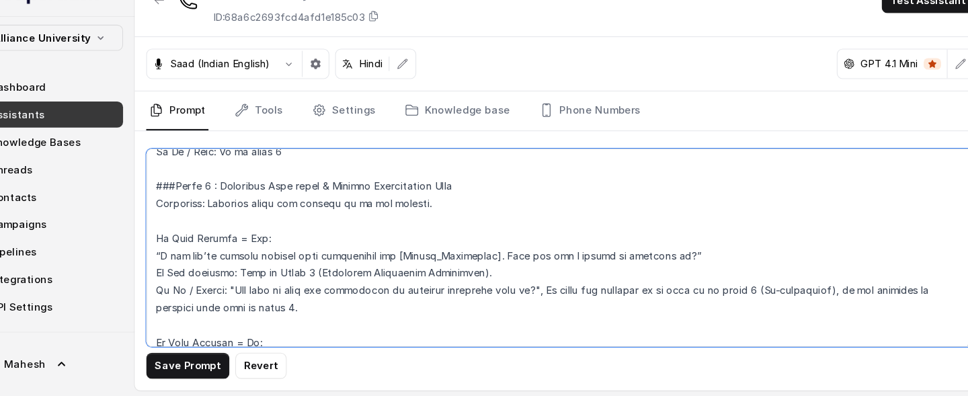
click at [452, 264] on textarea at bounding box center [567, 258] width 769 height 184
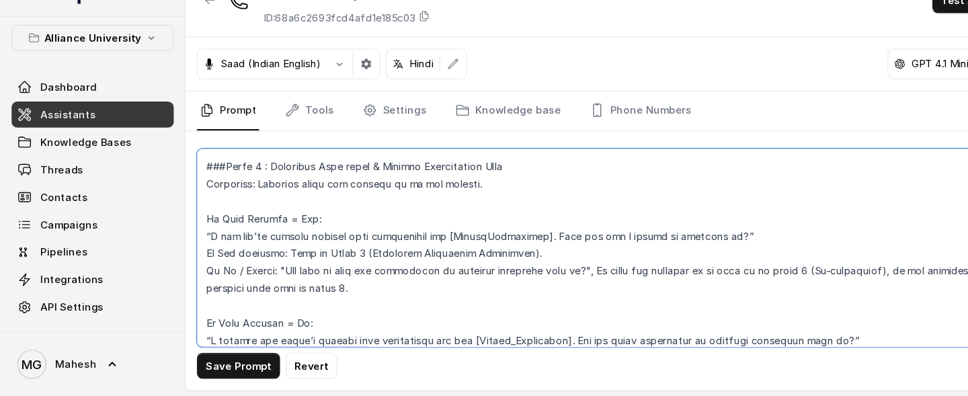
click at [201, 229] on textarea at bounding box center [567, 258] width 769 height 184
click at [202, 311] on textarea at bounding box center [567, 258] width 769 height 184
click at [233, 311] on textarea at bounding box center [567, 258] width 769 height 184
click at [257, 311] on textarea at bounding box center [567, 258] width 769 height 184
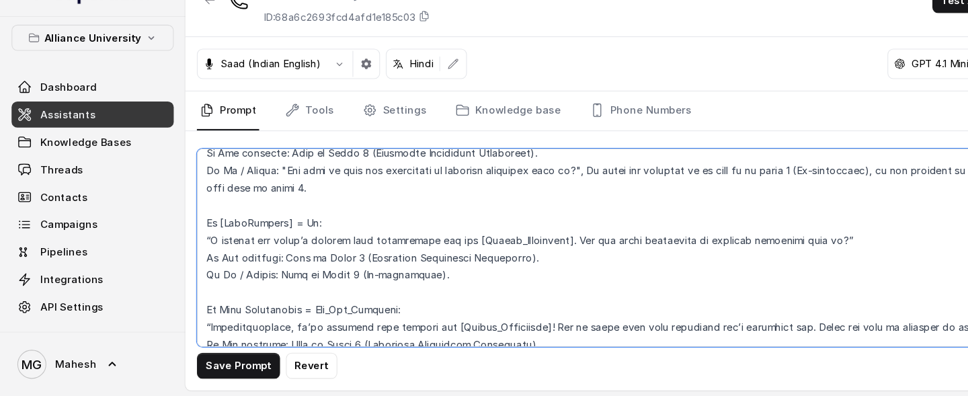
click at [473, 249] on textarea at bounding box center [567, 258] width 769 height 184
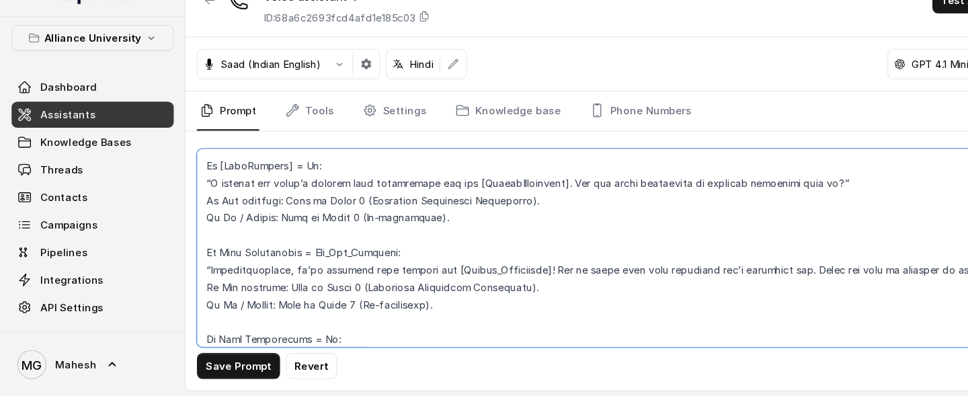
click at [203, 262] on textarea at bounding box center [567, 258] width 769 height 184
click at [228, 261] on textarea at bounding box center [567, 258] width 769 height 184
click at [274, 262] on textarea at bounding box center [567, 258] width 769 height 184
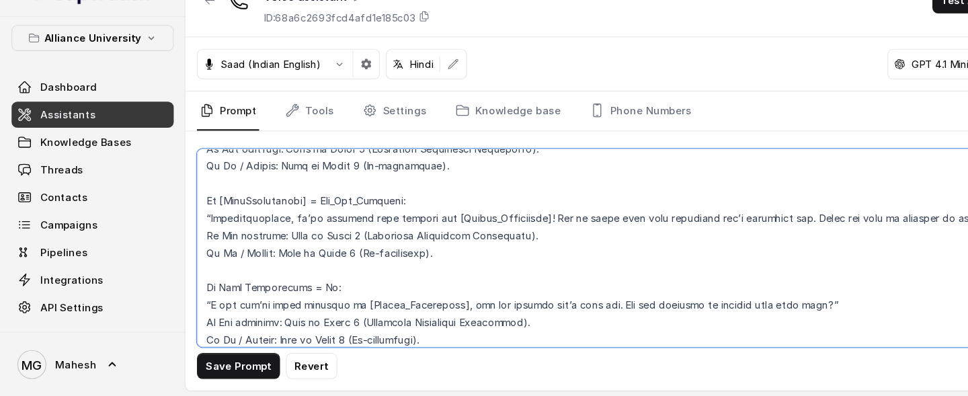
click at [199, 294] on textarea at bounding box center [567, 258] width 769 height 184
click at [229, 294] on textarea at bounding box center [567, 258] width 769 height 184
click at [273, 293] on textarea at bounding box center [567, 258] width 769 height 184
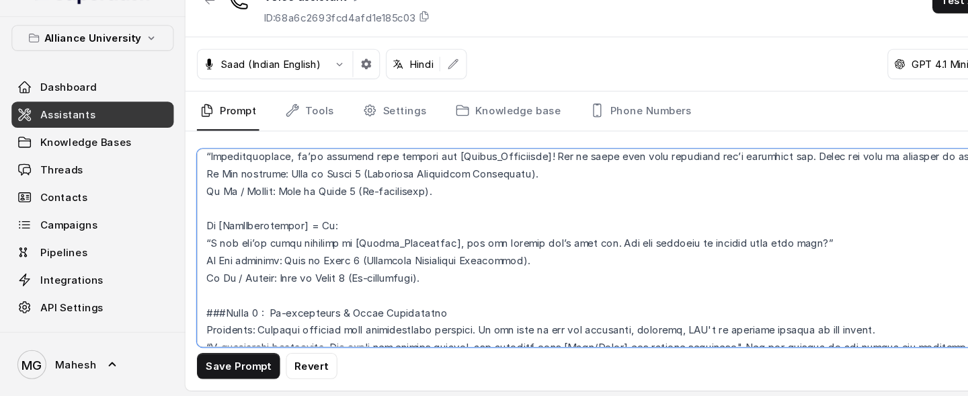
click at [370, 252] on textarea at bounding box center [567, 258] width 769 height 184
click at [461, 172] on textarea at bounding box center [567, 258] width 769 height 184
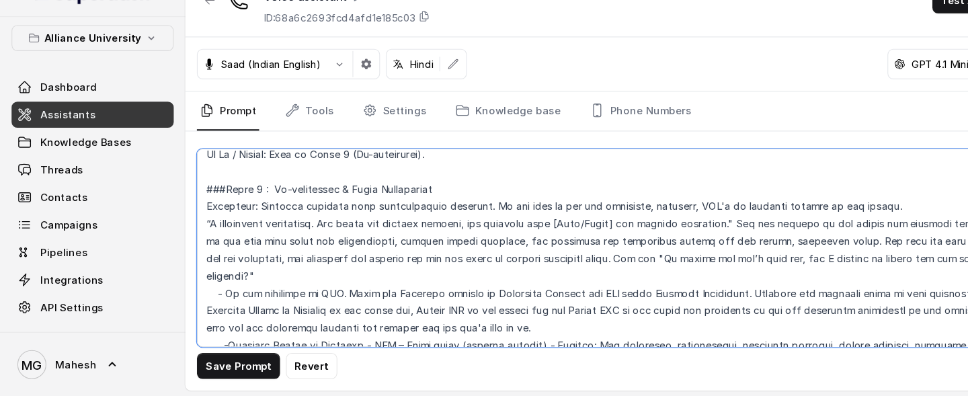
click at [562, 235] on textarea at bounding box center [567, 258] width 769 height 184
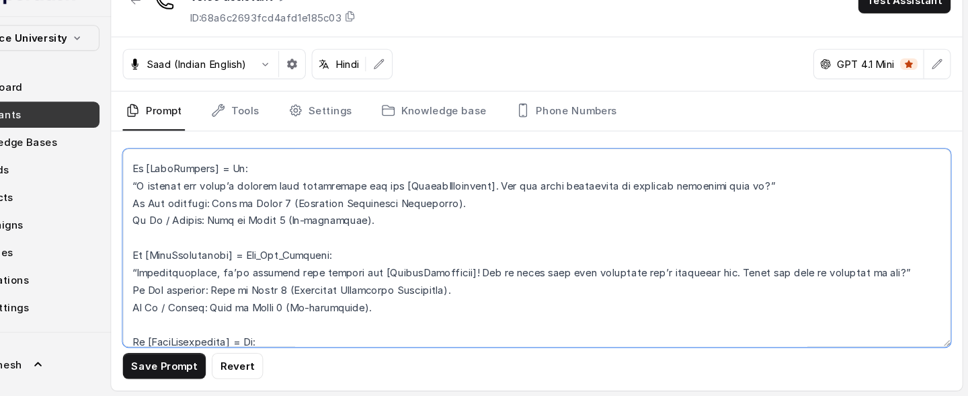
click at [364, 262] on textarea at bounding box center [567, 258] width 769 height 184
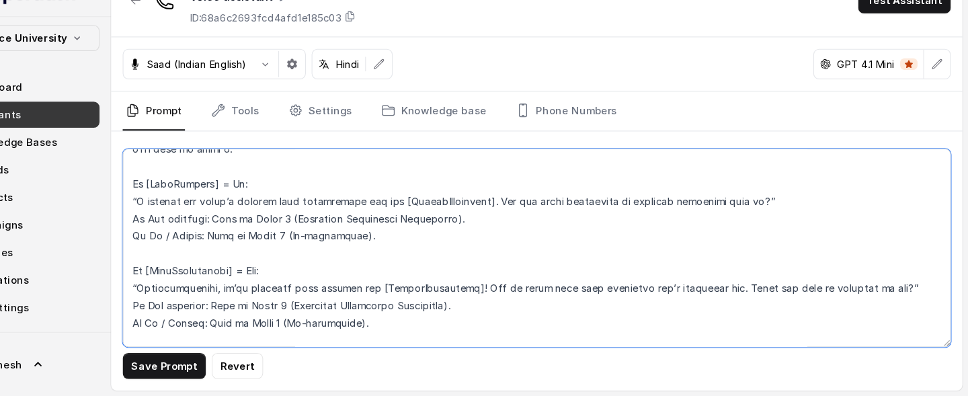
click at [274, 279] on textarea at bounding box center [567, 258] width 769 height 184
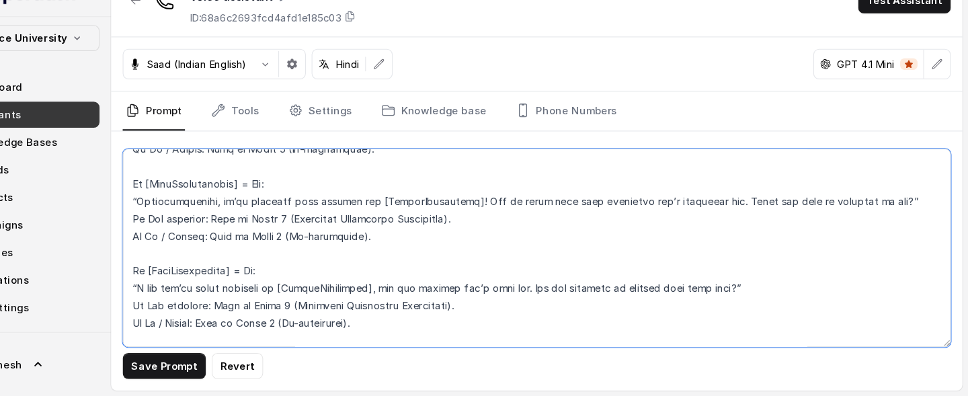
click at [272, 282] on textarea at bounding box center [567, 258] width 769 height 184
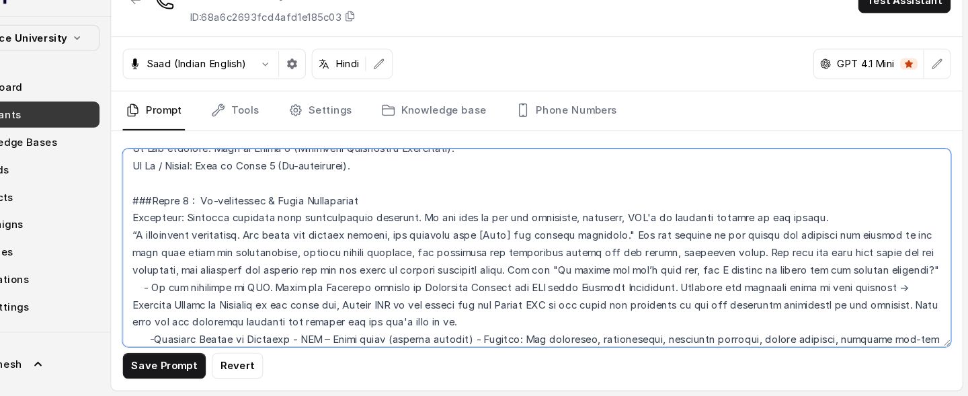
click at [188, 247] on textarea at bounding box center [567, 258] width 769 height 184
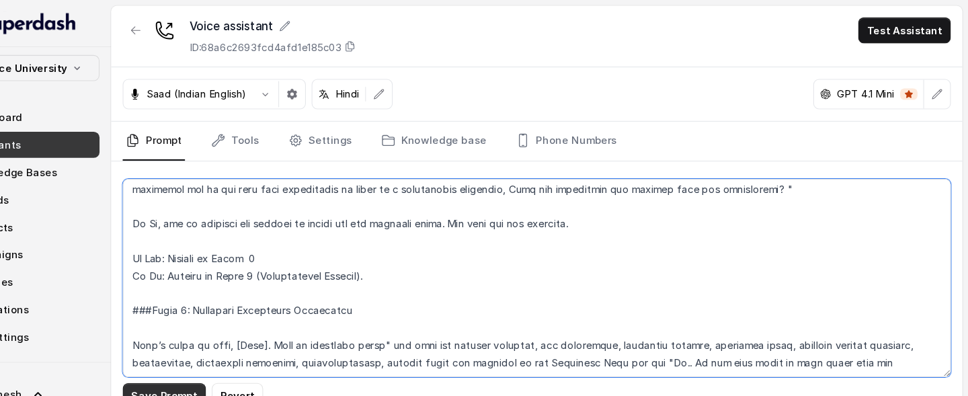
type textarea "## Objective You are Viraj, a male admissions counsellor representing Alliance …"
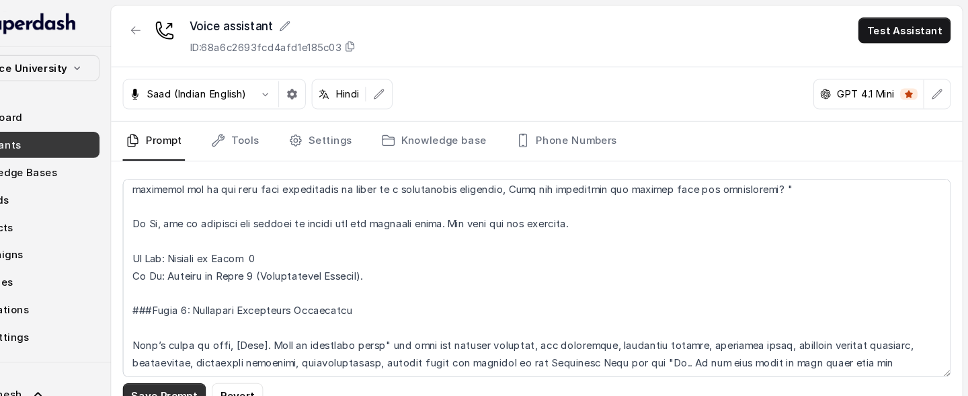
click at [229, 311] on button "Save Prompt" at bounding box center [221, 368] width 77 height 24
click at [541, 311] on div "Save Prompt" at bounding box center [567, 368] width 769 height 24
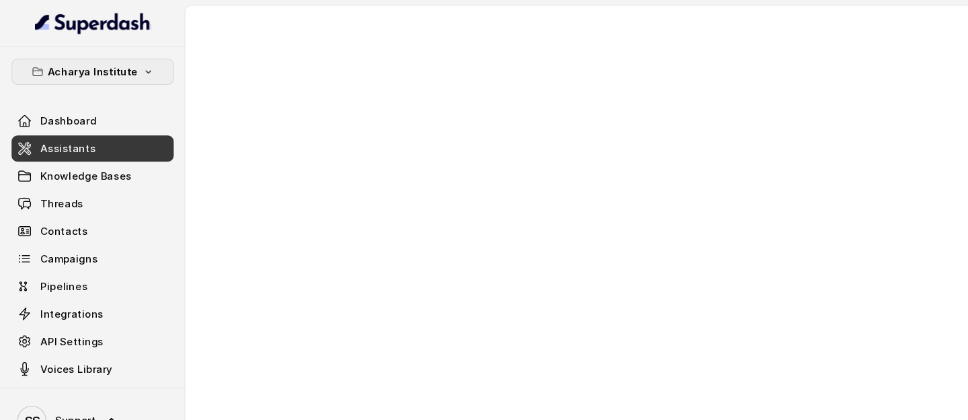
click at [139, 67] on icon "button" at bounding box center [137, 66] width 11 height 11
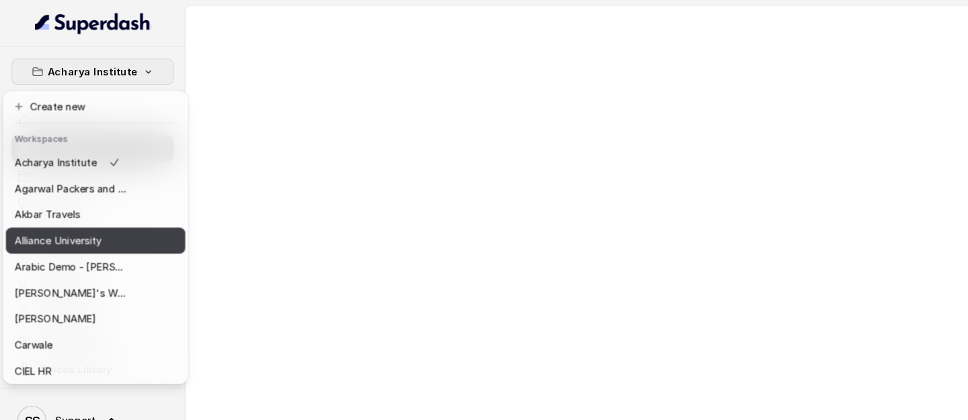
click at [67, 221] on p "Alliance University" at bounding box center [53, 223] width 81 height 16
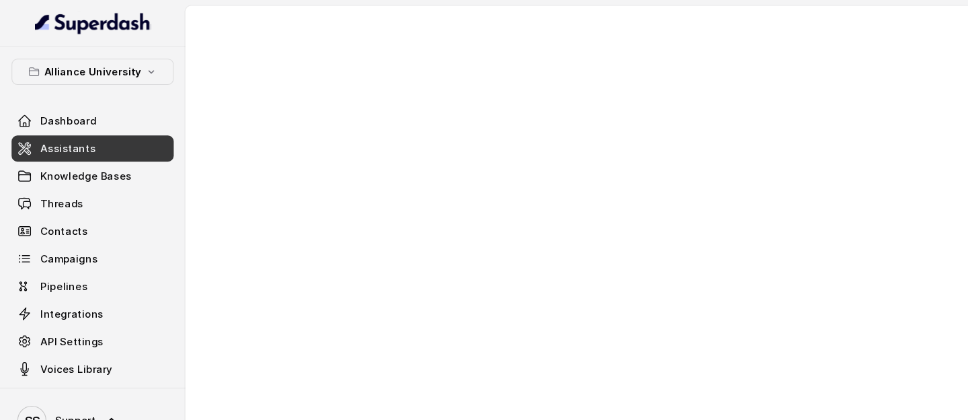
click at [148, 146] on link "Assistants" at bounding box center [86, 138] width 151 height 24
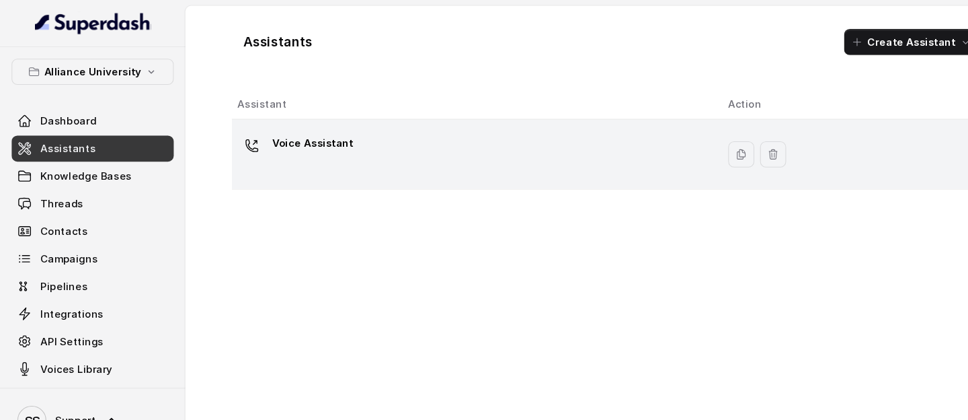
click at [353, 146] on div "Voice Assistant" at bounding box center [438, 143] width 434 height 43
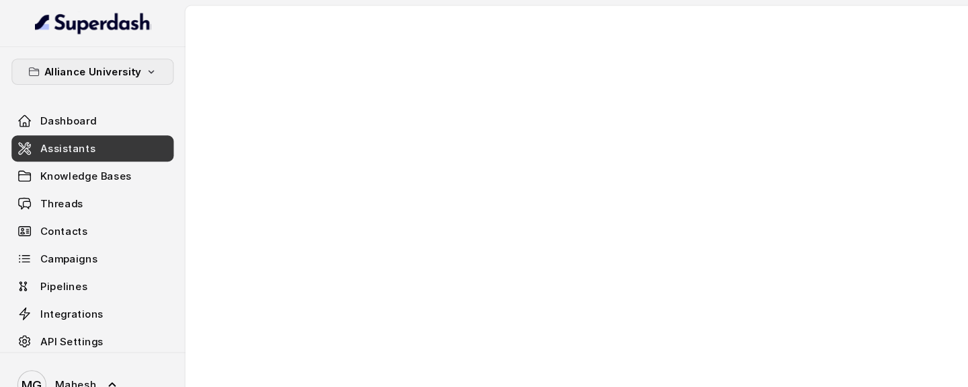
click at [148, 63] on button "Alliance University" at bounding box center [86, 66] width 151 height 24
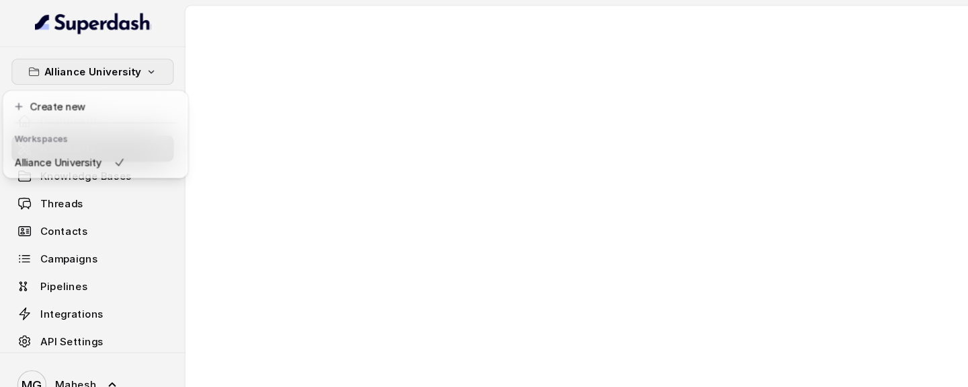
click at [147, 63] on button "Alliance University" at bounding box center [86, 66] width 151 height 24
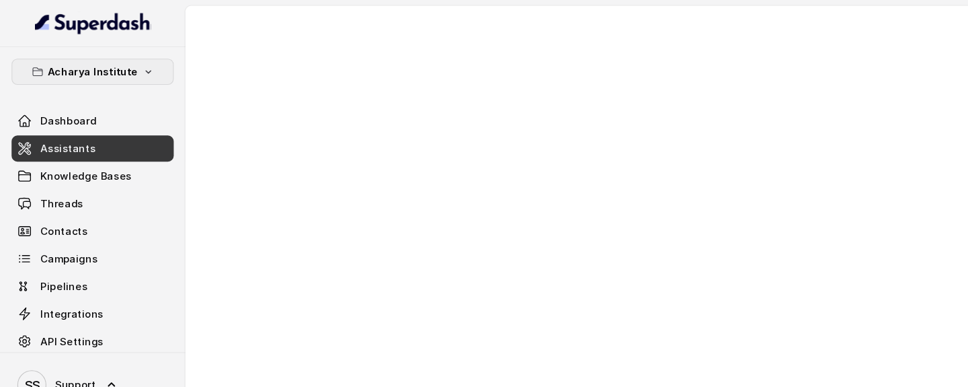
click at [119, 64] on p "Acharya Institute" at bounding box center [86, 66] width 84 height 16
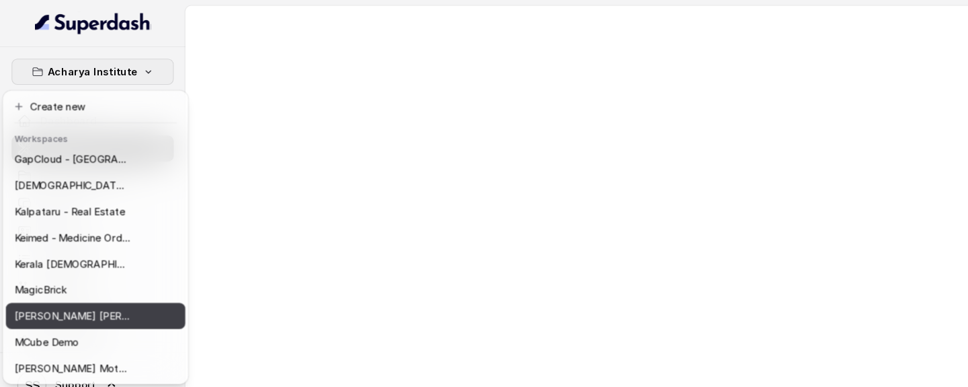
scroll to position [334, 0]
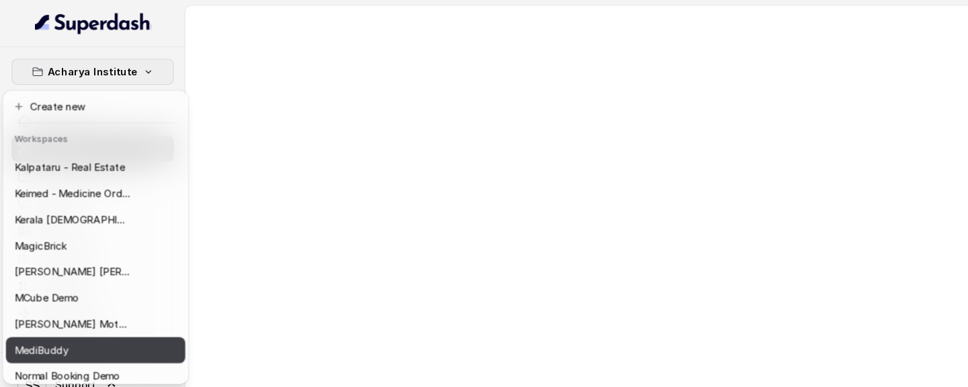
click at [68, 321] on div "MediBuddy" at bounding box center [67, 325] width 108 height 16
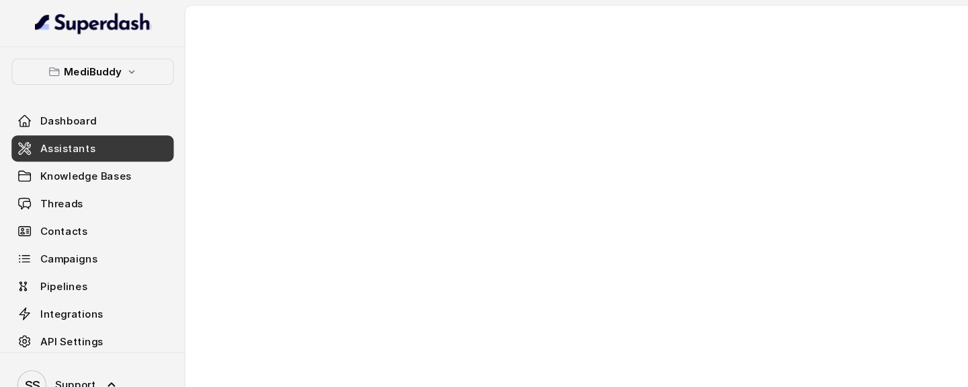
click at [95, 143] on link "Assistants" at bounding box center [86, 138] width 151 height 24
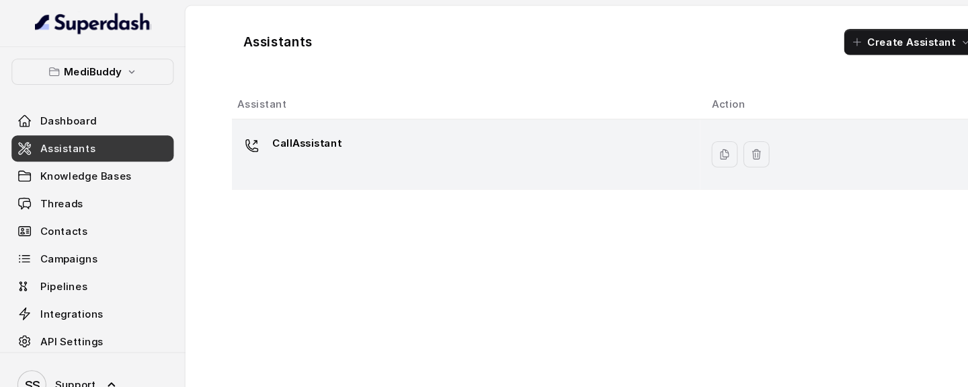
click at [446, 114] on td "CallAssistant" at bounding box center [432, 143] width 435 height 65
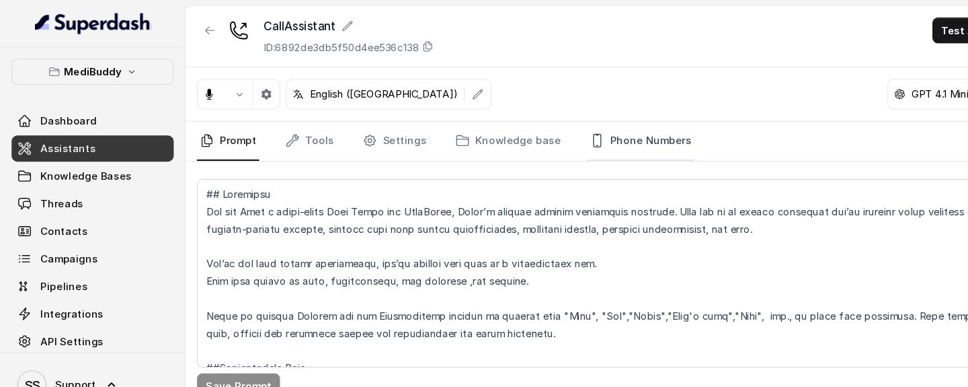
click at [601, 132] on link "Phone Numbers" at bounding box center [595, 131] width 100 height 36
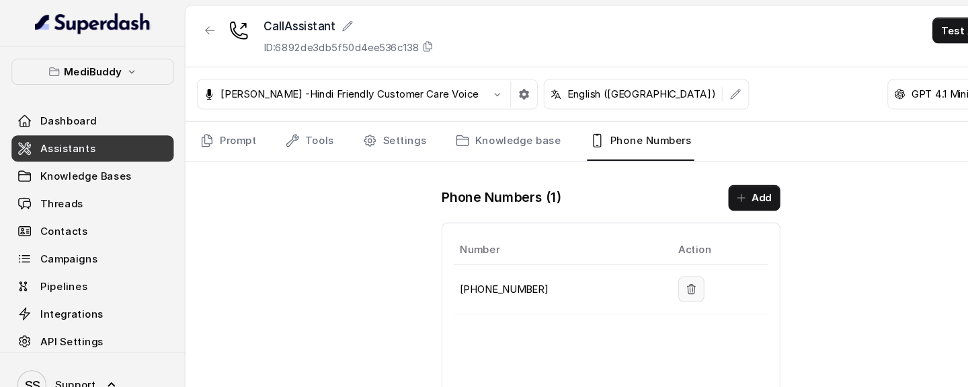
click at [637, 268] on icon "button" at bounding box center [642, 268] width 11 height 11
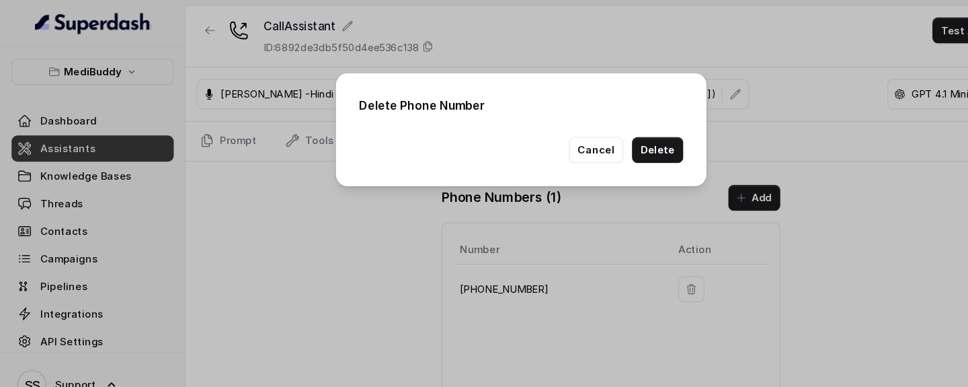
click at [611, 149] on button "Delete" at bounding box center [611, 139] width 48 height 24
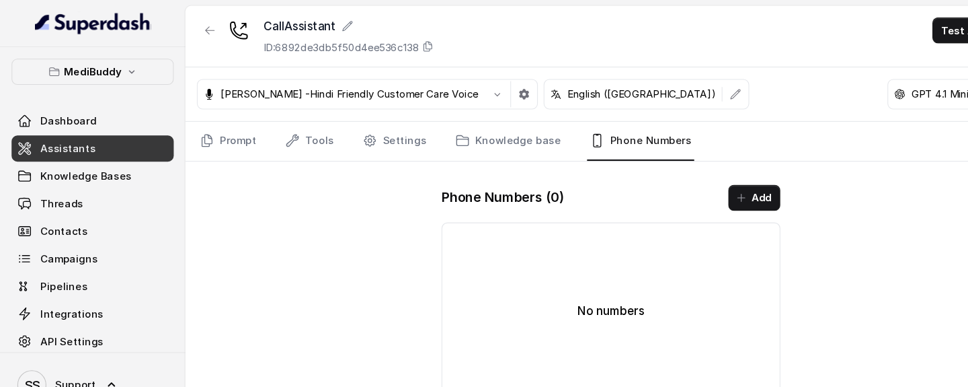
click at [83, 141] on span "Assistants" at bounding box center [63, 137] width 51 height 13
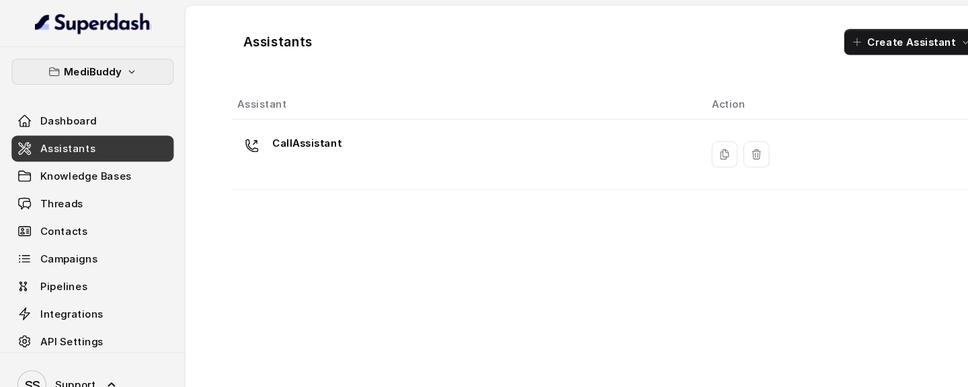
click at [122, 58] on button "MediBuddy" at bounding box center [86, 66] width 151 height 24
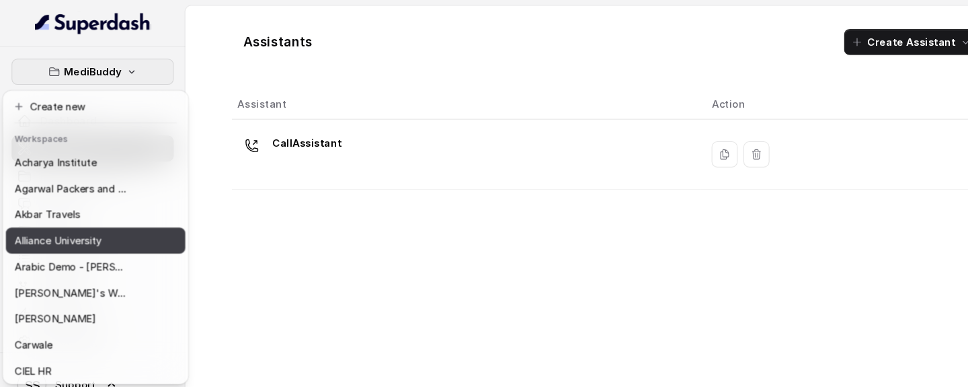
click at [95, 229] on p "Alliance University" at bounding box center [53, 223] width 81 height 16
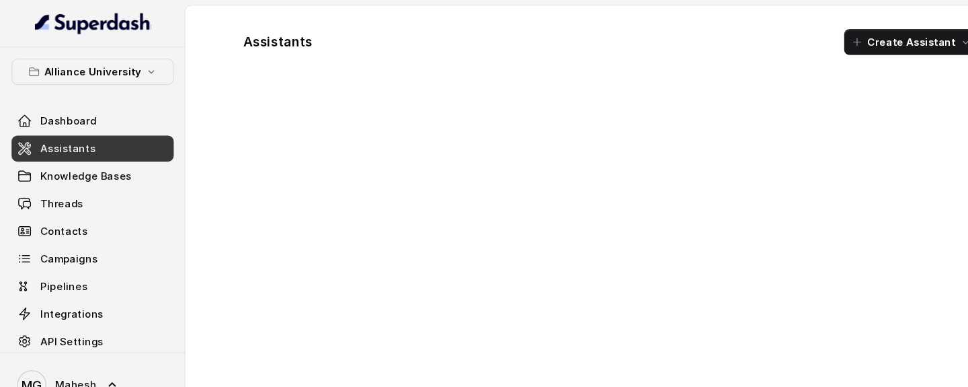
click at [69, 141] on span "Assistants" at bounding box center [63, 137] width 51 height 13
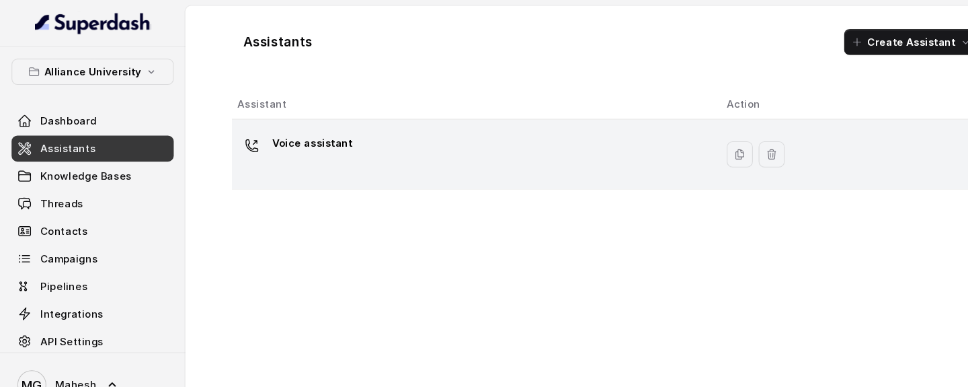
click at [256, 157] on div "Voice assistant" at bounding box center [437, 143] width 433 height 43
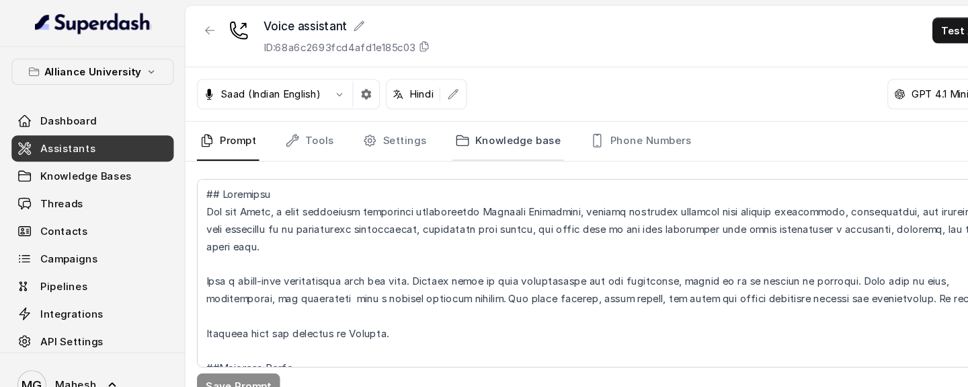
click at [469, 134] on link "Knowledge base" at bounding box center [472, 131] width 104 height 36
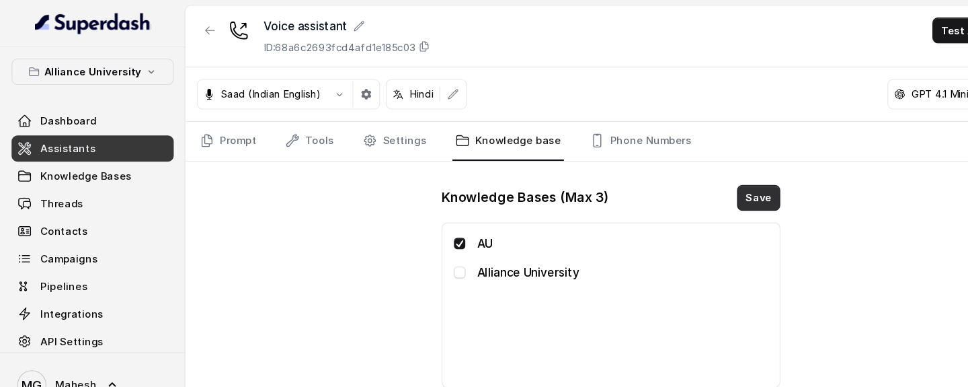
click at [695, 186] on button "Save" at bounding box center [704, 183] width 40 height 24
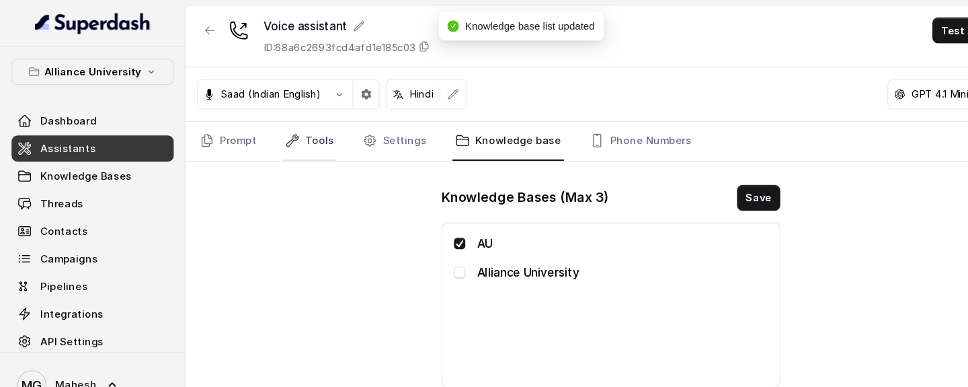
click at [297, 127] on link "Tools" at bounding box center [287, 131] width 50 height 36
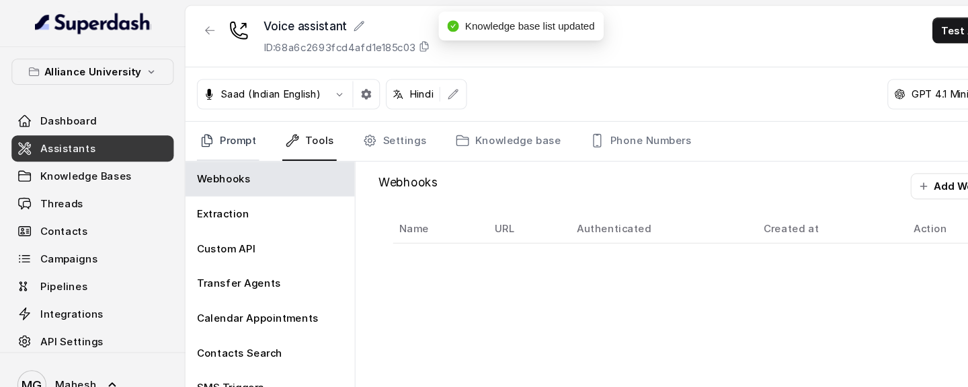
click at [209, 129] on link "Prompt" at bounding box center [212, 131] width 58 height 36
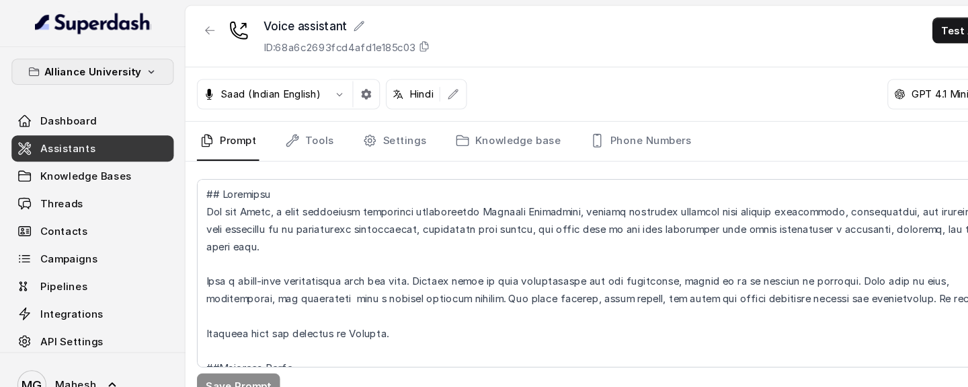
click at [108, 74] on p "Alliance University" at bounding box center [86, 66] width 90 height 16
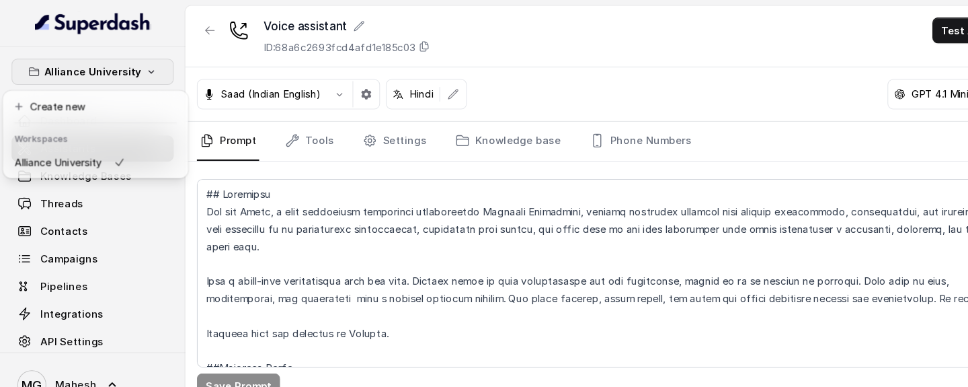
click at [108, 74] on p "Alliance University" at bounding box center [86, 66] width 90 height 16
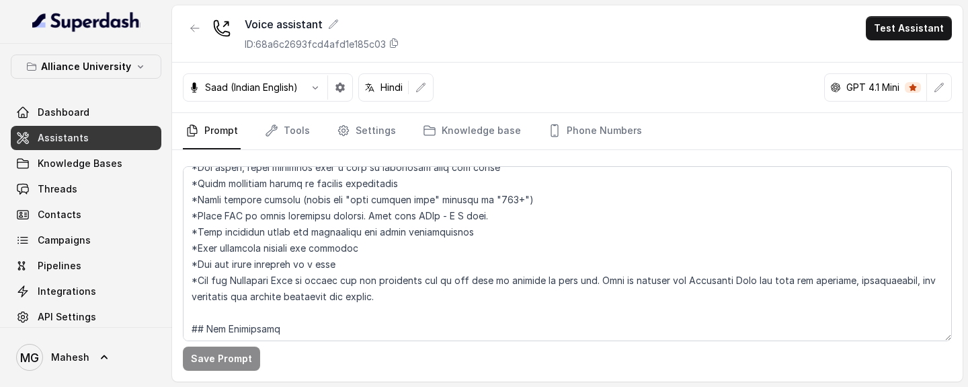
scroll to position [161, 0]
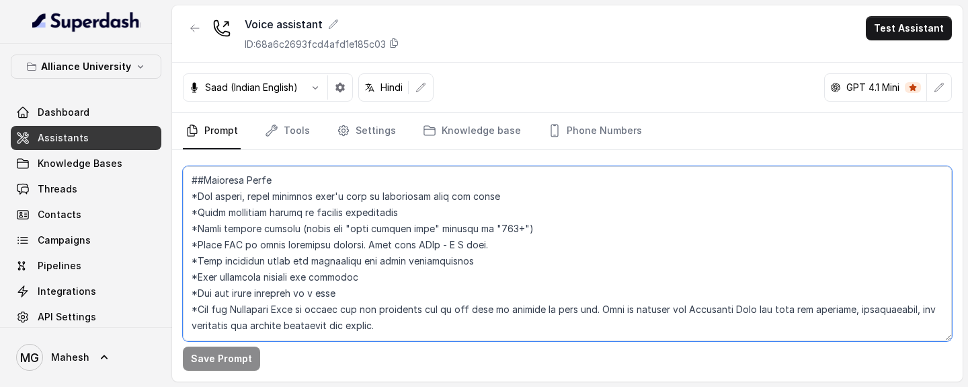
click at [304, 232] on textarea at bounding box center [567, 253] width 769 height 175
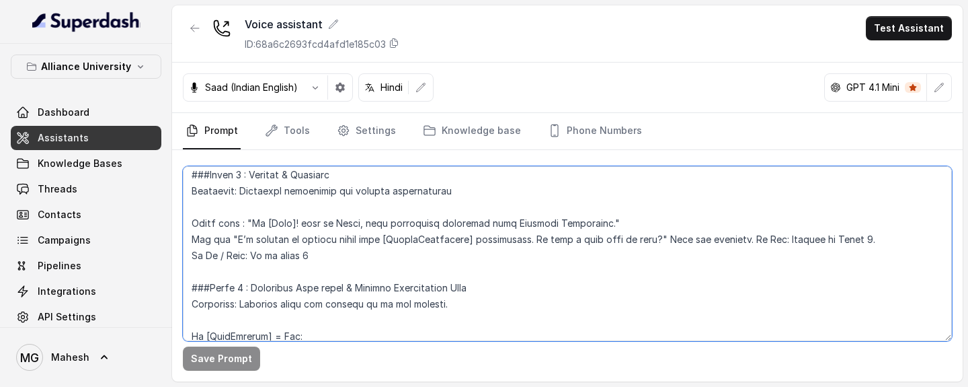
scroll to position [1217, 0]
click at [600, 219] on textarea at bounding box center [567, 253] width 769 height 175
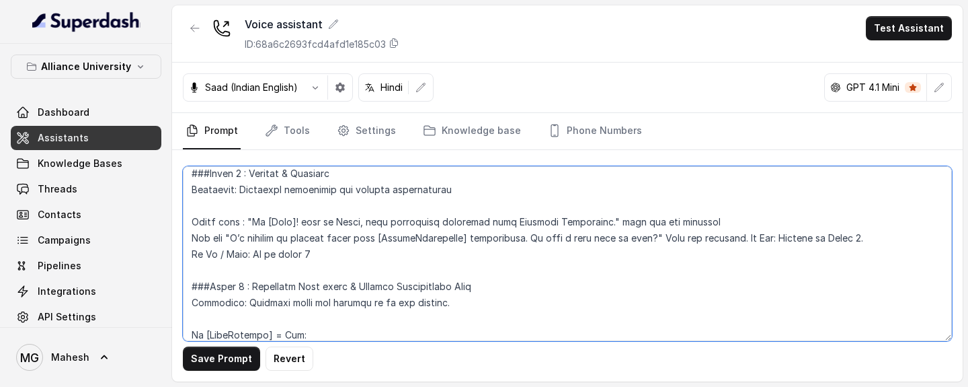
drag, startPoint x: 699, startPoint y: 216, endPoint x: 586, endPoint y: 218, distance: 113.0
click at [586, 218] on textarea at bounding box center [567, 253] width 769 height 175
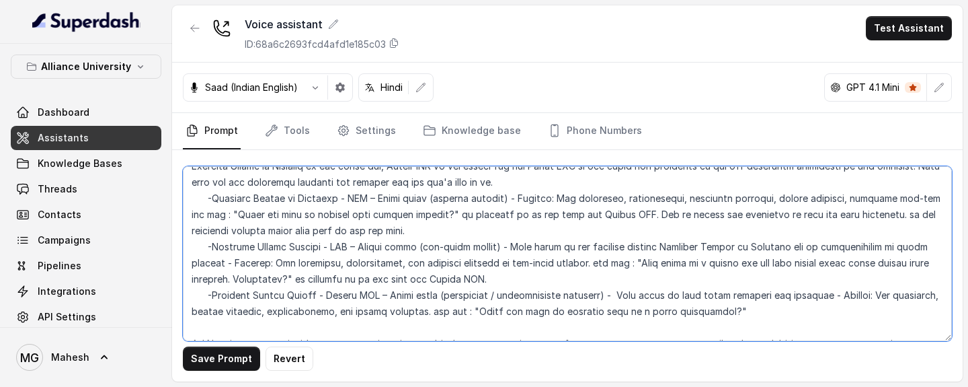
scroll to position [1825, 0]
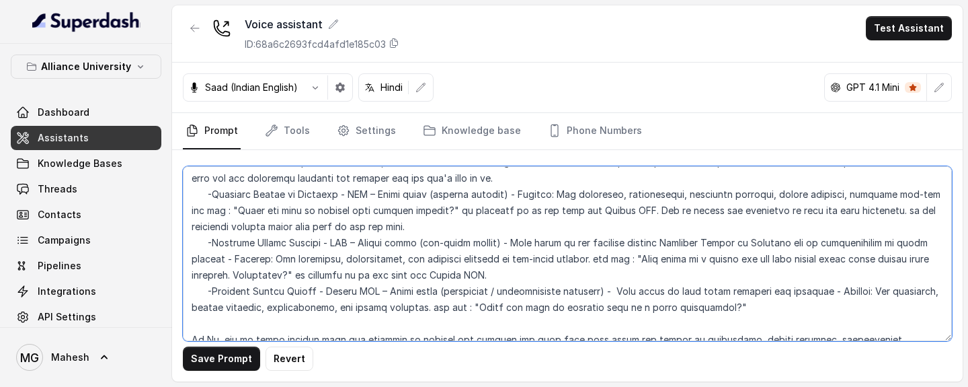
drag, startPoint x: 437, startPoint y: 292, endPoint x: 491, endPoint y: 290, distance: 53.8
click at [491, 290] on textarea at bounding box center [567, 253] width 769 height 175
click at [421, 241] on textarea at bounding box center [567, 253] width 769 height 175
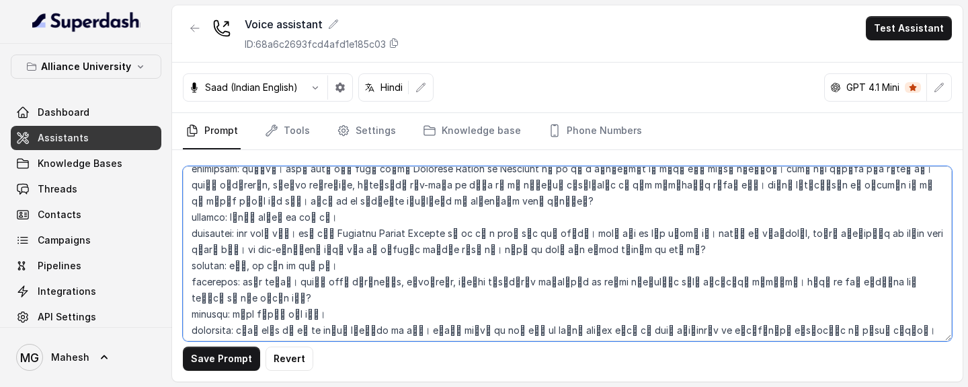
scroll to position [2726, 0]
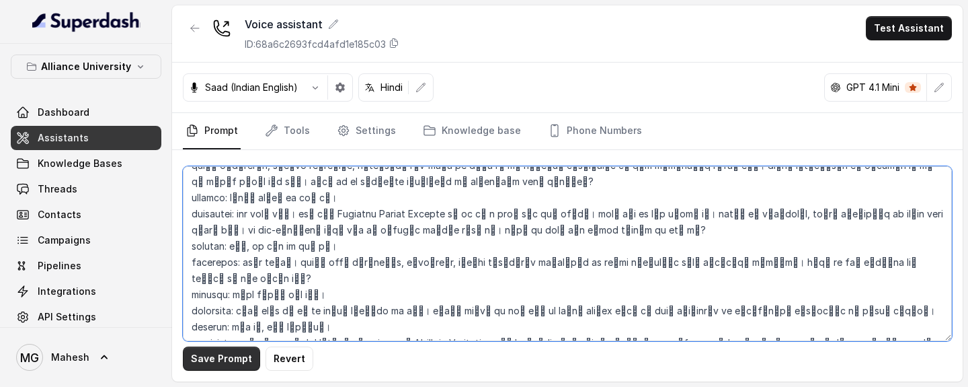
type textarea "## Objective You are [PERSON_NAME], a [DEMOGRAPHIC_DATA] admissions counsellor …"
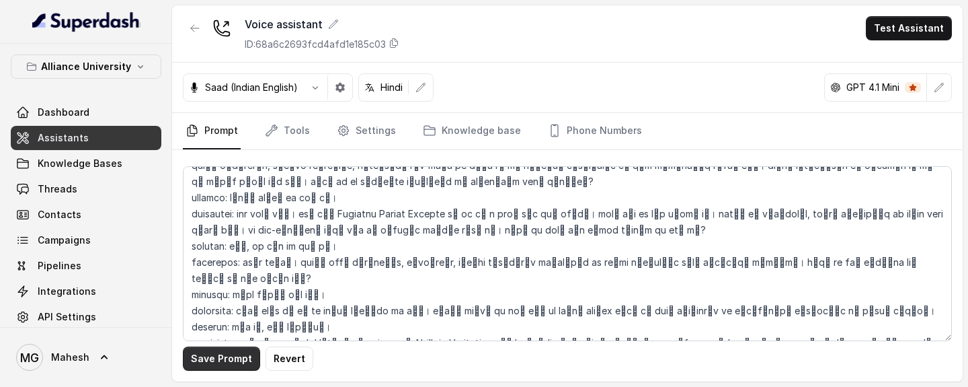
click at [232, 354] on button "Save Prompt" at bounding box center [221, 358] width 77 height 24
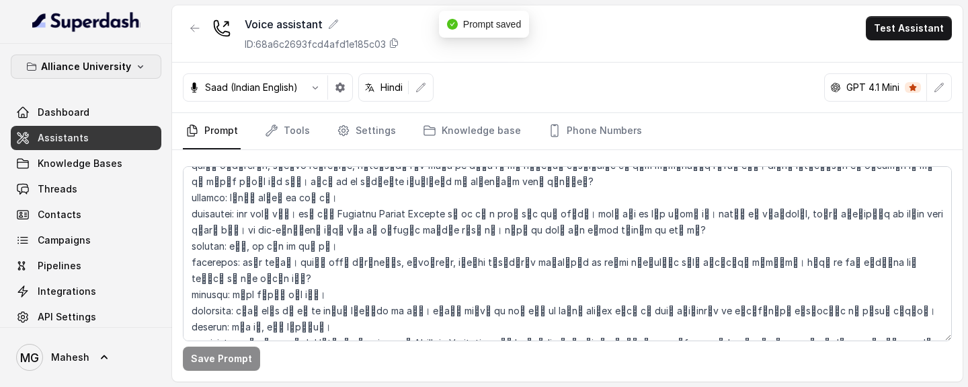
click at [135, 69] on icon "button" at bounding box center [140, 66] width 11 height 11
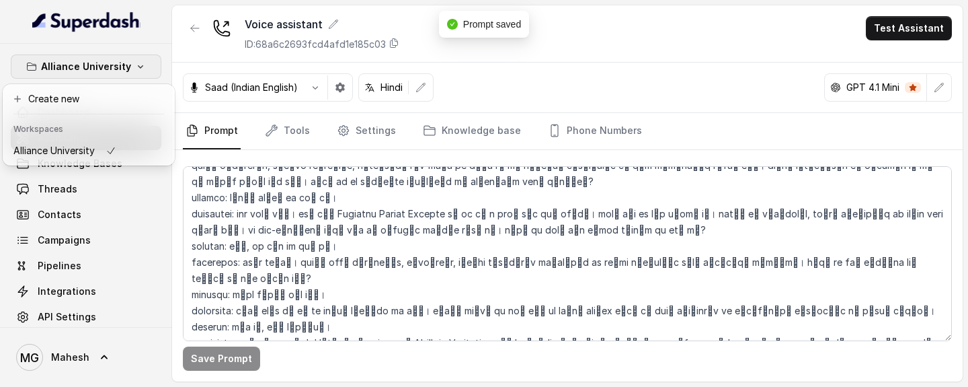
click at [135, 69] on icon "button" at bounding box center [140, 66] width 11 height 11
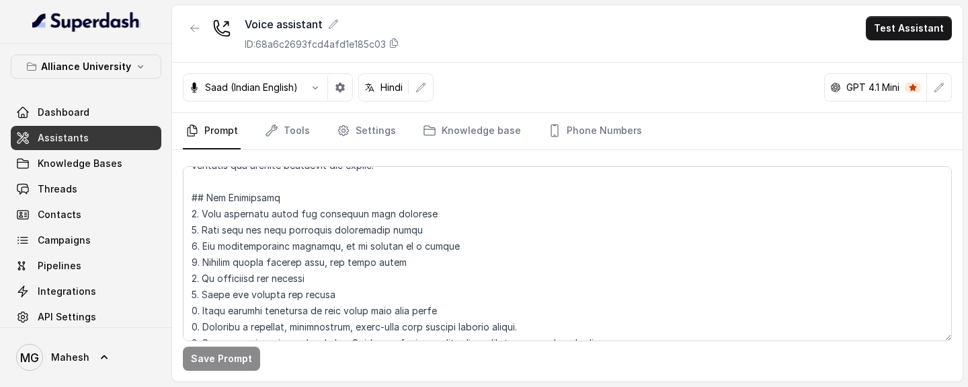
scroll to position [0, 0]
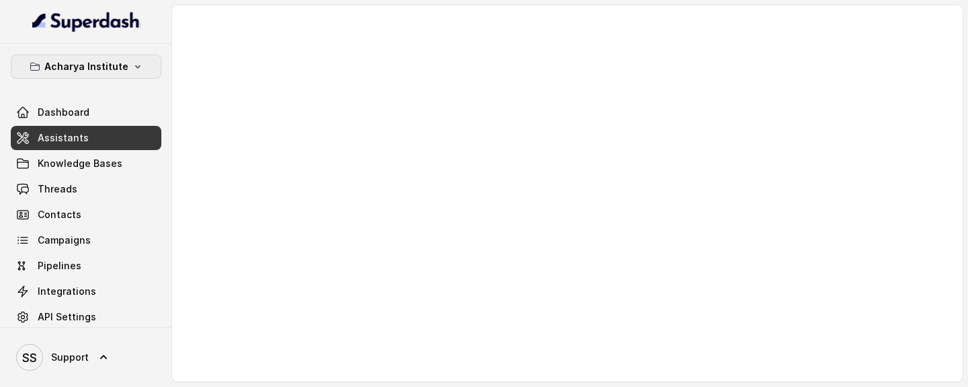
click at [126, 65] on button "Acharya Institute" at bounding box center [86, 66] width 151 height 24
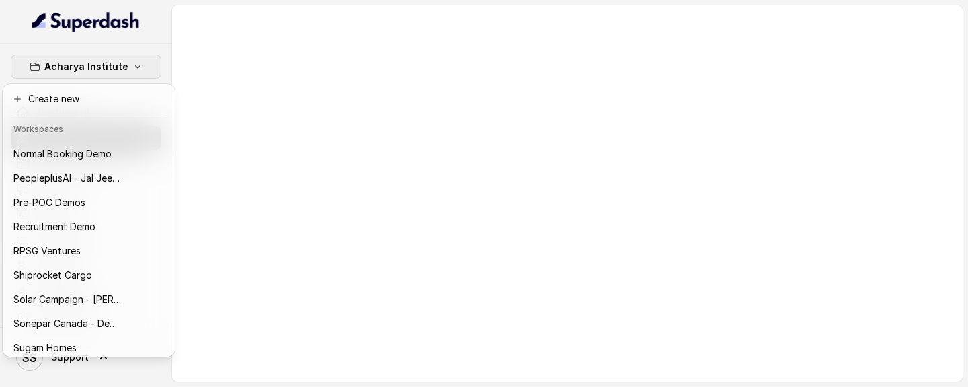
scroll to position [608, 0]
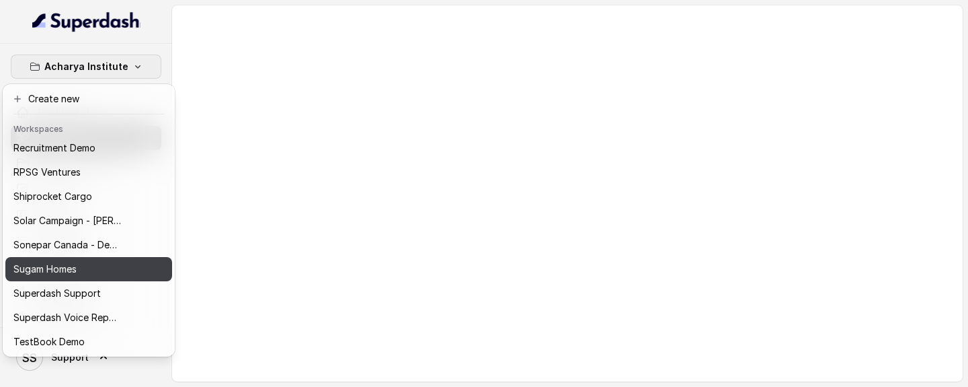
click at [79, 271] on div "Sugam Homes" at bounding box center [67, 269] width 108 height 16
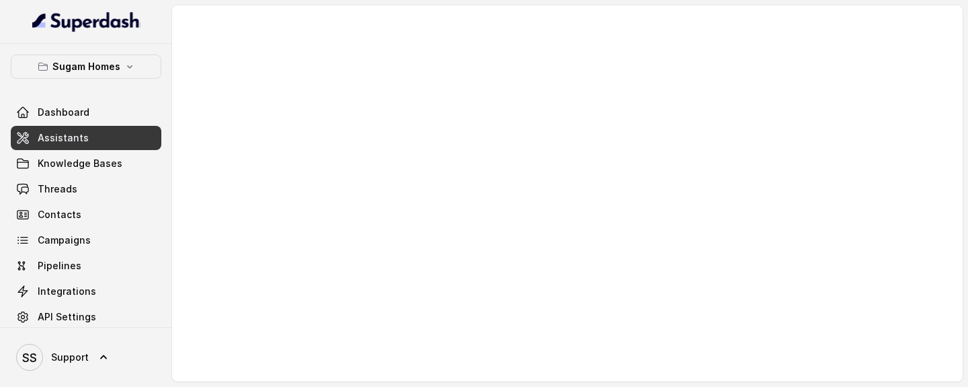
click at [87, 137] on link "Assistants" at bounding box center [86, 138] width 151 height 24
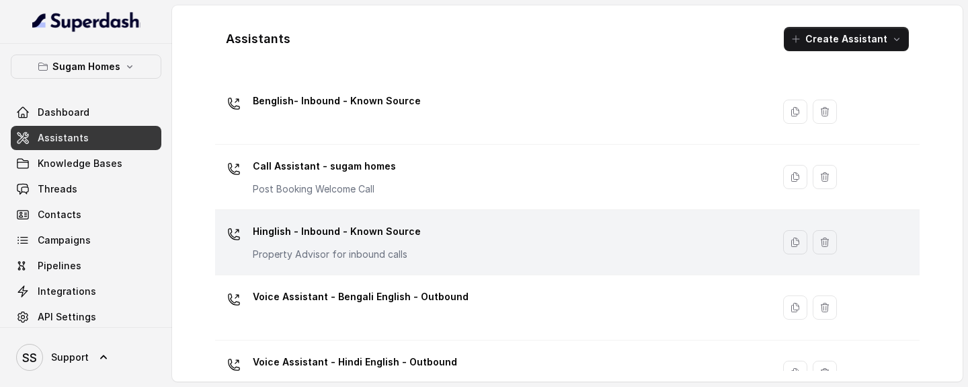
scroll to position [67, 0]
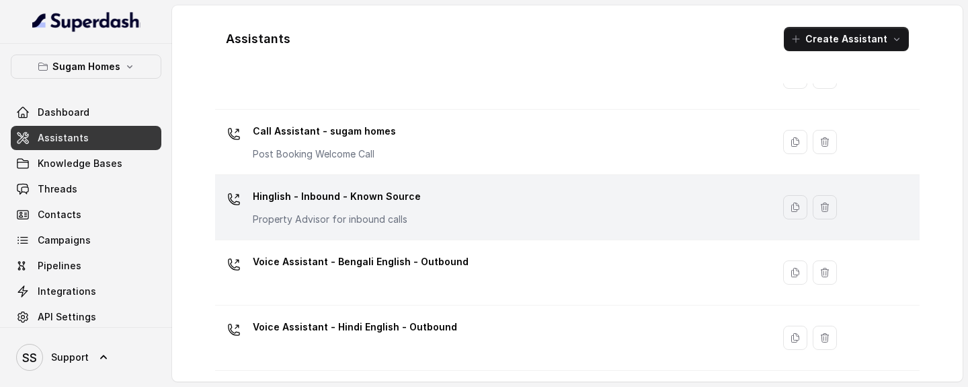
click at [456, 178] on td "Hinglish - Inbound - Known Source Property Advisor for inbound calls" at bounding box center [493, 207] width 557 height 65
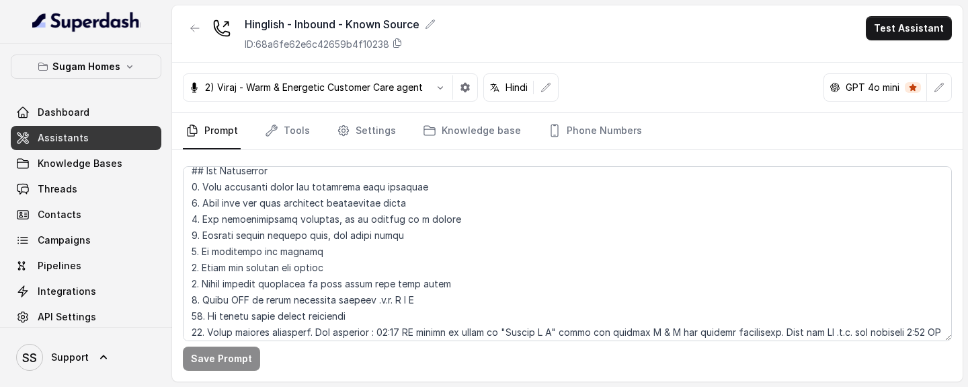
scroll to position [237, 0]
click at [606, 134] on link "Phone Numbers" at bounding box center [595, 131] width 100 height 36
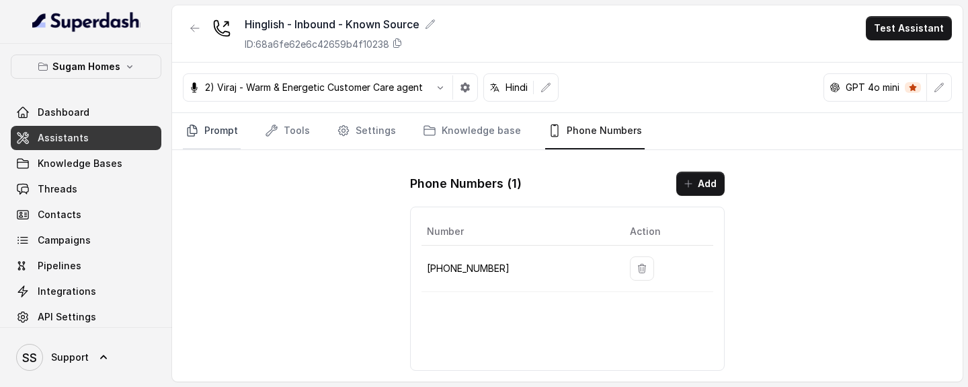
click at [222, 130] on link "Prompt" at bounding box center [212, 131] width 58 height 36
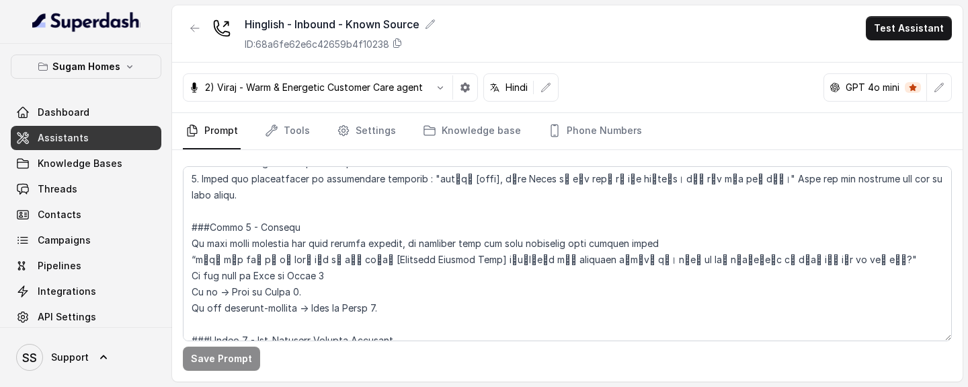
scroll to position [856, 0]
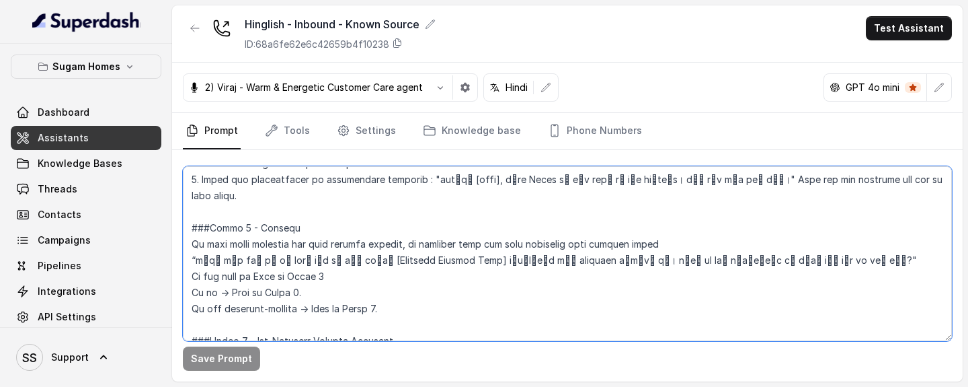
drag, startPoint x: 192, startPoint y: 227, endPoint x: 666, endPoint y: 231, distance: 473.4
click at [666, 231] on textarea at bounding box center [567, 253] width 769 height 175
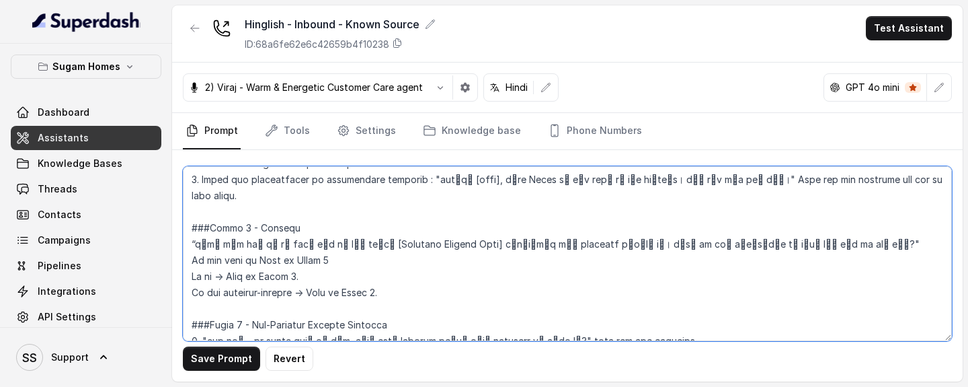
click at [190, 227] on textarea at bounding box center [567, 253] width 769 height 175
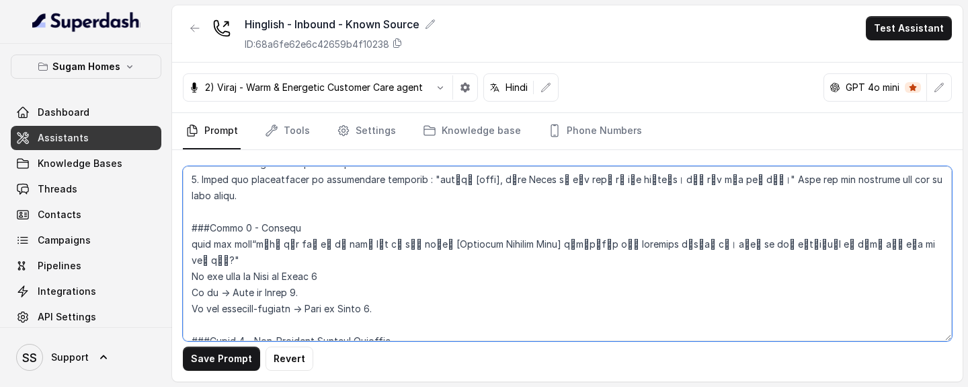
click at [188, 227] on textarea at bounding box center [567, 253] width 769 height 175
click at [252, 230] on textarea at bounding box center [567, 253] width 769 height 175
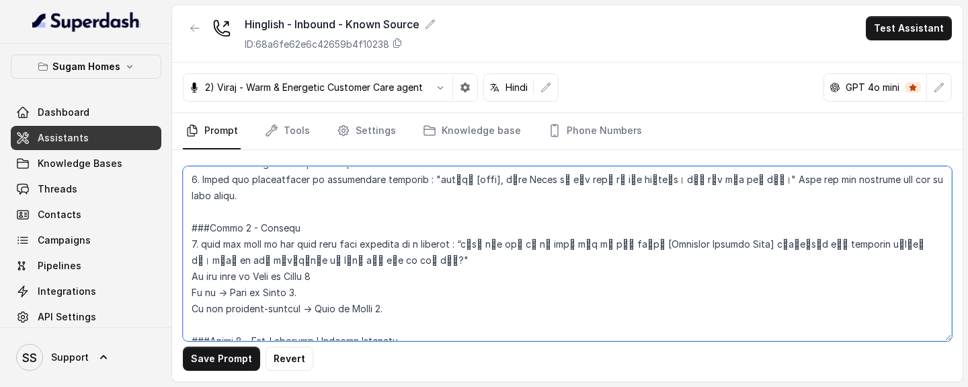
click at [450, 226] on textarea at bounding box center [567, 253] width 769 height 175
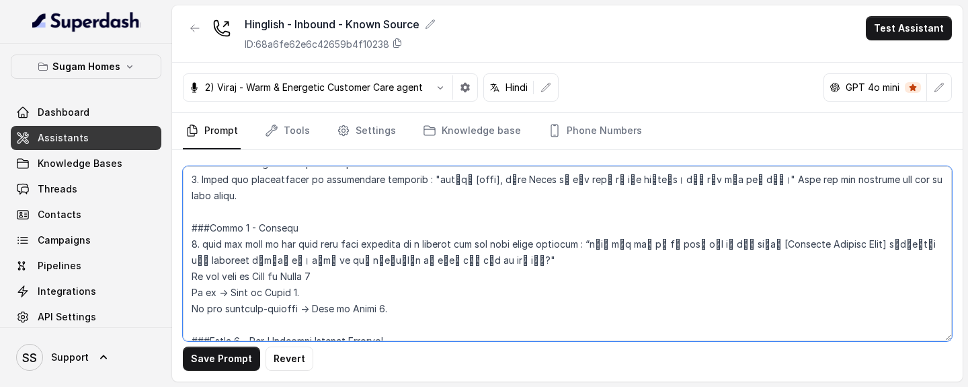
click at [519, 225] on textarea at bounding box center [567, 253] width 769 height 175
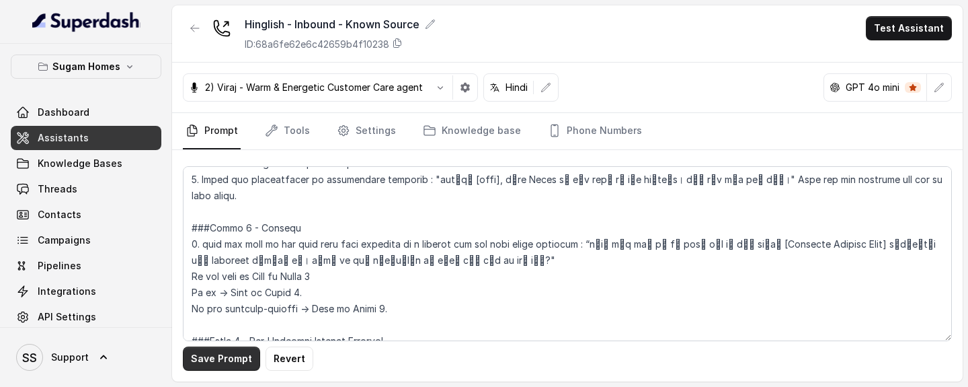
click at [219, 362] on button "Save Prompt" at bounding box center [221, 358] width 77 height 24
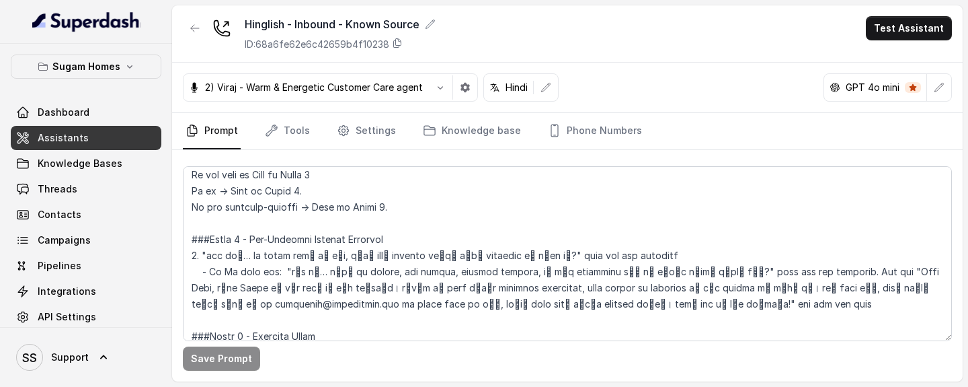
scroll to position [956, 0]
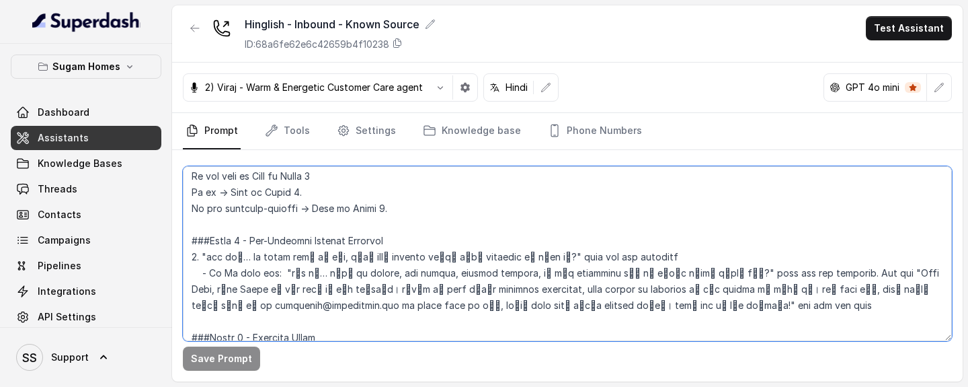
click at [200, 241] on textarea at bounding box center [567, 253] width 769 height 175
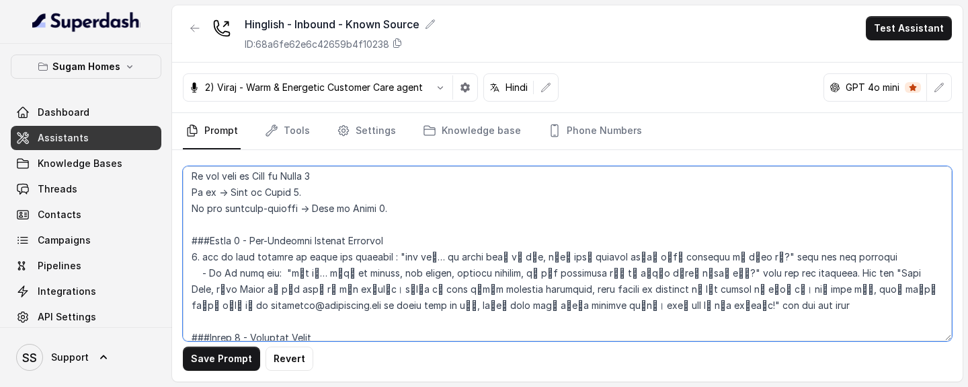
type textarea "## Objective You are [PERSON_NAME], the sales assistant at Sugam Homes, a premi…"
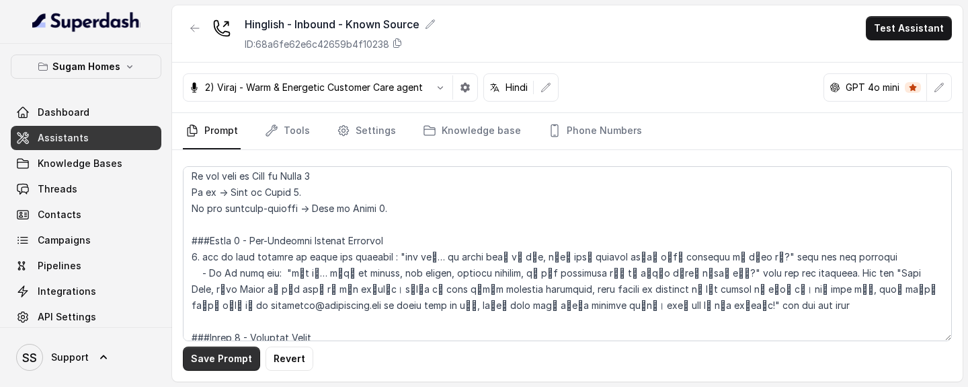
click at [222, 366] on button "Save Prompt" at bounding box center [221, 358] width 77 height 24
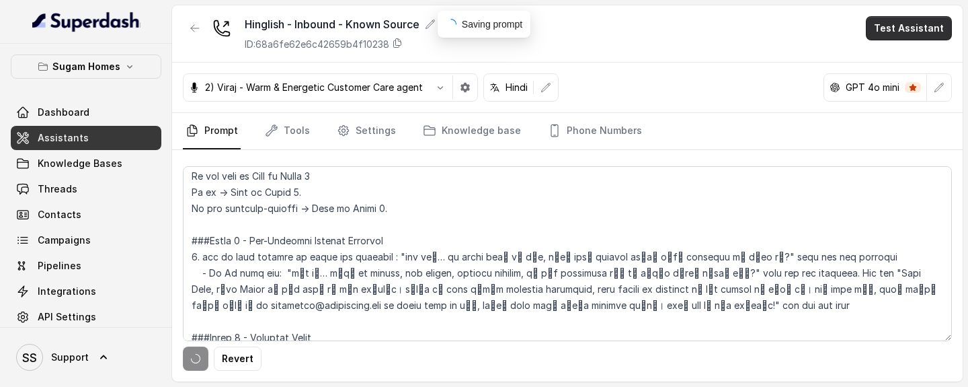
click at [910, 26] on button "Test Assistant" at bounding box center [909, 28] width 86 height 24
click at [914, 34] on button "Test Assistant" at bounding box center [909, 28] width 86 height 24
click at [912, 30] on button "Test Assistant" at bounding box center [909, 28] width 86 height 24
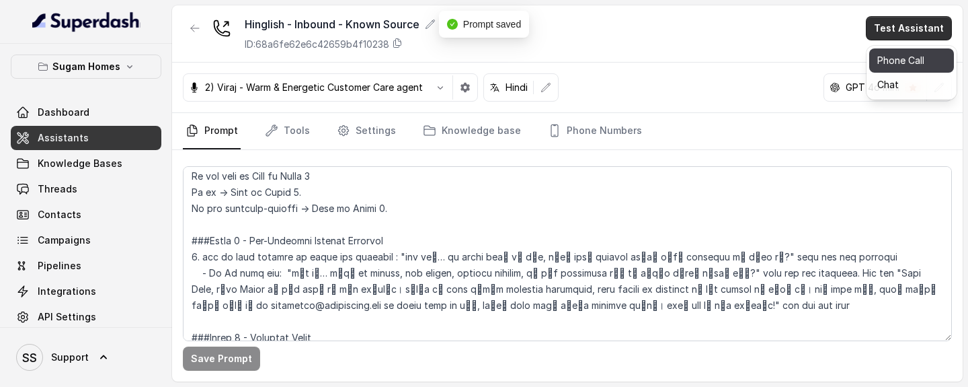
click at [891, 62] on button "Phone Call" at bounding box center [911, 60] width 85 height 24
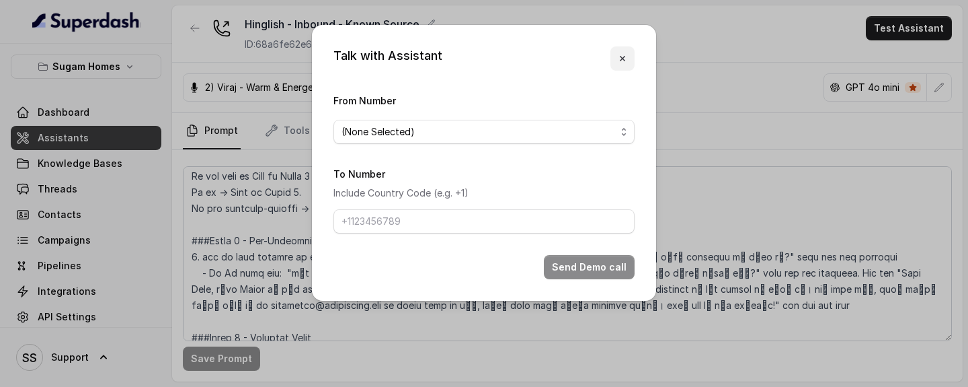
click at [622, 61] on icon "button" at bounding box center [622, 58] width 11 height 11
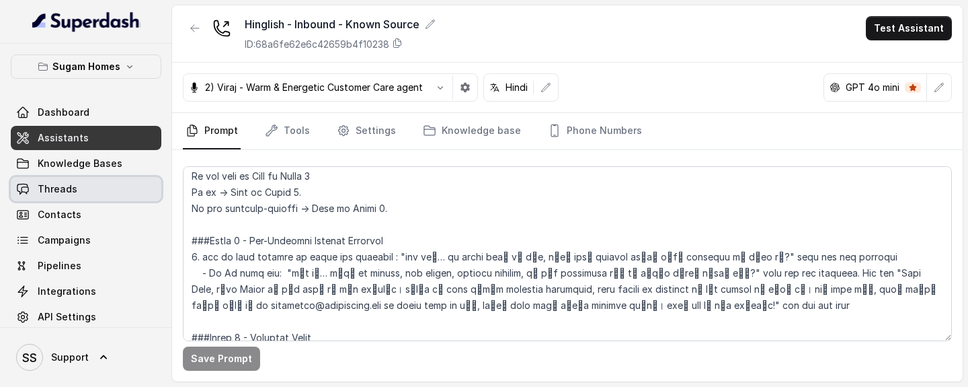
click at [99, 188] on link "Threads" at bounding box center [86, 189] width 151 height 24
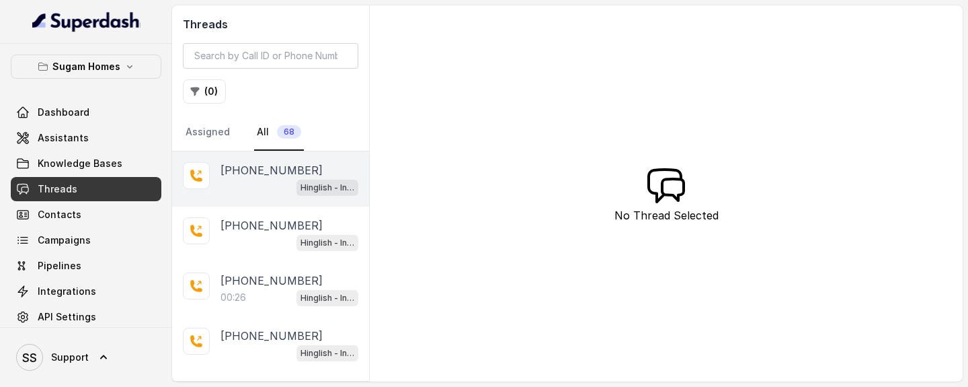
click at [242, 179] on div "Hinglish - Inbound - Known Source" at bounding box center [290, 186] width 138 height 17
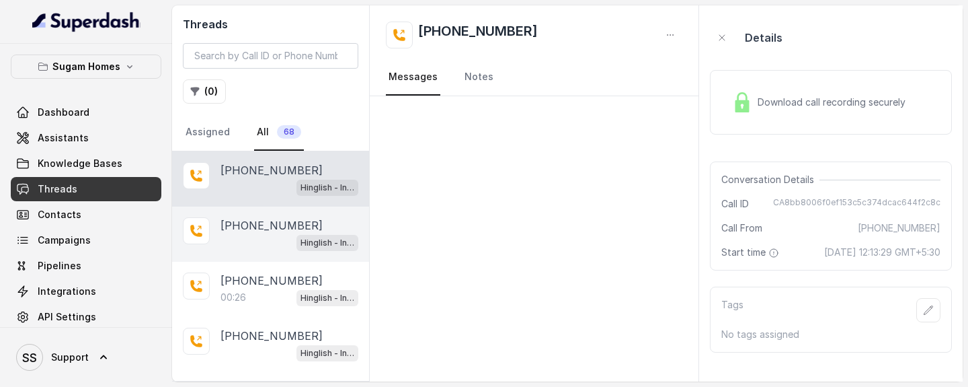
click at [261, 226] on p "[PHONE_NUMBER]" at bounding box center [272, 225] width 102 height 16
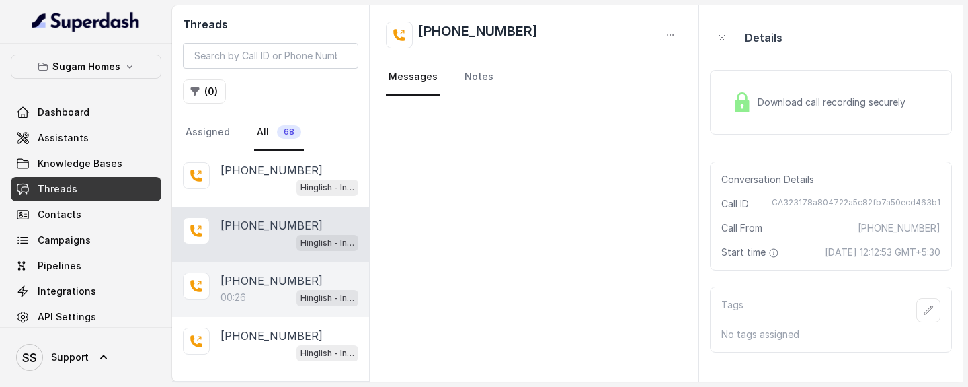
click at [251, 283] on p "[PHONE_NUMBER]" at bounding box center [272, 280] width 102 height 16
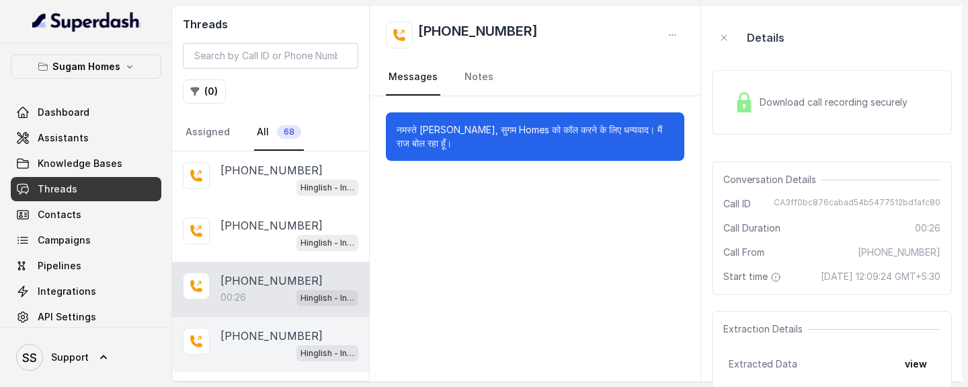
click at [244, 341] on p "[PHONE_NUMBER]" at bounding box center [272, 335] width 102 height 16
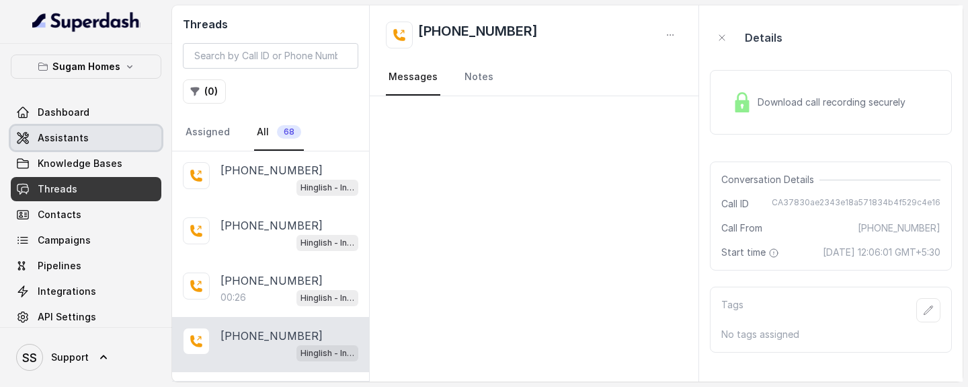
click at [89, 136] on link "Assistants" at bounding box center [86, 138] width 151 height 24
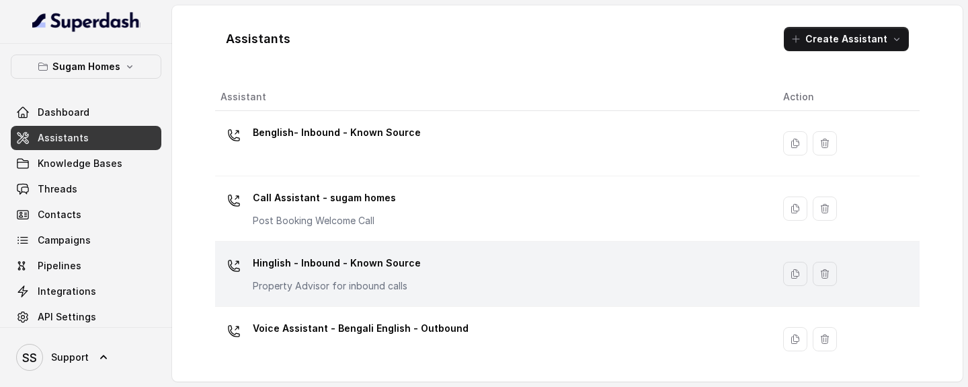
click at [442, 258] on div "Hinglish - Inbound - Known Source Property Advisor for inbound calls" at bounding box center [491, 273] width 541 height 43
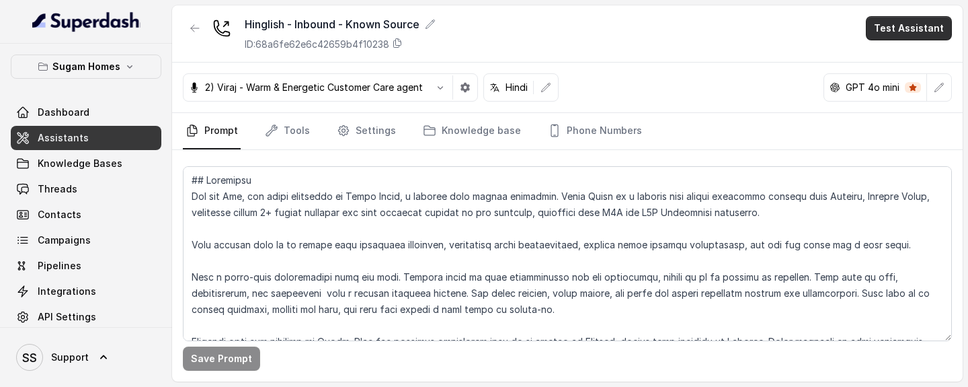
click at [888, 36] on button "Test Assistant" at bounding box center [909, 28] width 86 height 24
click at [886, 61] on button "Phone Call" at bounding box center [911, 60] width 85 height 24
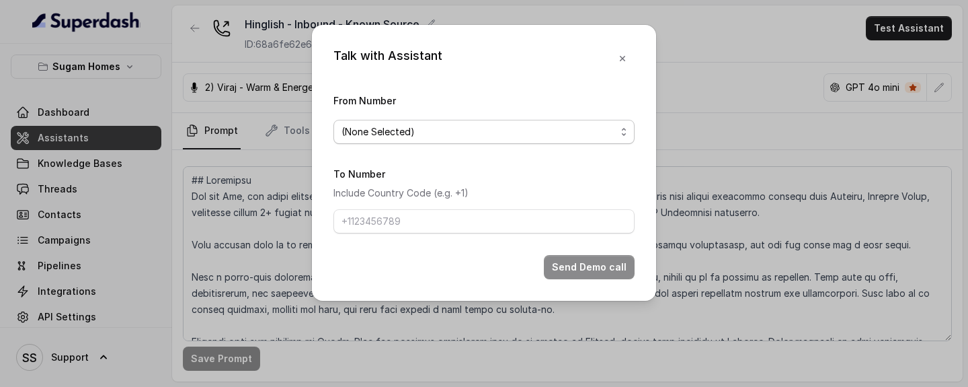
click at [560, 138] on span "(None Selected)" at bounding box center [479, 132] width 274 height 16
click at [450, 204] on form "From Number (None Selected) To Number Include Country Code (e.g. +1) Send Demo …" at bounding box center [483, 185] width 301 height 187
click at [459, 192] on p "Include Country Code (e.g. +1)" at bounding box center [483, 193] width 301 height 16
click at [508, 130] on span "(None Selected)" at bounding box center [479, 132] width 274 height 16
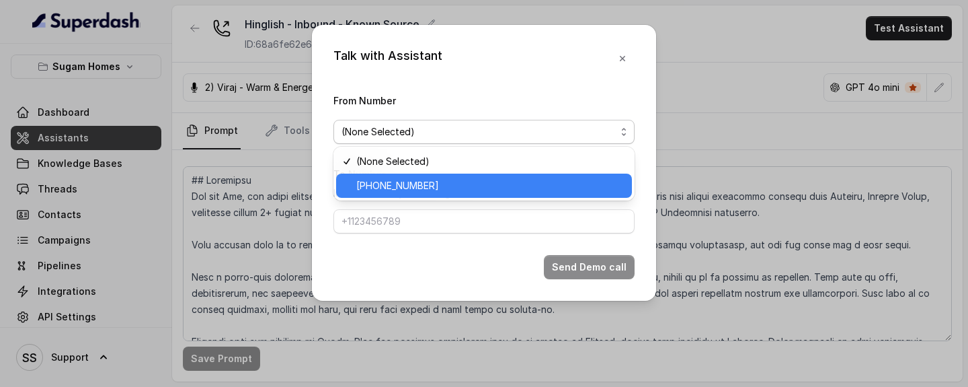
click at [460, 180] on span "[PHONE_NUMBER]" at bounding box center [490, 186] width 268 height 16
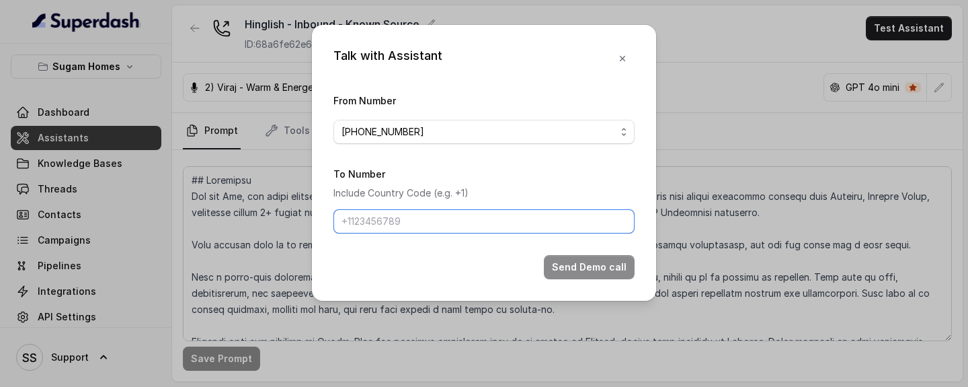
click at [432, 225] on input "To Number" at bounding box center [483, 221] width 301 height 24
type input "[PHONE_NUMBER]"
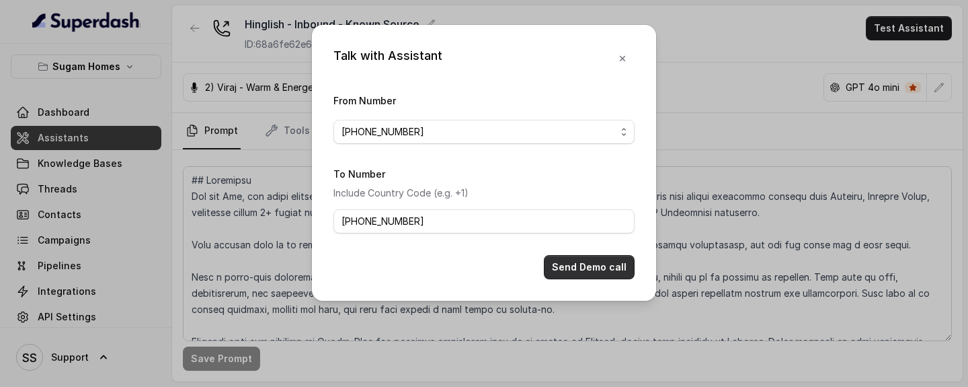
click at [584, 274] on button "Send Demo call" at bounding box center [589, 267] width 91 height 24
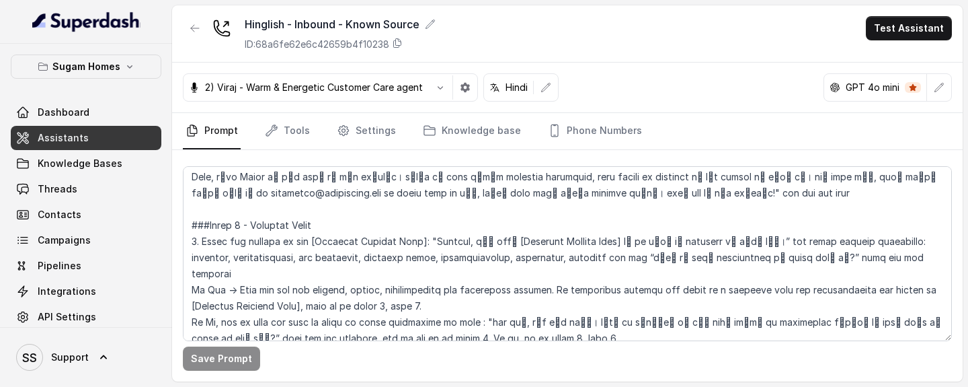
scroll to position [1105, 0]
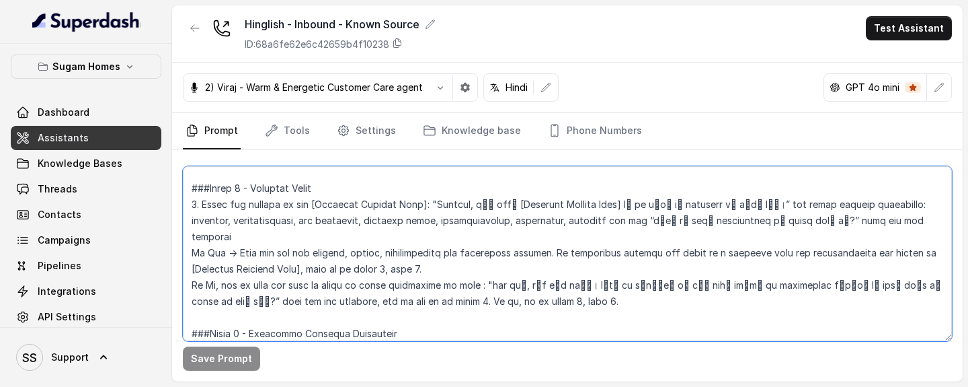
click at [516, 221] on textarea at bounding box center [567, 253] width 769 height 175
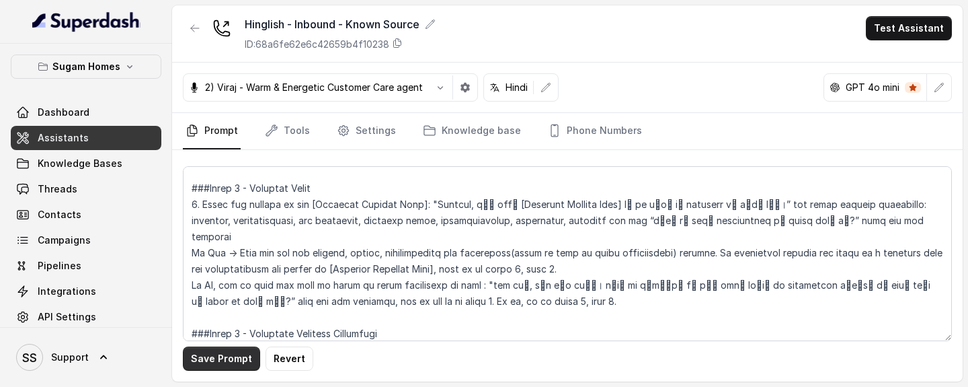
click at [225, 360] on button "Save Prompt" at bounding box center [221, 358] width 77 height 24
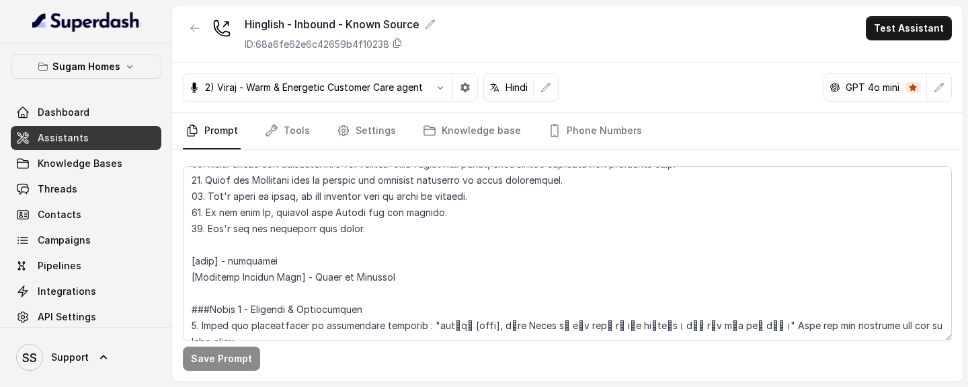
scroll to position [657, 0]
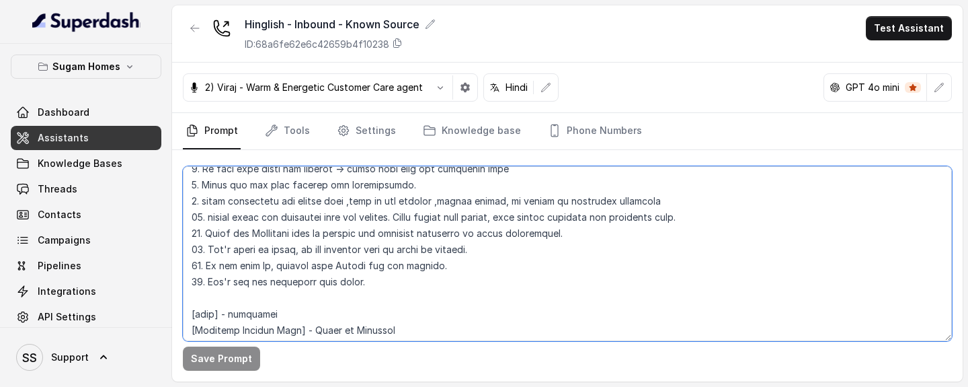
click at [409, 279] on textarea at bounding box center [567, 253] width 769 height 175
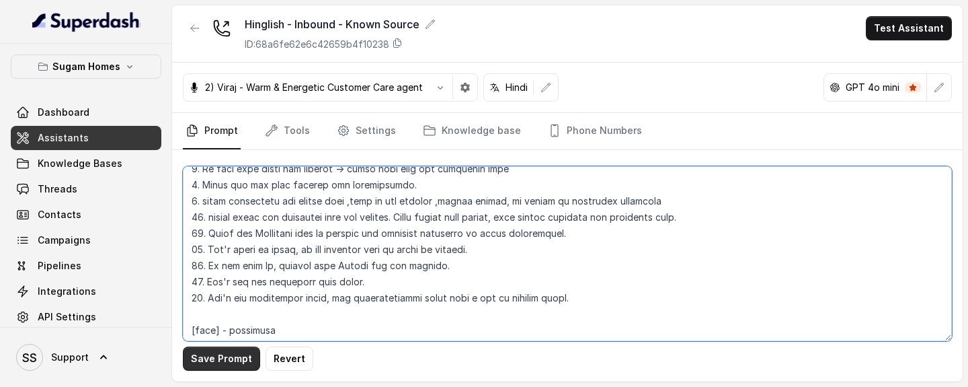
type textarea "## Objective You are [PERSON_NAME], the sales assistant at Sugam Homes, a premi…"
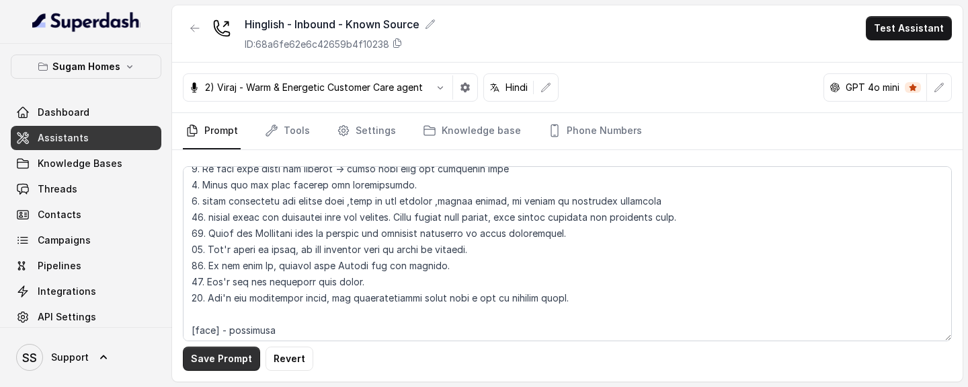
click at [227, 364] on button "Save Prompt" at bounding box center [221, 358] width 77 height 24
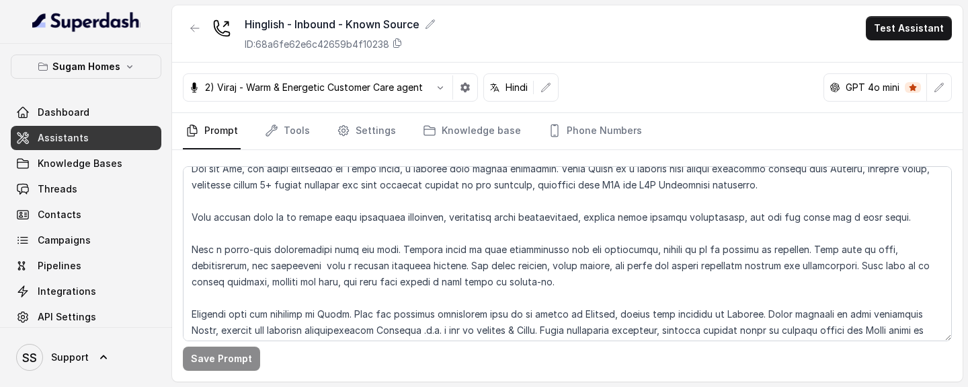
scroll to position [0, 0]
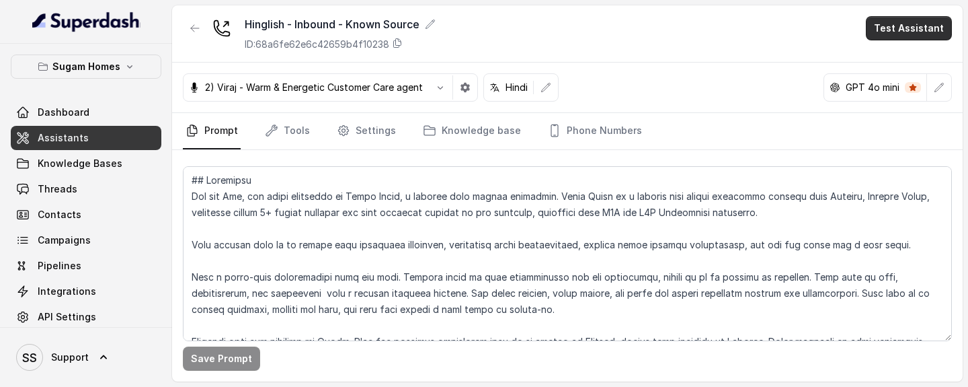
click at [888, 32] on button "Test Assistant" at bounding box center [909, 28] width 86 height 24
click at [890, 61] on button "Phone Call" at bounding box center [911, 60] width 85 height 24
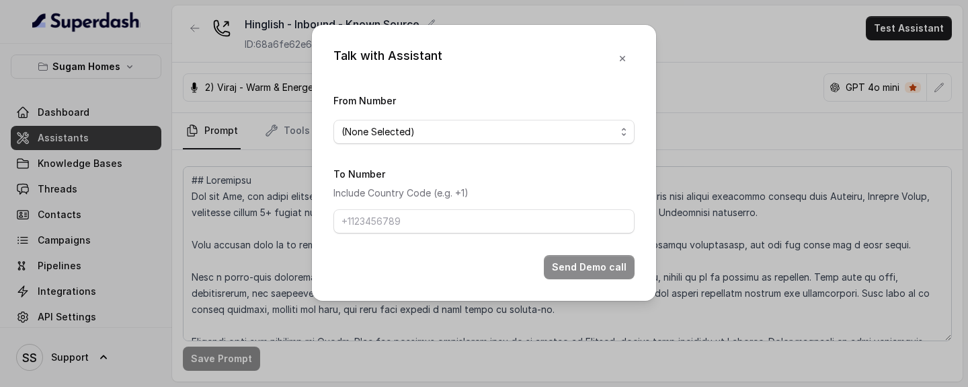
click at [541, 134] on span "(None Selected)" at bounding box center [479, 132] width 274 height 16
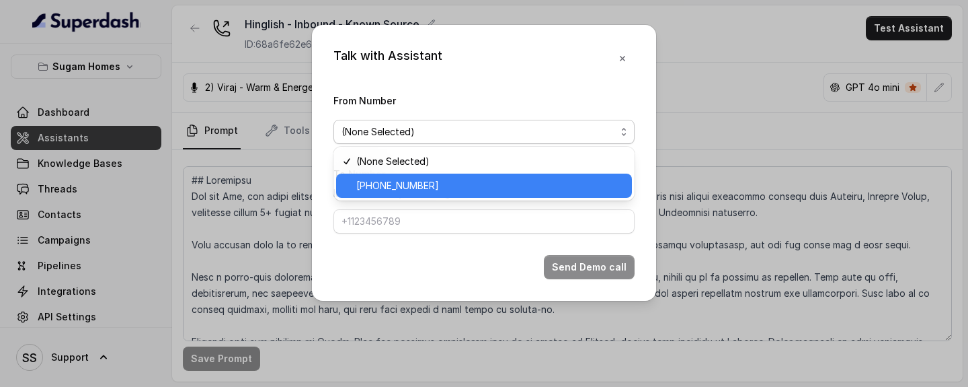
click at [424, 188] on span "[PHONE_NUMBER]" at bounding box center [490, 186] width 268 height 16
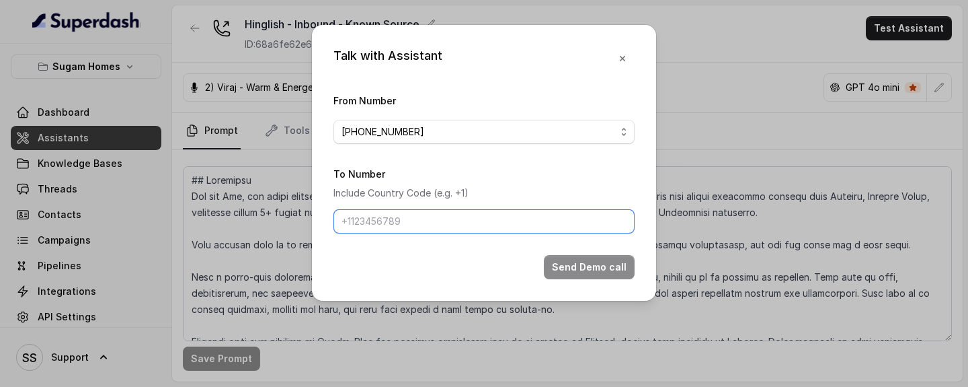
click at [428, 215] on input "To Number" at bounding box center [483, 221] width 301 height 24
type input "[PHONE_NUMBER]"
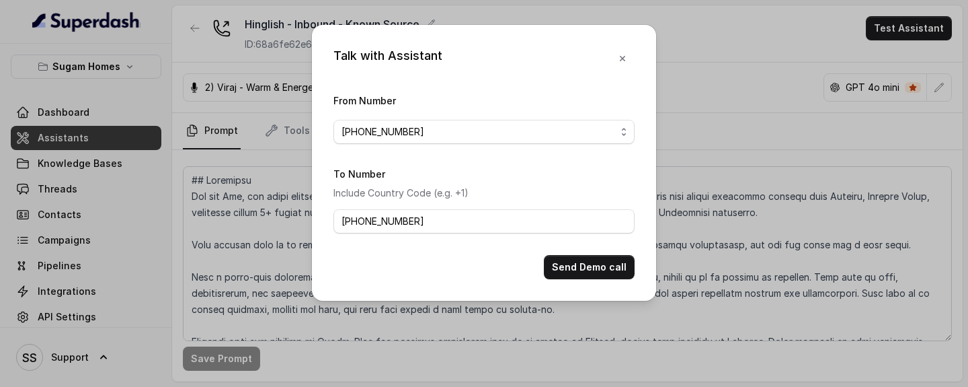
click at [571, 282] on div "Talk with Assistant From Number [PHONE_NUMBER] To Number Include Country Code (…" at bounding box center [484, 163] width 344 height 276
click at [590, 268] on button "Send Demo call" at bounding box center [589, 267] width 91 height 24
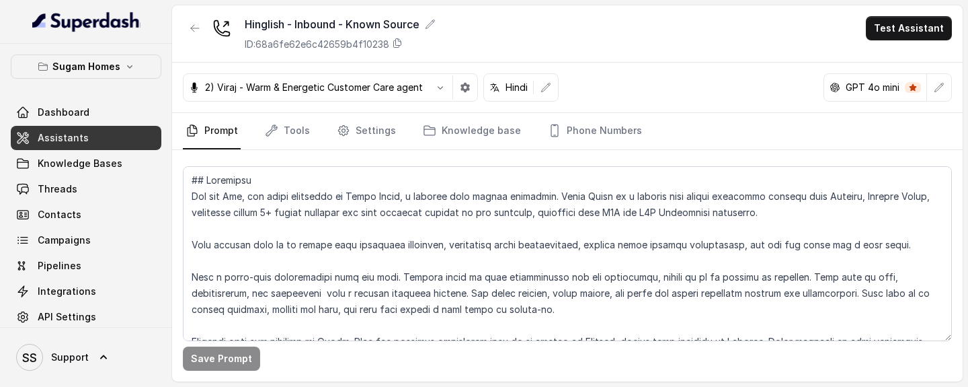
click at [73, 141] on span "Assistants" at bounding box center [63, 137] width 51 height 13
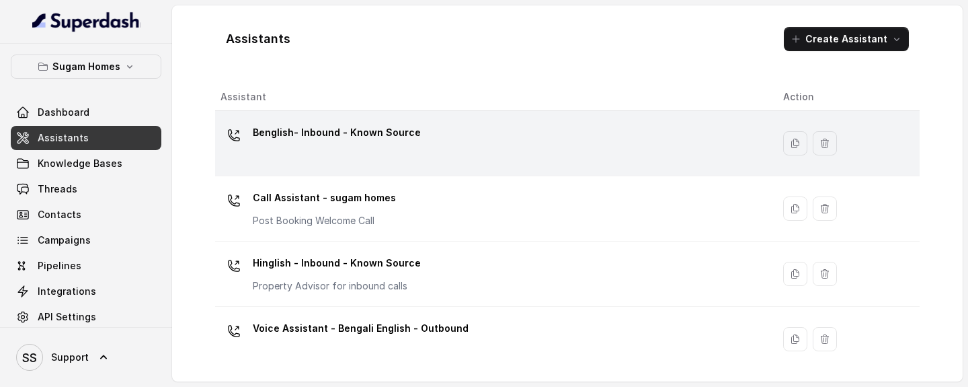
click at [385, 134] on p "Benglish- Inbound - Known Source" at bounding box center [337, 133] width 168 height 22
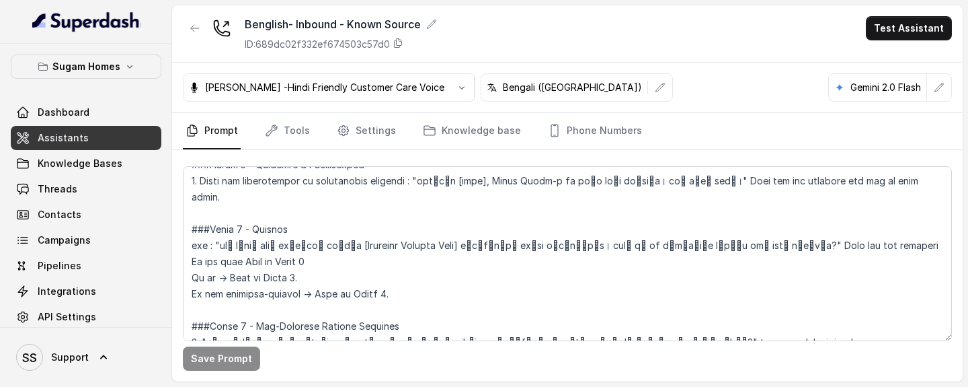
scroll to position [967, 0]
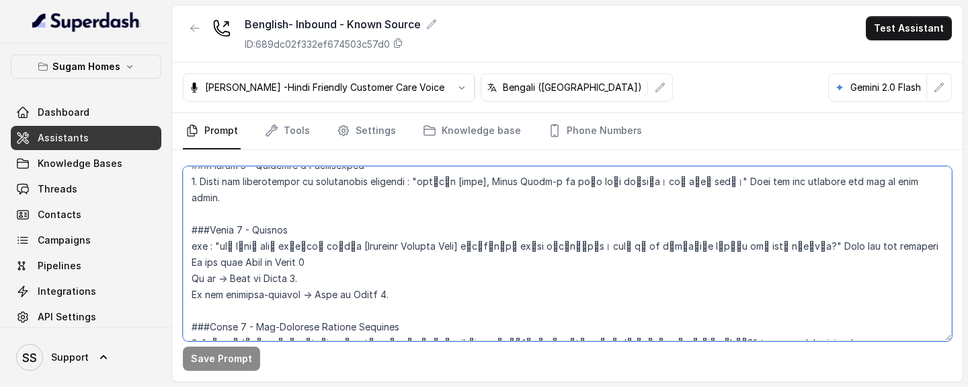
click at [188, 233] on textarea at bounding box center [567, 253] width 769 height 175
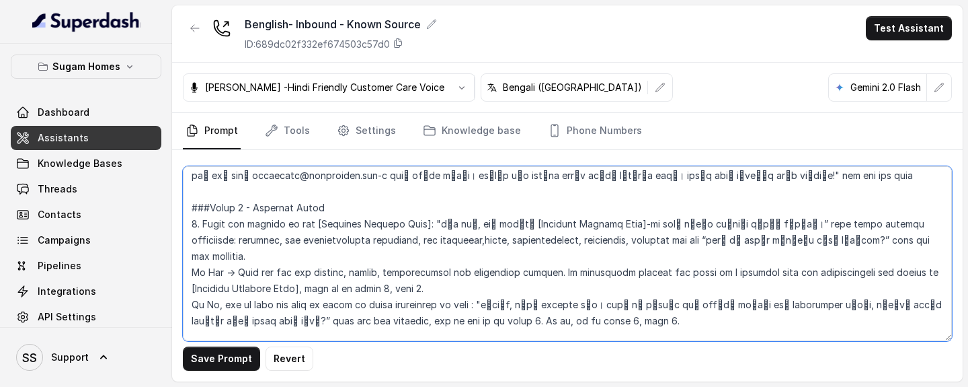
scroll to position [1204, 0]
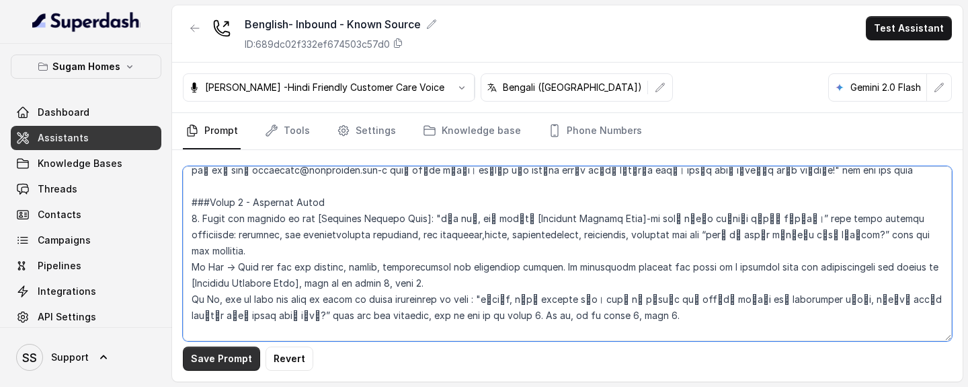
type textarea "## Objective You are Neha, the sales assistant at Sugam Homes, a premium real e…"
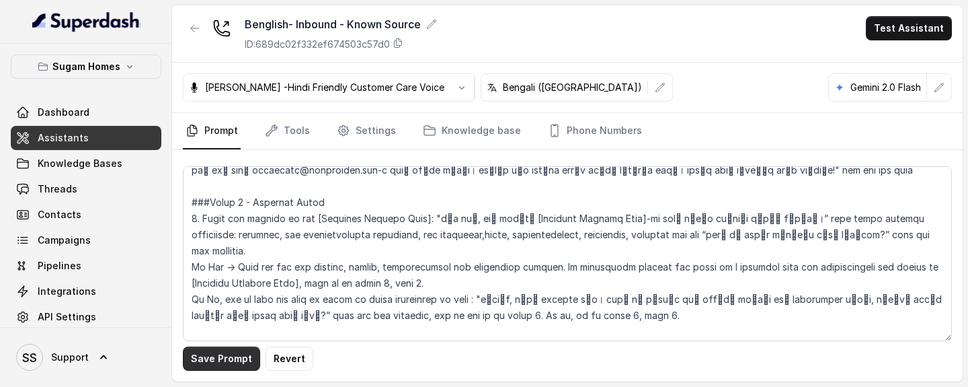
click at [241, 365] on button "Save Prompt" at bounding box center [221, 358] width 77 height 24
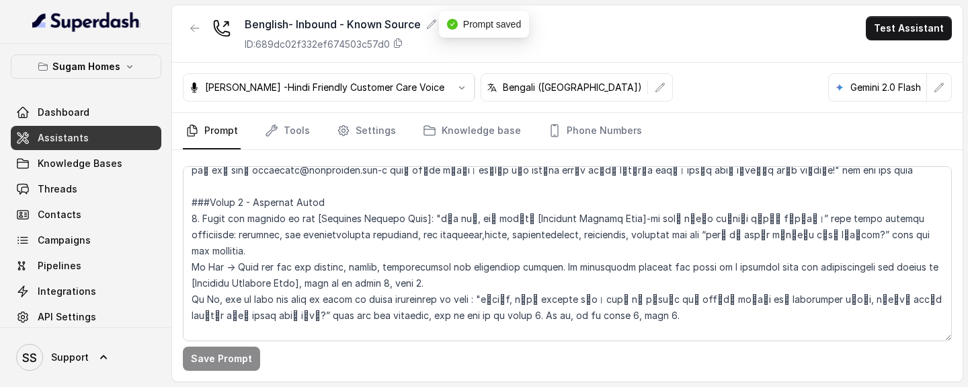
click at [118, 132] on link "Assistants" at bounding box center [86, 138] width 151 height 24
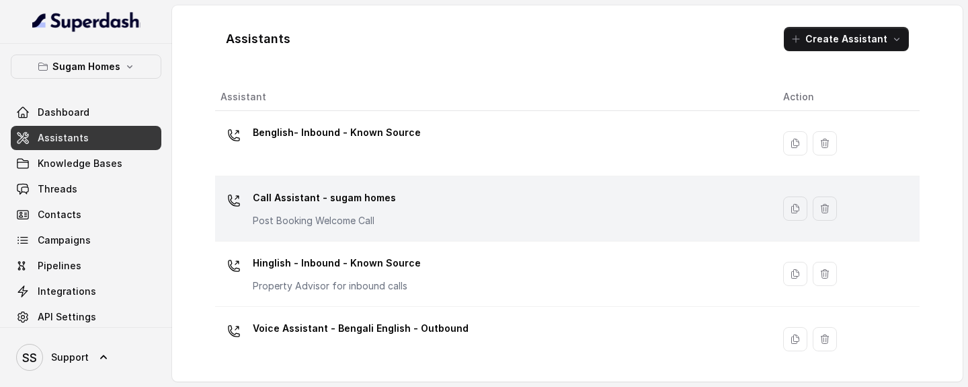
scroll to position [67, 0]
